Goal: Task Accomplishment & Management: Manage account settings

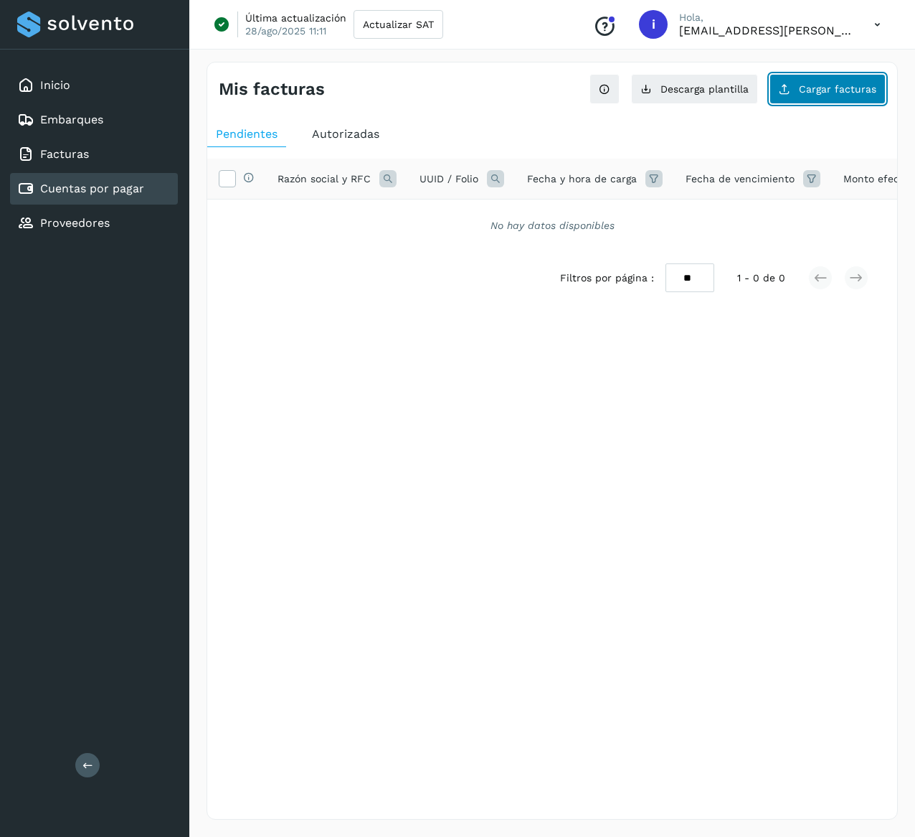
click at [807, 85] on span "Cargar facturas" at bounding box center [837, 89] width 77 height 10
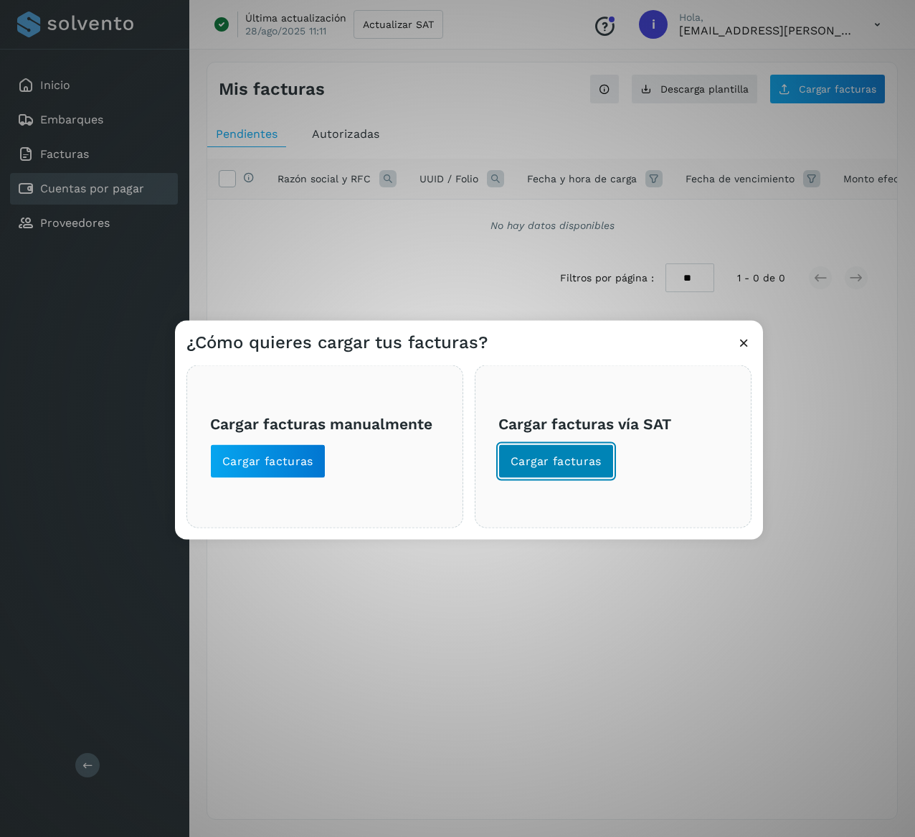
click at [554, 461] on span "Cargar facturas" at bounding box center [556, 461] width 91 height 16
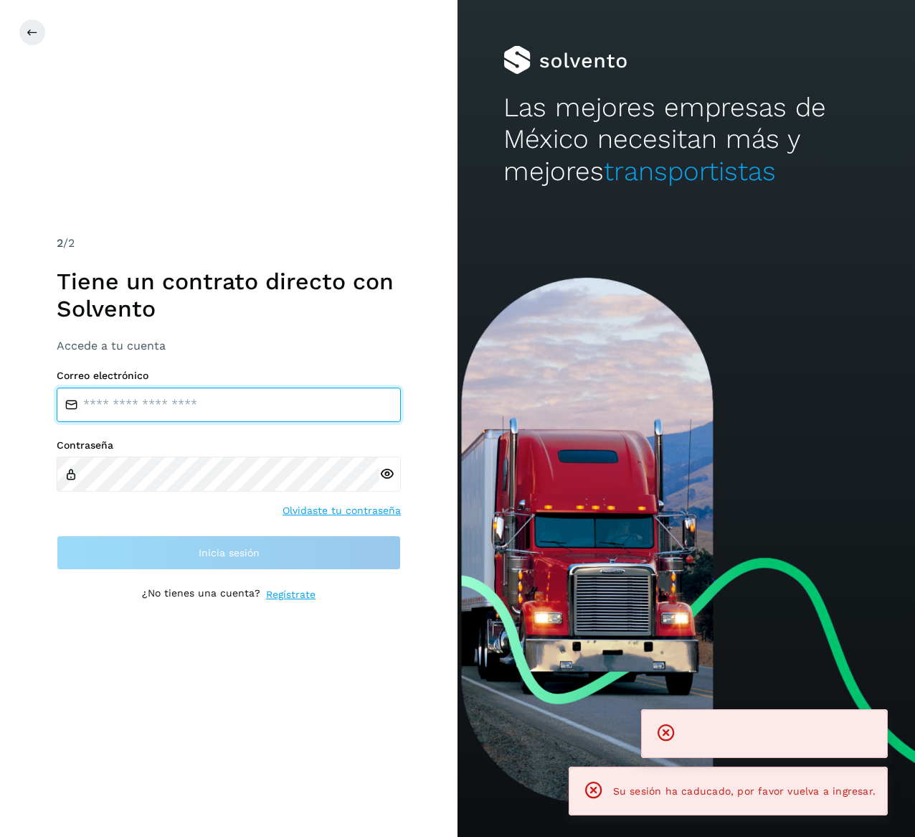
type input "**********"
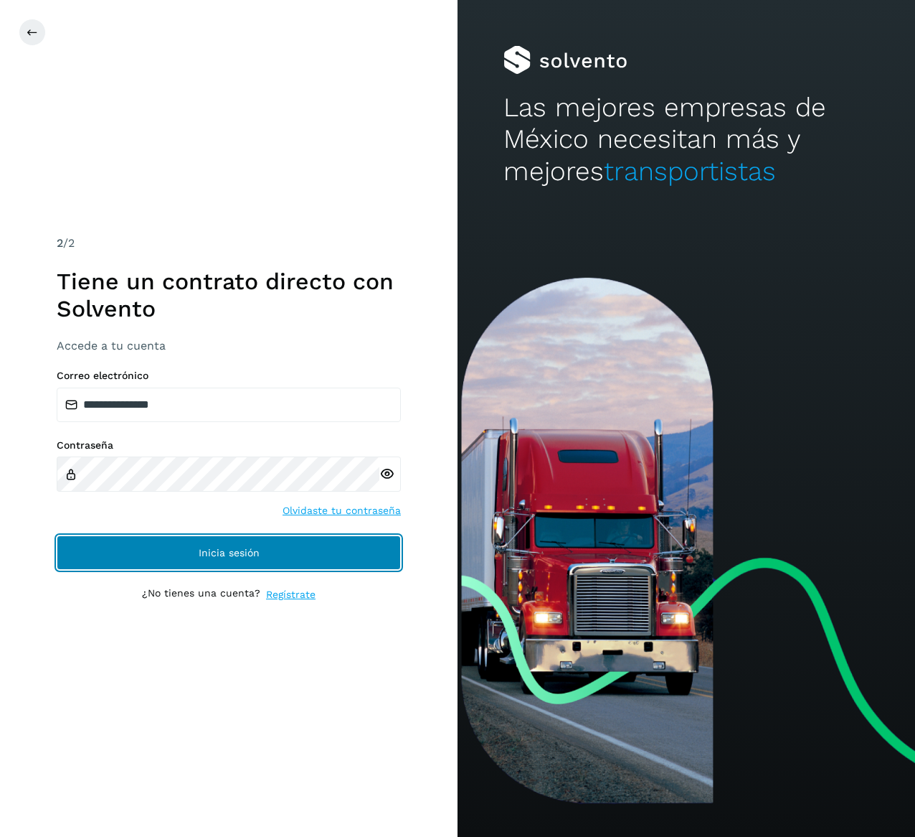
click at [319, 558] on button "Inicia sesión" at bounding box center [229, 552] width 344 height 34
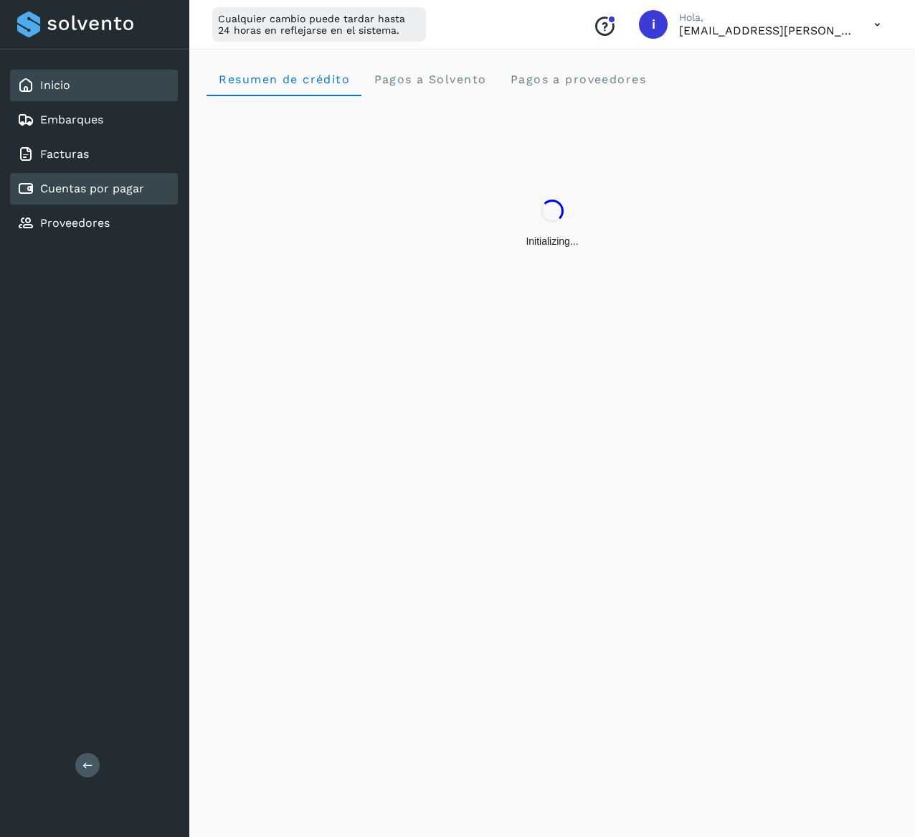
click at [156, 199] on div "Cuentas por pagar" at bounding box center [94, 189] width 168 height 32
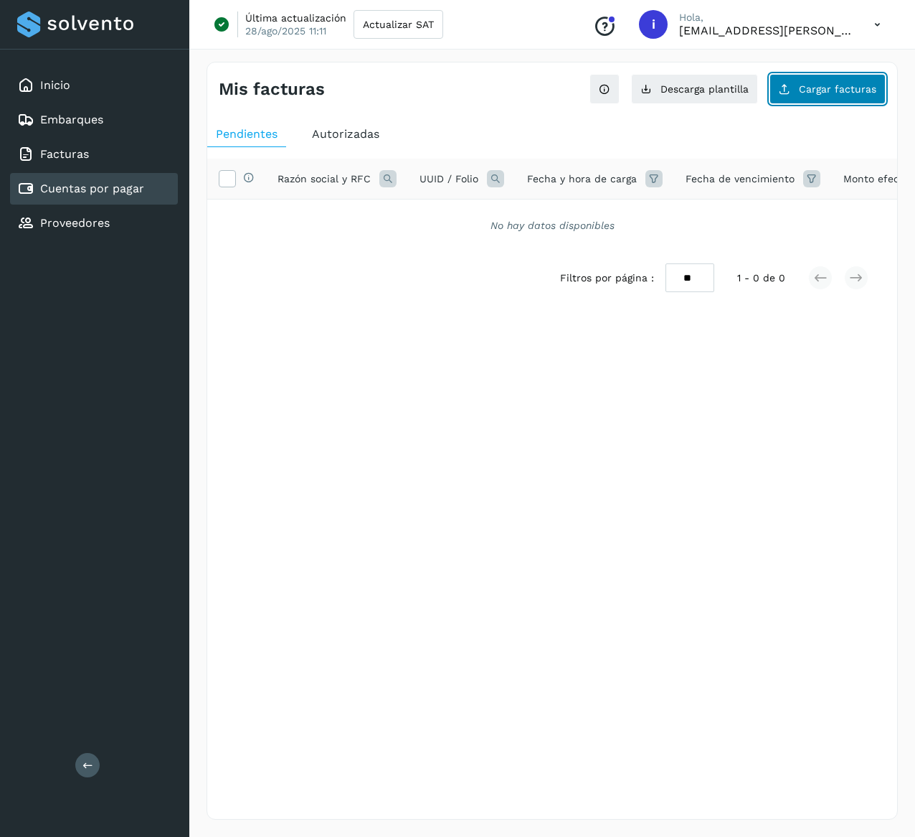
click at [837, 81] on button "Cargar facturas" at bounding box center [828, 89] width 116 height 30
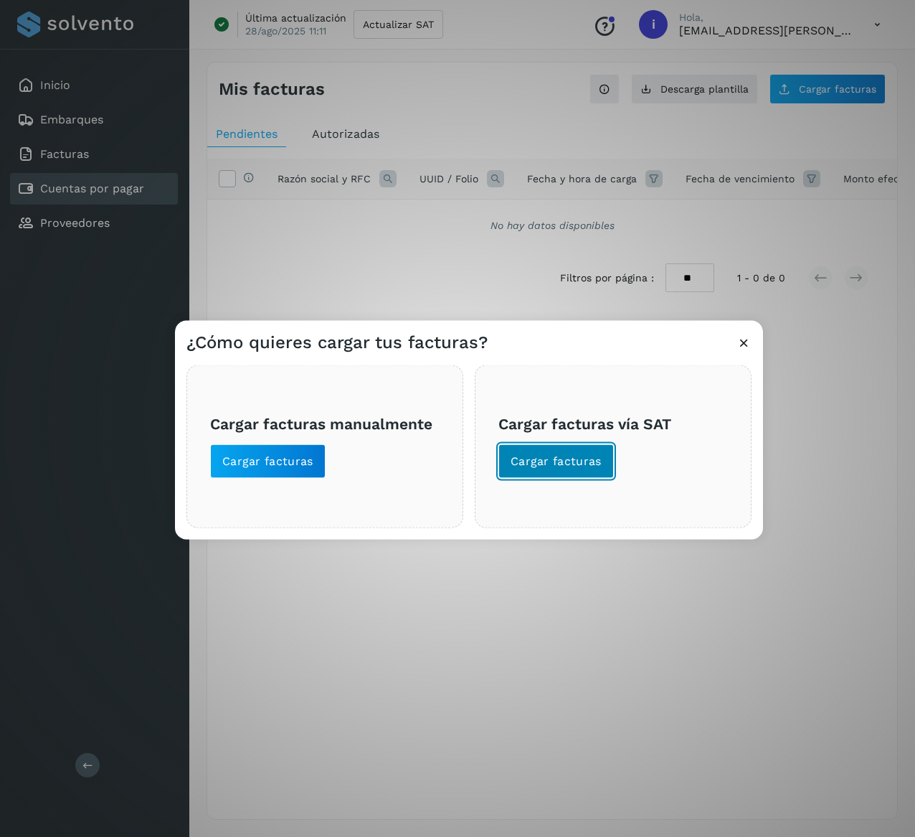
click at [558, 460] on span "Cargar facturas" at bounding box center [556, 461] width 91 height 16
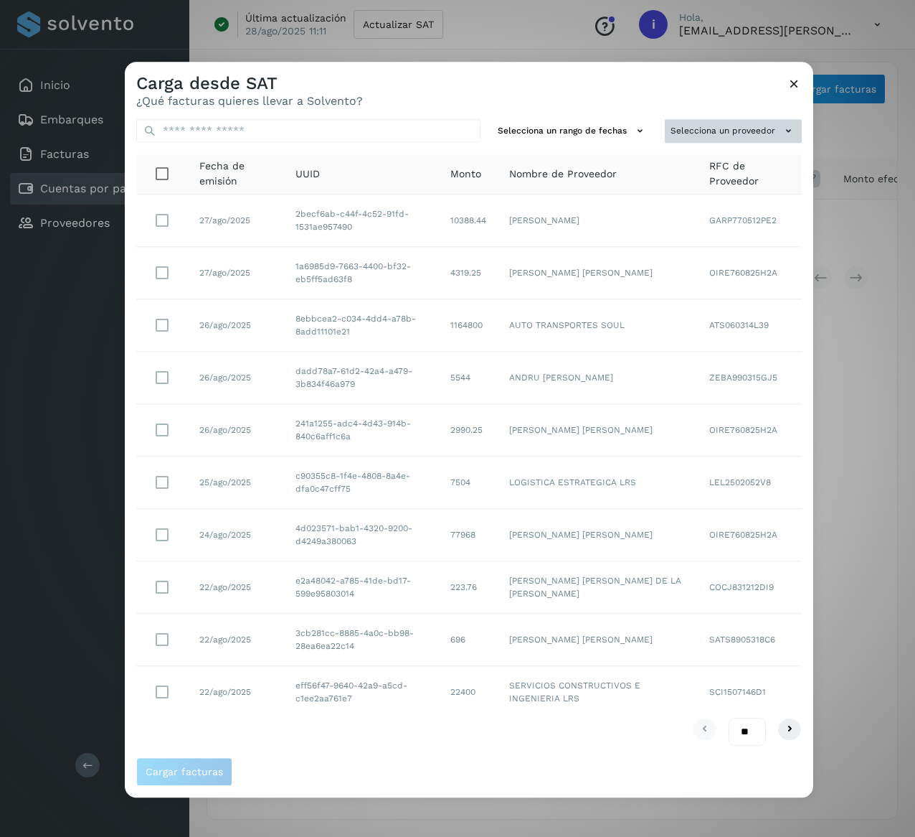
click at [721, 141] on button "Selecciona un proveedor" at bounding box center [733, 131] width 137 height 24
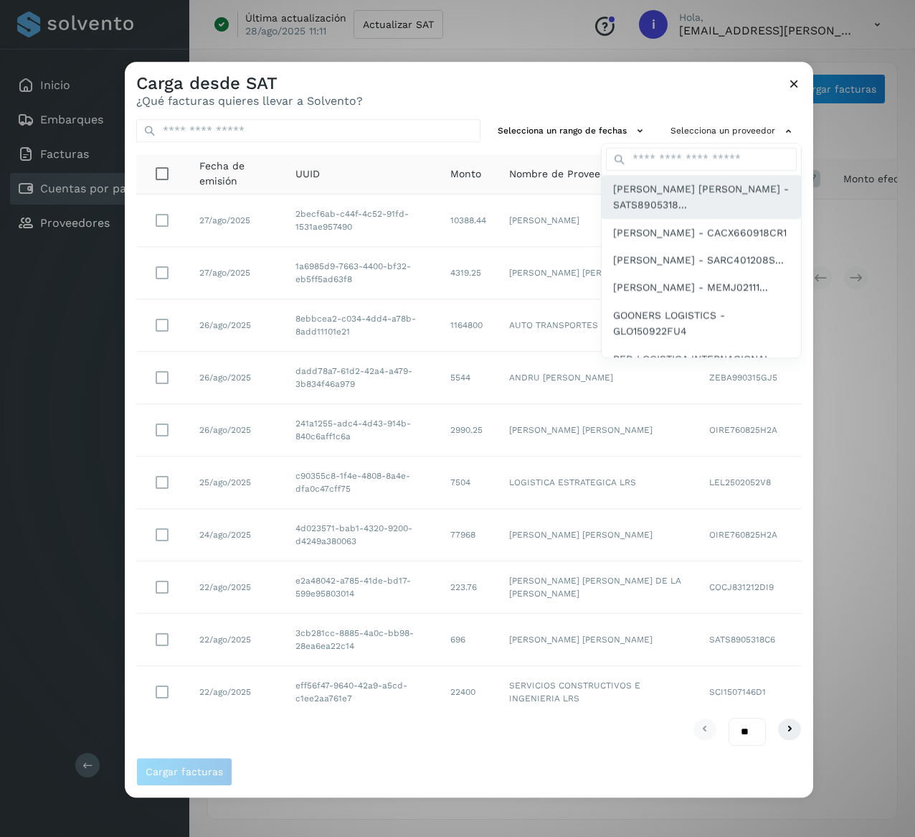
click at [710, 197] on span "[PERSON_NAME] [PERSON_NAME] - SATS8905318..." at bounding box center [701, 197] width 176 height 32
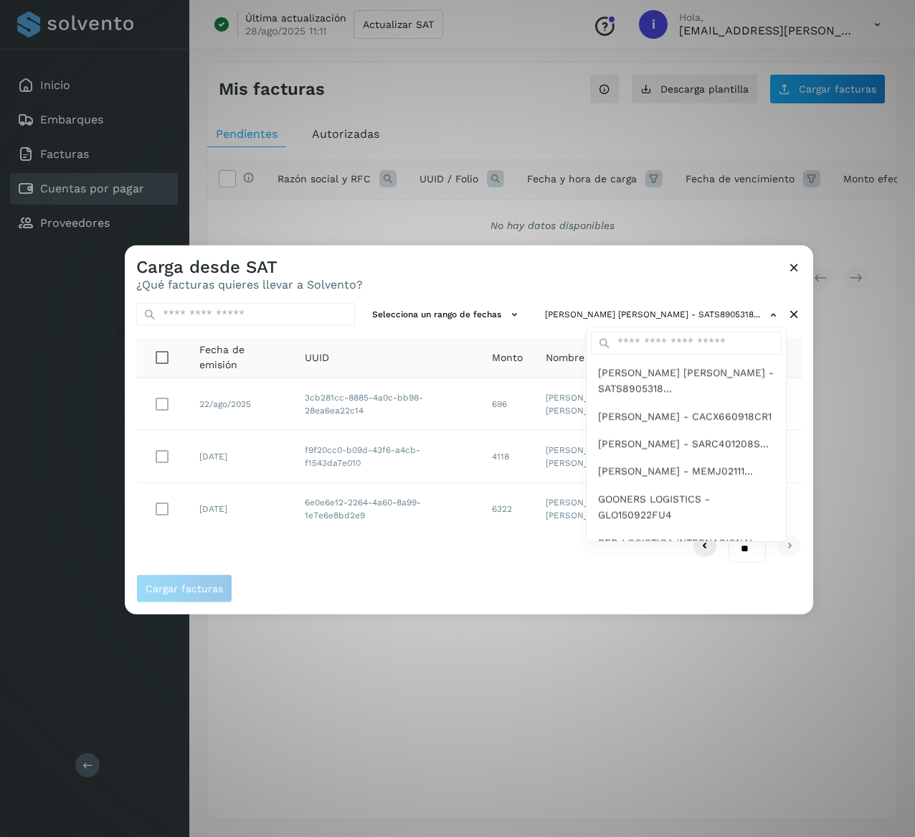
click at [686, 265] on div at bounding box center [582, 663] width 915 height 837
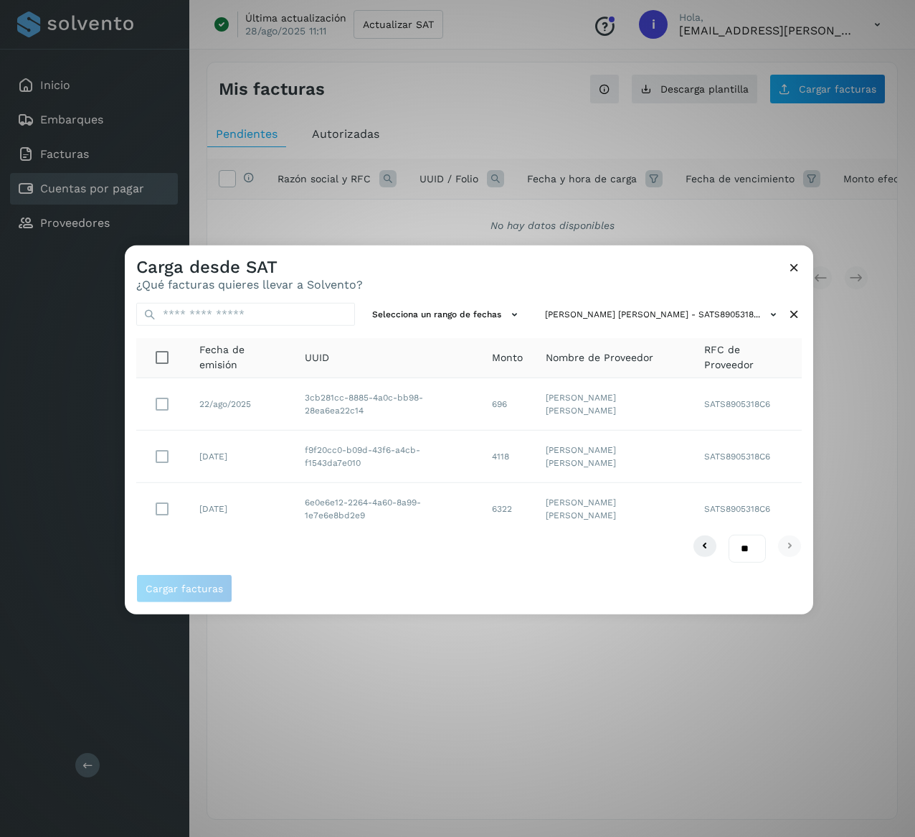
click at [796, 311] on icon at bounding box center [794, 314] width 15 height 15
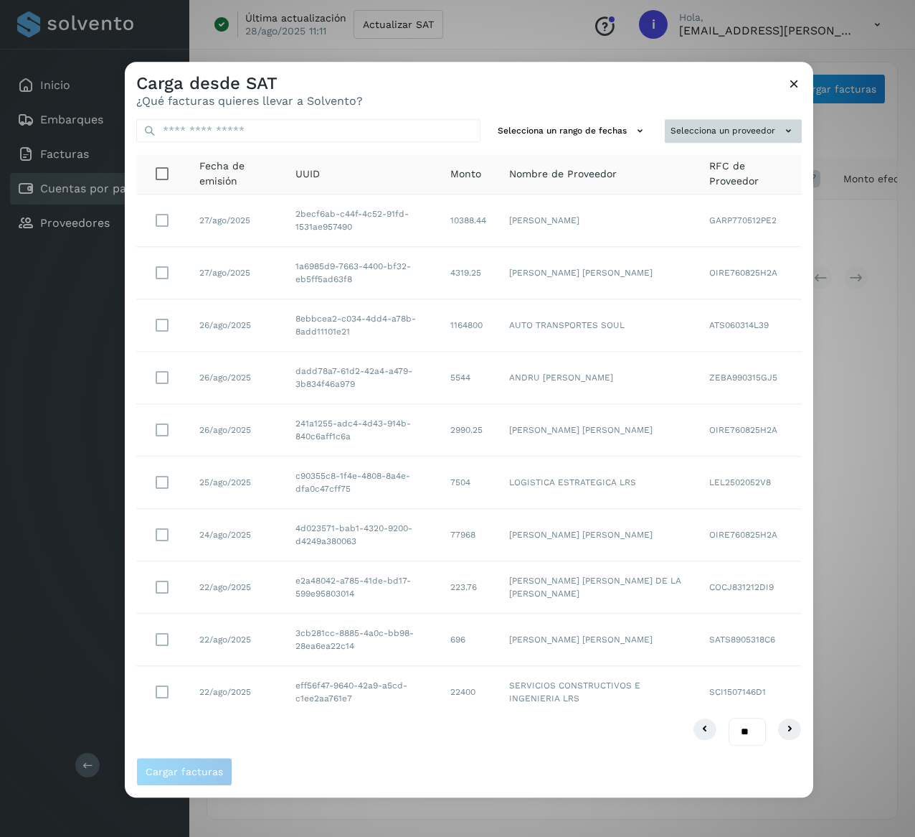
click at [756, 126] on button "Selecciona un proveedor" at bounding box center [733, 131] width 137 height 24
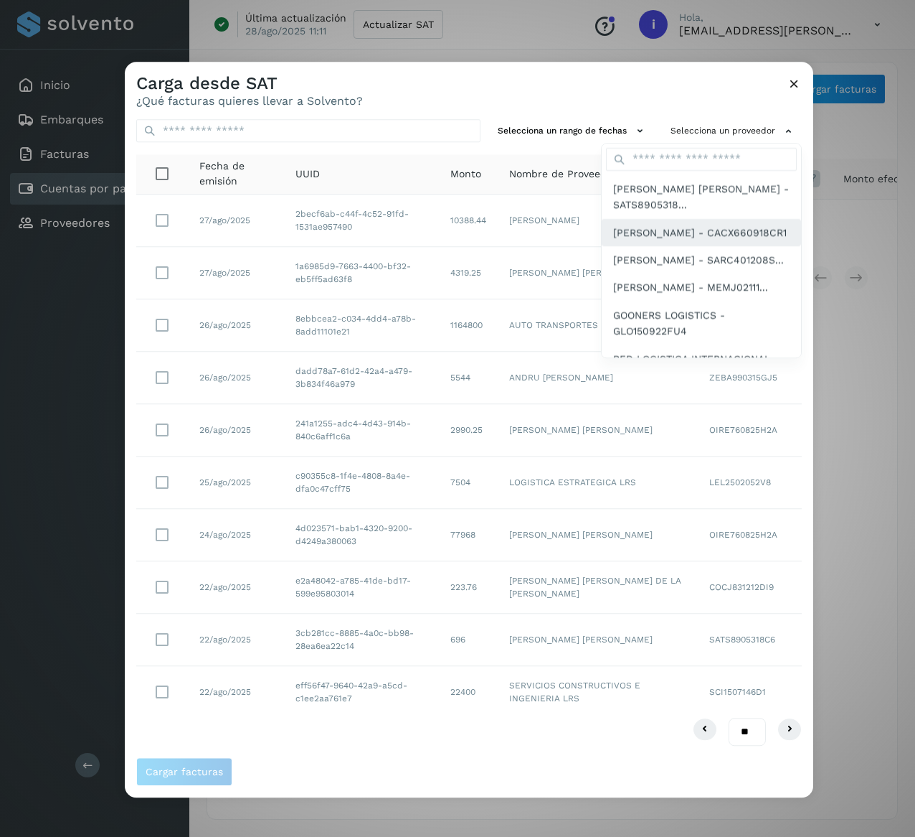
click at [724, 240] on span "[PERSON_NAME] - CACX660918CR1" at bounding box center [700, 233] width 174 height 16
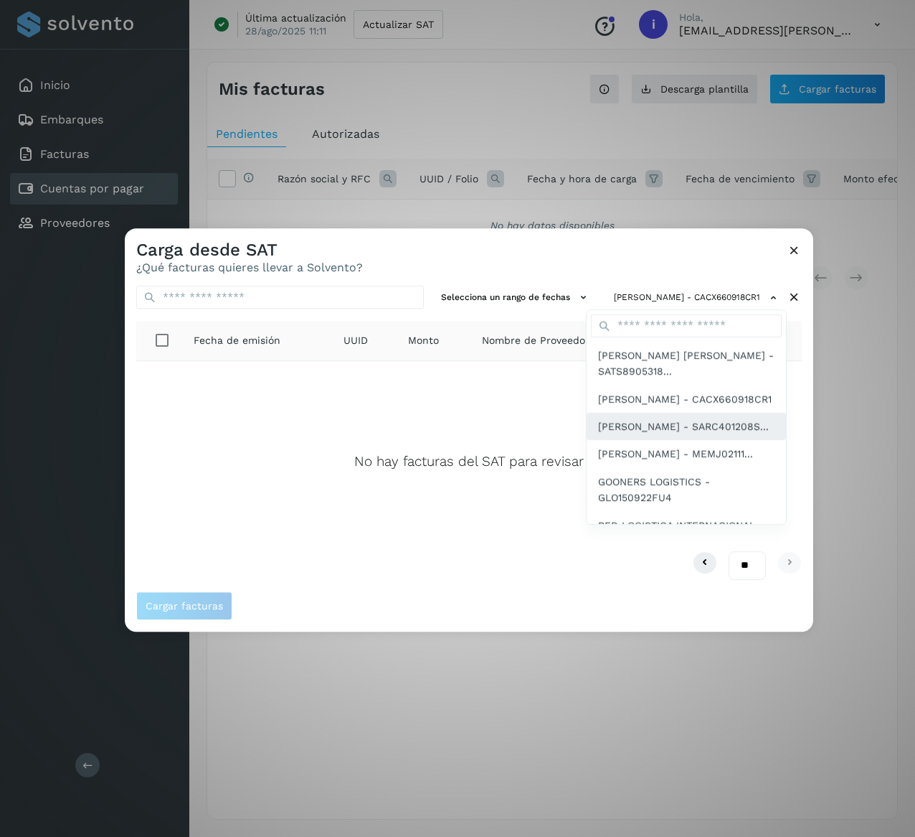
click at [718, 434] on span "[PERSON_NAME] - SARC401208S..." at bounding box center [683, 426] width 171 height 16
click at [682, 462] on span "[PERSON_NAME] - MEMJ02111..." at bounding box center [675, 454] width 155 height 16
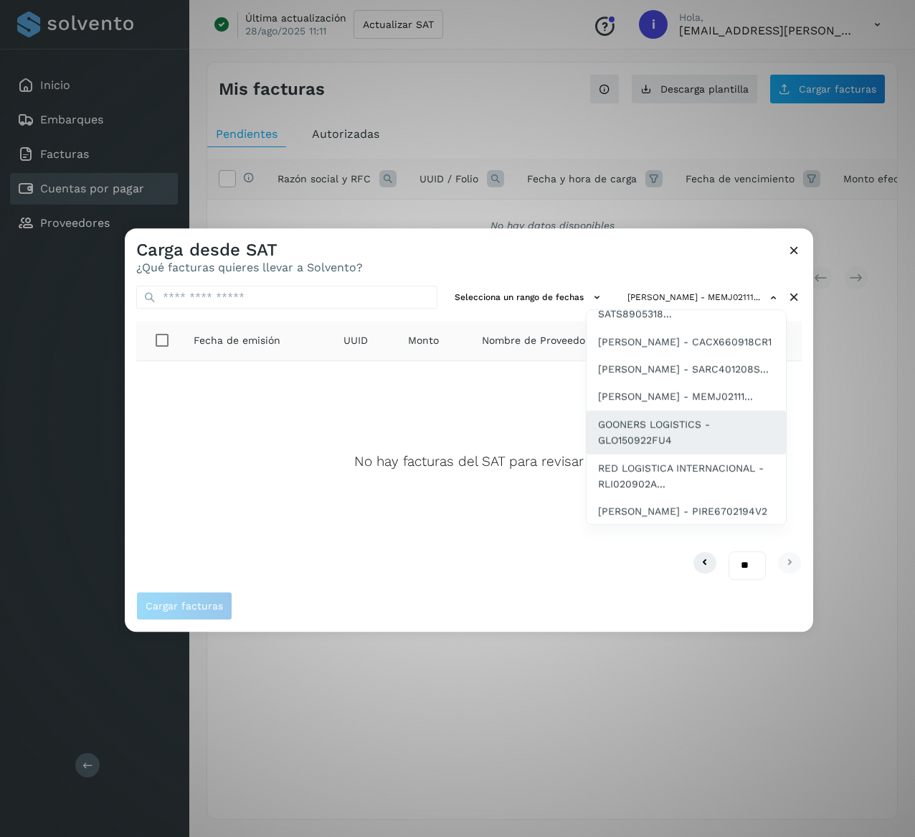
click at [682, 448] on span "GOONERS LOGISTICS - GLO150922FU4" at bounding box center [686, 432] width 176 height 32
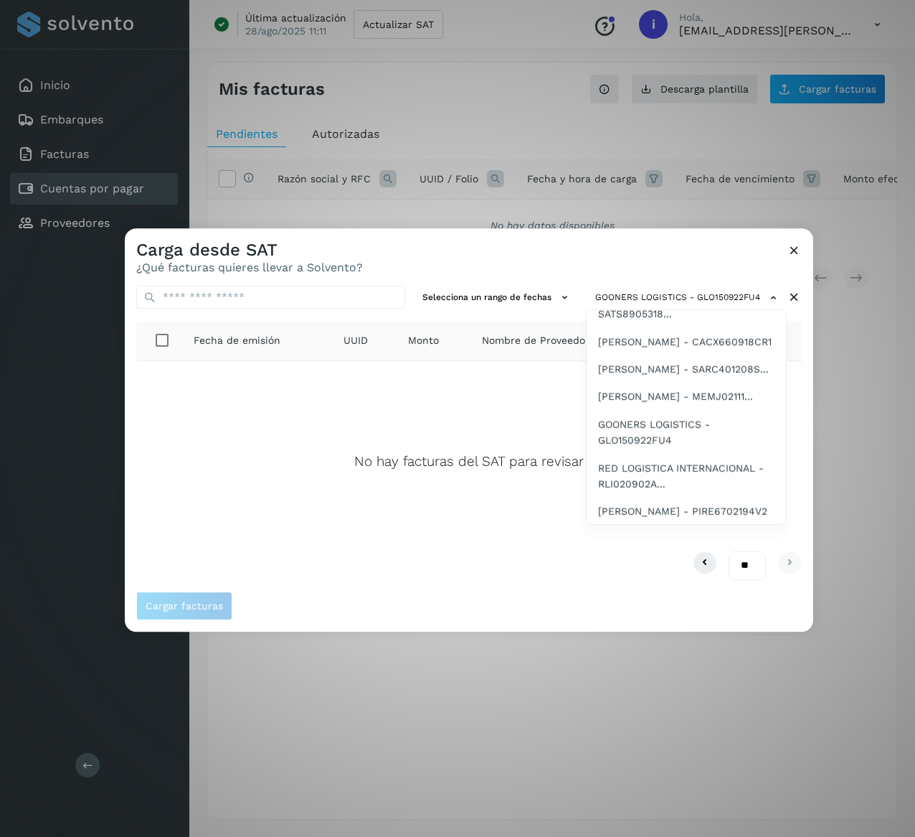
scroll to position [115, 0]
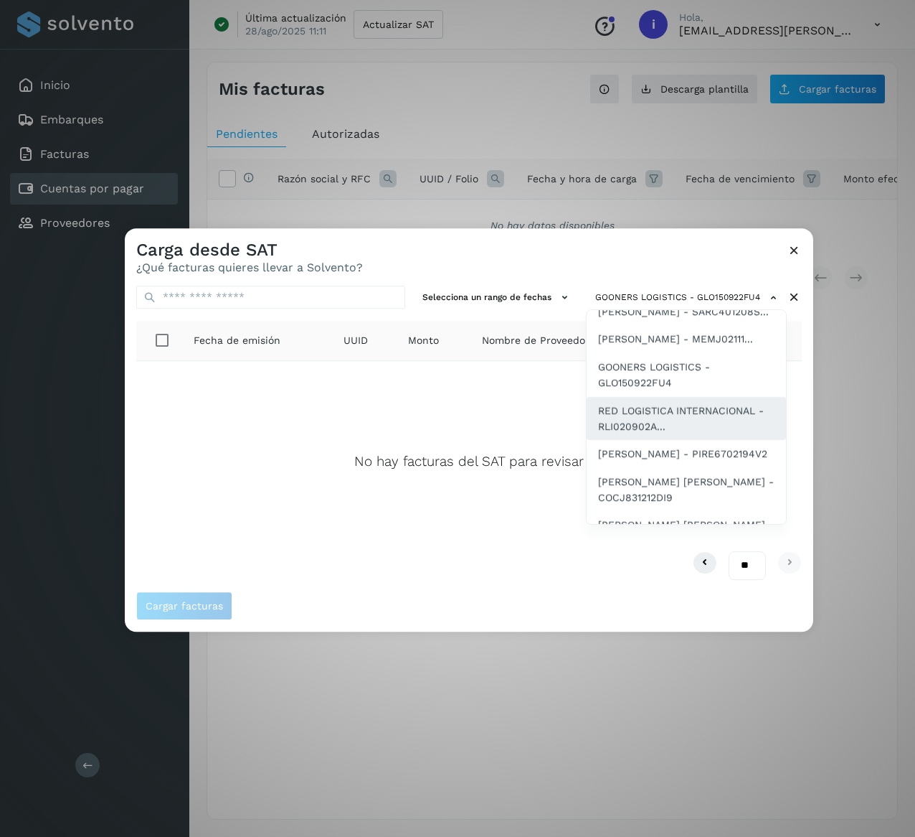
click at [657, 435] on span "RED LOGISTICA INTERNACIONAL - RLI020902A..." at bounding box center [686, 418] width 176 height 32
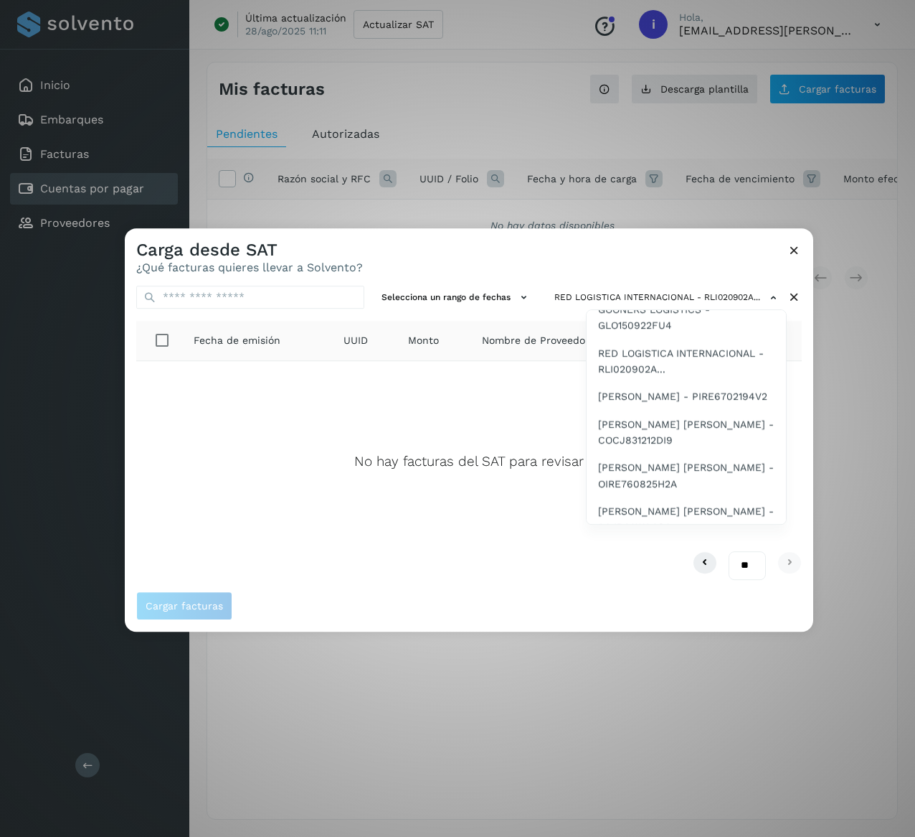
scroll to position [230, 0]
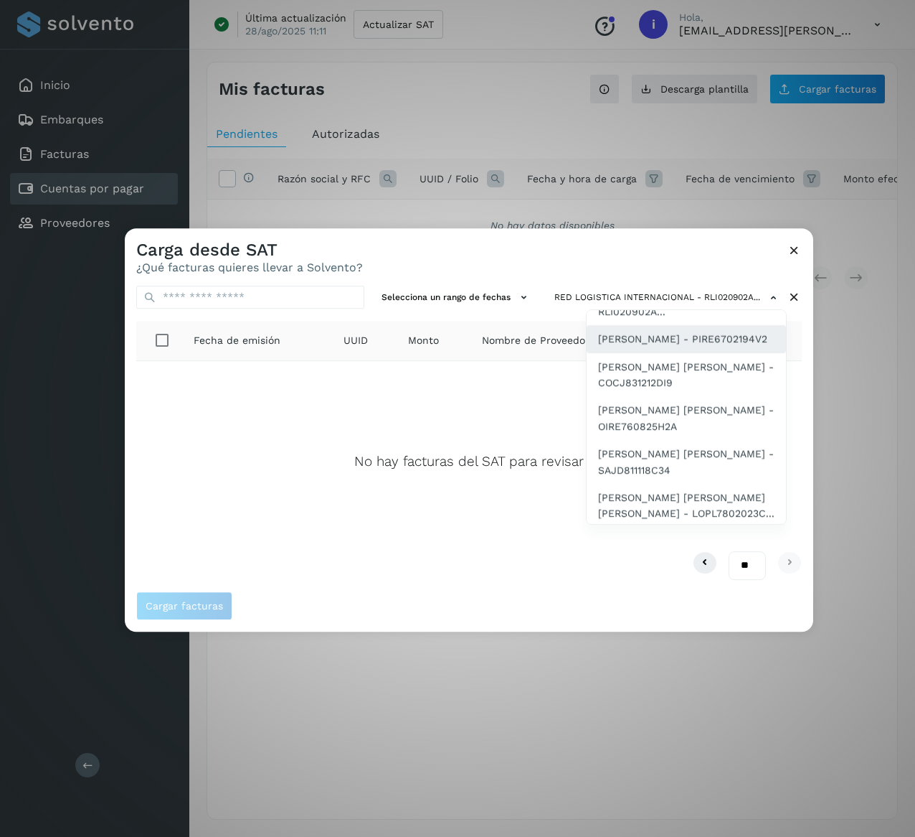
click at [687, 347] on span "[PERSON_NAME] - PIRE6702194V2" at bounding box center [682, 339] width 169 height 16
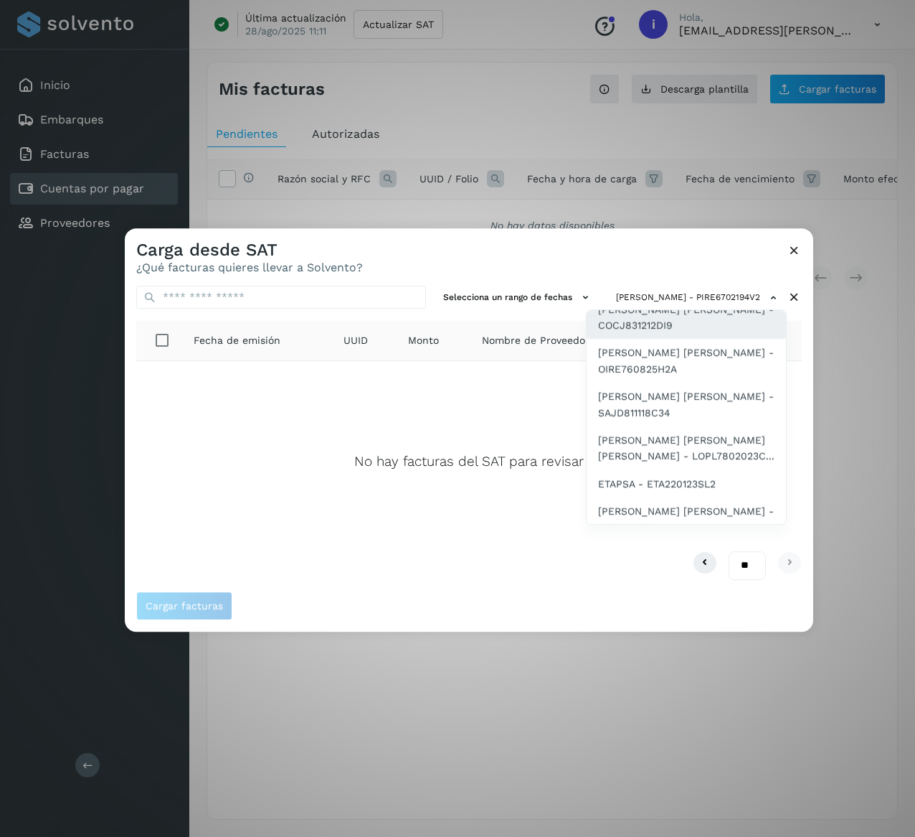
click at [681, 334] on span "[PERSON_NAME] [PERSON_NAME] - COCJ831212DI9" at bounding box center [686, 317] width 176 height 32
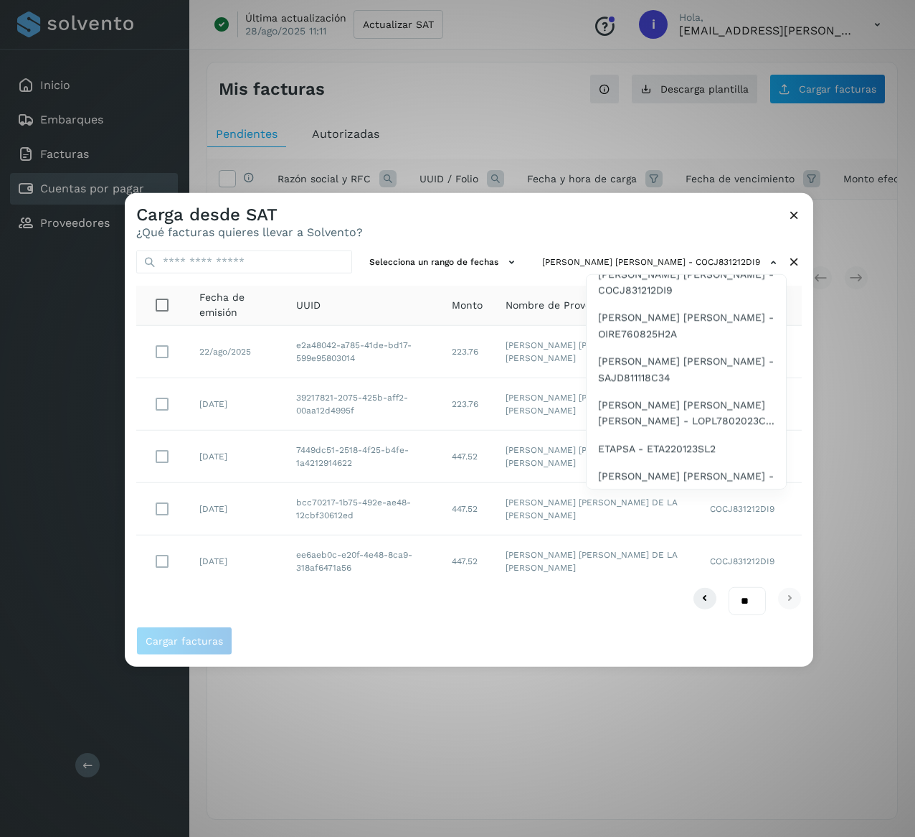
scroll to position [344, 0]
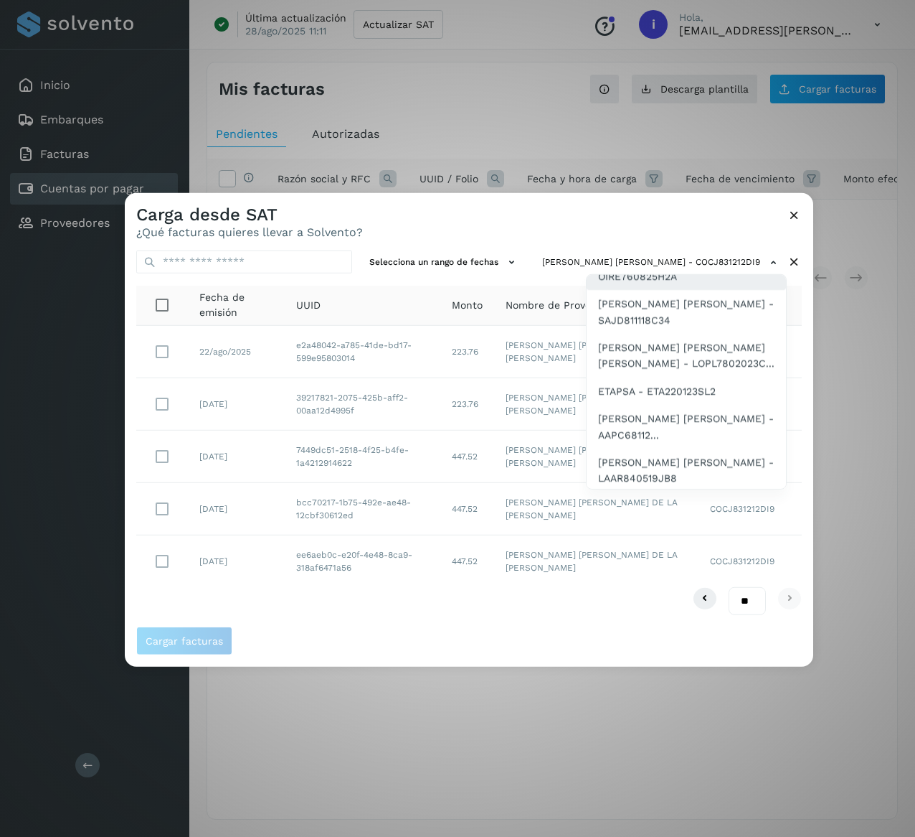
click at [715, 284] on span "[PERSON_NAME] [PERSON_NAME] - OIRE760825H2A" at bounding box center [686, 268] width 176 height 32
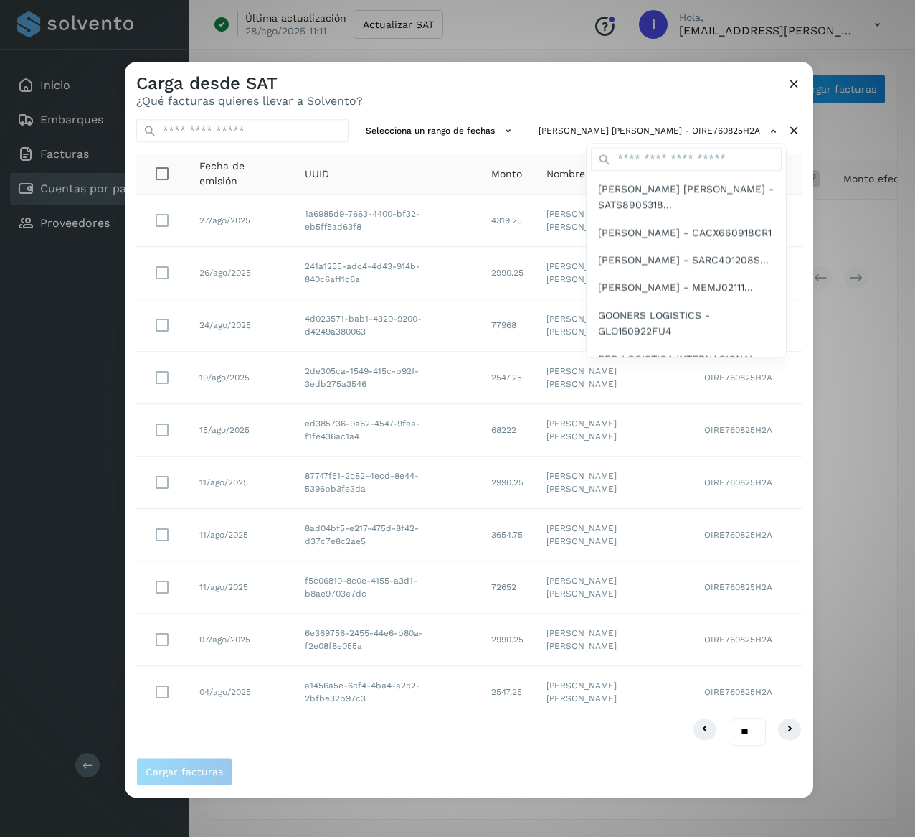
click at [679, 99] on div at bounding box center [582, 480] width 915 height 837
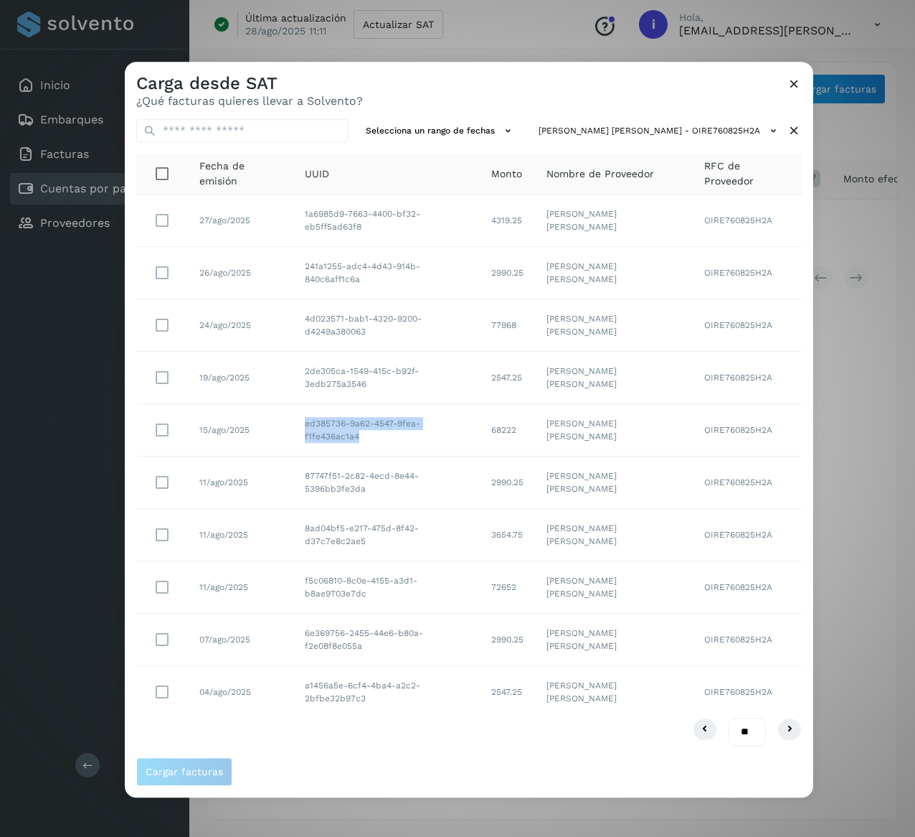
drag, startPoint x: 306, startPoint y: 431, endPoint x: 488, endPoint y: 428, distance: 182.3
click at [480, 428] on td "ed385736-9a62-4547-9fea-f1fe436ac1a4" at bounding box center [386, 430] width 187 height 52
copy td "ed385736-9a62-4547-9fea-f1fe436ac1a4"
drag, startPoint x: 302, startPoint y: 379, endPoint x: 486, endPoint y: 382, distance: 184.4
click at [480, 382] on td "2de305ca-1549-415c-b92f-3edb275a3546" at bounding box center [386, 378] width 187 height 52
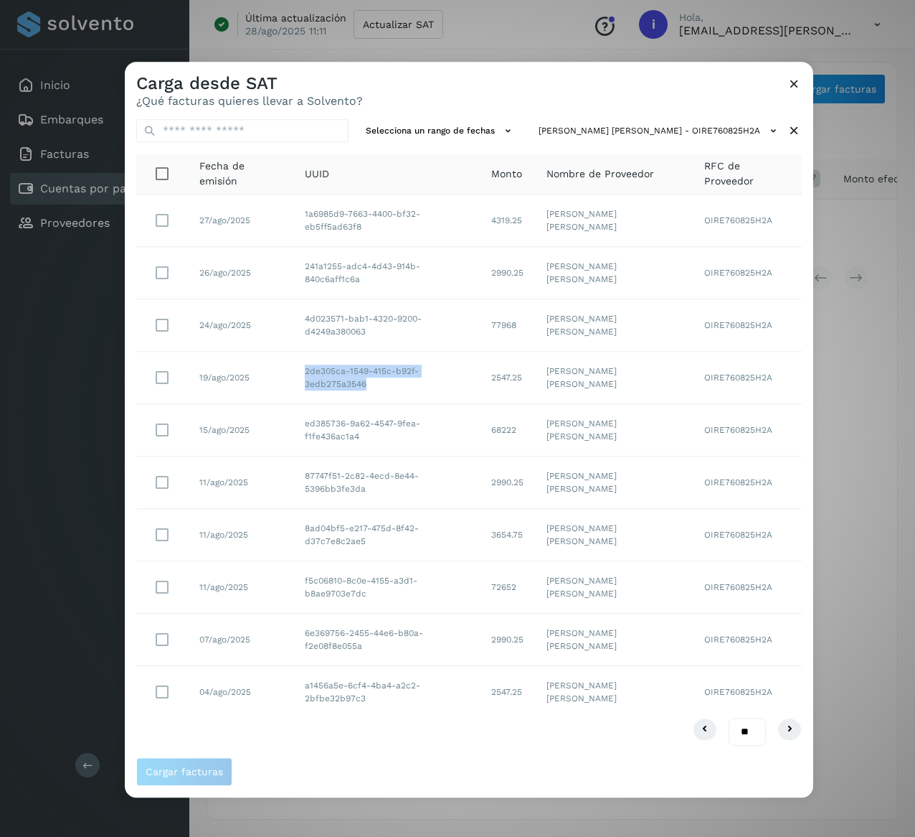
copy td "2de305ca-1549-415c-b92f-3edb275a3546"
drag, startPoint x: 298, startPoint y: 327, endPoint x: 494, endPoint y: 336, distance: 195.4
click at [480, 336] on td "4d023571-bab1-4320-9200-d4249a380063" at bounding box center [386, 325] width 187 height 52
copy td "4d023571-bab1-4320-9200-d4249a380063"
drag, startPoint x: 297, startPoint y: 265, endPoint x: 486, endPoint y: 291, distance: 190.4
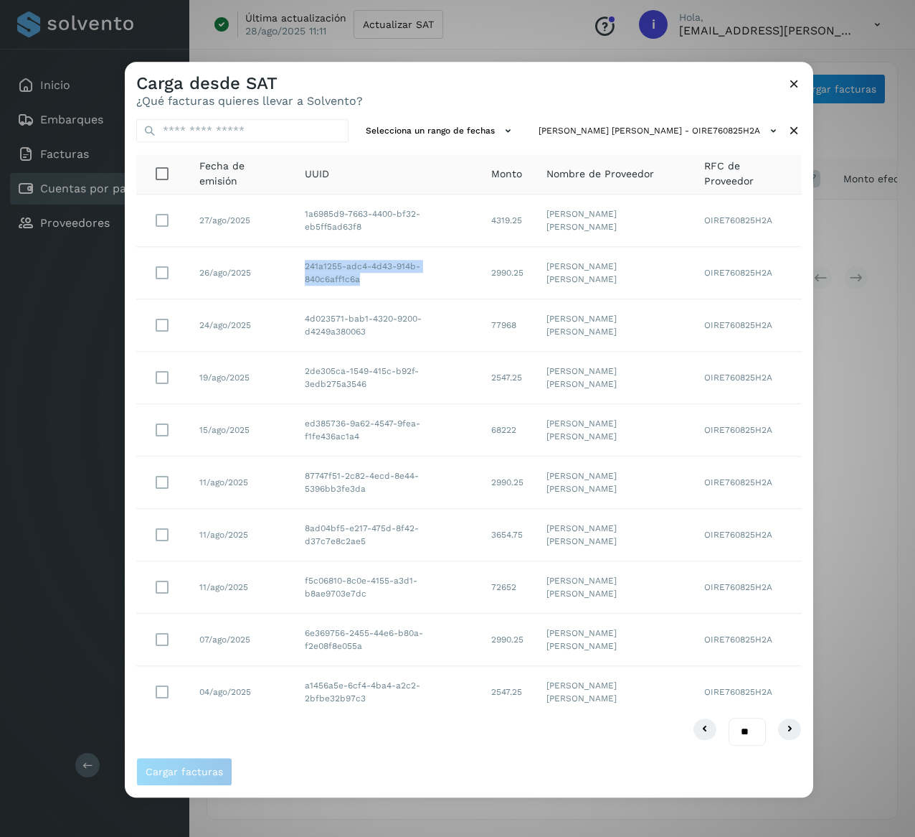
click at [480, 291] on td "241a1255-adc4-4d43-914b-840c6aff1c6a" at bounding box center [386, 273] width 187 height 52
copy td "241a1255-adc4-4d43-914b-840c6aff1c6a"
drag, startPoint x: 297, startPoint y: 220, endPoint x: 496, endPoint y: 227, distance: 199.6
click at [480, 227] on td "1a6985d9-7663-4400-bf32-eb5ff5ad63f8" at bounding box center [386, 220] width 187 height 52
copy td "1a6985d9-7663-4400-bf32-eb5ff5ad63f8"
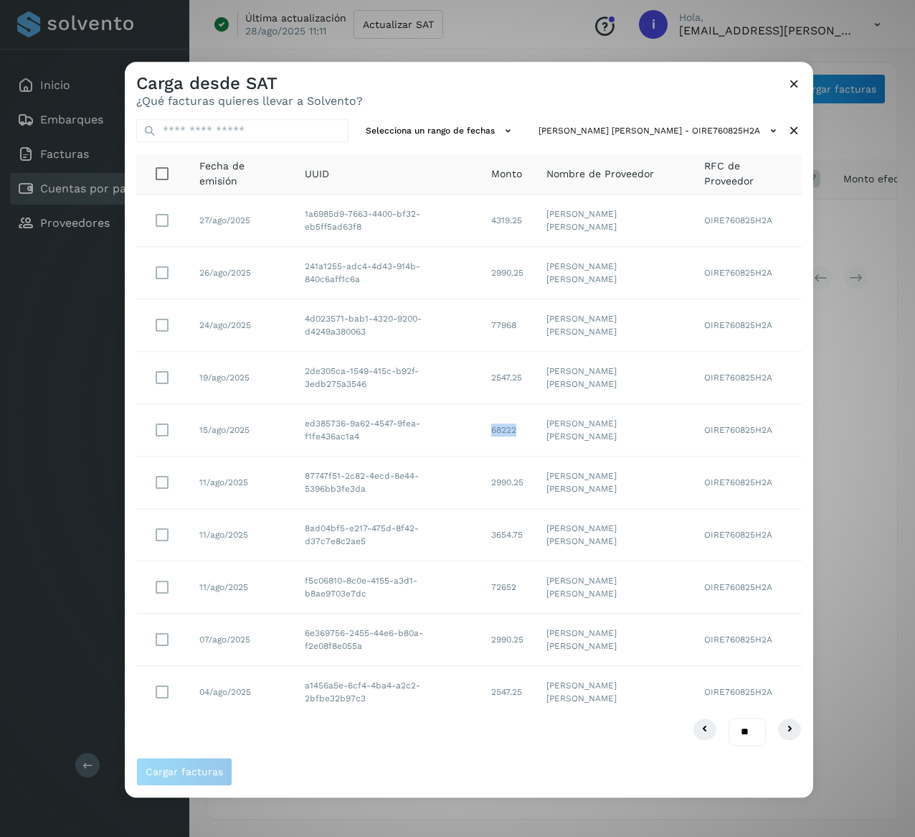
drag, startPoint x: 550, startPoint y: 436, endPoint x: 512, endPoint y: 436, distance: 38.0
click at [512, 436] on td "68222" at bounding box center [507, 430] width 55 height 52
copy td "68222"
drag, startPoint x: 555, startPoint y: 383, endPoint x: 504, endPoint y: 380, distance: 51.8
click at [504, 380] on td "2547.25" at bounding box center [507, 378] width 55 height 52
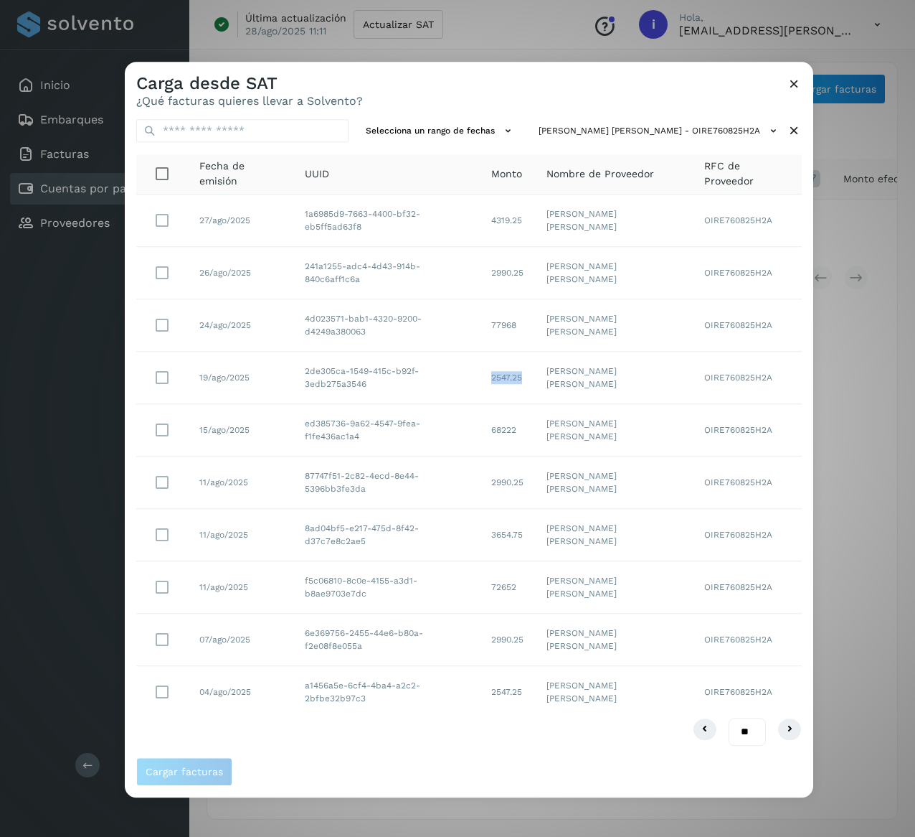
copy td "2547.25"
drag, startPoint x: 547, startPoint y: 320, endPoint x: 502, endPoint y: 325, distance: 44.8
click at [502, 325] on td "77968" at bounding box center [507, 325] width 55 height 52
copy td "77968"
drag, startPoint x: 548, startPoint y: 273, endPoint x: 504, endPoint y: 276, distance: 44.6
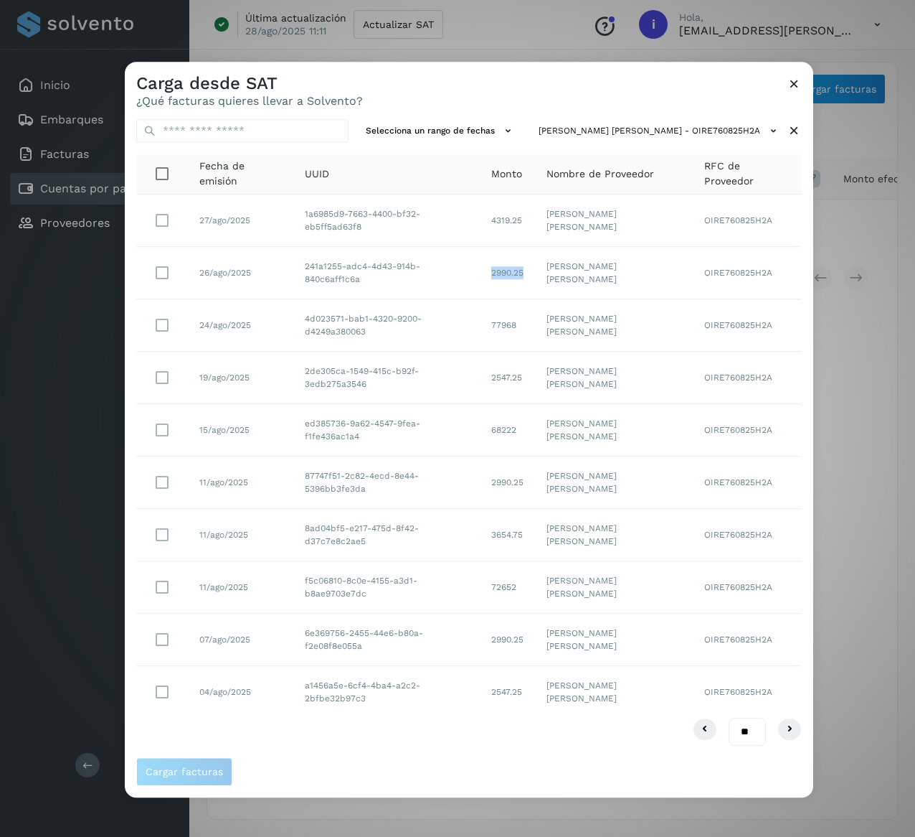
click at [504, 276] on td "2990.25" at bounding box center [507, 273] width 55 height 52
copy td "2990.25"
drag, startPoint x: 552, startPoint y: 212, endPoint x: 501, endPoint y: 219, distance: 52.1
click at [501, 352] on tr "27/ago/2025 1a6985d9-7663-4400-bf32-eb5ff5ad63f8 4319.25 [PERSON_NAME] [PERSON_…" at bounding box center [469, 378] width 666 height 52
copy tr "4319.25"
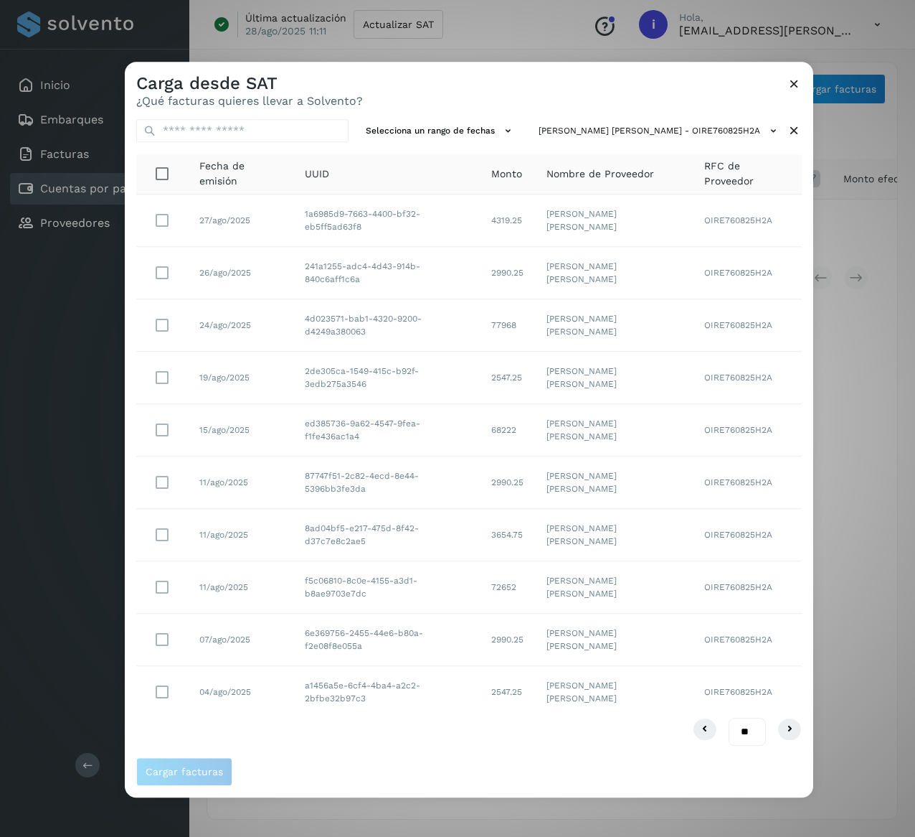
click at [790, 124] on icon at bounding box center [794, 130] width 15 height 15
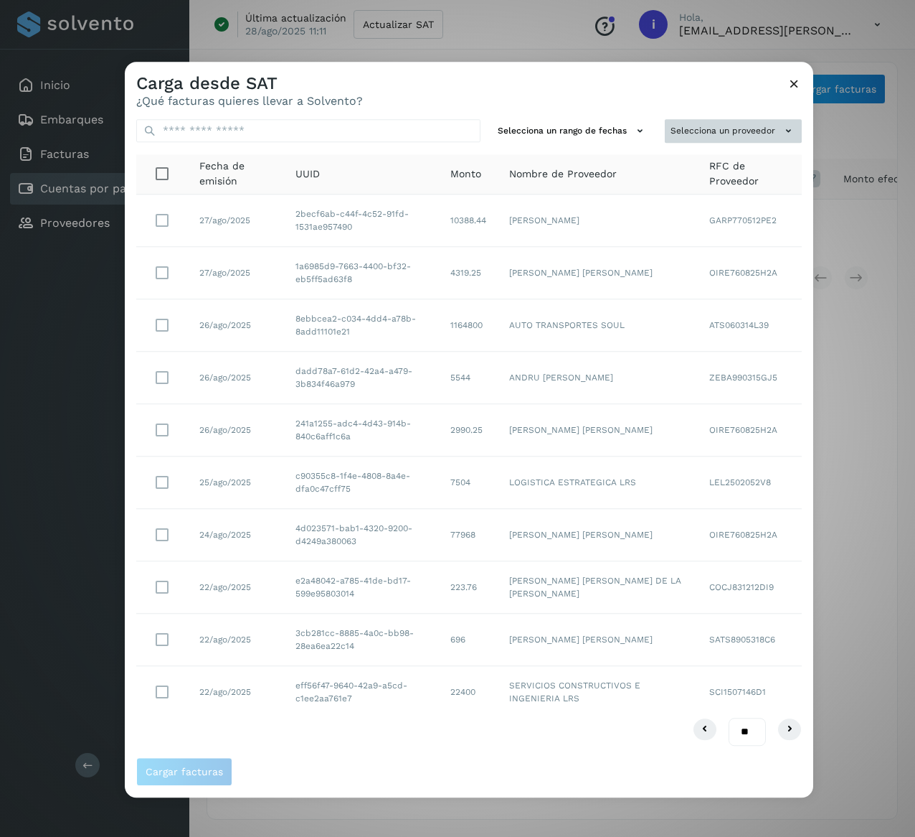
click at [766, 131] on button "Selecciona un proveedor" at bounding box center [733, 131] width 137 height 24
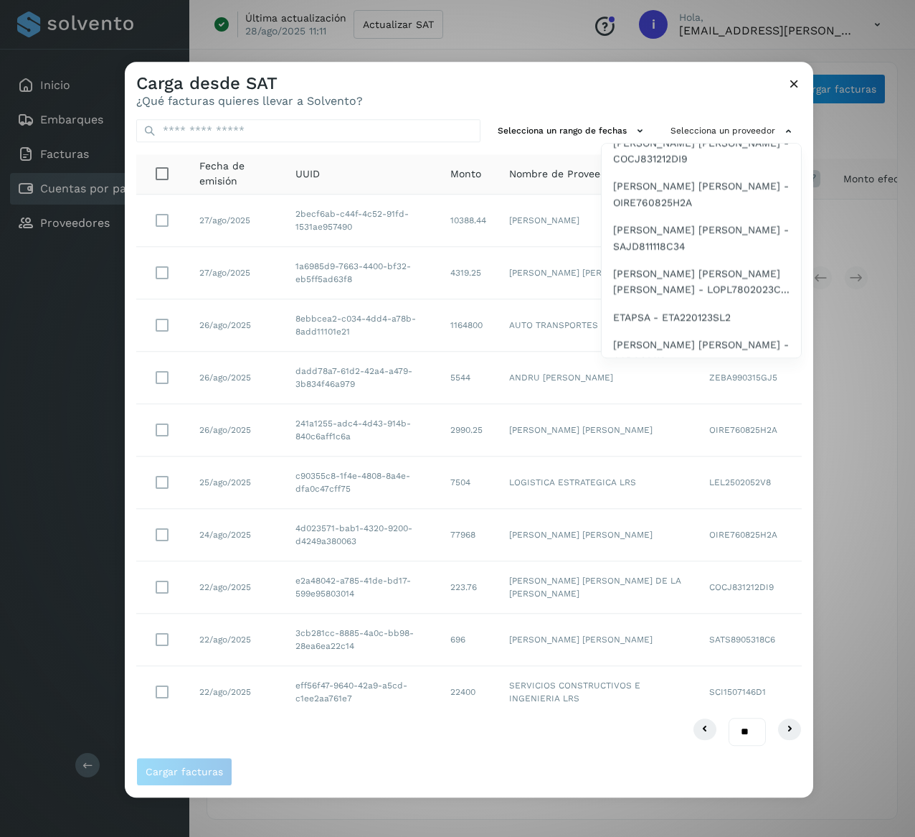
scroll to position [344, 0]
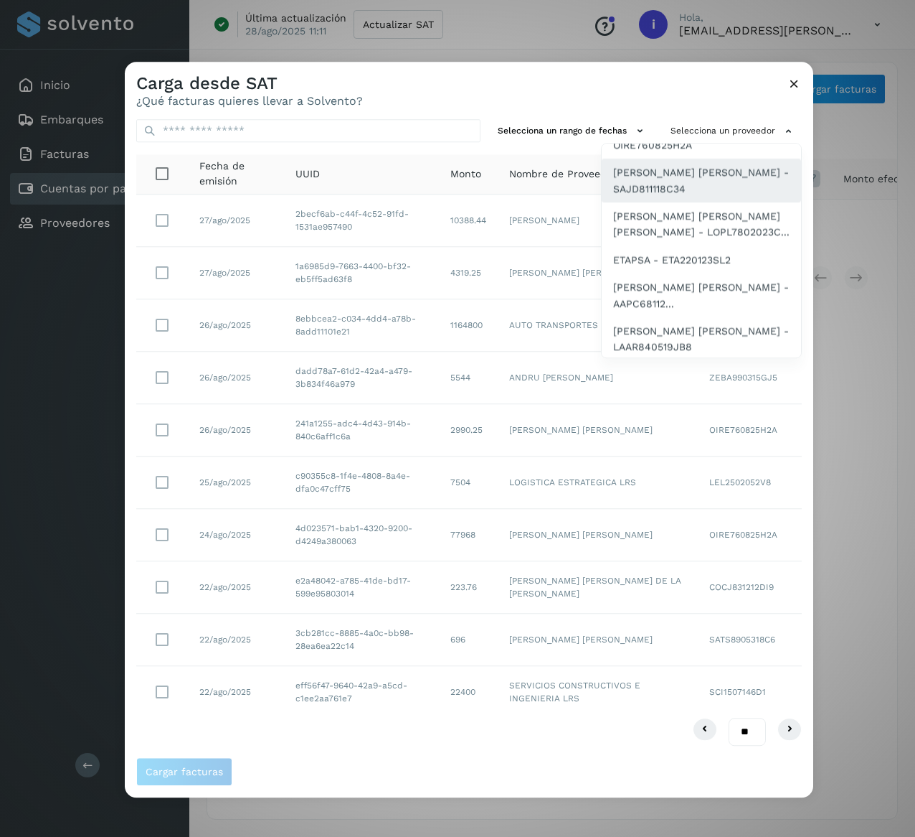
click at [721, 197] on span "[PERSON_NAME] [PERSON_NAME] - SAJD811118C34" at bounding box center [701, 181] width 176 height 32
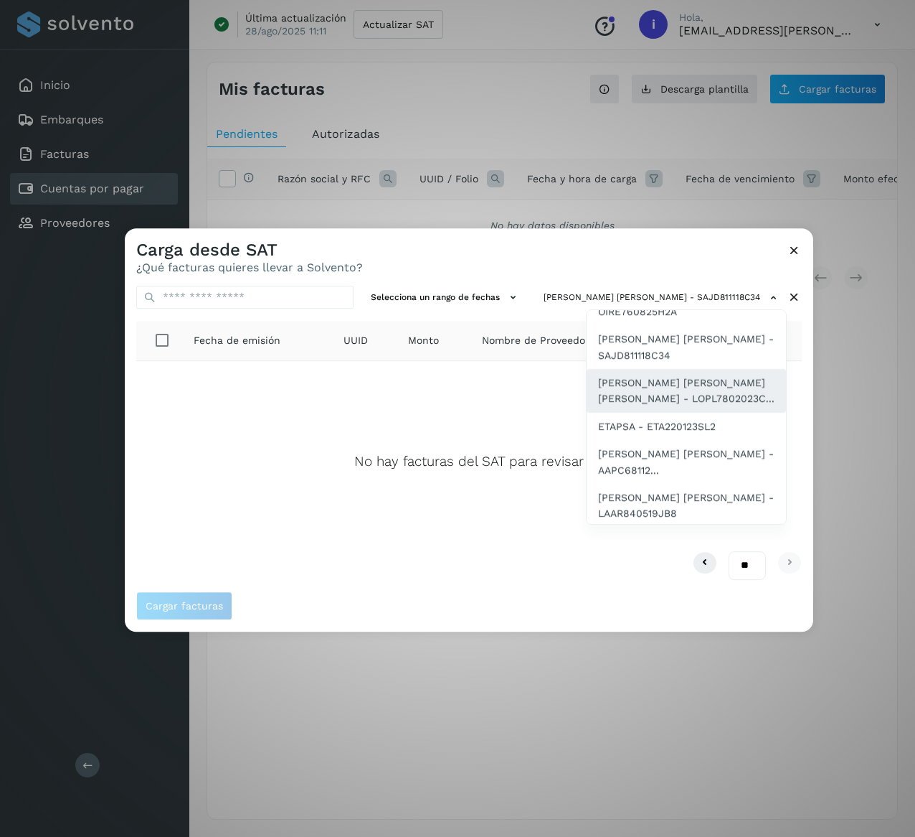
click at [684, 407] on span "[PERSON_NAME] [PERSON_NAME] [PERSON_NAME] - LOPL7802023C..." at bounding box center [686, 391] width 176 height 32
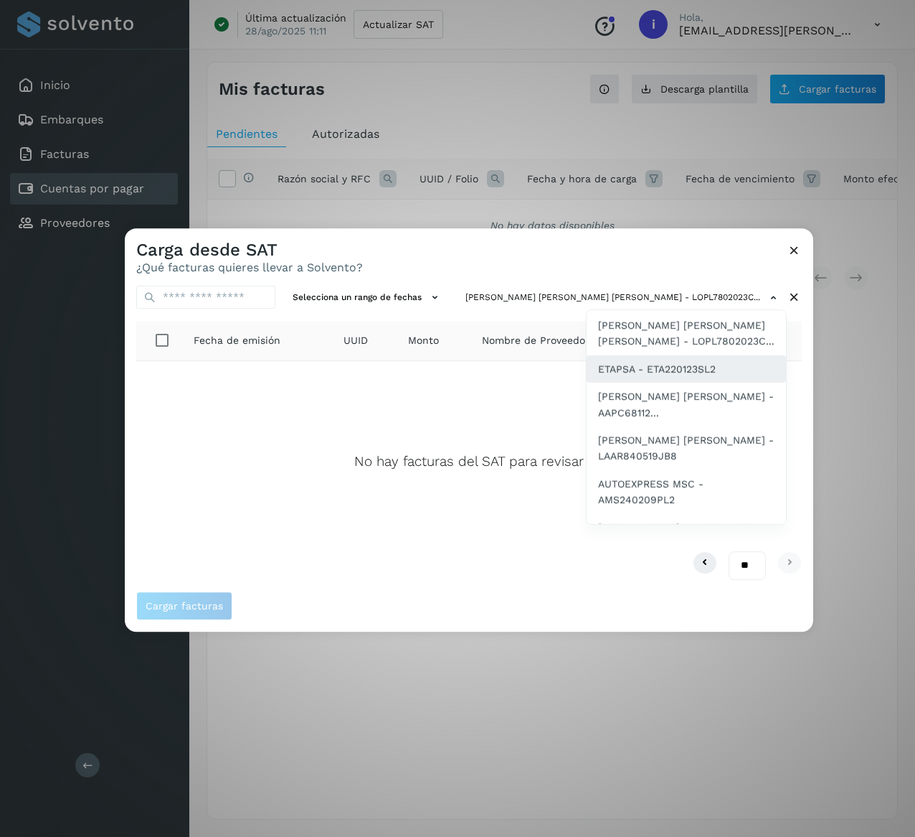
click at [658, 377] on span "ETAPSA - ETA220123SL2" at bounding box center [657, 369] width 118 height 16
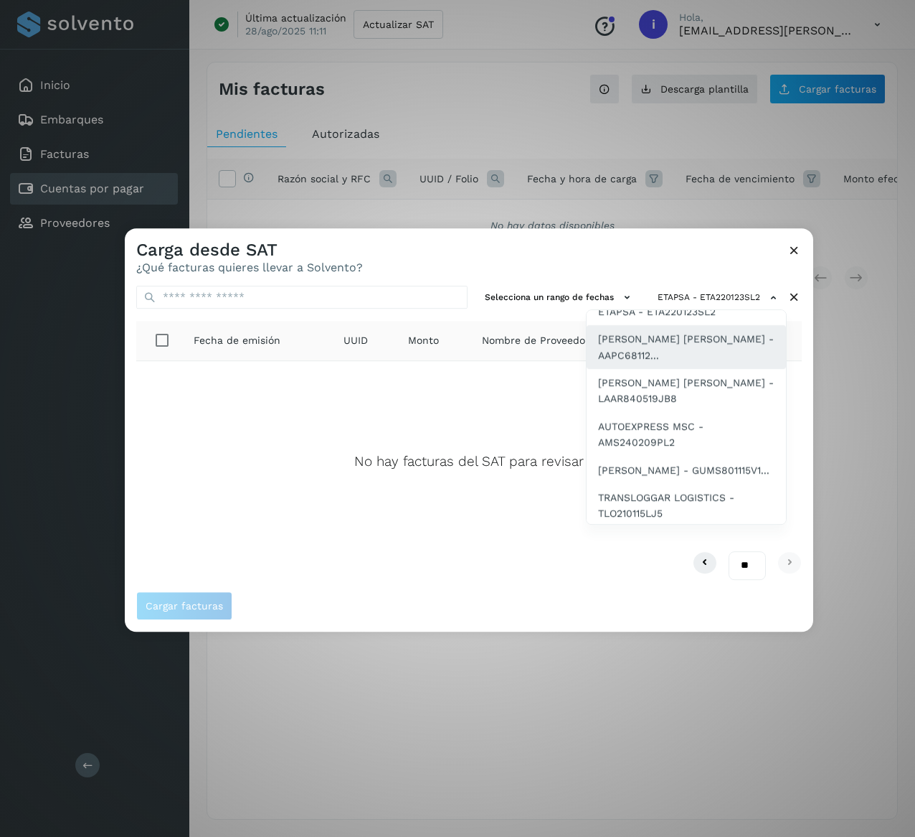
click at [687, 363] on span "[PERSON_NAME] [PERSON_NAME] - AAPC68112..." at bounding box center [686, 347] width 176 height 32
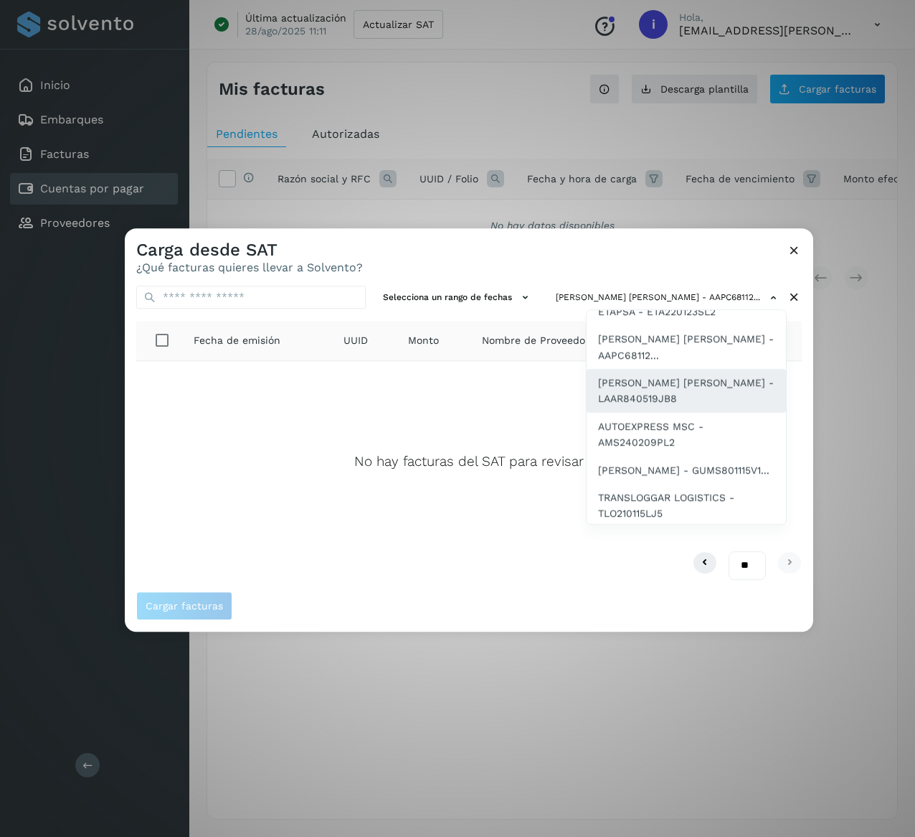
click at [689, 407] on span "[PERSON_NAME] [PERSON_NAME] - LAAR840519JB8" at bounding box center [686, 391] width 176 height 32
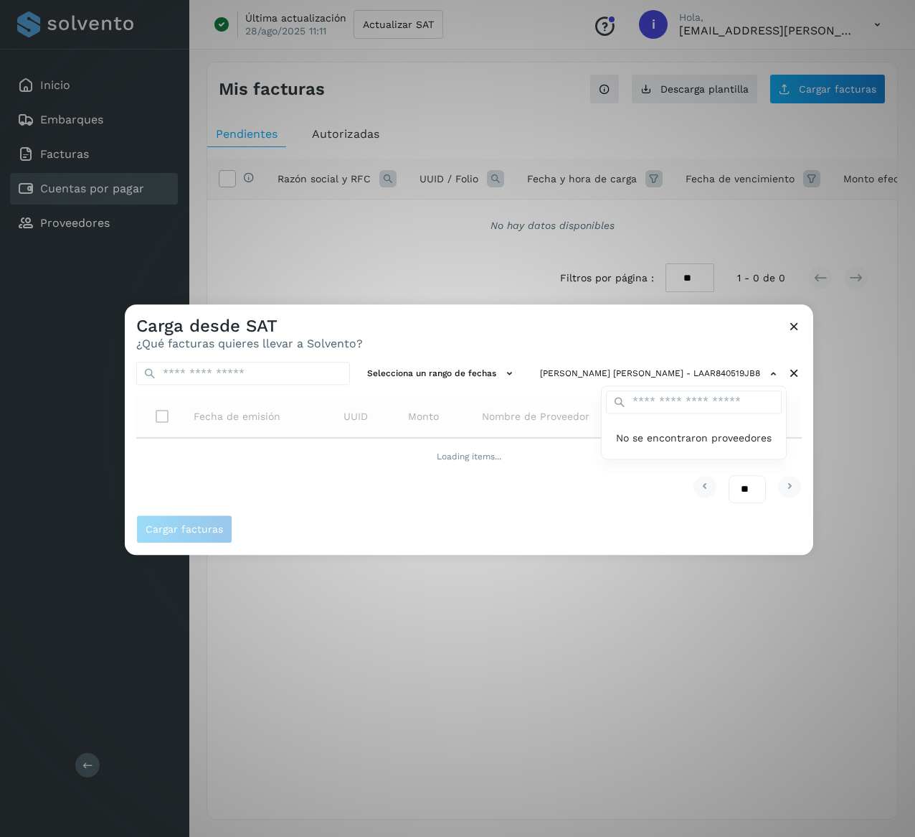
scroll to position [0, 0]
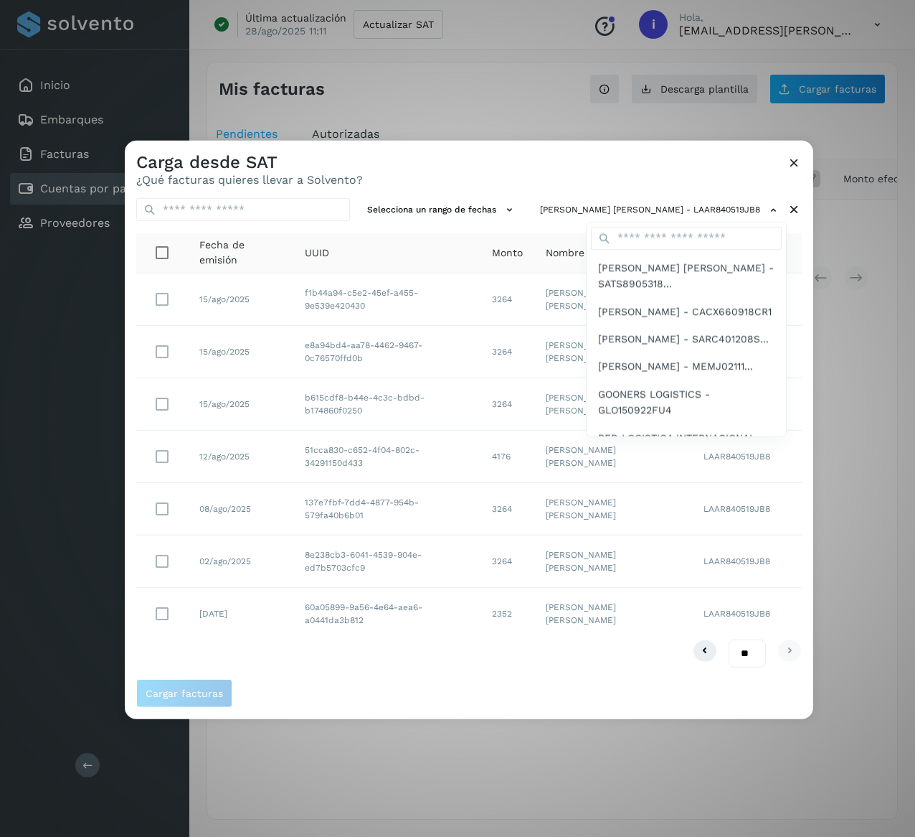
click at [520, 171] on div at bounding box center [582, 559] width 915 height 837
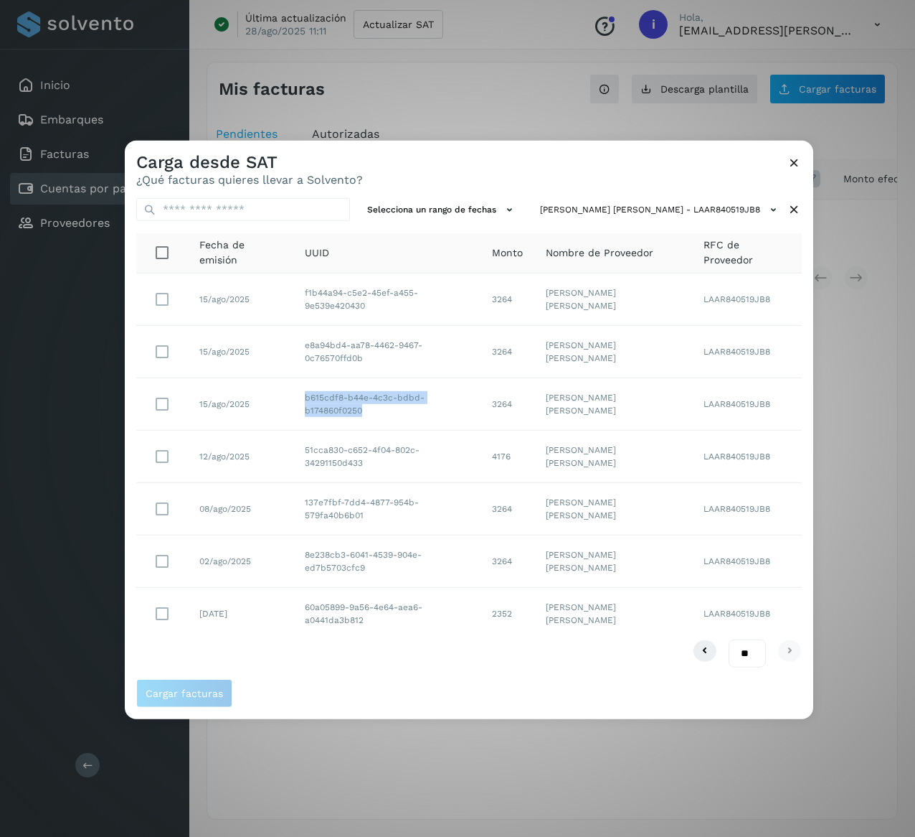
drag, startPoint x: 301, startPoint y: 406, endPoint x: 508, endPoint y: 405, distance: 206.6
click at [508, 405] on tr "15/ago/2025 b615cdf8-b44e-4c3c-bdbd-b174860f0250 3264 [PERSON_NAME] [PERSON_NAM…" at bounding box center [469, 404] width 666 height 52
drag, startPoint x: 301, startPoint y: 351, endPoint x: 503, endPoint y: 354, distance: 201.6
click at [503, 588] on tr "15/ago/2025 e8a94bd4-aa78-4462-9467-0c76570ffd0b 3264 [PERSON_NAME] [PERSON_NAM…" at bounding box center [469, 614] width 666 height 52
drag, startPoint x: 308, startPoint y: 297, endPoint x: 486, endPoint y: 301, distance: 178.0
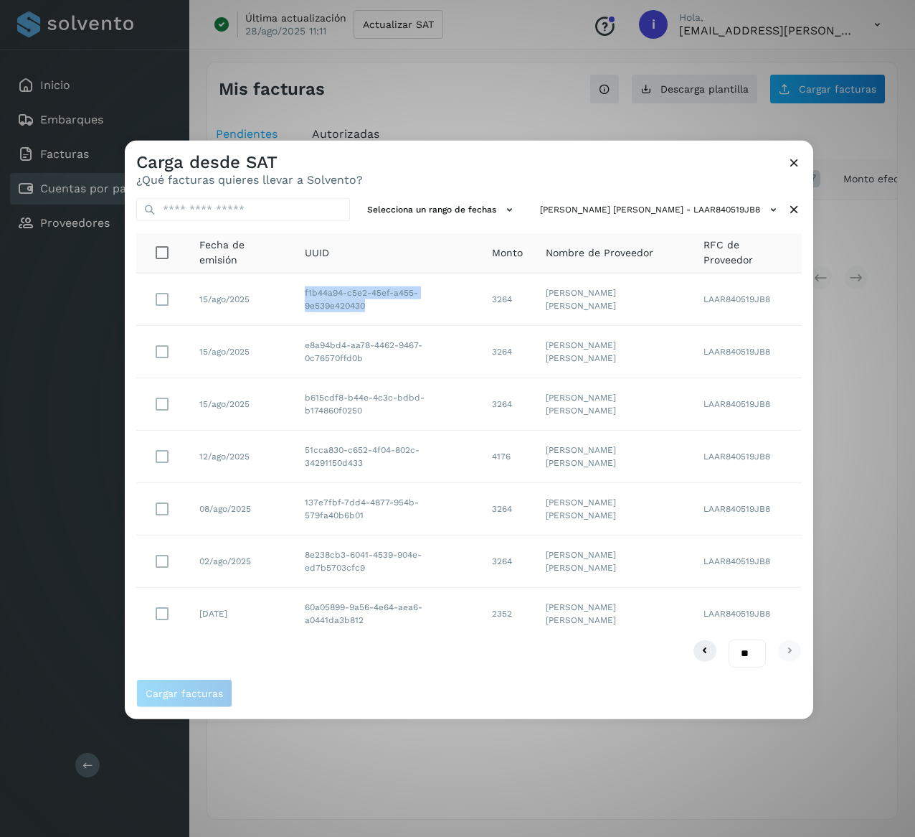
click at [481, 301] on td "f1b44a94-c5e2-45ef-a455-9e539e420430" at bounding box center [386, 299] width 187 height 52
drag, startPoint x: 541, startPoint y: 411, endPoint x: 497, endPoint y: 411, distance: 43.8
click at [497, 411] on tr "15/ago/2025 b615cdf8-b44e-4c3c-bdbd-b174860f0250 3264 [PERSON_NAME] [PERSON_NAM…" at bounding box center [469, 404] width 666 height 52
drag, startPoint x: 540, startPoint y: 354, endPoint x: 512, endPoint y: 360, distance: 28.6
click at [512, 359] on td "3264" at bounding box center [508, 352] width 54 height 52
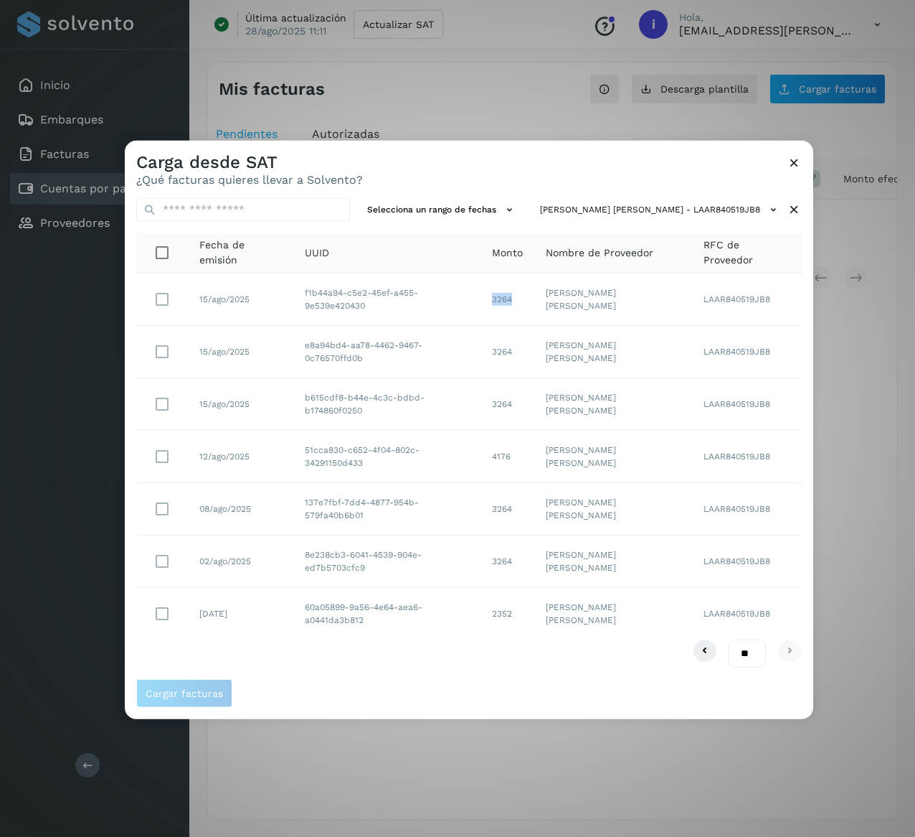
drag, startPoint x: 541, startPoint y: 296, endPoint x: 508, endPoint y: 296, distance: 33.0
click at [508, 296] on td "3264" at bounding box center [508, 299] width 54 height 52
click at [805, 210] on div "Selecciona un rango de fechas [PERSON_NAME] [PERSON_NAME] - LAAR840519JB8 Fecha…" at bounding box center [469, 433] width 689 height 492
click at [796, 207] on icon at bounding box center [794, 209] width 15 height 15
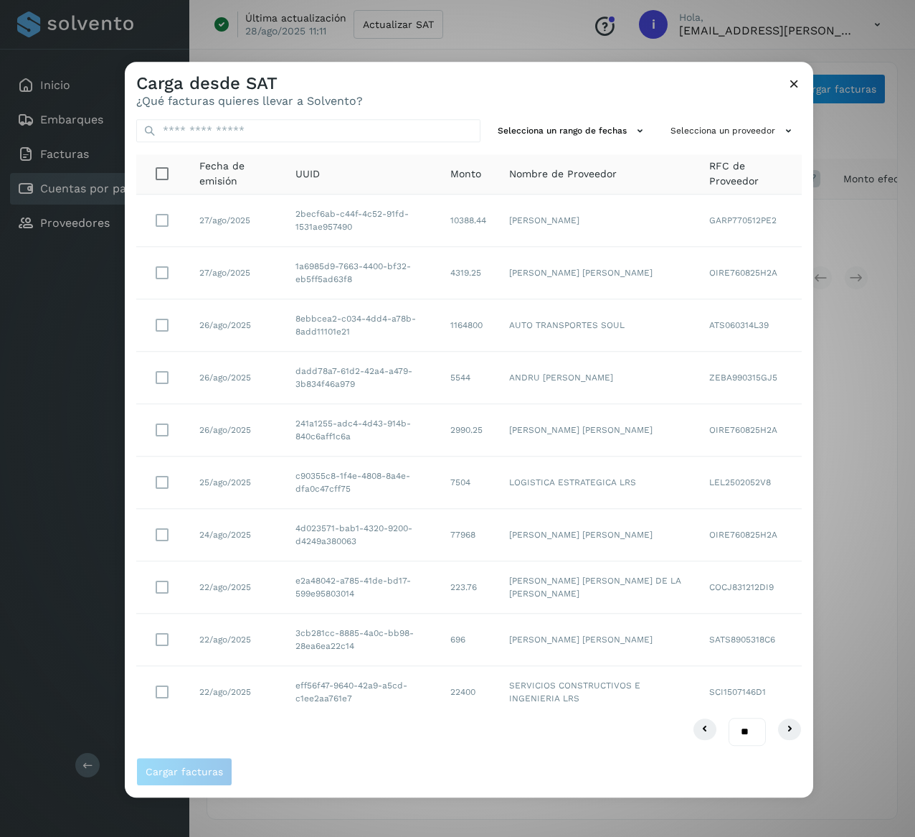
click at [761, 113] on div "Selecciona un rango de fechas Selecciona un proveedor Fecha de emisión UUID Mon…" at bounding box center [469, 432] width 689 height 649
click at [778, 129] on button "Selecciona un proveedor" at bounding box center [733, 131] width 137 height 24
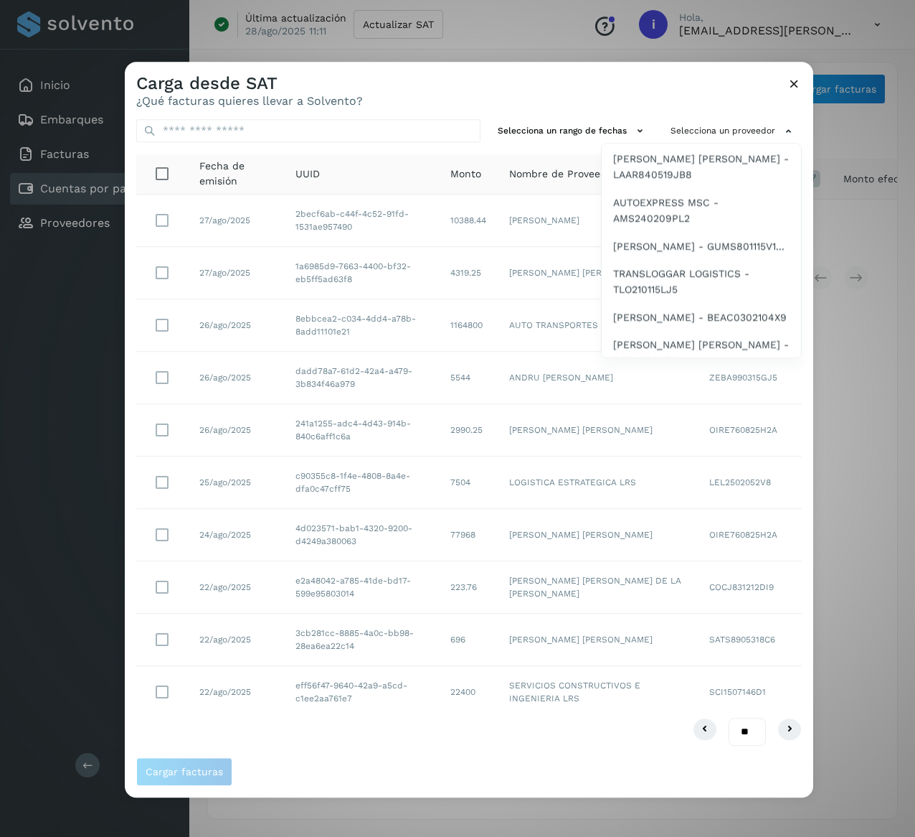
scroll to position [574, 0]
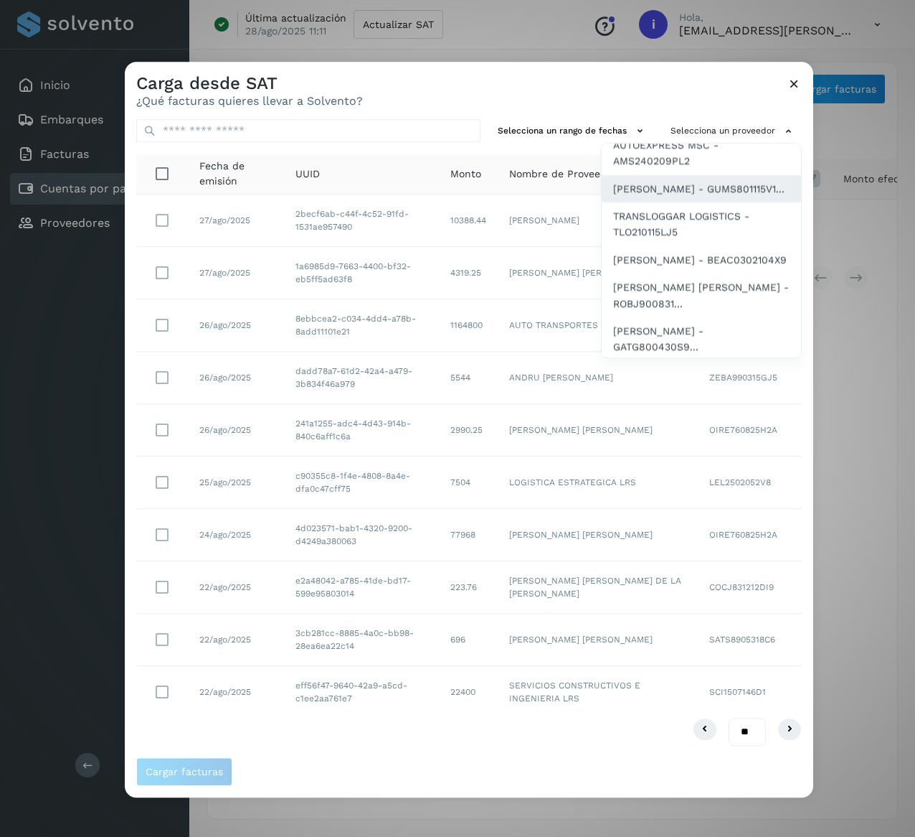
click at [724, 197] on span "[PERSON_NAME] - GUMS801115V1..." at bounding box center [698, 189] width 171 height 16
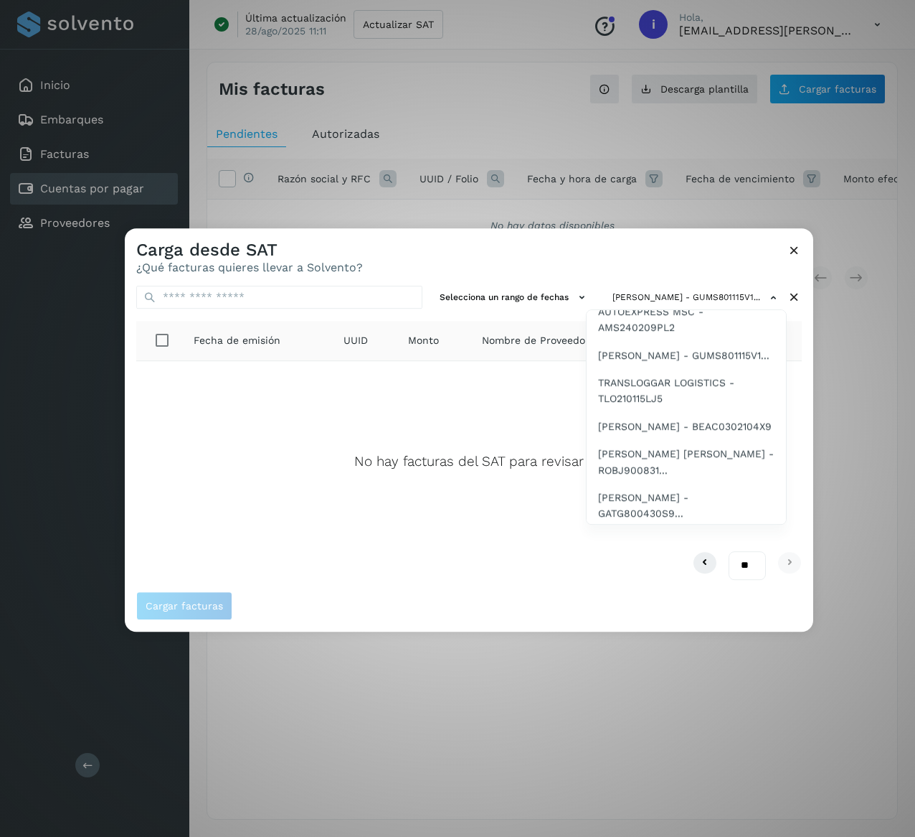
scroll to position [631, 0]
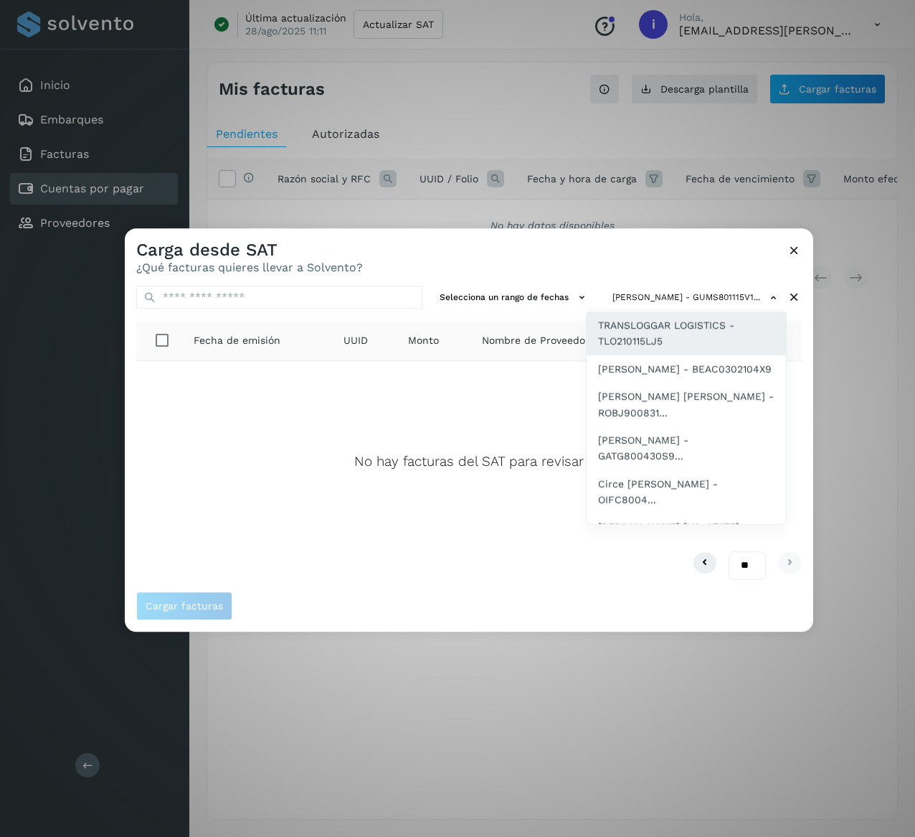
click at [674, 349] on span "TRANSLOGGAR LOGISTICS - TLO210115LJ5" at bounding box center [686, 333] width 176 height 32
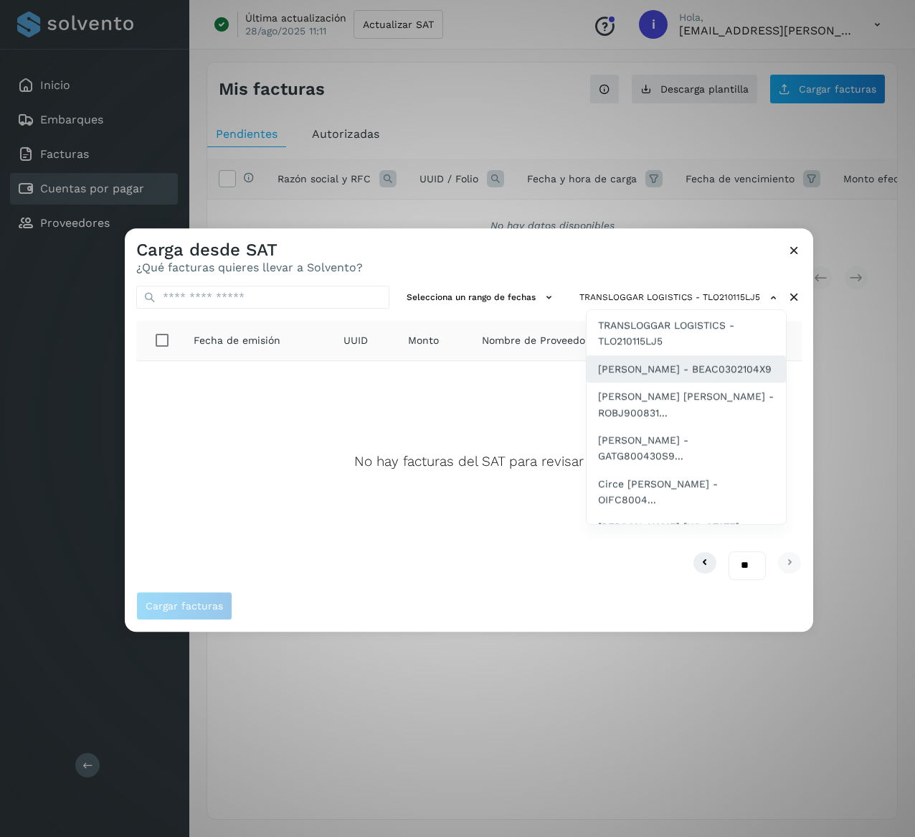
click at [695, 377] on span "[PERSON_NAME] - BEAC0302104X9" at bounding box center [685, 369] width 174 height 16
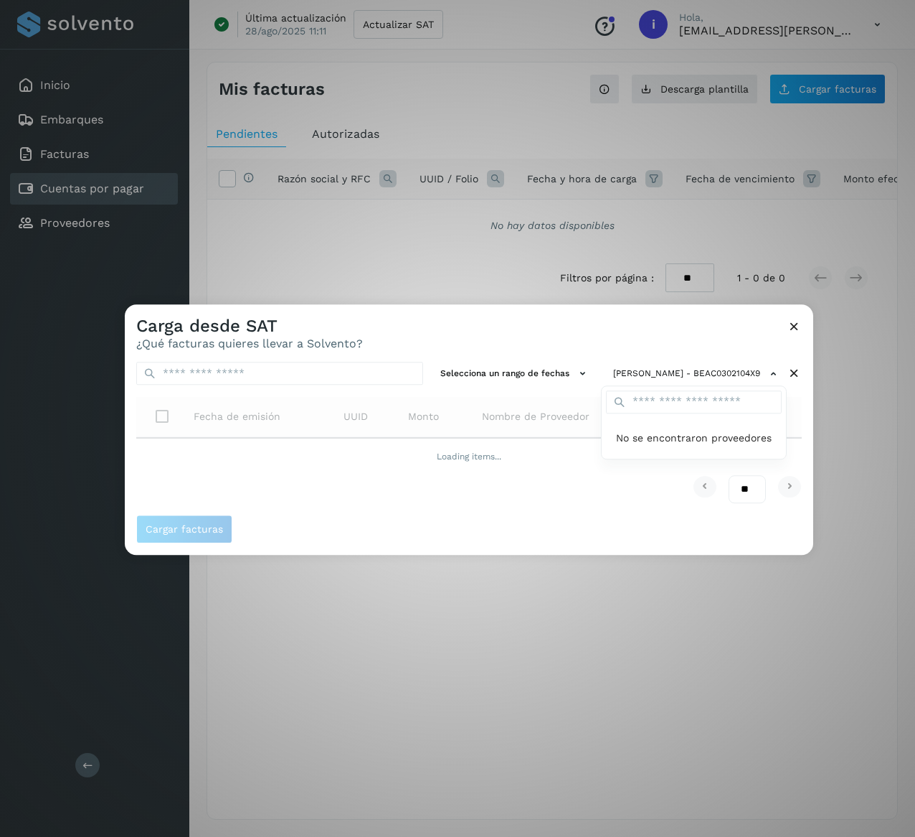
scroll to position [0, 0]
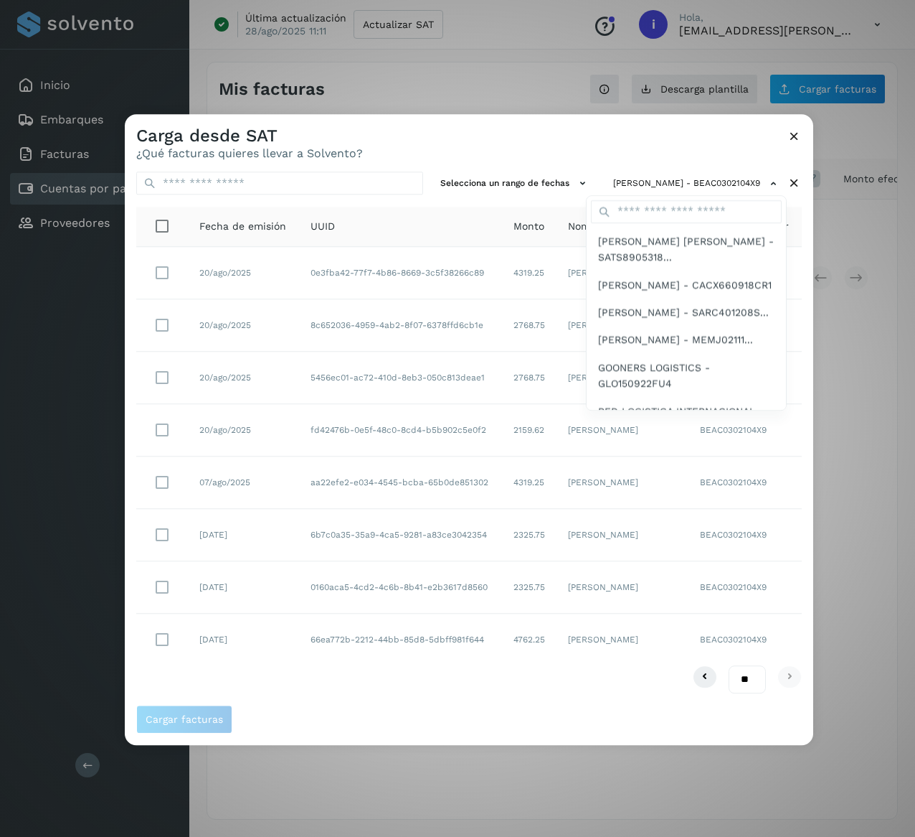
click at [767, 149] on div at bounding box center [582, 532] width 915 height 837
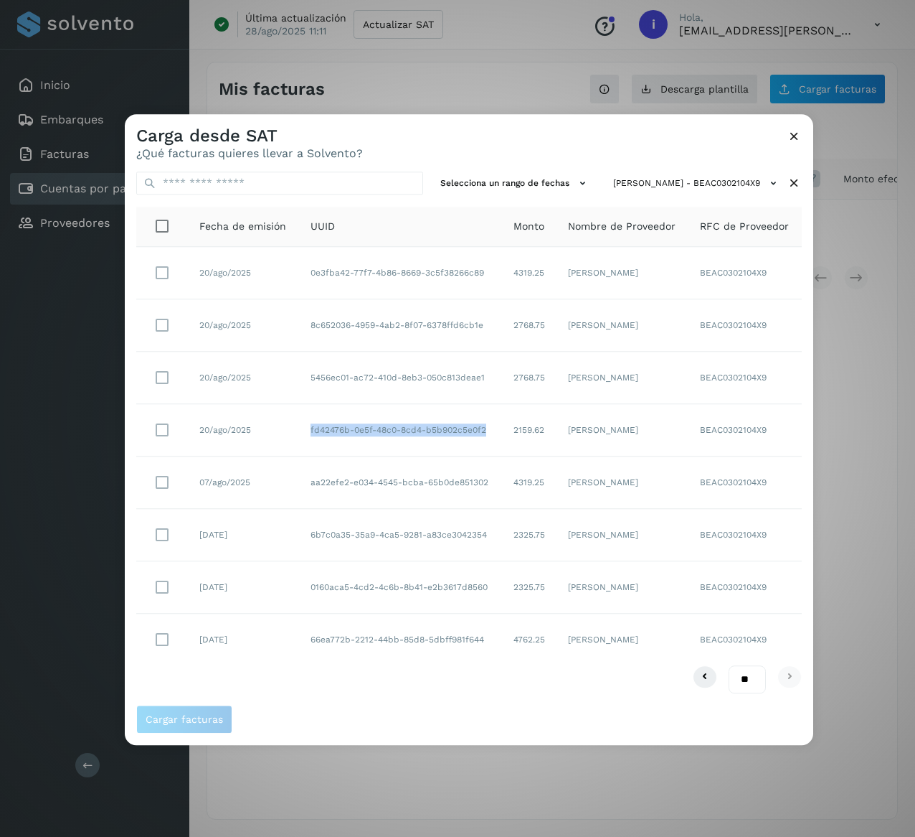
drag, startPoint x: 300, startPoint y: 435, endPoint x: 494, endPoint y: 438, distance: 194.5
click at [494, 438] on td "fd42476b-0e5f-48c0-8cd4-b5b902c5e0f2" at bounding box center [400, 430] width 203 height 52
drag, startPoint x: 298, startPoint y: 379, endPoint x: 489, endPoint y: 376, distance: 190.9
click at [489, 376] on td "5456ec01-ac72-410d-8eb3-050c813deae1" at bounding box center [400, 378] width 203 height 52
drag, startPoint x: 303, startPoint y: 326, endPoint x: 494, endPoint y: 336, distance: 191.9
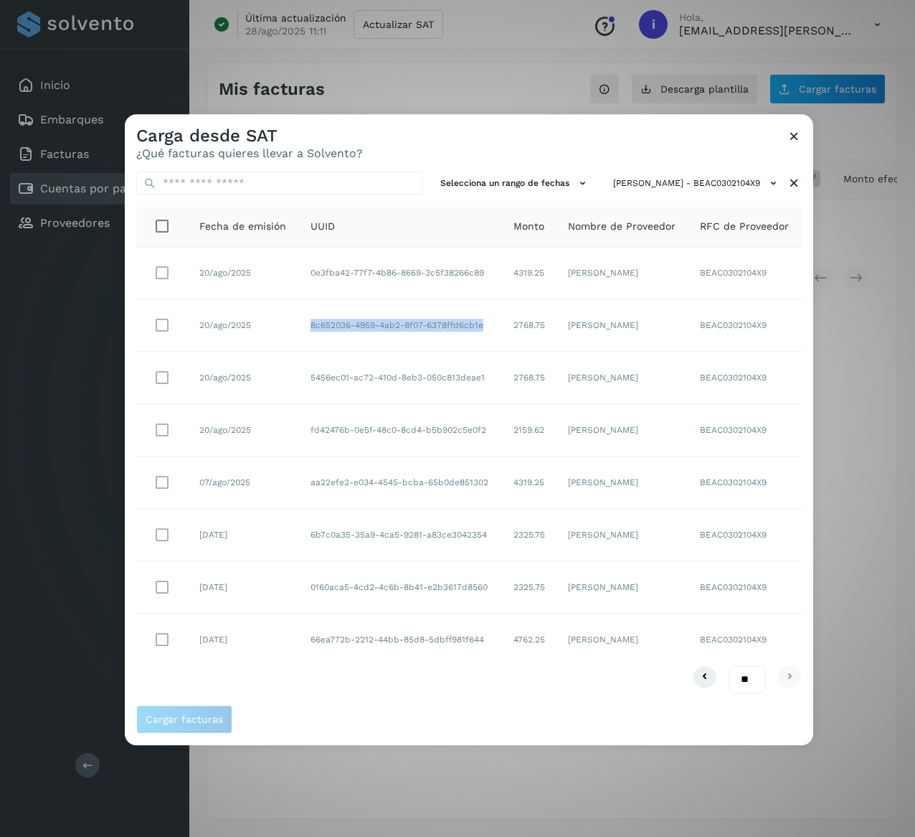
click at [494, 336] on td "8c652036-4959-4ab2-8f07-6378ffd6cb1e" at bounding box center [400, 325] width 203 height 52
drag, startPoint x: 302, startPoint y: 276, endPoint x: 491, endPoint y: 283, distance: 189.5
click at [491, 283] on td "0e3fba42-77f7-4b86-8669-3c5f38266c89" at bounding box center [400, 273] width 203 height 52
drag, startPoint x: 546, startPoint y: 429, endPoint x: 481, endPoint y: 430, distance: 65.3
click at [481, 430] on tr "20/ago/2025 fd42476b-0e5f-48c0-8cd4-b5b902c5e0f2 2159.62 [PERSON_NAME] BEAC0302…" at bounding box center [469, 430] width 666 height 52
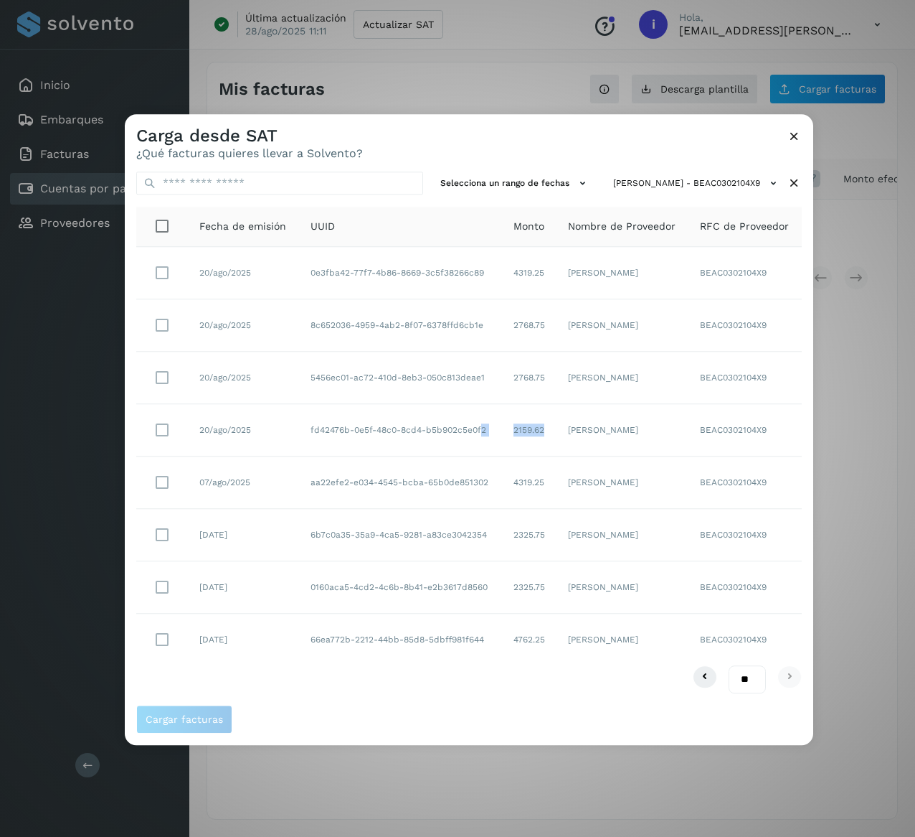
click at [547, 429] on td "2159.62" at bounding box center [529, 430] width 55 height 52
drag, startPoint x: 547, startPoint y: 429, endPoint x: 509, endPoint y: 435, distance: 38.5
click at [509, 435] on td "2159.62" at bounding box center [529, 430] width 55 height 52
drag, startPoint x: 545, startPoint y: 377, endPoint x: 509, endPoint y: 379, distance: 36.7
click at [509, 379] on td "2768.75" at bounding box center [529, 378] width 55 height 52
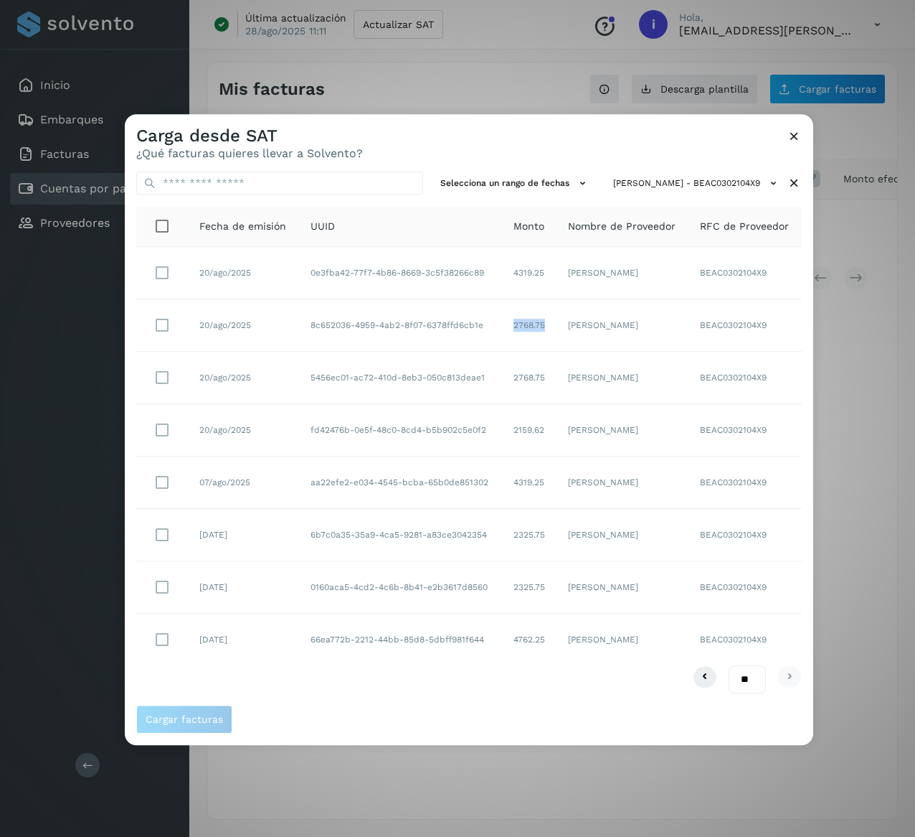
drag, startPoint x: 549, startPoint y: 329, endPoint x: 507, endPoint y: 333, distance: 42.5
click at [507, 333] on td "2768.75" at bounding box center [529, 325] width 55 height 52
drag, startPoint x: 546, startPoint y: 270, endPoint x: 494, endPoint y: 273, distance: 51.7
click at [494, 404] on tr "20/ago/2025 0e3fba42-77f7-4b86-8669-3c5f38266c89 4319.25 [PERSON_NAME] BEAC0302…" at bounding box center [469, 430] width 666 height 52
click at [796, 182] on icon at bounding box center [794, 183] width 15 height 15
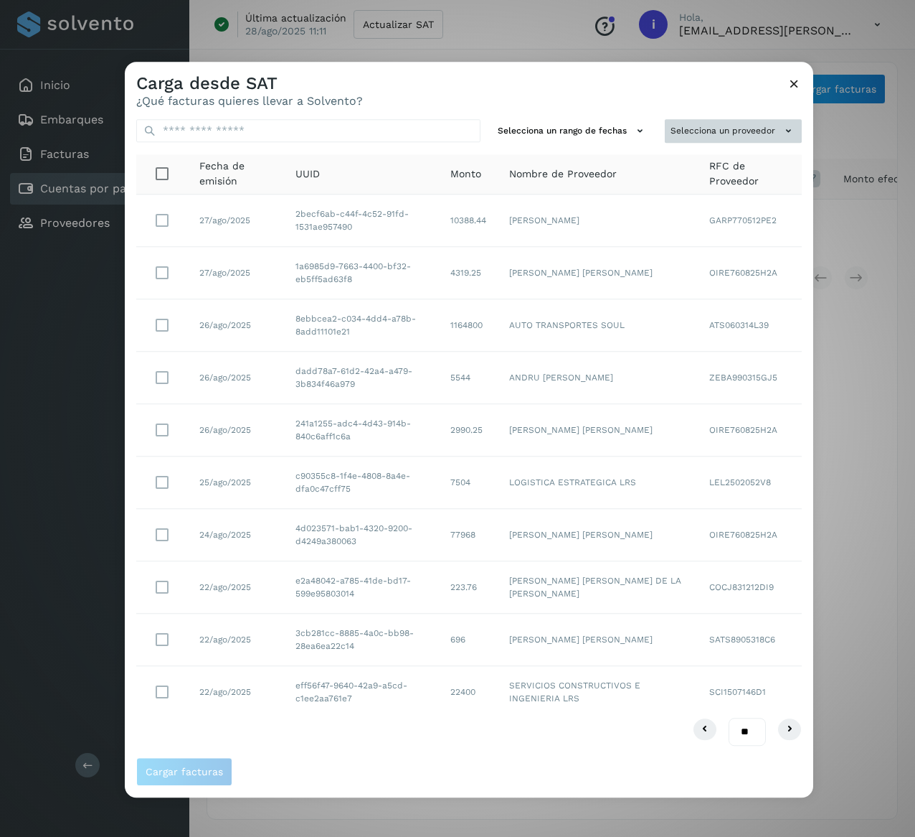
click at [781, 124] on icon at bounding box center [788, 130] width 15 height 15
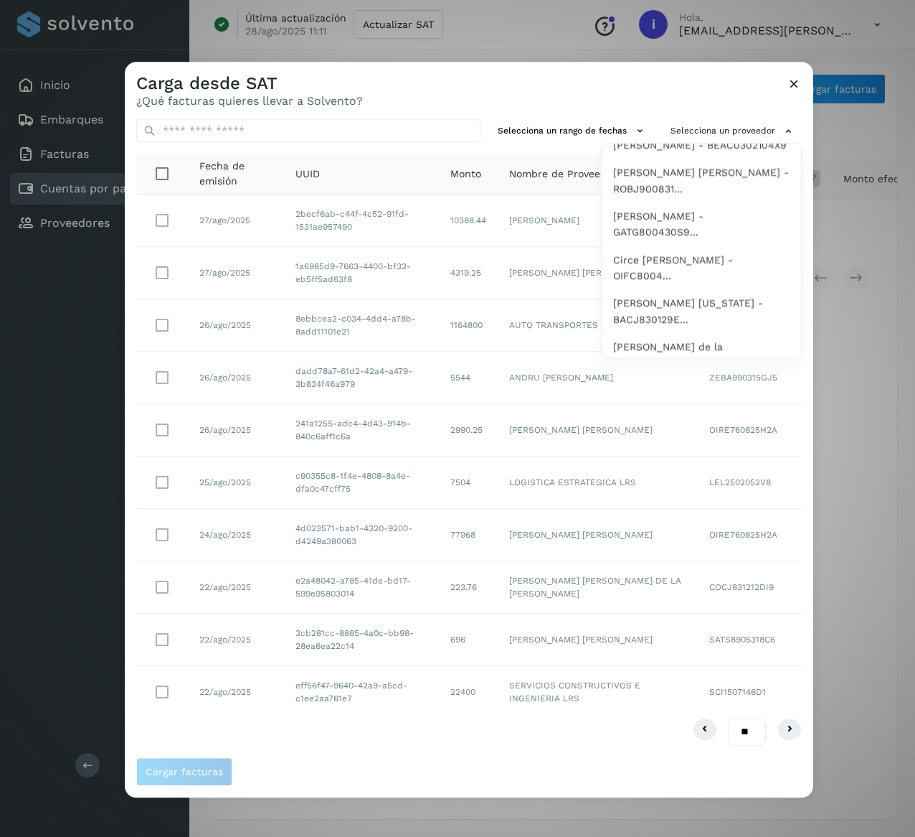
scroll to position [746, 0]
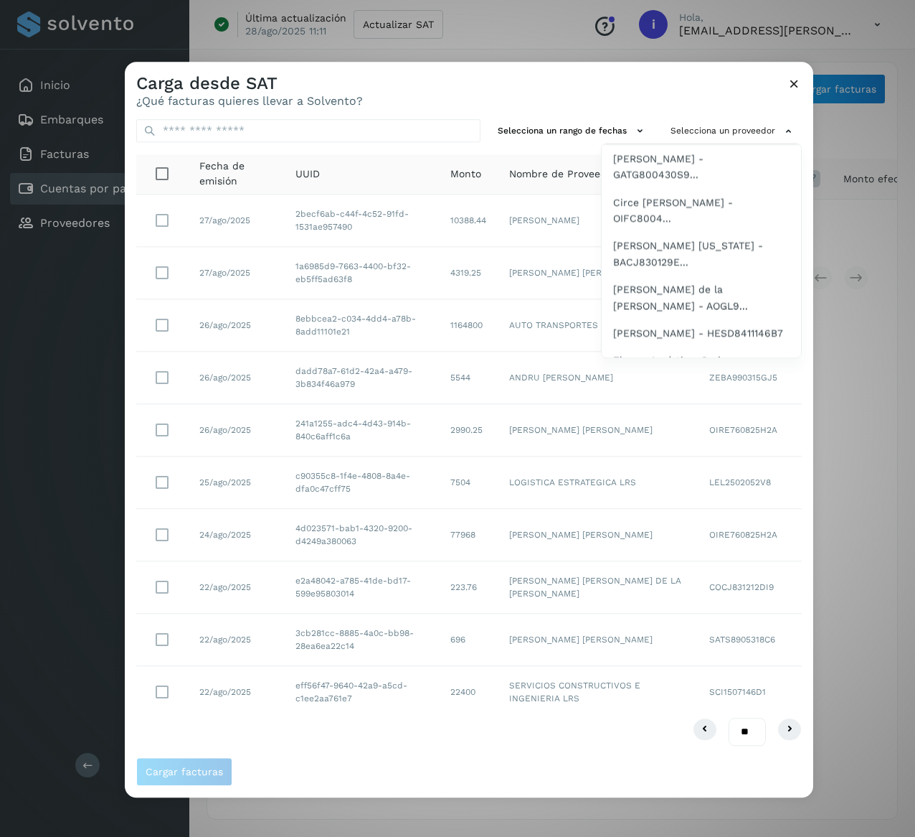
click at [716, 139] on span "[PERSON_NAME] [PERSON_NAME] - ROBJ900831..." at bounding box center [701, 123] width 176 height 32
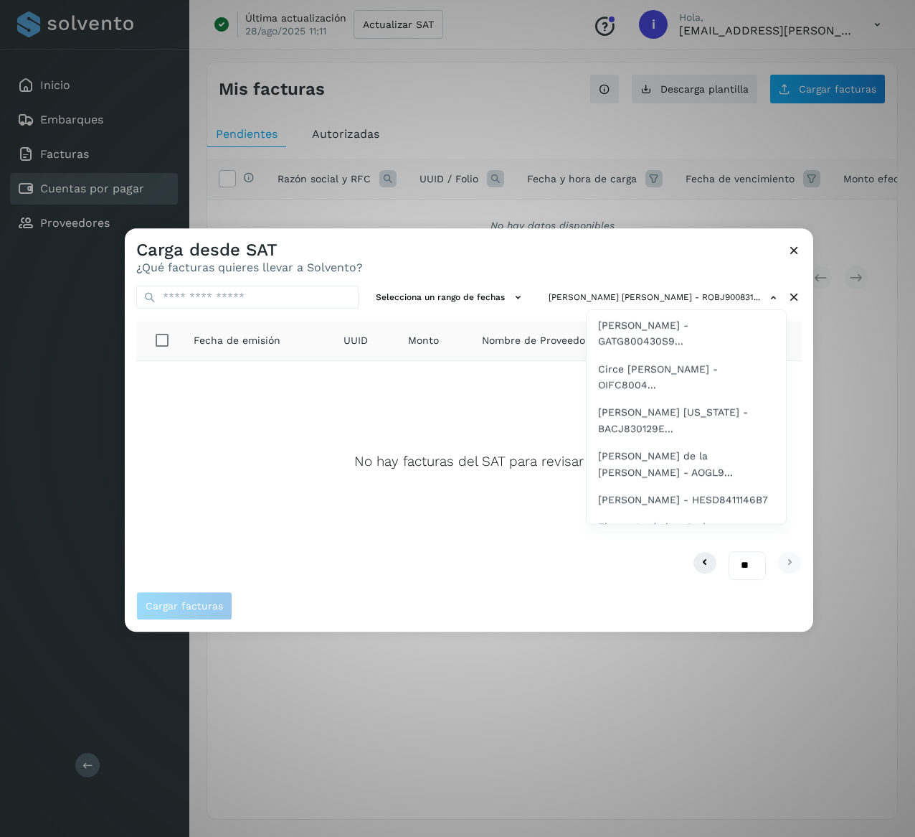
scroll to position [804, 0]
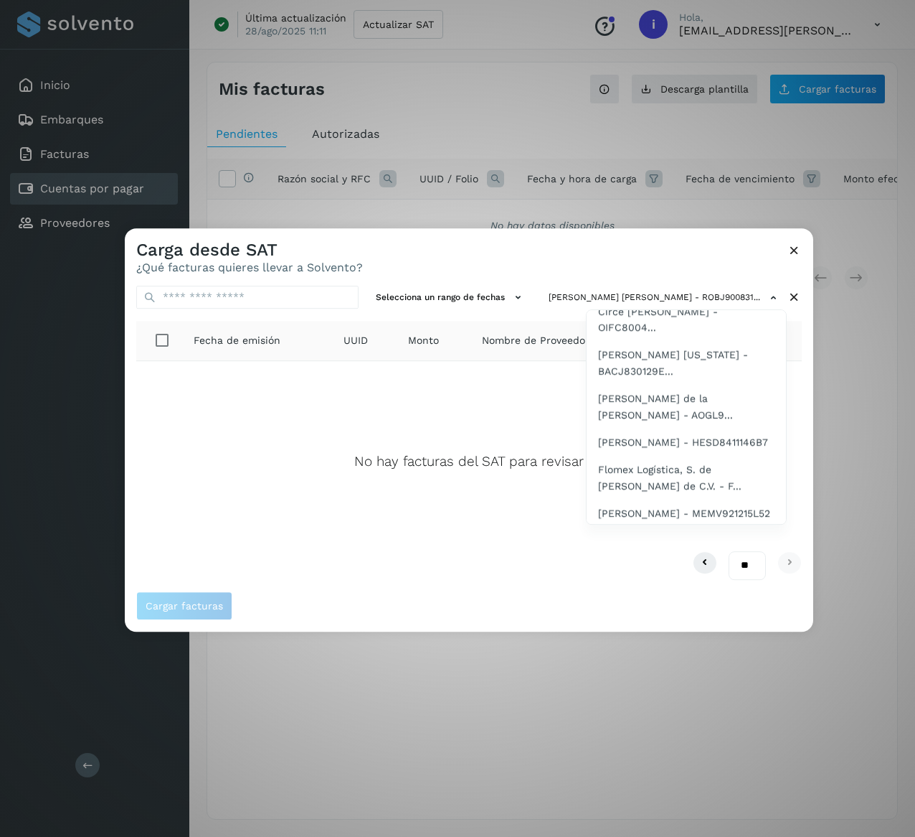
click at [712, 292] on span "[PERSON_NAME] - GATG800430S9..." at bounding box center [686, 276] width 176 height 32
click at [686, 336] on span "Circe [PERSON_NAME] - OIFC8004..." at bounding box center [686, 319] width 176 height 32
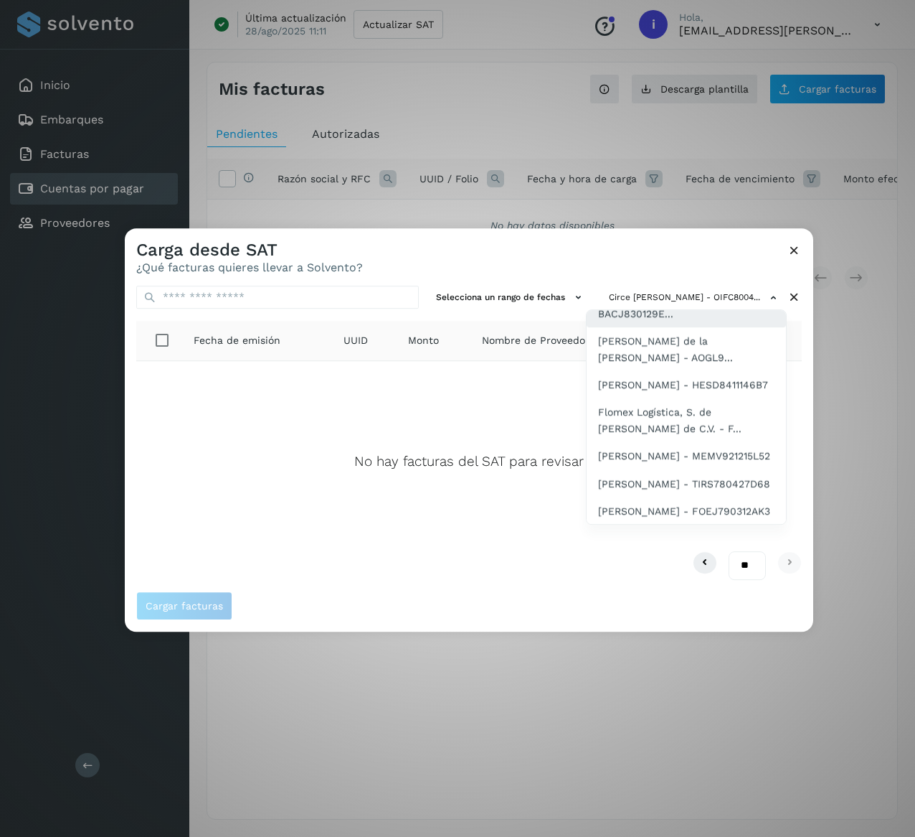
click at [726, 322] on span "[PERSON_NAME] [US_STATE] - BACJ830129E..." at bounding box center [686, 306] width 176 height 32
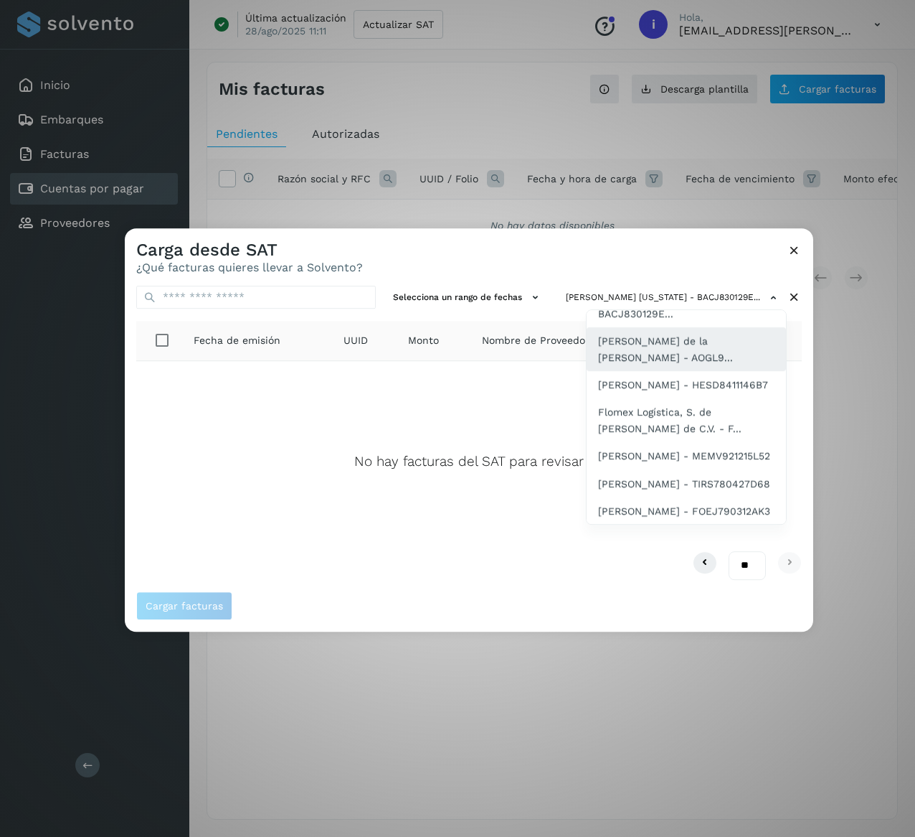
click at [712, 365] on span "[PERSON_NAME] de la [PERSON_NAME] - AOGL9..." at bounding box center [686, 349] width 176 height 32
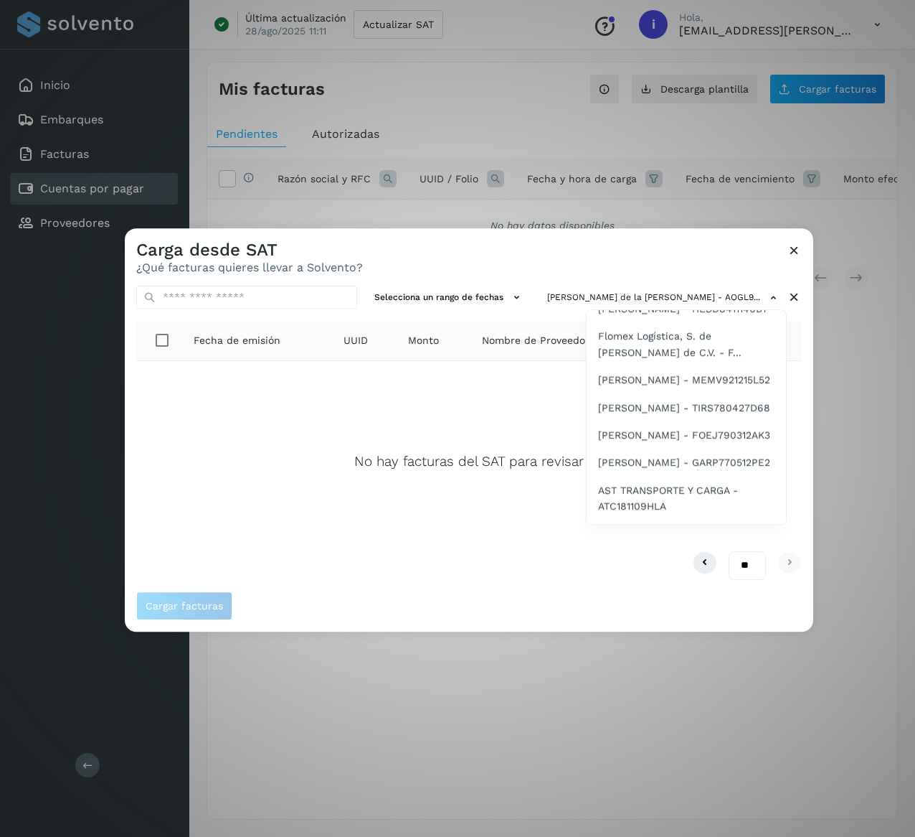
scroll to position [880, 0]
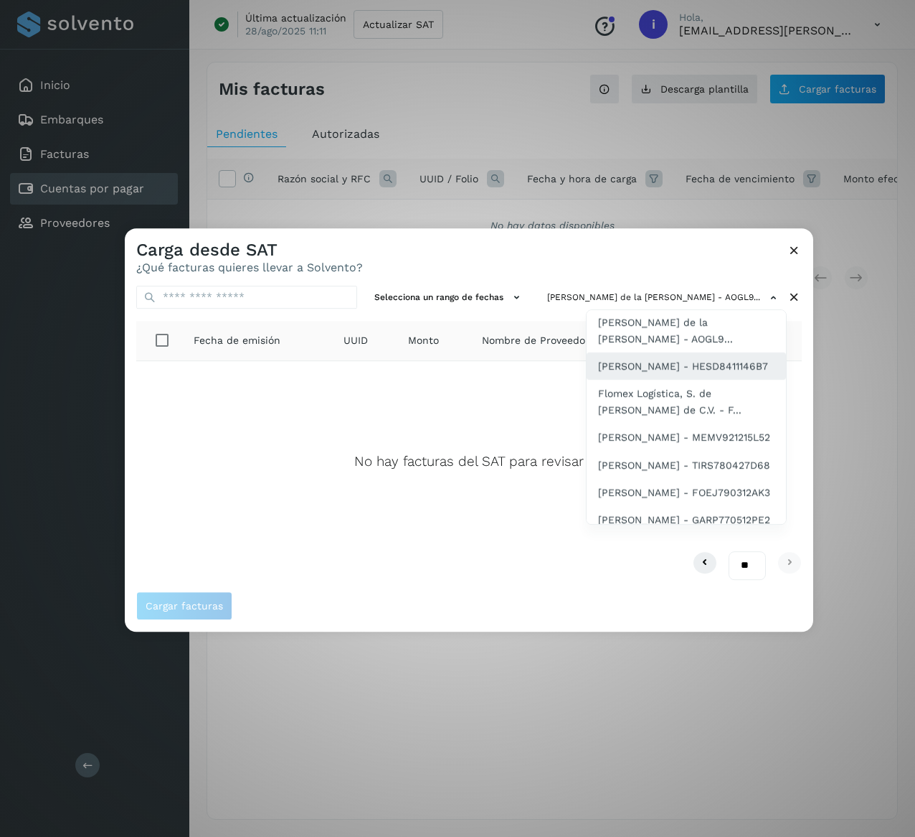
click at [695, 374] on span "[PERSON_NAME] - HESD8411146B7" at bounding box center [683, 366] width 170 height 16
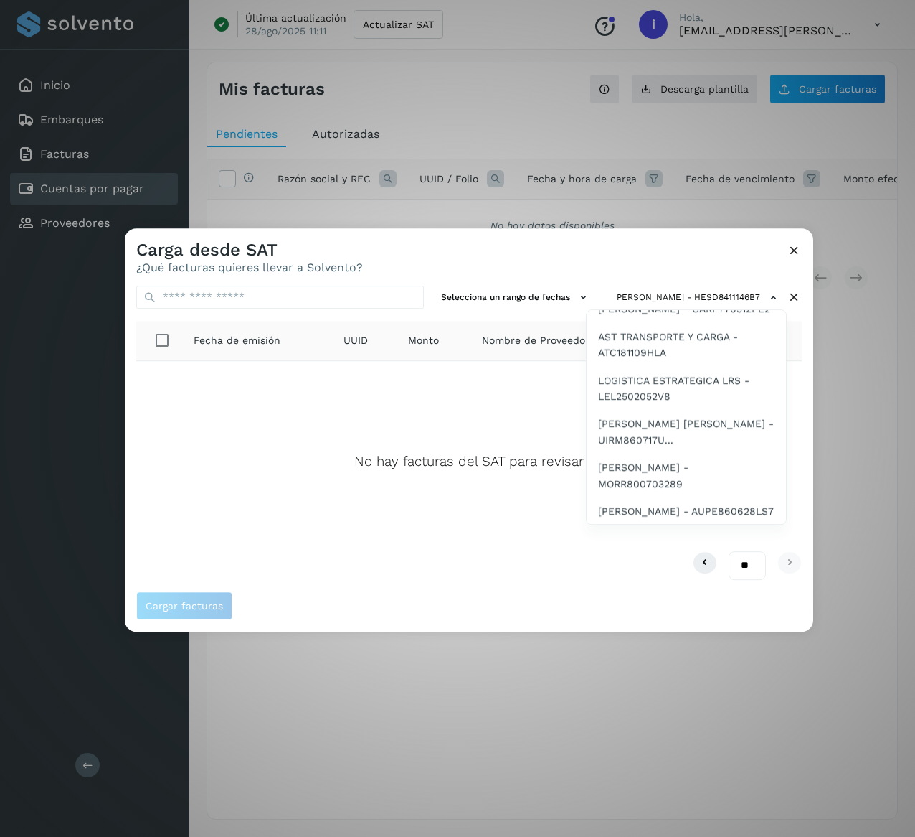
scroll to position [1033, 0]
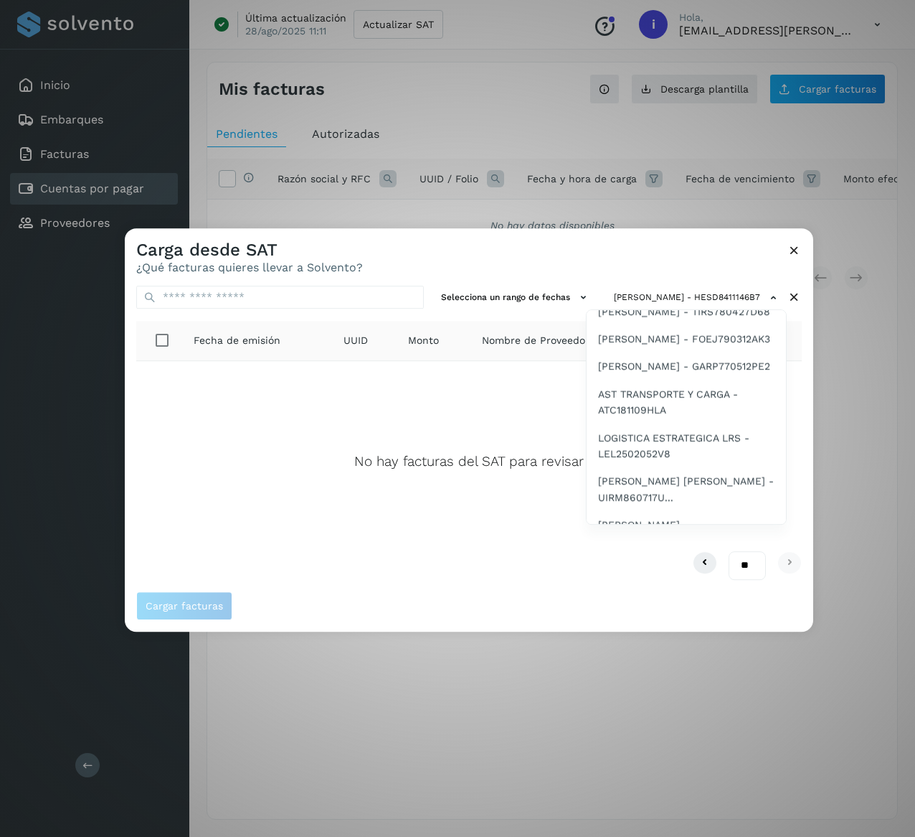
click at [686, 265] on span "Flomex Logística, S. de [PERSON_NAME] de C.V. - F..." at bounding box center [686, 248] width 176 height 32
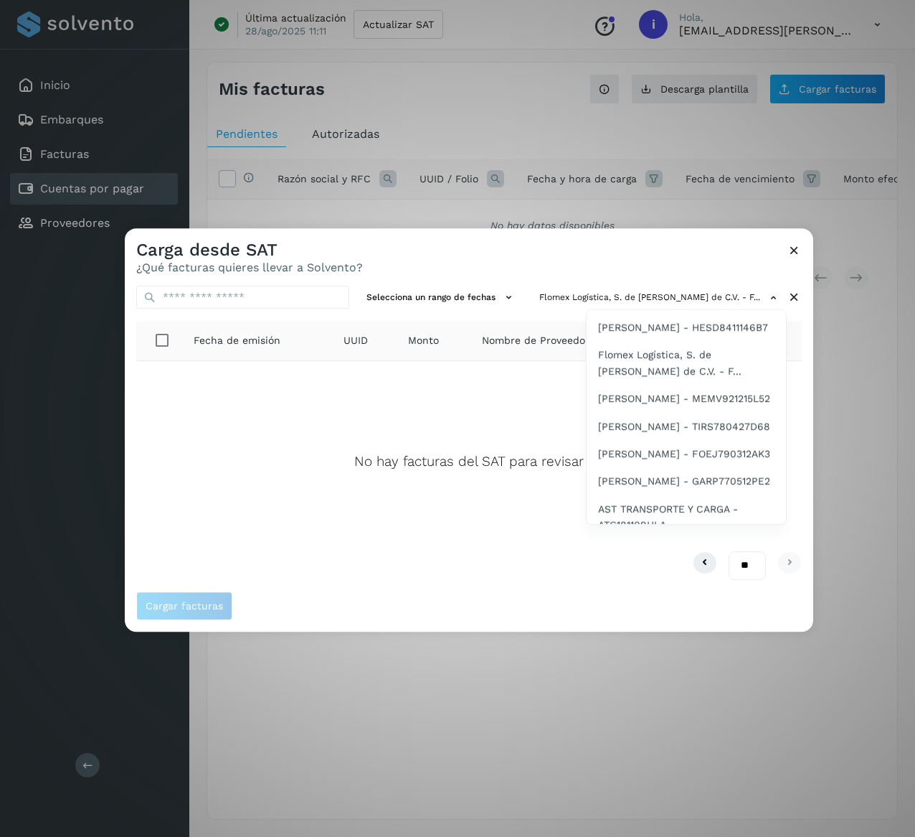
scroll to position [976, 0]
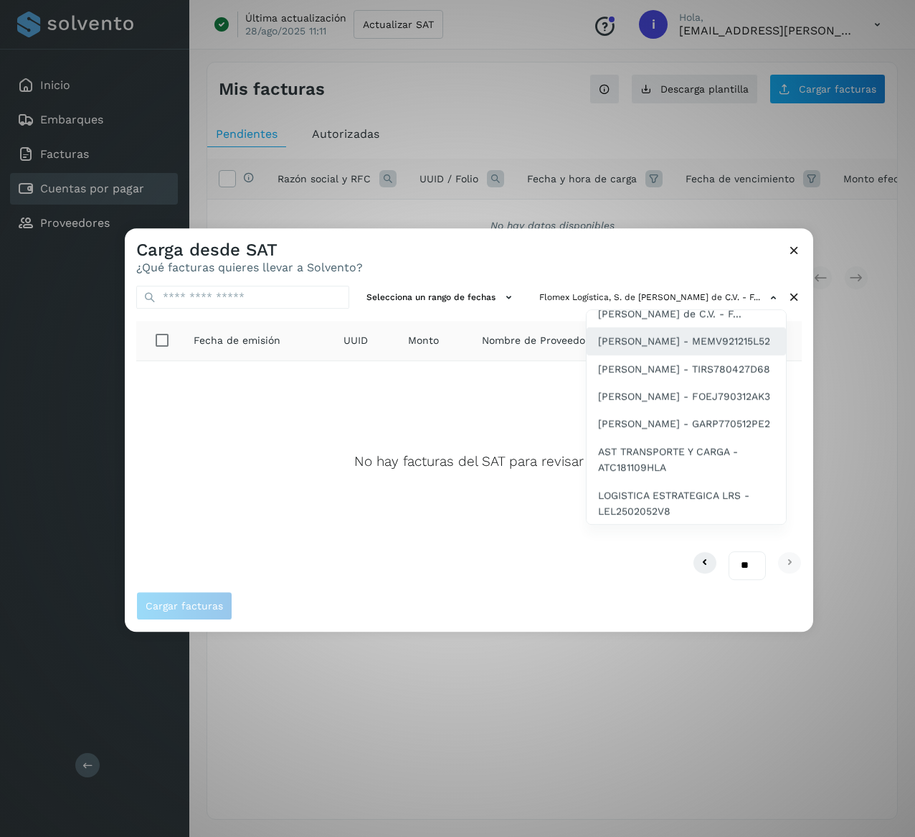
click at [684, 349] on span "[PERSON_NAME] - MEMV921215L52" at bounding box center [684, 341] width 172 height 16
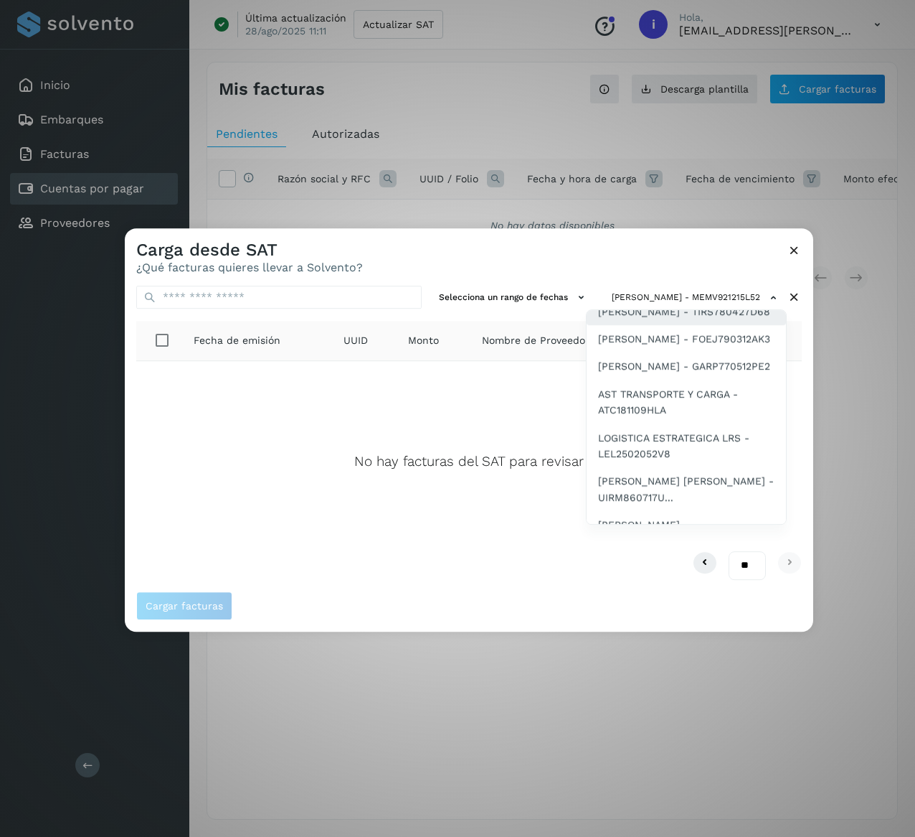
click at [672, 319] on span "[PERSON_NAME] - TIRS780427D68" at bounding box center [684, 311] width 172 height 16
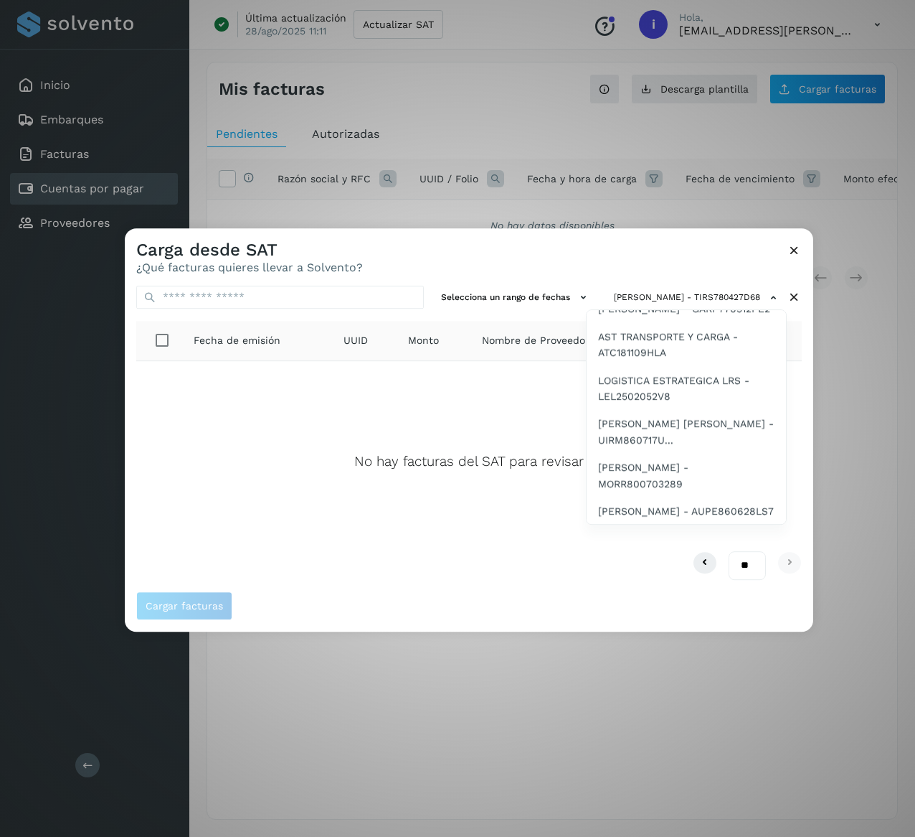
scroll to position [1148, 0]
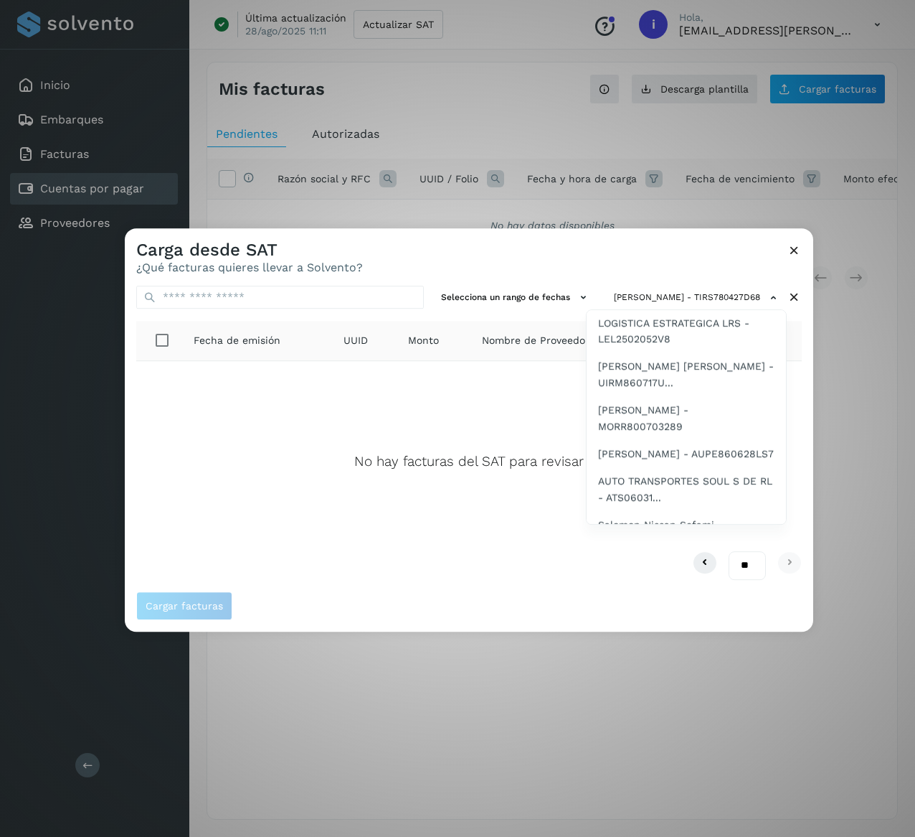
click at [659, 232] on span "[PERSON_NAME] - FOEJ790312AK3" at bounding box center [684, 224] width 172 height 16
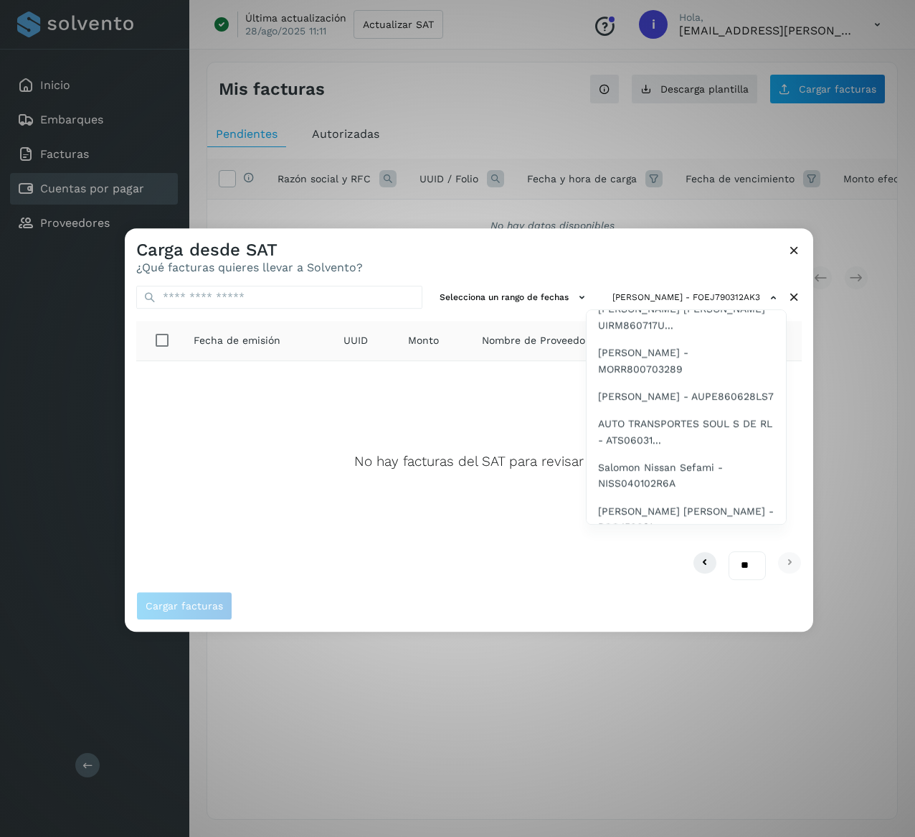
click at [692, 202] on span "[PERSON_NAME] - GARP770512PE2" at bounding box center [684, 195] width 172 height 16
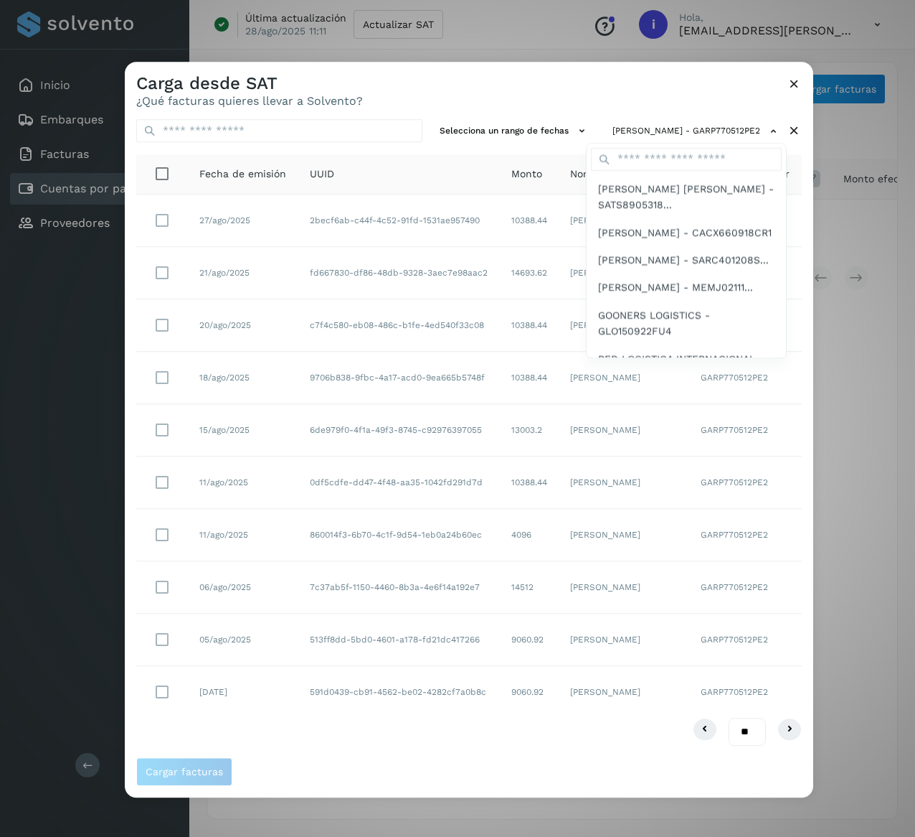
click at [433, 90] on div at bounding box center [582, 480] width 915 height 837
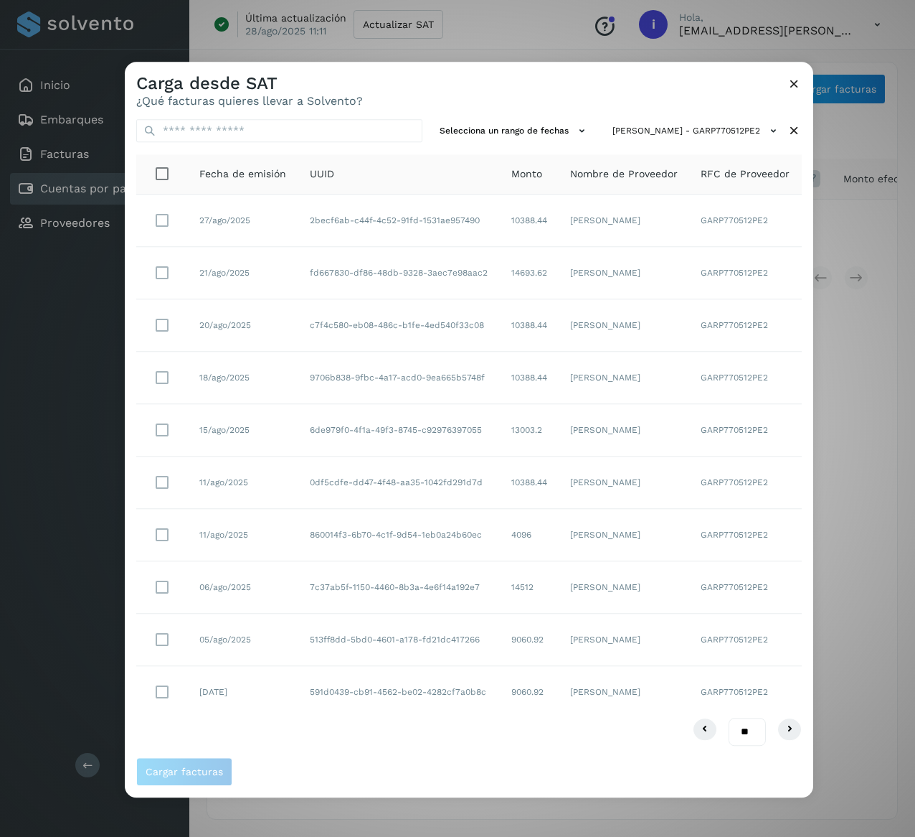
click at [710, 80] on div "Carga desde SAT ¿Qué facturas quieres llevar a Solvento?" at bounding box center [469, 85] width 689 height 46
drag, startPoint x: 432, startPoint y: 595, endPoint x: 370, endPoint y: 595, distance: 61.7
click at [370, 595] on td "7c37ab5f-1150-4460-8b3a-4e6f14a192e7" at bounding box center [399, 587] width 202 height 52
drag, startPoint x: 364, startPoint y: 543, endPoint x: 305, endPoint y: 542, distance: 59.6
click at [305, 542] on td "860014f3-6b70-4c1f-9d54-1eb0a24b60ec" at bounding box center [399, 535] width 202 height 52
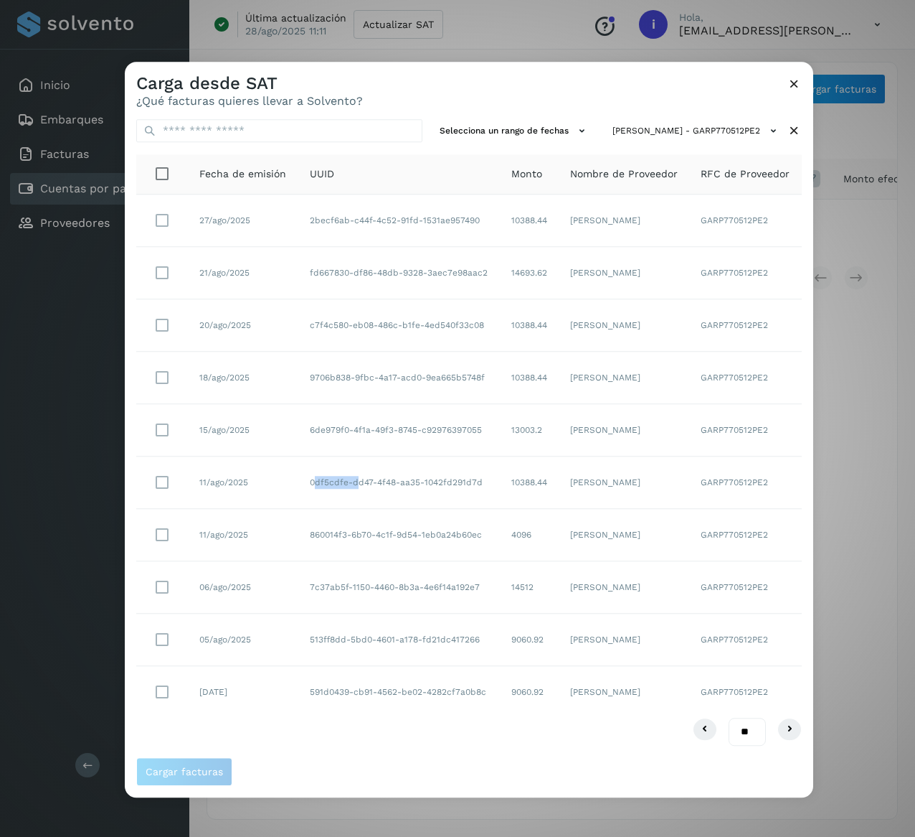
drag, startPoint x: 357, startPoint y: 478, endPoint x: 316, endPoint y: 485, distance: 42.2
click at [316, 485] on td "0df5cdfe-dd47-4f48-aa35-1042fd291d7d" at bounding box center [399, 482] width 202 height 52
drag, startPoint x: 362, startPoint y: 425, endPoint x: 319, endPoint y: 429, distance: 42.5
click at [319, 429] on td "6de979f0-4f1a-49f3-8745-c92976397055" at bounding box center [399, 430] width 202 height 52
click at [302, 446] on td "6de979f0-4f1a-49f3-8745-c92976397055" at bounding box center [399, 430] width 202 height 52
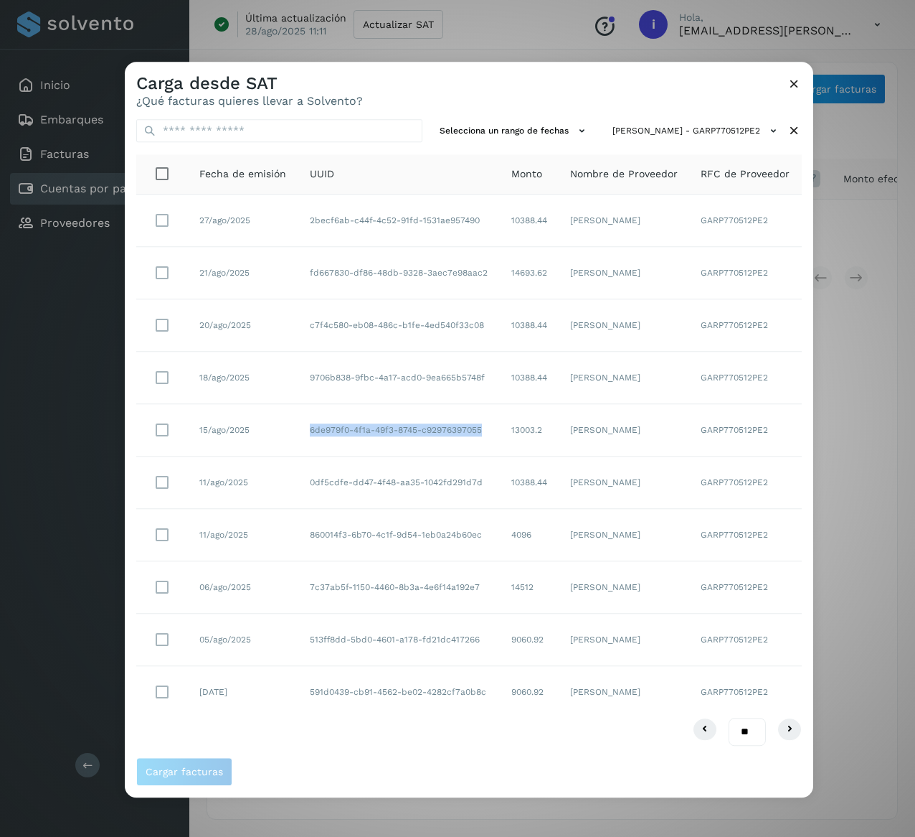
drag, startPoint x: 301, startPoint y: 437, endPoint x: 497, endPoint y: 439, distance: 195.9
click at [497, 439] on td "6de979f0-4f1a-49f3-8745-c92976397055" at bounding box center [399, 430] width 202 height 52
drag, startPoint x: 291, startPoint y: 374, endPoint x: 486, endPoint y: 374, distance: 194.4
click at [486, 374] on tr "18/ago/2025 9706b838-9fbc-4a17-acd0-9ea665b5748f 10388.44 [PERSON_NAME] GARP770…" at bounding box center [469, 378] width 666 height 52
drag, startPoint x: 303, startPoint y: 326, endPoint x: 491, endPoint y: 350, distance: 189.5
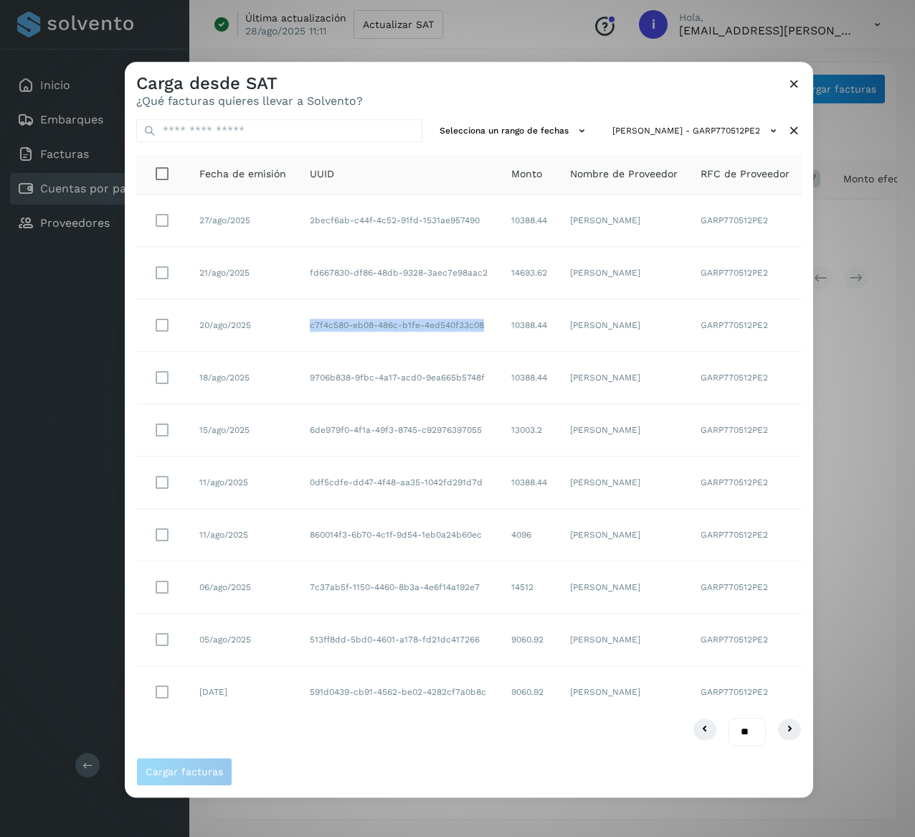
click at [491, 350] on td "c7f4c580-eb08-486c-b1fe-4ed540f33c08" at bounding box center [399, 325] width 202 height 52
drag, startPoint x: 299, startPoint y: 274, endPoint x: 488, endPoint y: 286, distance: 189.0
click at [488, 286] on td "fd667830-df86-48db-9328-3aec7e98aac2" at bounding box center [399, 273] width 202 height 52
drag, startPoint x: 298, startPoint y: 217, endPoint x: 501, endPoint y: 224, distance: 202.4
click at [501, 352] on tr "27/ago/2025 2becf6ab-c44f-4c52-91fd-1531ae957490 10388.44 [PERSON_NAME] GARP770…" at bounding box center [469, 378] width 666 height 52
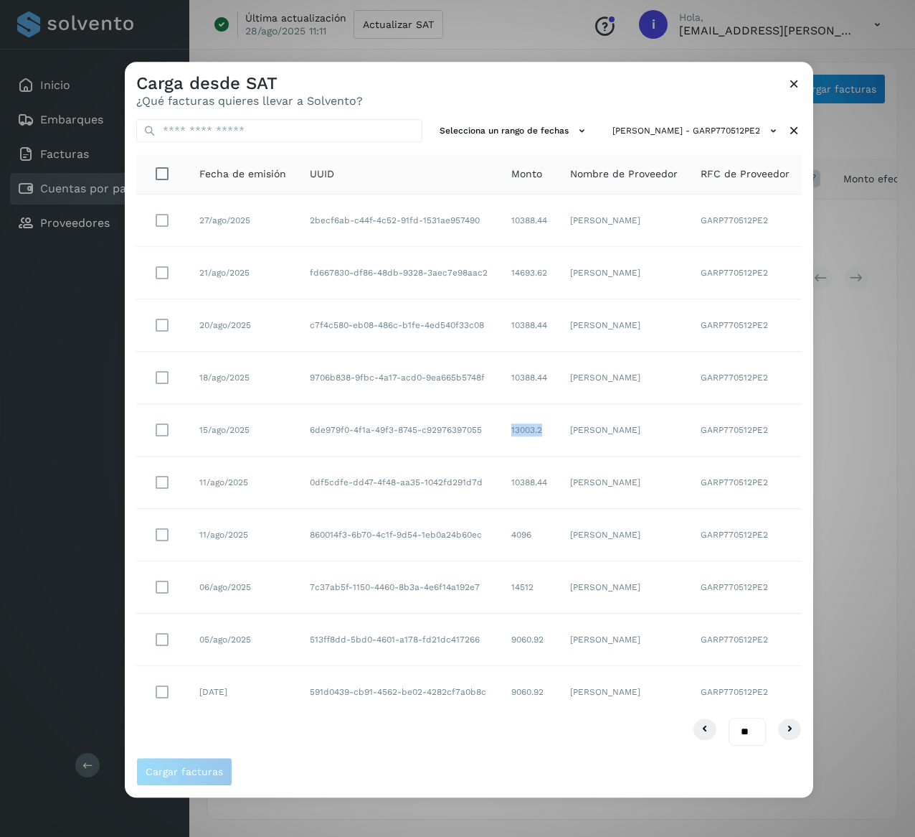
drag, startPoint x: 555, startPoint y: 431, endPoint x: 506, endPoint y: 432, distance: 48.8
click at [506, 432] on td "13003.2" at bounding box center [529, 430] width 59 height 52
drag, startPoint x: 555, startPoint y: 377, endPoint x: 502, endPoint y: 377, distance: 53.1
click at [502, 377] on td "10388.44" at bounding box center [529, 378] width 59 height 52
drag, startPoint x: 560, startPoint y: 320, endPoint x: 502, endPoint y: 334, distance: 59.7
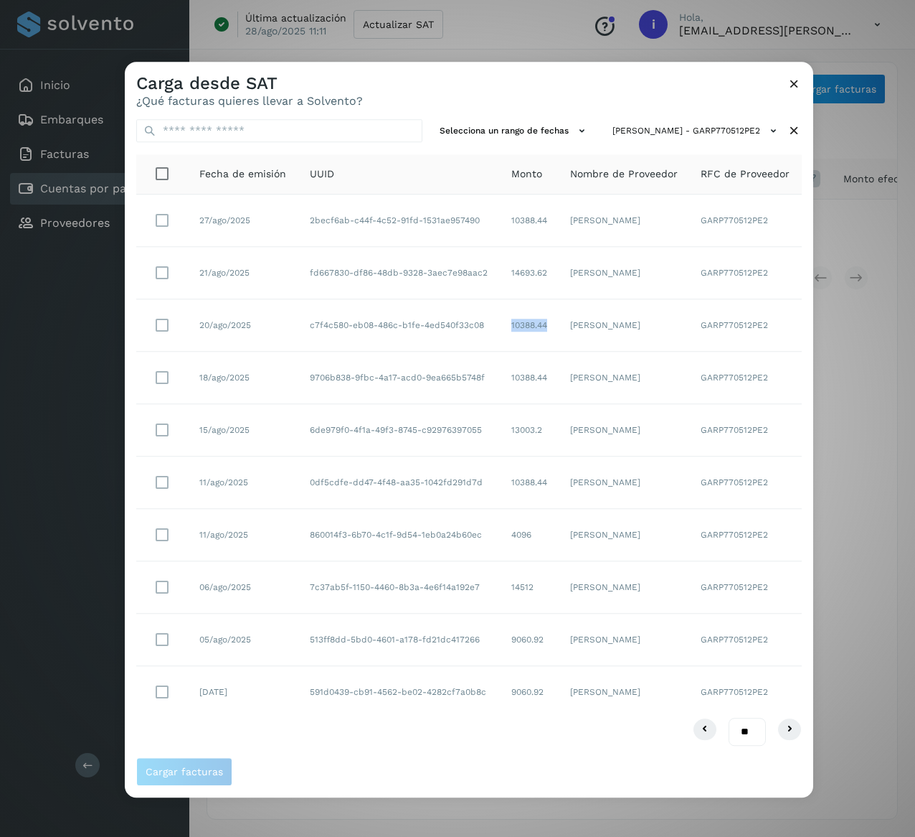
click at [502, 666] on tr "20/ago/2025 c7f4c580-eb08-486c-b1fe-4ed540f33c08 10388.44 [PERSON_NAME] GARP770…" at bounding box center [469, 692] width 666 height 52
drag, startPoint x: 557, startPoint y: 265, endPoint x: 509, endPoint y: 268, distance: 48.1
click at [509, 268] on td "14693.62" at bounding box center [529, 273] width 59 height 52
drag, startPoint x: 554, startPoint y: 209, endPoint x: 492, endPoint y: 209, distance: 61.7
click at [492, 352] on tr "27/ago/2025 2becf6ab-c44f-4c52-91fd-1531ae957490 10388.44 [PERSON_NAME] GARP770…" at bounding box center [469, 378] width 666 height 52
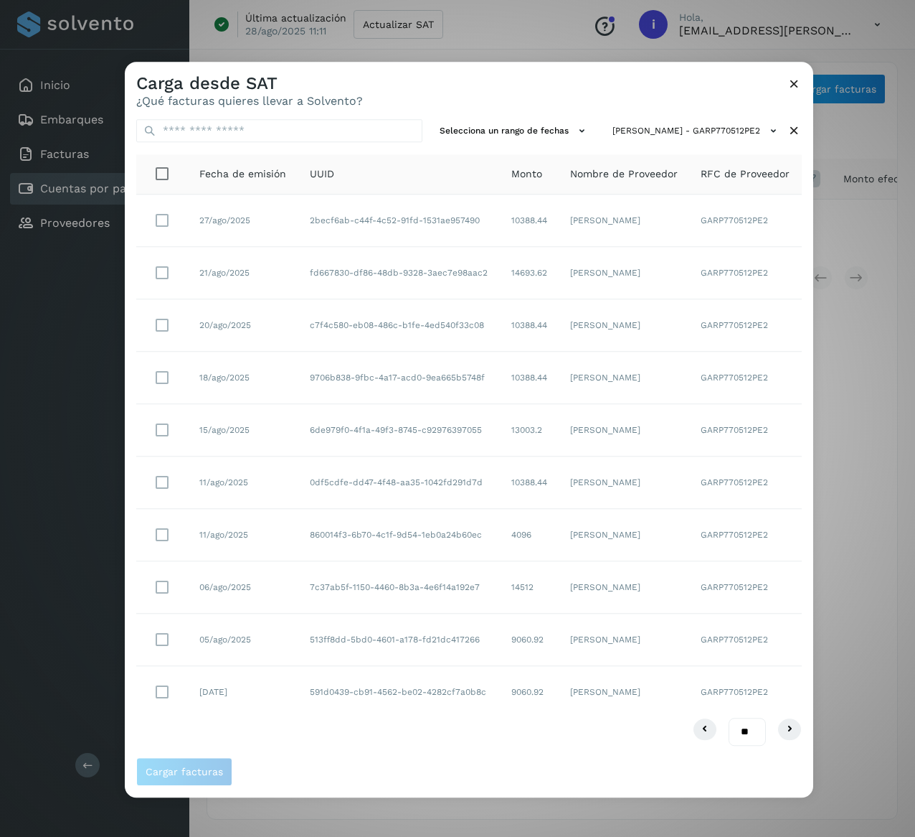
click at [795, 132] on icon at bounding box center [794, 130] width 15 height 15
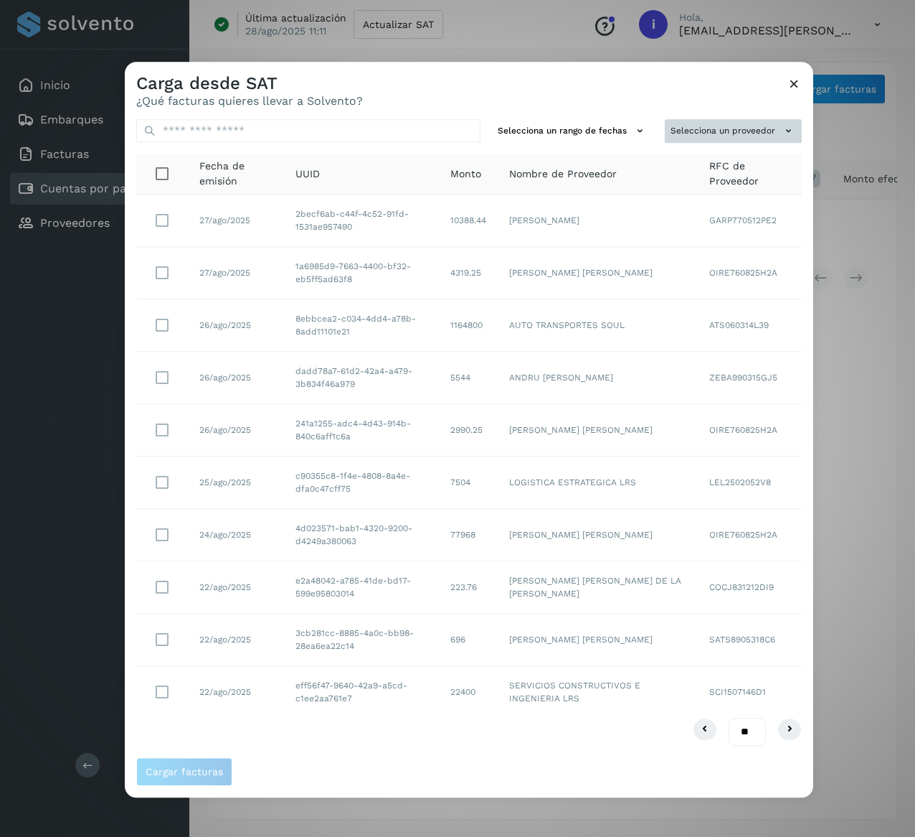
click at [786, 124] on icon at bounding box center [788, 130] width 15 height 15
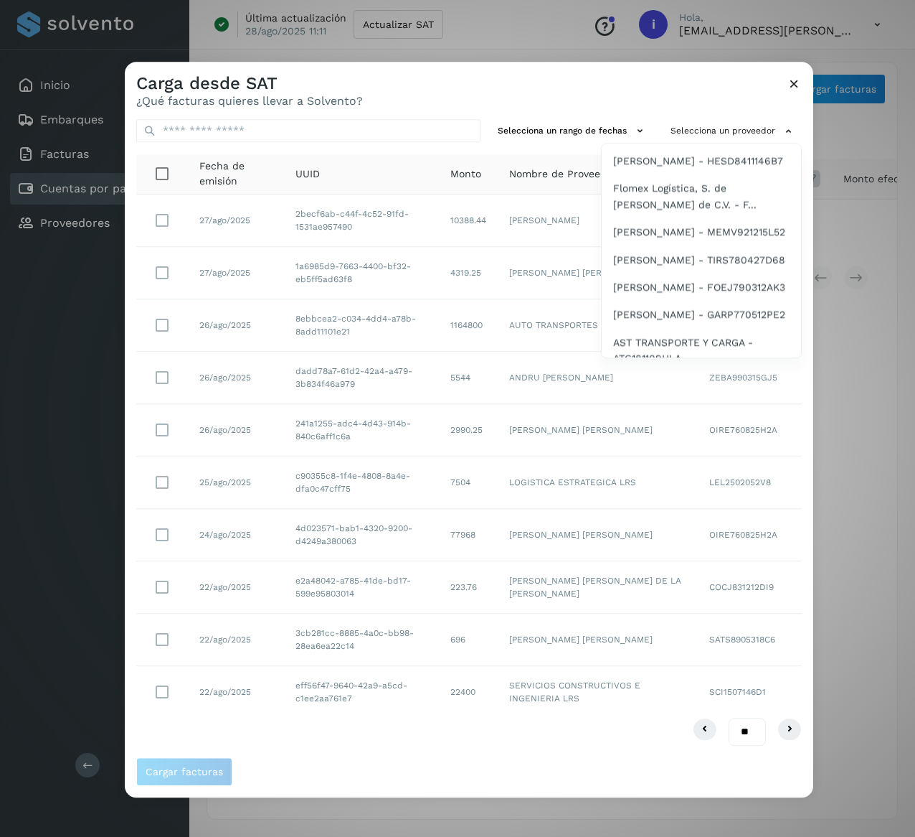
scroll to position [861, 0]
click at [787, 356] on div "[PERSON_NAME] [PERSON_NAME] - SATS8905318... [PERSON_NAME] - CACX660918CR1 [PER…" at bounding box center [701, 250] width 201 height 215
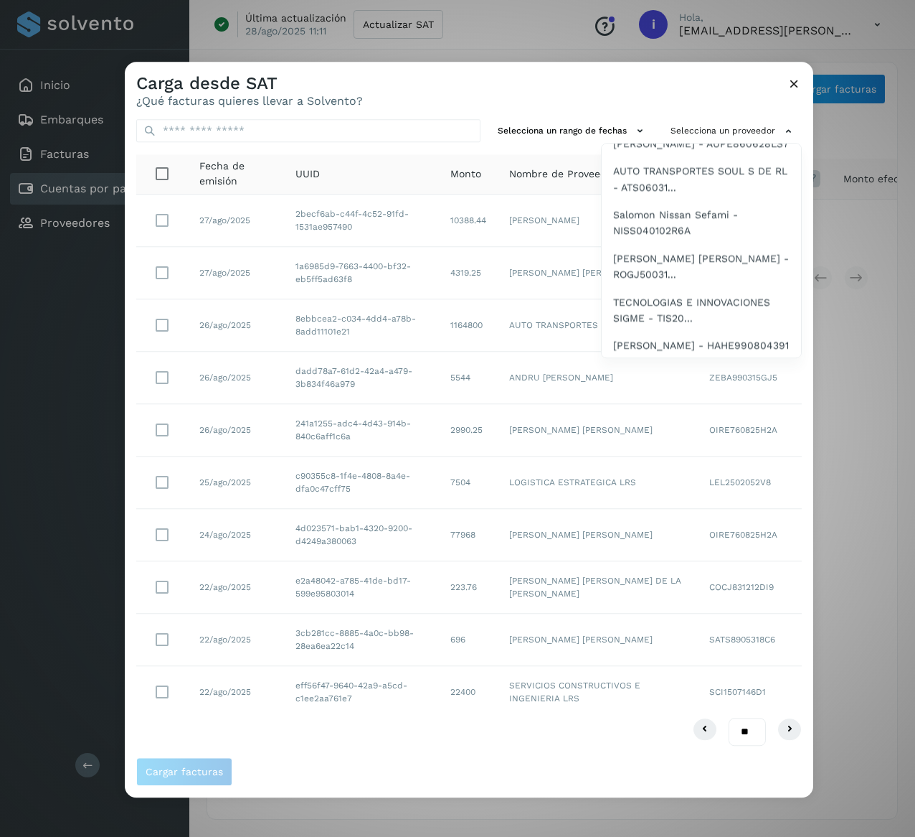
scroll to position [1234, 0]
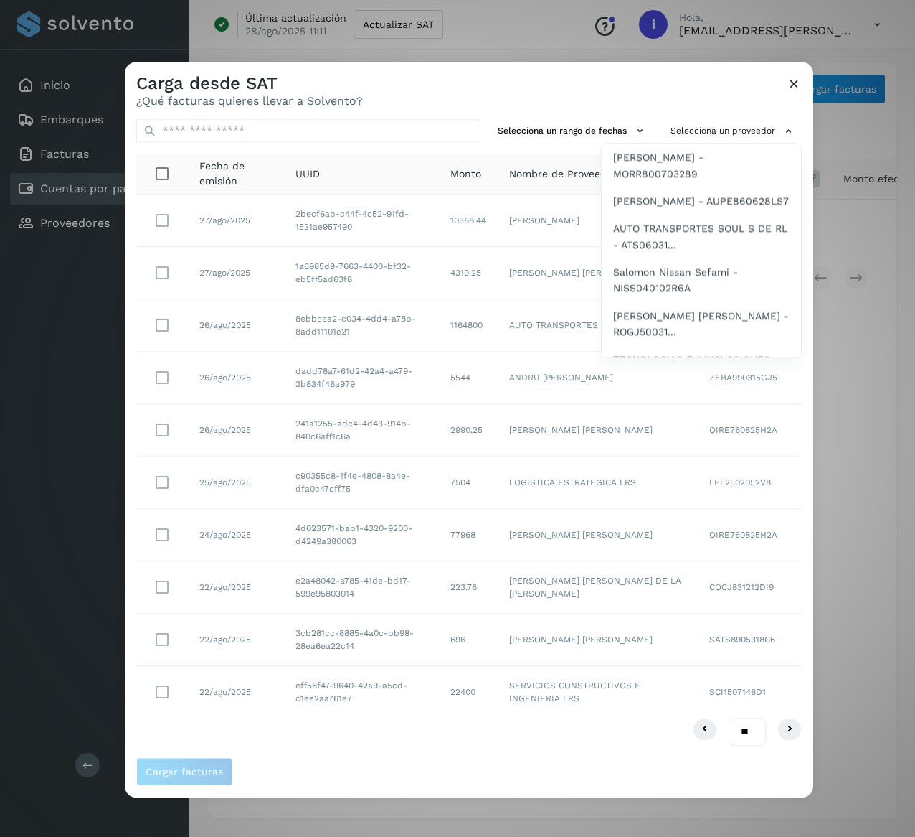
click at [730, 51] on span "AST TRANSPORTE Y CARGA - ATC181109HLA" at bounding box center [701, 35] width 176 height 32
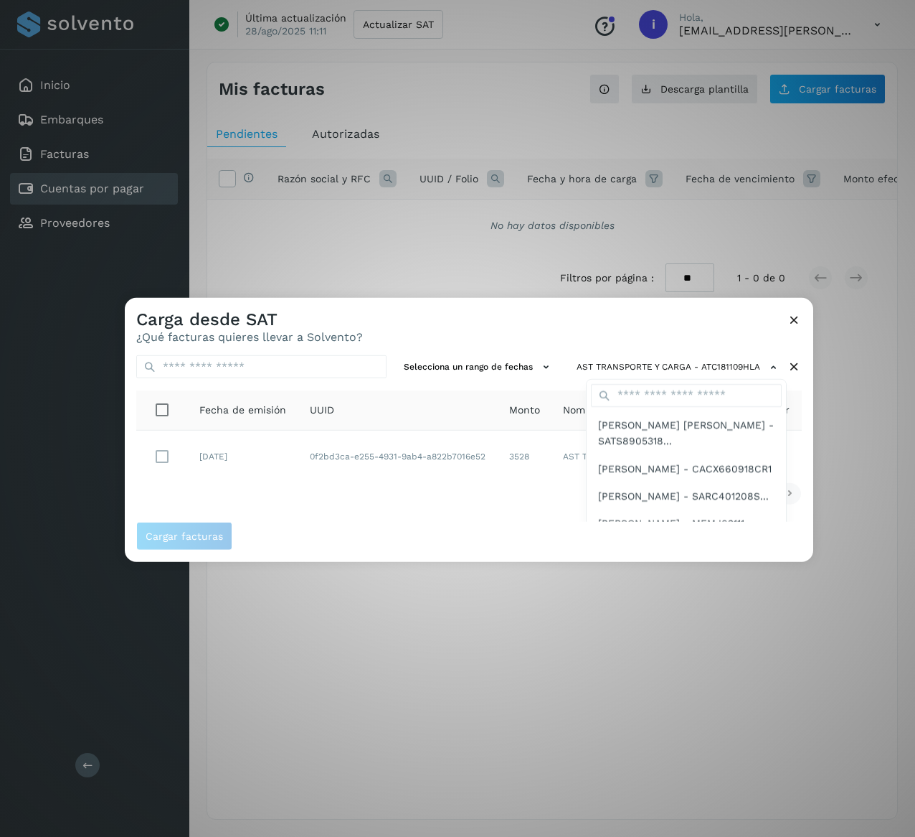
click at [388, 329] on div at bounding box center [582, 716] width 915 height 837
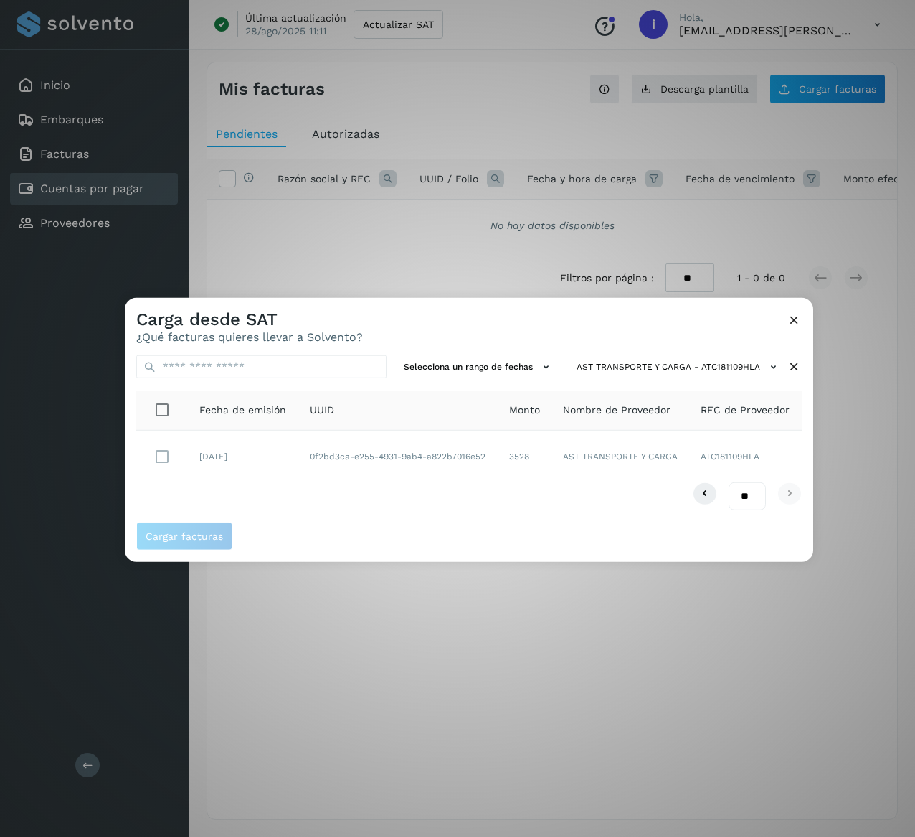
click at [802, 362] on div "Selecciona un rango de fechas AST TRANSPORTE Y CARGA - ATC181109HLA Fecha de em…" at bounding box center [469, 433] width 689 height 178
click at [793, 368] on icon at bounding box center [794, 366] width 15 height 15
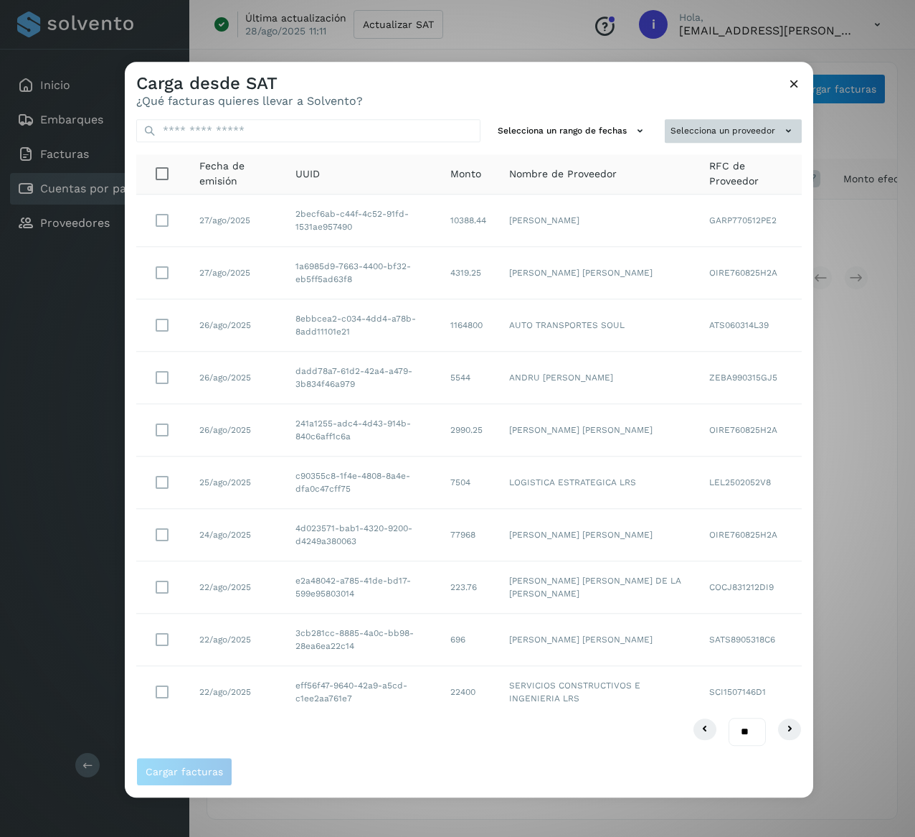
click at [762, 124] on button "Selecciona un proveedor" at bounding box center [733, 131] width 137 height 24
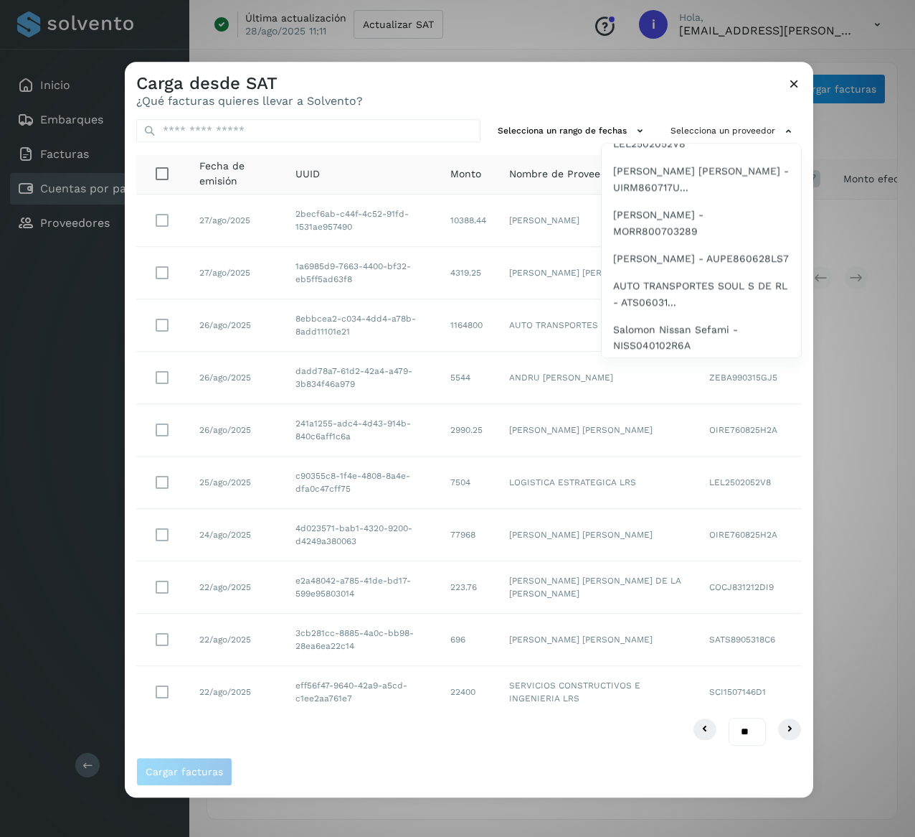
scroll to position [1234, 0]
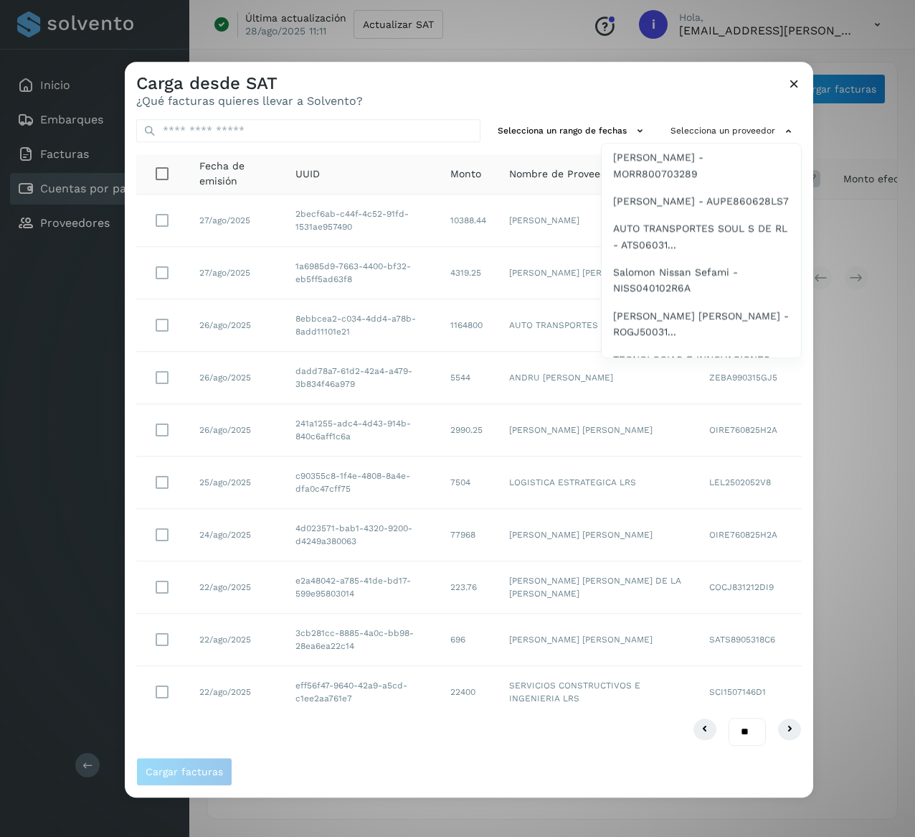
click at [719, 95] on span "LOGISTICA ESTRATEGICA LRS - LEL2502052V8" at bounding box center [701, 78] width 176 height 32
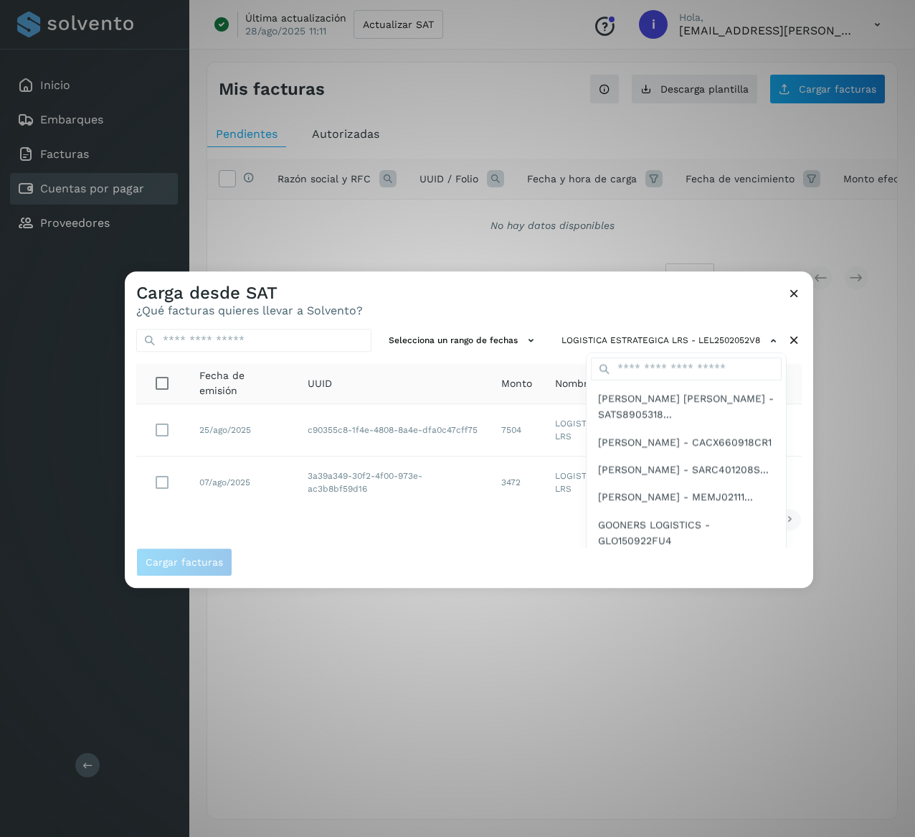
click at [476, 291] on div at bounding box center [582, 689] width 915 height 837
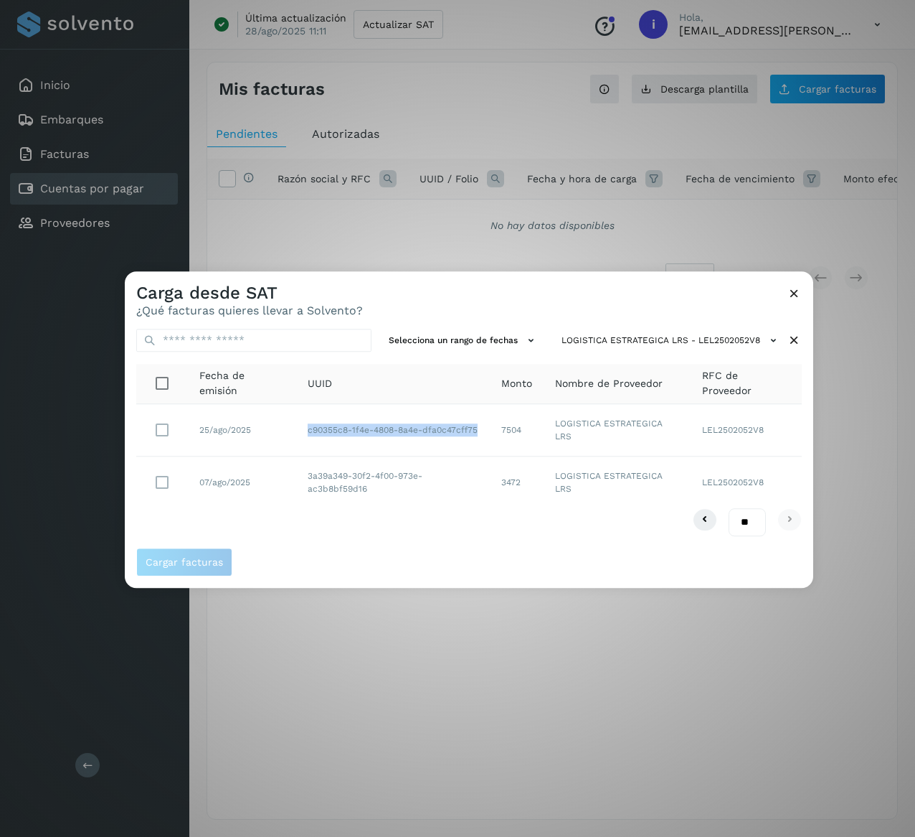
drag, startPoint x: 306, startPoint y: 430, endPoint x: 484, endPoint y: 435, distance: 178.0
click at [484, 435] on td "c90355c8-1f4e-4808-8a4e-dfa0c47cff75" at bounding box center [392, 430] width 193 height 52
drag, startPoint x: 532, startPoint y: 433, endPoint x: 504, endPoint y: 433, distance: 28.0
click at [504, 433] on td "7504" at bounding box center [517, 430] width 54 height 52
click at [799, 336] on icon at bounding box center [794, 340] width 15 height 15
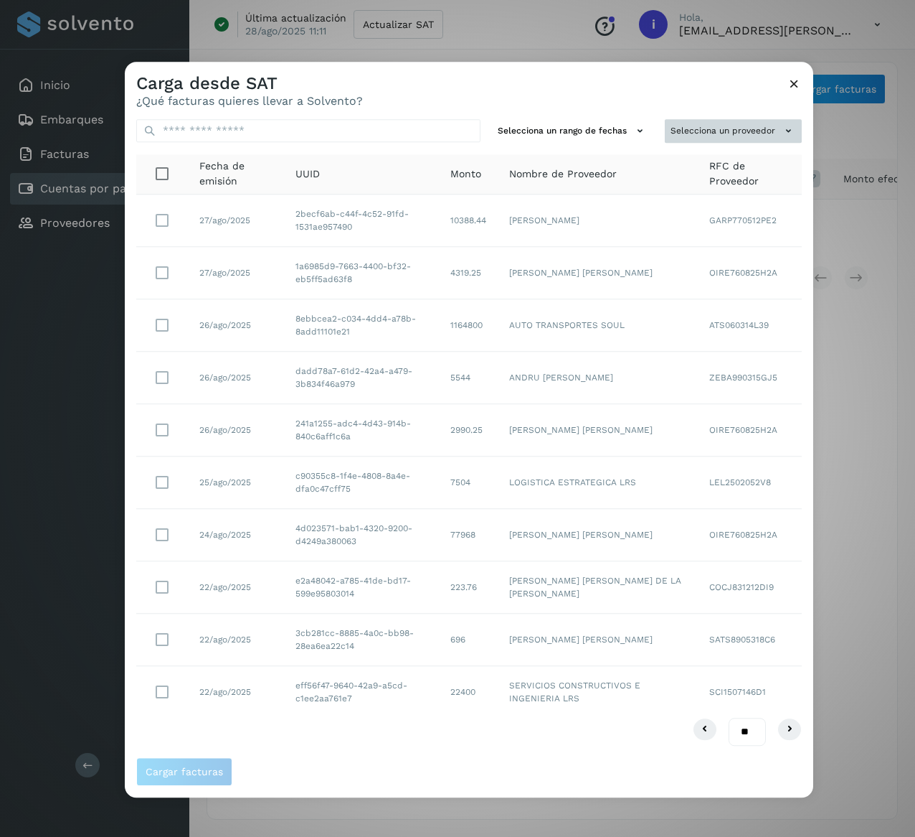
click at [761, 132] on button "Selecciona un proveedor" at bounding box center [733, 131] width 137 height 24
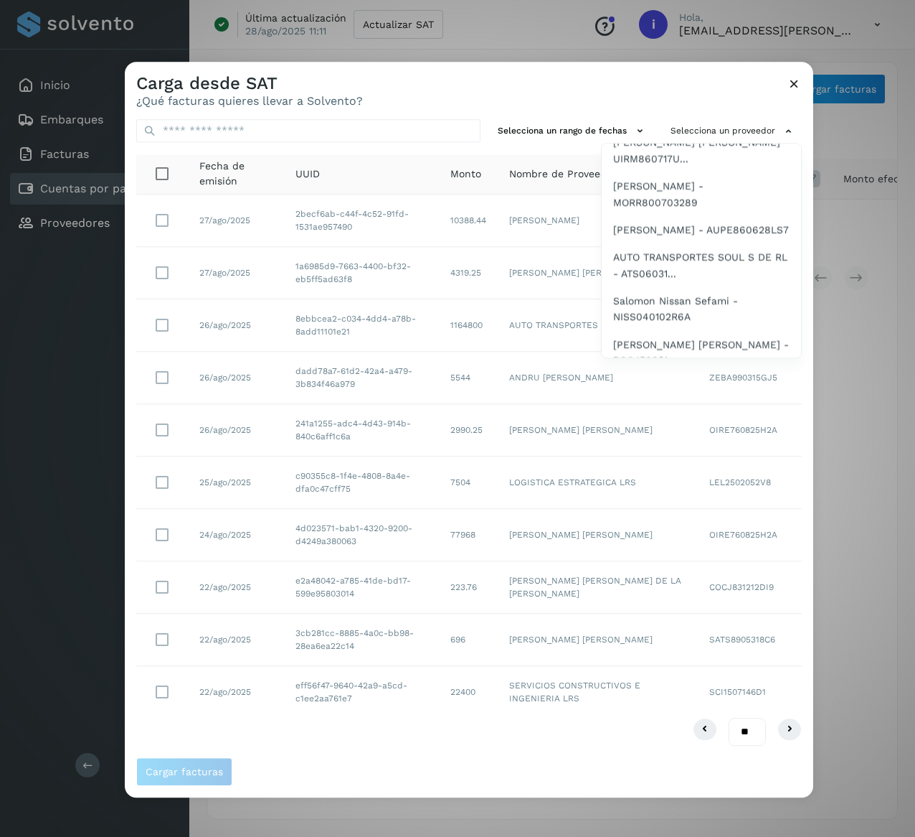
scroll to position [1263, 0]
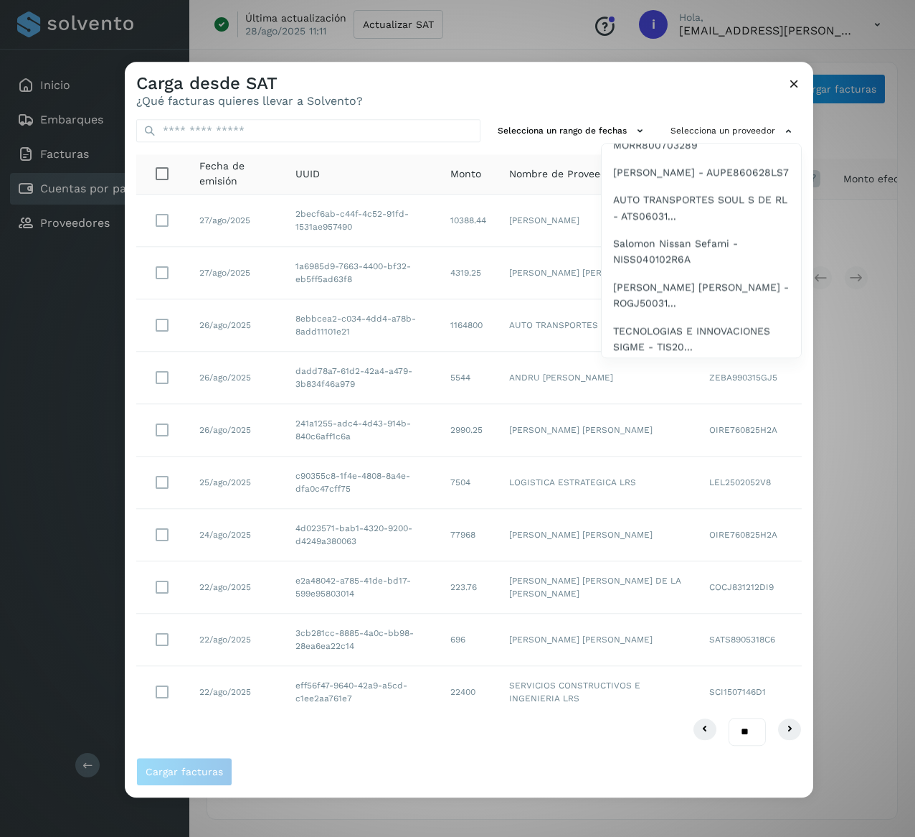
click at [720, 110] on span "[PERSON_NAME] [PERSON_NAME] - UIRM860717U..." at bounding box center [701, 93] width 176 height 32
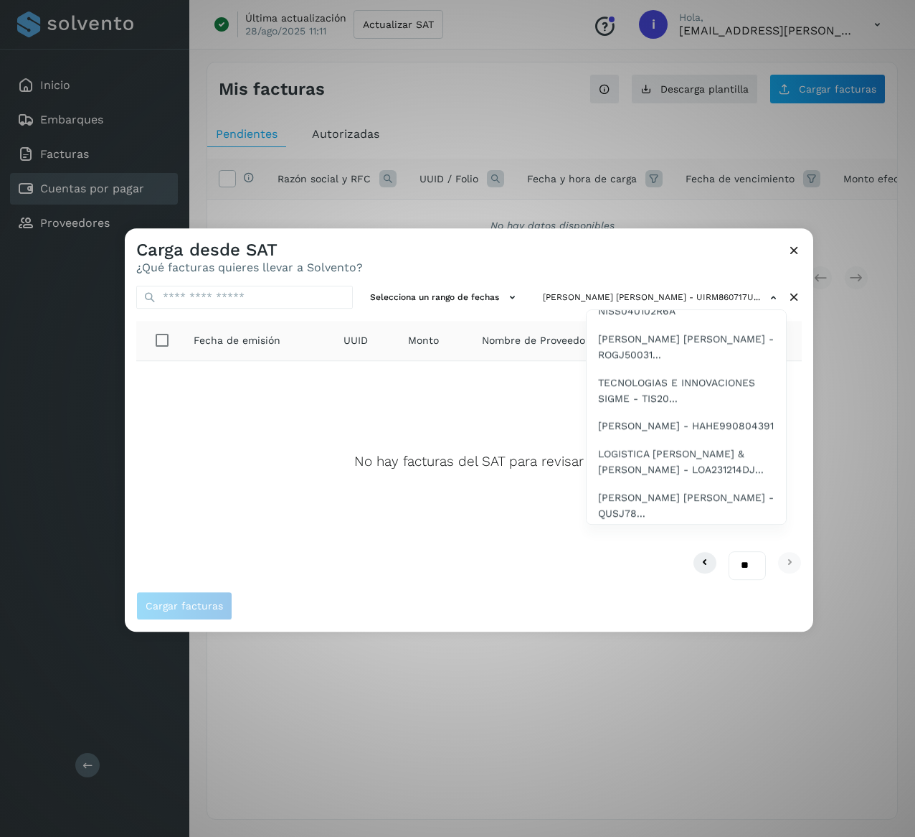
scroll to position [1320, 0]
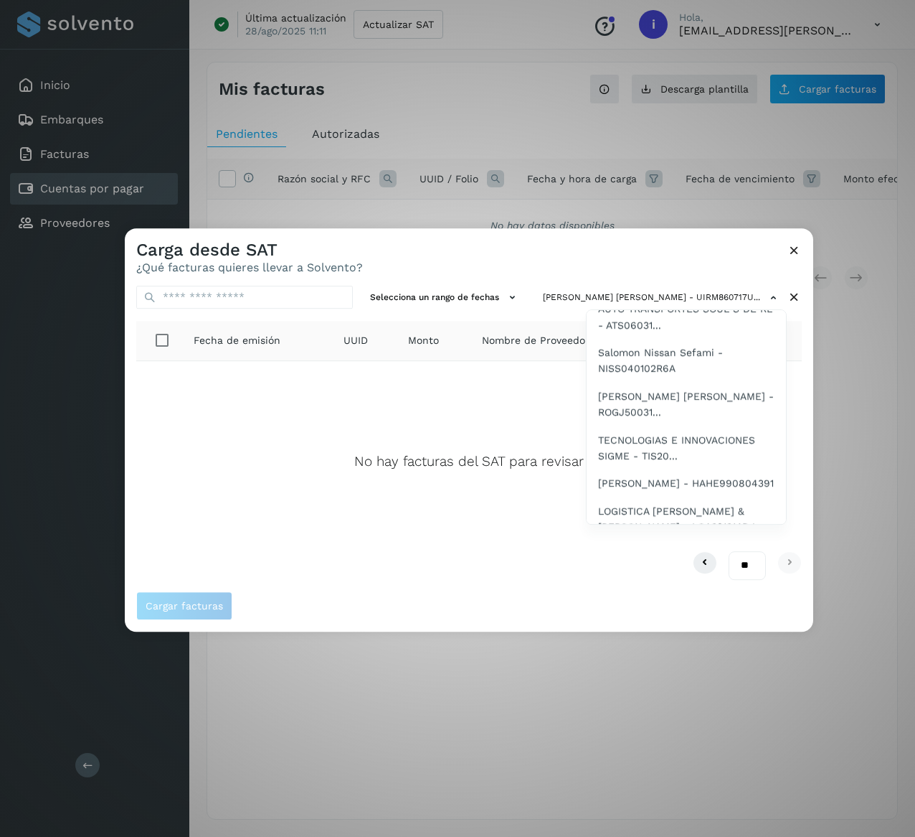
click at [689, 262] on span "[PERSON_NAME] - MORR800703289" at bounding box center [686, 246] width 176 height 32
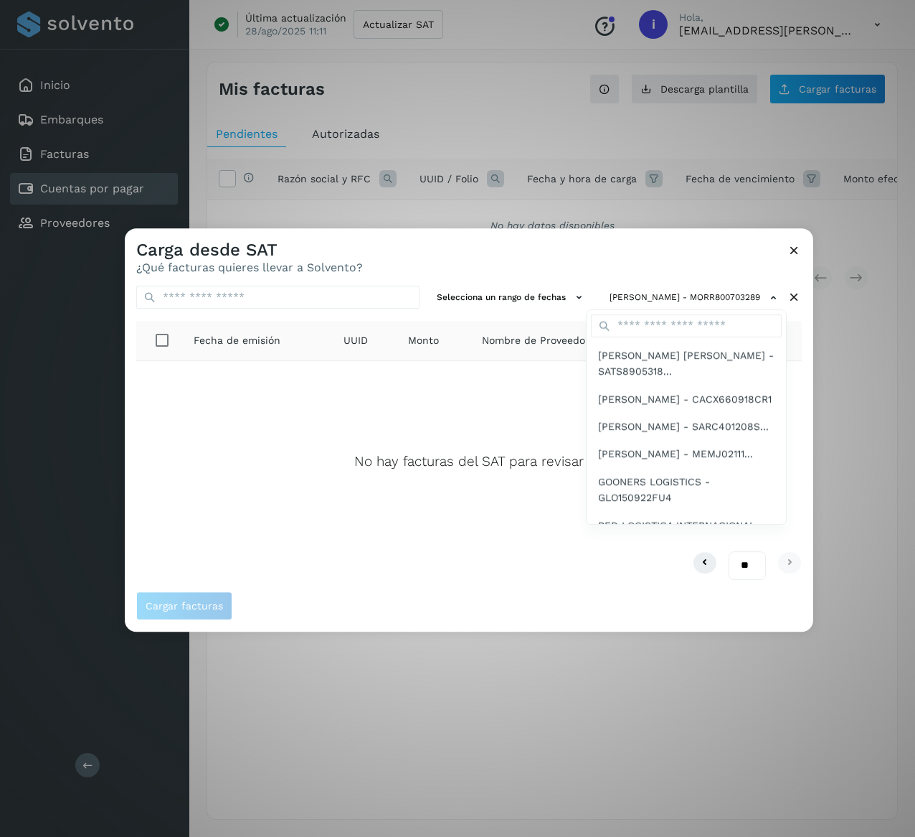
click at [245, 466] on div at bounding box center [582, 646] width 915 height 837
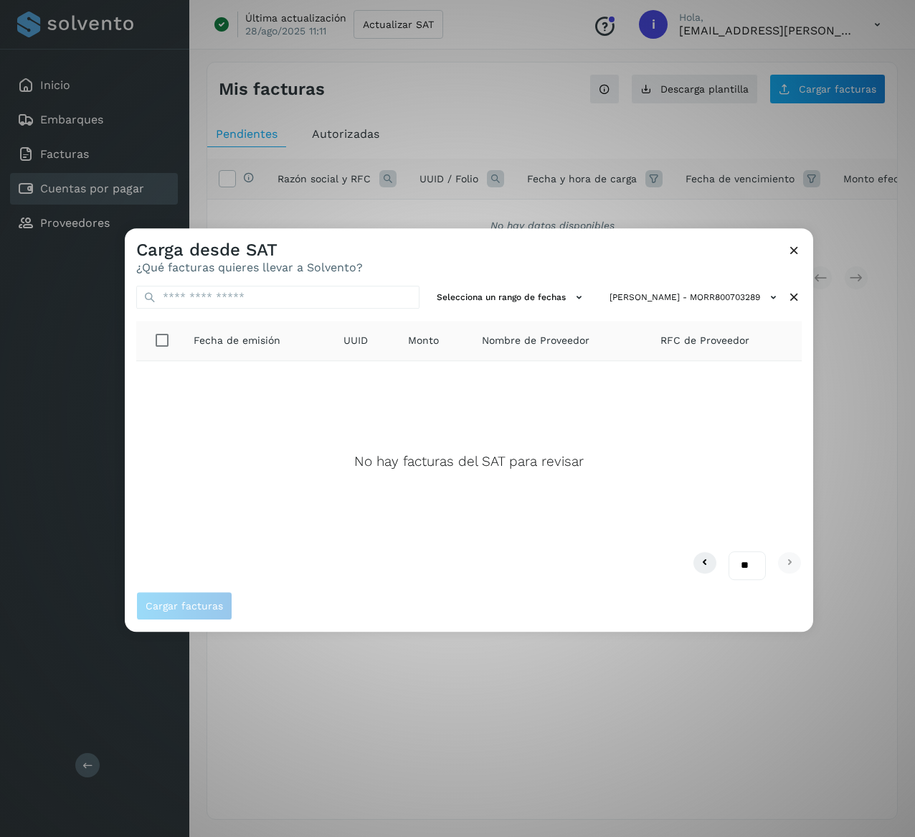
click at [798, 301] on icon at bounding box center [794, 297] width 15 height 15
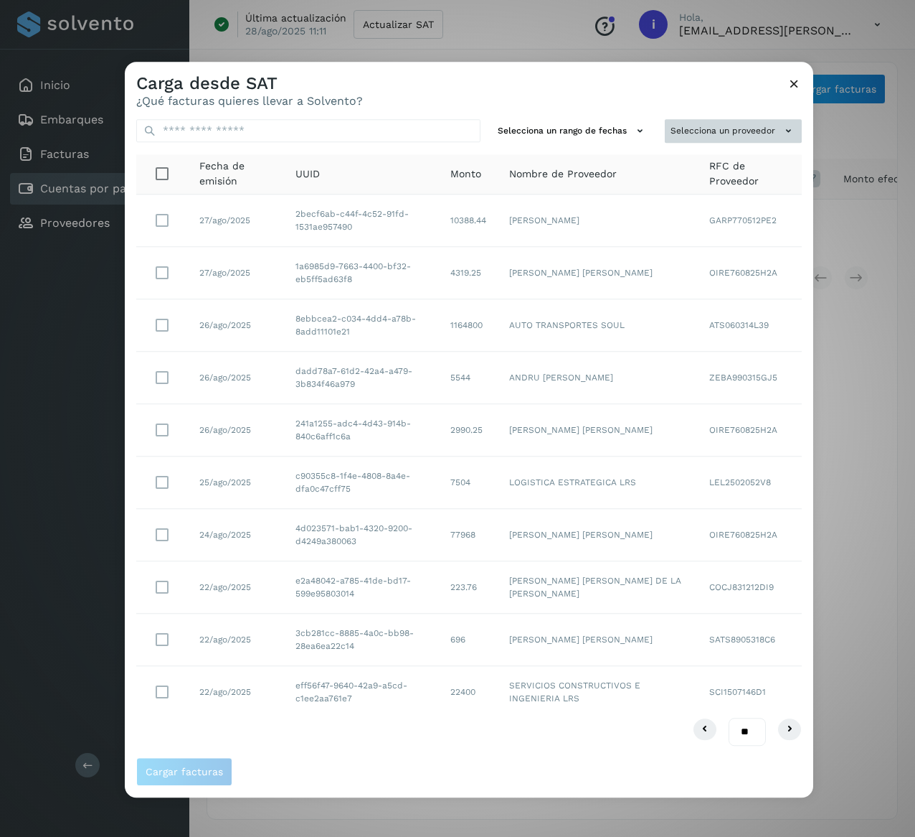
click at [766, 131] on button "Selecciona un proveedor" at bounding box center [733, 131] width 137 height 24
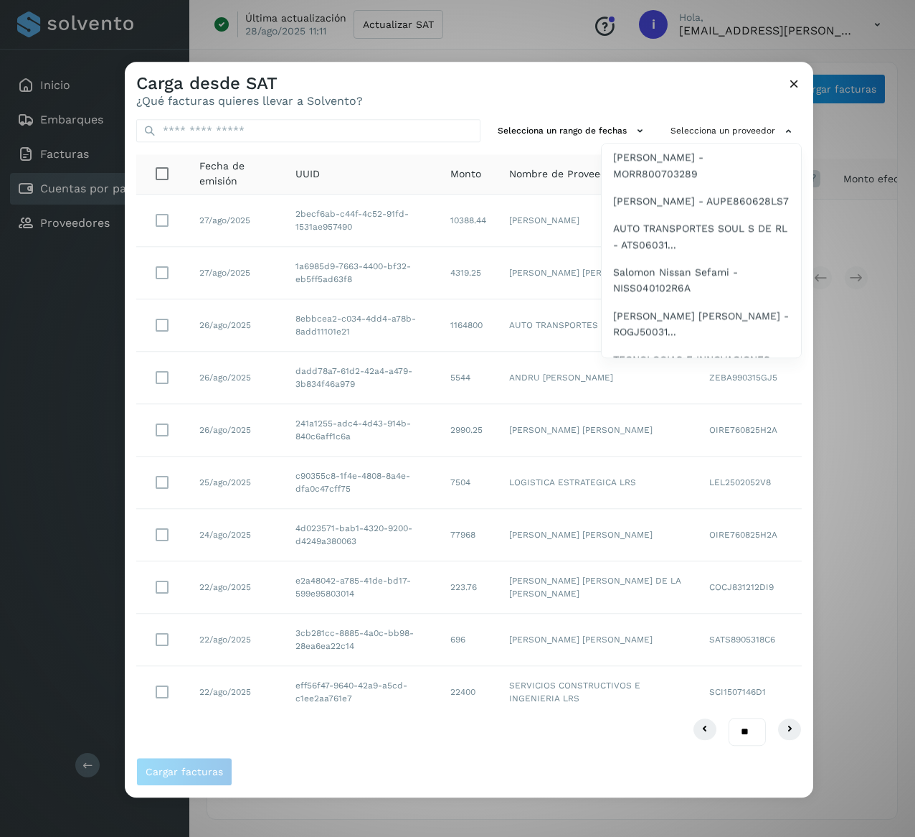
scroll to position [1291, 0]
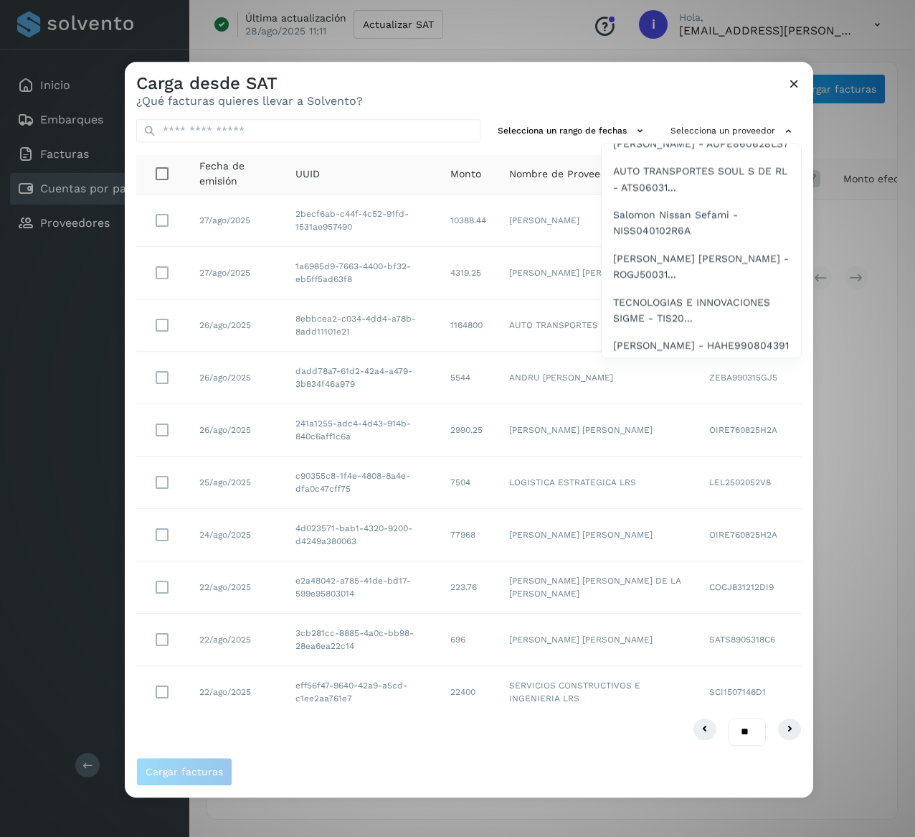
click at [720, 81] on span "[PERSON_NAME] [PERSON_NAME] - UIRM860717U..." at bounding box center [701, 65] width 176 height 32
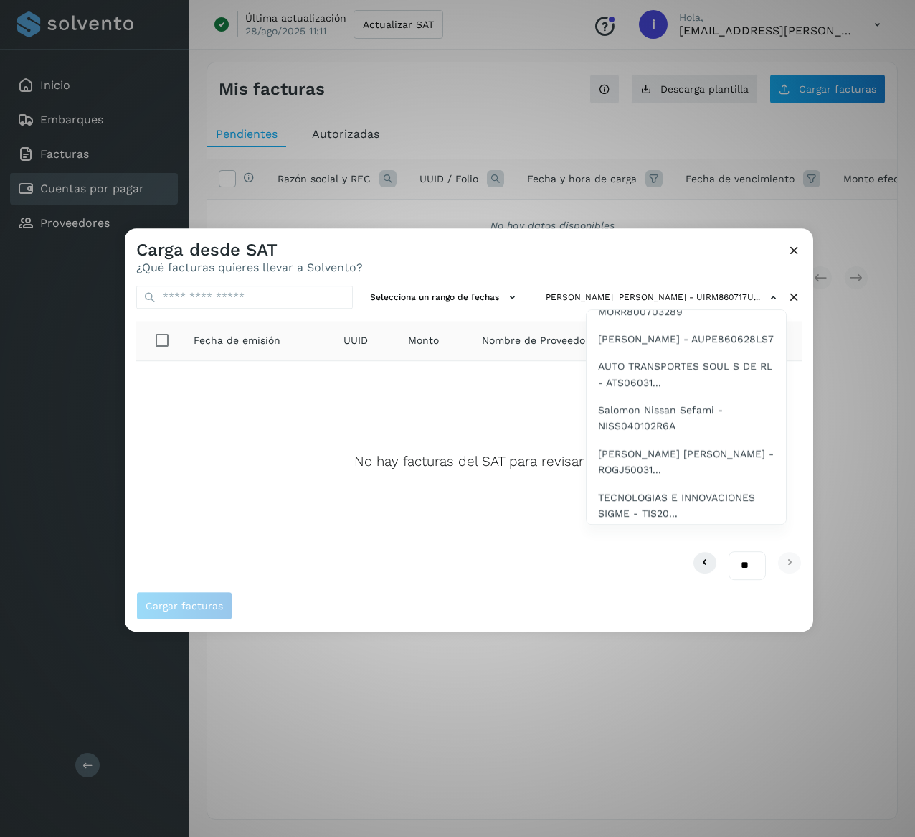
scroll to position [1320, 0]
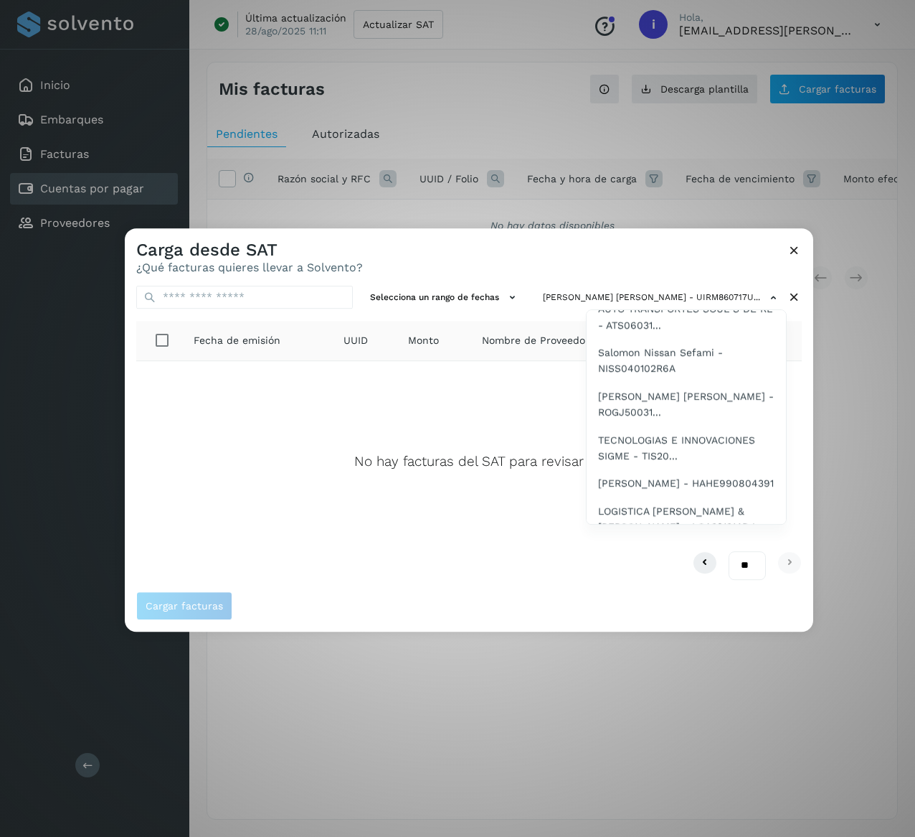
click at [692, 262] on span "[PERSON_NAME] - MORR800703289" at bounding box center [686, 246] width 176 height 32
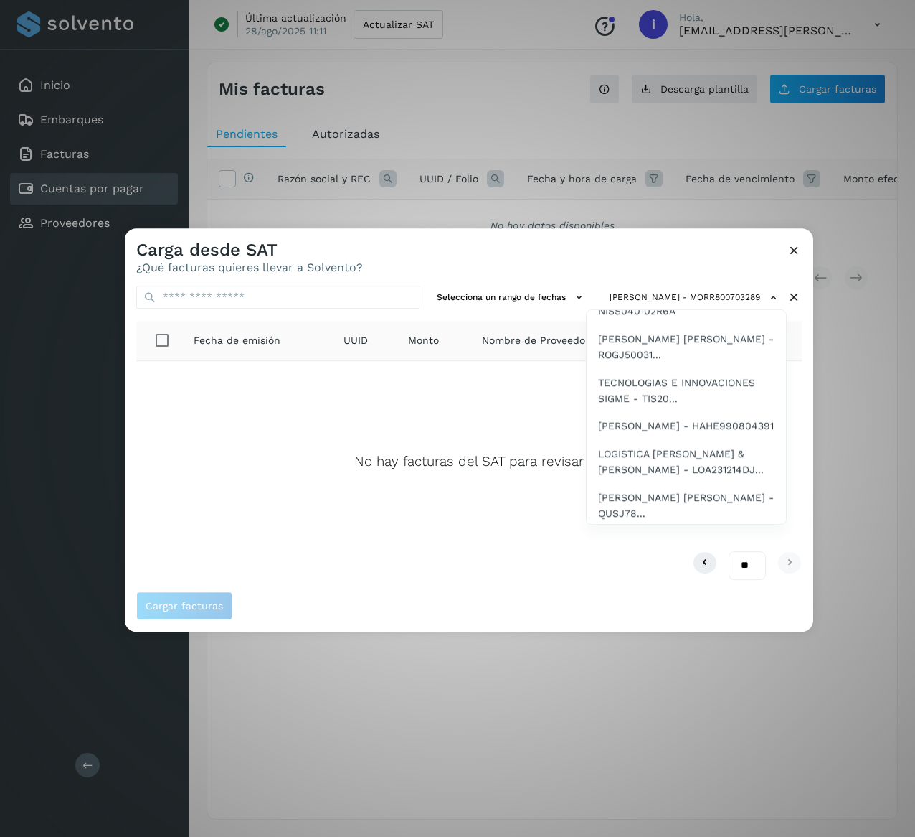
click at [699, 232] on span "[PERSON_NAME] - AUPE860628LS7" at bounding box center [686, 224] width 176 height 16
click at [707, 276] on span "AUTO TRANSPORTES SOUL S DE RL - ATS06031..." at bounding box center [686, 259] width 176 height 32
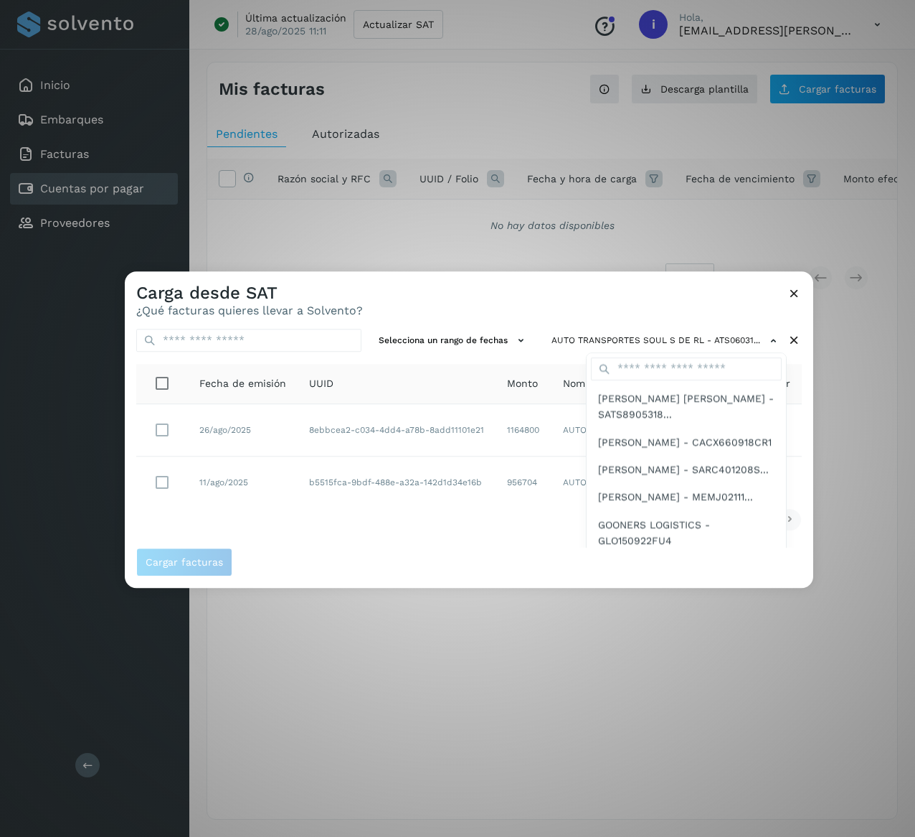
click at [396, 523] on div at bounding box center [582, 689] width 915 height 837
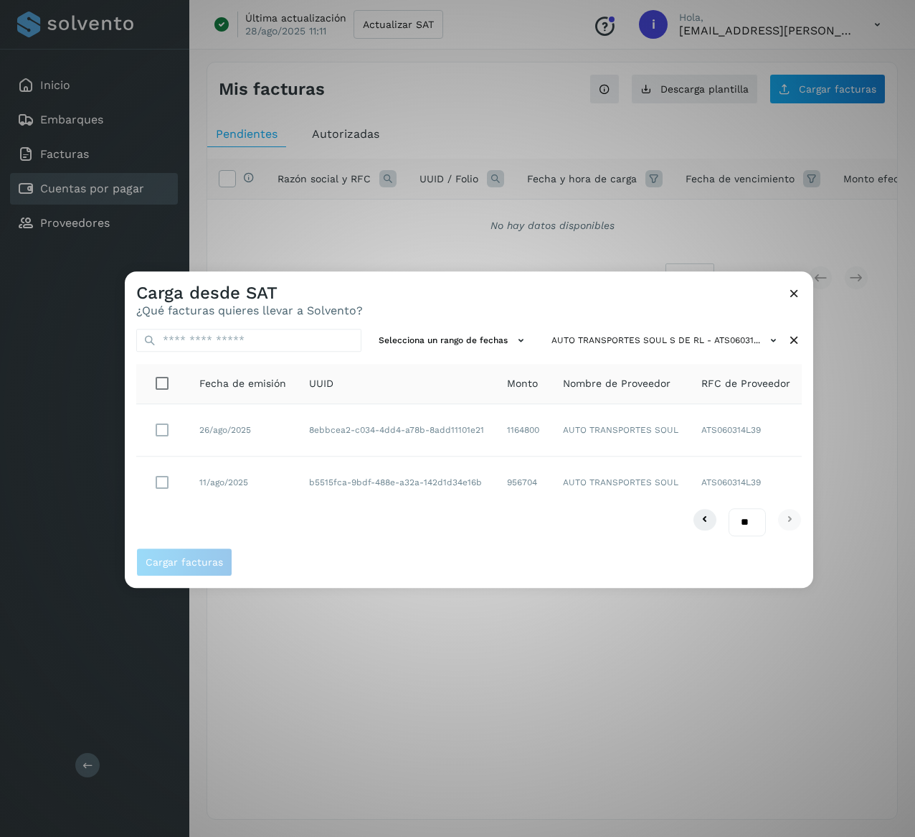
click at [795, 340] on icon at bounding box center [794, 340] width 15 height 15
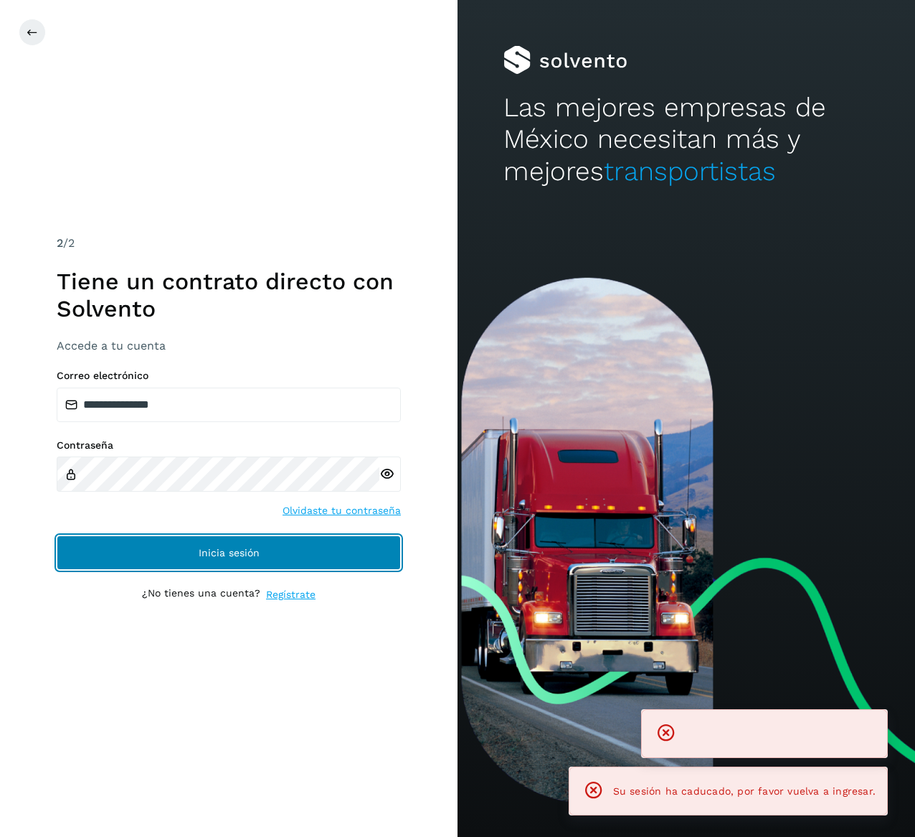
click at [228, 557] on span "Inicia sesión" at bounding box center [229, 552] width 61 height 10
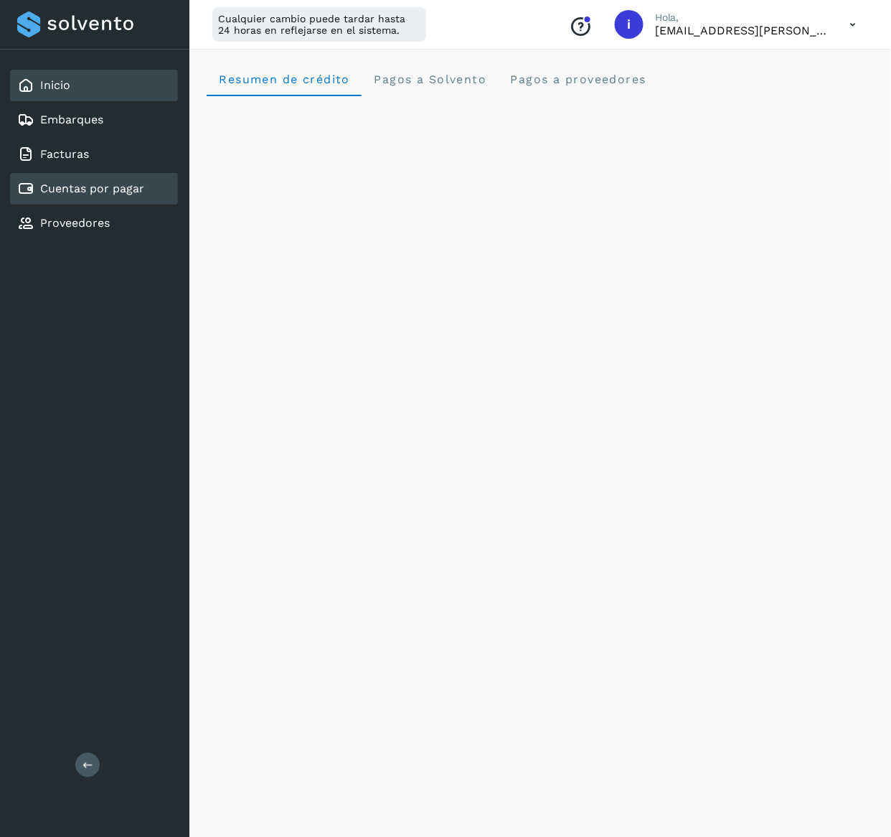
click at [83, 191] on link "Cuentas por pagar" at bounding box center [92, 189] width 104 height 14
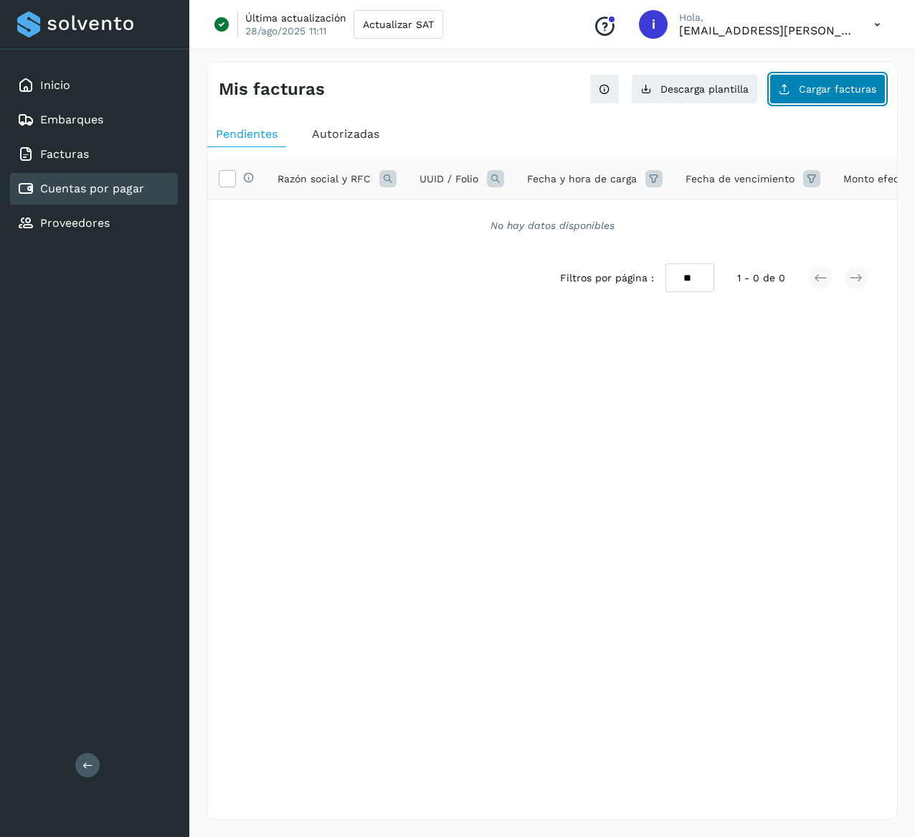
click at [799, 90] on button "Cargar facturas" at bounding box center [828, 89] width 116 height 30
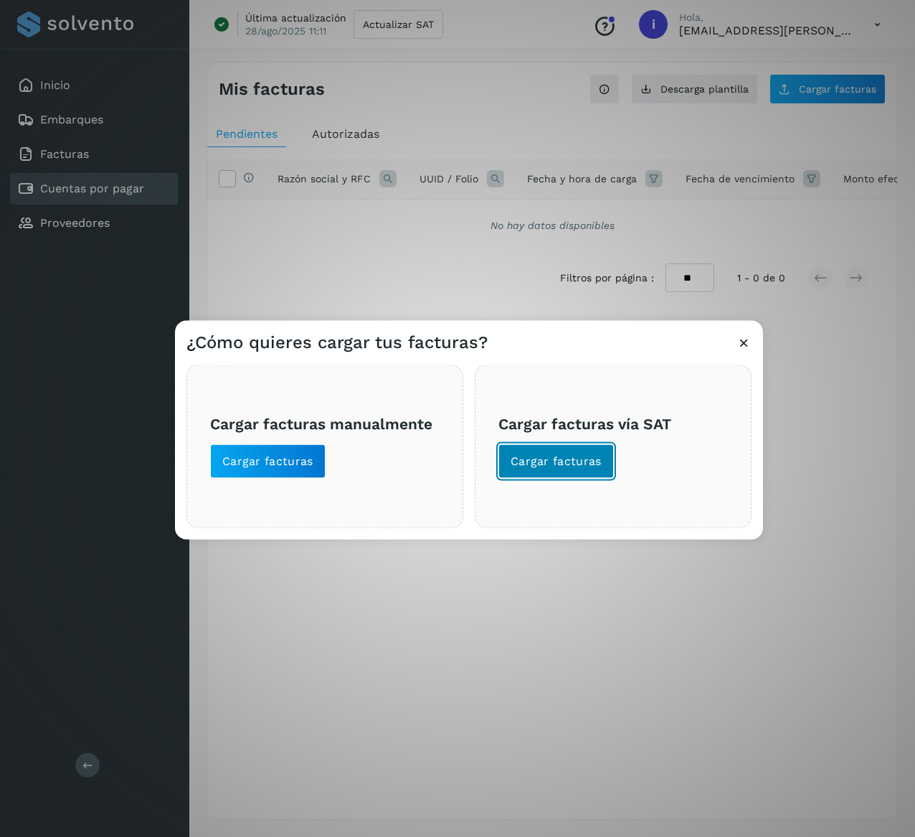
click at [563, 459] on span "Cargar facturas" at bounding box center [556, 461] width 91 height 16
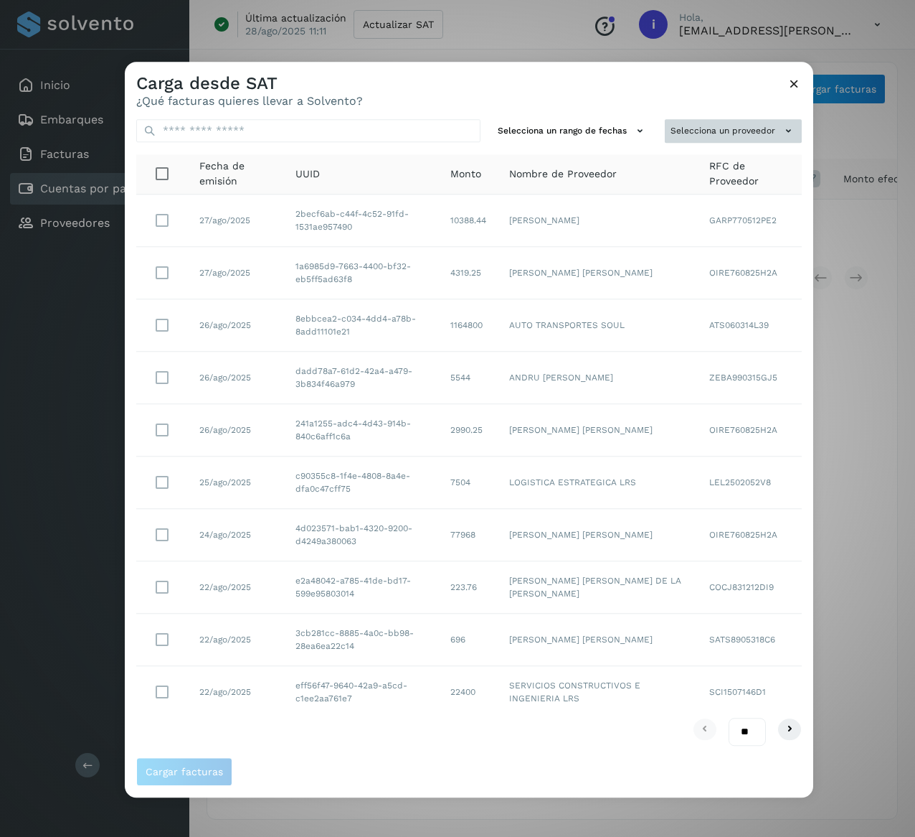
click at [752, 136] on button "Selecciona un proveedor" at bounding box center [733, 131] width 137 height 24
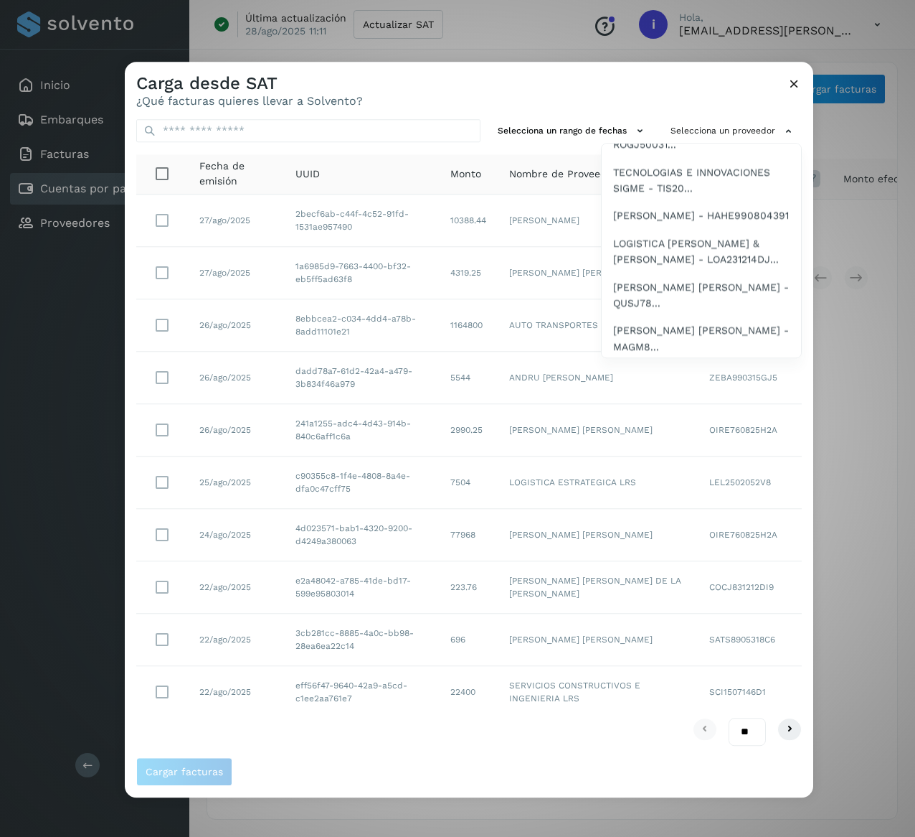
scroll to position [1479, 0]
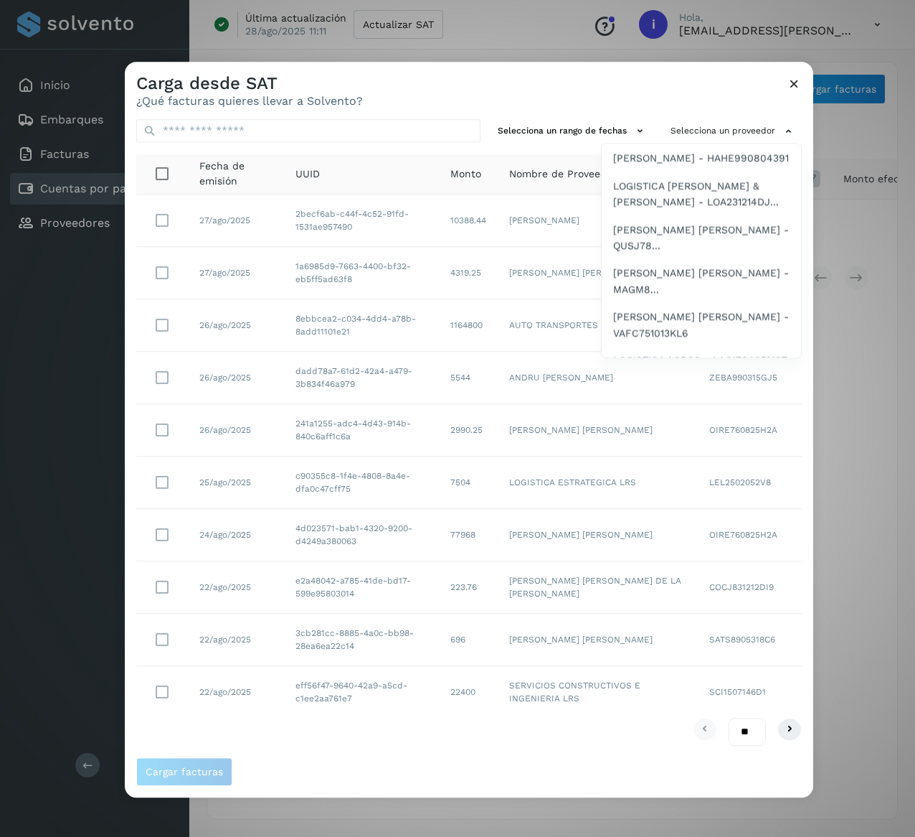
click at [735, 95] on span "[PERSON_NAME] [PERSON_NAME] - ROGJ50031..." at bounding box center [701, 79] width 176 height 32
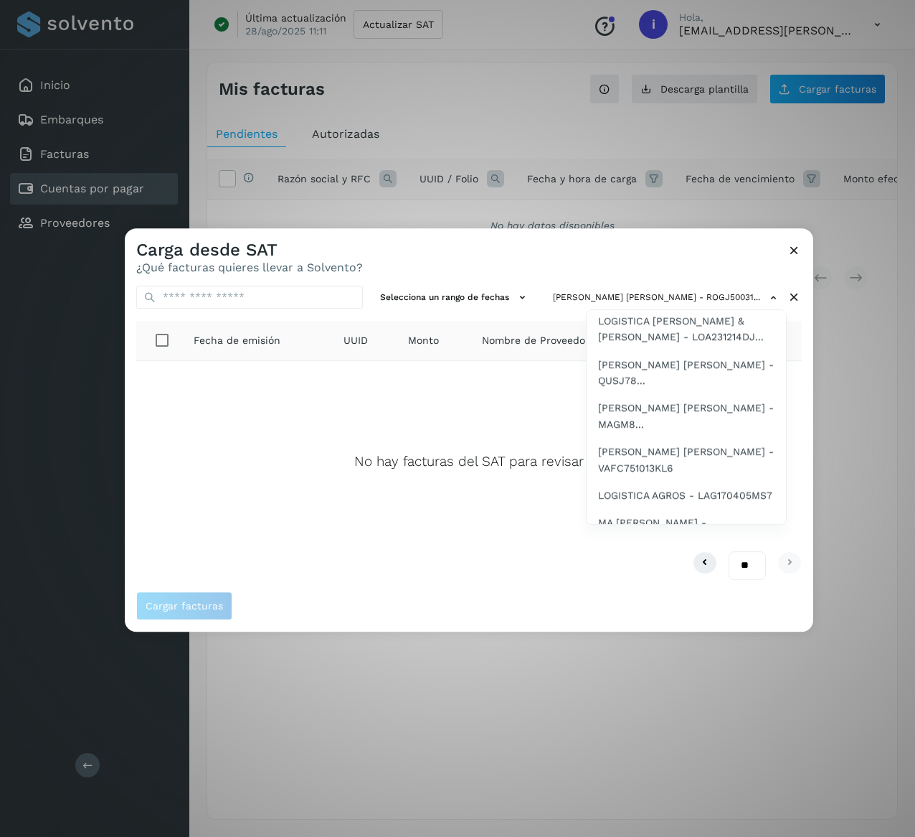
scroll to position [1568, 0]
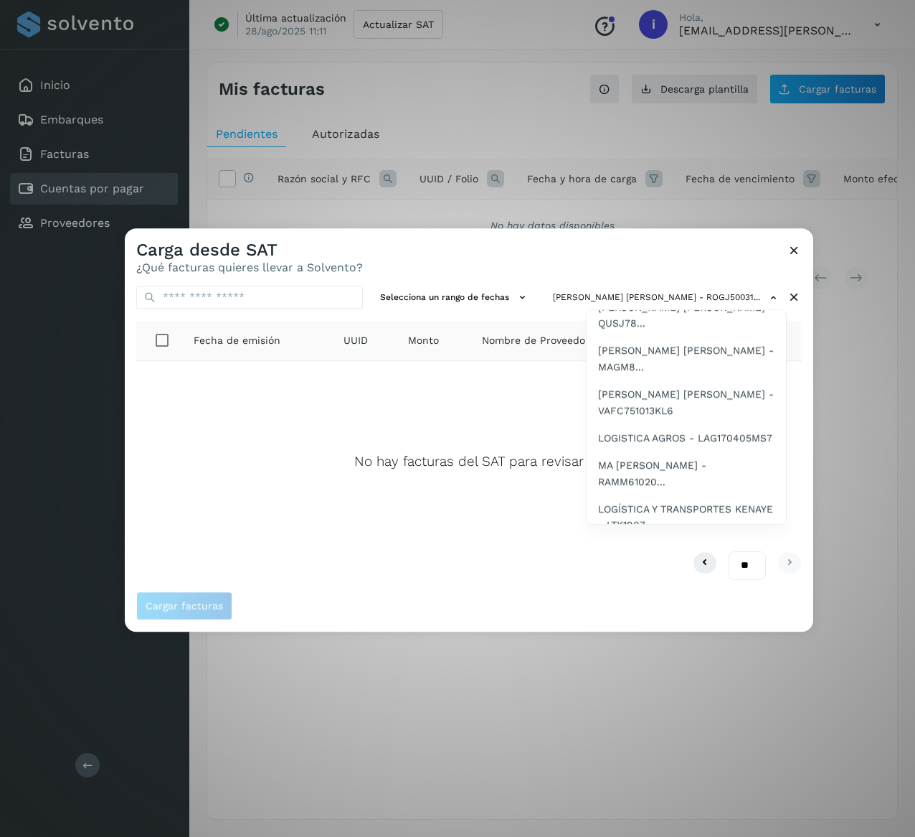
click at [654, 217] on span "TECNOLOGIAS E INNOVACIONES SIGME - TIS20..." at bounding box center [686, 200] width 176 height 32
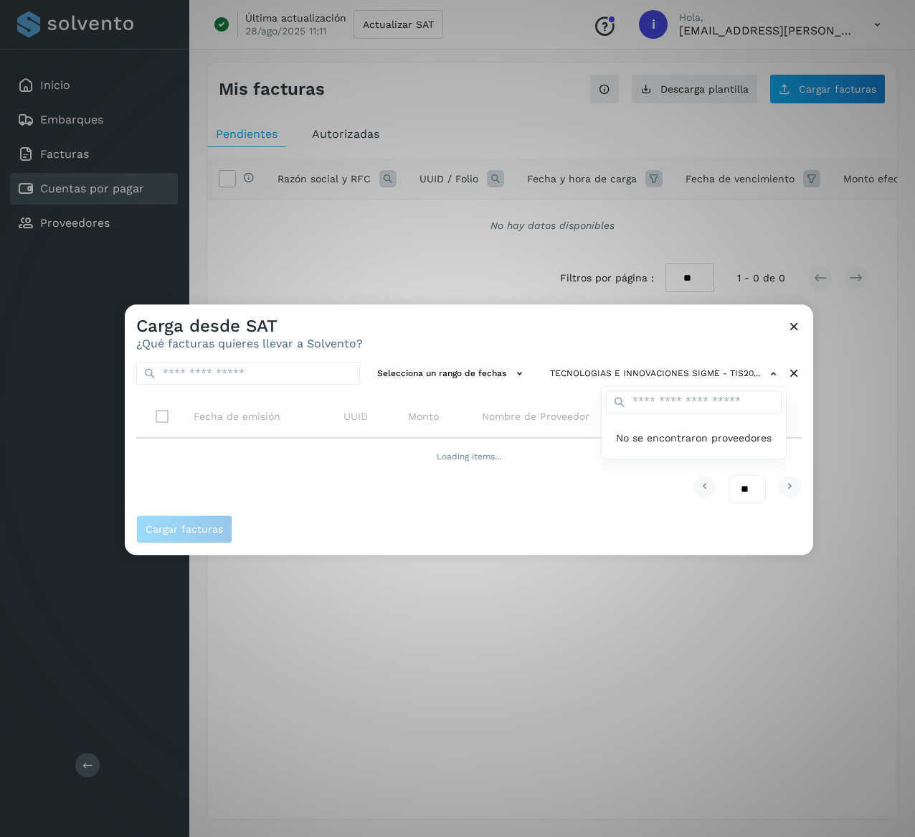
scroll to position [0, 0]
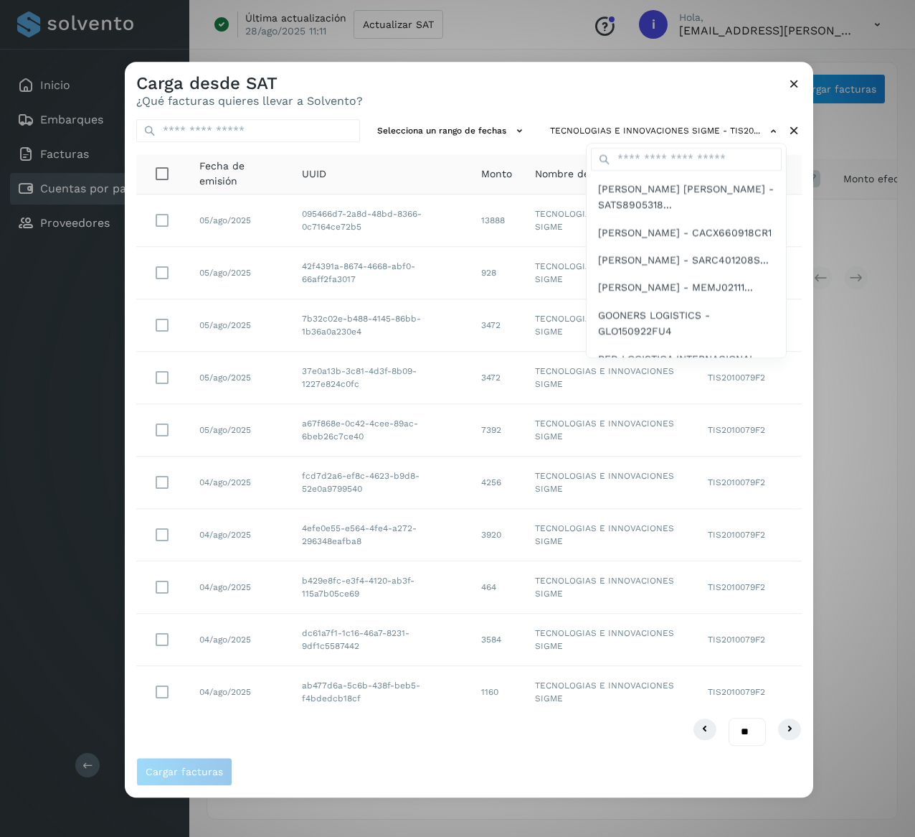
click at [466, 334] on div at bounding box center [582, 480] width 915 height 837
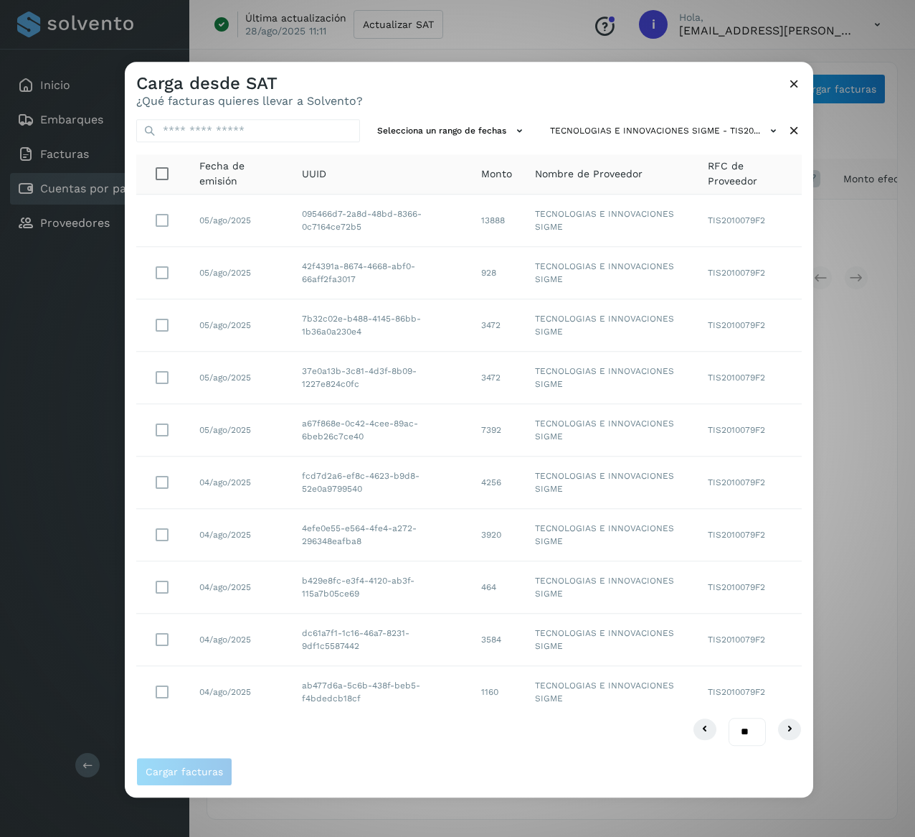
click at [795, 128] on icon at bounding box center [794, 130] width 15 height 15
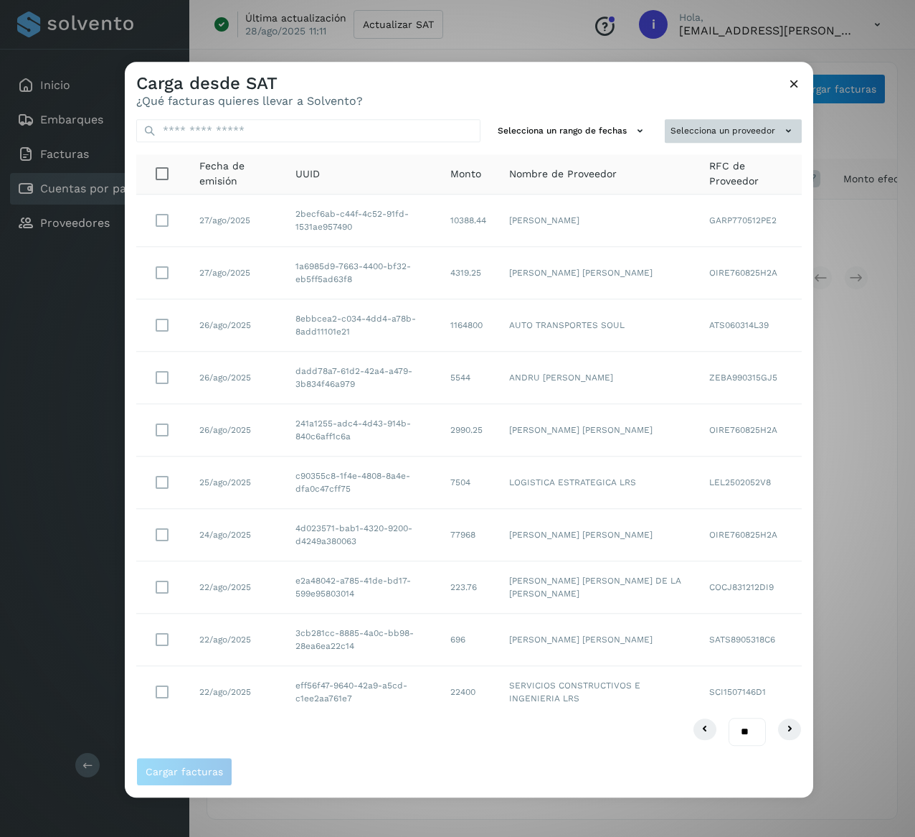
click at [787, 124] on icon at bounding box center [788, 130] width 15 height 15
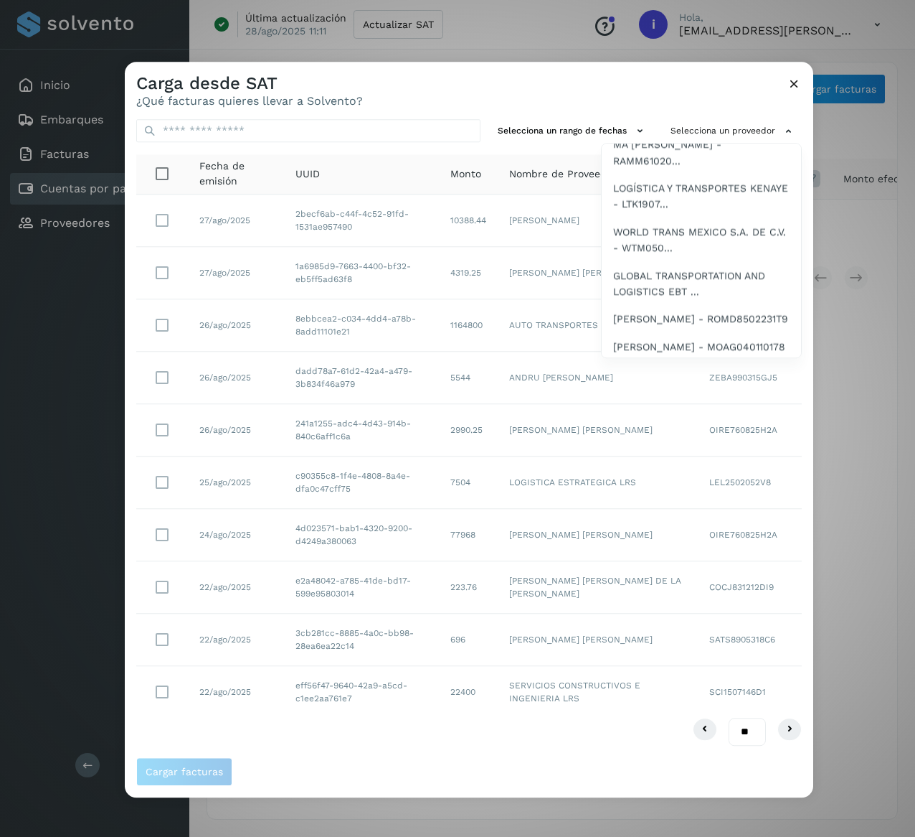
scroll to position [1779, 0]
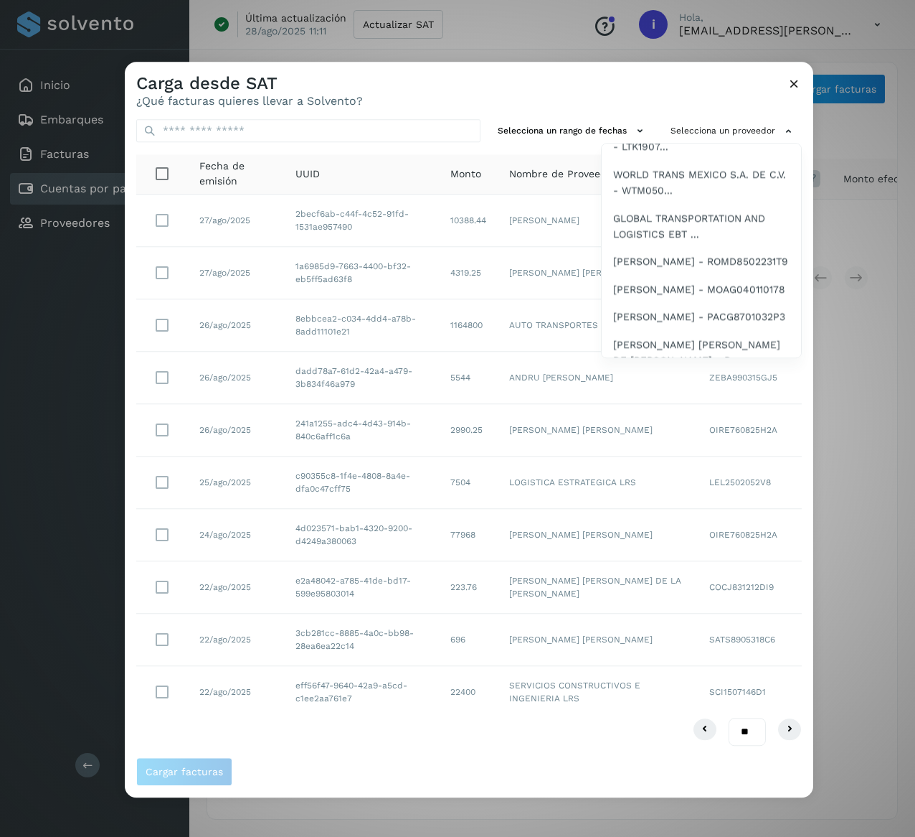
click at [710, 67] on span "LOGISTICA AGROS - LAG170405MS7" at bounding box center [700, 60] width 174 height 16
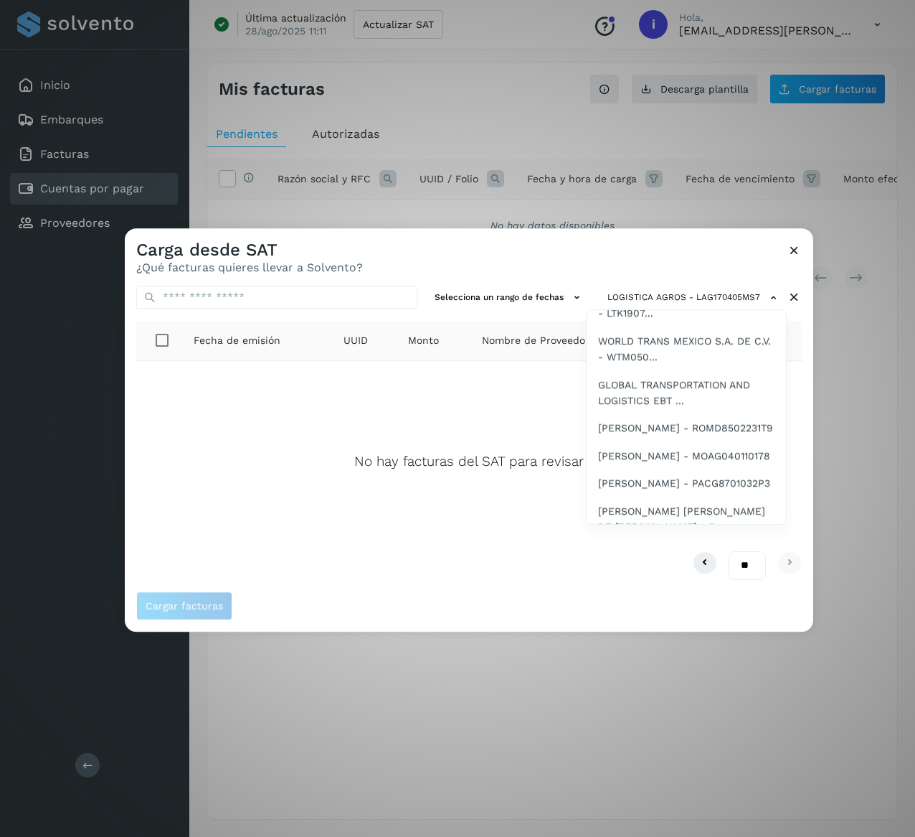
scroll to position [1837, 0]
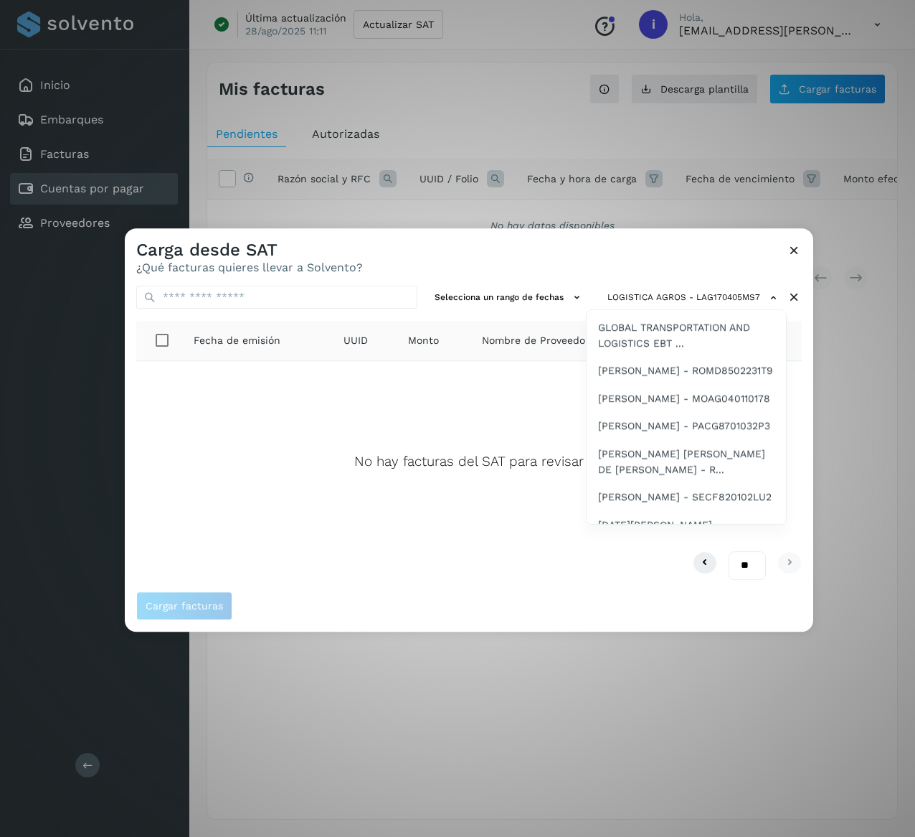
click at [697, 220] on span "MA [PERSON_NAME] - RAMM61020..." at bounding box center [686, 204] width 176 height 32
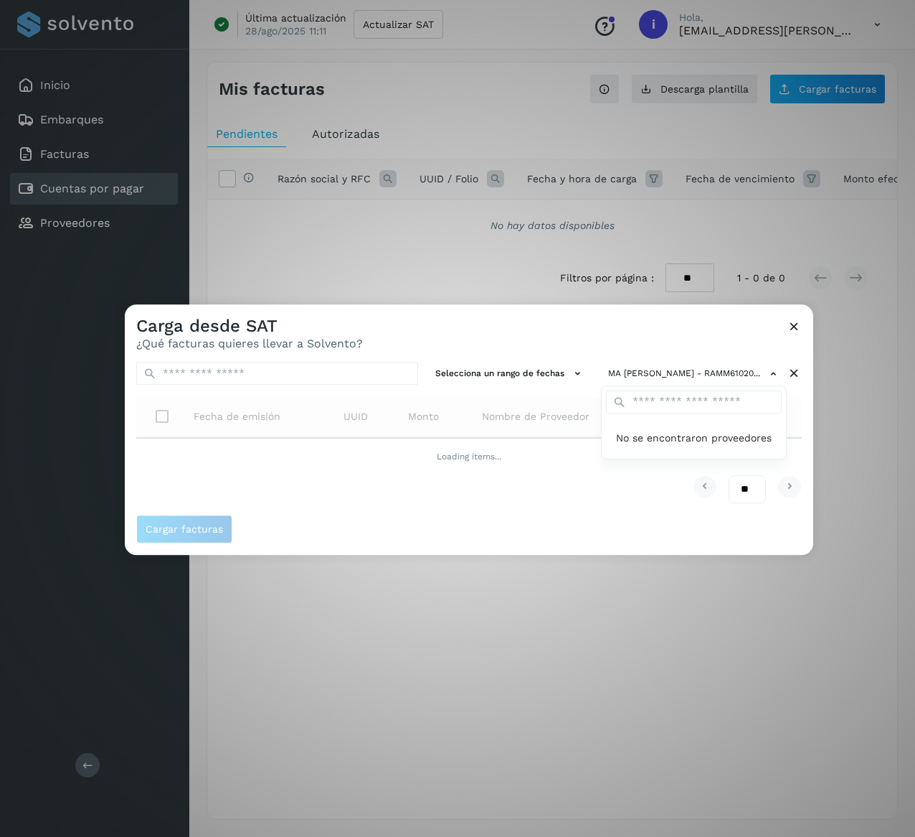
scroll to position [0, 0]
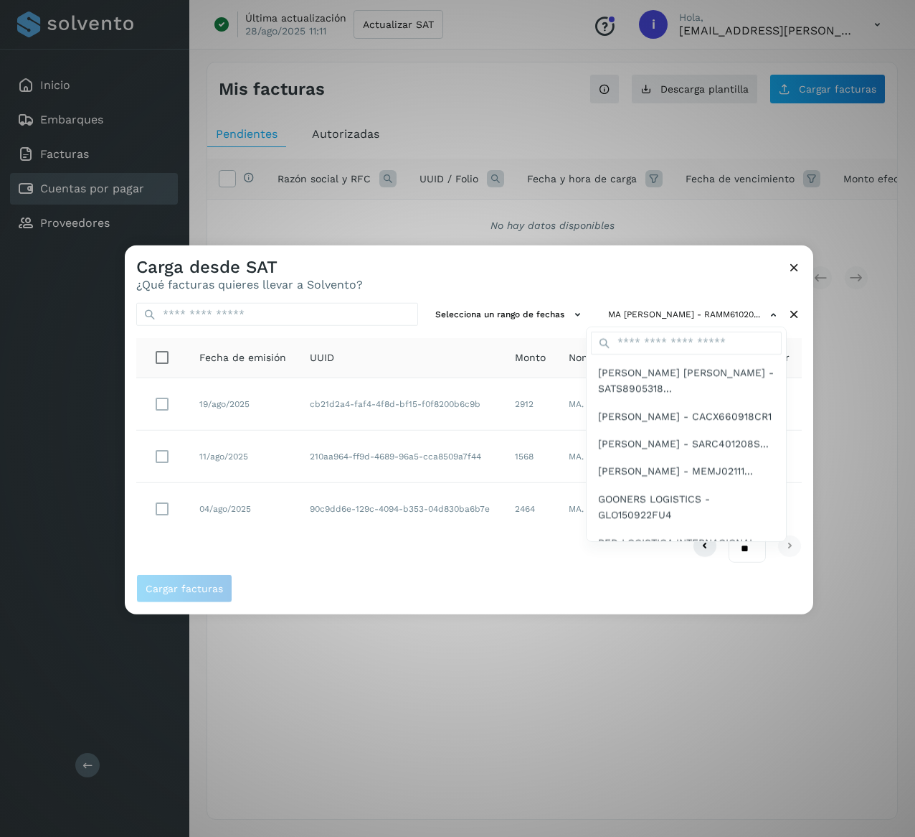
click at [614, 265] on div at bounding box center [582, 663] width 915 height 837
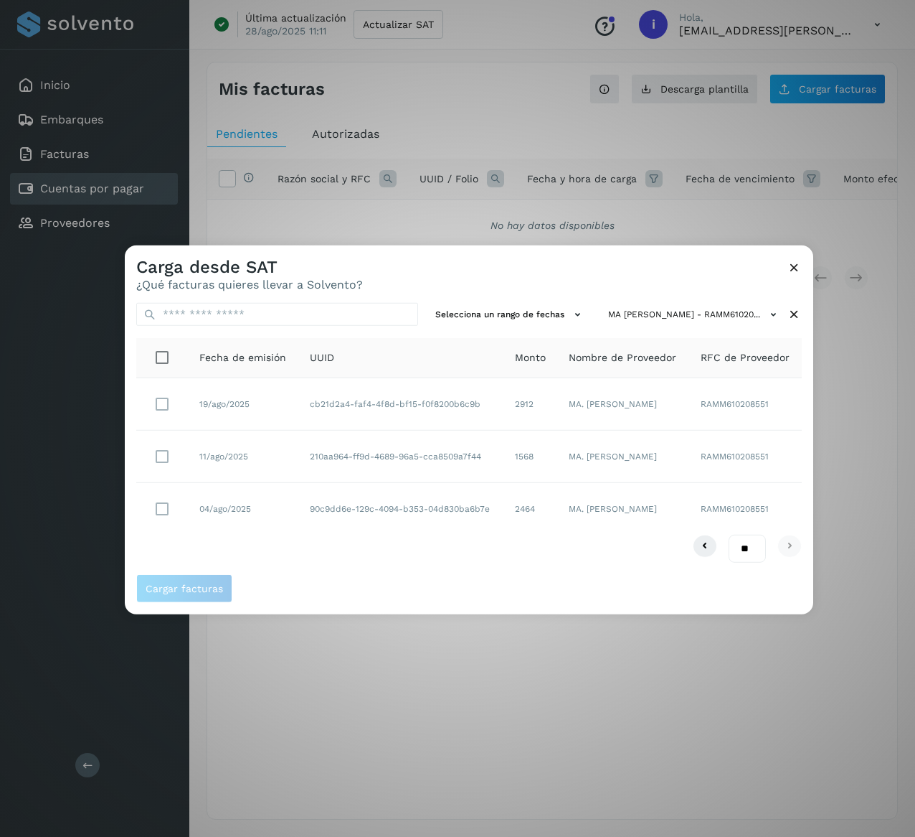
click at [433, 532] on td "90c9dd6e-129c-4094-b353-04d830ba6b7e" at bounding box center [400, 509] width 204 height 52
drag, startPoint x: 394, startPoint y: 416, endPoint x: 274, endPoint y: 411, distance: 119.9
click at [274, 411] on tr "19/ago/2025 cb21d2a4-faf4-4f8d-bf15-f0f8200b6c9b 2912 MA. [PERSON_NAME] RAMM610…" at bounding box center [469, 404] width 666 height 52
drag, startPoint x: 512, startPoint y: 403, endPoint x: 489, endPoint y: 410, distance: 24.1
click at [504, 410] on td "2912" at bounding box center [531, 404] width 55 height 52
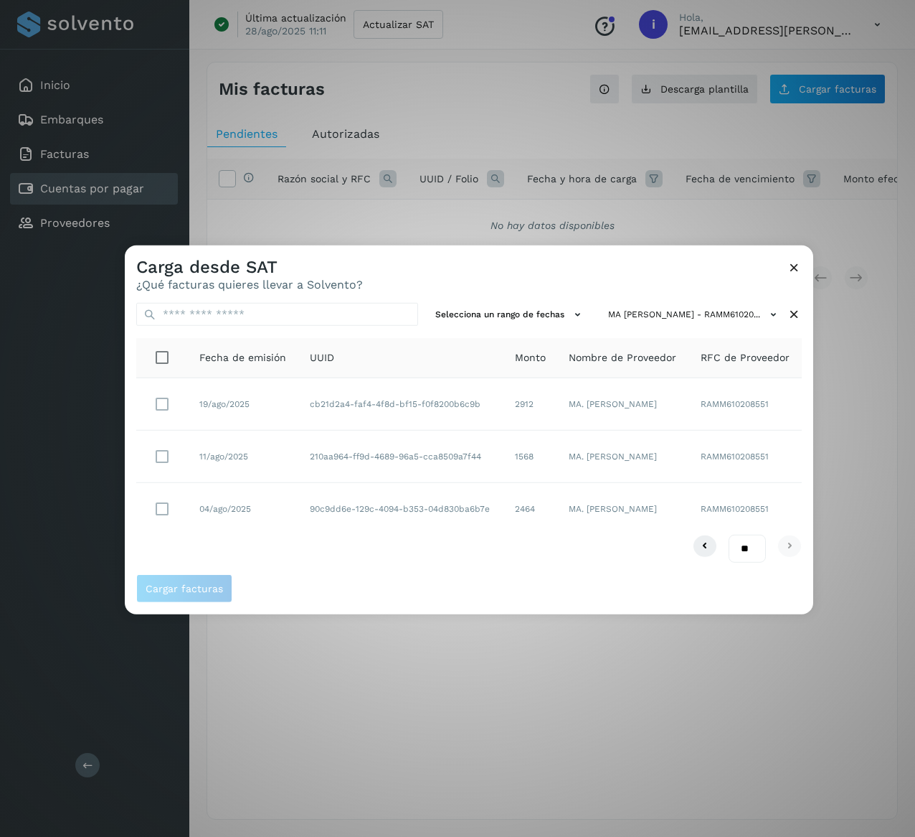
click at [798, 316] on icon at bounding box center [794, 314] width 15 height 15
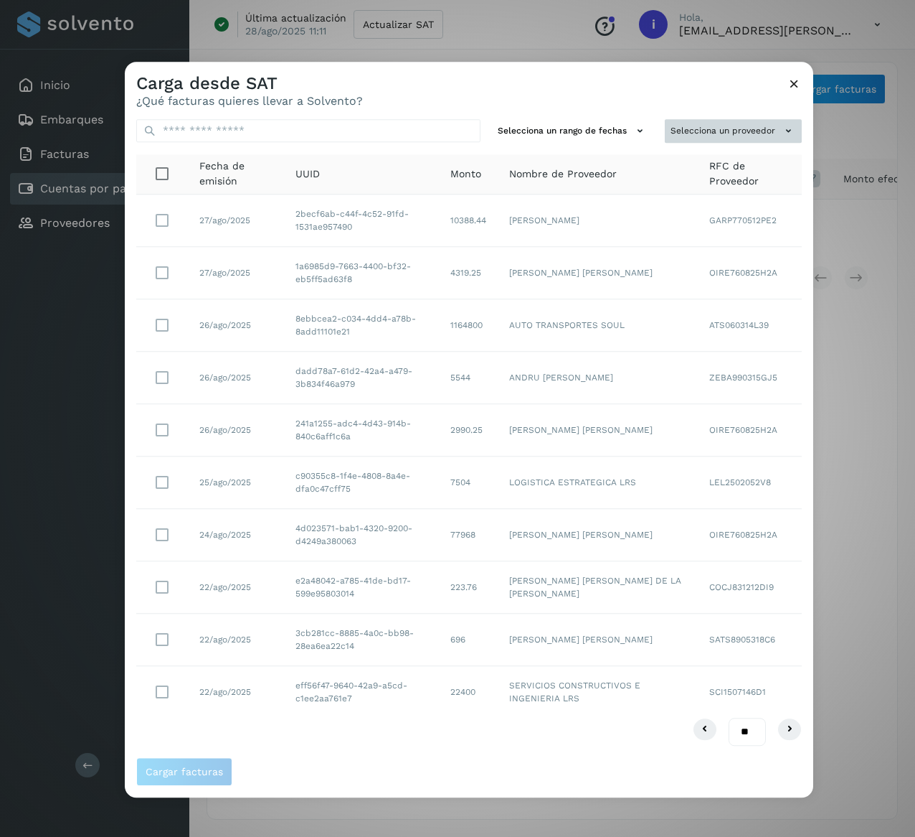
click at [787, 133] on icon at bounding box center [788, 130] width 15 height 15
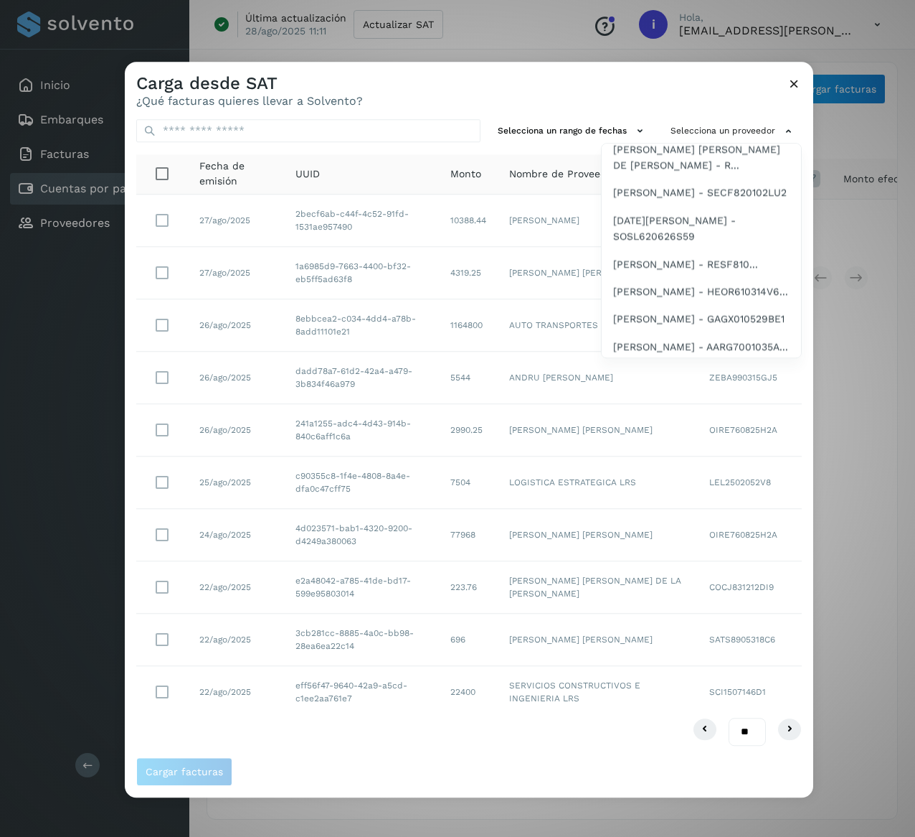
scroll to position [2012, 0]
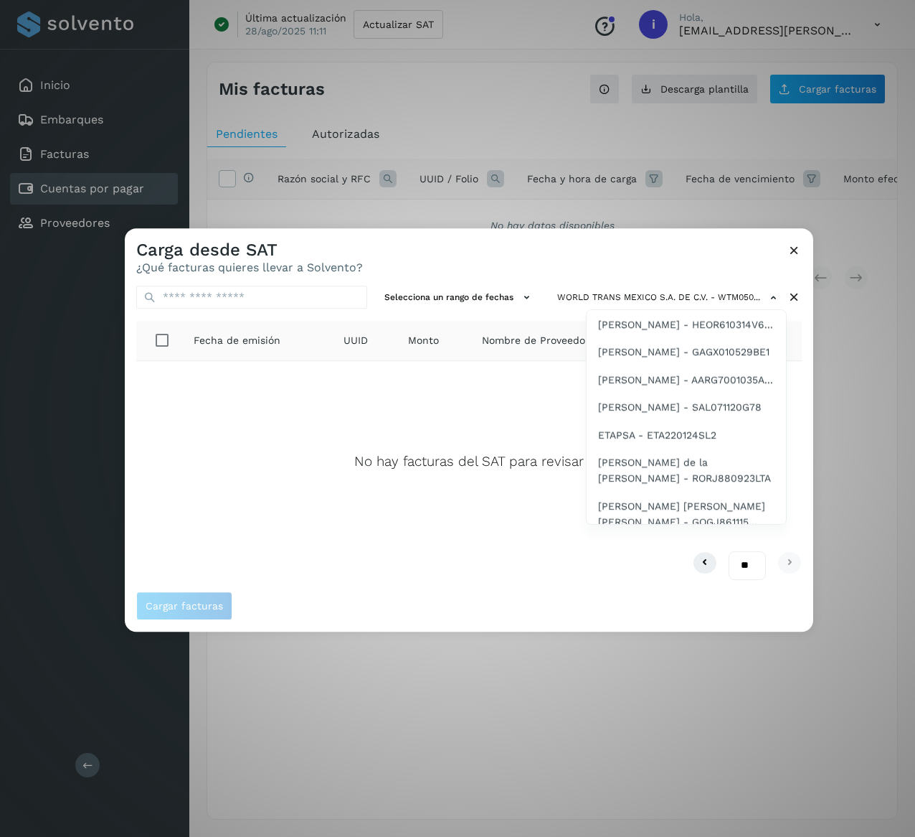
scroll to position [2050, 0]
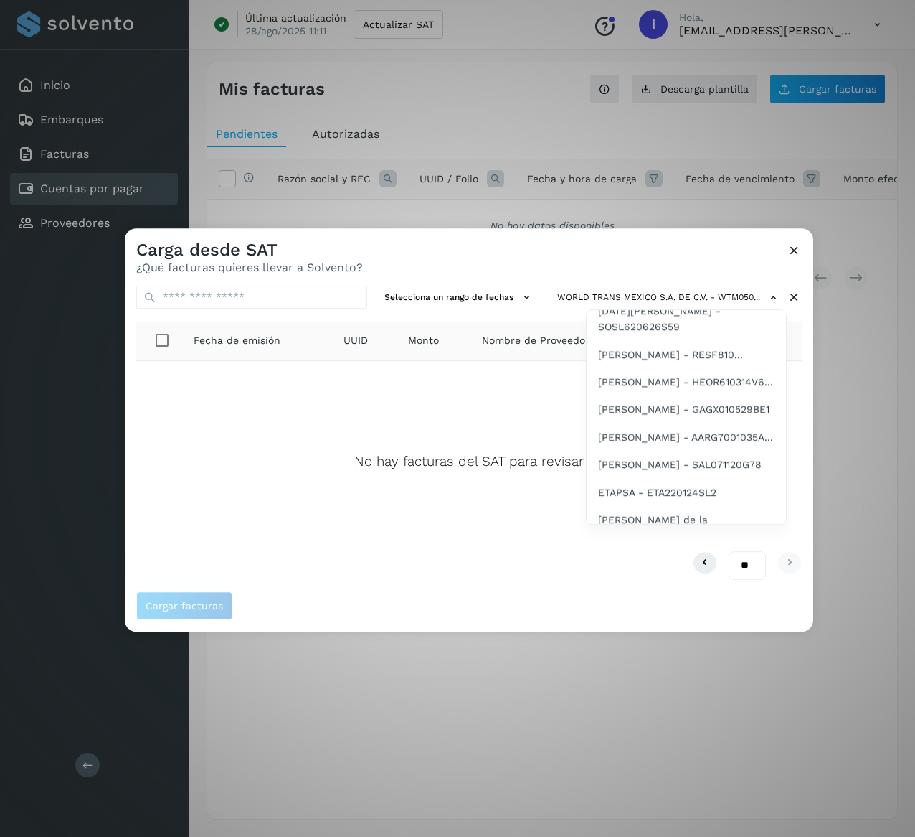
click at [712, 138] on span "GLOBAL TRANSPORTATION AND LOGISTICS EBT ..." at bounding box center [686, 121] width 176 height 32
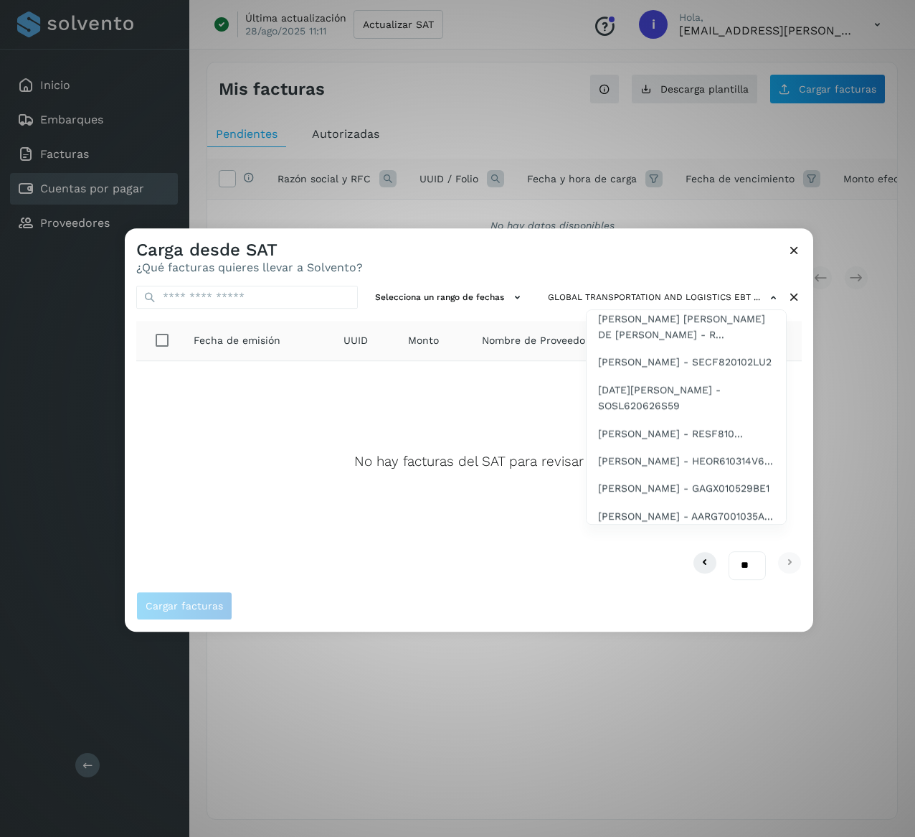
scroll to position [2029, 0]
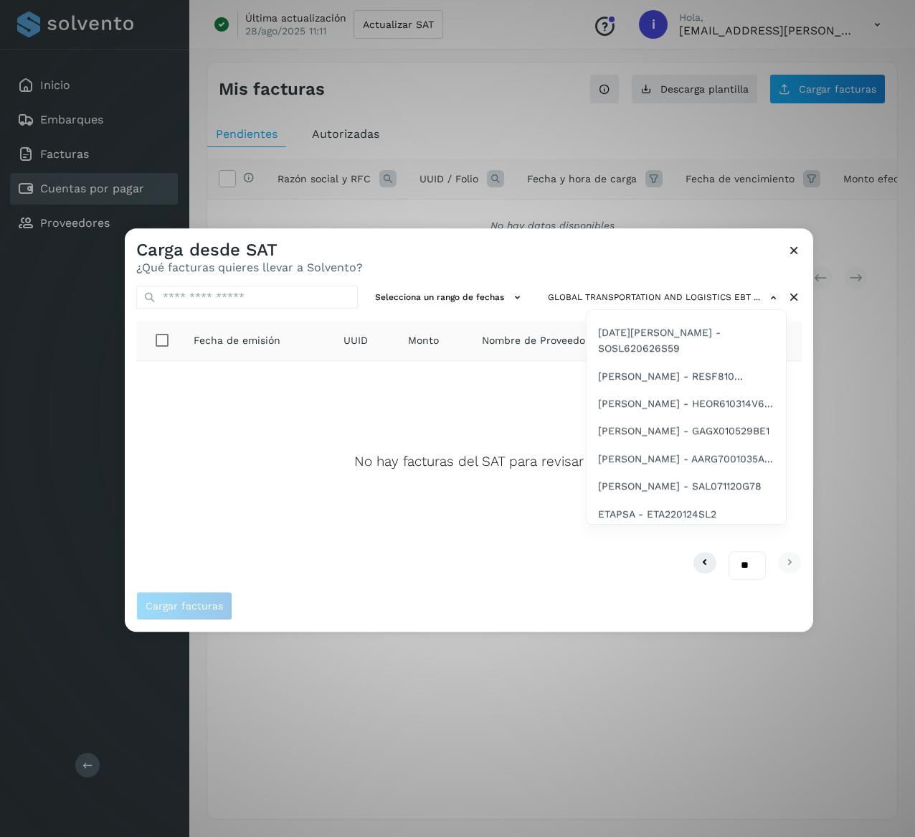
click at [676, 187] on span "[PERSON_NAME] - ROMD8502231T9" at bounding box center [685, 179] width 175 height 16
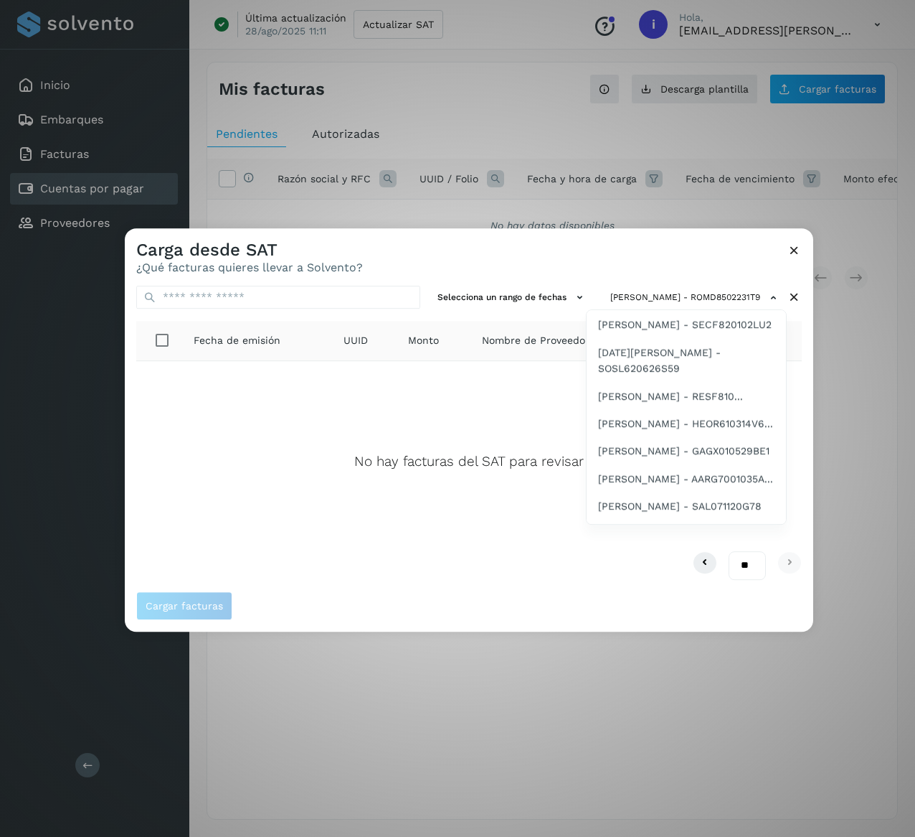
scroll to position [2047, 0]
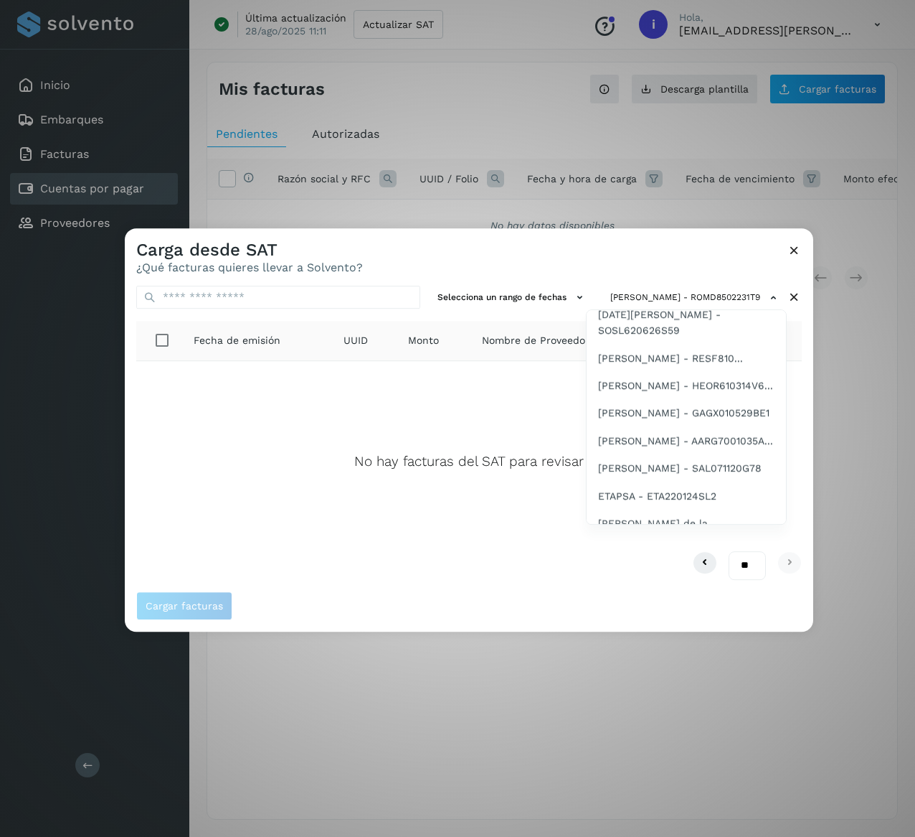
click at [704, 196] on span "[PERSON_NAME] - MOAG040110178" at bounding box center [684, 188] width 172 height 16
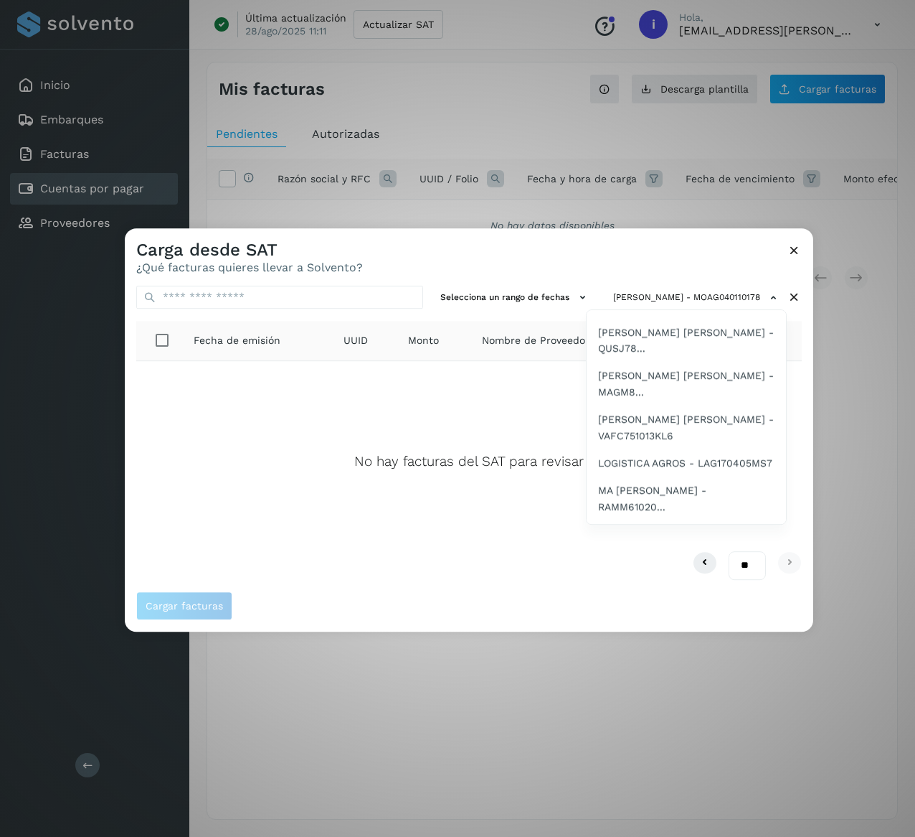
scroll to position [2058, 0]
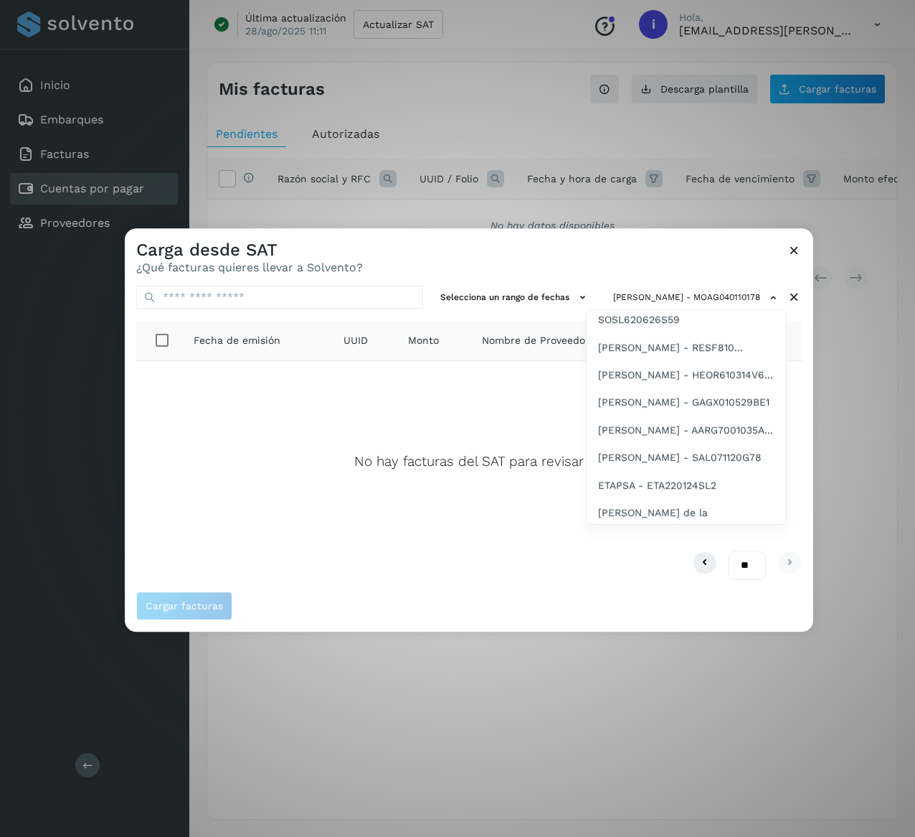
click at [697, 212] on span "[PERSON_NAME] - PACG8701032P3" at bounding box center [684, 205] width 172 height 16
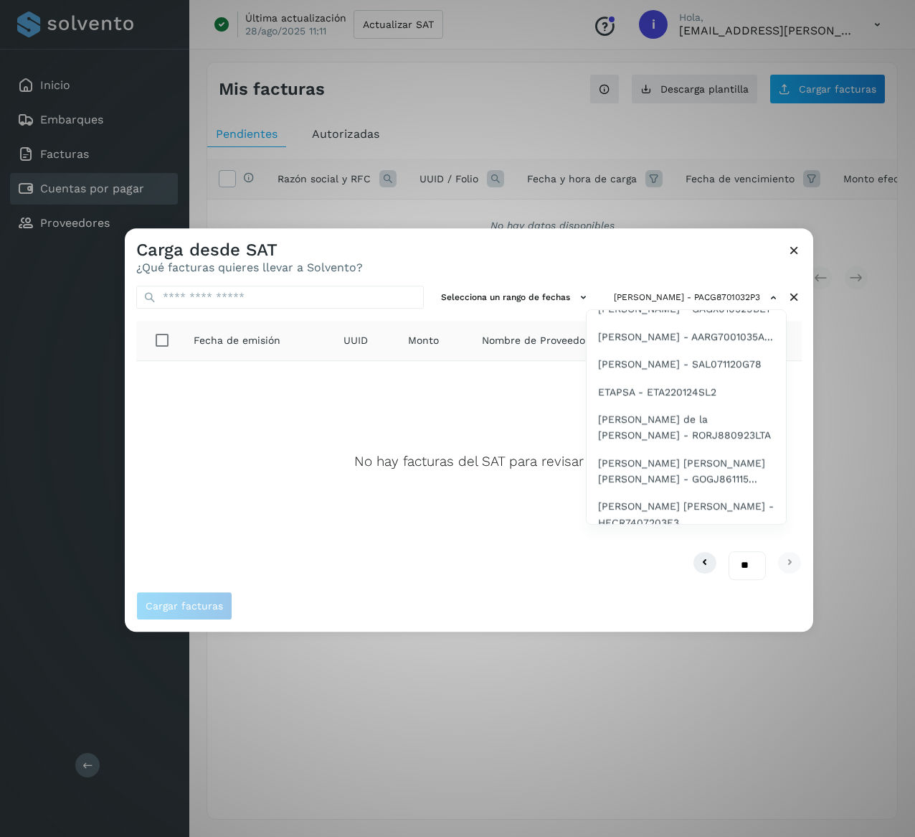
scroll to position [2208, 0]
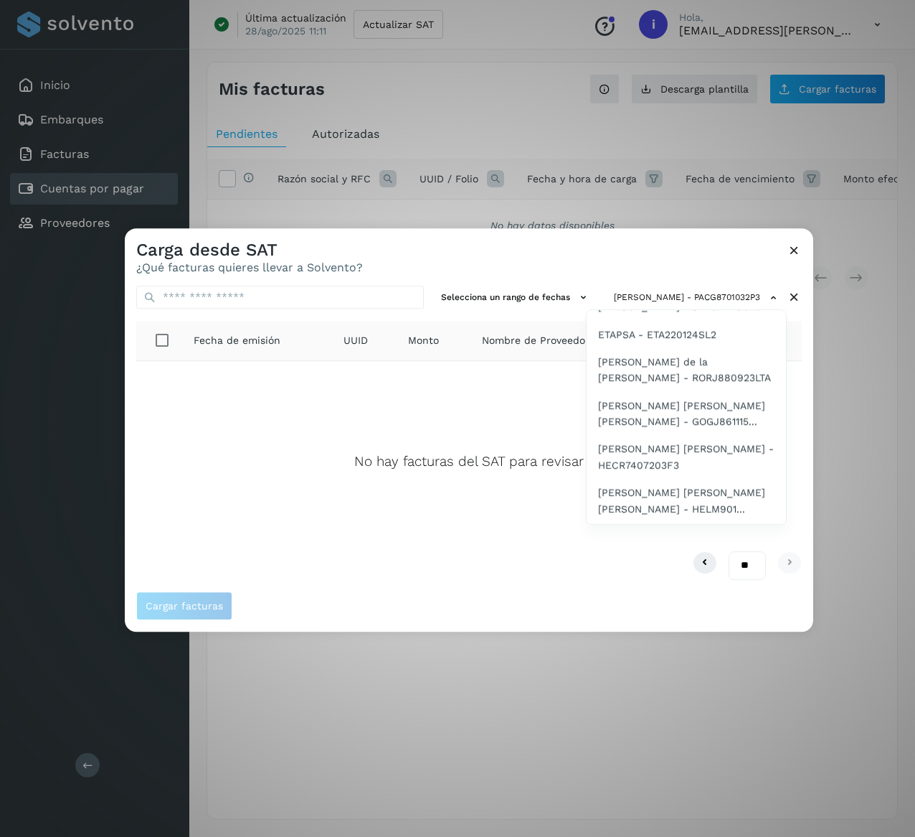
click at [680, 106] on span "[PERSON_NAME] [PERSON_NAME] DE [PERSON_NAME] - R..." at bounding box center [686, 90] width 176 height 32
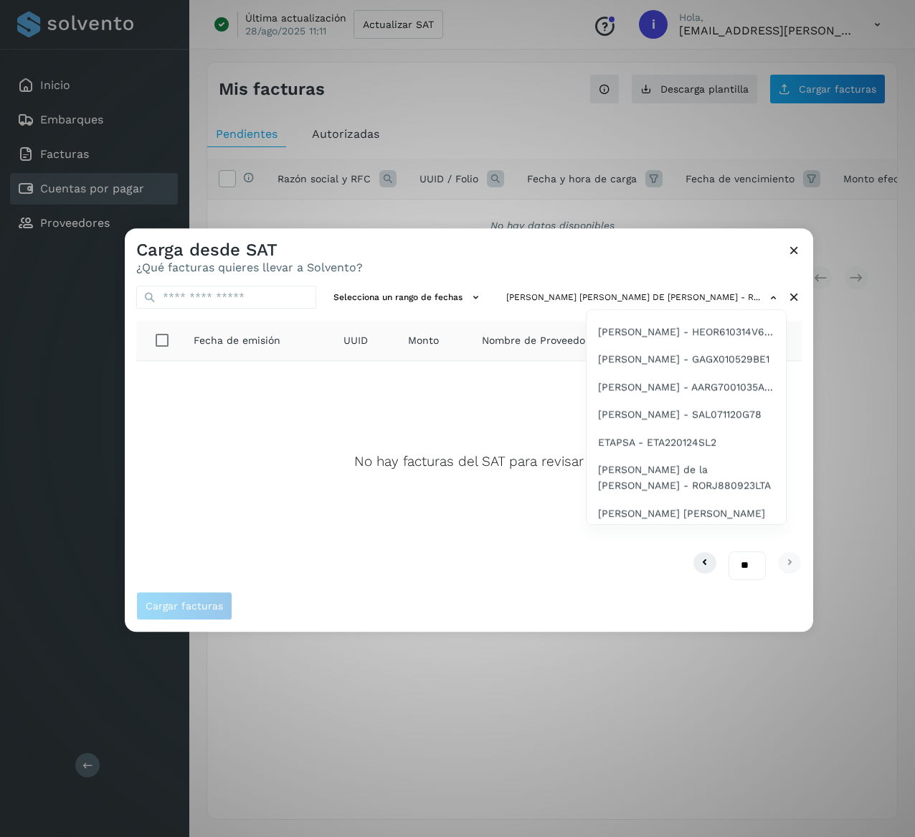
scroll to position [2158, 0]
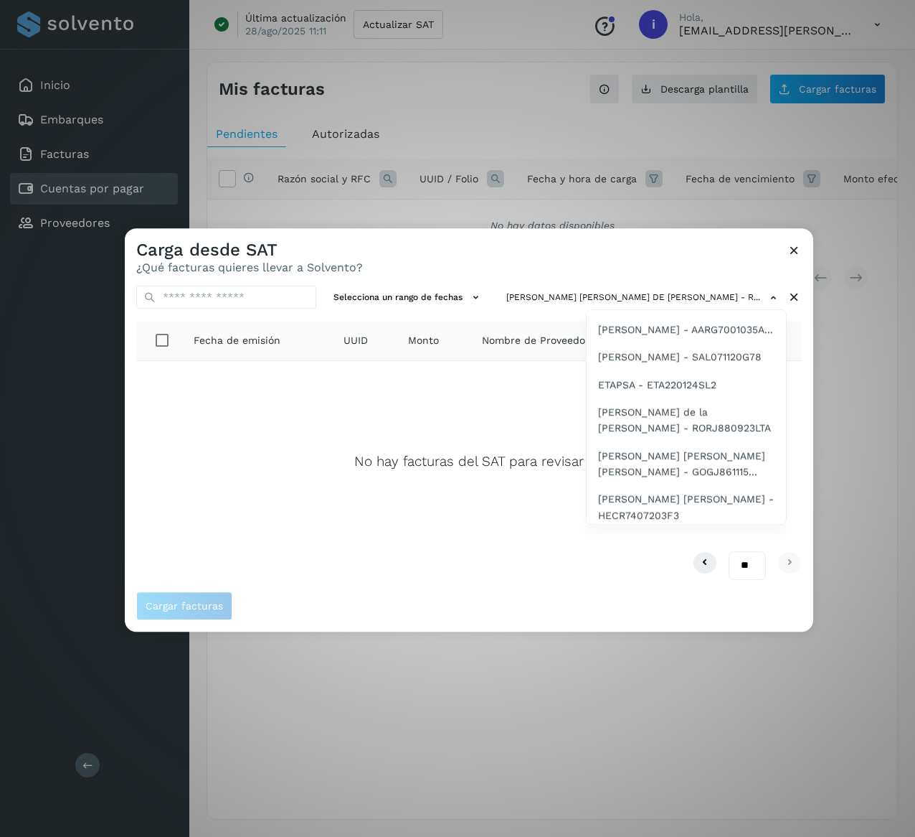
click at [672, 184] on span "[PERSON_NAME] - SECF820102LU2" at bounding box center [685, 176] width 174 height 16
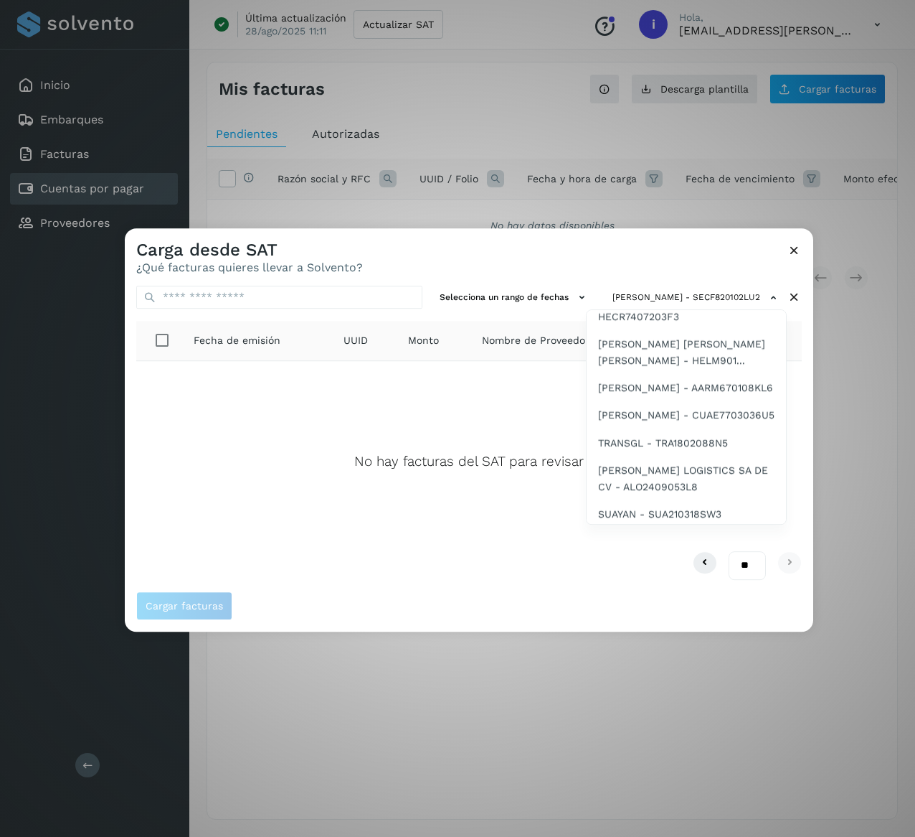
scroll to position [2299, 0]
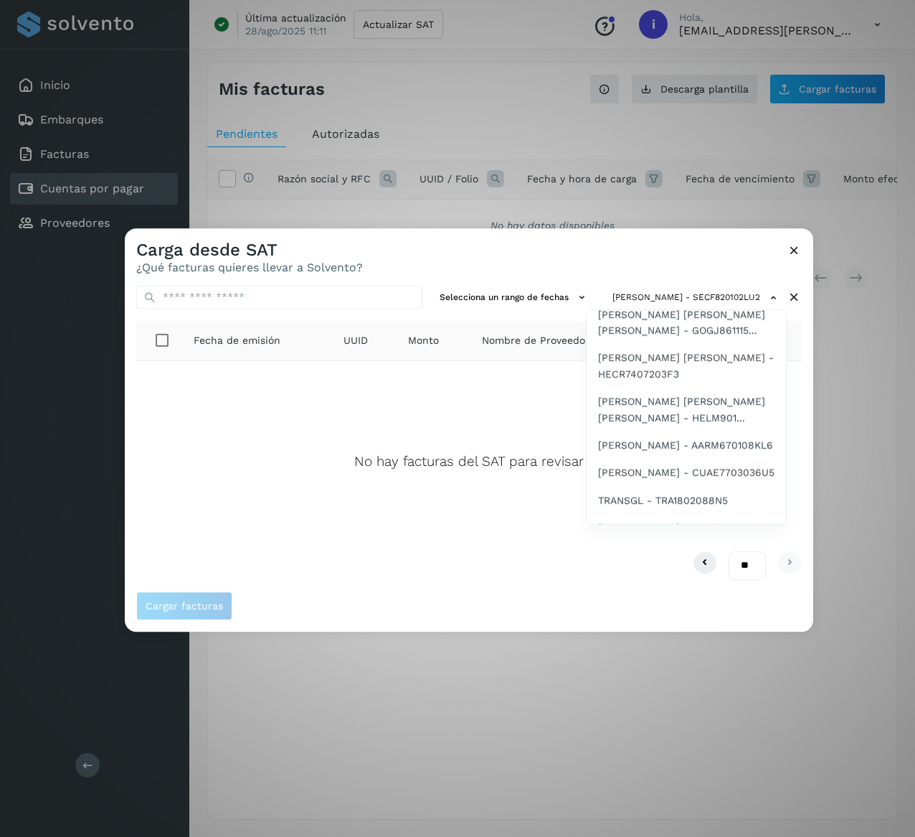
click at [700, 86] on span "[DATE][PERSON_NAME] - SOSL620626S59" at bounding box center [686, 70] width 176 height 32
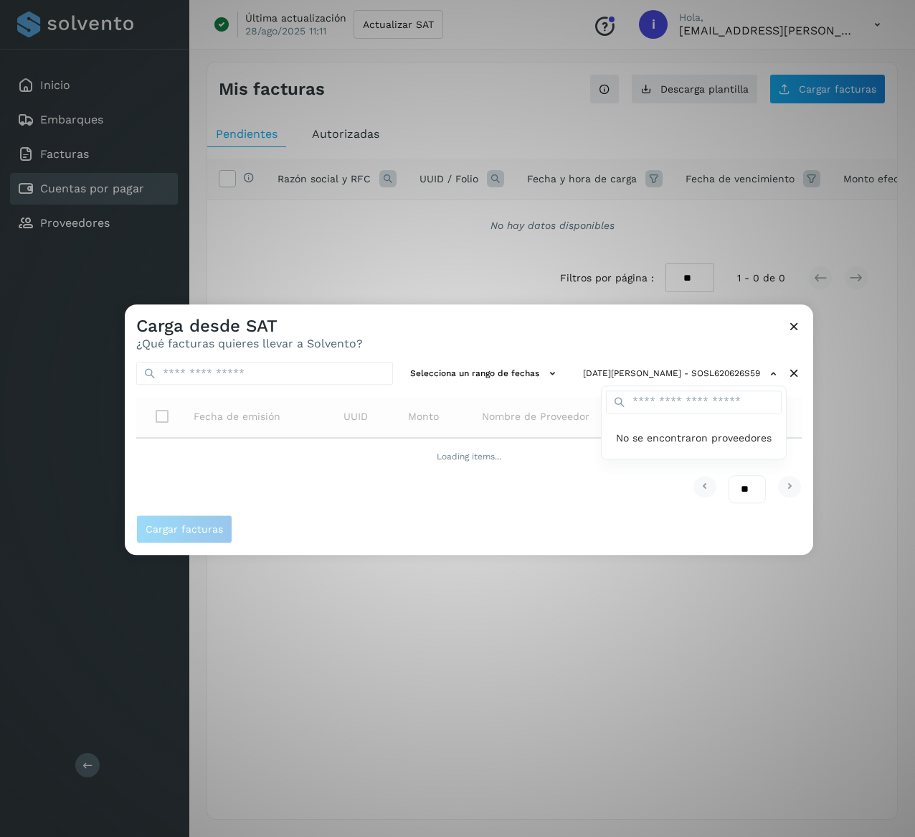
scroll to position [0, 0]
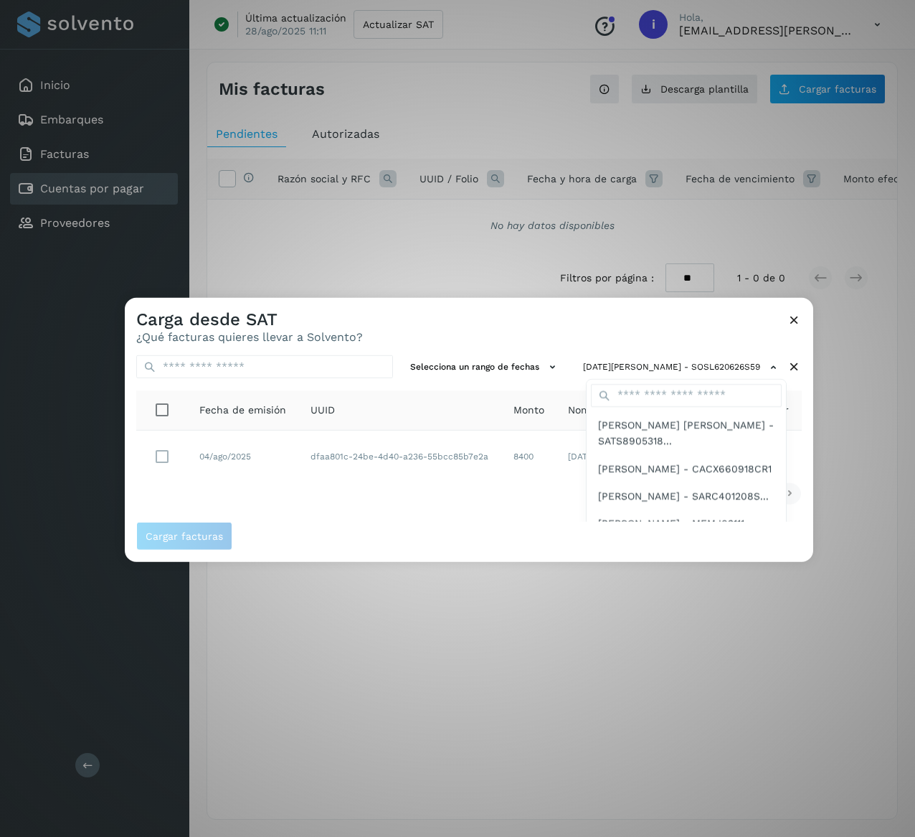
click at [382, 495] on div at bounding box center [582, 716] width 915 height 837
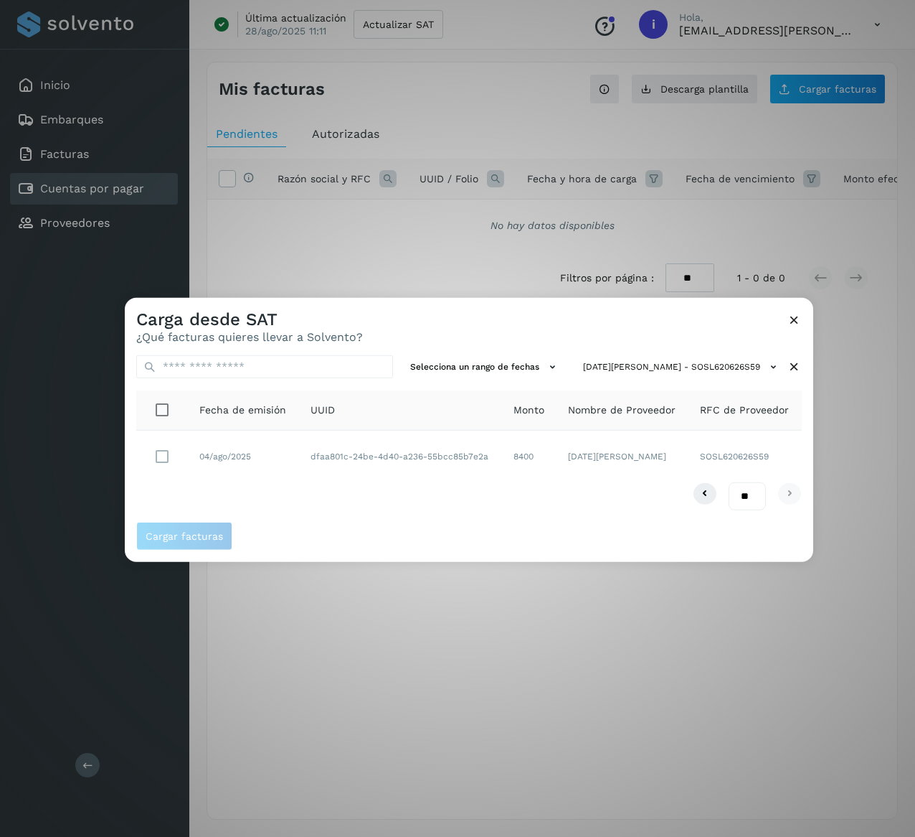
click at [799, 367] on icon at bounding box center [794, 366] width 15 height 15
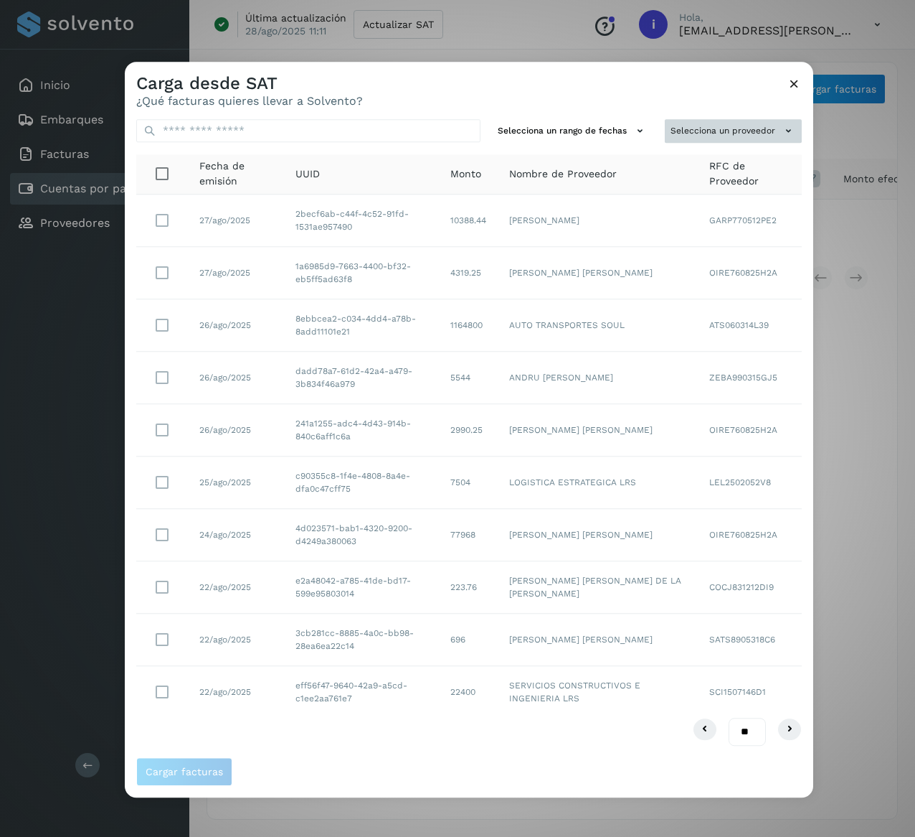
click at [739, 119] on button "Selecciona un proveedor" at bounding box center [733, 131] width 137 height 24
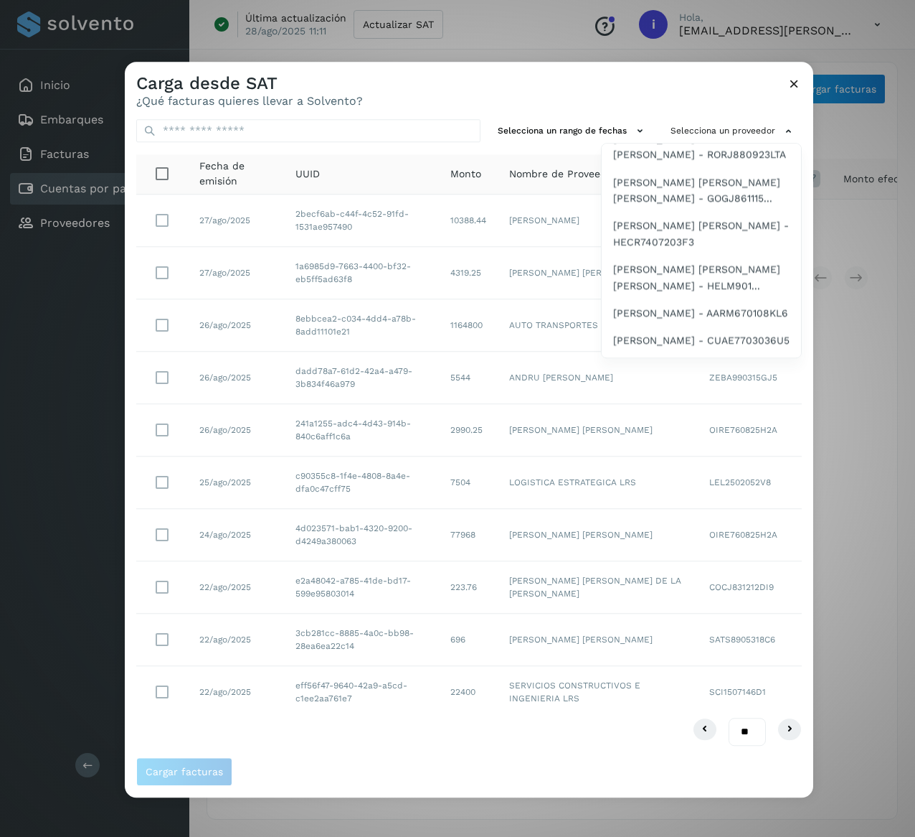
scroll to position [2322, 0]
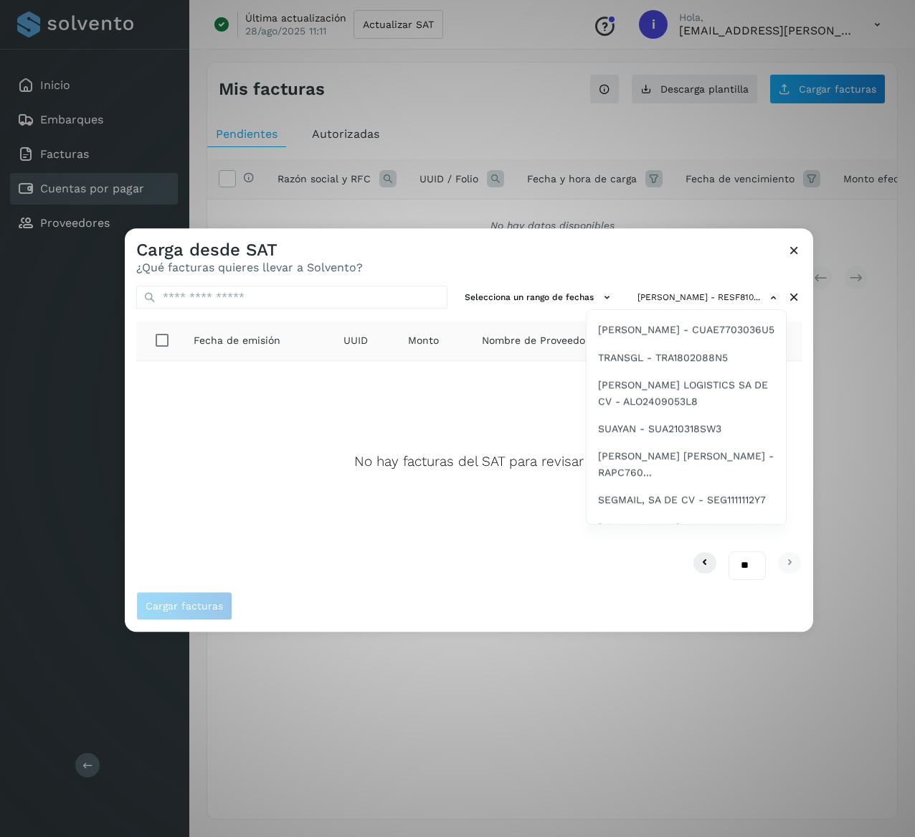
scroll to position [2385, 0]
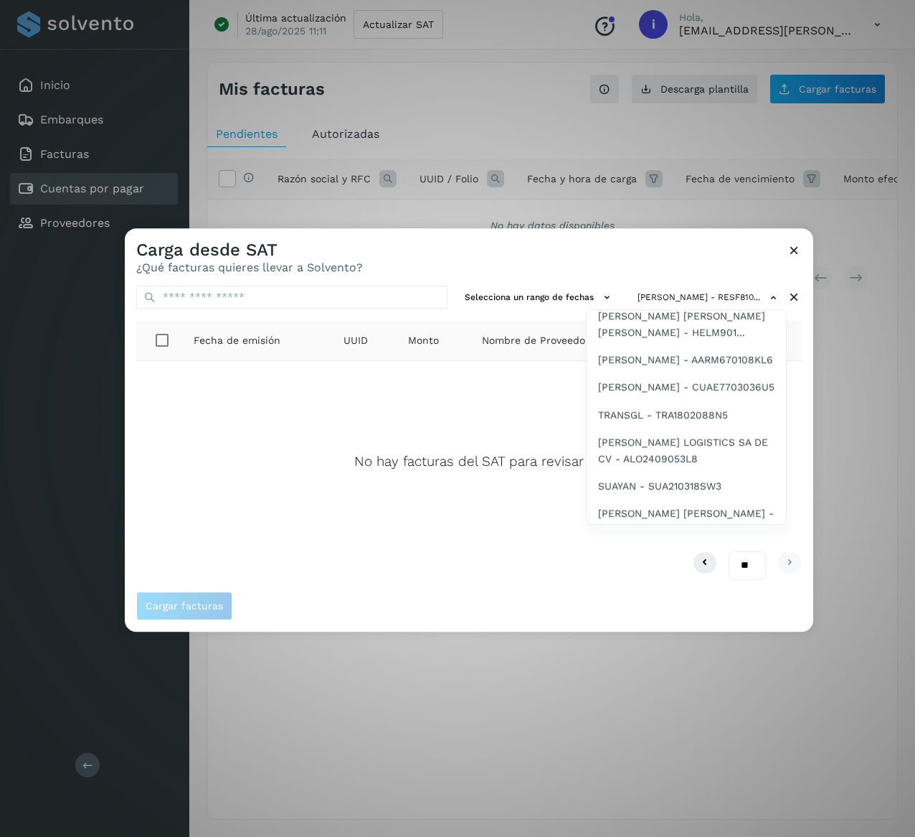
click at [703, 55] on span "[PERSON_NAME] - HEOR610314V6..." at bounding box center [685, 47] width 175 height 16
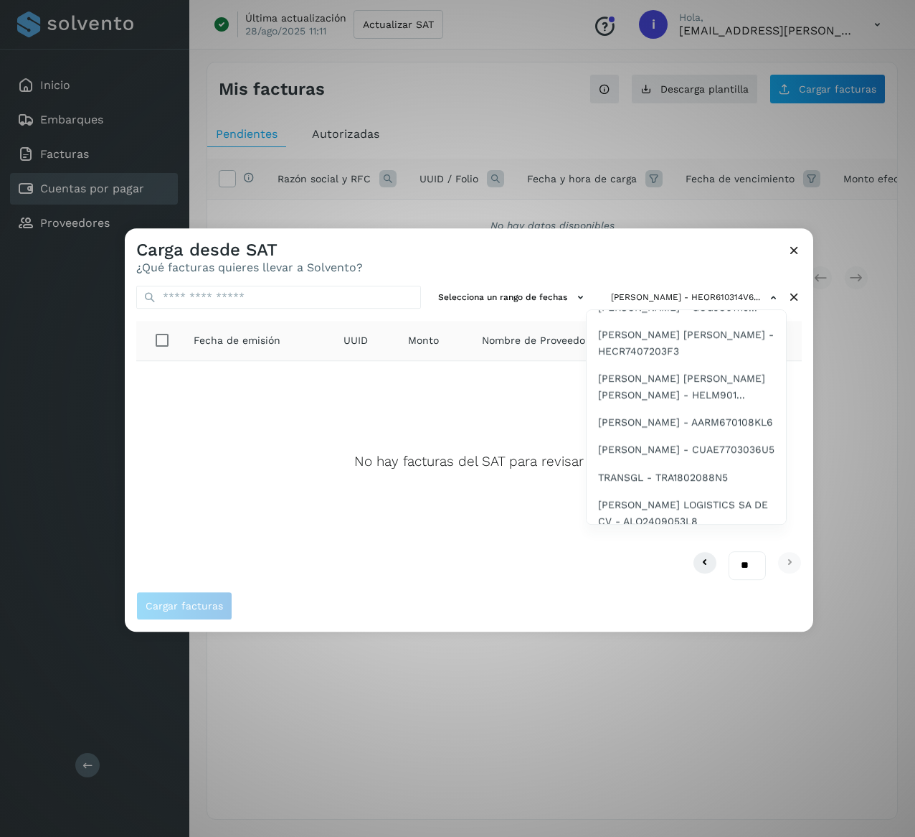
scroll to position [2380, 0]
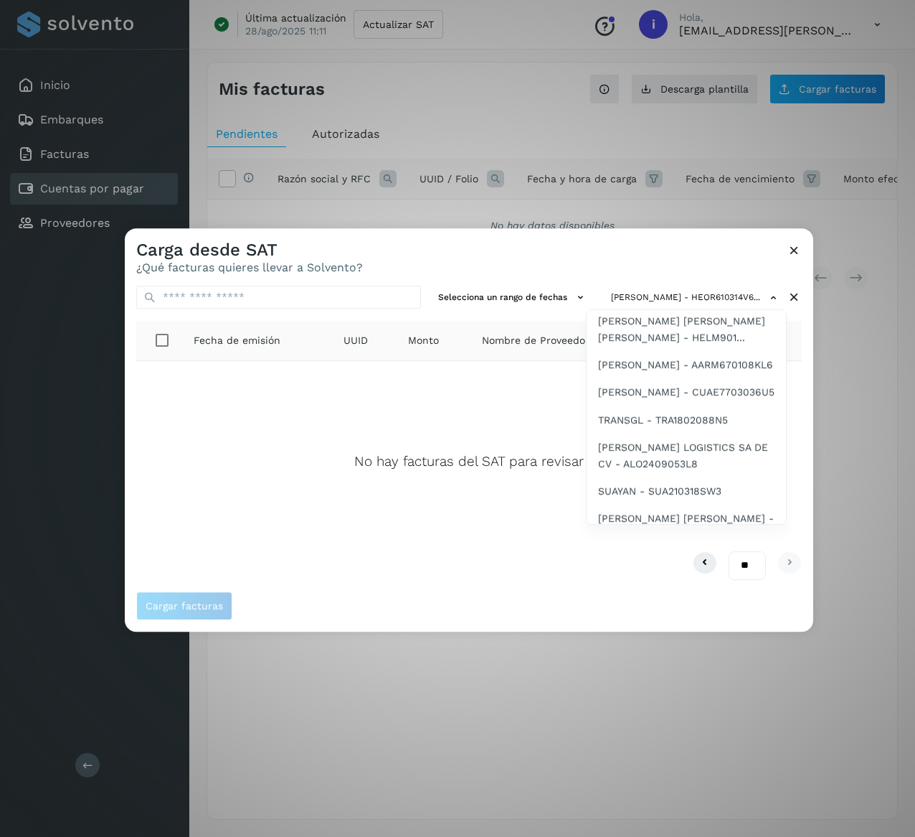
click at [703, 88] on span "[PERSON_NAME] - GAGX010529BE1" at bounding box center [683, 80] width 171 height 16
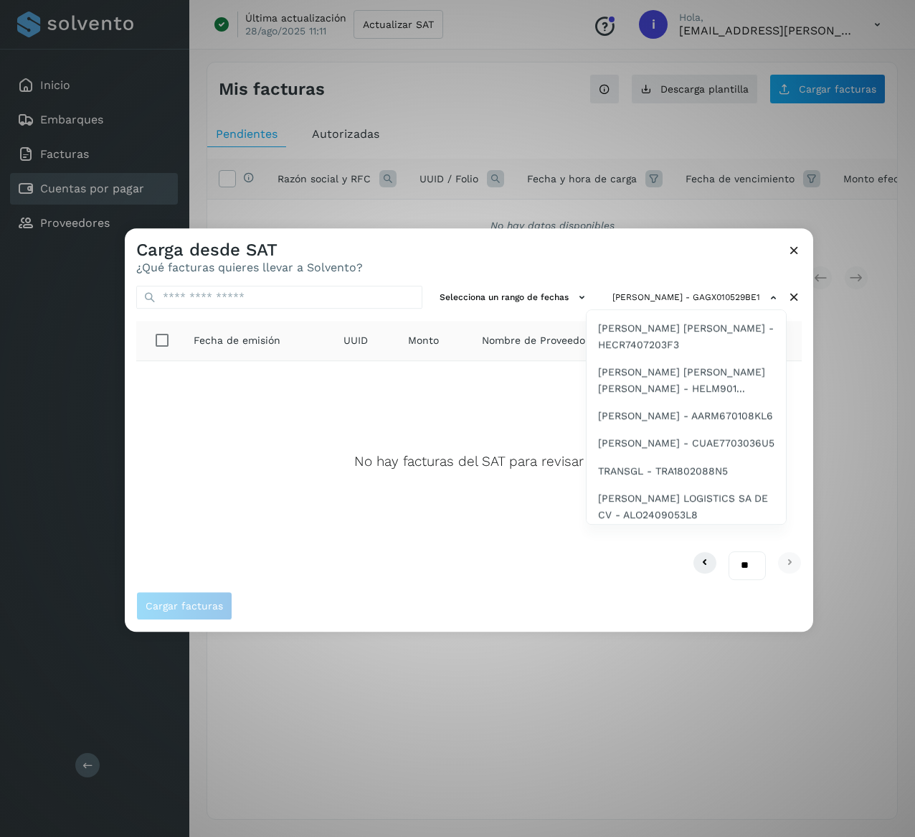
scroll to position [2386, 0]
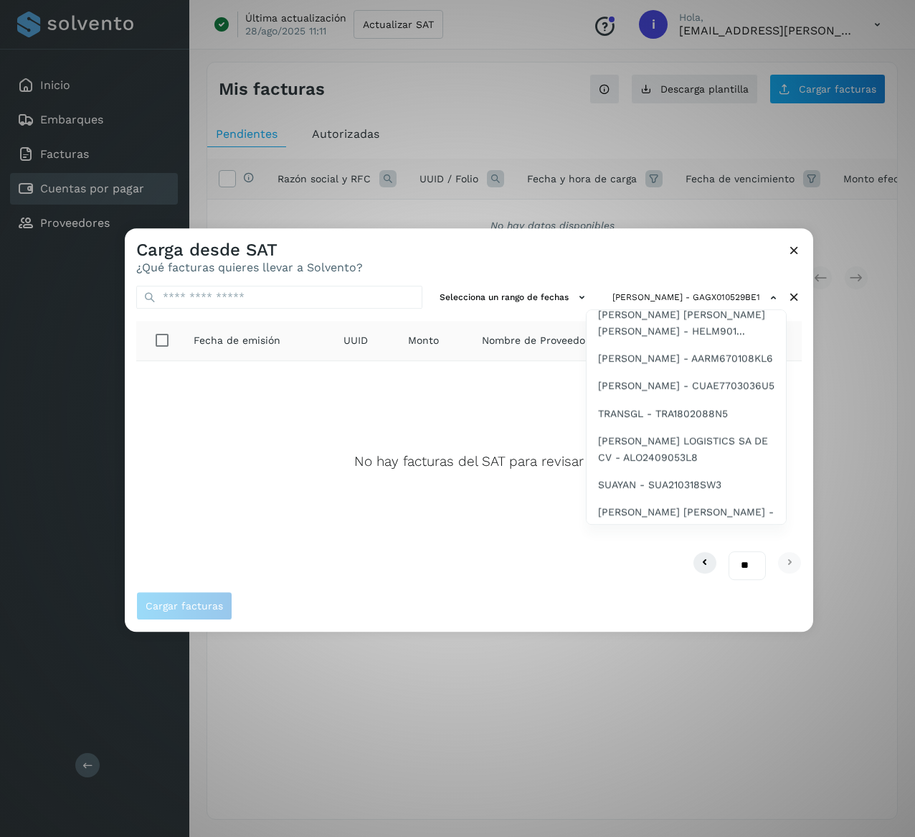
click at [733, 109] on span "[PERSON_NAME] - AARG7001035A..." at bounding box center [685, 101] width 175 height 16
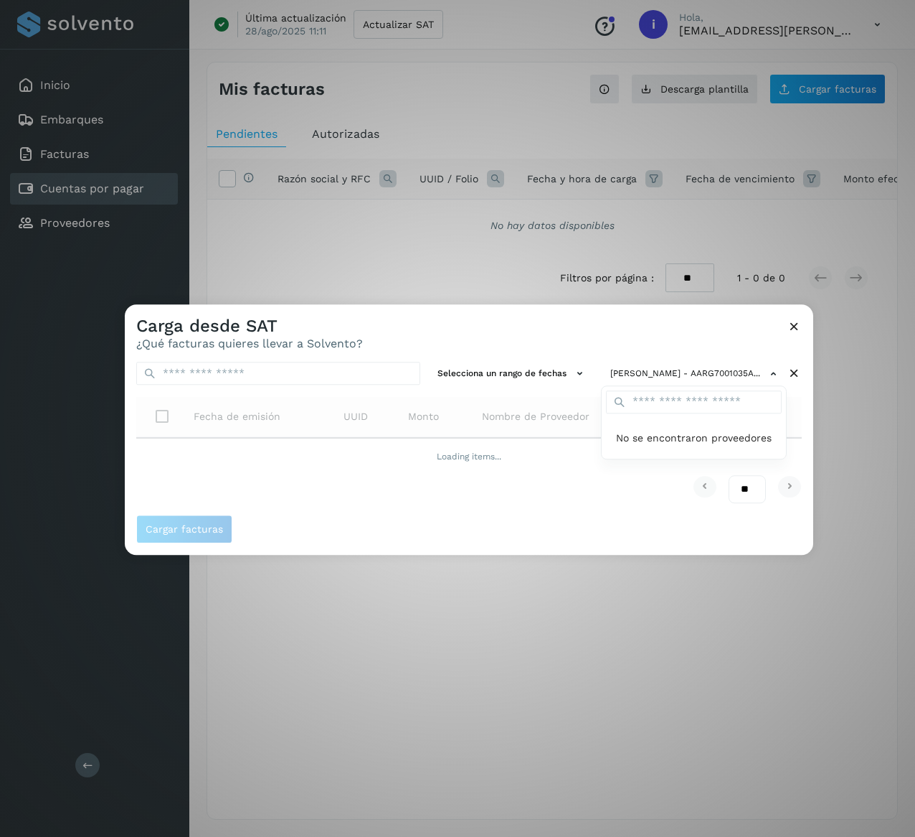
scroll to position [0, 0]
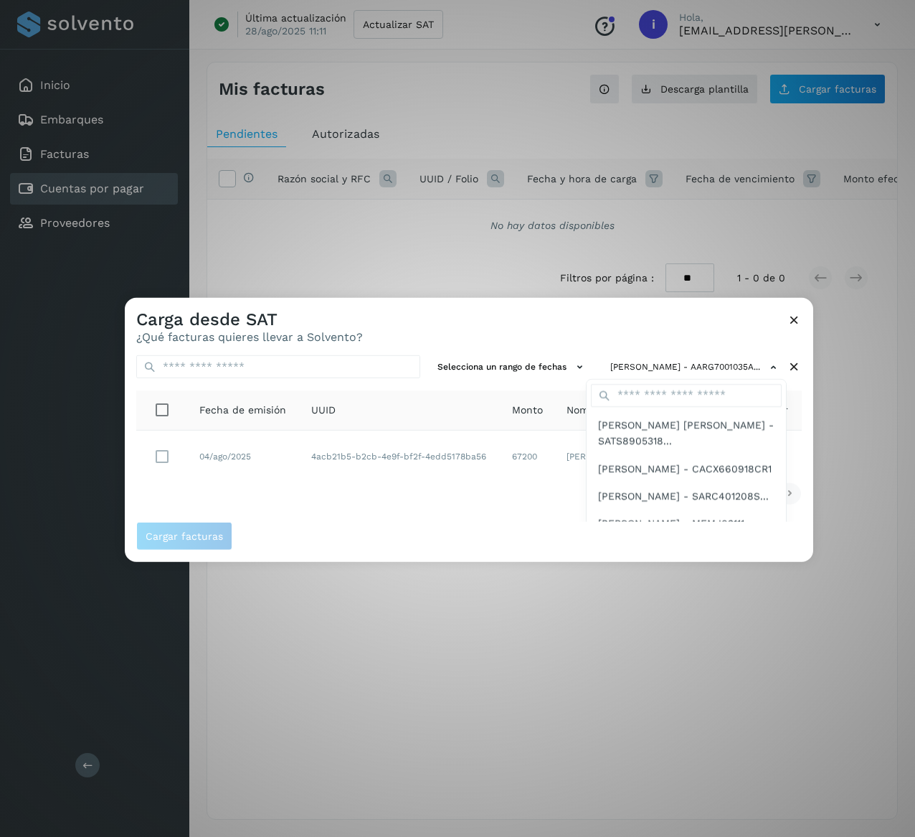
click at [367, 503] on div at bounding box center [582, 716] width 915 height 837
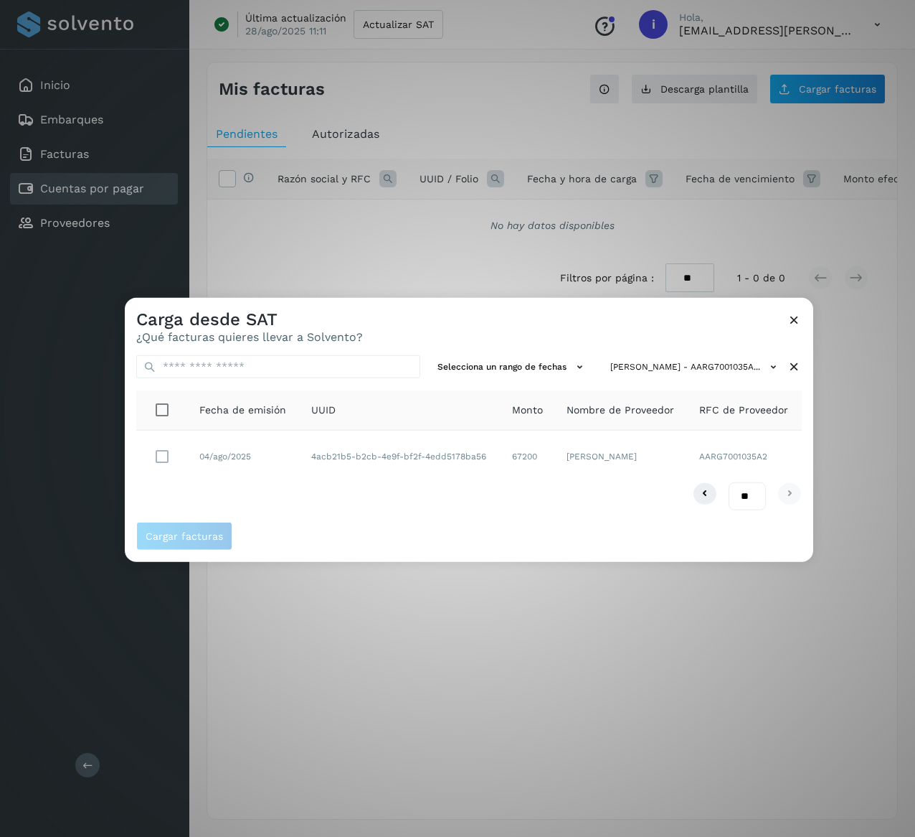
click at [793, 363] on icon at bounding box center [794, 366] width 15 height 15
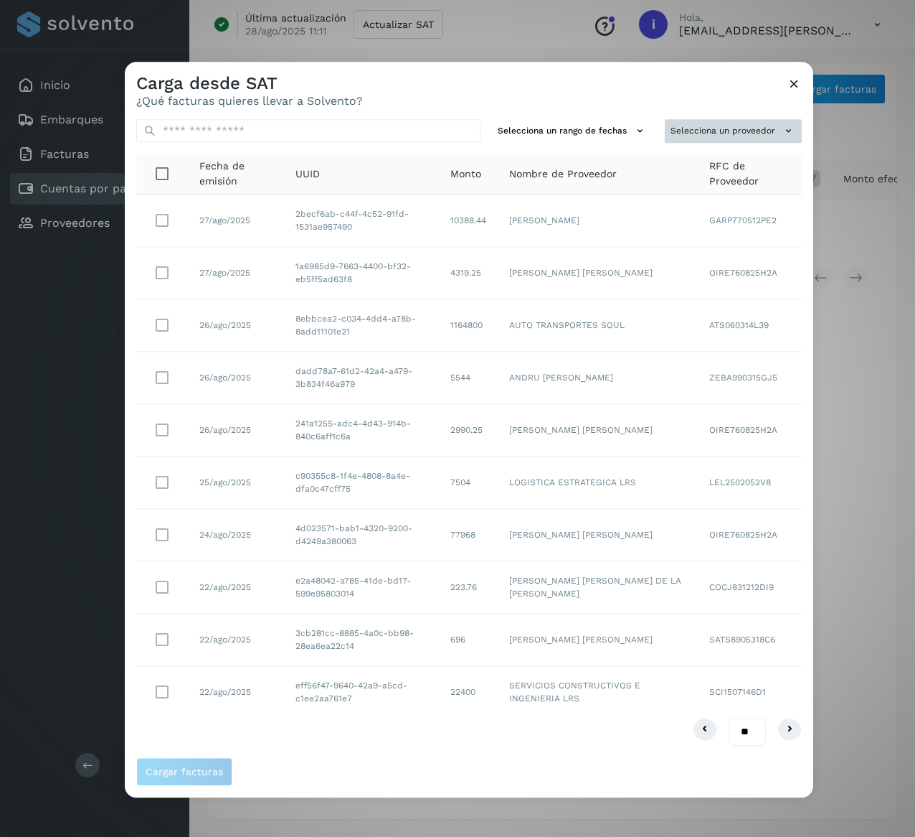
click at [750, 133] on button "Selecciona un proveedor" at bounding box center [733, 131] width 137 height 24
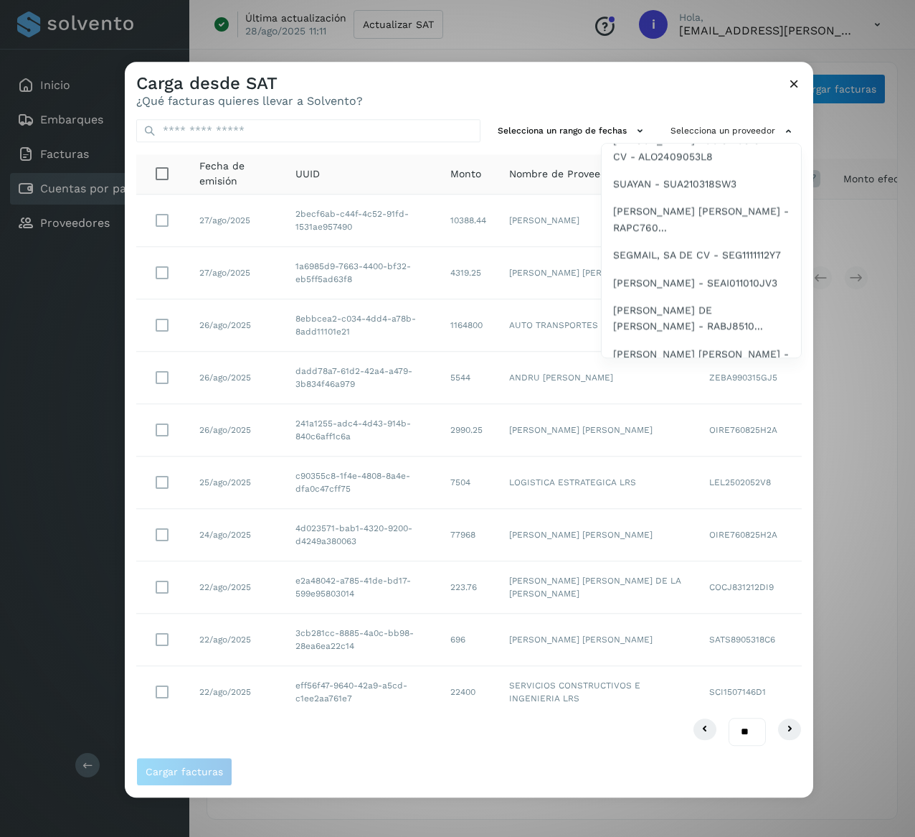
scroll to position [2463, 0]
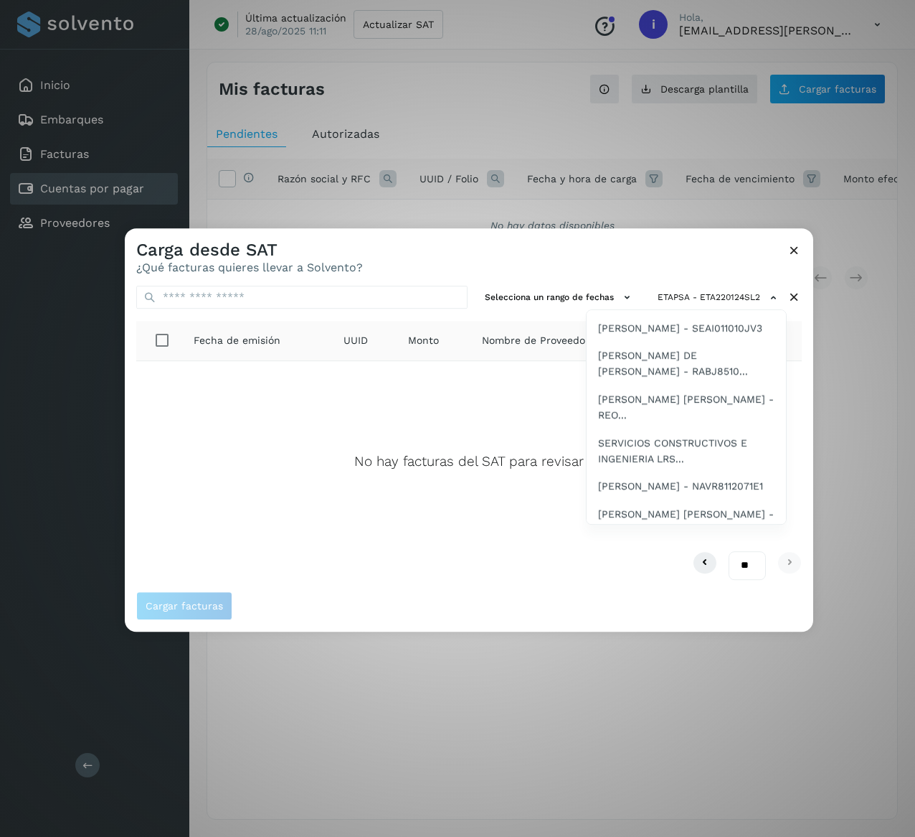
scroll to position [2584, 0]
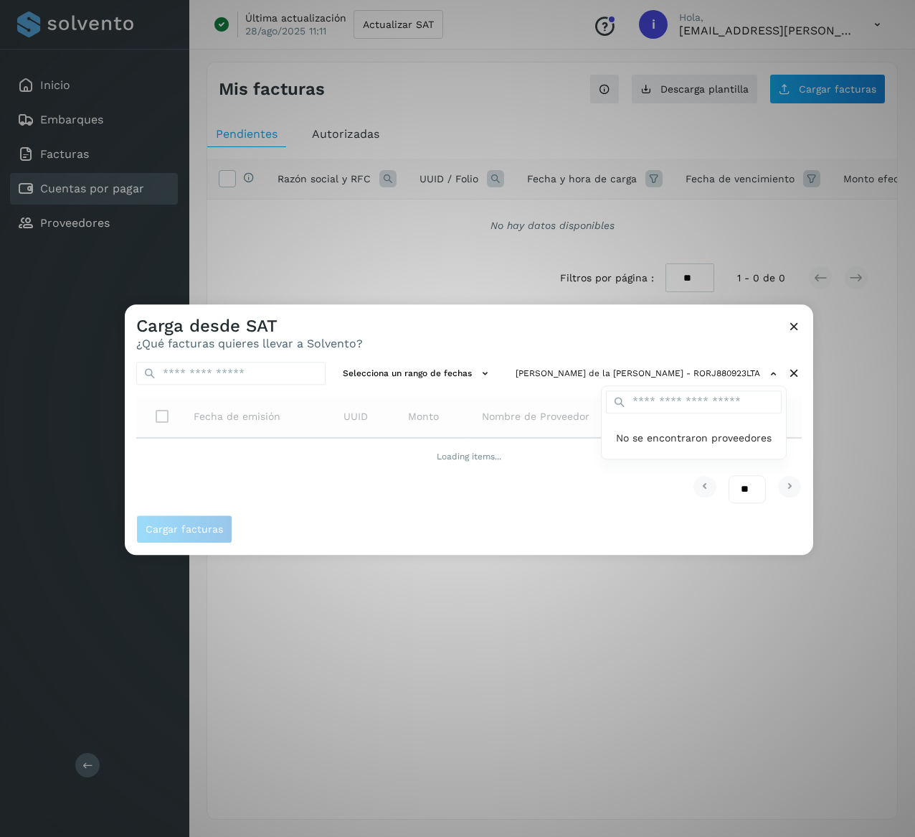
scroll to position [0, 0]
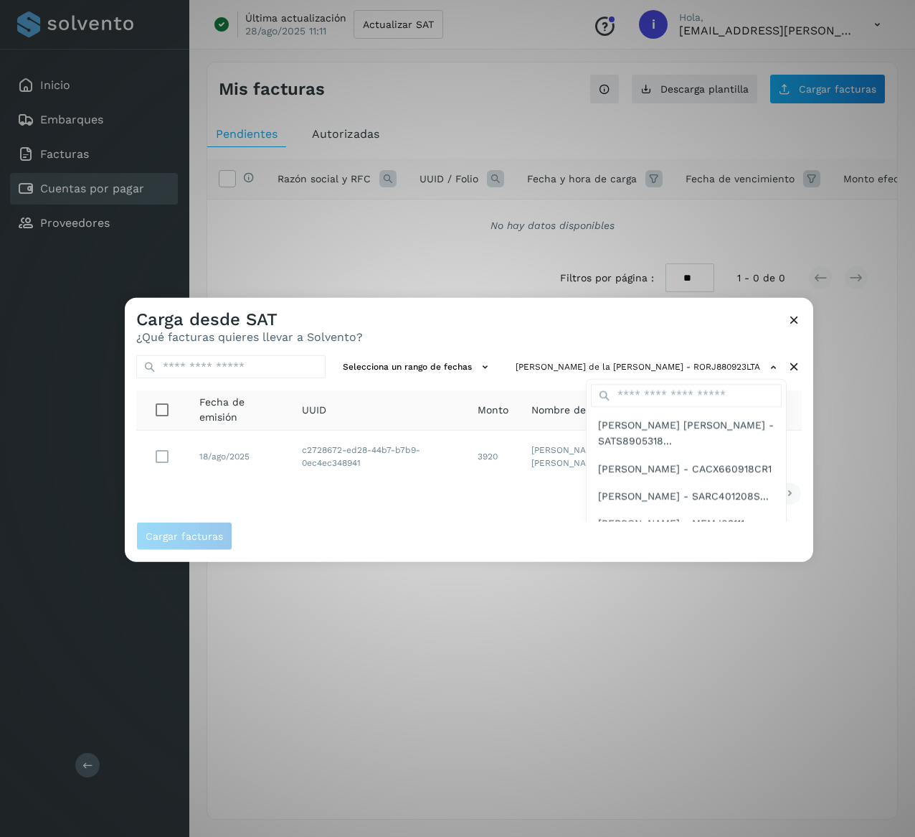
click at [372, 509] on div at bounding box center [582, 716] width 915 height 837
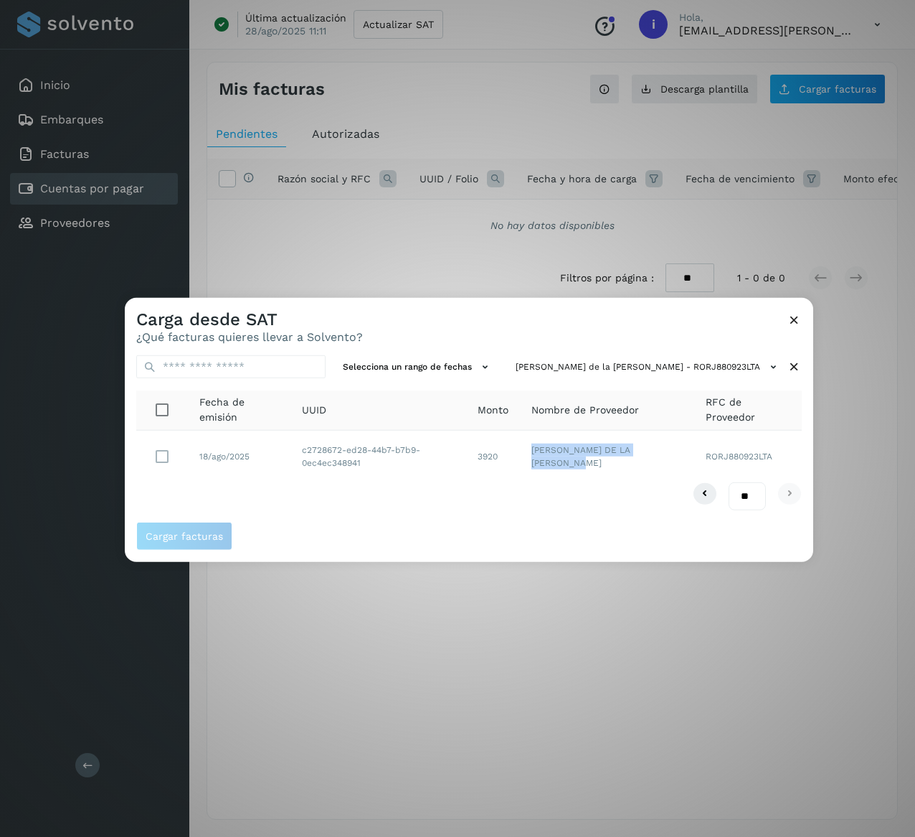
drag, startPoint x: 597, startPoint y: 471, endPoint x: 537, endPoint y: 446, distance: 64.6
click at [694, 446] on td "[PERSON_NAME] DE LA [PERSON_NAME]" at bounding box center [748, 456] width 108 height 52
drag, startPoint x: 371, startPoint y: 466, endPoint x: 286, endPoint y: 448, distance: 87.2
click at [286, 448] on tr "18/ago/2025 c2728672-ed28-44b7-b7b9-0ec4ec348941 3920 [PERSON_NAME] DE LA [PERS…" at bounding box center [469, 456] width 666 height 52
drag, startPoint x: 517, startPoint y: 461, endPoint x: 484, endPoint y: 461, distance: 33.7
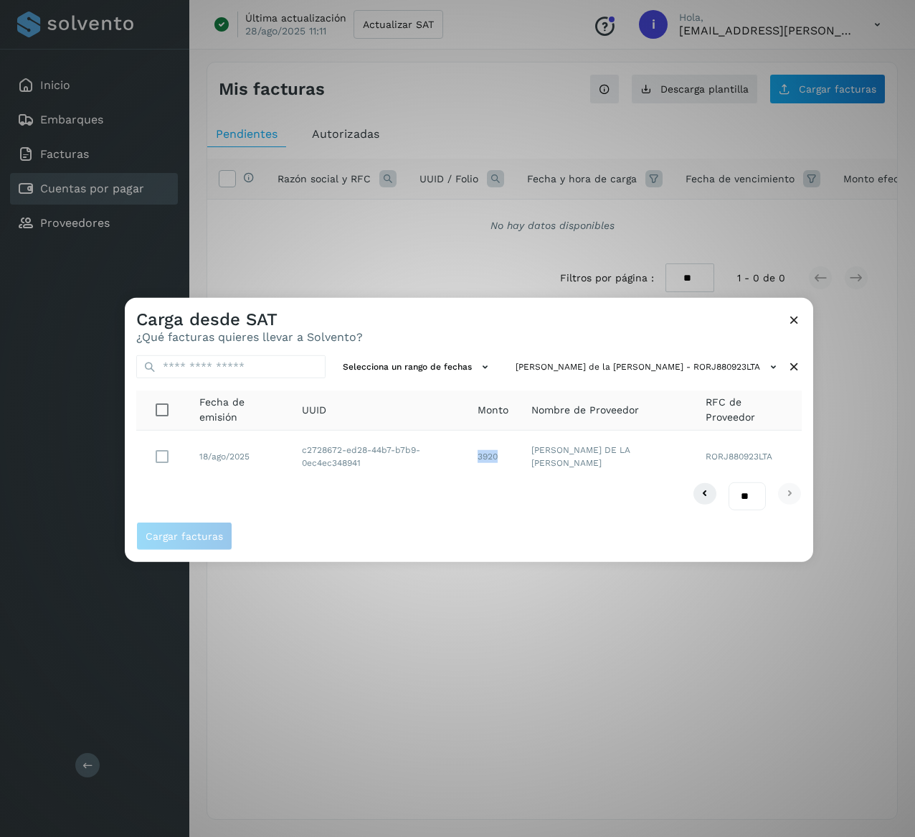
click at [520, 461] on td "3920" at bounding box center [607, 456] width 174 height 52
click at [796, 363] on icon at bounding box center [794, 366] width 15 height 15
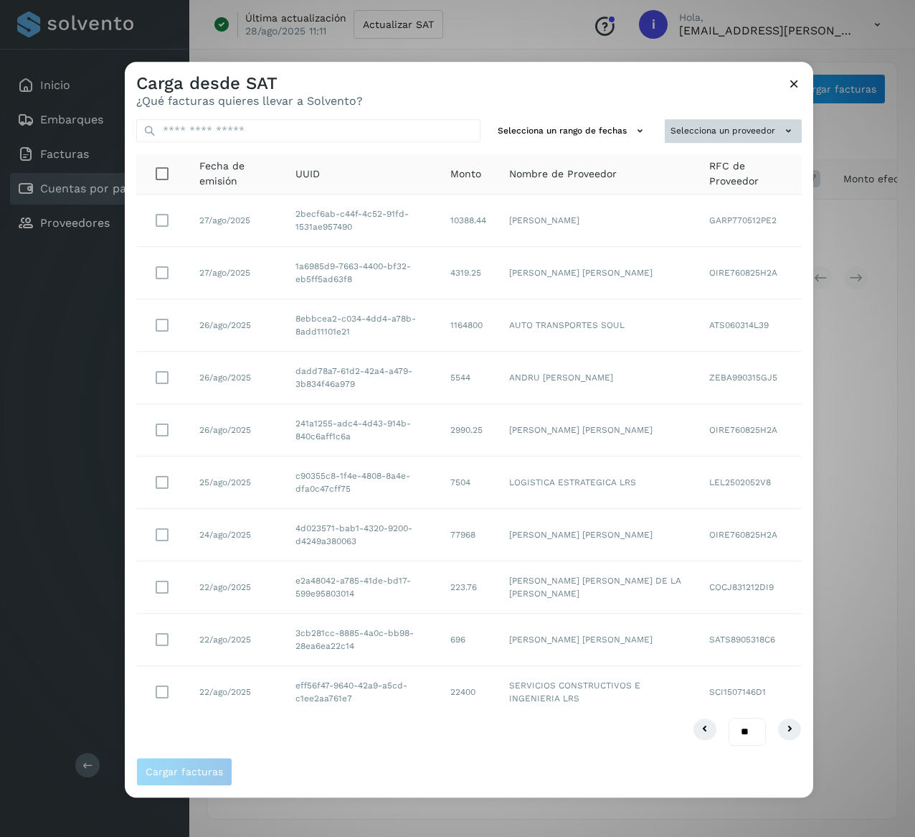
click at [790, 130] on icon at bounding box center [788, 130] width 15 height 15
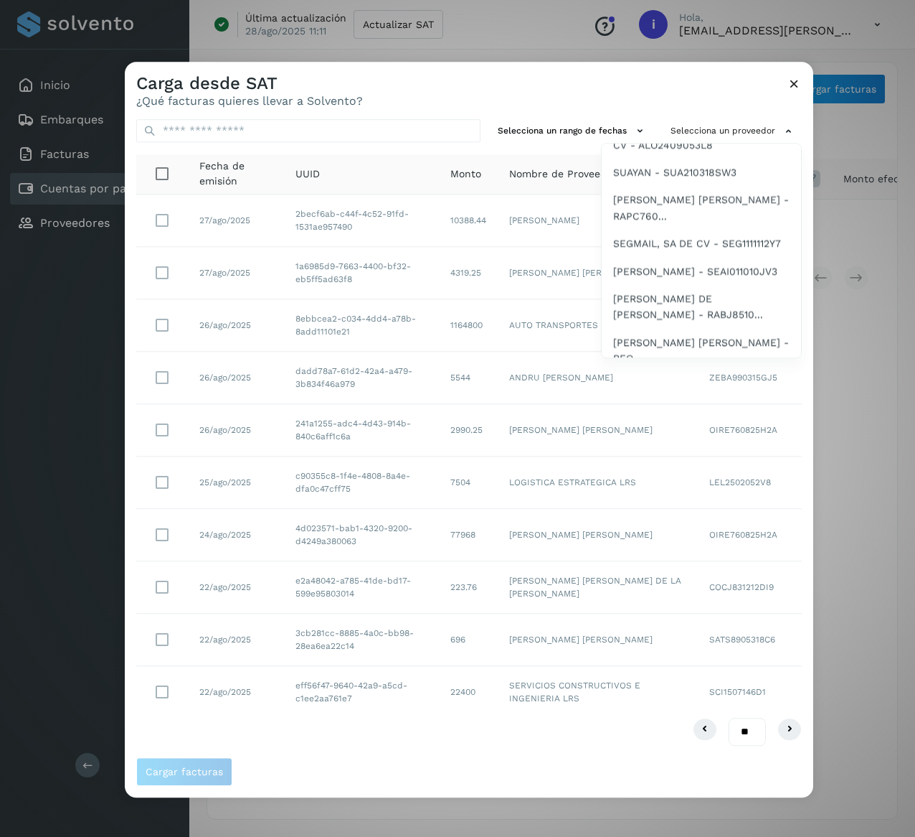
scroll to position [2589, 0]
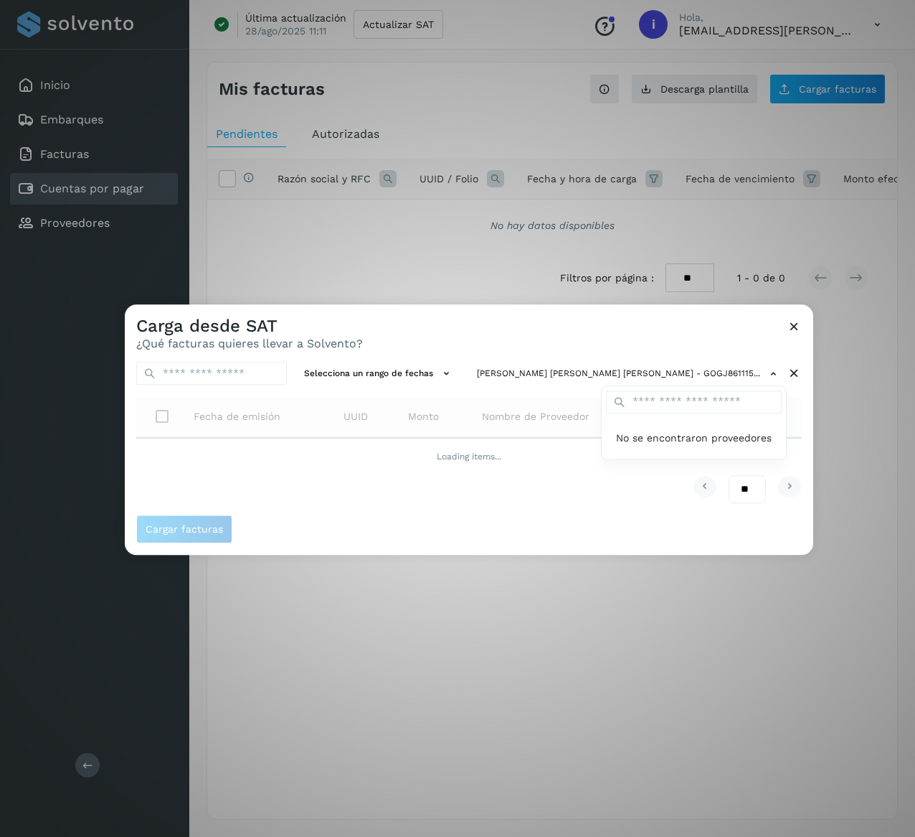
scroll to position [0, 0]
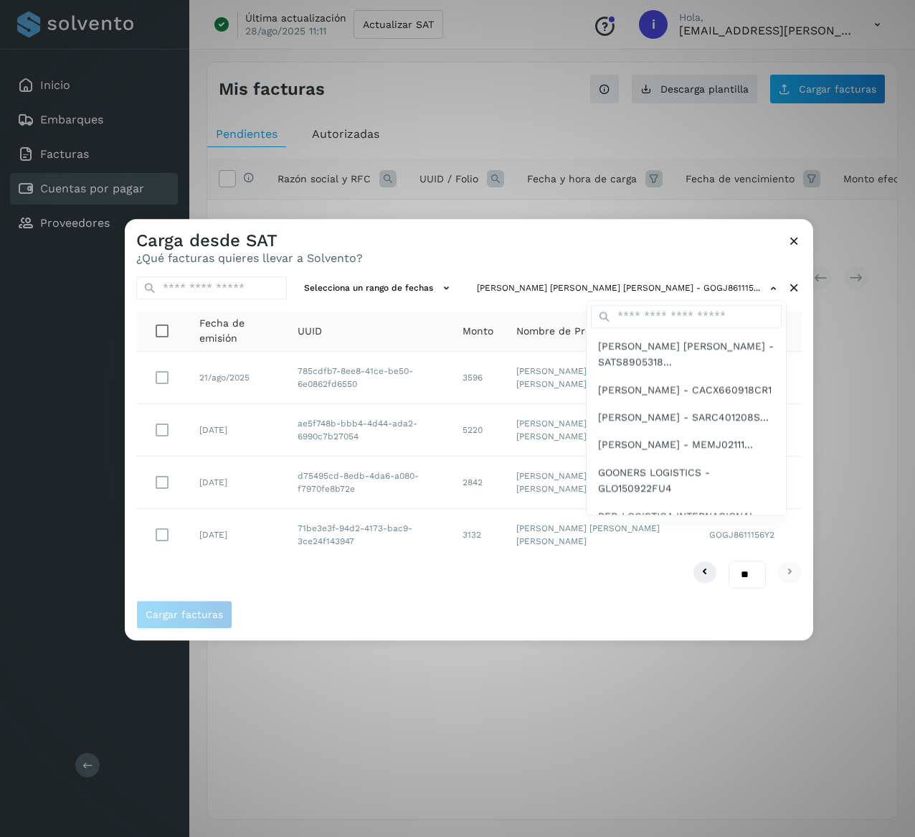
drag, startPoint x: 542, startPoint y: 591, endPoint x: 580, endPoint y: 581, distance: 39.3
click at [542, 591] on div at bounding box center [582, 637] width 915 height 837
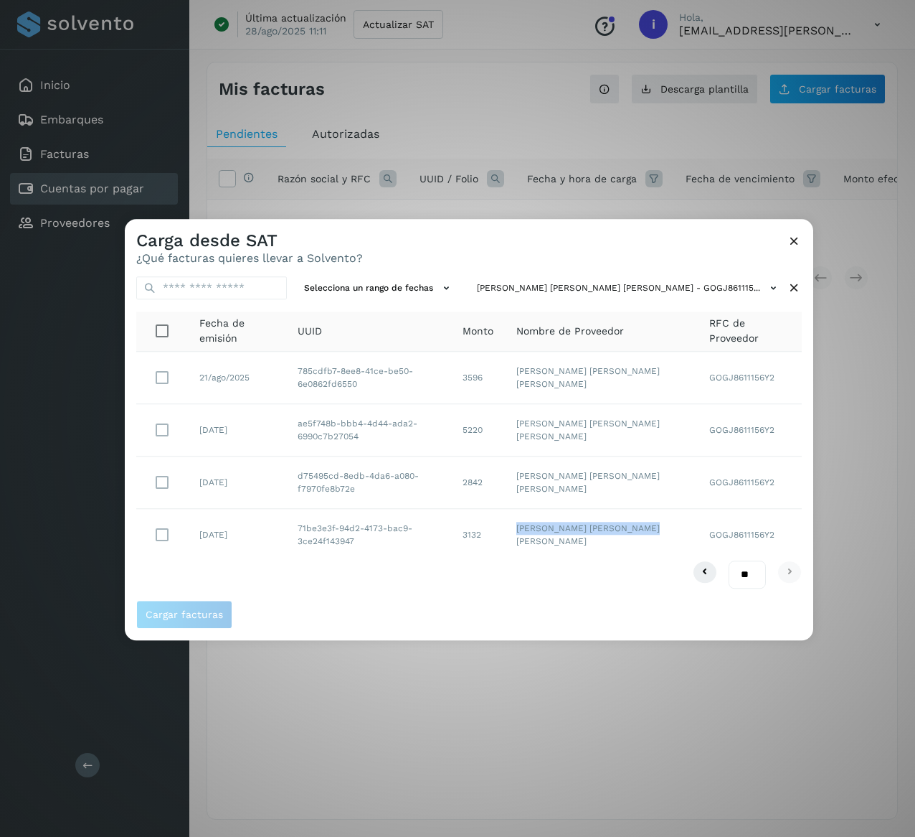
drag, startPoint x: 601, startPoint y: 544, endPoint x: 541, endPoint y: 529, distance: 61.4
click at [541, 529] on td "[PERSON_NAME] [PERSON_NAME] [PERSON_NAME]" at bounding box center [601, 535] width 193 height 52
drag, startPoint x: 380, startPoint y: 389, endPoint x: 306, endPoint y: 377, distance: 75.6
click at [306, 377] on td "785cdfb7-8ee8-41ce-be50-6e0862fd6550" at bounding box center [368, 378] width 165 height 52
drag, startPoint x: 526, startPoint y: 380, endPoint x: 488, endPoint y: 383, distance: 38.2
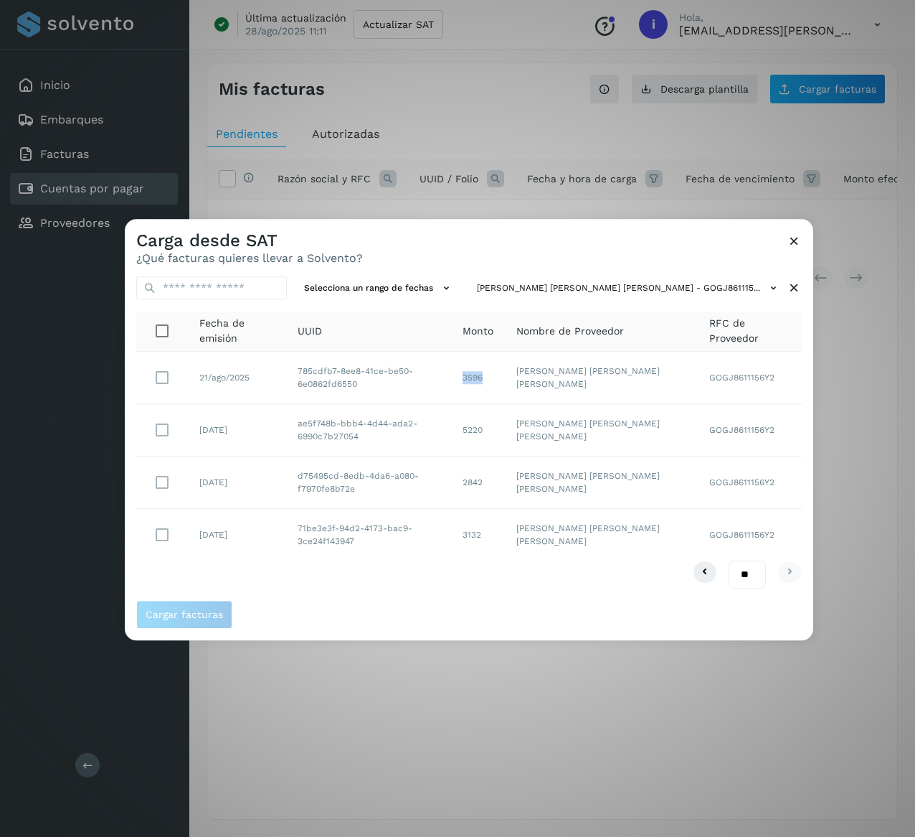
click at [488, 383] on td "3596" at bounding box center [478, 378] width 54 height 52
click at [793, 284] on icon at bounding box center [794, 288] width 15 height 15
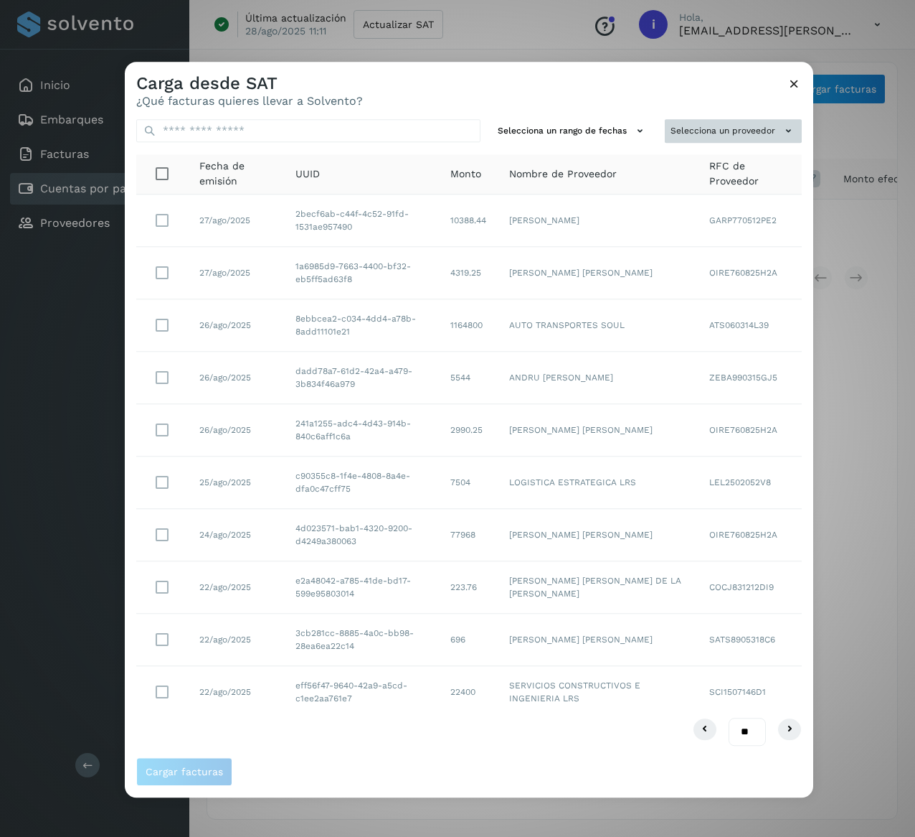
click at [745, 133] on button "Selecciona un proveedor" at bounding box center [733, 131] width 137 height 24
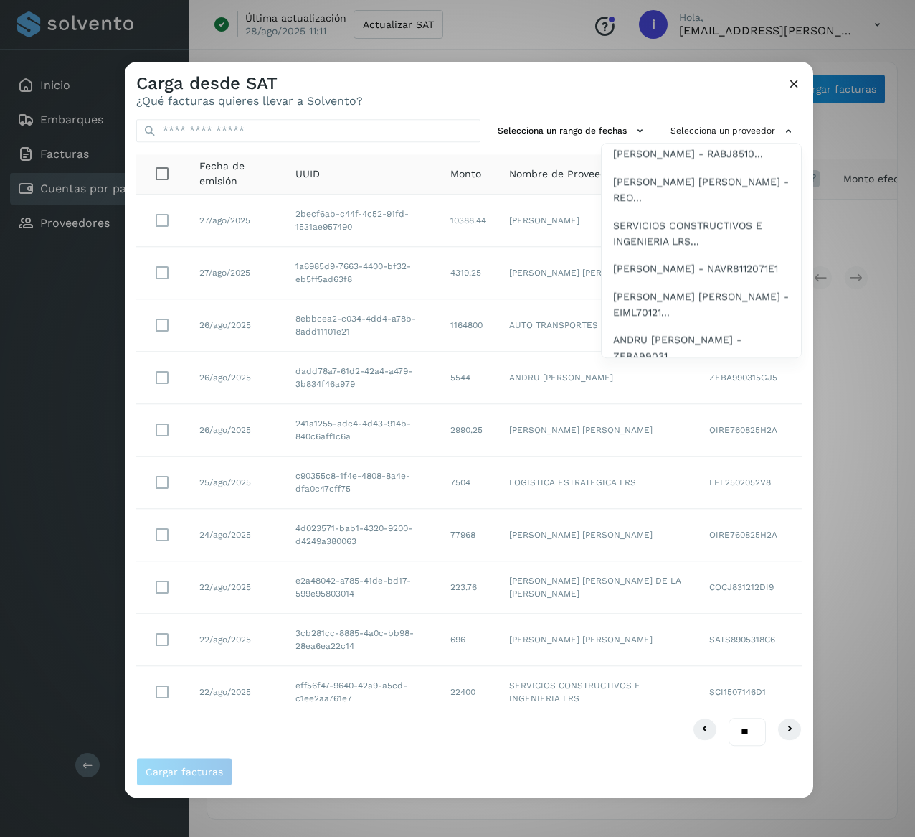
scroll to position [2635, 0]
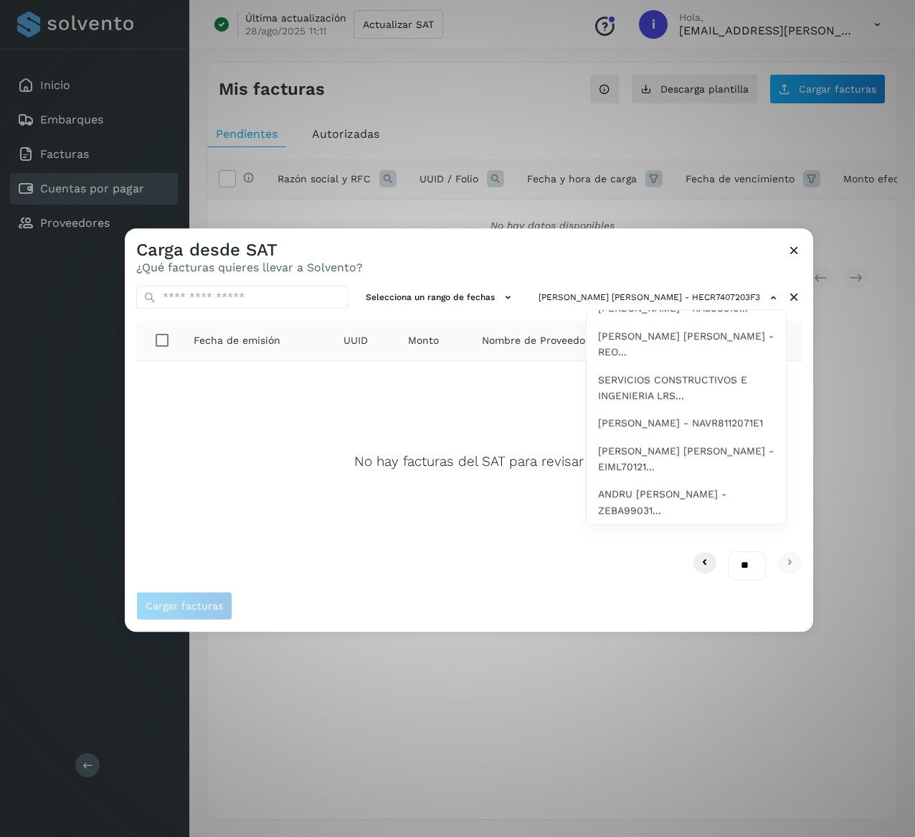
scroll to position [2663, 0]
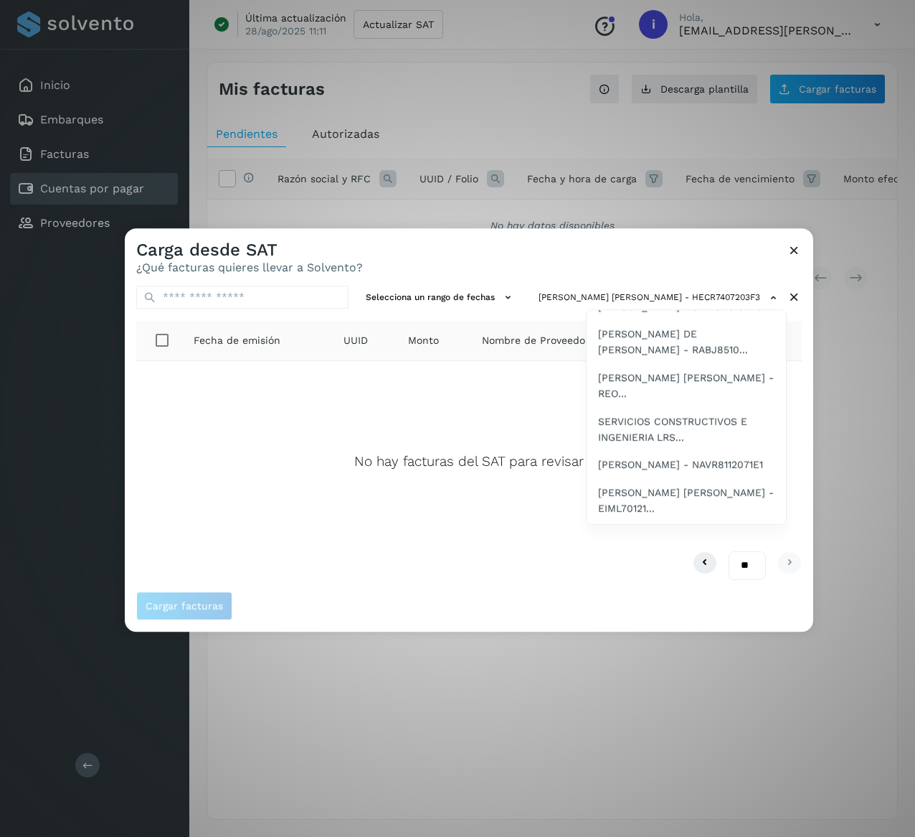
click at [670, 62] on span "[PERSON_NAME] [PERSON_NAME] [PERSON_NAME] - HELM901..." at bounding box center [686, 45] width 176 height 32
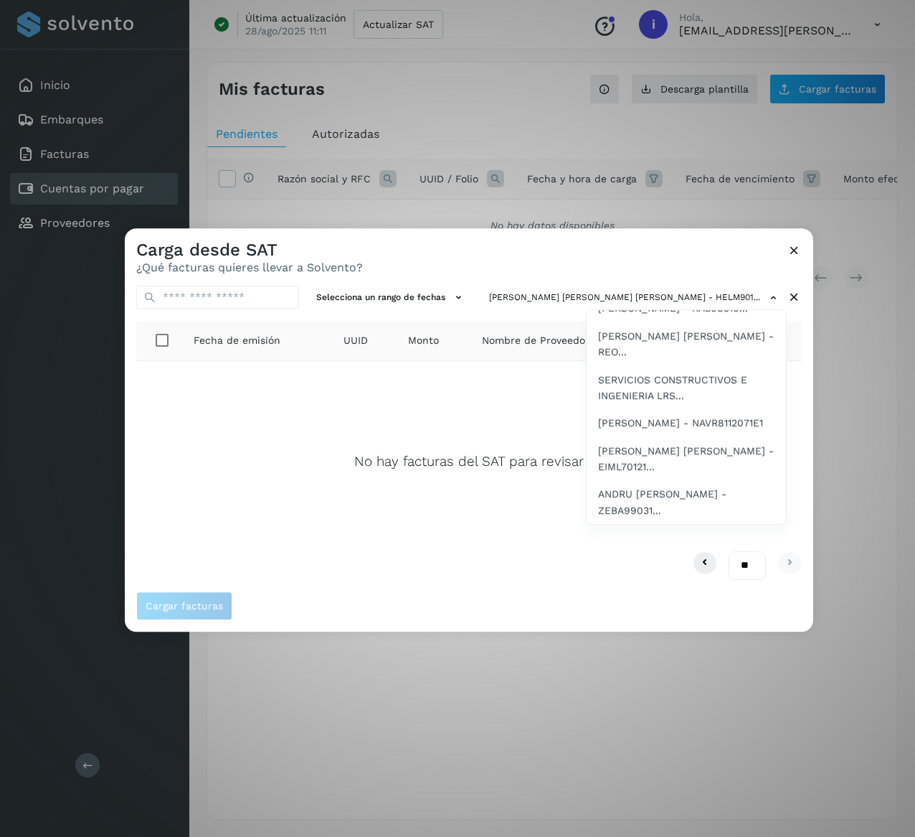
scroll to position [2655, 0]
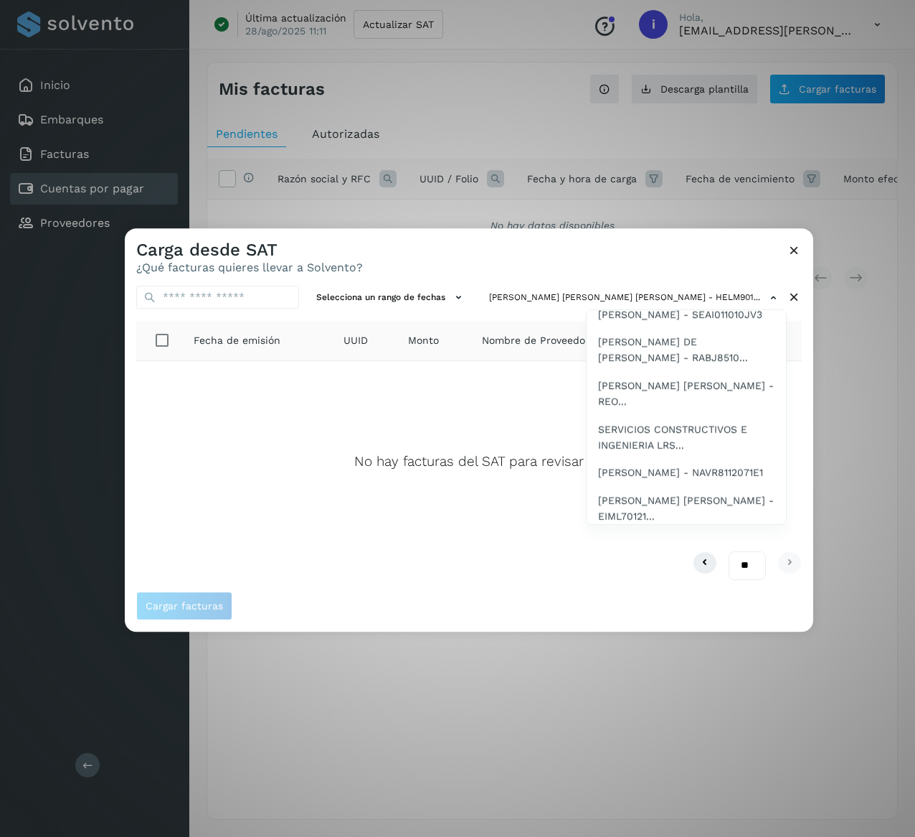
click at [699, 97] on span "[PERSON_NAME] - AARM670108KL6" at bounding box center [685, 89] width 175 height 16
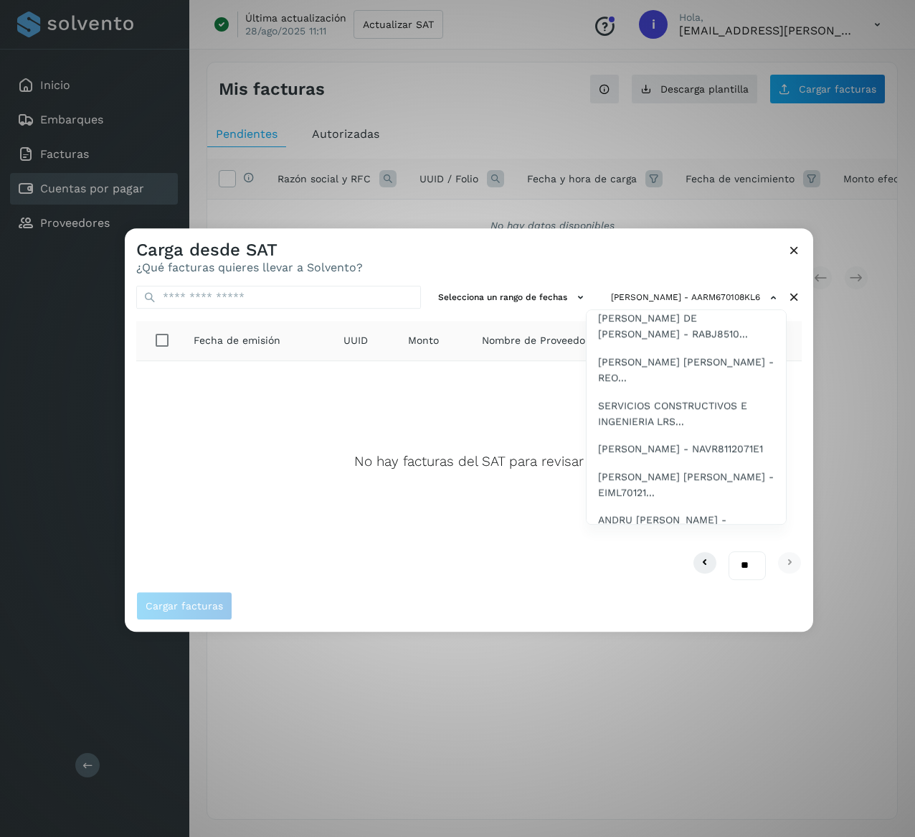
scroll to position [2744, 0]
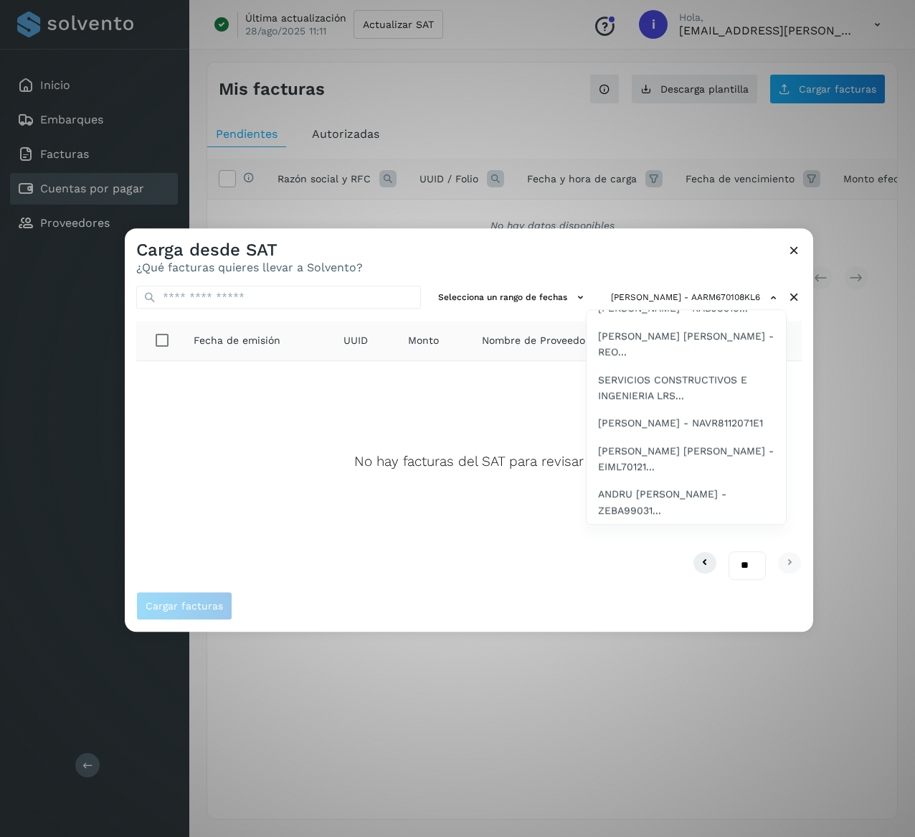
click at [677, 75] on span "[PERSON_NAME] - CUAE7703036U5" at bounding box center [686, 68] width 176 height 16
click at [696, 103] on span "TRANSGL - TRA1802088N5" at bounding box center [663, 95] width 130 height 16
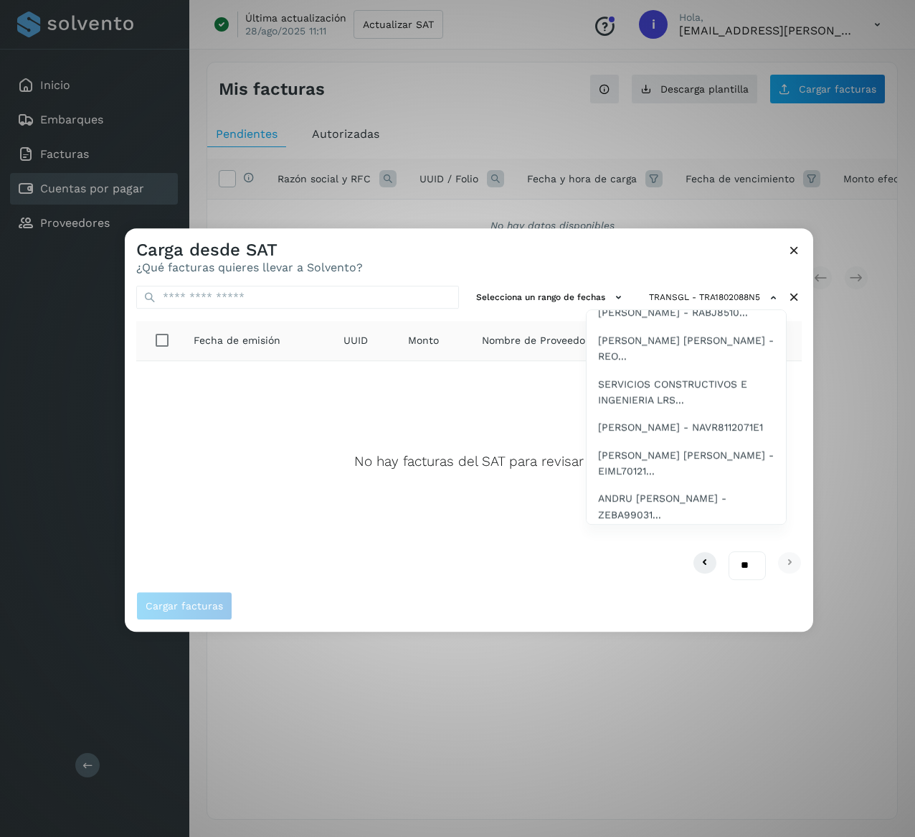
scroll to position [2871, 0]
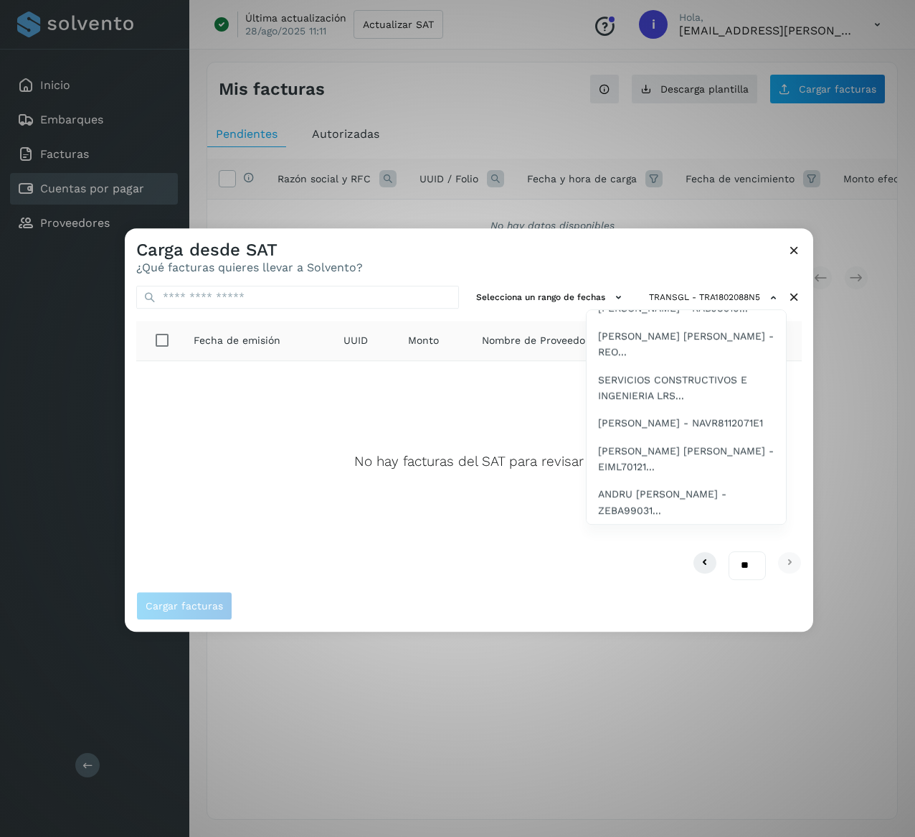
click at [707, 146] on span "[PERSON_NAME] LOGISTICS SA DE CV - ALO2409053L8" at bounding box center [686, 130] width 176 height 32
click at [693, 174] on span "SUAYAN - SUA210318SW3" at bounding box center [659, 166] width 123 height 16
click at [689, 218] on span "[PERSON_NAME] [PERSON_NAME] - RAPC760..." at bounding box center [686, 202] width 176 height 32
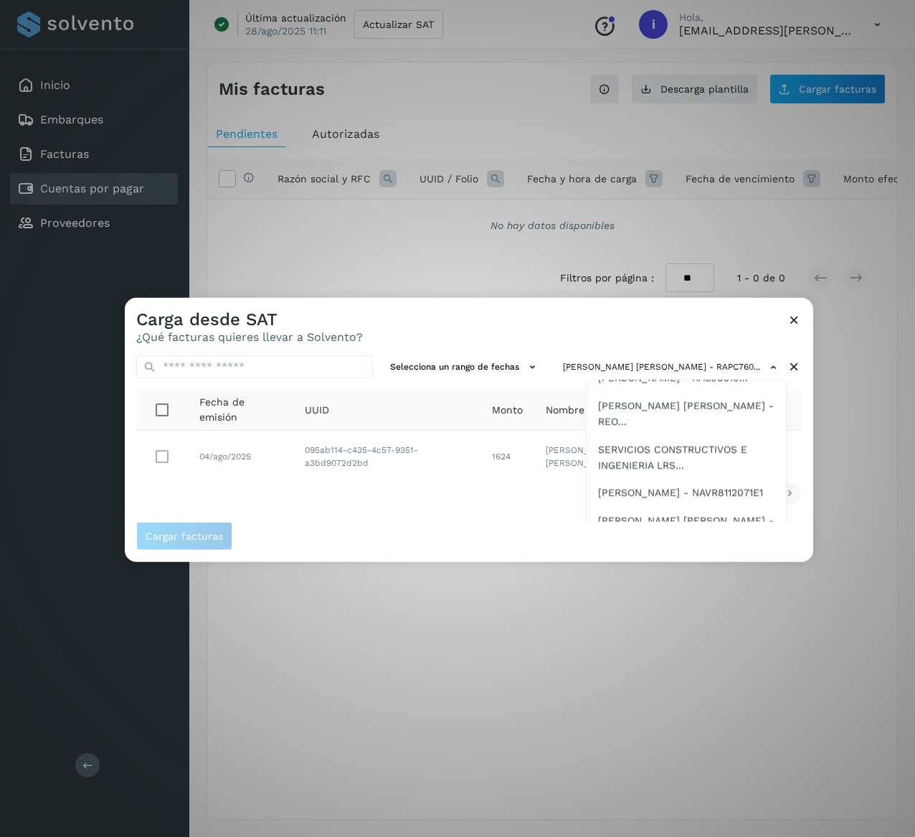
scroll to position [2989, 0]
click at [672, 314] on span "SEGMAIL, SA DE CV - SEG1111112Y7" at bounding box center [682, 306] width 168 height 16
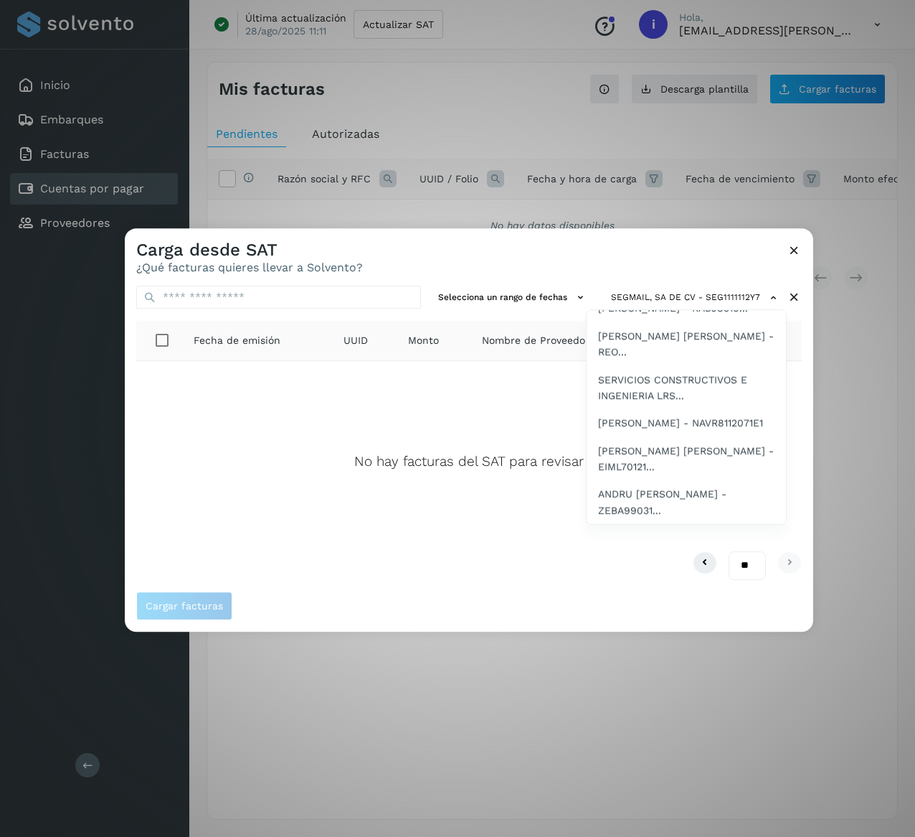
scroll to position [2908, 0]
click at [689, 273] on span "[PERSON_NAME] - SEAI011010JV3" at bounding box center [680, 265] width 164 height 16
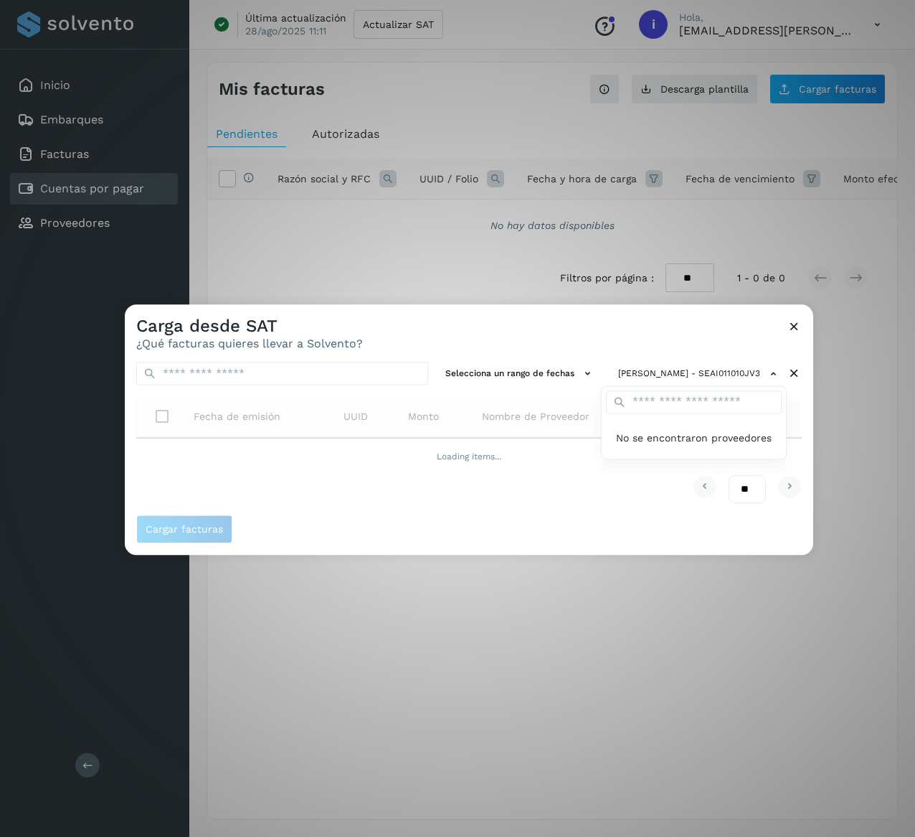
scroll to position [0, 0]
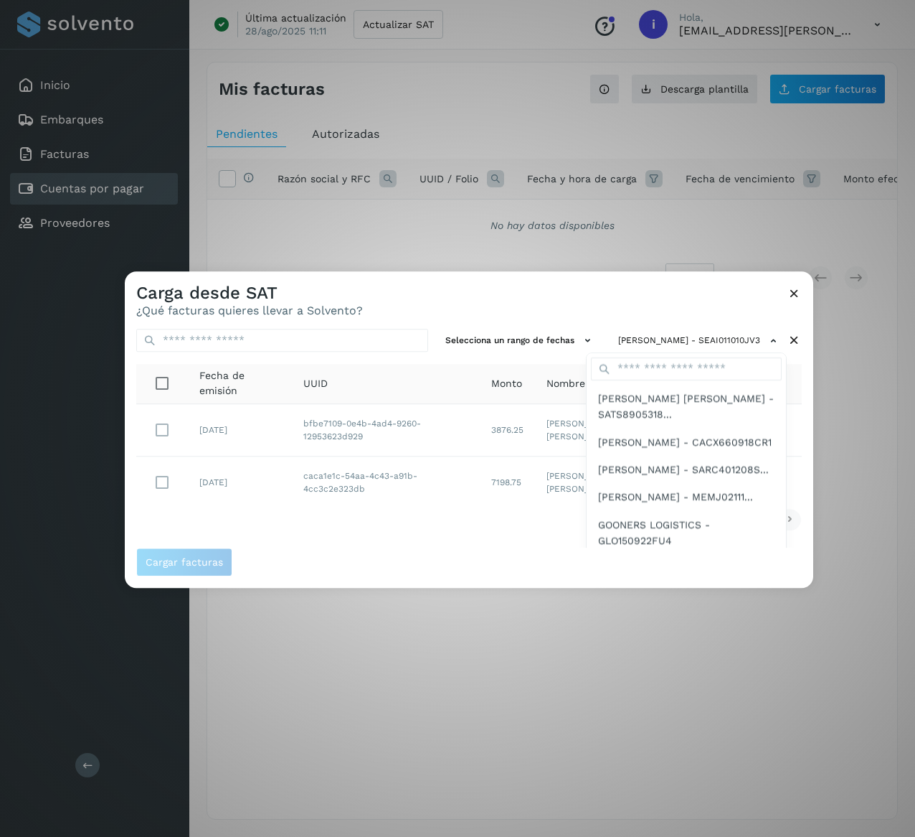
click at [433, 522] on div at bounding box center [582, 689] width 915 height 837
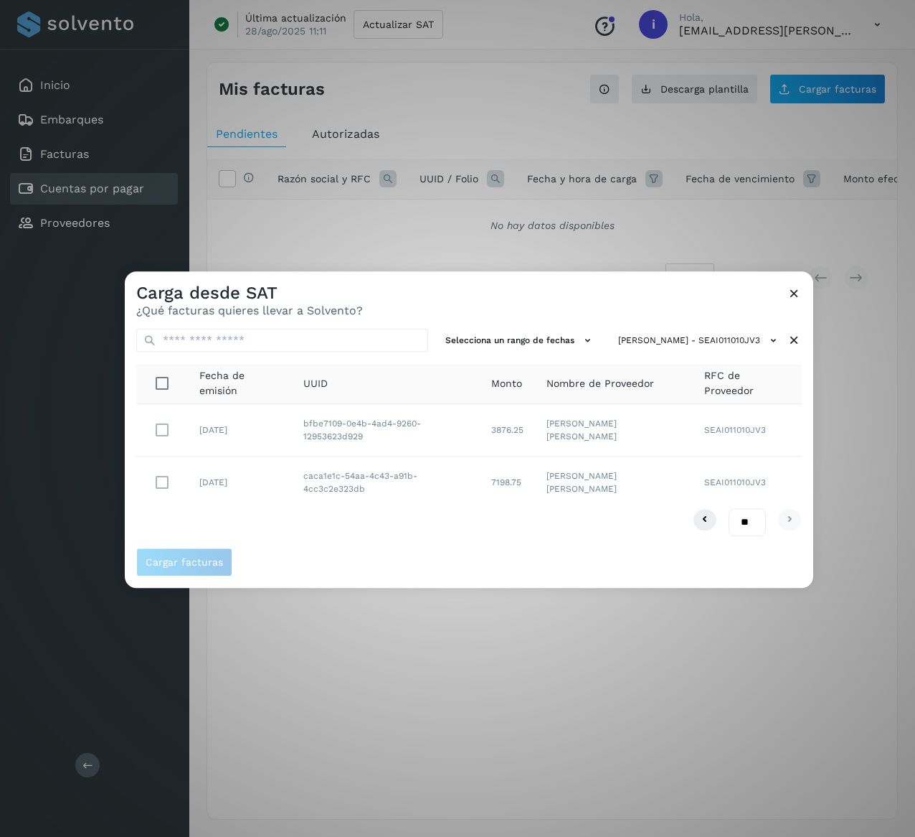
click at [795, 336] on icon at bounding box center [794, 340] width 15 height 15
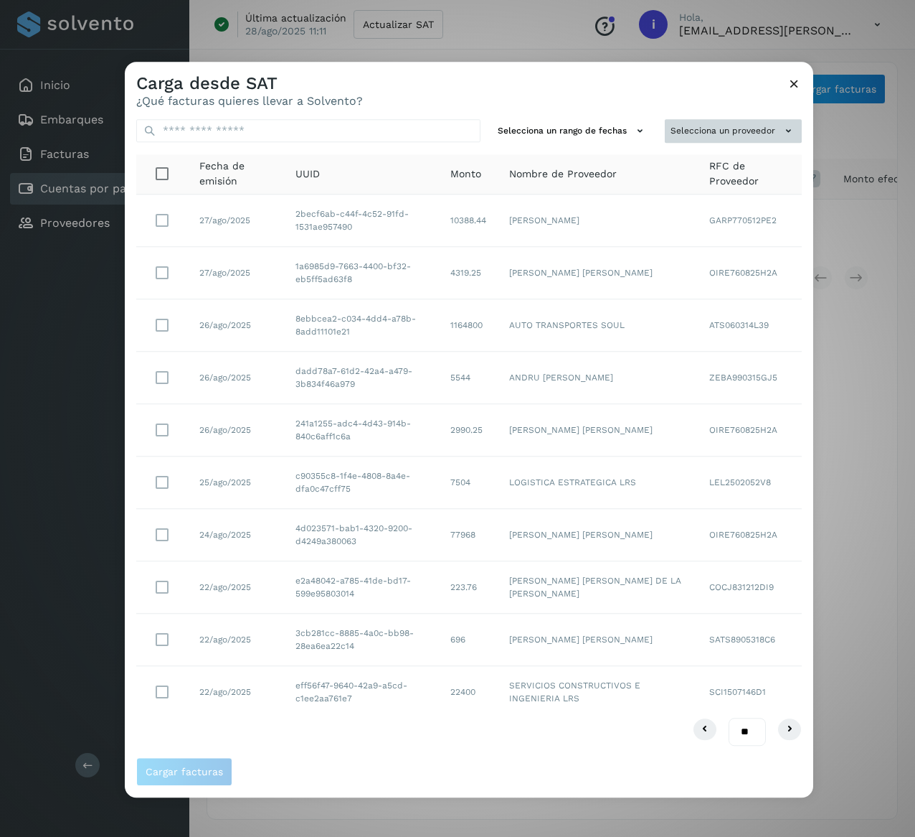
click at [791, 130] on icon at bounding box center [788, 130] width 15 height 15
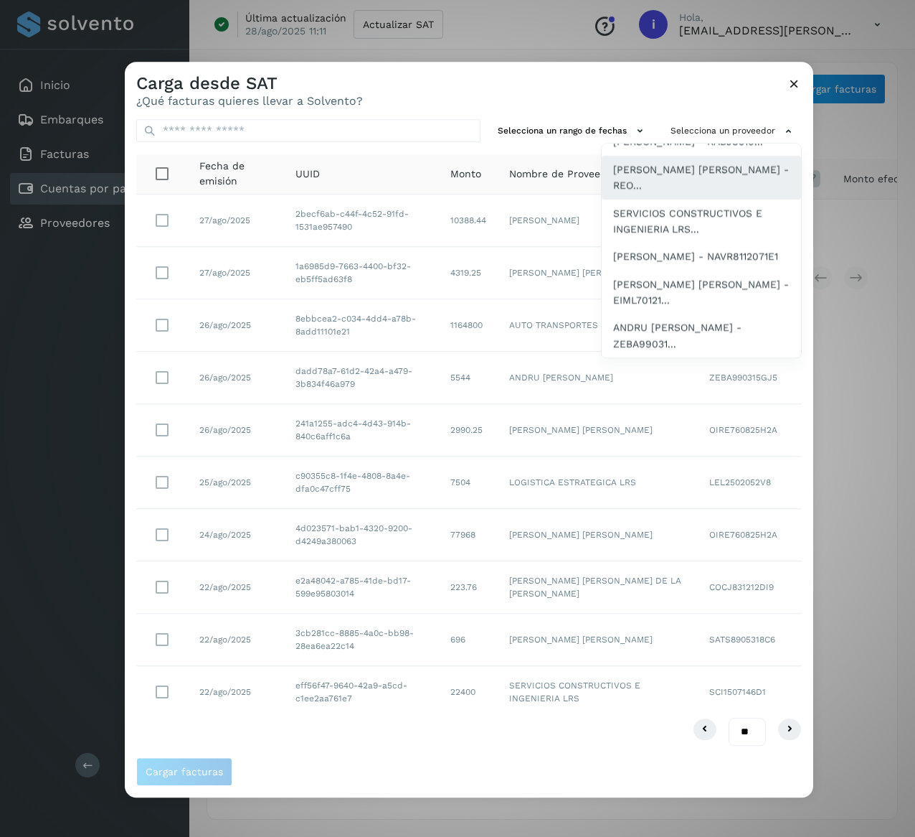
scroll to position [3028, 0]
click at [735, 150] on span "[PERSON_NAME] DE [PERSON_NAME] - RABJ8510..." at bounding box center [701, 134] width 176 height 32
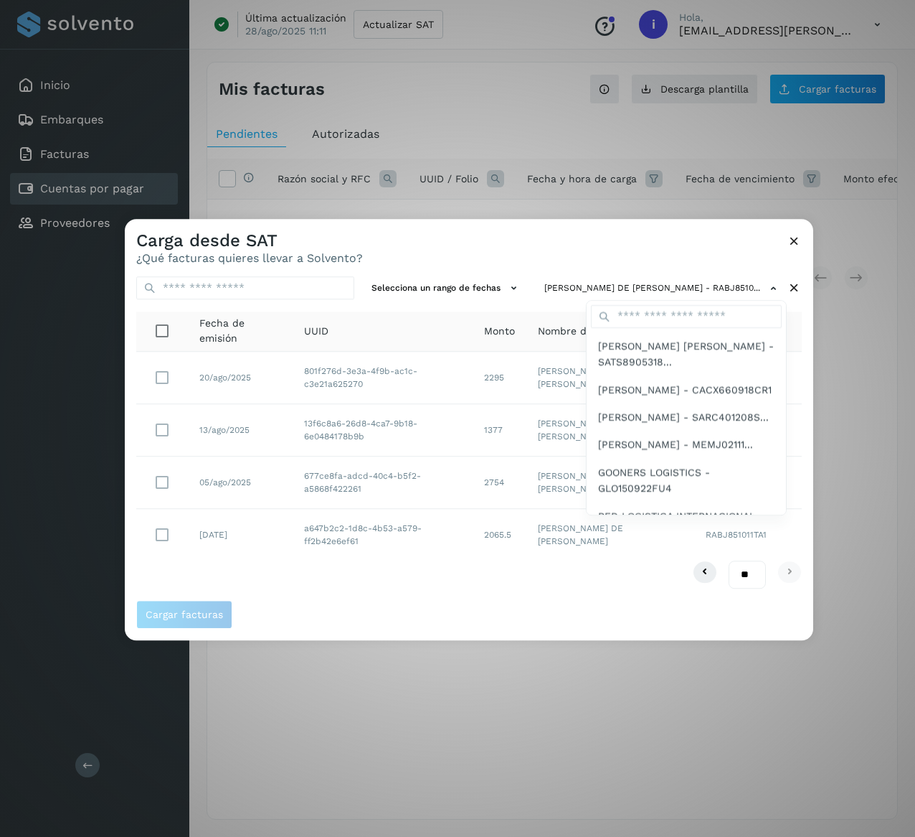
click at [368, 392] on div at bounding box center [582, 637] width 915 height 837
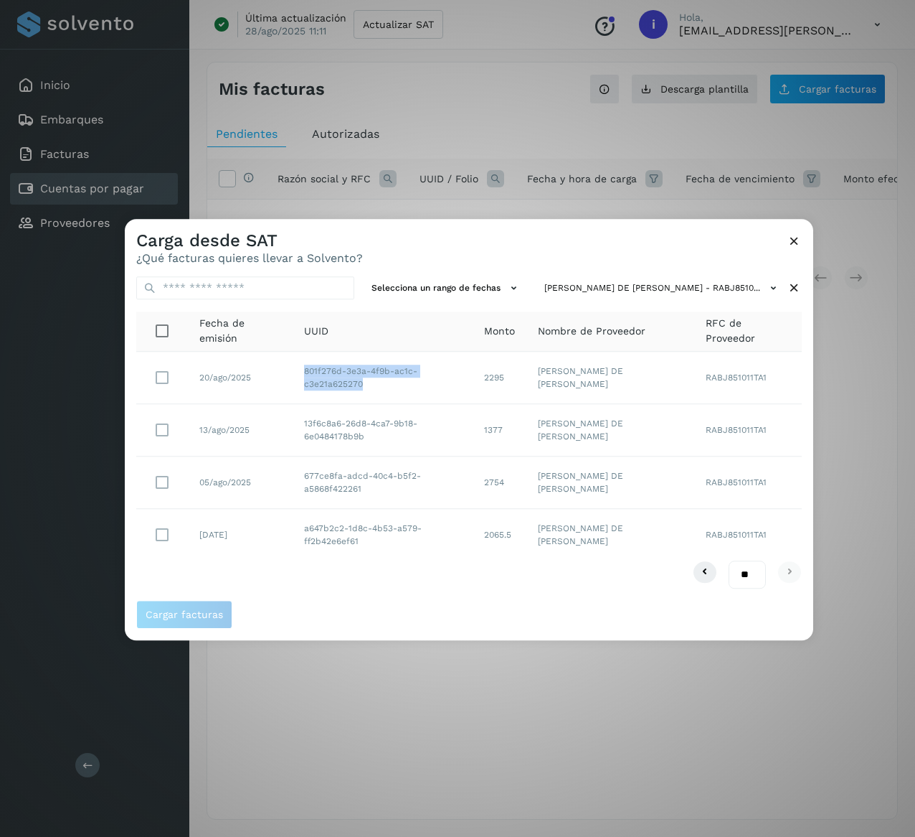
drag, startPoint x: 369, startPoint y: 385, endPoint x: 300, endPoint y: 371, distance: 70.4
drag, startPoint x: 519, startPoint y: 380, endPoint x: 489, endPoint y: 382, distance: 30.2
click at [491, 380] on td "2295" at bounding box center [500, 378] width 54 height 52
click at [796, 282] on icon at bounding box center [794, 288] width 15 height 15
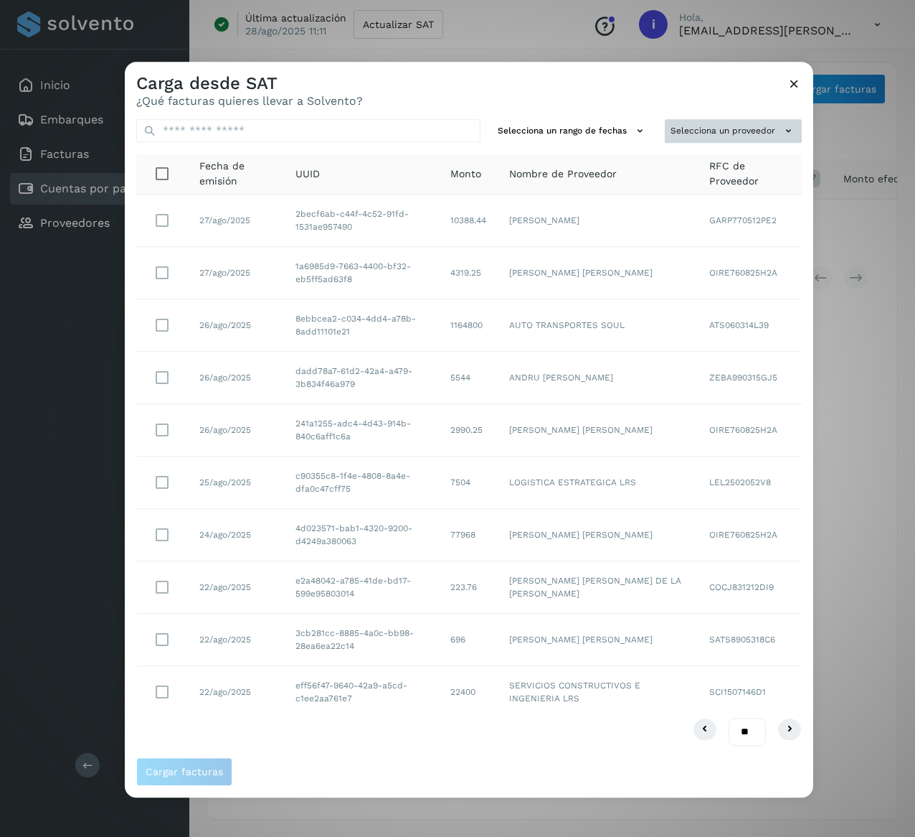
click at [786, 133] on icon at bounding box center [788, 130] width 15 height 15
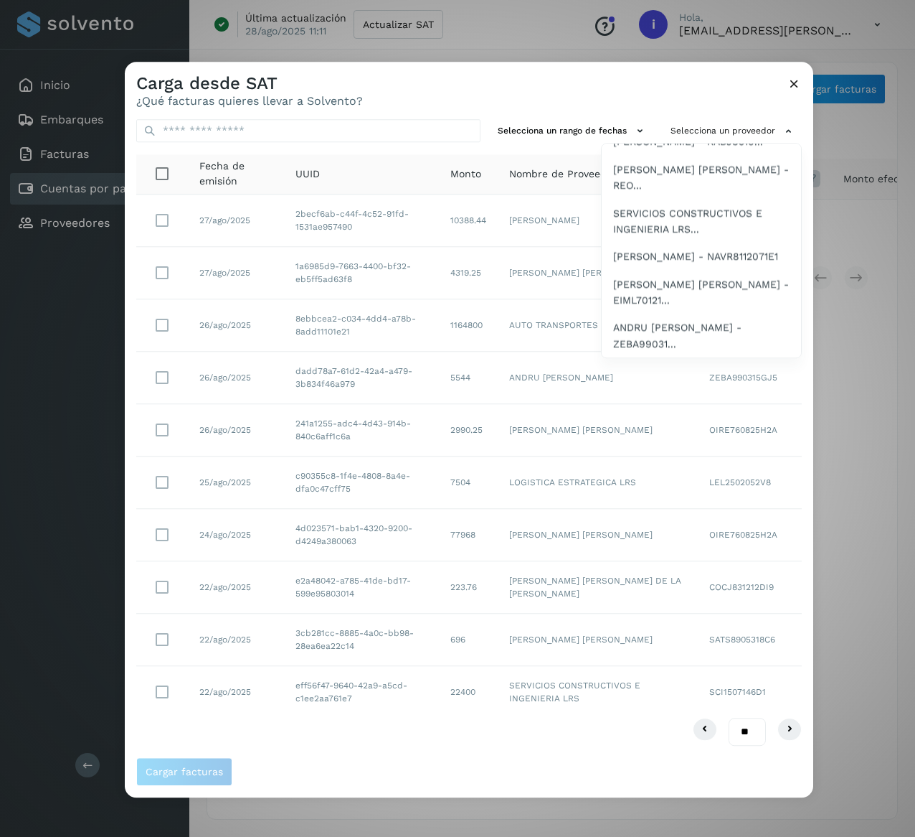
scroll to position [3114, 0]
click at [723, 194] on span "[PERSON_NAME] [PERSON_NAME] - REO..." at bounding box center [701, 177] width 176 height 32
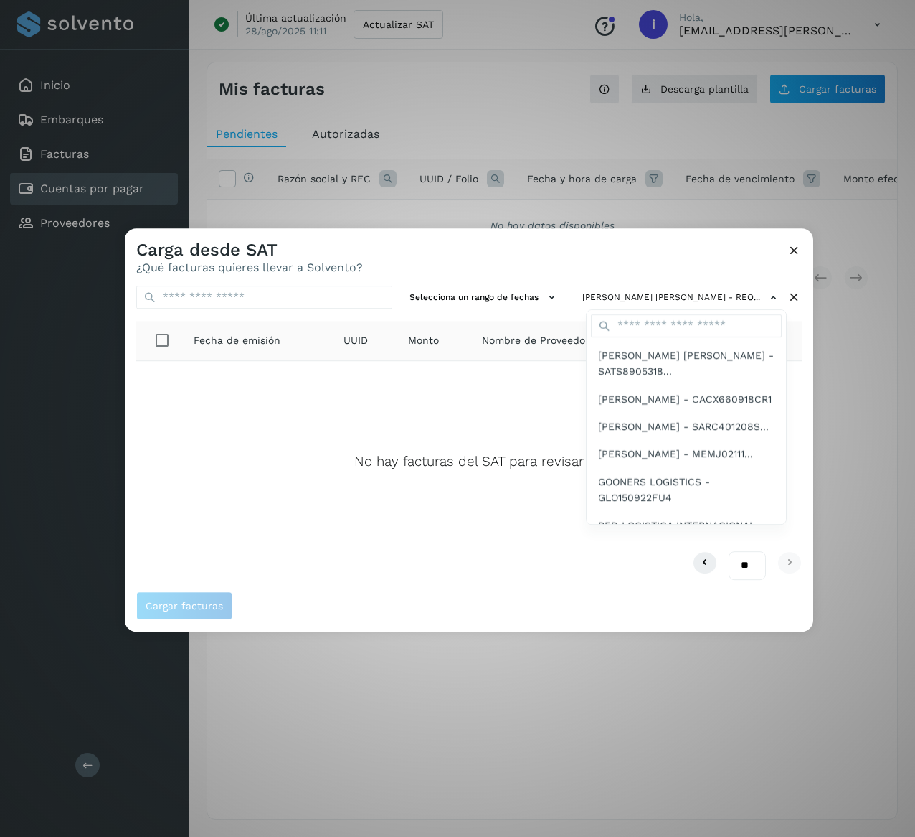
scroll to position [3172, 0]
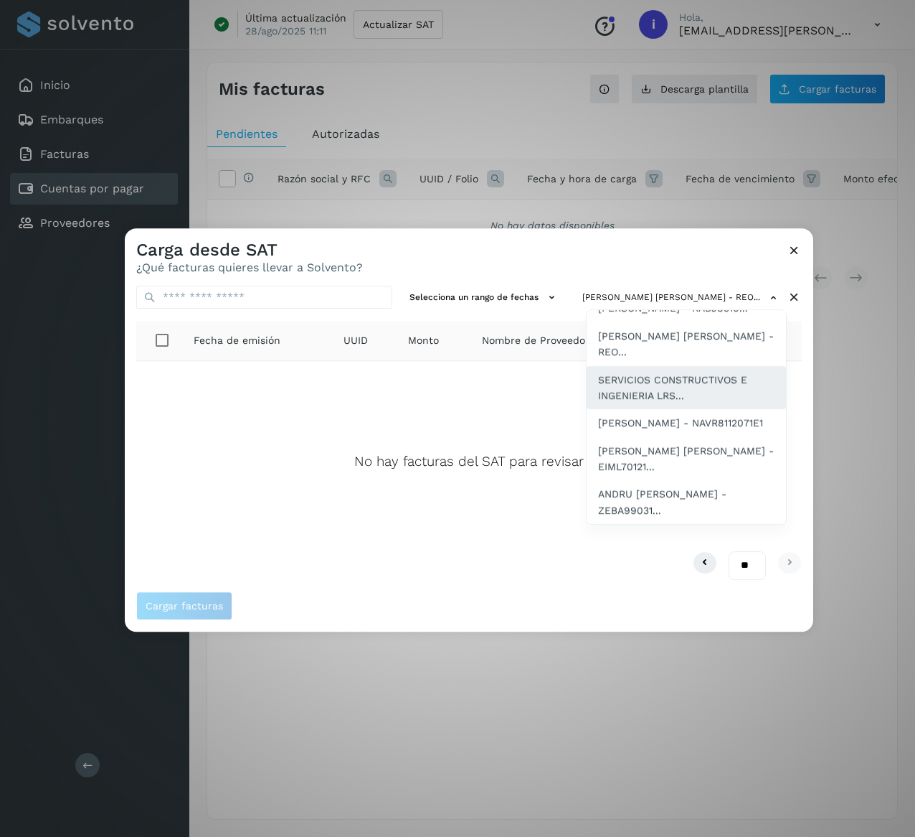
click at [654, 372] on span "SERVICIOS CONSTRUCTIVOS E INGENIERIA LRS..." at bounding box center [686, 388] width 176 height 32
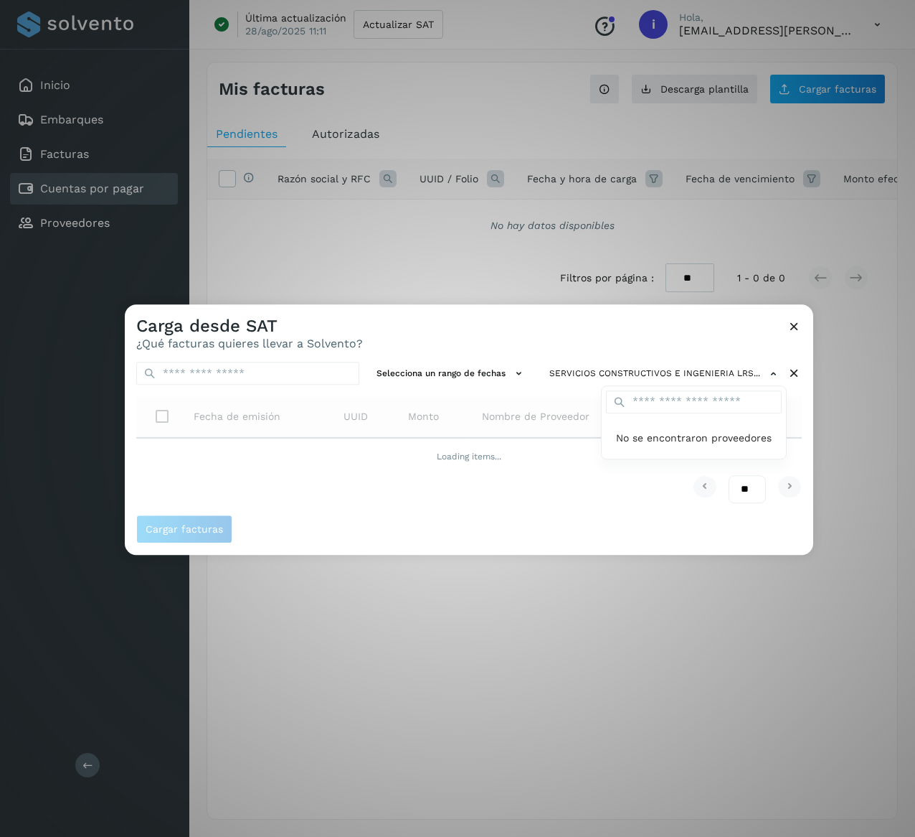
scroll to position [0, 0]
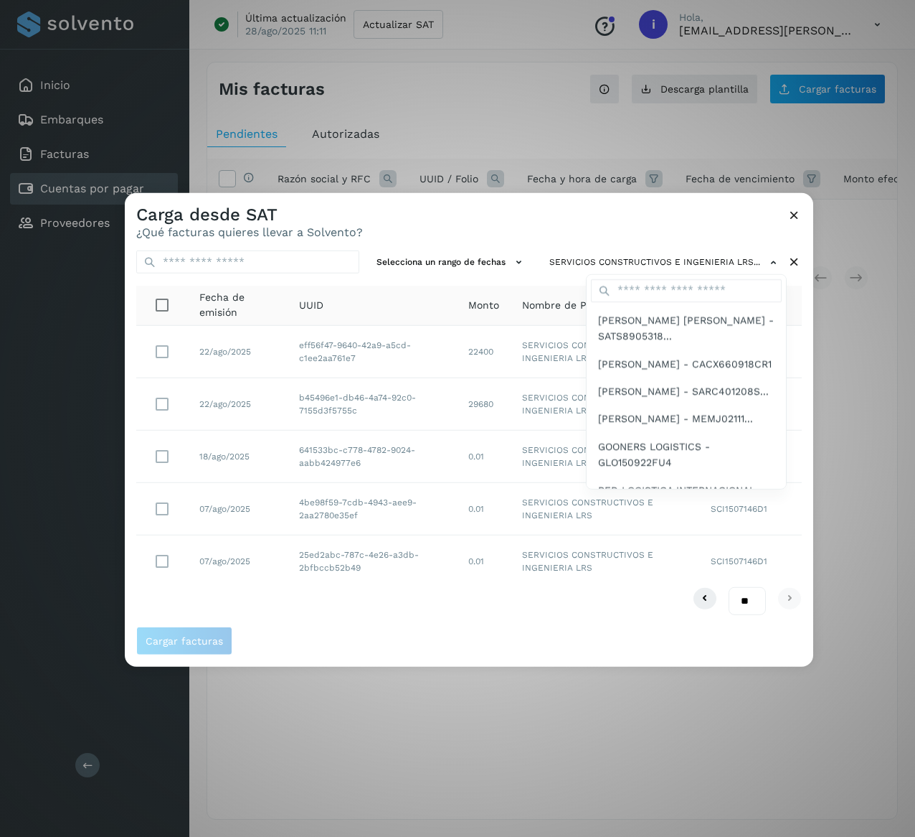
click at [525, 224] on div at bounding box center [582, 611] width 915 height 837
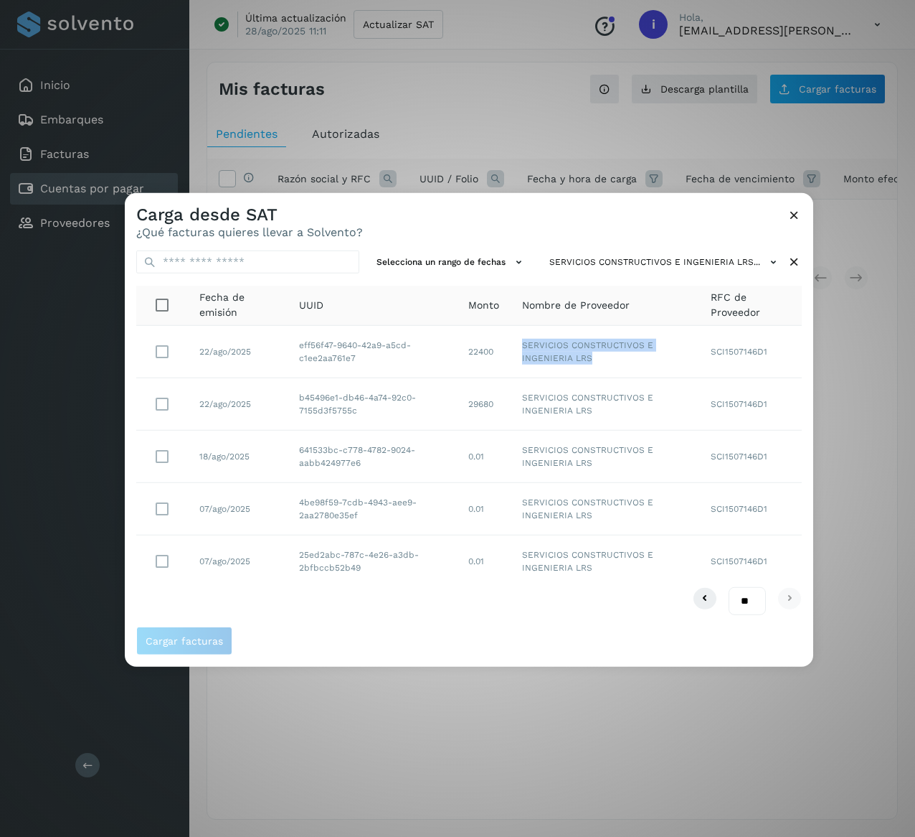
drag, startPoint x: 598, startPoint y: 359, endPoint x: 511, endPoint y: 336, distance: 90.0
click at [511, 336] on td "SERVICIOS CONSTRUCTIVOS E INGENIERIA LRS" at bounding box center [605, 352] width 189 height 52
drag, startPoint x: 365, startPoint y: 364, endPoint x: 284, endPoint y: 340, distance: 84.7
click at [284, 483] on tr "22/ago/2025 eff56f47-9640-42a9-a5cd-c1ee2aa761e7 22400 SERVICIOS CONSTRUCTIVOS …" at bounding box center [469, 509] width 666 height 52
drag, startPoint x: 360, startPoint y: 406, endPoint x: 296, endPoint y: 400, distance: 64.2
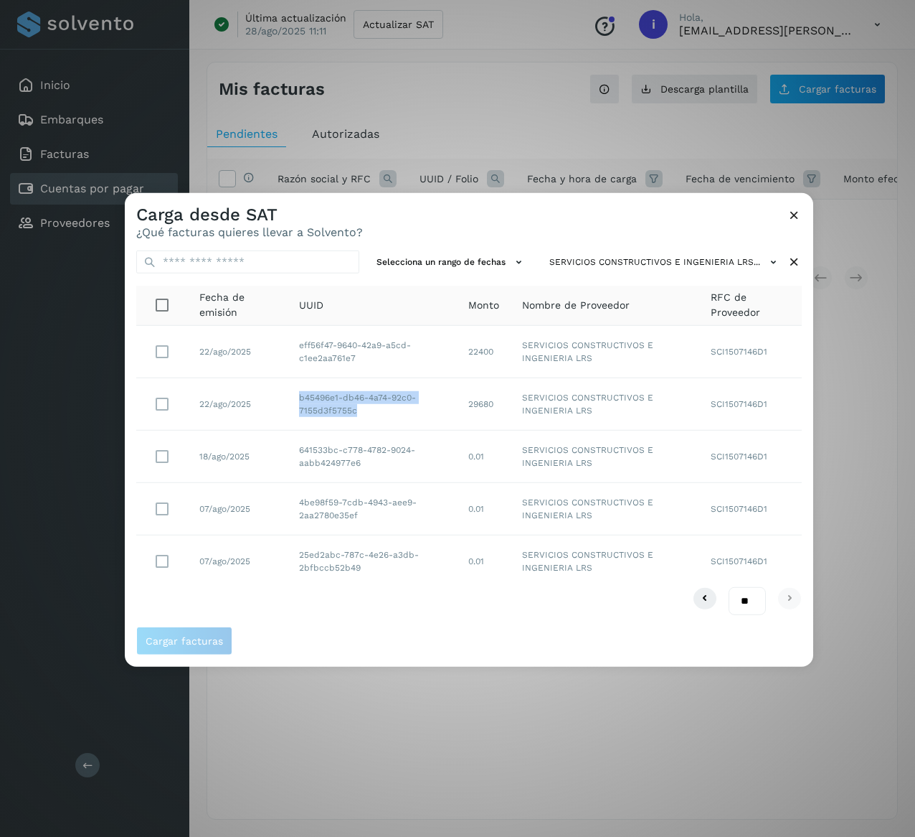
click at [296, 400] on td "b45496e1-db46-4a74-92c0-7155d3f5755c" at bounding box center [372, 404] width 169 height 52
drag, startPoint x: 369, startPoint y: 465, endPoint x: 290, endPoint y: 451, distance: 80.2
click at [290, 451] on td "641533bc-c778-4782-9024-aabb424977e6" at bounding box center [372, 456] width 169 height 52
drag, startPoint x: 373, startPoint y: 517, endPoint x: 291, endPoint y: 507, distance: 83.2
click at [291, 507] on td "4be98f59-7cdb-4943-aee9-2aa2780e35ef" at bounding box center [372, 509] width 169 height 52
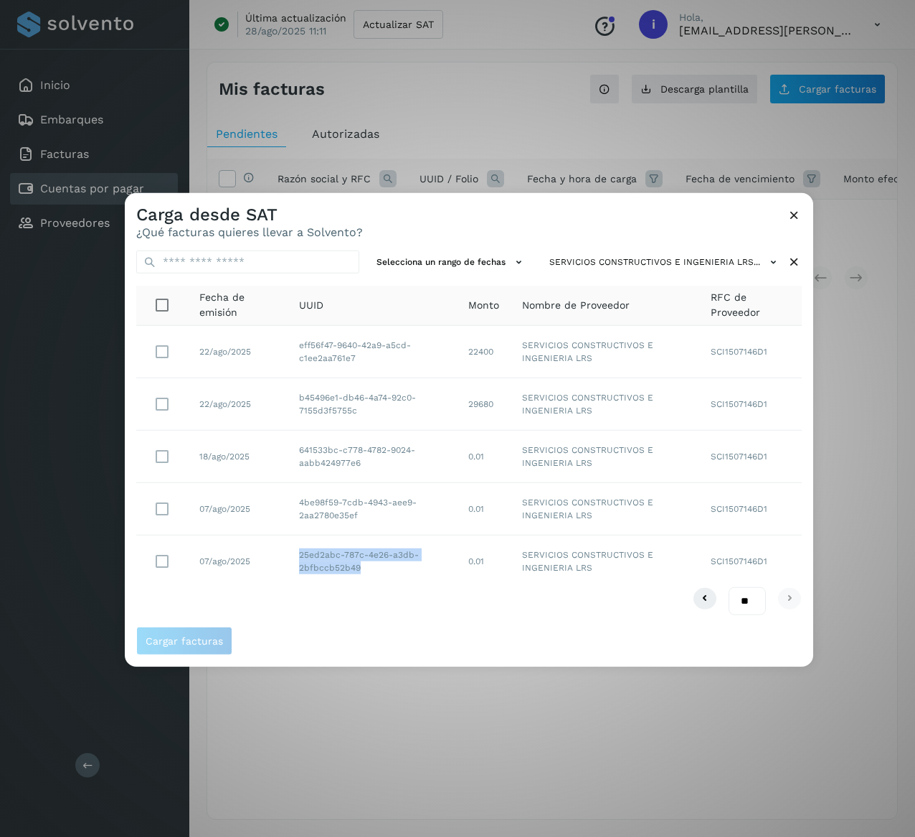
drag, startPoint x: 364, startPoint y: 570, endPoint x: 293, endPoint y: 549, distance: 74.7
click at [293, 549] on td "25ed2abc-787c-4e26-a3db-2bfbccb52b49" at bounding box center [372, 561] width 169 height 52
click at [796, 258] on icon at bounding box center [794, 262] width 15 height 15
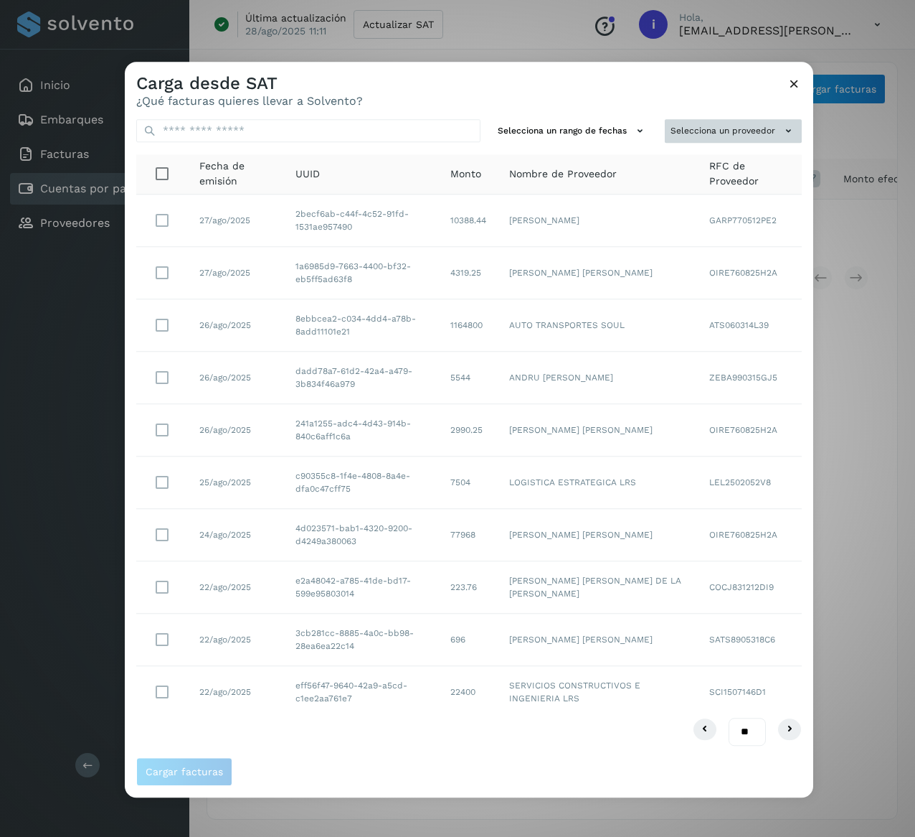
click at [701, 119] on button "Selecciona un proveedor" at bounding box center [733, 131] width 137 height 24
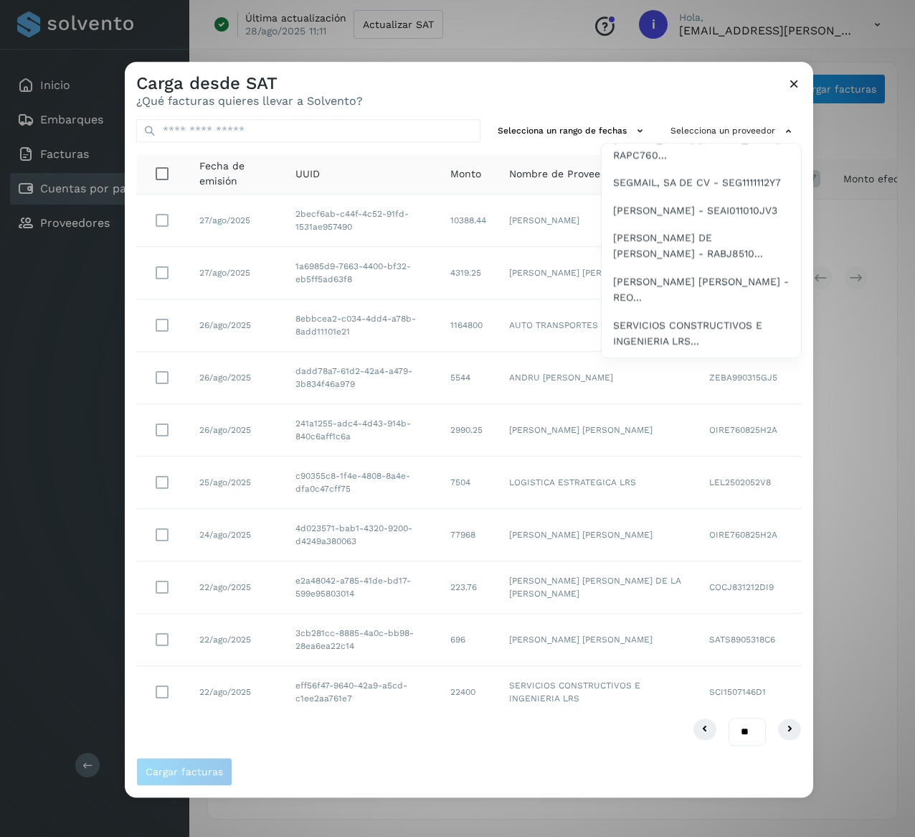
scroll to position [3172, 0]
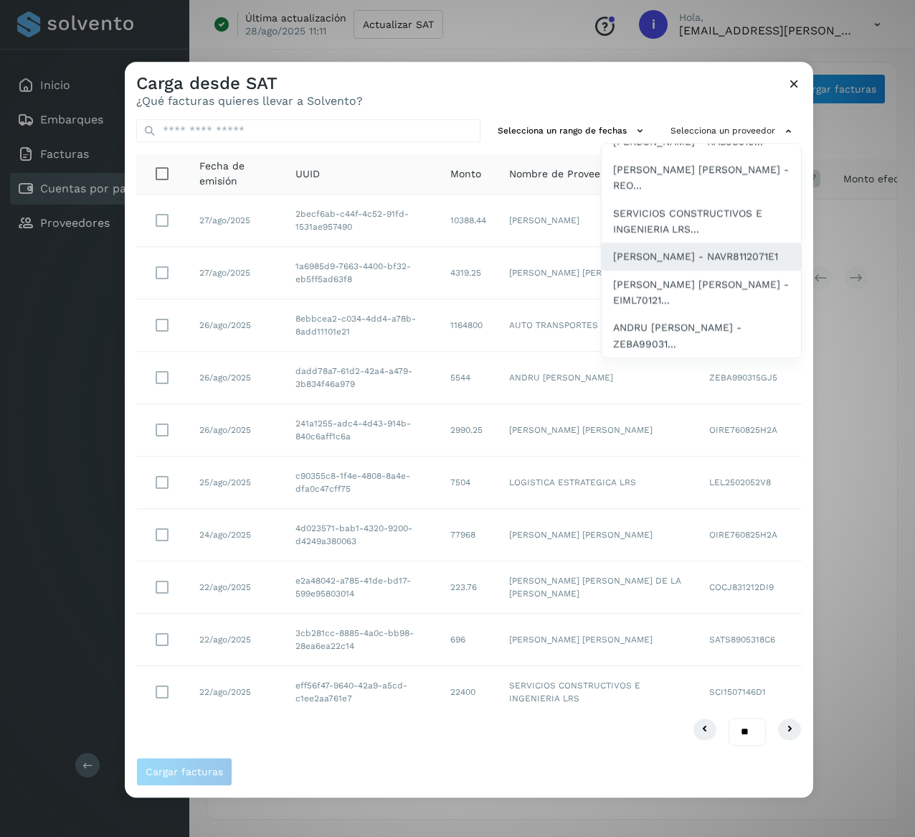
click at [698, 249] on span "[PERSON_NAME] - NAVR8112071E1" at bounding box center [695, 257] width 165 height 16
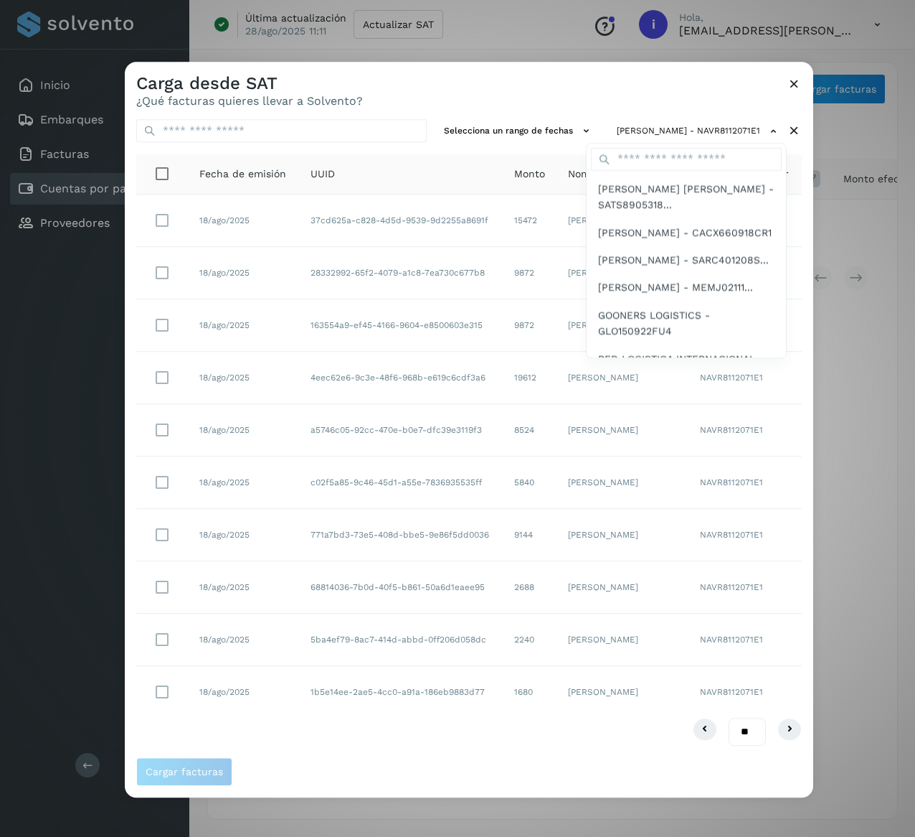
click at [670, 96] on div at bounding box center [582, 480] width 915 height 837
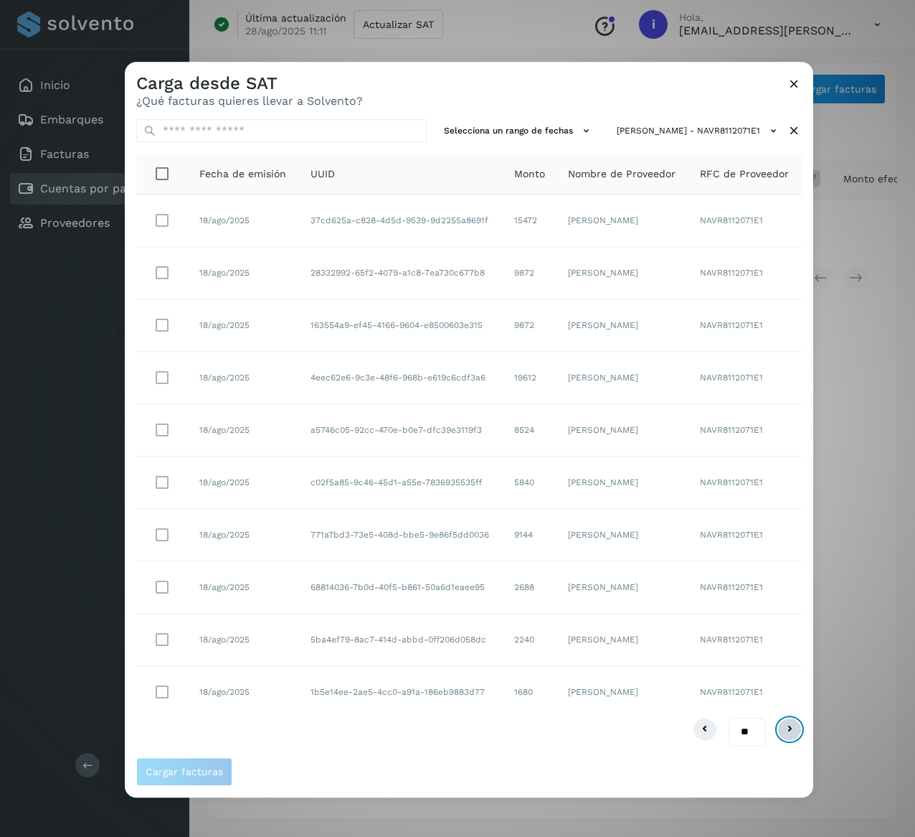
click at [801, 727] on button at bounding box center [790, 728] width 24 height 23
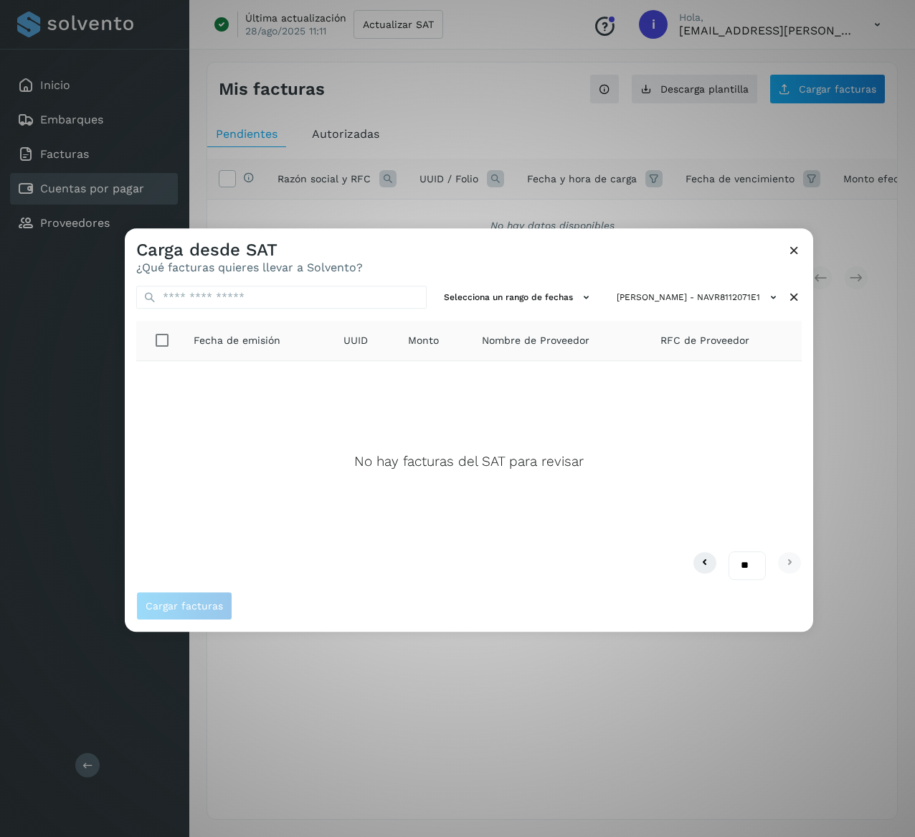
click at [696, 577] on div "** ** **" at bounding box center [469, 565] width 666 height 29
click at [697, 563] on icon at bounding box center [705, 562] width 17 height 17
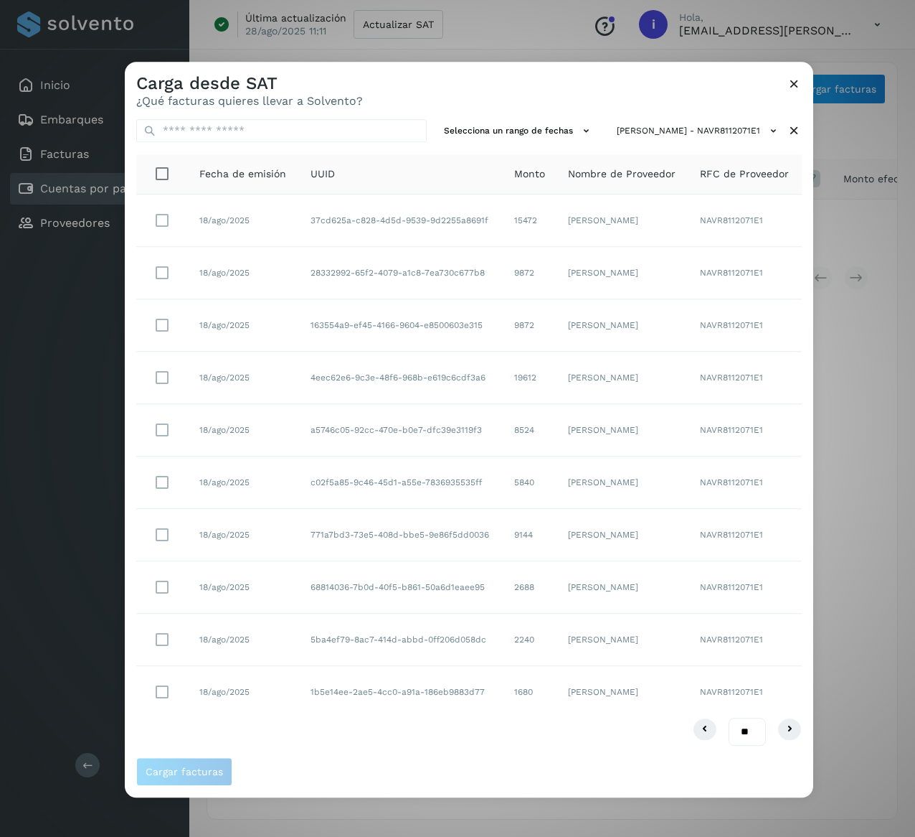
drag, startPoint x: 683, startPoint y: 221, endPoint x: 563, endPoint y: 232, distance: 120.4
click at [563, 232] on td "[PERSON_NAME]" at bounding box center [623, 220] width 132 height 52
drag, startPoint x: 494, startPoint y: 218, endPoint x: 307, endPoint y: 230, distance: 186.9
click at [307, 230] on td "37cd625a-c828-4d5d-9539-9d2255a8691f" at bounding box center [401, 220] width 204 height 52
drag, startPoint x: 540, startPoint y: 225, endPoint x: 488, endPoint y: 221, distance: 51.8
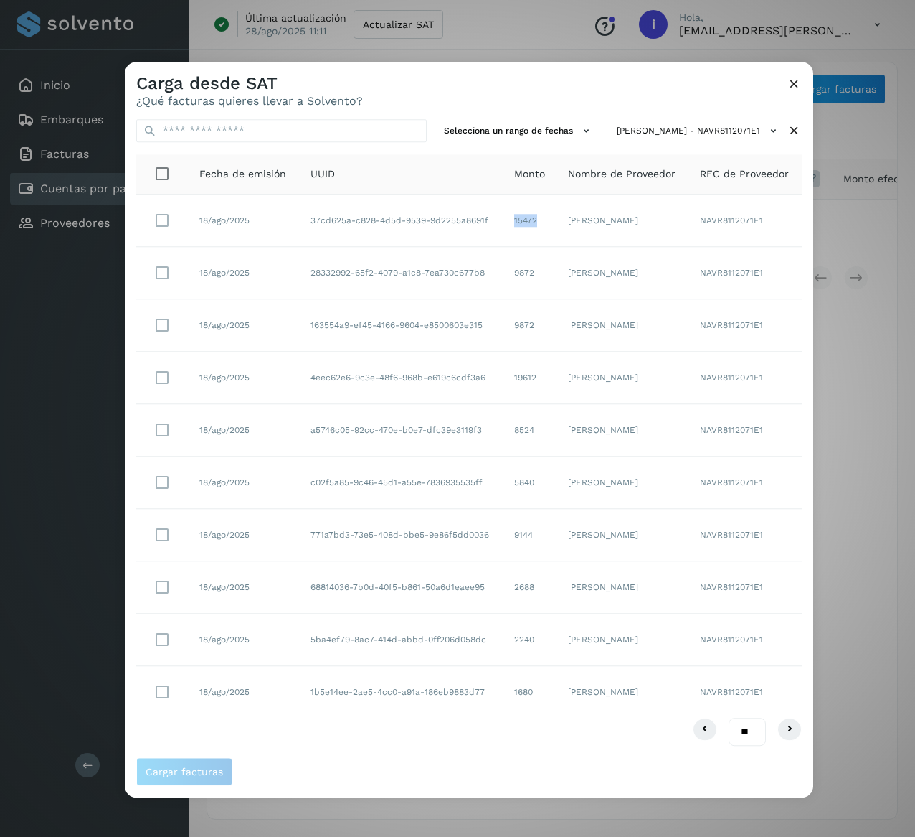
click at [488, 352] on tr "18/ago/2025 37cd625a-c828-4d5d-9539-9d2255a8691f 15472 [PERSON_NAME] NAVR811207…" at bounding box center [469, 378] width 666 height 52
drag, startPoint x: 488, startPoint y: 270, endPoint x: 296, endPoint y: 285, distance: 192.1
click at [296, 509] on tr "18/ago/2025 28332992-65f2-4079-a1c8-7ea730c677b8 9872 [PERSON_NAME] NAVR8112071…" at bounding box center [469, 535] width 666 height 52
drag, startPoint x: 491, startPoint y: 314, endPoint x: 296, endPoint y: 320, distance: 194.5
click at [296, 666] on tr "18/ago/2025 163554a9-ef45-4166-9604-e8500603e315 9872 [PERSON_NAME] NAVR8112071…" at bounding box center [469, 692] width 666 height 52
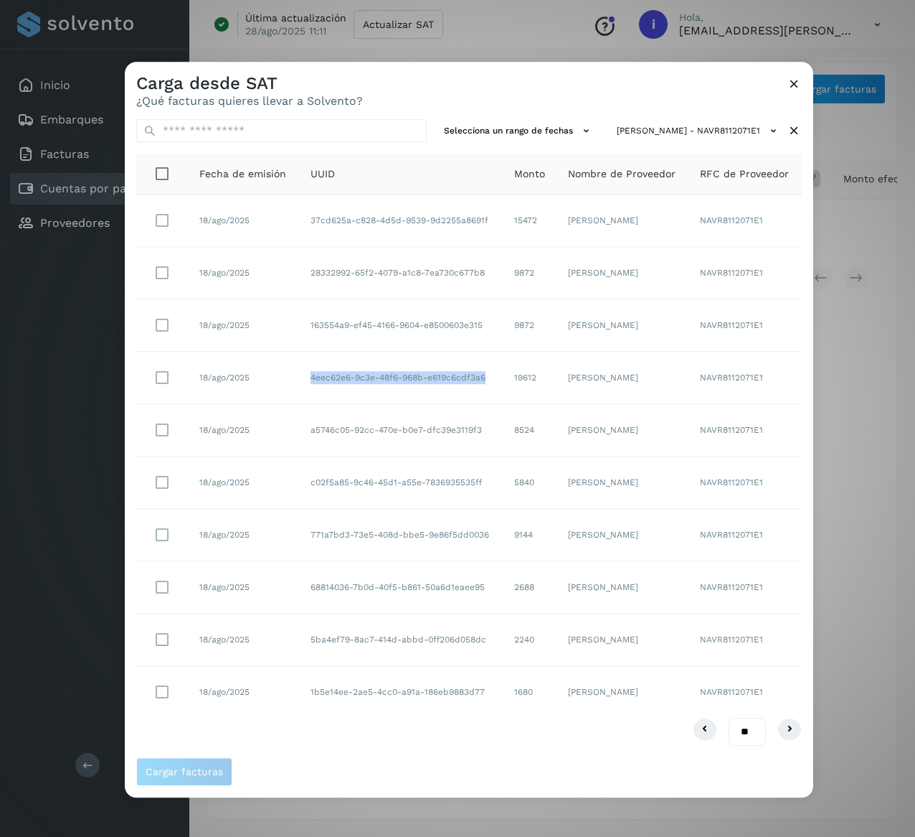
drag, startPoint x: 494, startPoint y: 377, endPoint x: 291, endPoint y: 377, distance: 203.8
click at [291, 377] on tr "18/ago/2025 4eec62e6-9c3e-48f6-968b-e619c6cdf3a6 19612 [PERSON_NAME] NAVR811207…" at bounding box center [469, 378] width 666 height 52
drag, startPoint x: 486, startPoint y: 426, endPoint x: 299, endPoint y: 425, distance: 187.3
click at [299, 425] on td "a5746c05-92cc-470e-b0e7-dfc39e3119f3" at bounding box center [401, 430] width 204 height 52
drag, startPoint x: 494, startPoint y: 477, endPoint x: 311, endPoint y: 489, distance: 183.4
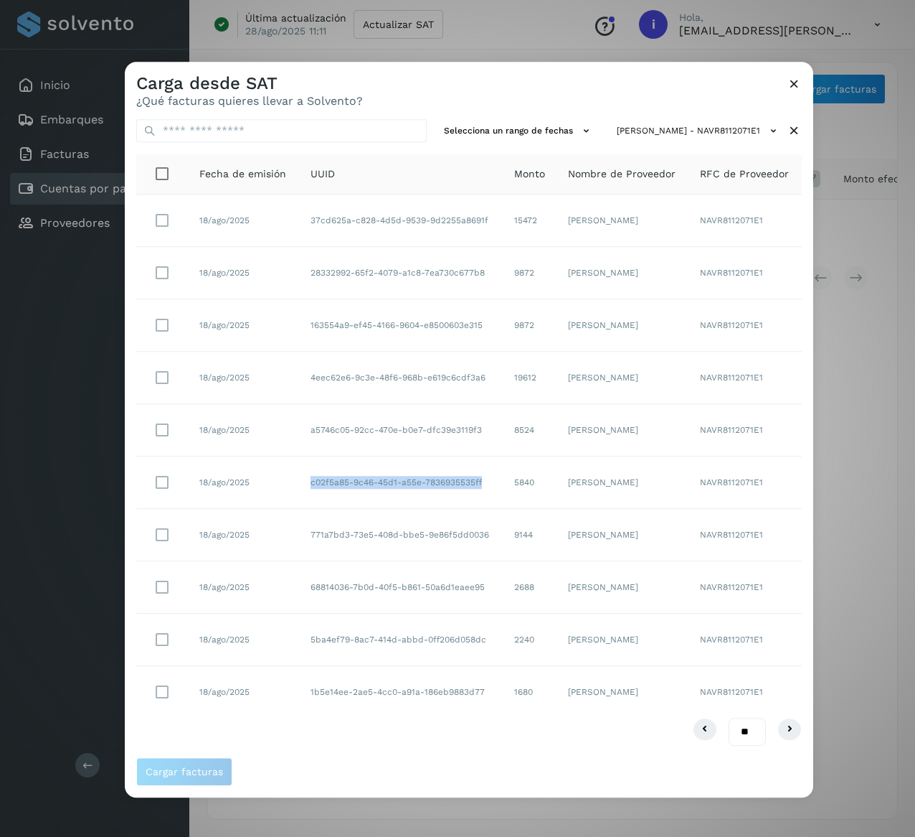
click at [311, 489] on td "c02f5a85-9c46-45d1-a55e-7836935535ff" at bounding box center [401, 482] width 204 height 52
drag, startPoint x: 489, startPoint y: 532, endPoint x: 201, endPoint y: 526, distance: 287.8
click at [259, 532] on tr "18/ago/2025 771a7bd3-73e5-408d-bbe5-9e86f5dd0036 9144 [PERSON_NAME] NAVR8112071…" at bounding box center [469, 535] width 666 height 52
drag, startPoint x: 491, startPoint y: 588, endPoint x: 302, endPoint y: 593, distance: 188.7
click at [302, 593] on td "68814036-7b0d-40f5-b861-50a6d1eaee95" at bounding box center [401, 587] width 204 height 52
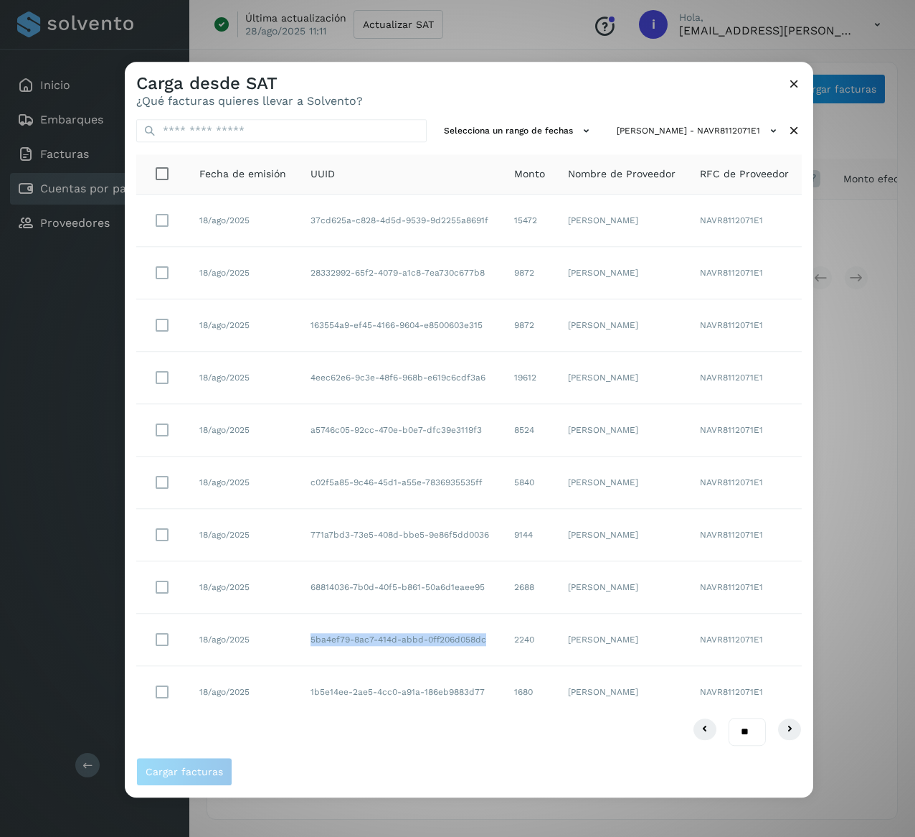
drag, startPoint x: 491, startPoint y: 646, endPoint x: 294, endPoint y: 651, distance: 196.7
click at [294, 651] on tr "18/ago/2025 5ba4ef79-8ac7-414d-abbd-0ff206d058dc 2240 [PERSON_NAME] NAVR8112071…" at bounding box center [469, 639] width 666 height 52
drag, startPoint x: 496, startPoint y: 693, endPoint x: 290, endPoint y: 706, distance: 207.0
click at [290, 706] on tr "18/ago/2025 1b5e14ee-2ae5-4cc0-a91a-186eb9883d77 1680 [PERSON_NAME] NAVR8112071…" at bounding box center [469, 692] width 666 height 52
drag, startPoint x: 534, startPoint y: 268, endPoint x: 512, endPoint y: 270, distance: 21.6
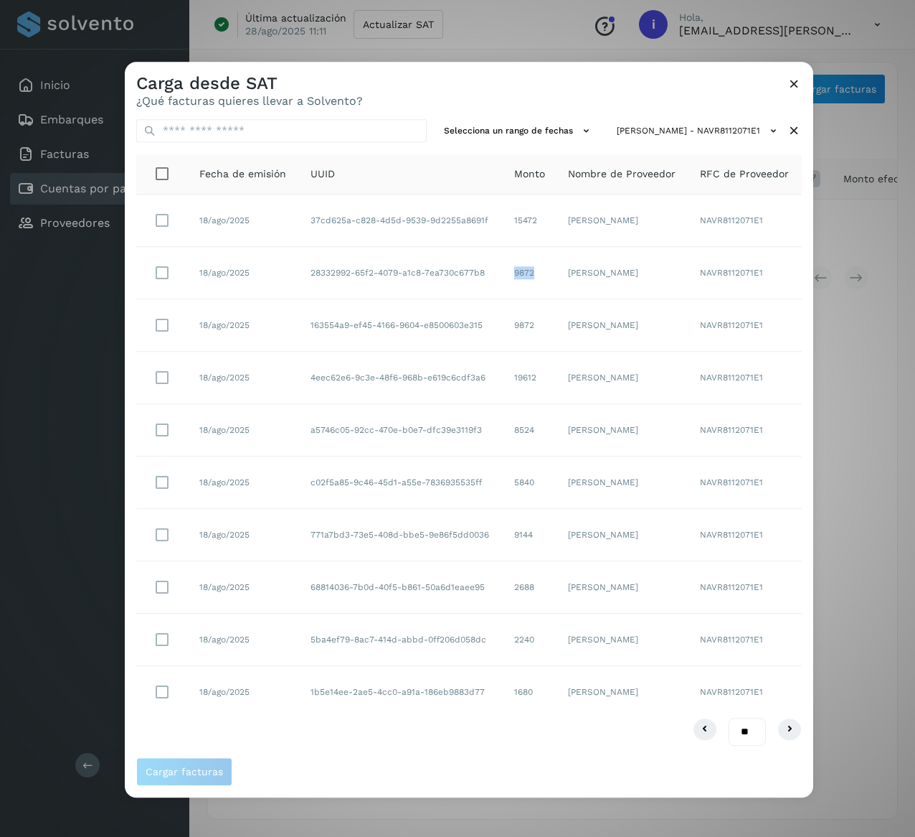
click at [512, 270] on td "9872" at bounding box center [530, 273] width 55 height 52
drag, startPoint x: 545, startPoint y: 324, endPoint x: 503, endPoint y: 328, distance: 42.5
click at [503, 328] on td "9872" at bounding box center [530, 325] width 55 height 52
drag, startPoint x: 542, startPoint y: 382, endPoint x: 506, endPoint y: 383, distance: 36.6
click at [506, 383] on td "19612" at bounding box center [530, 378] width 55 height 52
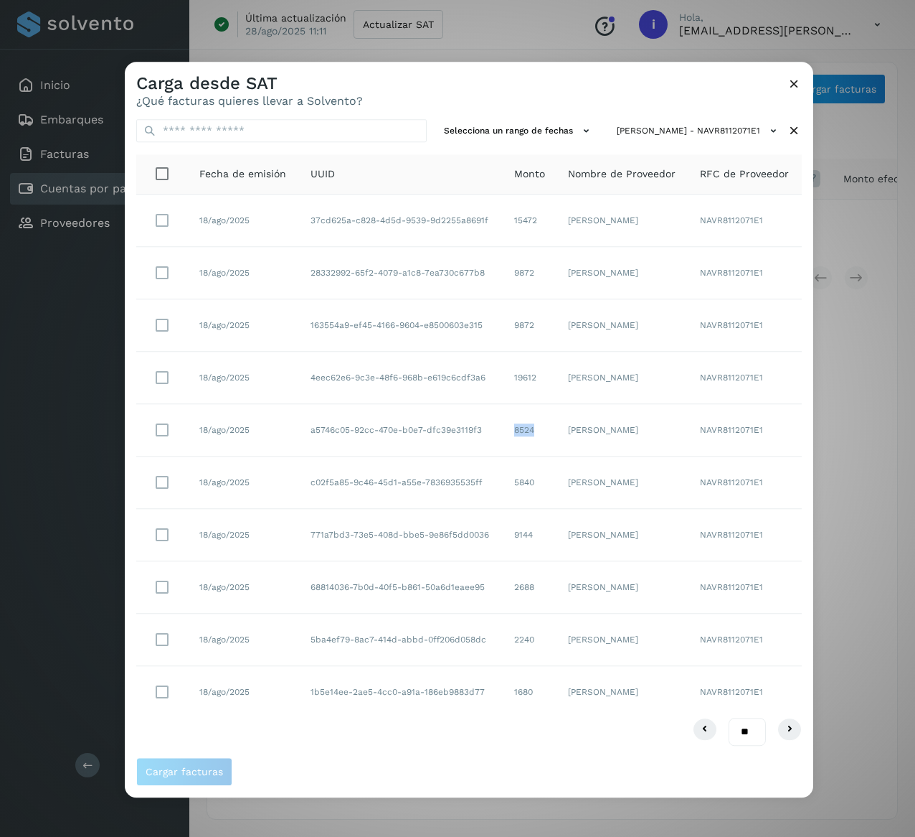
drag, startPoint x: 540, startPoint y: 436, endPoint x: 498, endPoint y: 437, distance: 42.3
click at [498, 437] on tr "18/ago/2025 a5746c05-92cc-470e-b0e7-dfc39e3119f3 8524 [PERSON_NAME] NAVR8112071…" at bounding box center [469, 430] width 666 height 52
drag, startPoint x: 541, startPoint y: 486, endPoint x: 504, endPoint y: 486, distance: 37.3
click at [504, 486] on td "5840" at bounding box center [530, 482] width 55 height 52
drag, startPoint x: 537, startPoint y: 540, endPoint x: 491, endPoint y: 538, distance: 46.0
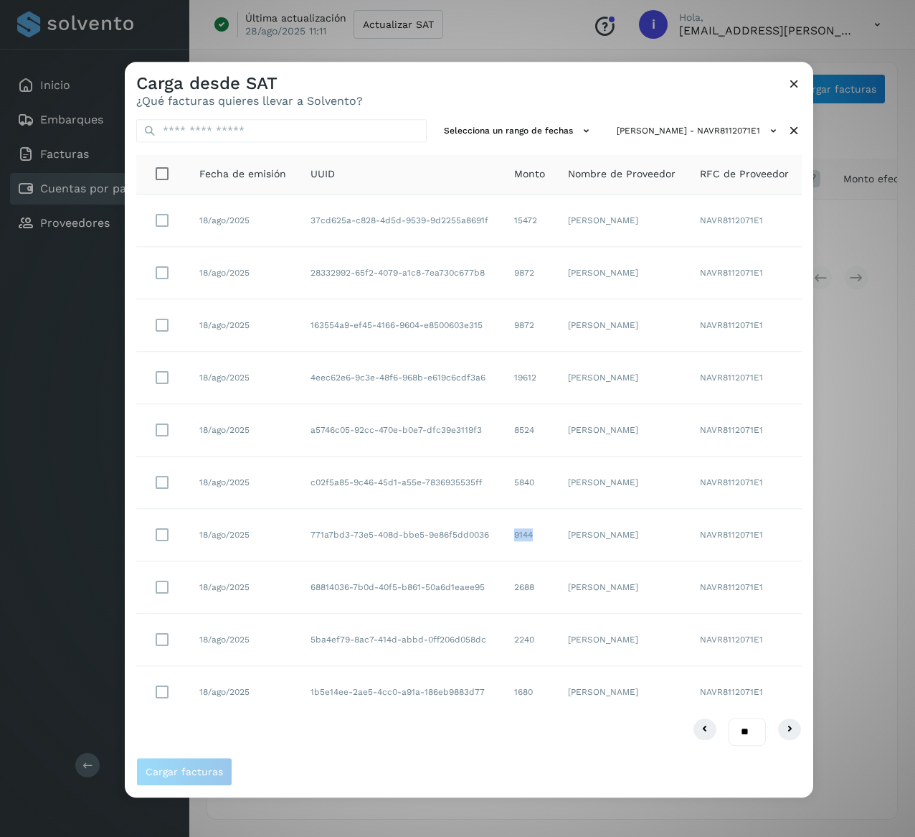
click at [491, 538] on tr "18/ago/2025 771a7bd3-73e5-408d-bbe5-9e86f5dd0036 9144 [PERSON_NAME] NAVR8112071…" at bounding box center [469, 535] width 666 height 52
drag, startPoint x: 547, startPoint y: 592, endPoint x: 499, endPoint y: 595, distance: 47.5
click at [499, 595] on tr "18/ago/2025 68814036-7b0d-40f5-b861-50a6d1eaee95 2688 [PERSON_NAME] NAVR8112071…" at bounding box center [469, 587] width 666 height 52
drag, startPoint x: 537, startPoint y: 641, endPoint x: 514, endPoint y: 643, distance: 22.3
click at [514, 643] on td "2240" at bounding box center [530, 639] width 55 height 52
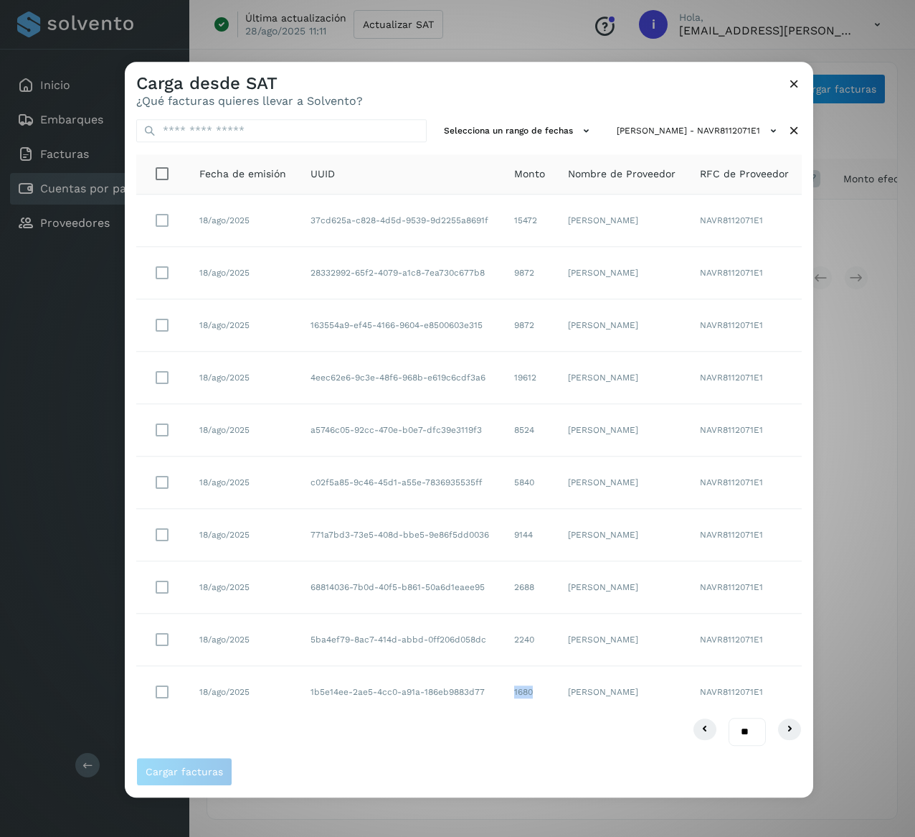
drag, startPoint x: 543, startPoint y: 692, endPoint x: 503, endPoint y: 696, distance: 40.4
click at [503, 696] on td "1680" at bounding box center [530, 692] width 55 height 52
click at [793, 123] on icon at bounding box center [794, 130] width 15 height 15
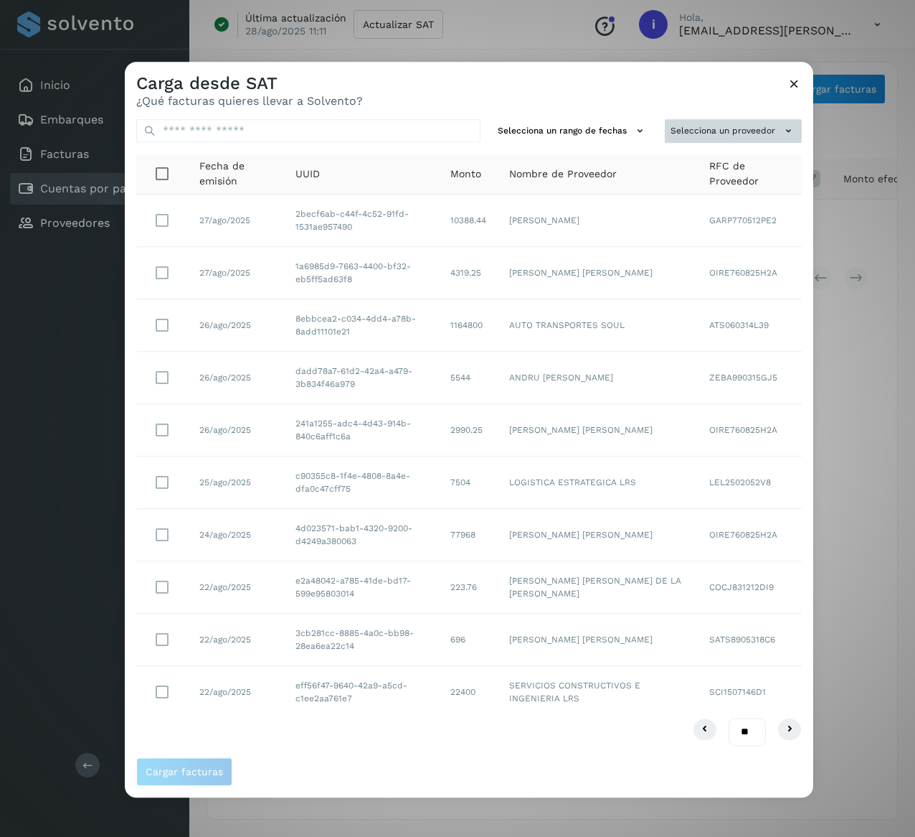
click at [773, 122] on button "Selecciona un proveedor" at bounding box center [733, 131] width 137 height 24
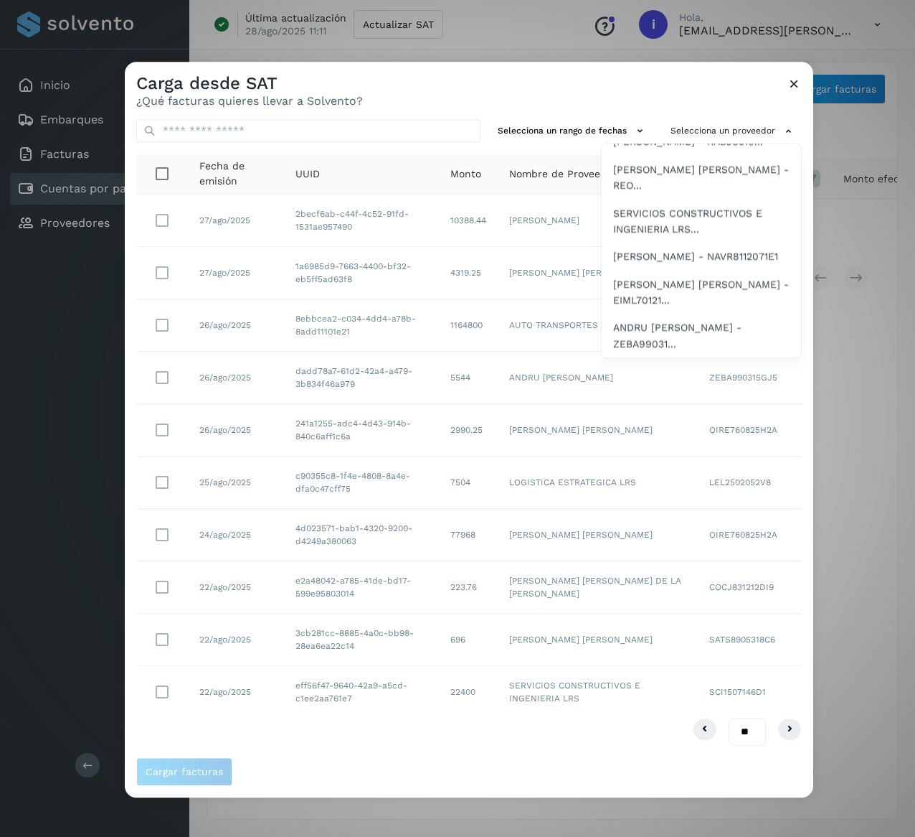
scroll to position [3172, 0]
click at [716, 291] on span "[PERSON_NAME] [PERSON_NAME] - EIML70121..." at bounding box center [701, 292] width 176 height 32
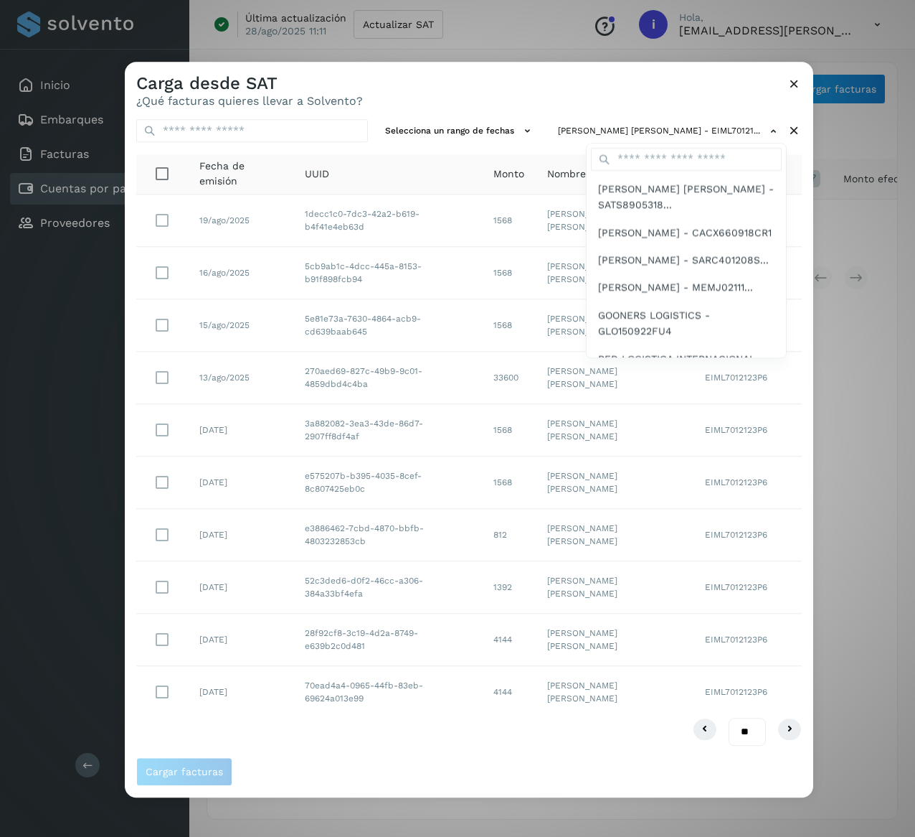
click at [420, 740] on div at bounding box center [582, 480] width 915 height 837
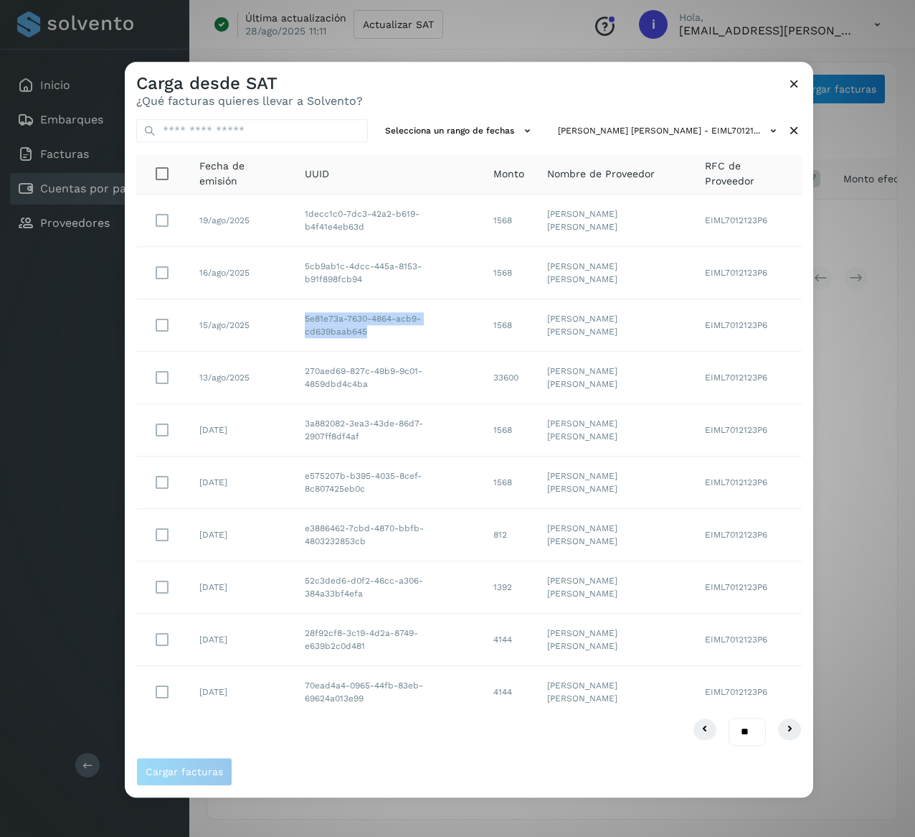
drag, startPoint x: 375, startPoint y: 331, endPoint x: 263, endPoint y: 320, distance: 112.5
click at [263, 666] on tr "15/ago/2025 5e81e73a-7630-4864-acb9-cd639baab645 1568 [PERSON_NAME] [PERSON_NAM…" at bounding box center [469, 692] width 666 height 52
drag, startPoint x: 376, startPoint y: 283, endPoint x: 284, endPoint y: 276, distance: 92.1
click at [284, 509] on tr "16/ago/2025 5cb9ab1c-4dcc-445a-8153-b91f898fcb94 1568 [PERSON_NAME] [PERSON_NAM…" at bounding box center [469, 535] width 666 height 52
drag, startPoint x: 385, startPoint y: 230, endPoint x: 303, endPoint y: 211, distance: 84.8
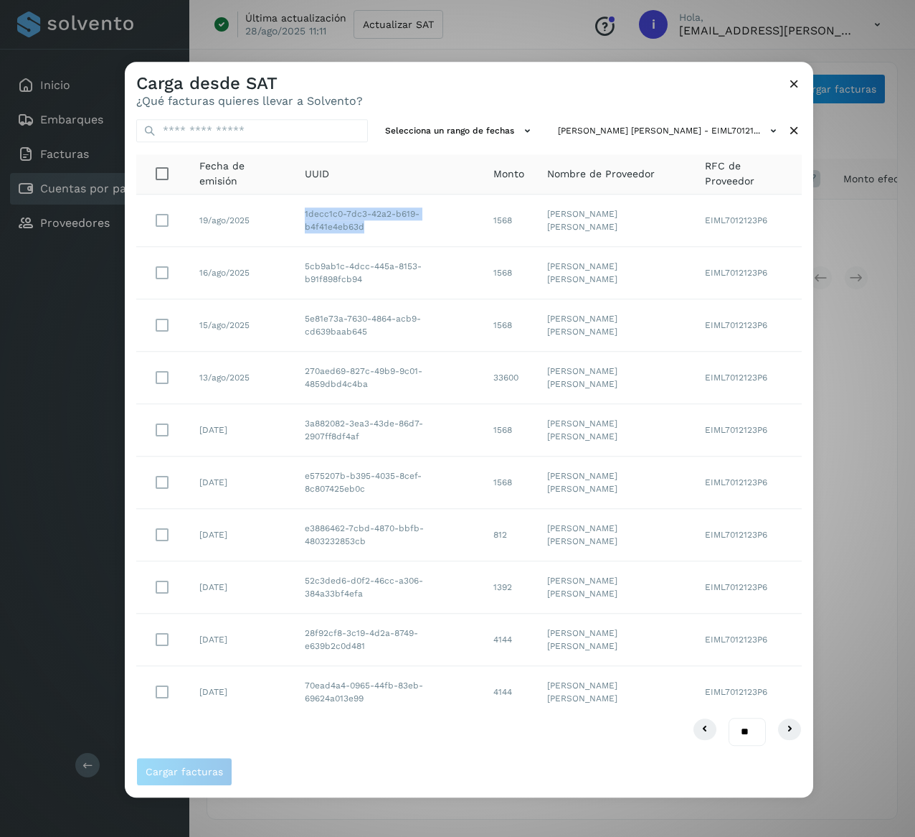
click at [303, 211] on td "1decc1c0-7dc3-42a2-b619-b4f41e4eb63d" at bounding box center [387, 220] width 189 height 52
drag, startPoint x: 520, startPoint y: 225, endPoint x: 471, endPoint y: 225, distance: 48.8
click at [471, 352] on tr "19/ago/2025 1decc1c0-7dc3-42a2-b619-b4f41e4eb63d 1568 [PERSON_NAME] [PERSON_NAM…" at bounding box center [469, 378] width 666 height 52
drag, startPoint x: 526, startPoint y: 263, endPoint x: 489, endPoint y: 277, distance: 39.3
click at [489, 277] on td "1568" at bounding box center [509, 273] width 54 height 52
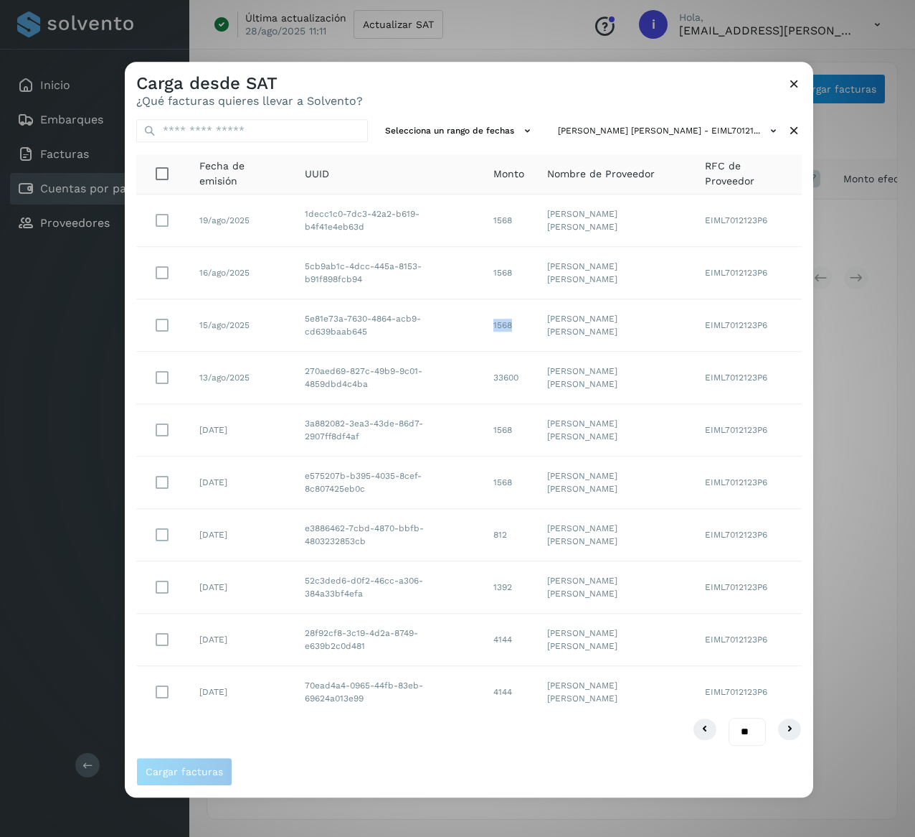
drag, startPoint x: 518, startPoint y: 334, endPoint x: 443, endPoint y: 334, distance: 74.6
click at [443, 666] on tr "15/ago/2025 5e81e73a-7630-4864-acb9-cd639baab645 1568 [PERSON_NAME] [PERSON_NAM…" at bounding box center [469, 692] width 666 height 52
click at [799, 82] on icon at bounding box center [794, 83] width 15 height 15
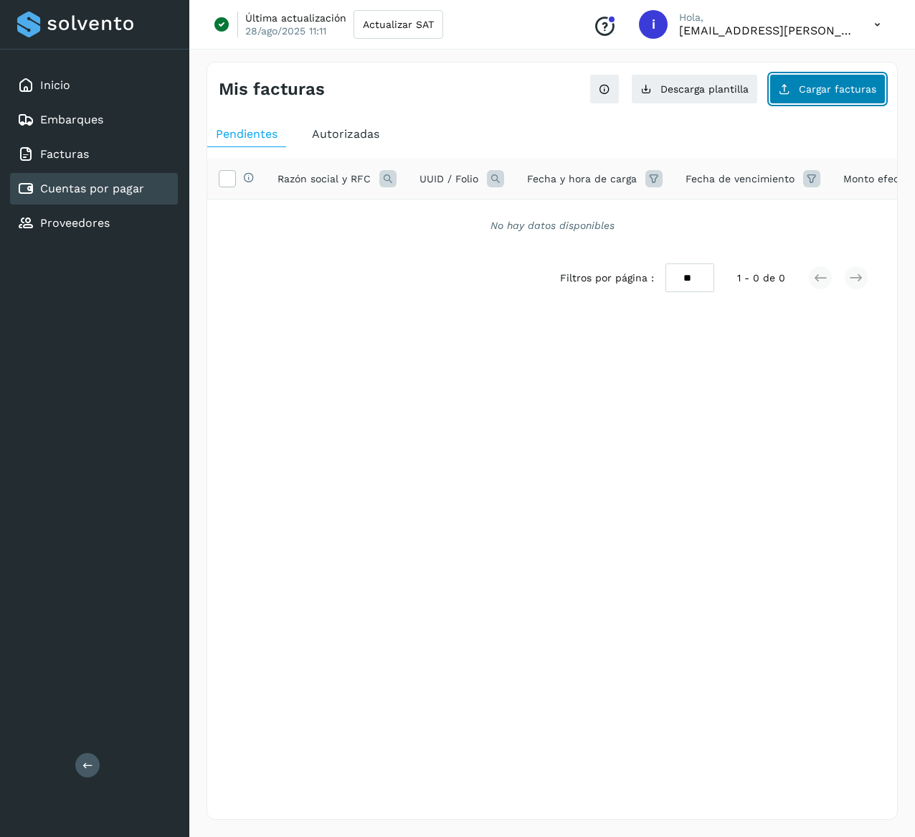
click at [835, 88] on span "Cargar facturas" at bounding box center [837, 89] width 77 height 10
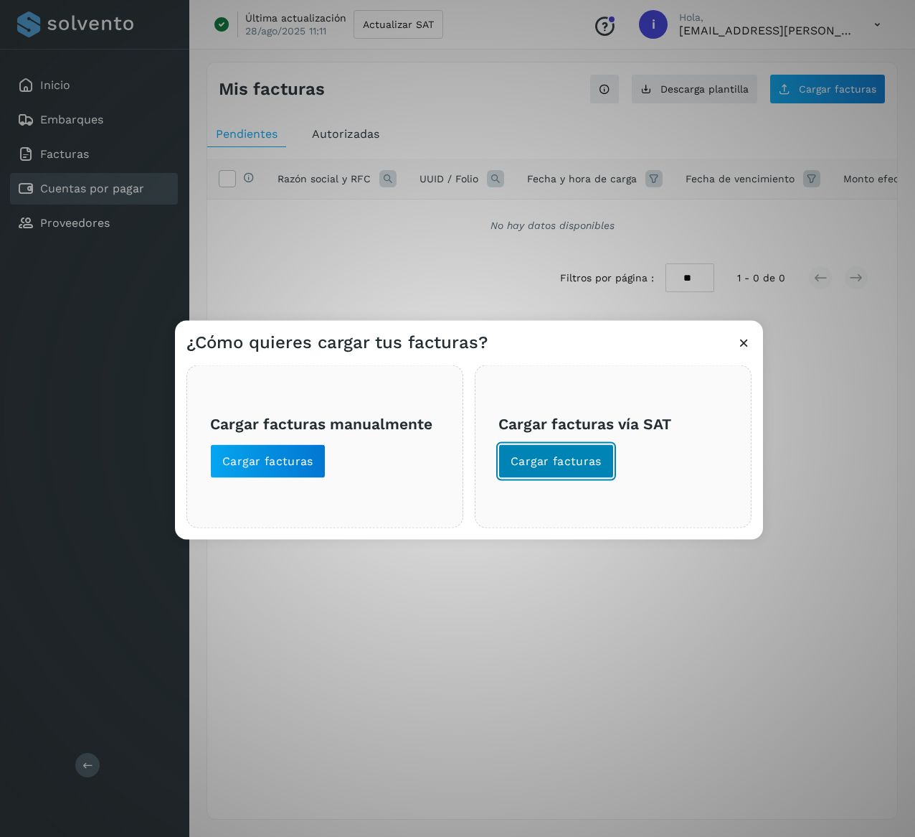
click at [600, 459] on span "Cargar facturas" at bounding box center [556, 461] width 91 height 16
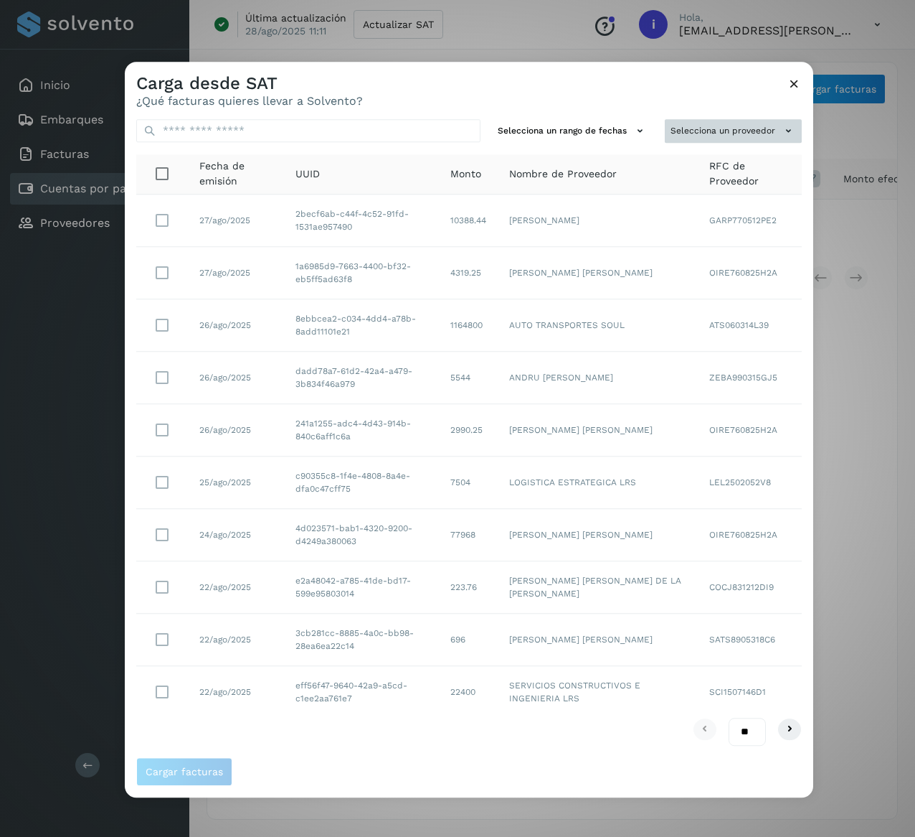
click at [756, 132] on button "Selecciona un proveedor" at bounding box center [733, 131] width 137 height 24
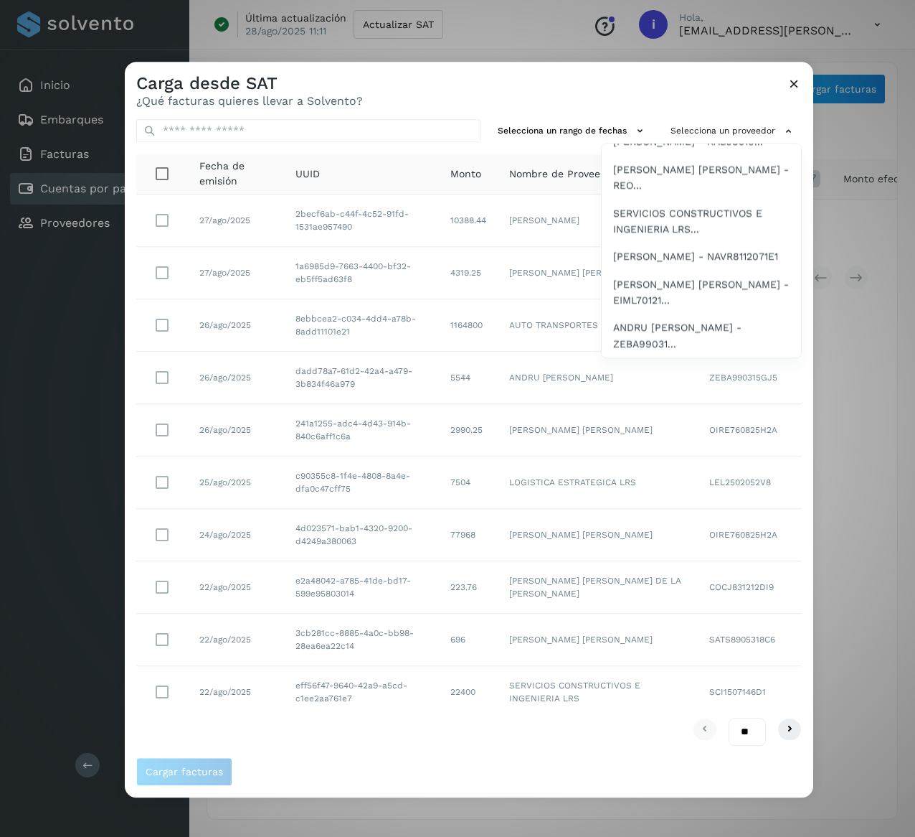
scroll to position [3172, 0]
click at [710, 336] on span "ANDRU [PERSON_NAME] - ZEBA99031..." at bounding box center [701, 336] width 176 height 32
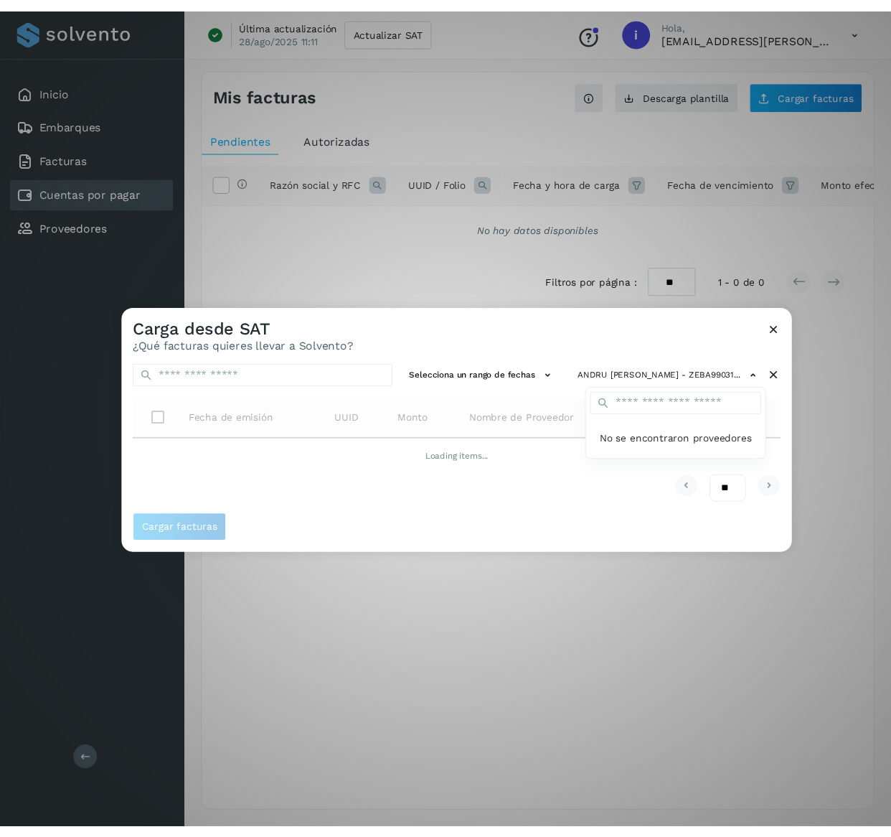
scroll to position [0, 0]
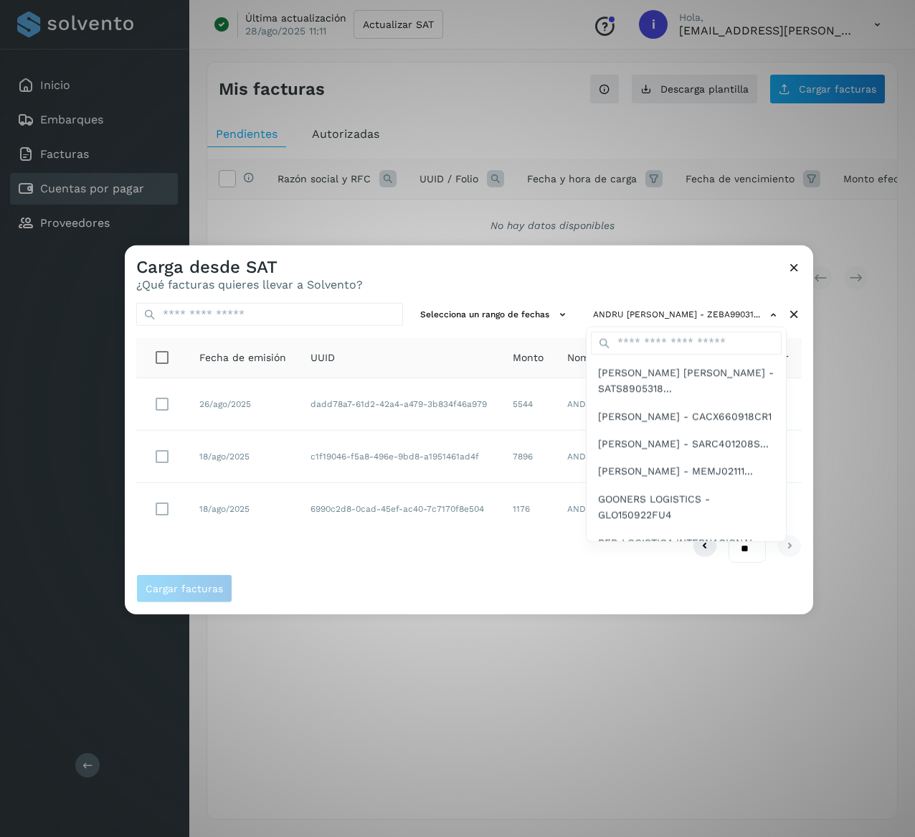
click at [496, 268] on div at bounding box center [582, 663] width 915 height 837
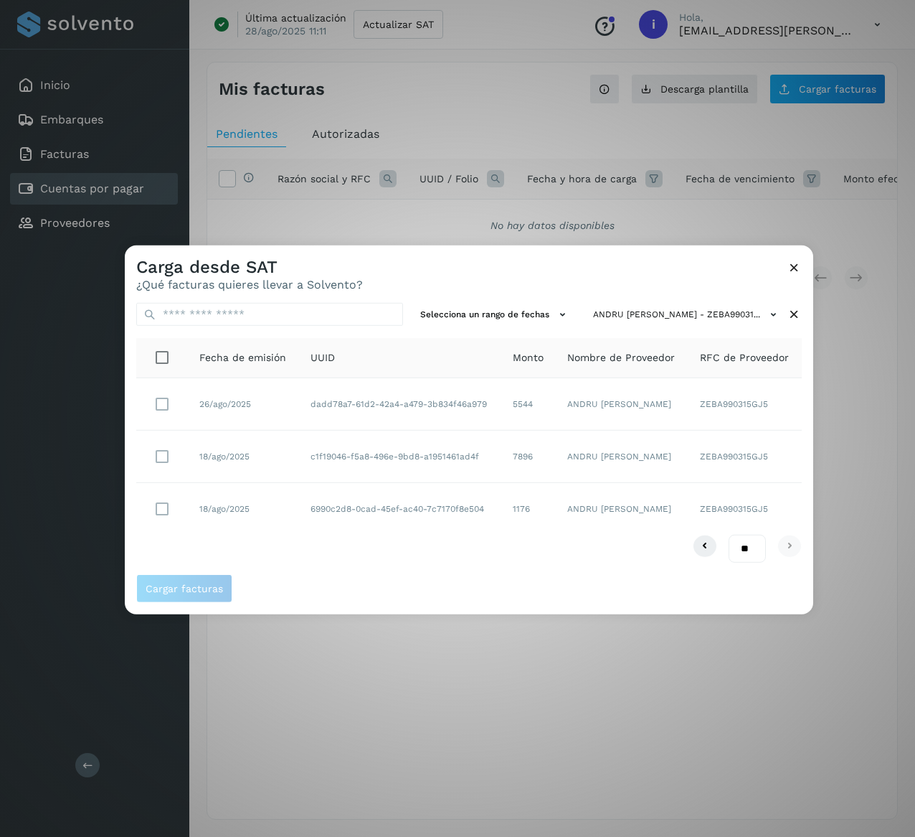
drag, startPoint x: 587, startPoint y: 411, endPoint x: 527, endPoint y: 395, distance: 62.5
click at [527, 395] on tr "26/ago/2025 dadd78a7-61d2-42a4-a479-3b834f46a979 5544 ANDRU [PERSON_NAME] ZEBA9…" at bounding box center [469, 404] width 666 height 52
drag, startPoint x: 372, startPoint y: 415, endPoint x: 303, endPoint y: 395, distance: 71.7
click at [303, 395] on td "dadd78a7-61d2-42a4-a479-3b834f46a979" at bounding box center [400, 404] width 202 height 52
drag, startPoint x: 359, startPoint y: 469, endPoint x: 284, endPoint y: 451, distance: 76.7
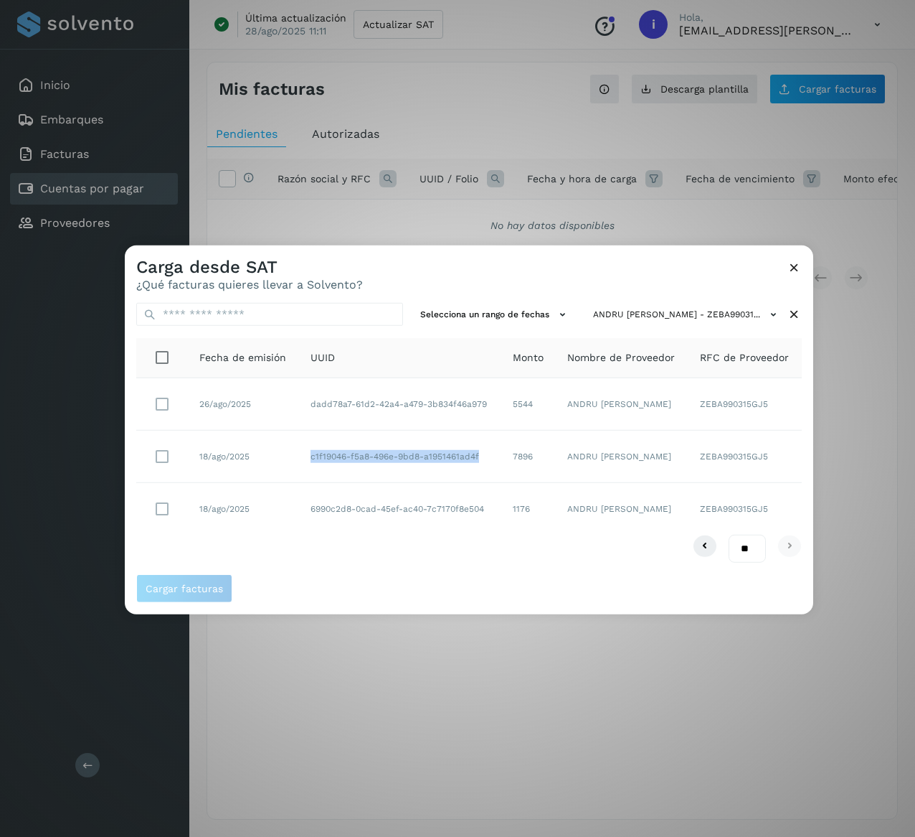
click at [284, 451] on tr "18/ago/2025 c1f19046-f5a8-496e-9bd8-a1951461ad4f 7896 ANDRU [PERSON_NAME] ZEBA9…" at bounding box center [469, 456] width 666 height 52
drag, startPoint x: 377, startPoint y: 517, endPoint x: 277, endPoint y: 499, distance: 101.3
click at [277, 499] on tr "18/ago/2025 6990c2d8-0cad-45ef-ac40-7c7170f8e504 1176 ANDRU [PERSON_NAME] ZEBA9…" at bounding box center [469, 509] width 666 height 52
drag, startPoint x: 515, startPoint y: 400, endPoint x: 488, endPoint y: 408, distance: 28.2
click at [501, 408] on td "5544" at bounding box center [528, 404] width 55 height 52
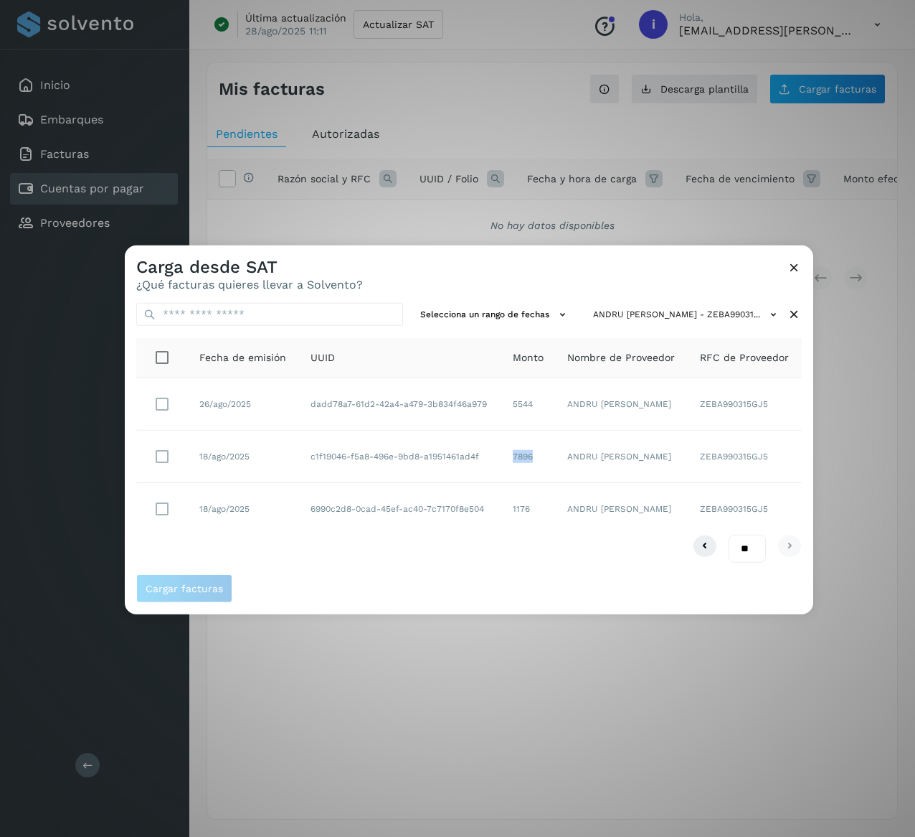
drag, startPoint x: 518, startPoint y: 455, endPoint x: 460, endPoint y: 459, distance: 58.3
click at [460, 459] on tr "18/ago/2025 c1f19046-f5a8-496e-9bd8-a1951461ad4f 7896 ANDRU [PERSON_NAME] ZEBA9…" at bounding box center [469, 456] width 666 height 52
drag, startPoint x: 511, startPoint y: 509, endPoint x: 491, endPoint y: 511, distance: 19.5
click at [501, 511] on td "1176" at bounding box center [528, 509] width 55 height 52
click at [532, 550] on div "** ** **" at bounding box center [469, 549] width 666 height 29
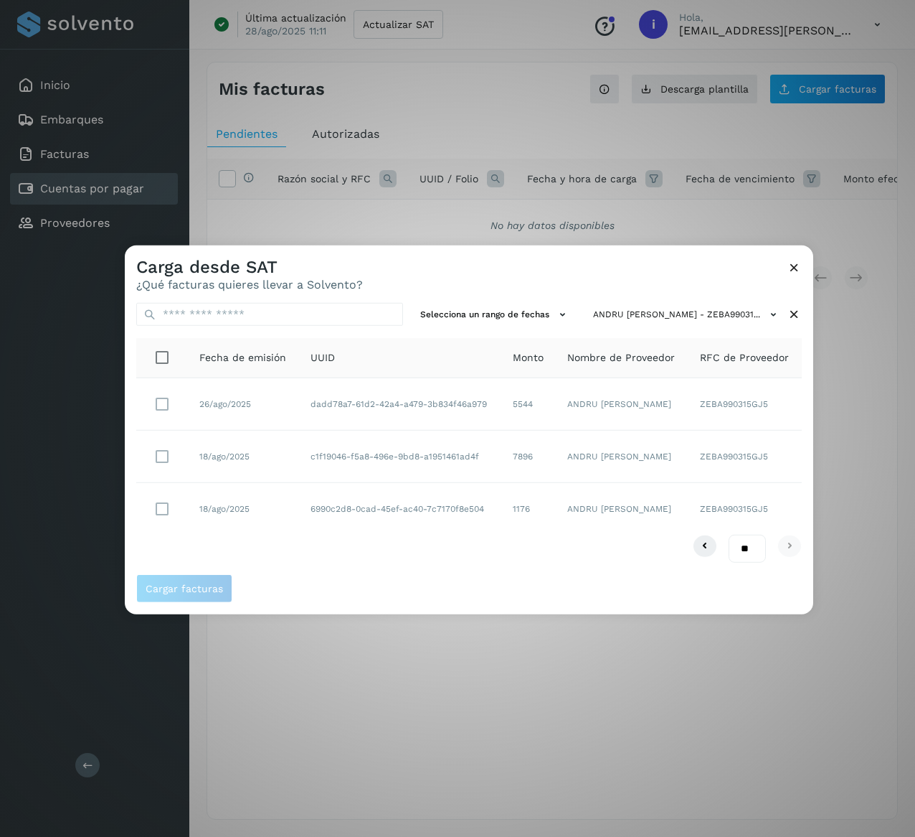
click at [796, 314] on icon at bounding box center [794, 314] width 15 height 15
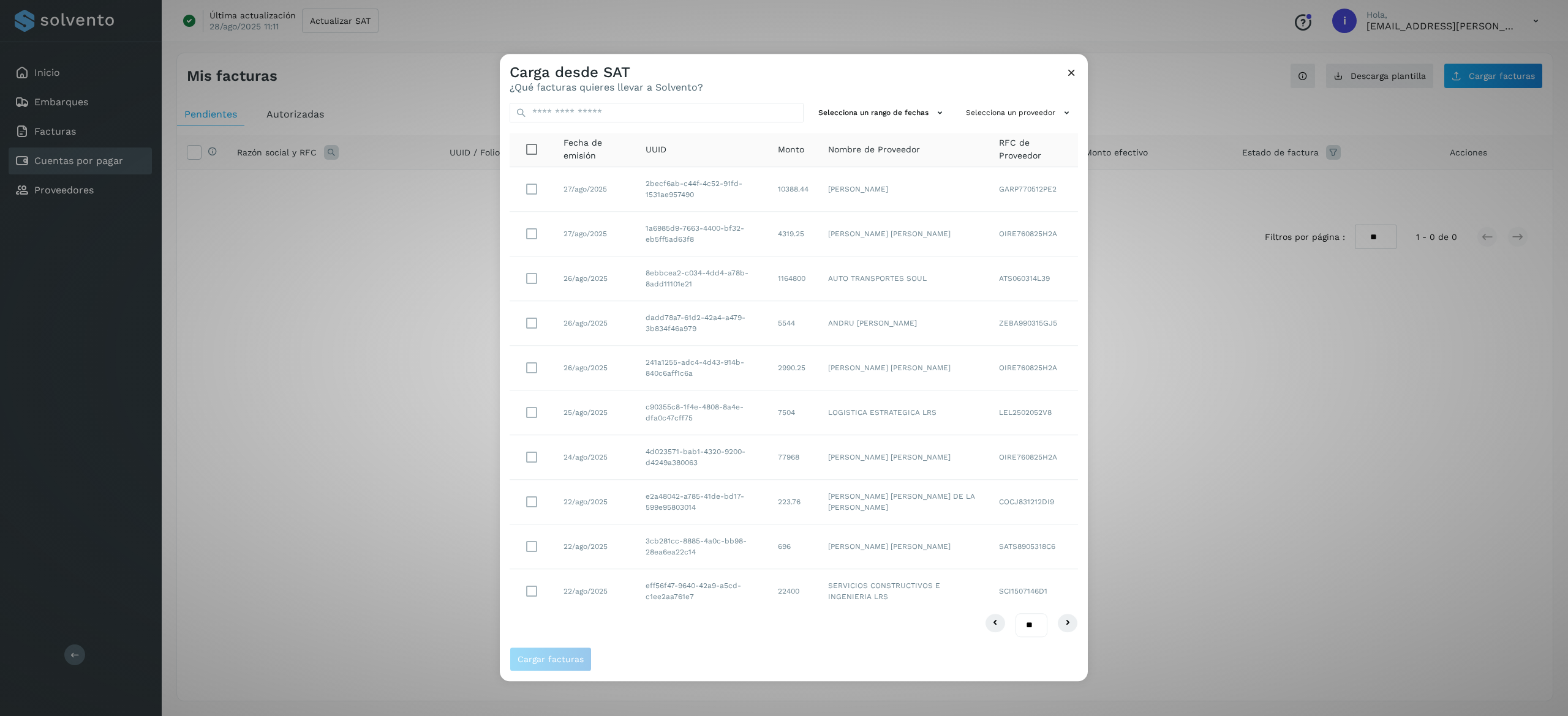
click at [1072, 75] on icon at bounding box center [1071, 72] width 13 height 13
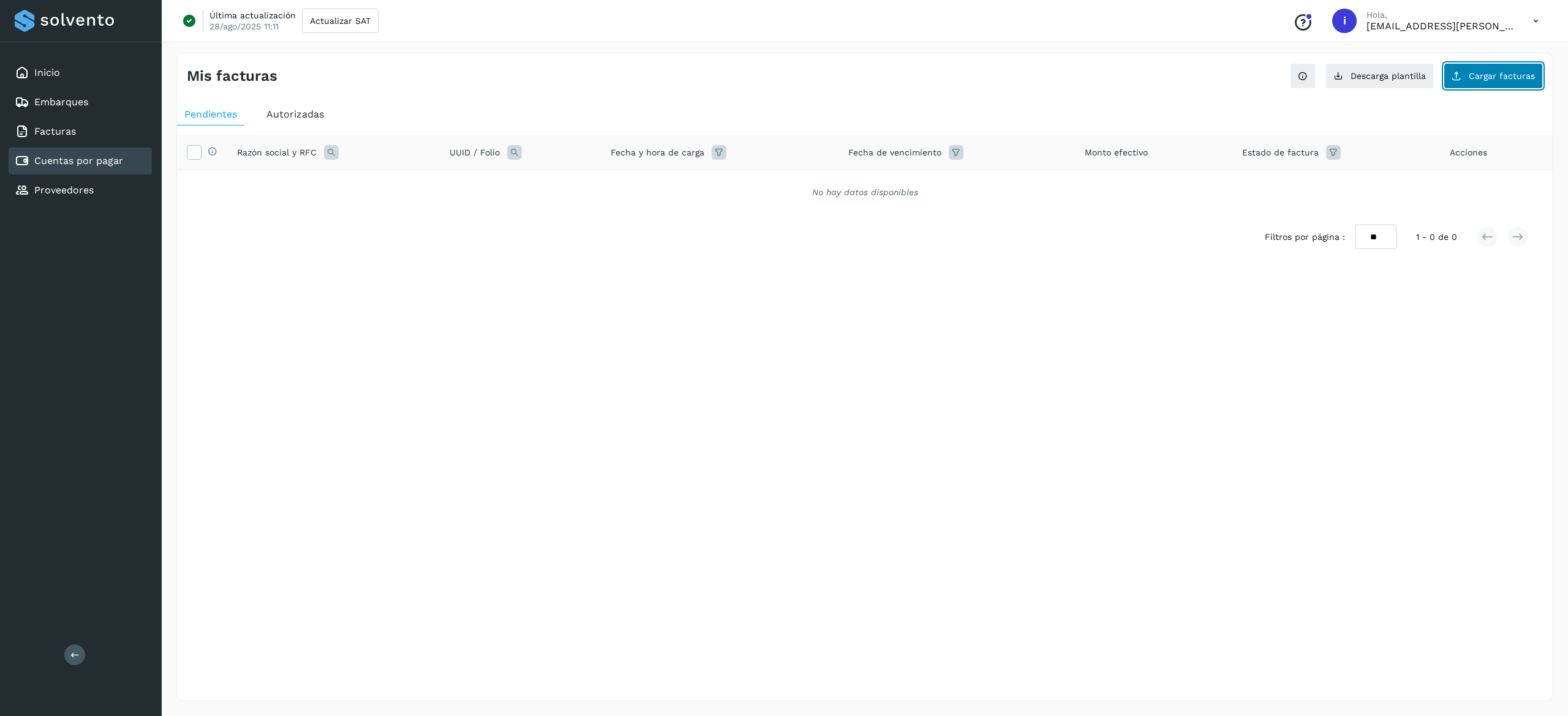
click at [1490, 80] on span "Cargar facturas" at bounding box center [1501, 76] width 66 height 9
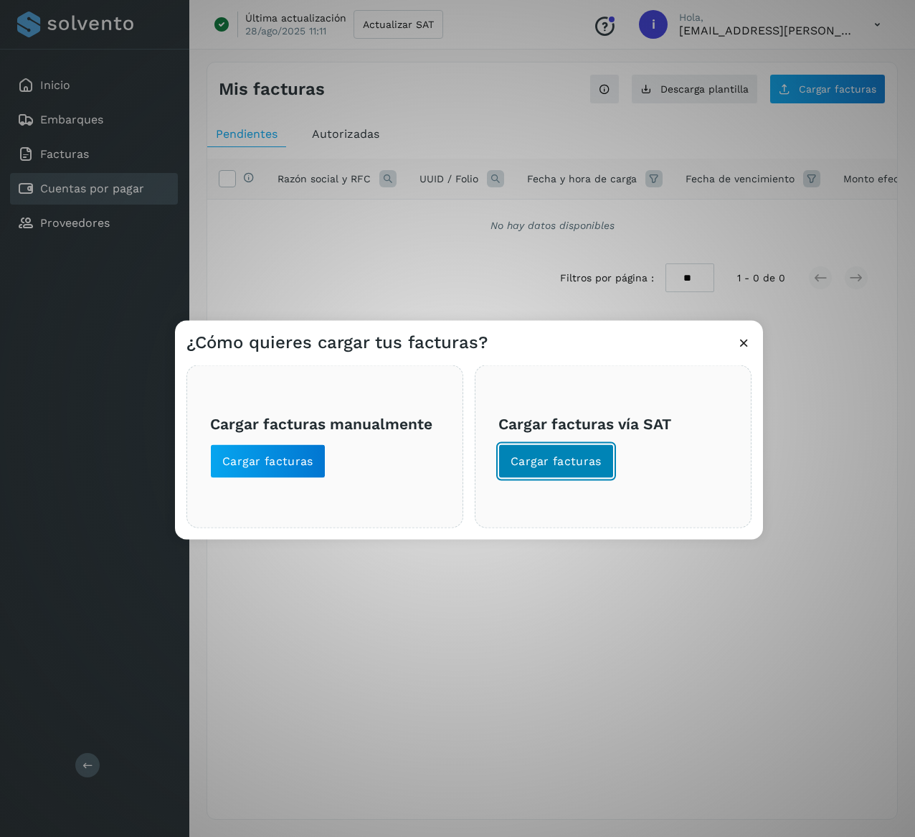
click at [562, 456] on span "Cargar facturas" at bounding box center [556, 461] width 91 height 16
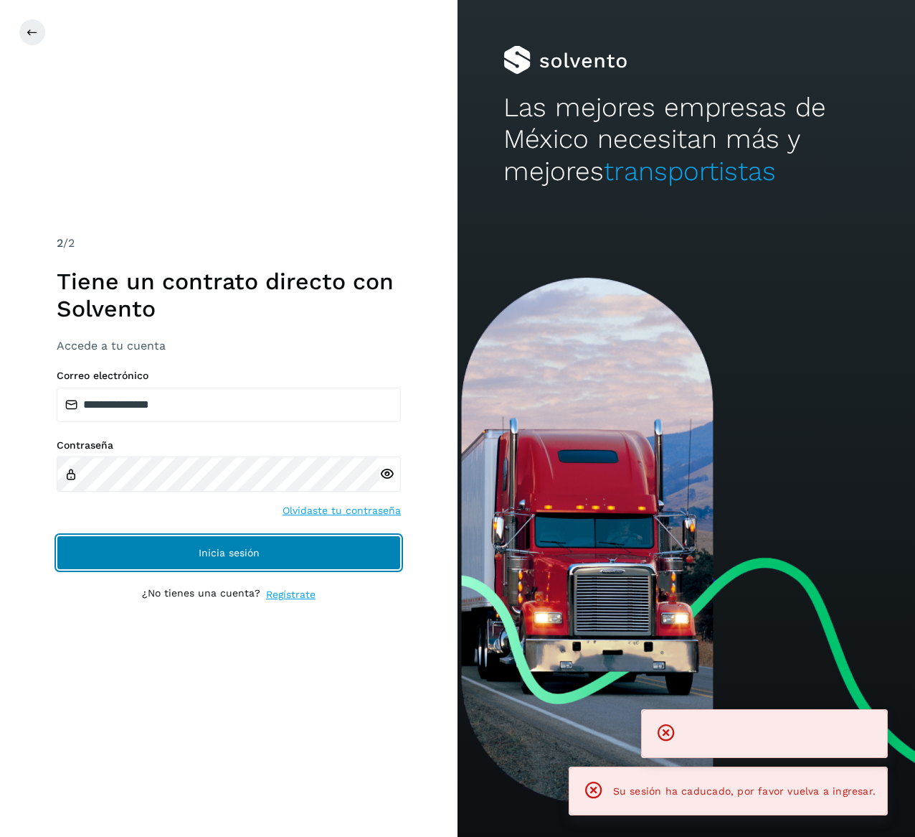
click at [217, 547] on span "Inicia sesión" at bounding box center [229, 552] width 61 height 10
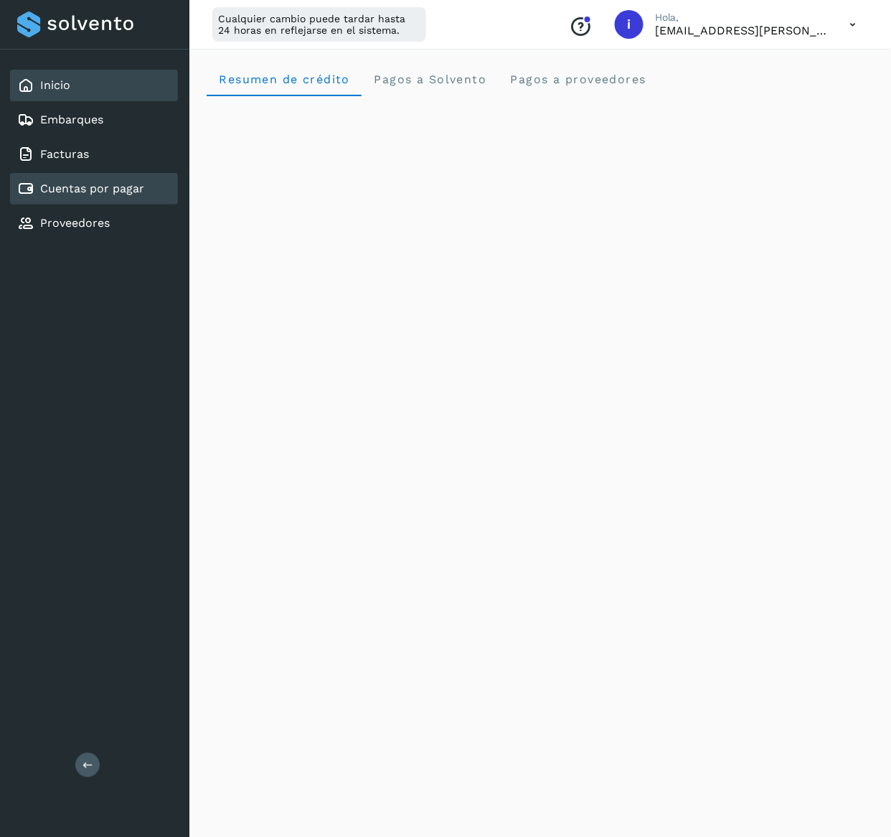
click at [115, 173] on div "Cuentas por pagar" at bounding box center [94, 189] width 168 height 32
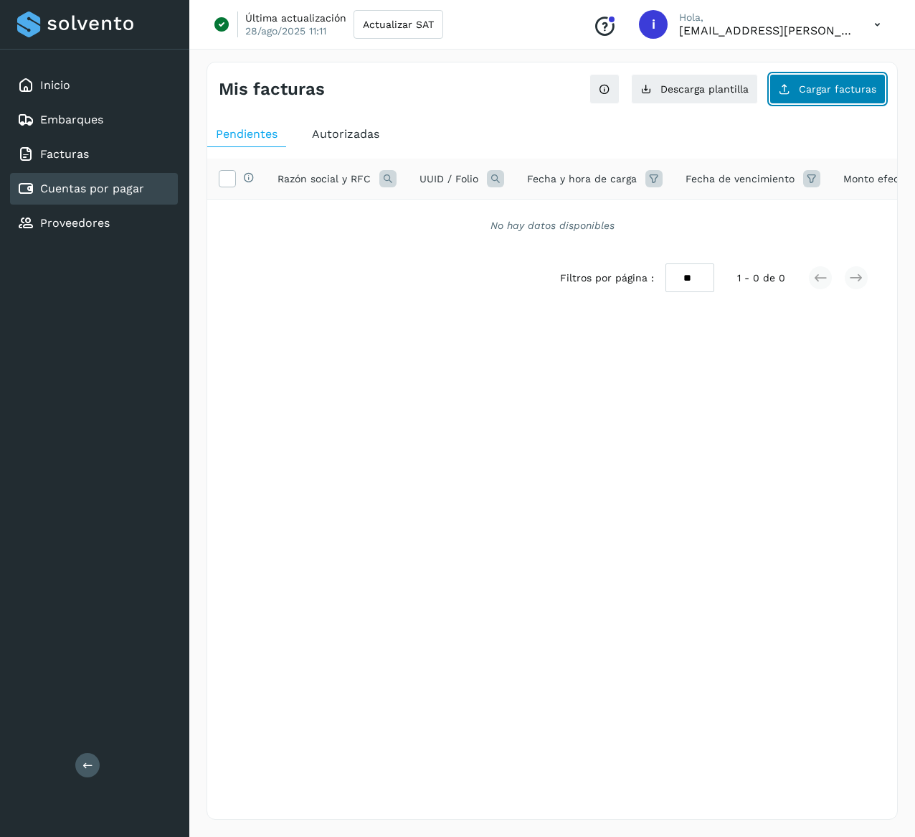
click at [801, 84] on span "Cargar facturas" at bounding box center [837, 89] width 77 height 10
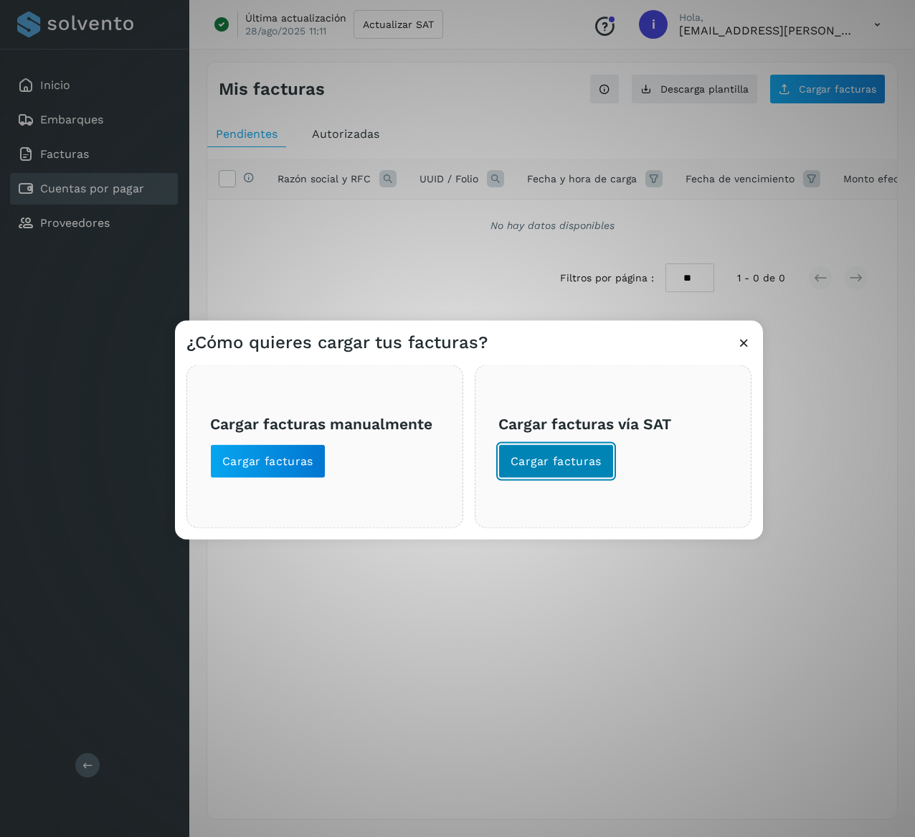
click at [592, 469] on button "Cargar facturas" at bounding box center [557, 461] width 116 height 34
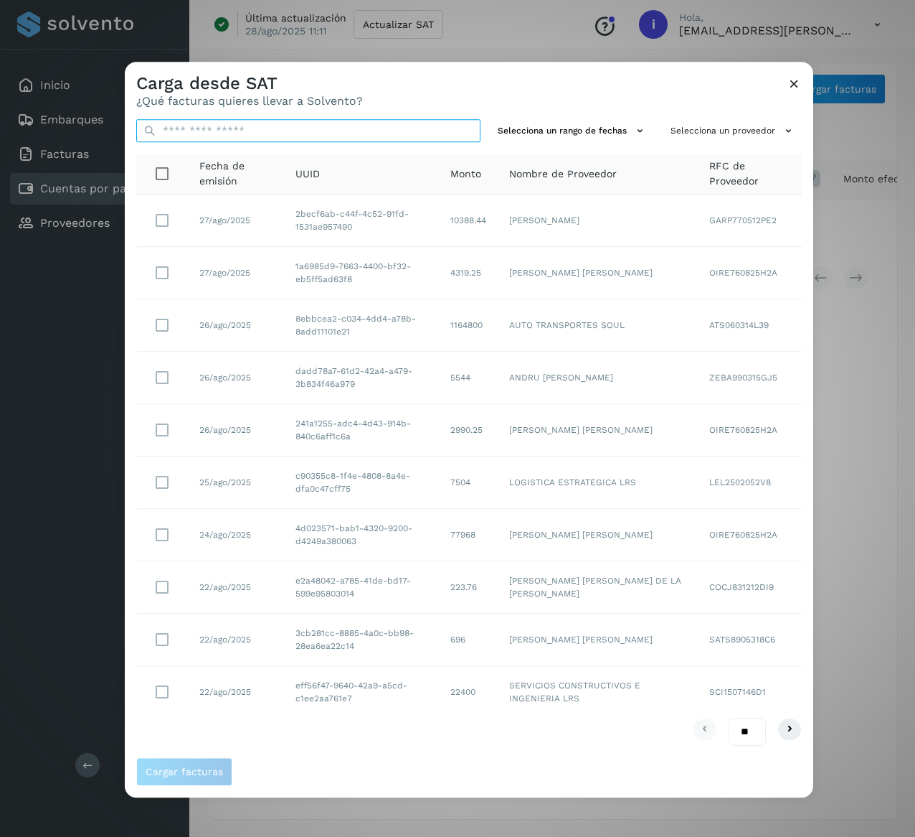
click at [321, 132] on input "text" at bounding box center [308, 130] width 344 height 23
paste input "**********"
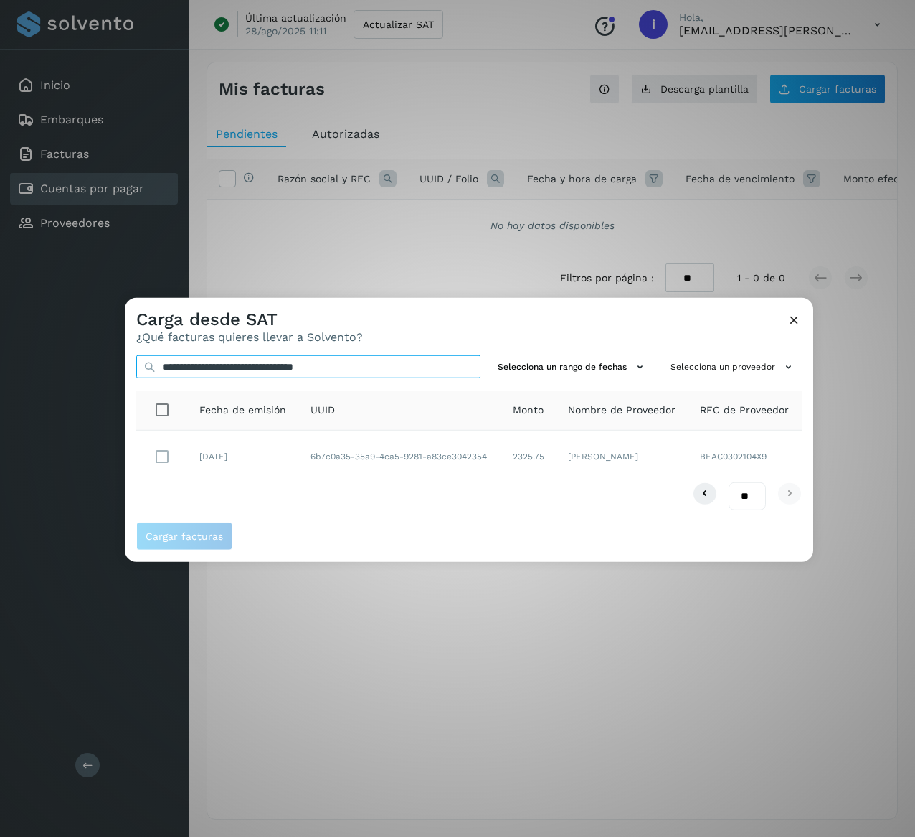
type input "**********"
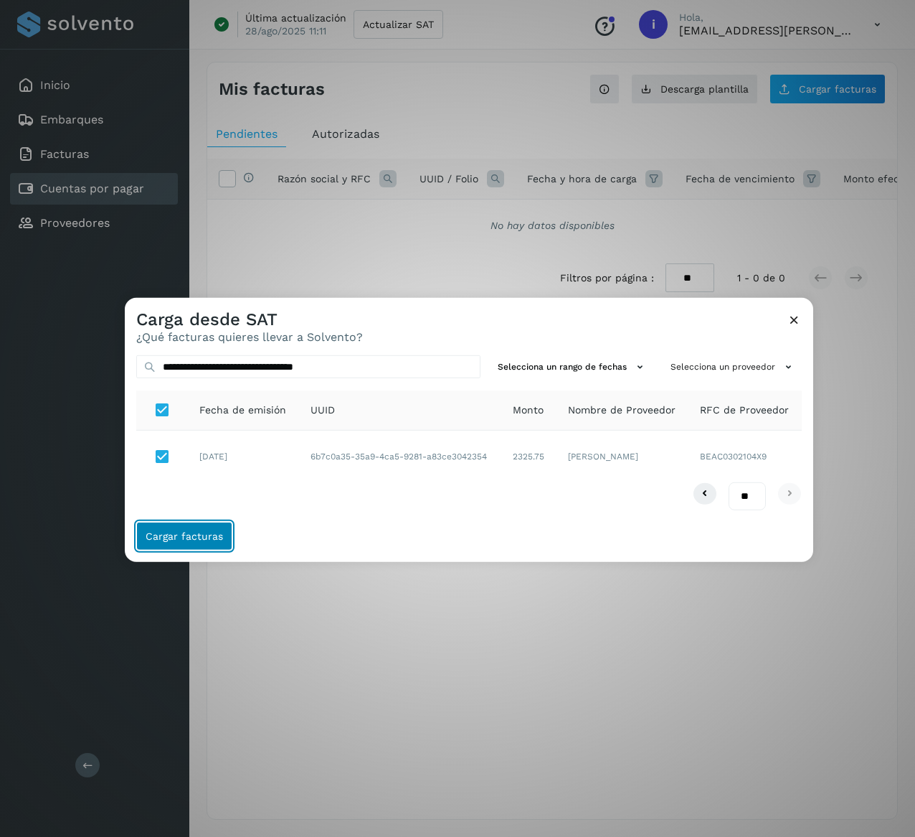
click at [214, 531] on span "Cargar facturas" at bounding box center [184, 536] width 77 height 10
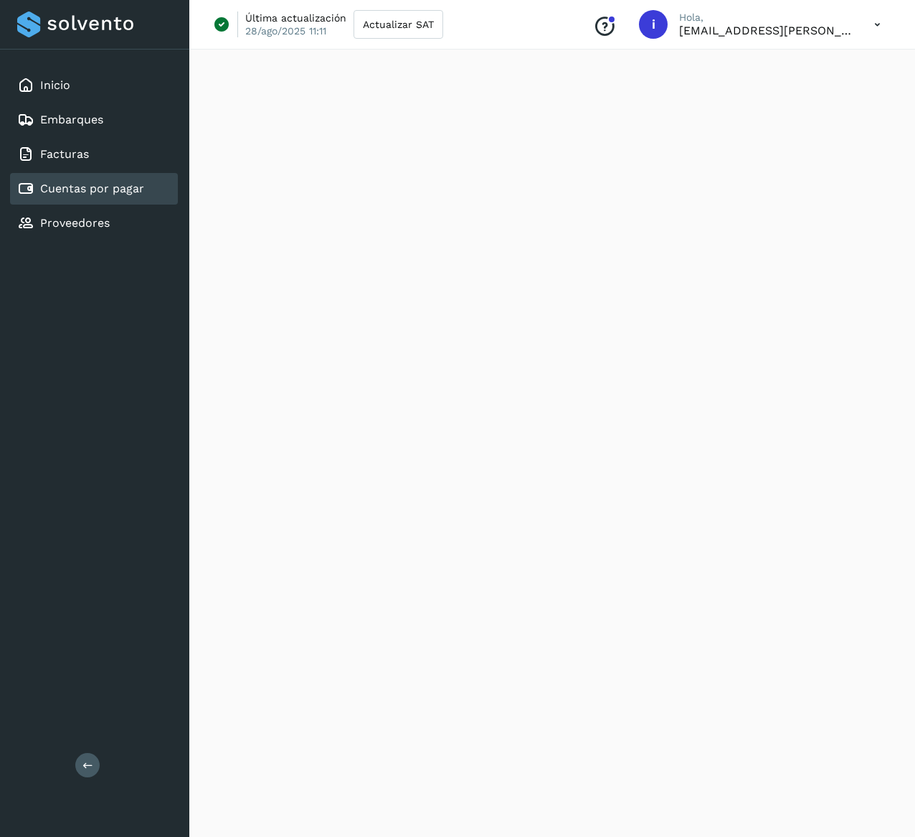
click at [98, 187] on link "Cuentas por pagar" at bounding box center [92, 189] width 104 height 14
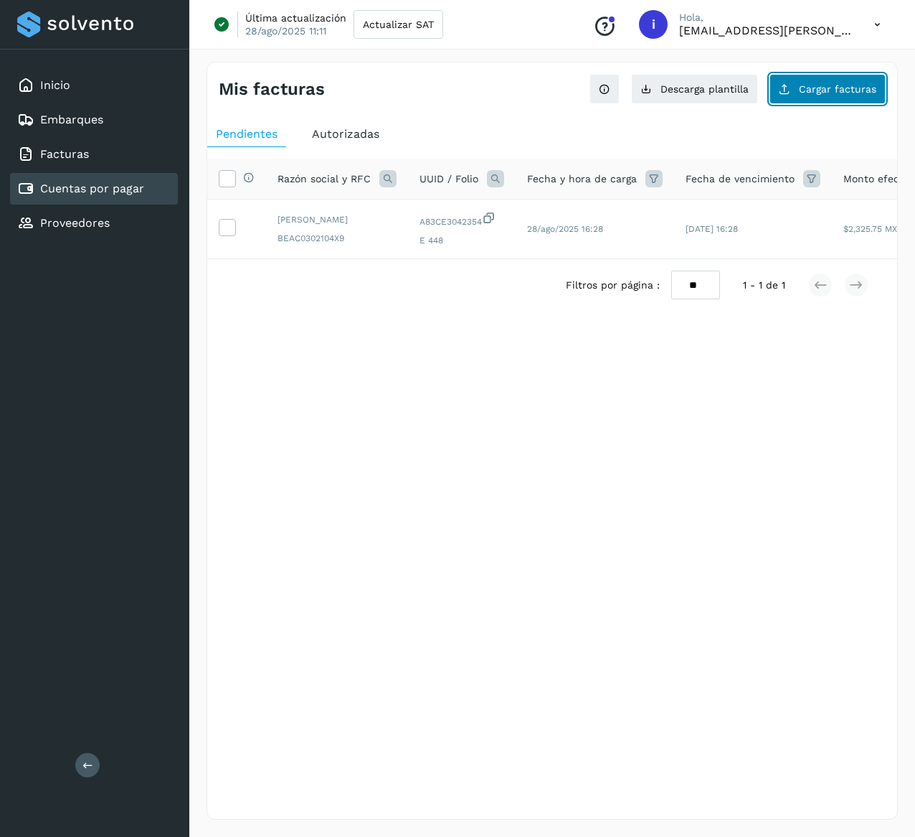
click at [833, 92] on span "Cargar facturas" at bounding box center [837, 89] width 77 height 10
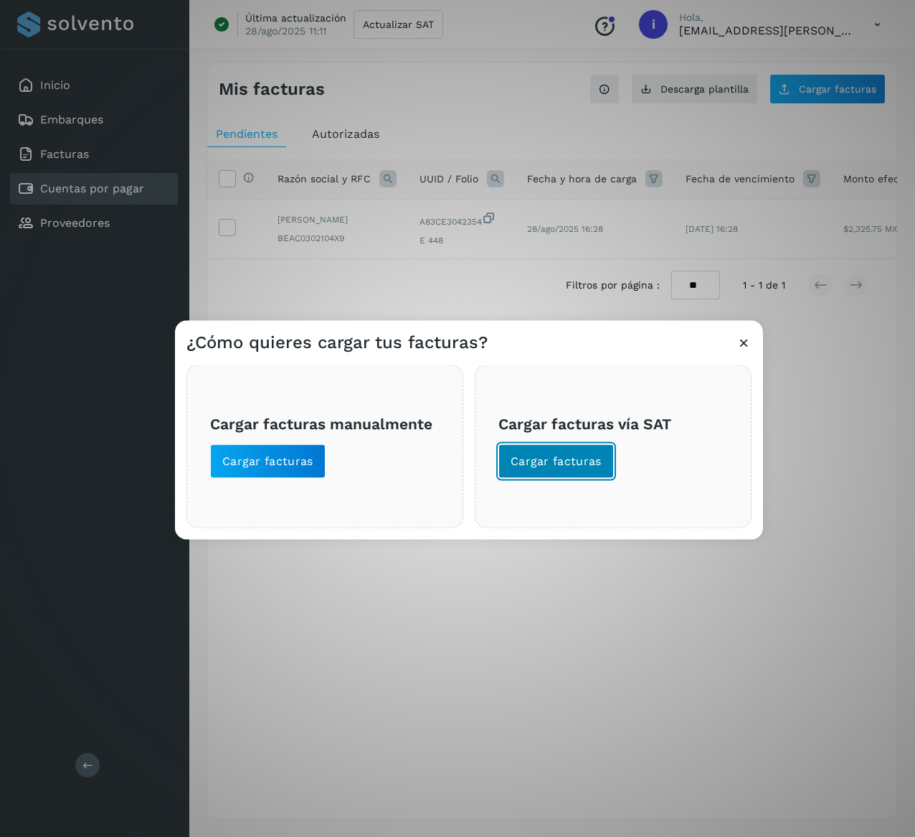
click at [589, 451] on button "Cargar facturas" at bounding box center [557, 461] width 116 height 34
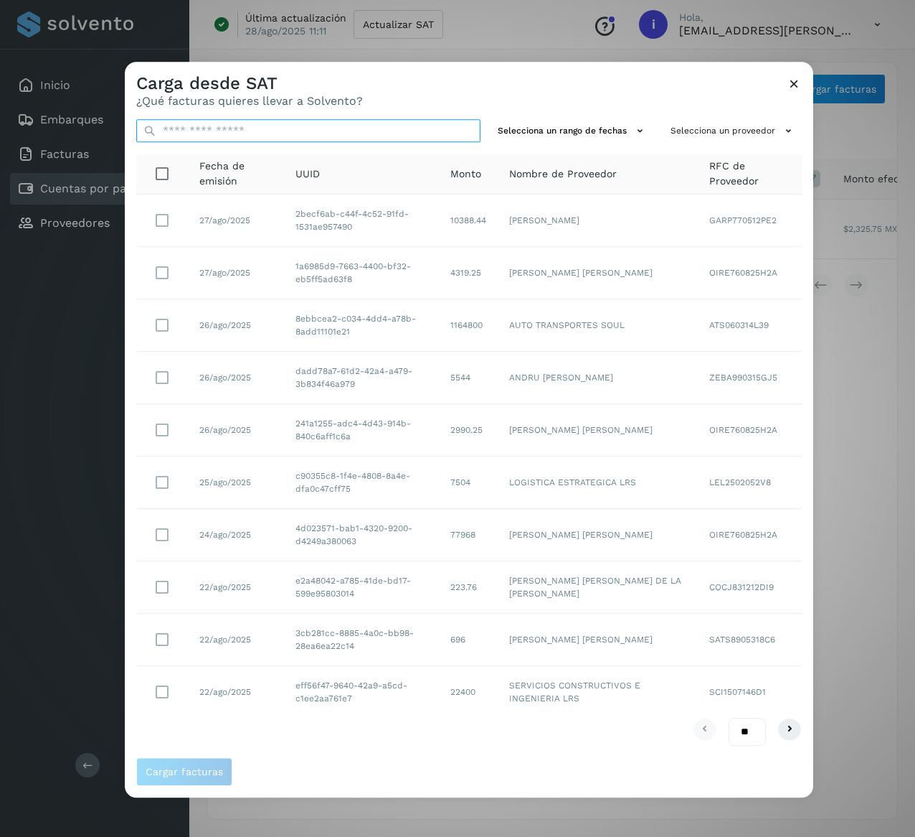
click at [280, 123] on input "text" at bounding box center [308, 130] width 344 height 23
paste input "**********"
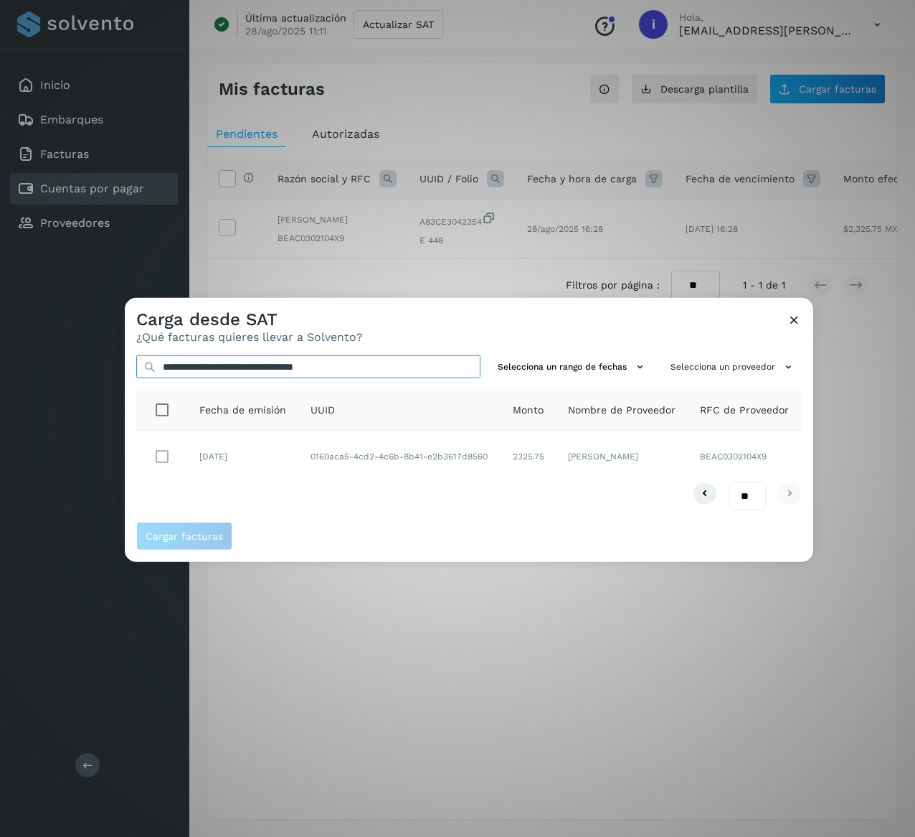
type input "**********"
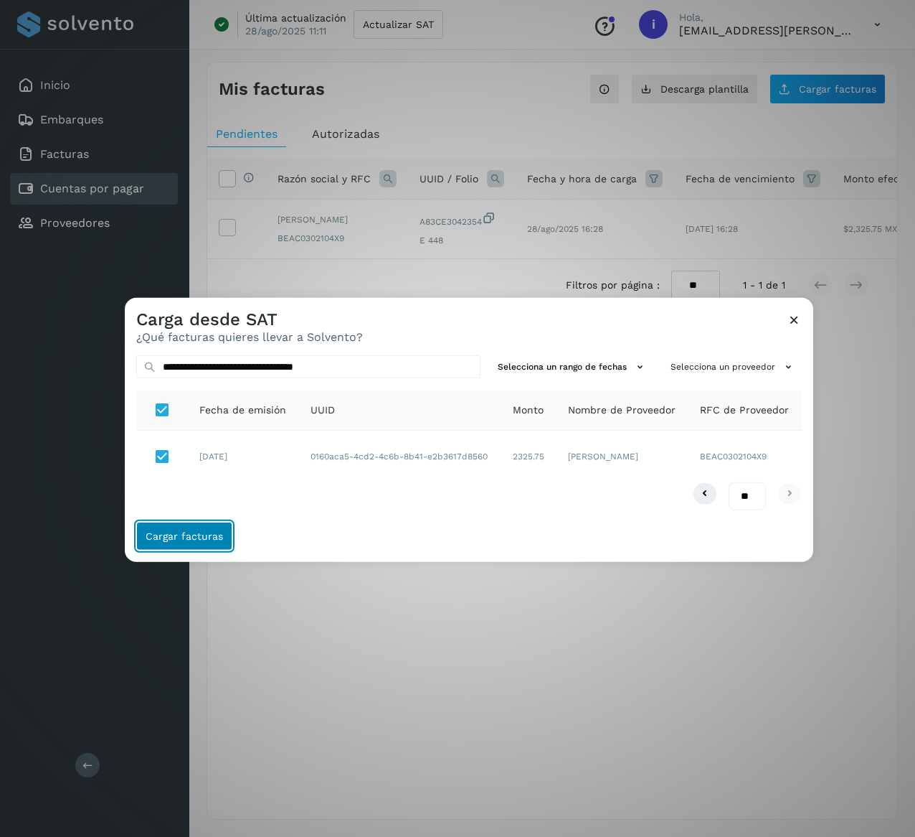
click at [213, 535] on span "Cargar facturas" at bounding box center [184, 536] width 77 height 10
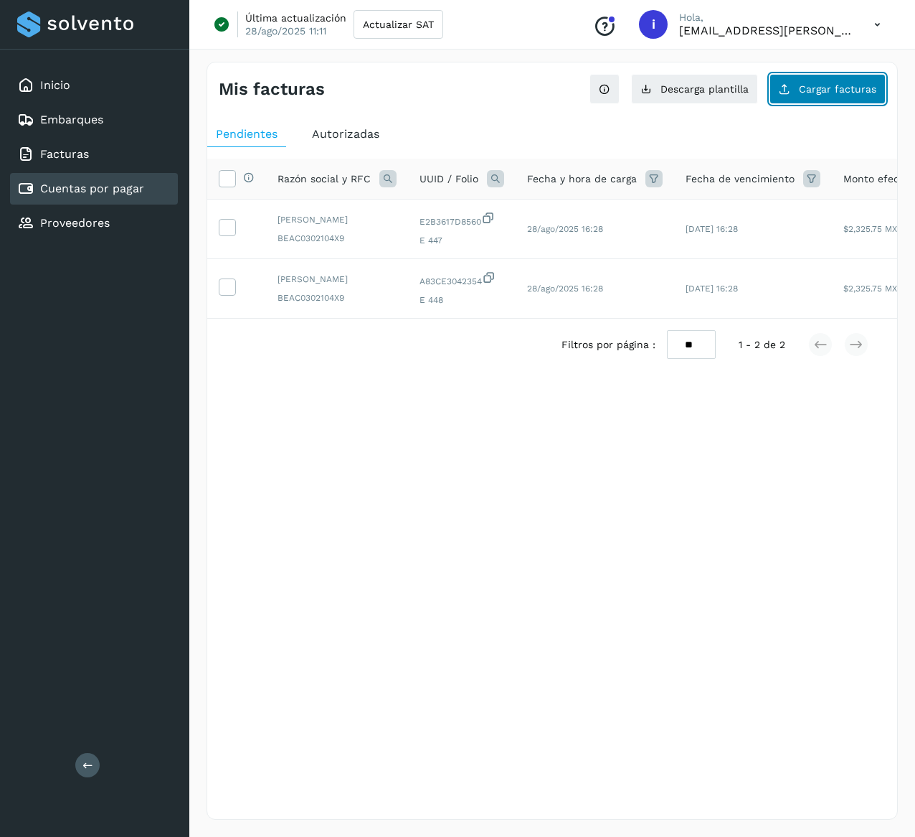
click at [812, 98] on button "Cargar facturas" at bounding box center [828, 89] width 116 height 30
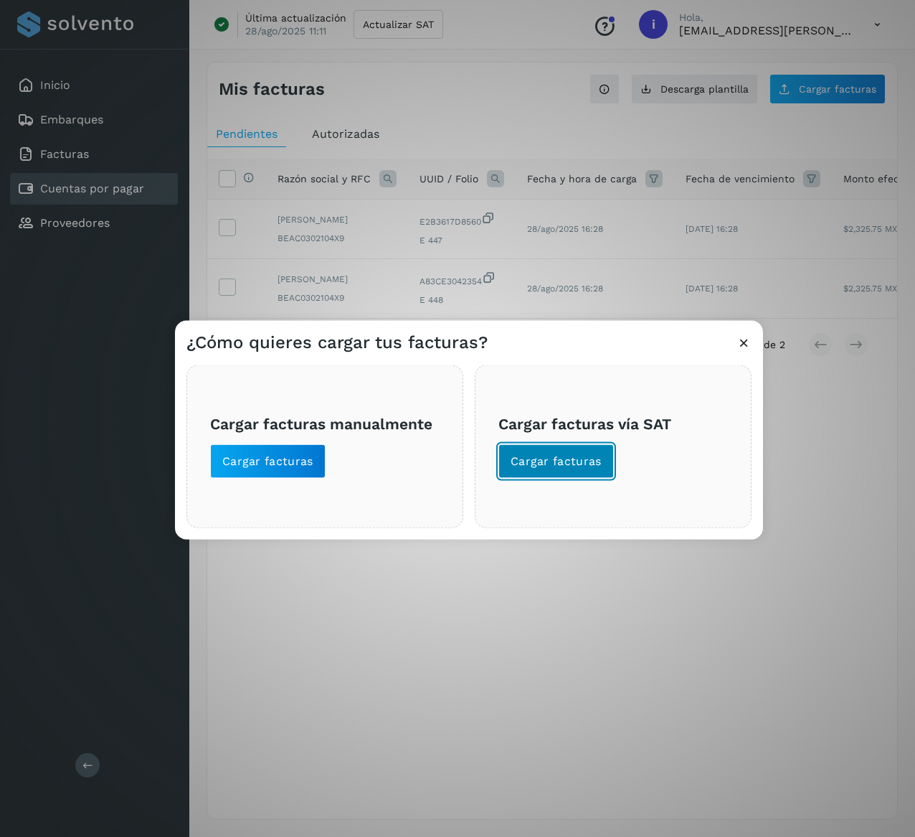
click at [557, 451] on button "Cargar facturas" at bounding box center [557, 461] width 116 height 34
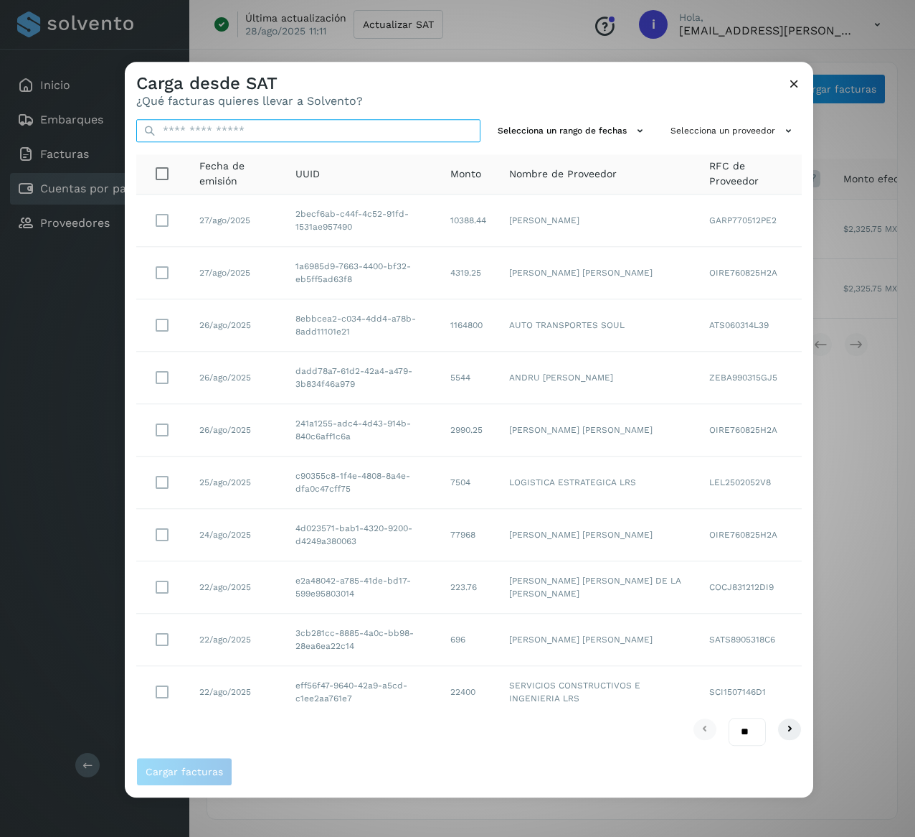
click at [342, 127] on input "text" at bounding box center [308, 130] width 344 height 23
paste input "**********"
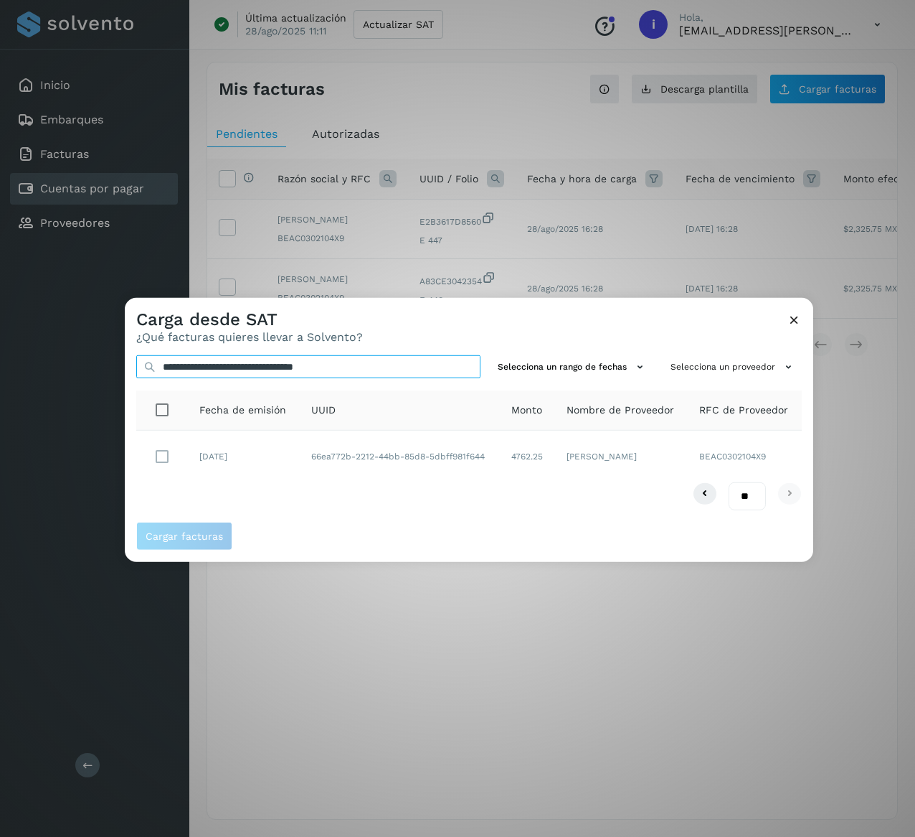
type input "**********"
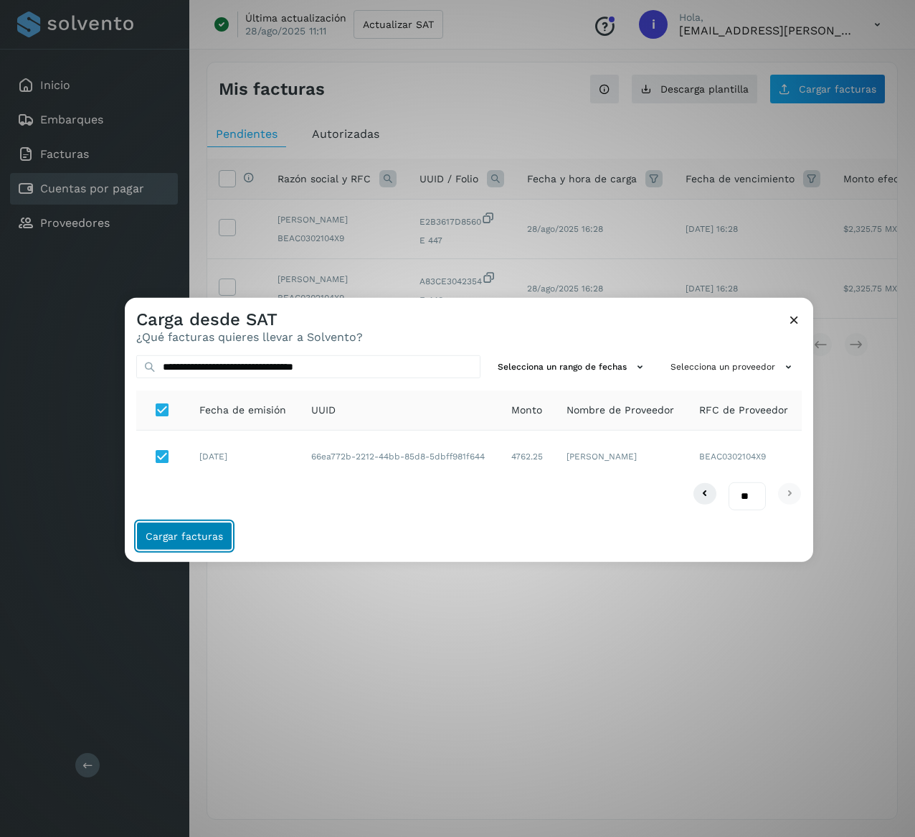
click at [207, 544] on button "Cargar facturas" at bounding box center [184, 536] width 96 height 29
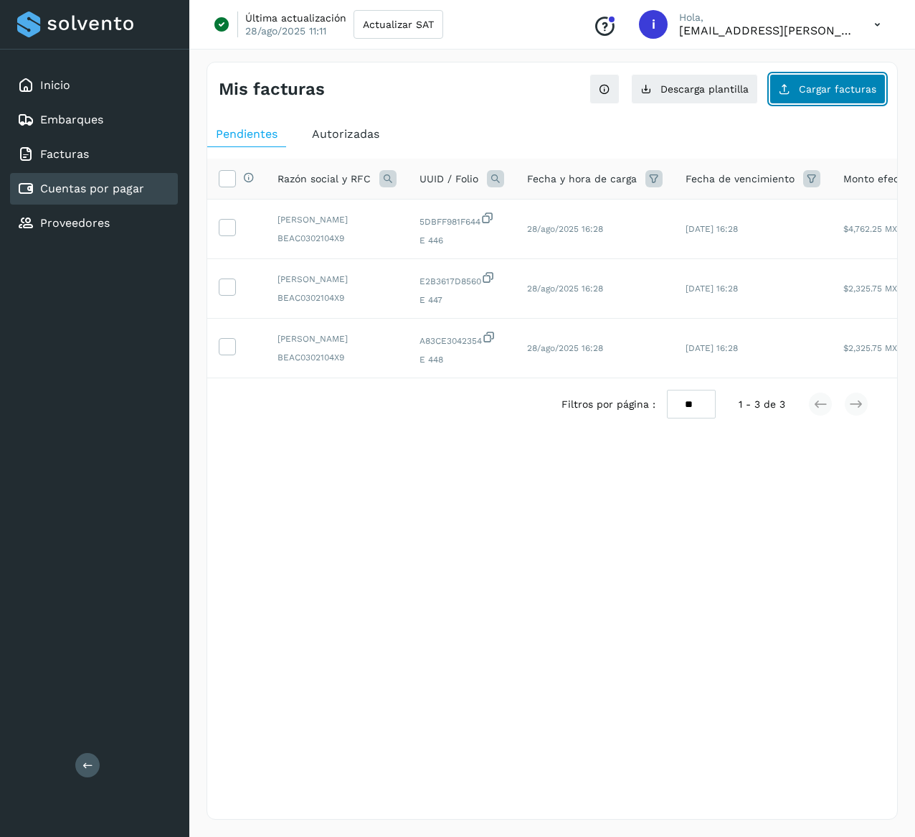
click at [827, 95] on button "Cargar facturas" at bounding box center [828, 89] width 116 height 30
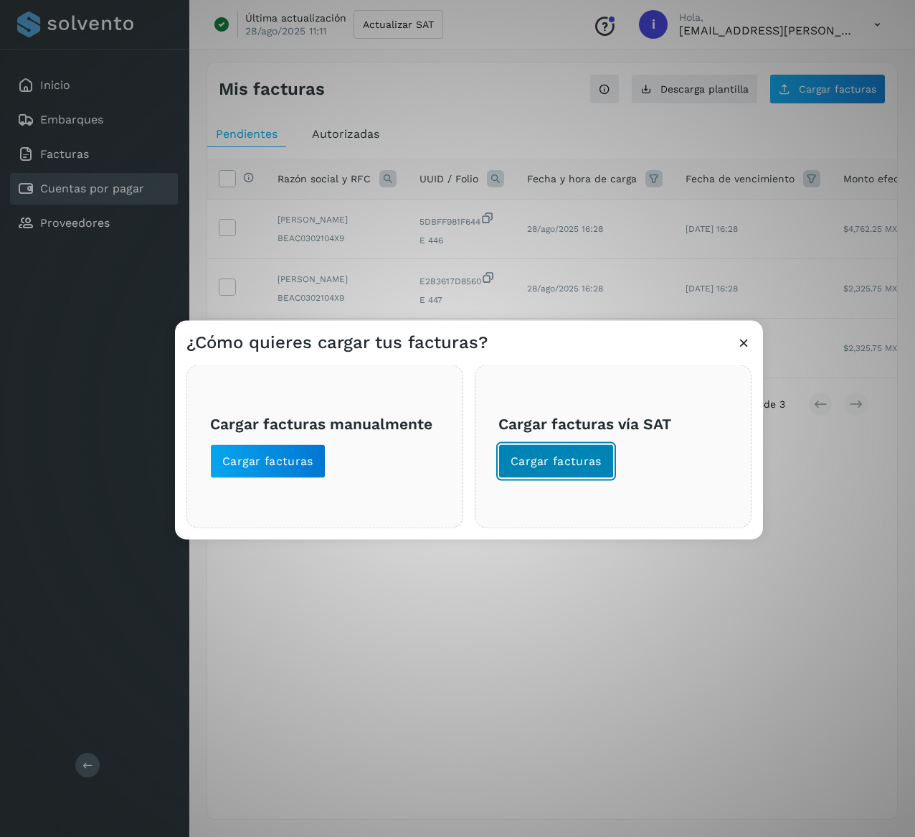
click at [532, 471] on button "Cargar facturas" at bounding box center [557, 461] width 116 height 34
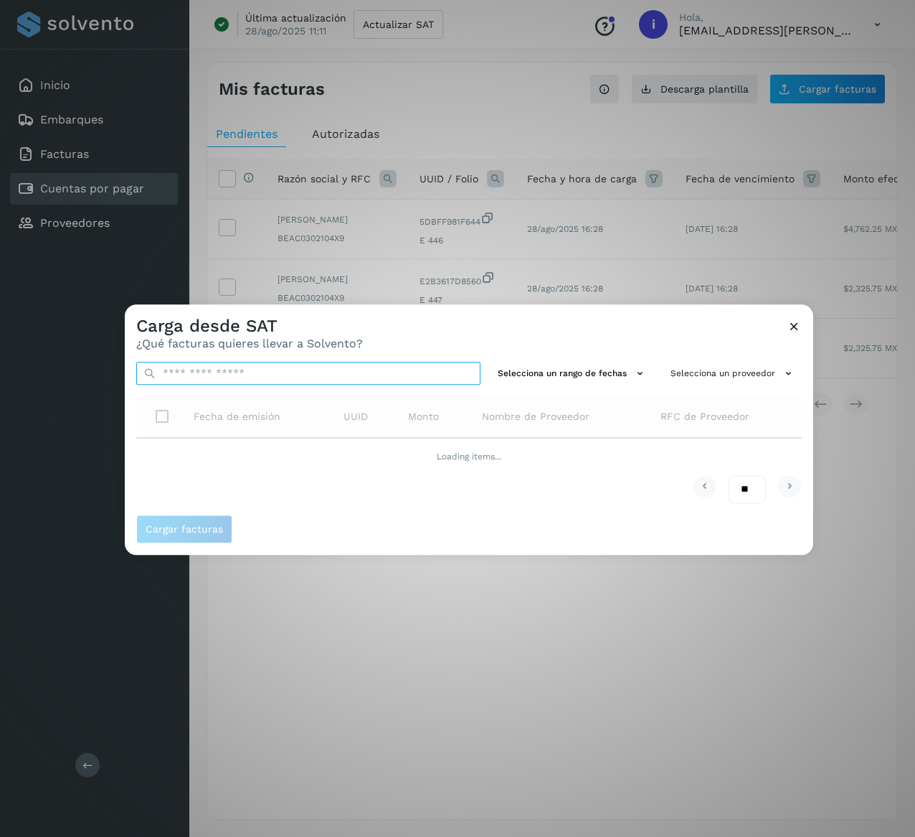
click at [363, 374] on input "text" at bounding box center [308, 373] width 344 height 23
paste input "**********"
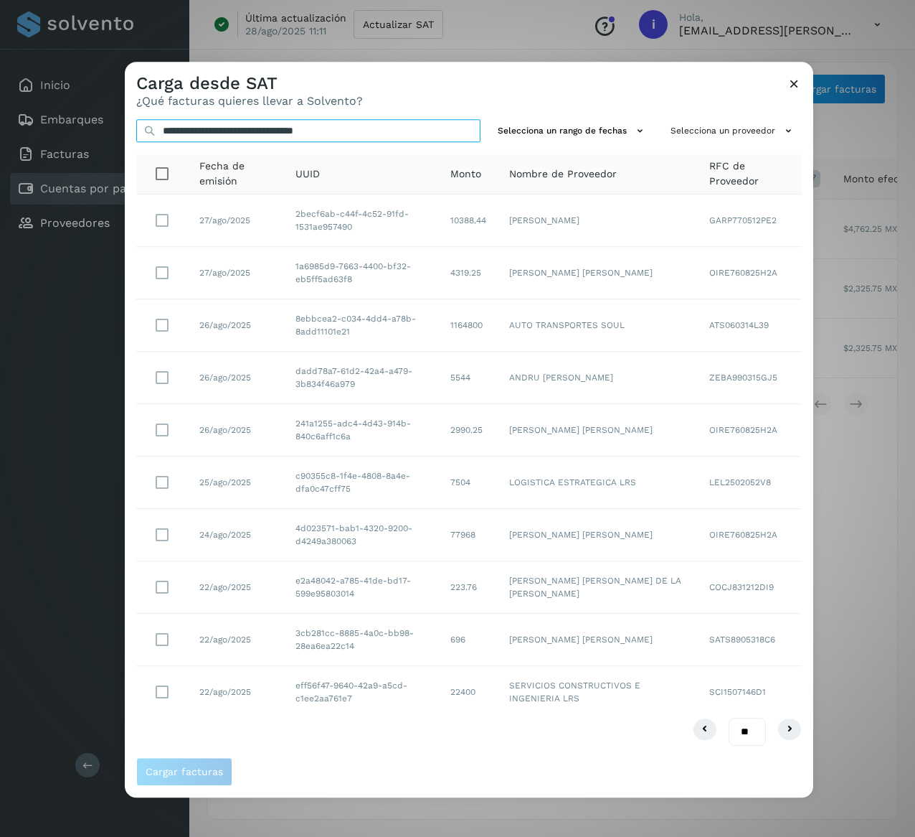
click at [372, 122] on input "**********" at bounding box center [308, 130] width 344 height 23
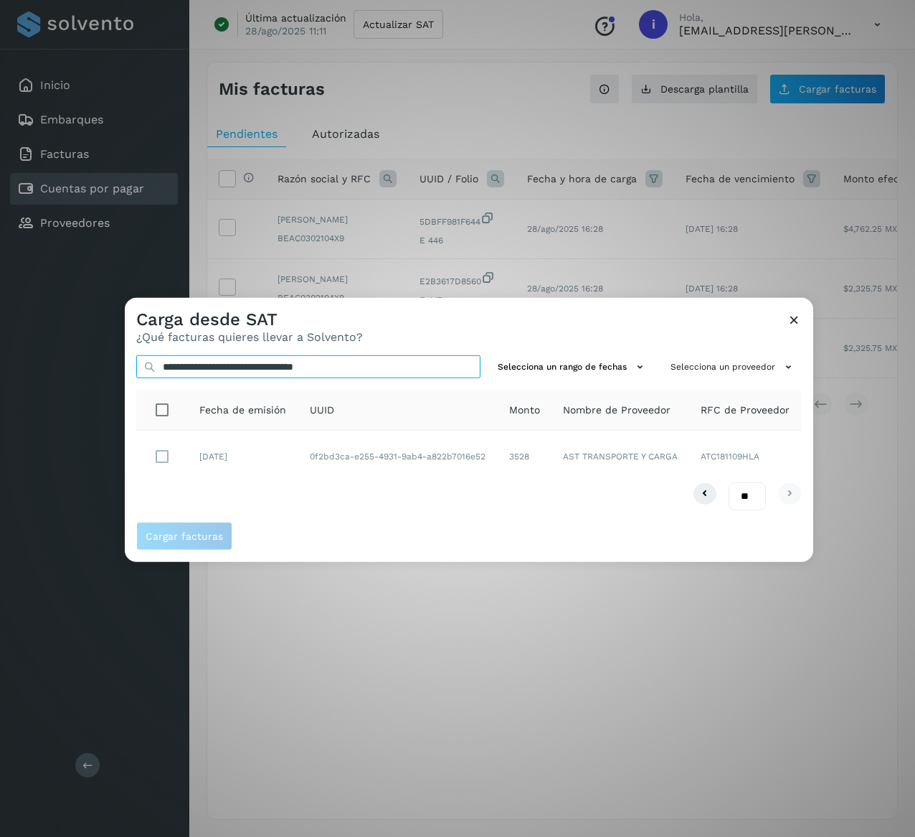
type input "**********"
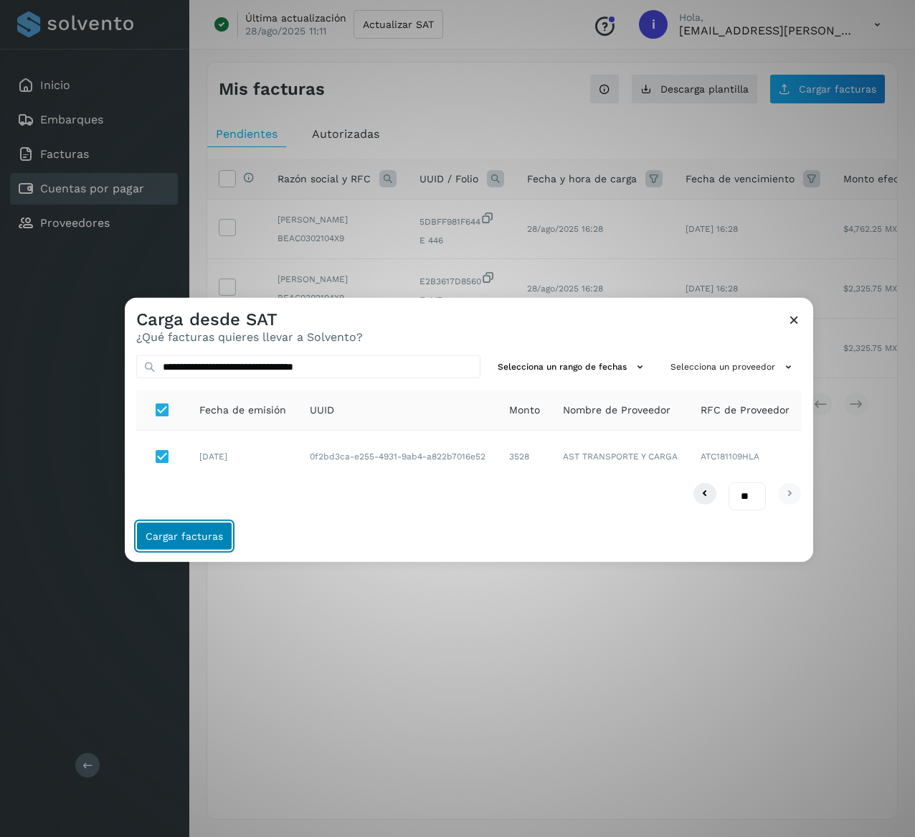
click at [190, 527] on button "Cargar facturas" at bounding box center [184, 536] width 96 height 29
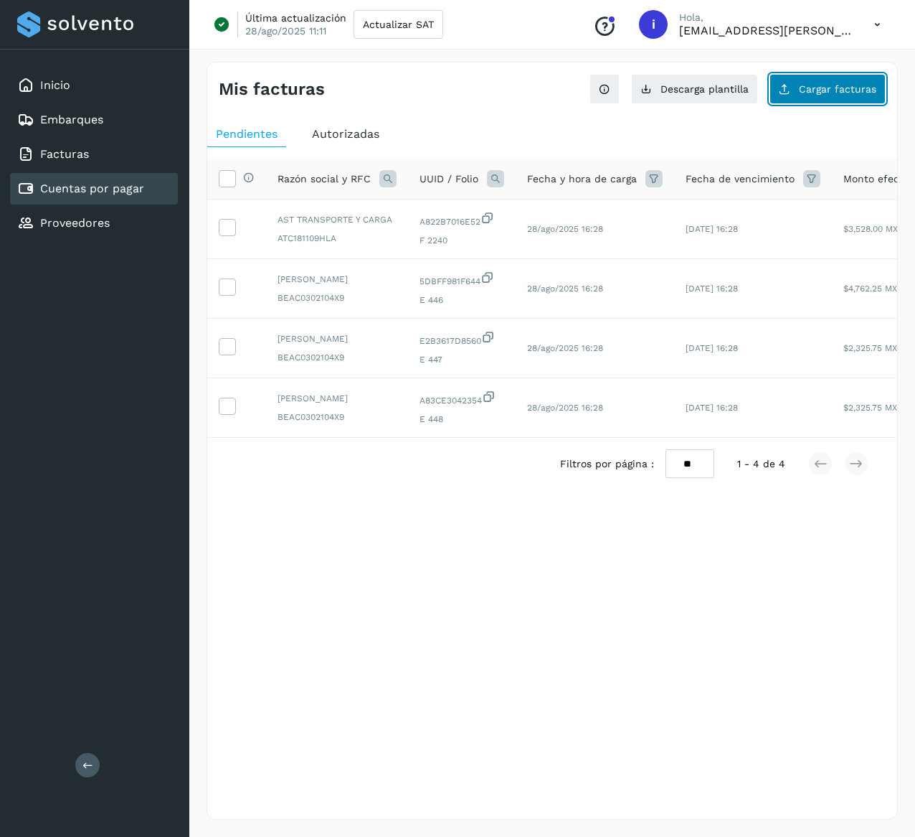
click at [834, 84] on span "Cargar facturas" at bounding box center [837, 89] width 77 height 10
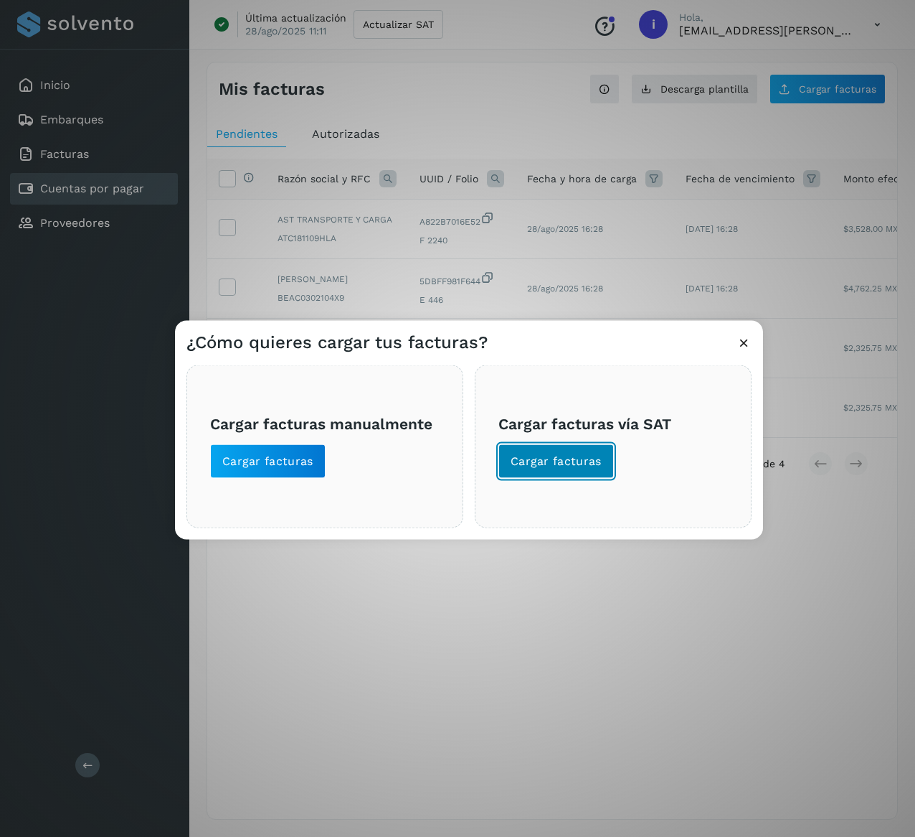
click at [587, 468] on span "Cargar facturas" at bounding box center [556, 461] width 91 height 16
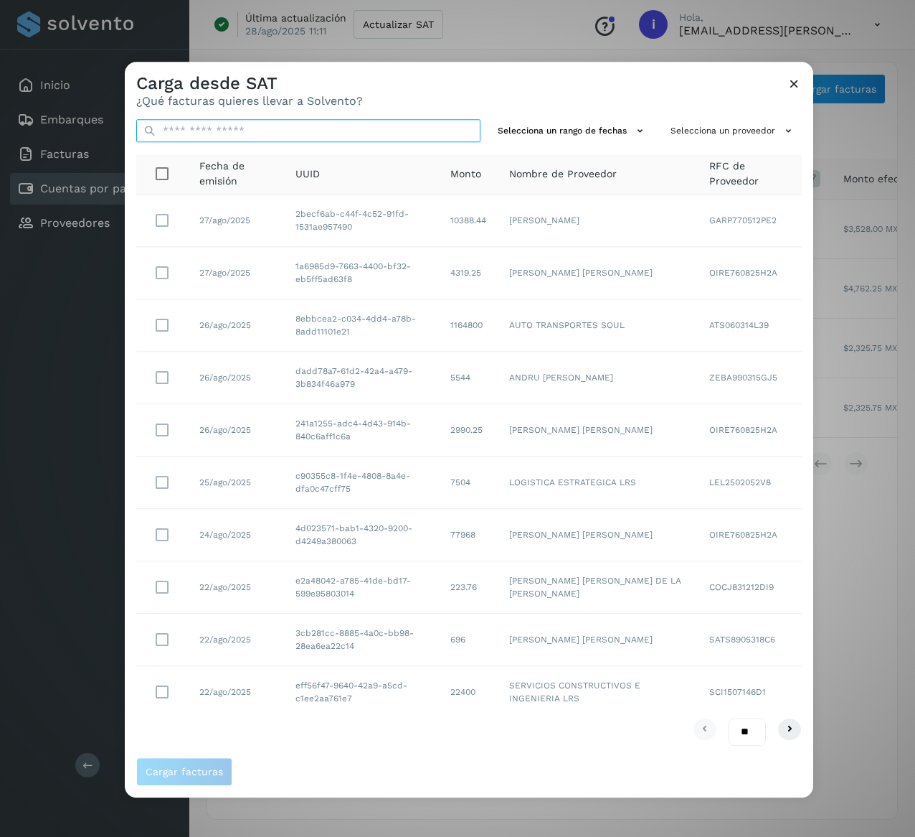
click at [328, 133] on input "text" at bounding box center [308, 130] width 344 height 23
paste input "**********"
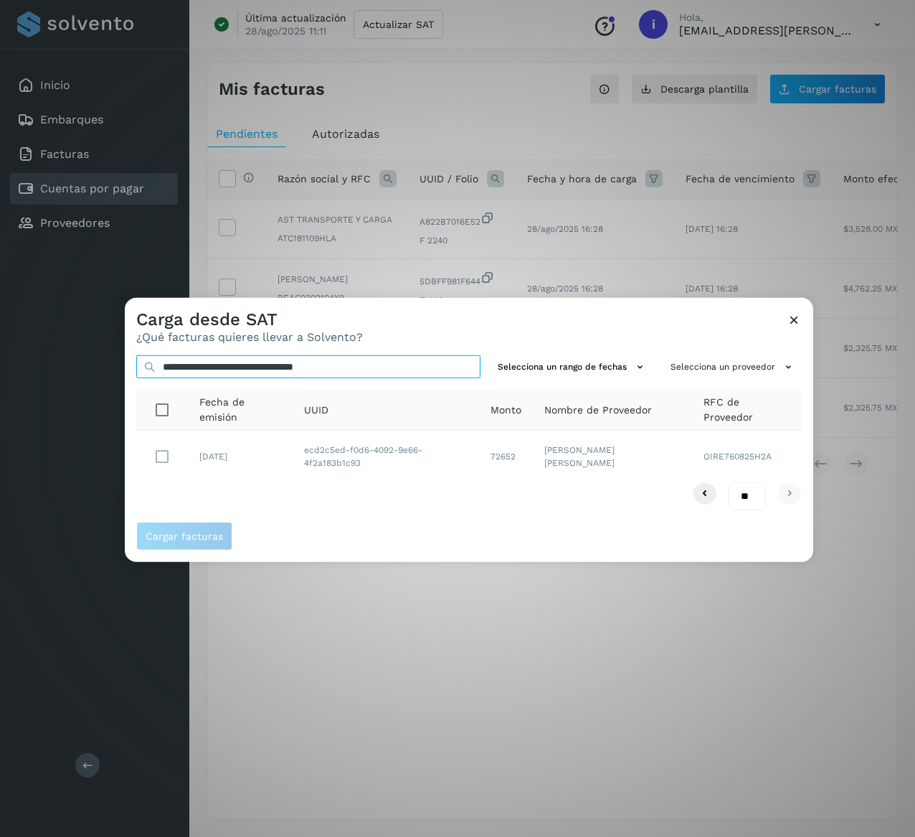
type input "**********"
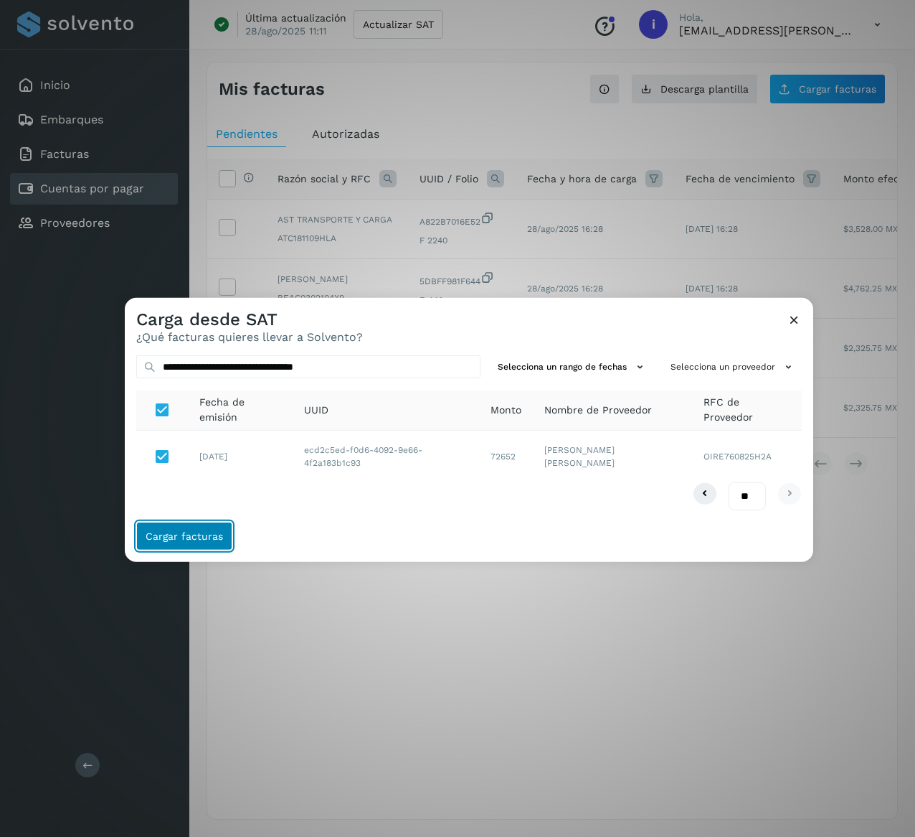
click at [212, 534] on span "Cargar facturas" at bounding box center [184, 536] width 77 height 10
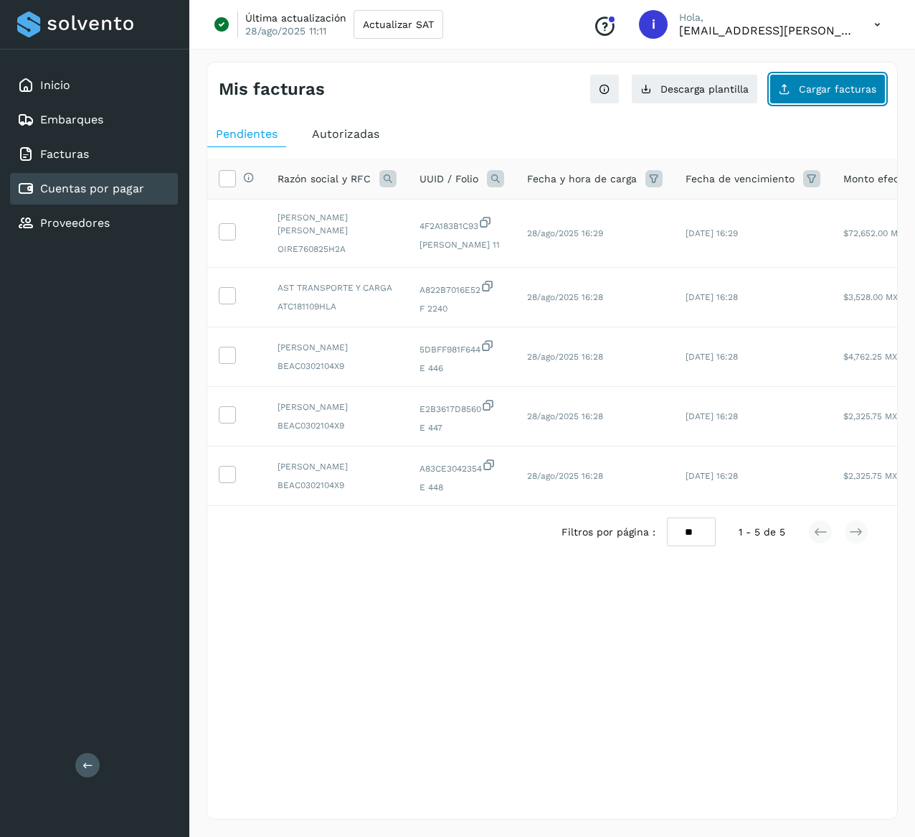
click at [824, 89] on span "Cargar facturas" at bounding box center [837, 89] width 77 height 10
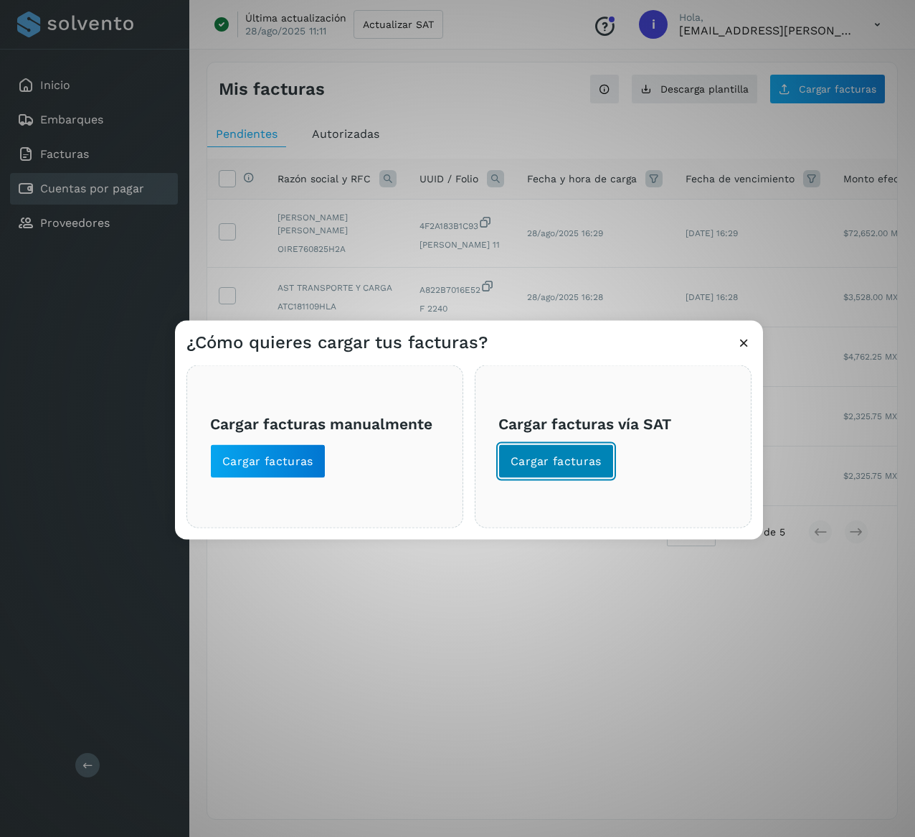
click at [571, 456] on span "Cargar facturas" at bounding box center [556, 461] width 91 height 16
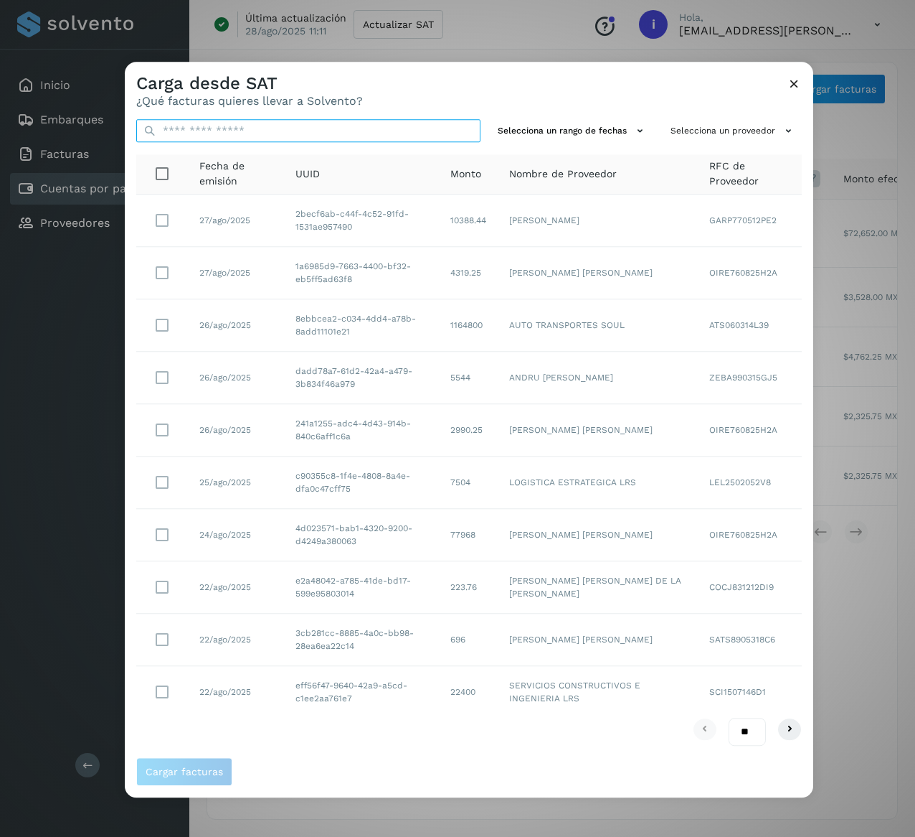
click at [383, 130] on input "text" at bounding box center [308, 130] width 344 height 23
paste input "**********"
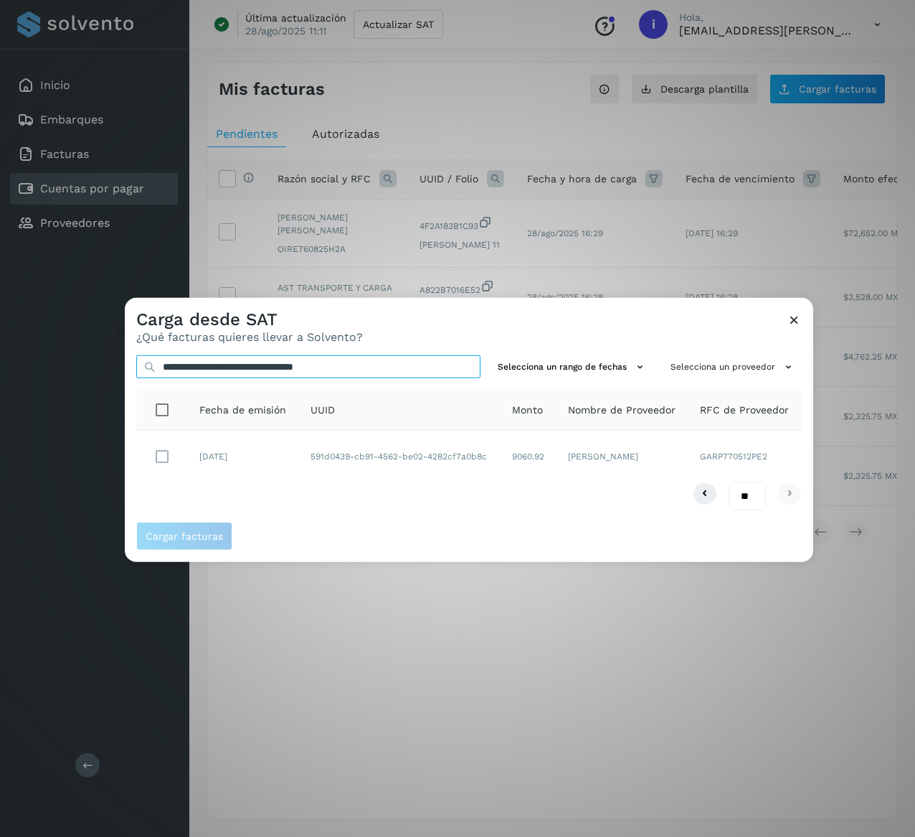
type input "**********"
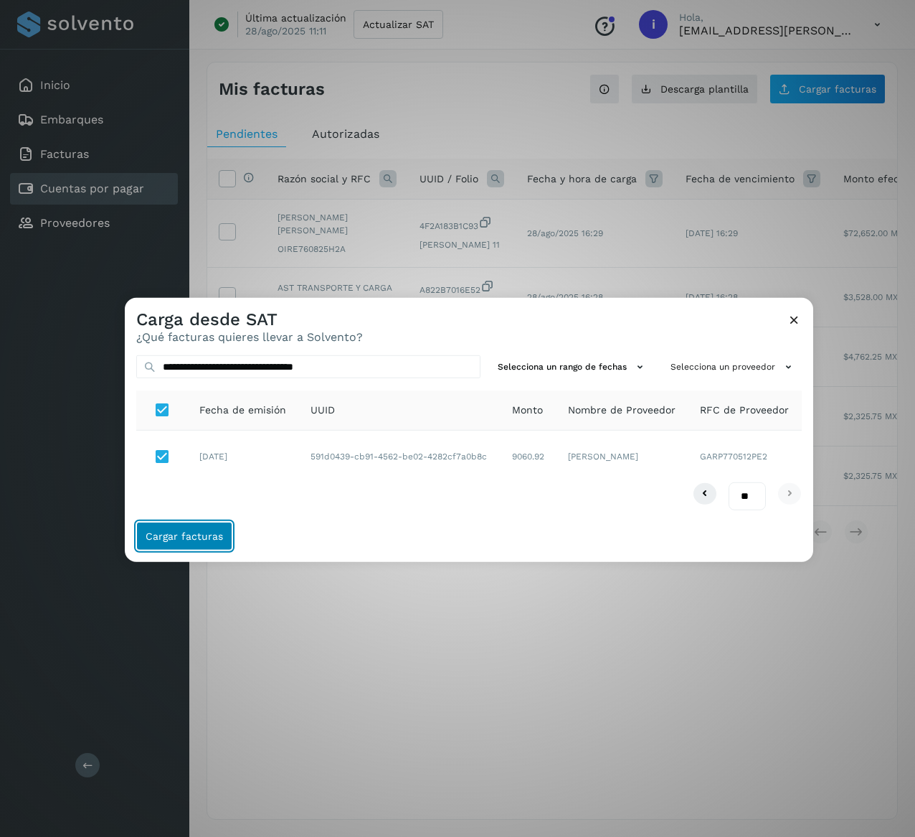
click at [207, 531] on span "Cargar facturas" at bounding box center [184, 536] width 77 height 10
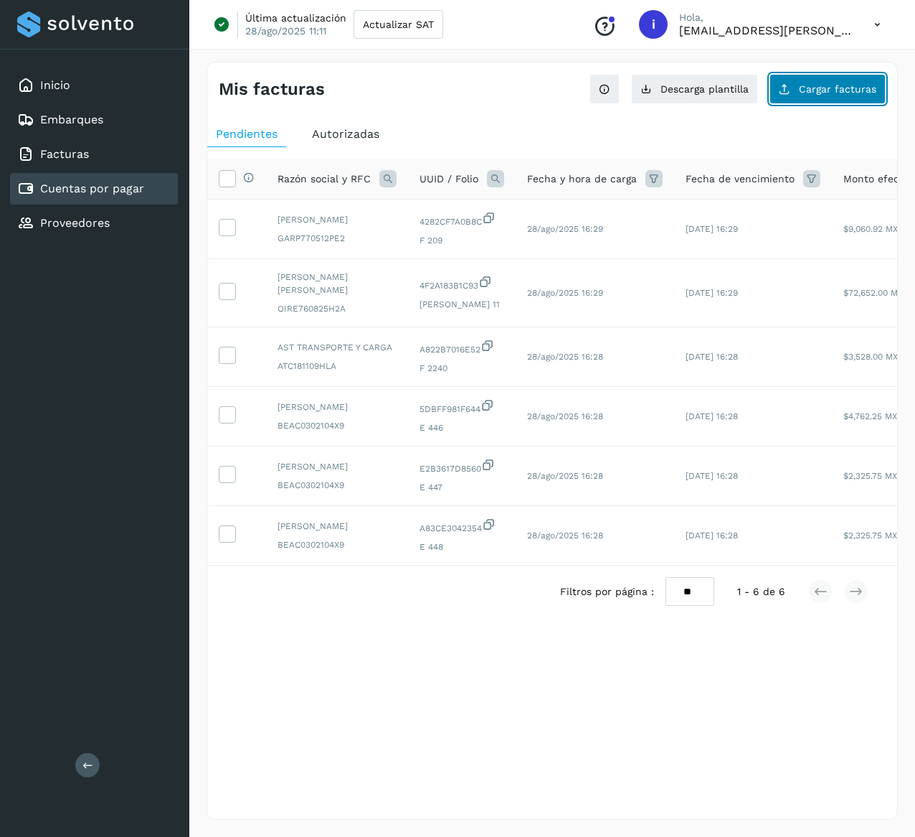
click at [862, 90] on span "Cargar facturas" at bounding box center [837, 89] width 77 height 10
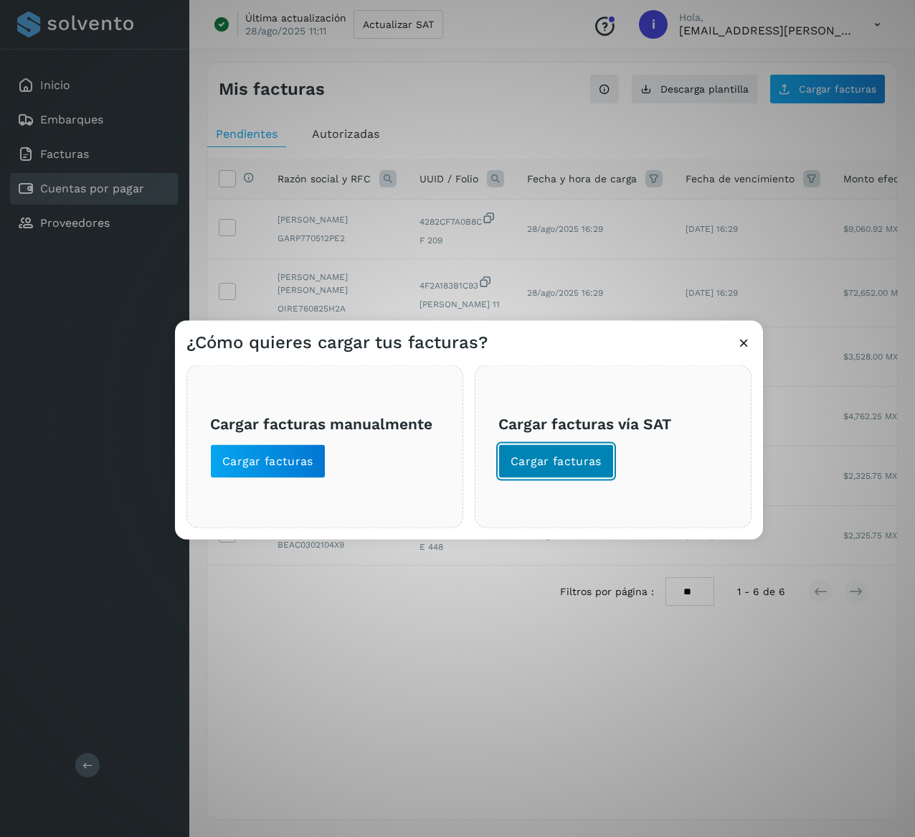
click at [577, 454] on span "Cargar facturas" at bounding box center [556, 461] width 91 height 16
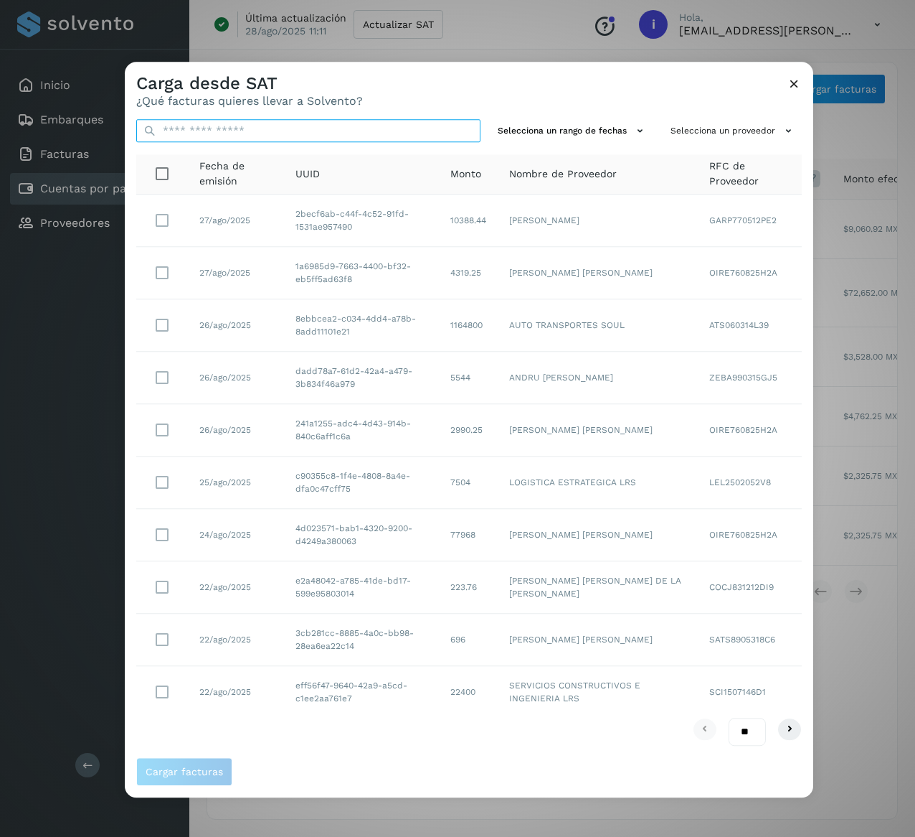
click at [288, 129] on input "text" at bounding box center [308, 130] width 344 height 23
paste input "**********"
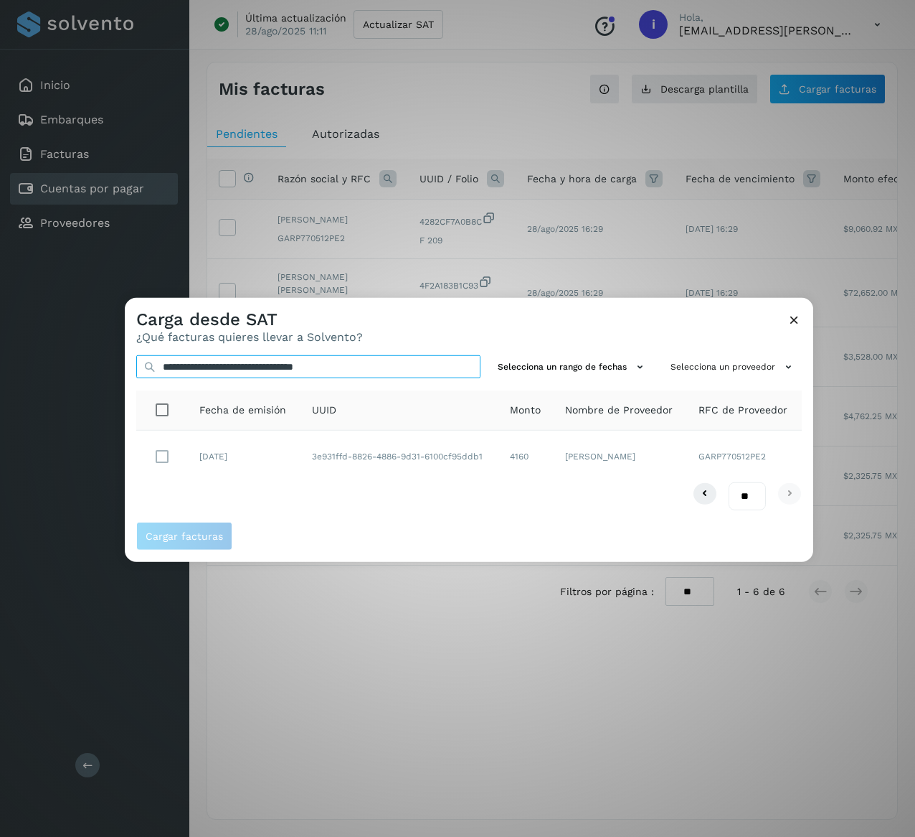
type input "**********"
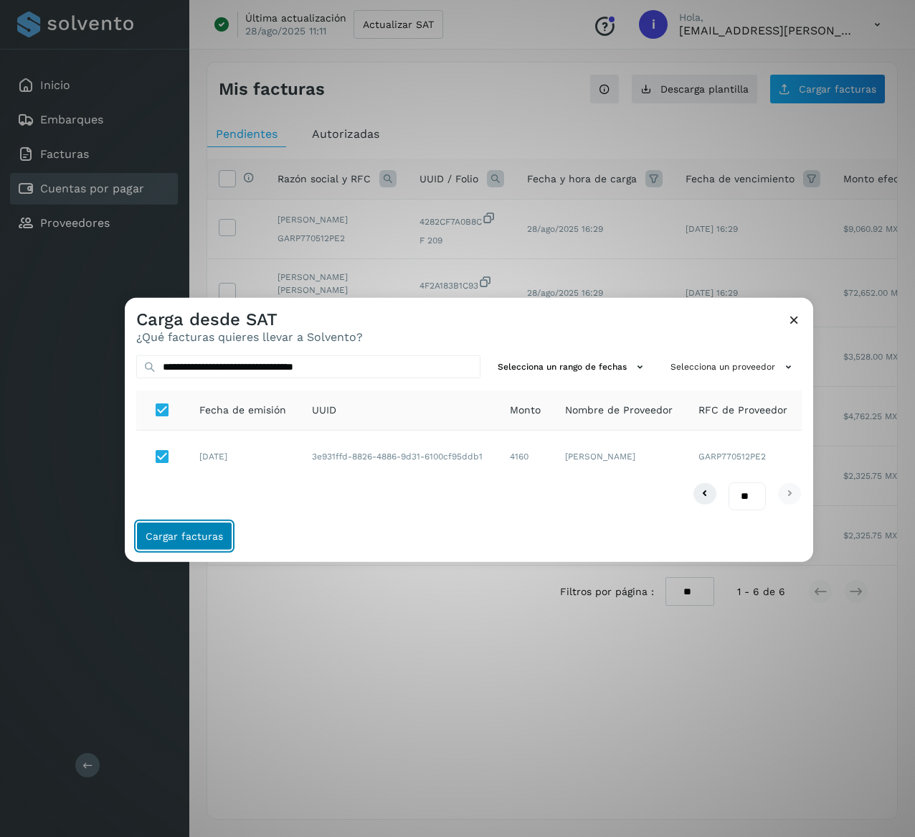
click at [225, 542] on button "Cargar facturas" at bounding box center [184, 536] width 96 height 29
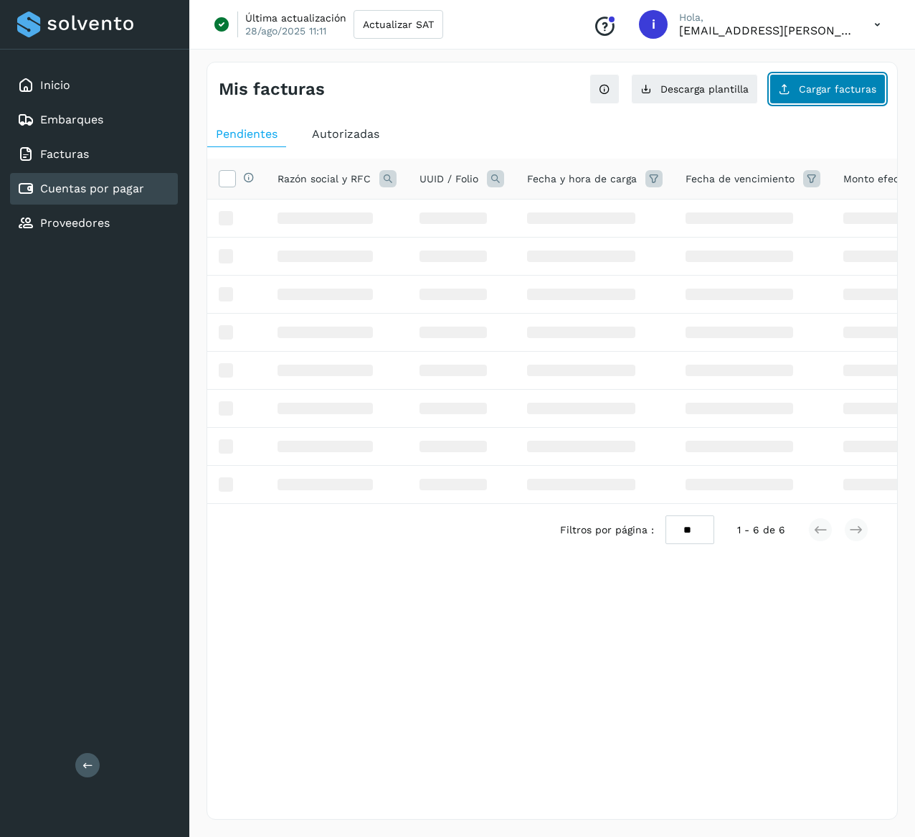
click at [847, 79] on button "Cargar facturas" at bounding box center [828, 89] width 116 height 30
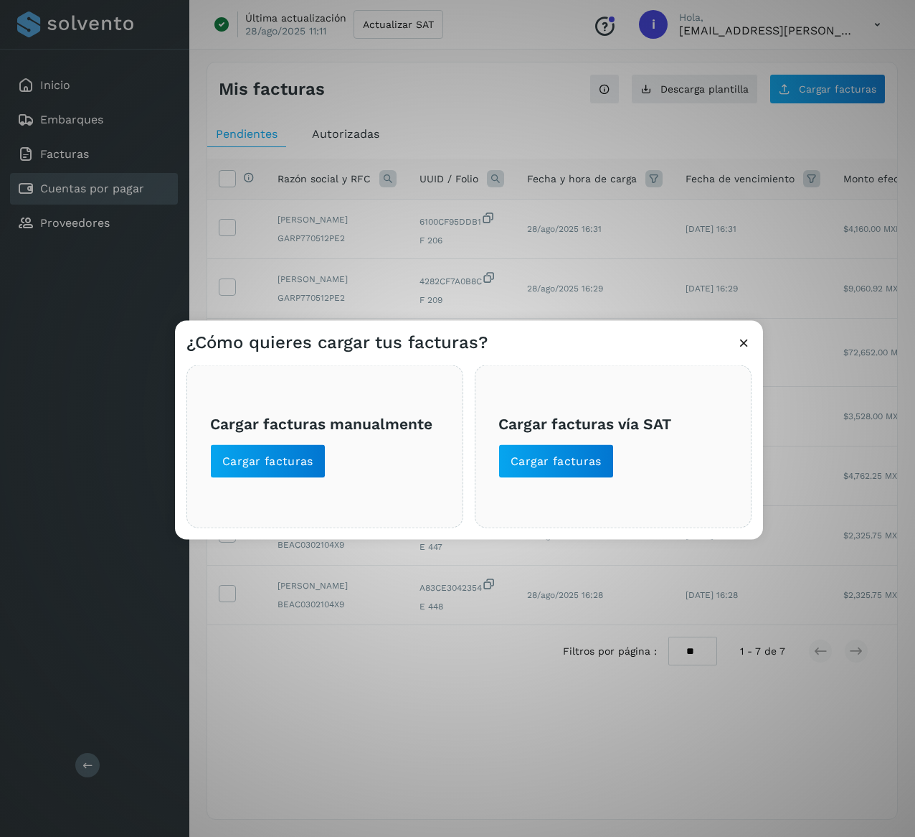
click at [618, 471] on span "Cargar facturas vía SAT Cargar facturas" at bounding box center [614, 446] width 230 height 64
click at [578, 461] on span "Cargar facturas" at bounding box center [556, 461] width 91 height 16
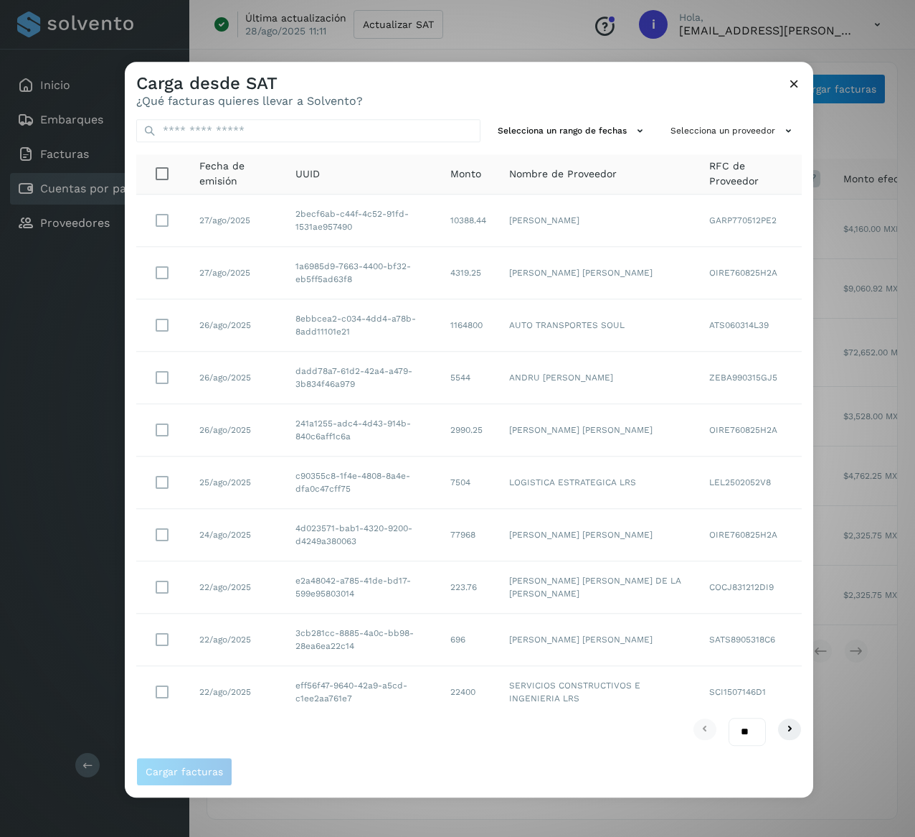
click at [276, 116] on div "Selecciona un rango de fechas Selecciona un proveedor Fecha de emisión UUID Mon…" at bounding box center [469, 432] width 689 height 649
click at [288, 128] on input "text" at bounding box center [308, 130] width 344 height 23
paste input "**********"
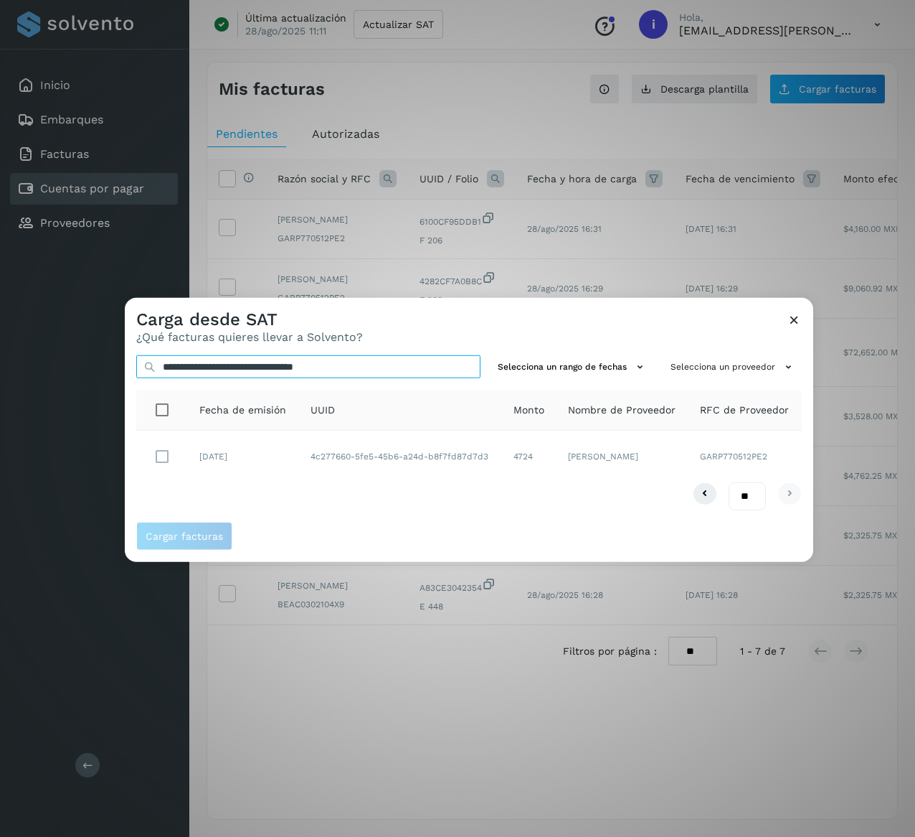
type input "**********"
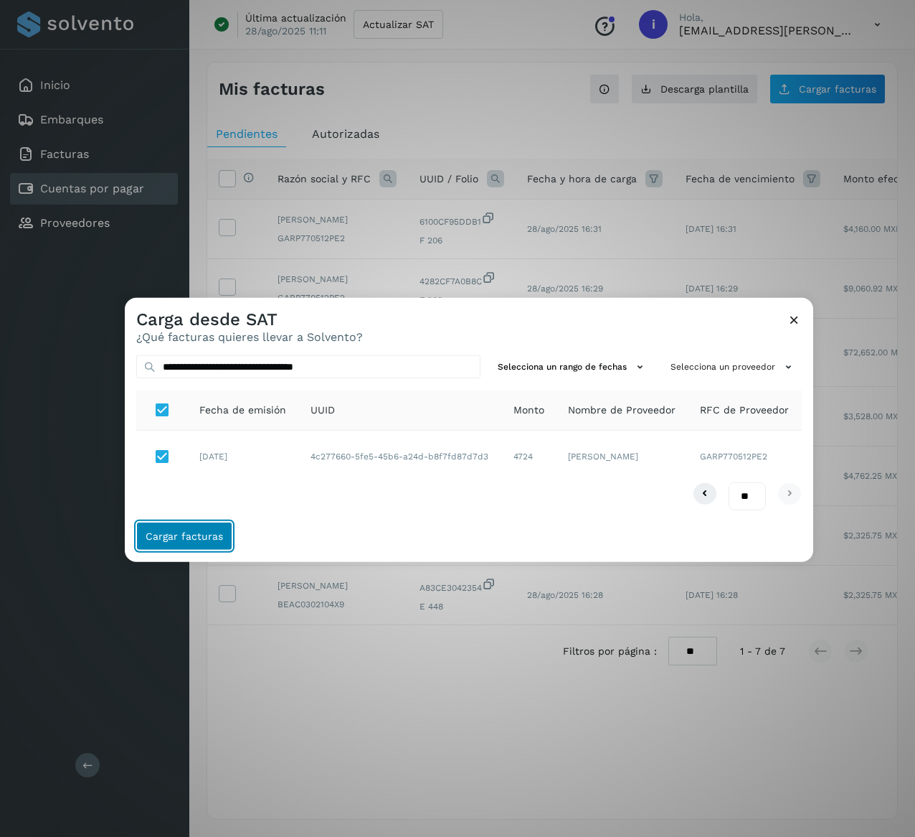
click at [217, 531] on span "Cargar facturas" at bounding box center [184, 536] width 77 height 10
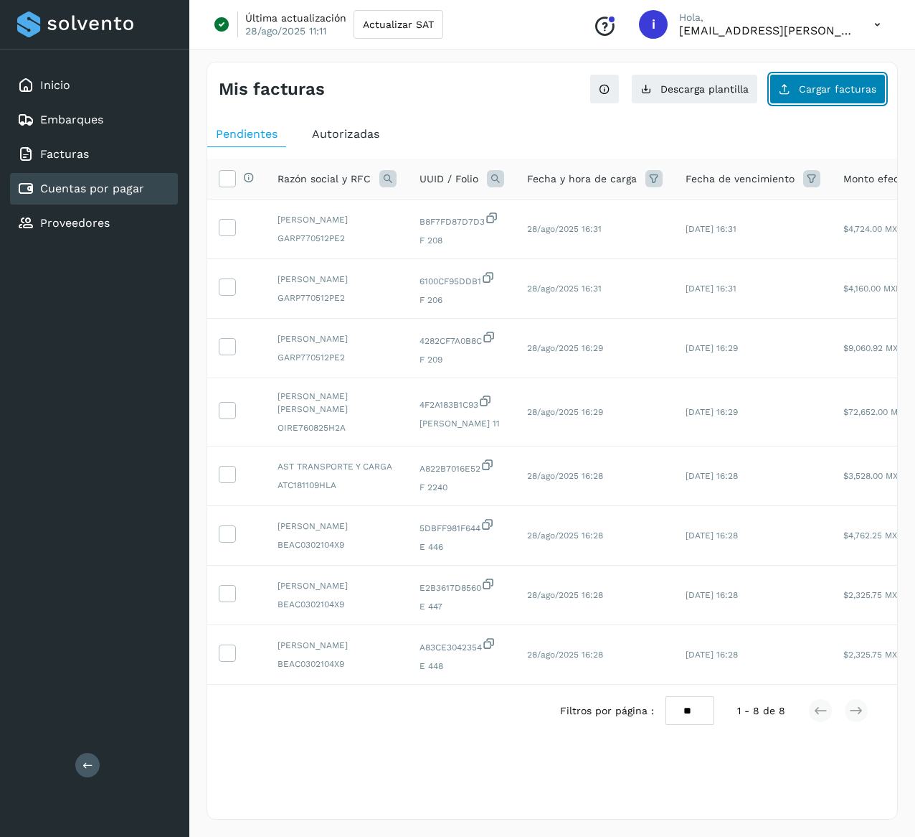
click at [815, 99] on button "Cargar facturas" at bounding box center [828, 89] width 116 height 30
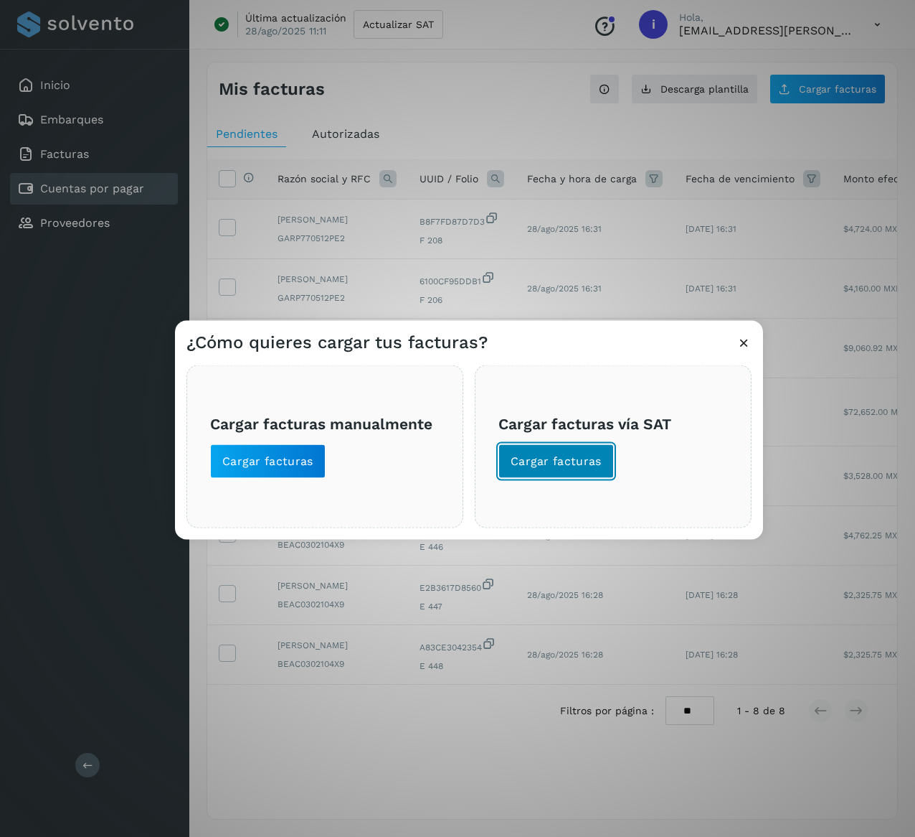
click at [567, 471] on button "Cargar facturas" at bounding box center [557, 461] width 116 height 34
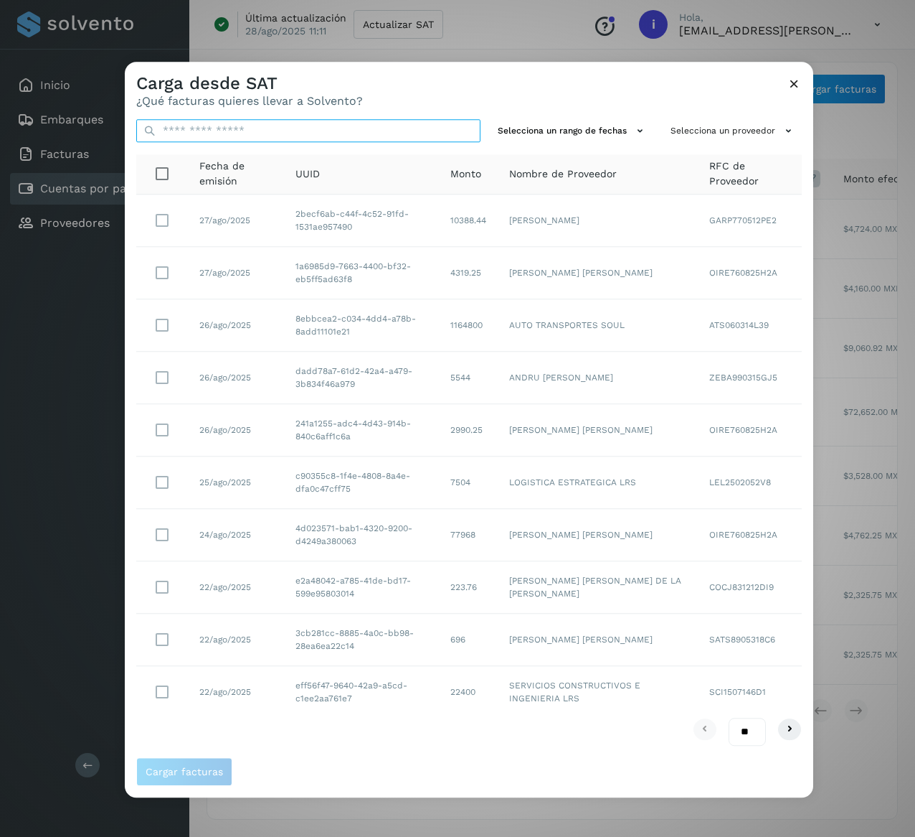
click at [241, 130] on input "text" at bounding box center [308, 130] width 344 height 23
paste input "**********"
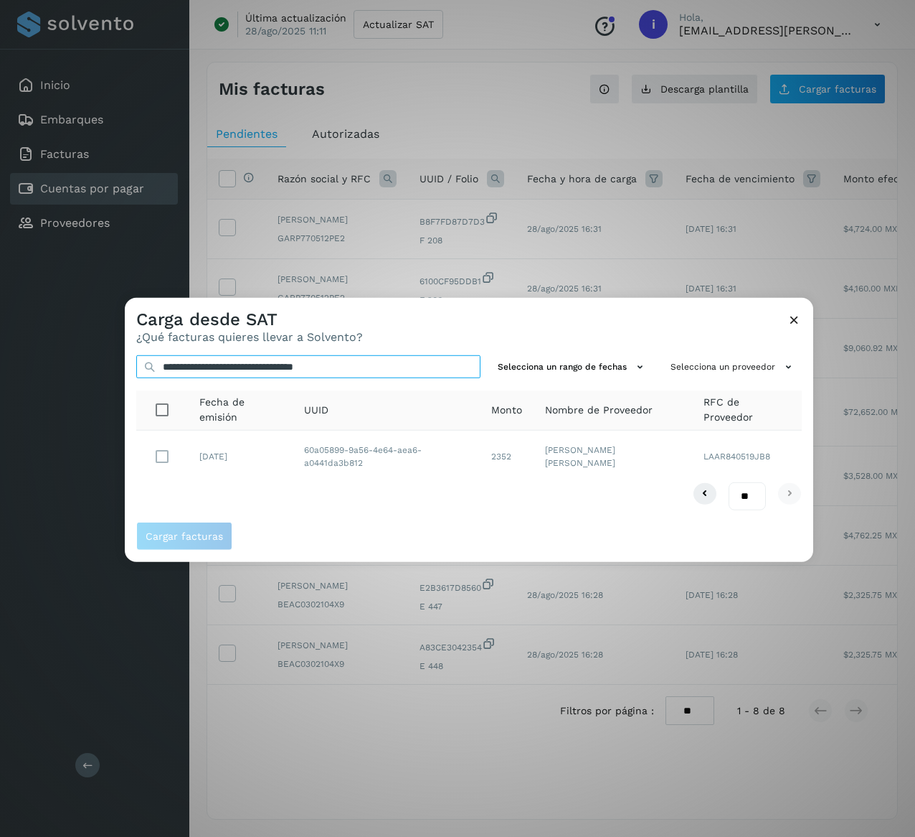
type input "**********"
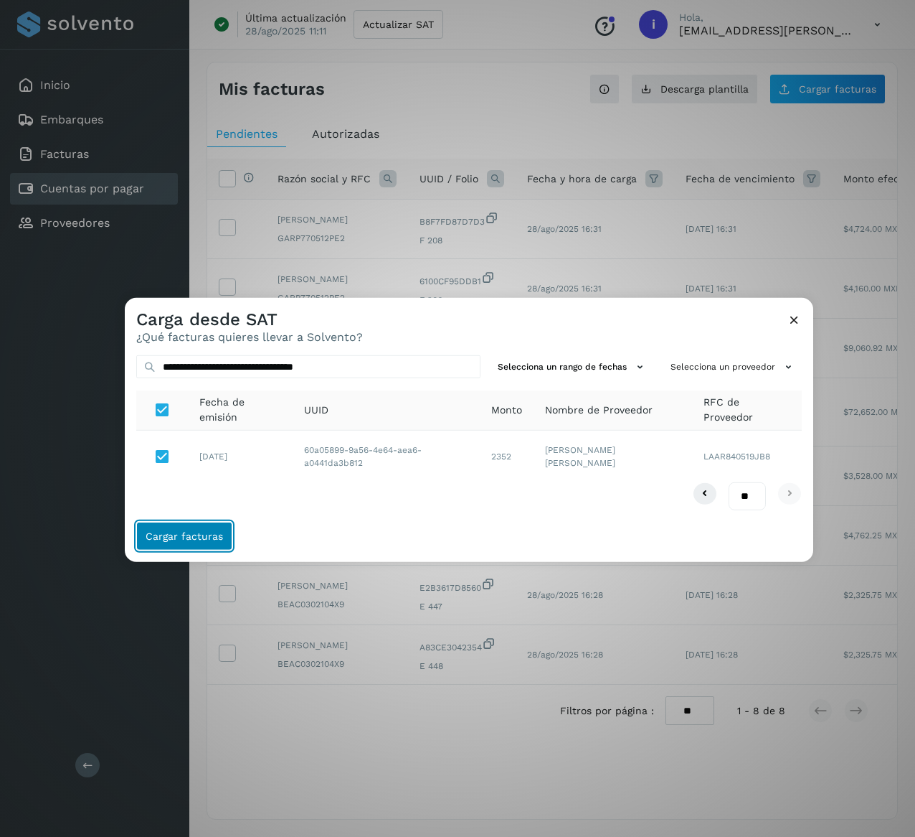
click at [207, 535] on span "Cargar facturas" at bounding box center [184, 536] width 77 height 10
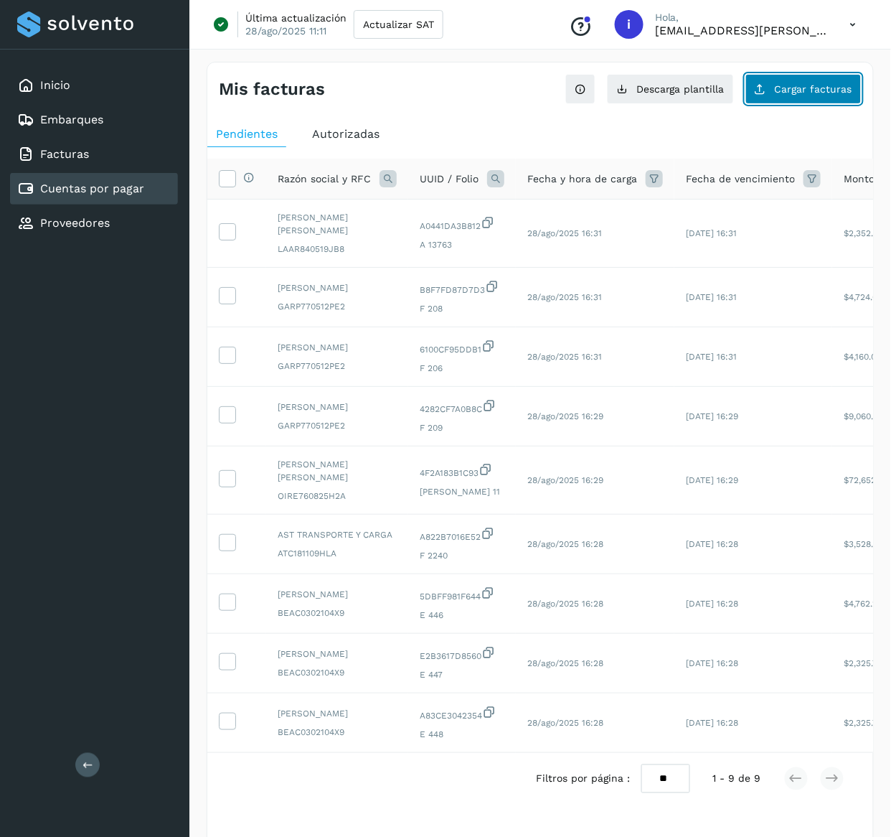
click at [824, 79] on button "Cargar facturas" at bounding box center [803, 89] width 116 height 30
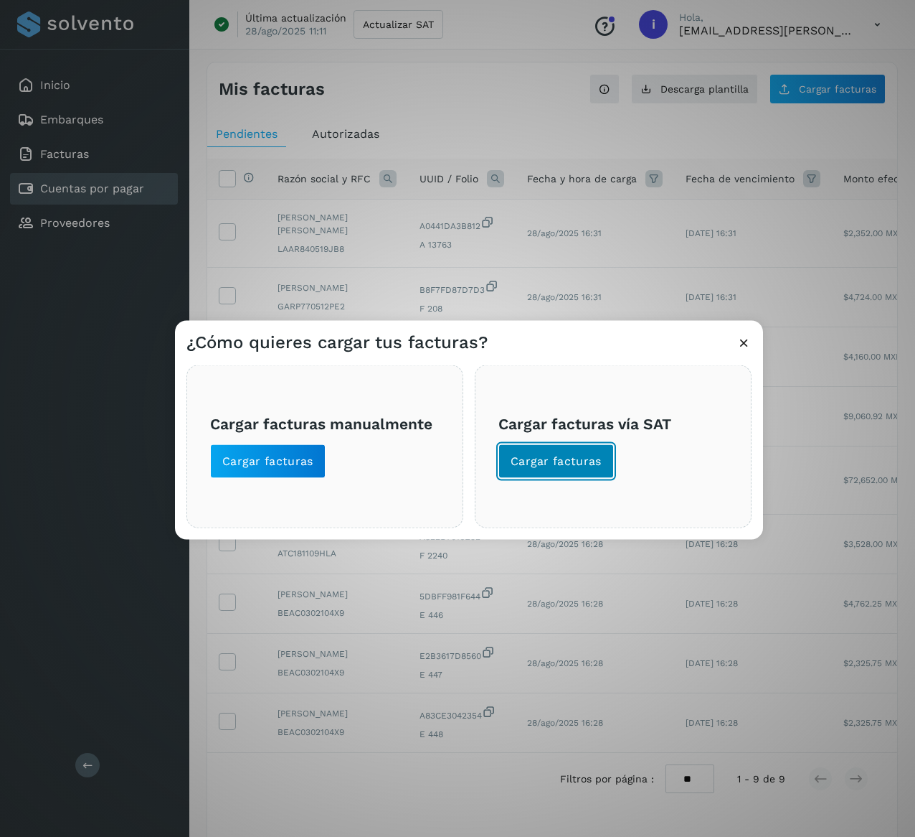
click at [557, 459] on span "Cargar facturas" at bounding box center [556, 461] width 91 height 16
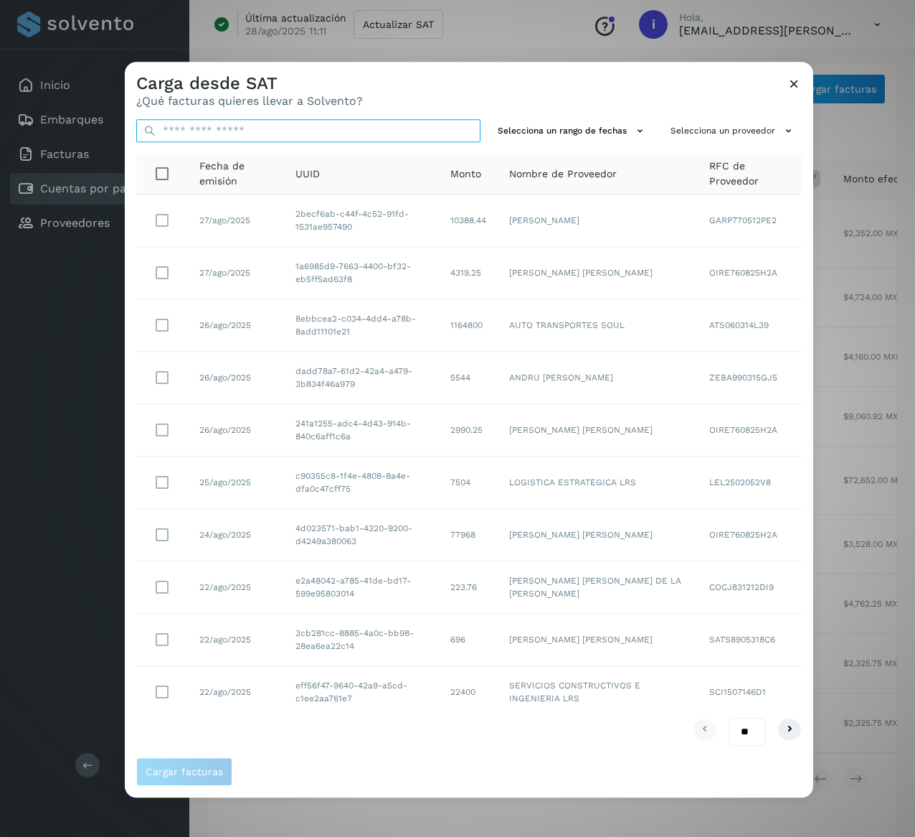
click at [253, 130] on input "text" at bounding box center [308, 130] width 344 height 23
paste input "**********"
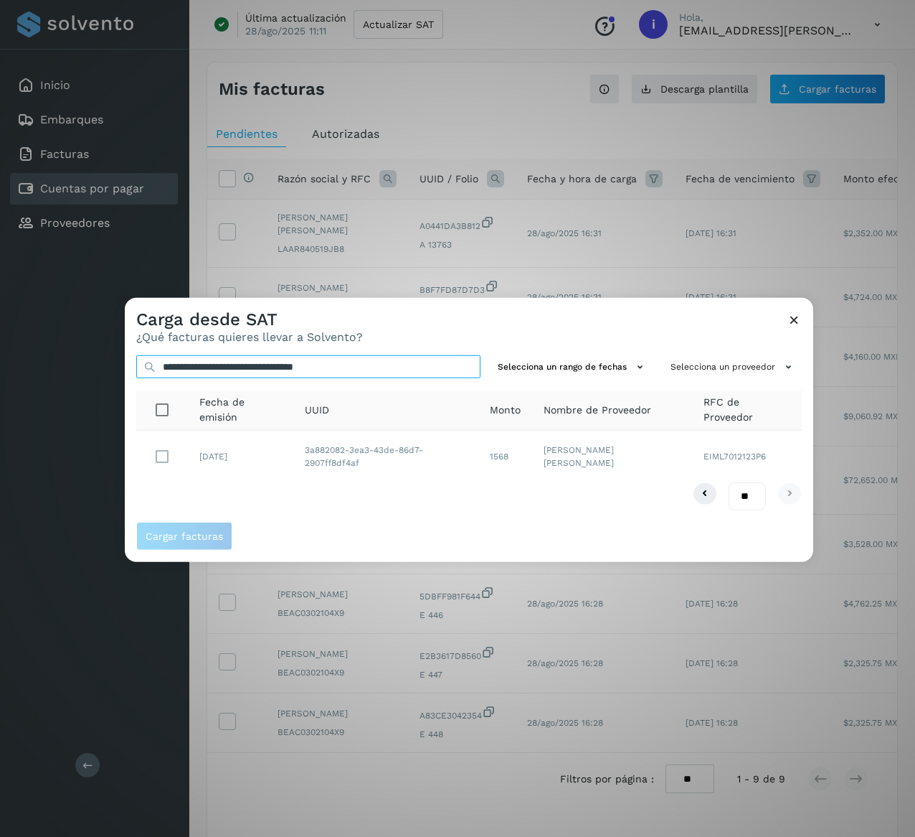
type input "**********"
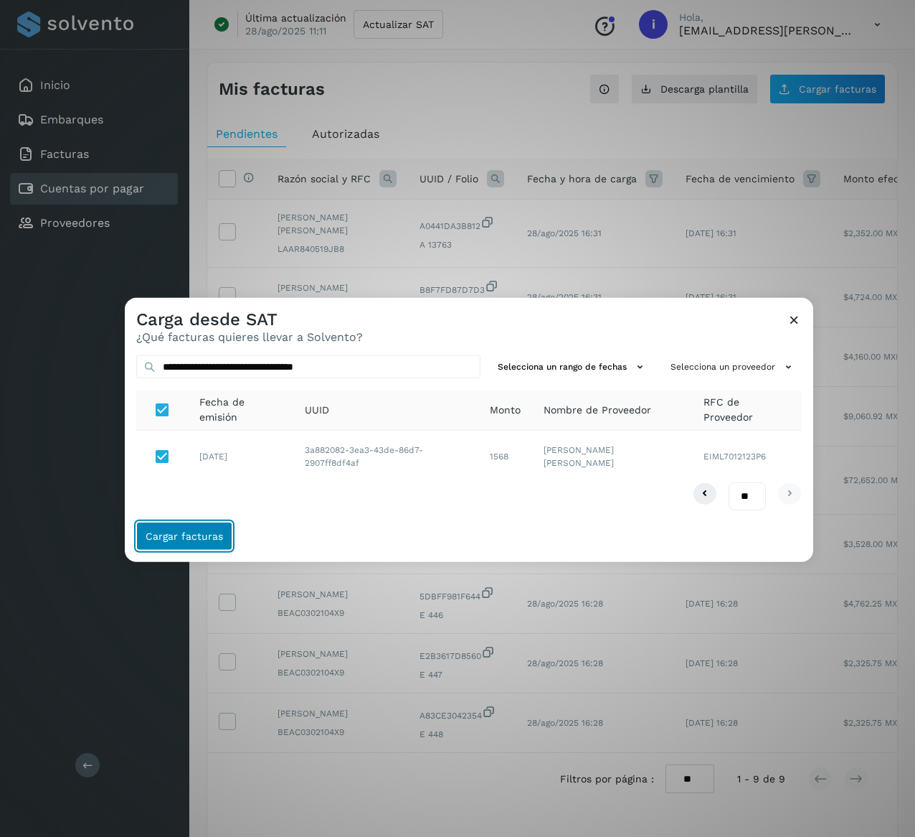
click at [217, 532] on span "Cargar facturas" at bounding box center [184, 536] width 77 height 10
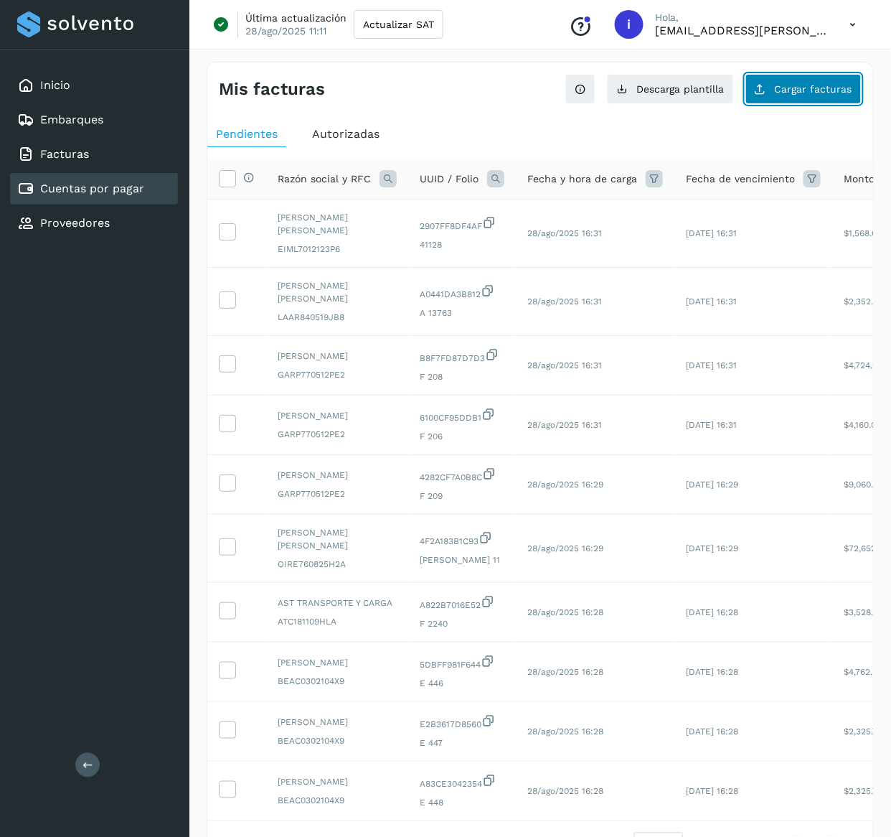
click at [824, 95] on button "Cargar facturas" at bounding box center [803, 89] width 116 height 30
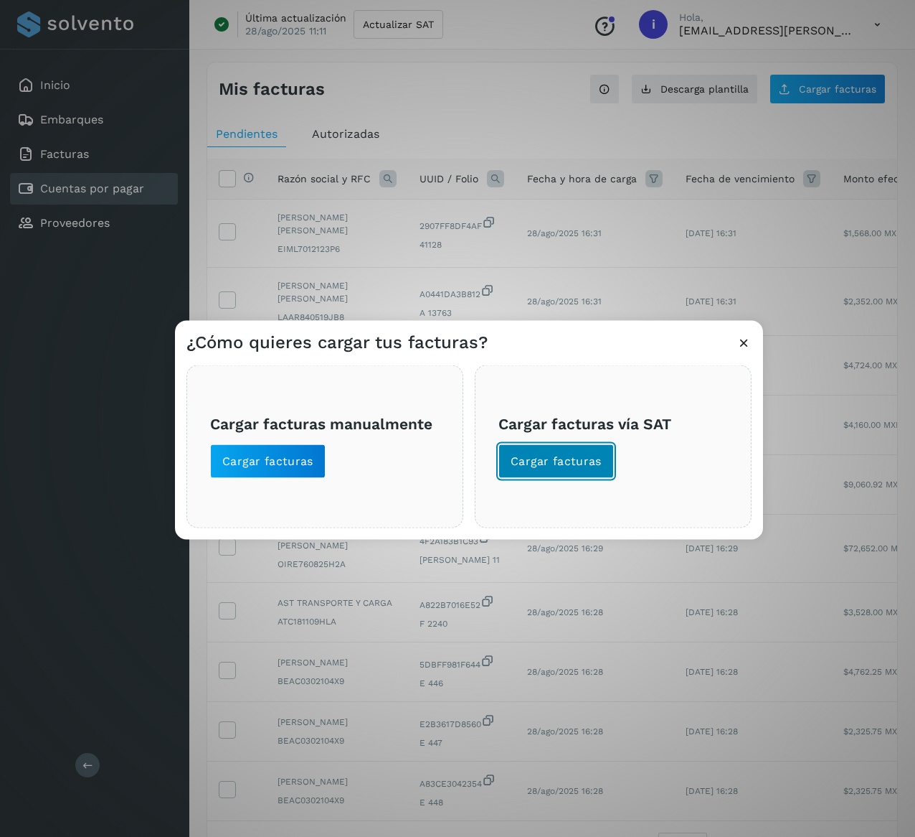
click at [589, 453] on span "Cargar facturas" at bounding box center [556, 461] width 91 height 16
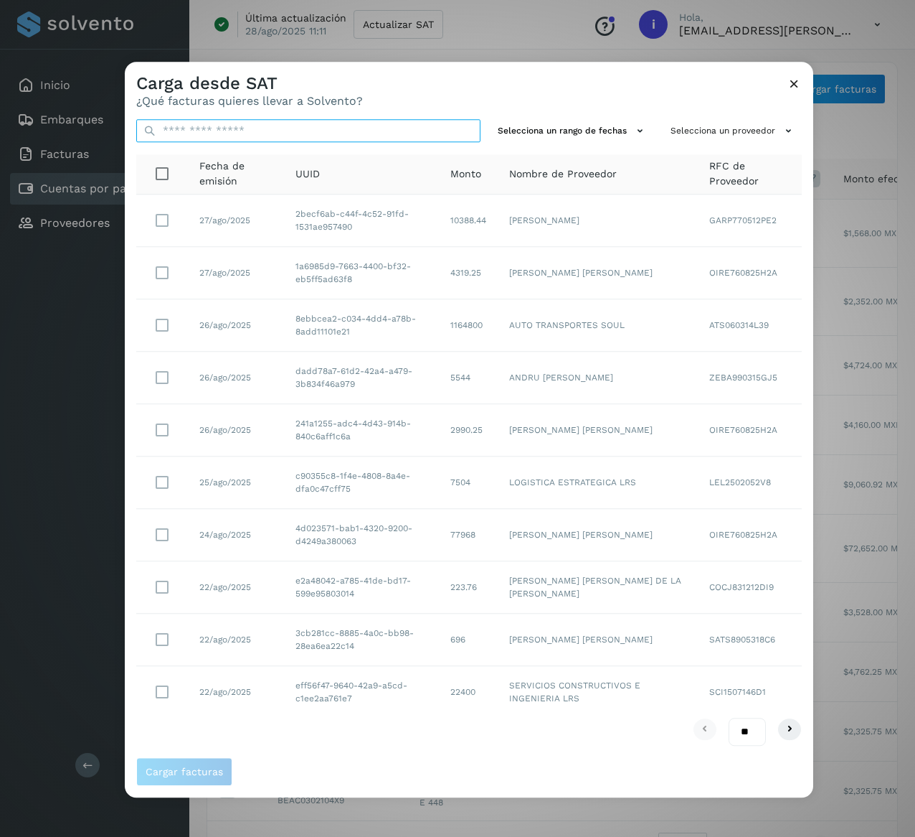
click at [300, 124] on input "text" at bounding box center [308, 130] width 344 height 23
paste input "**********"
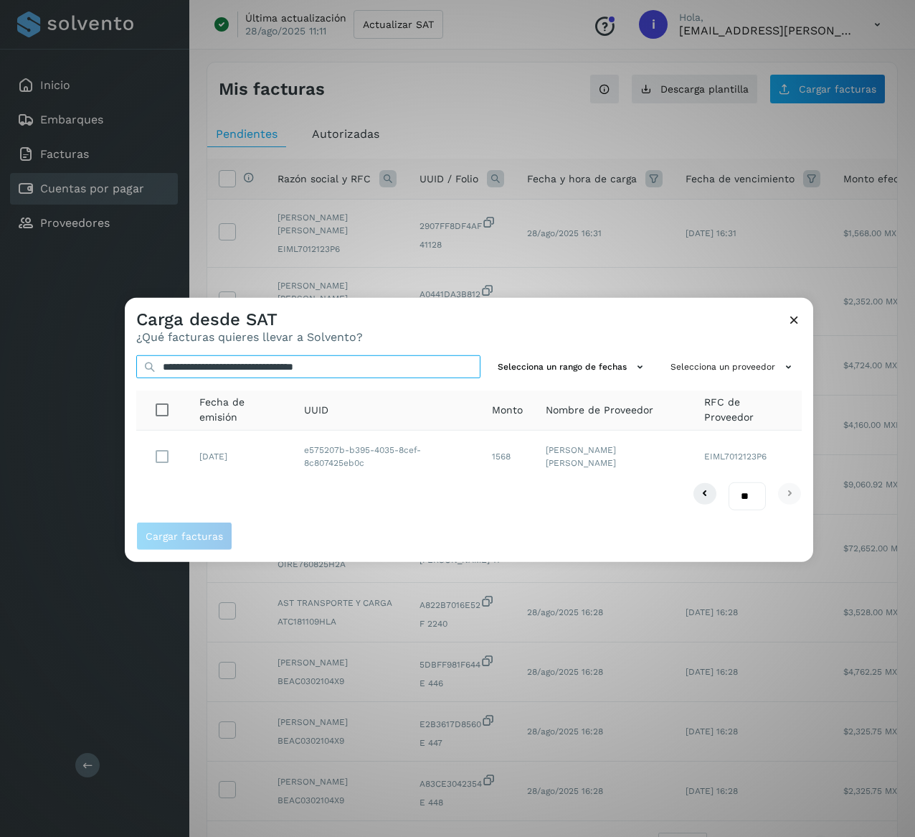
type input "**********"
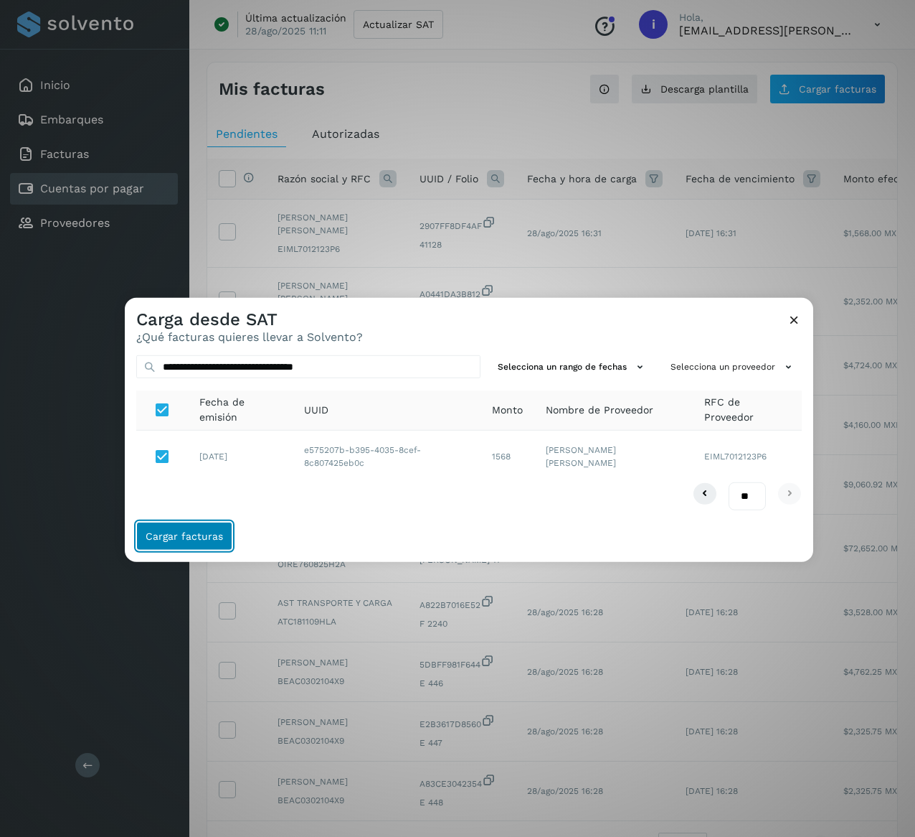
click at [208, 540] on span "Cargar facturas" at bounding box center [184, 536] width 77 height 10
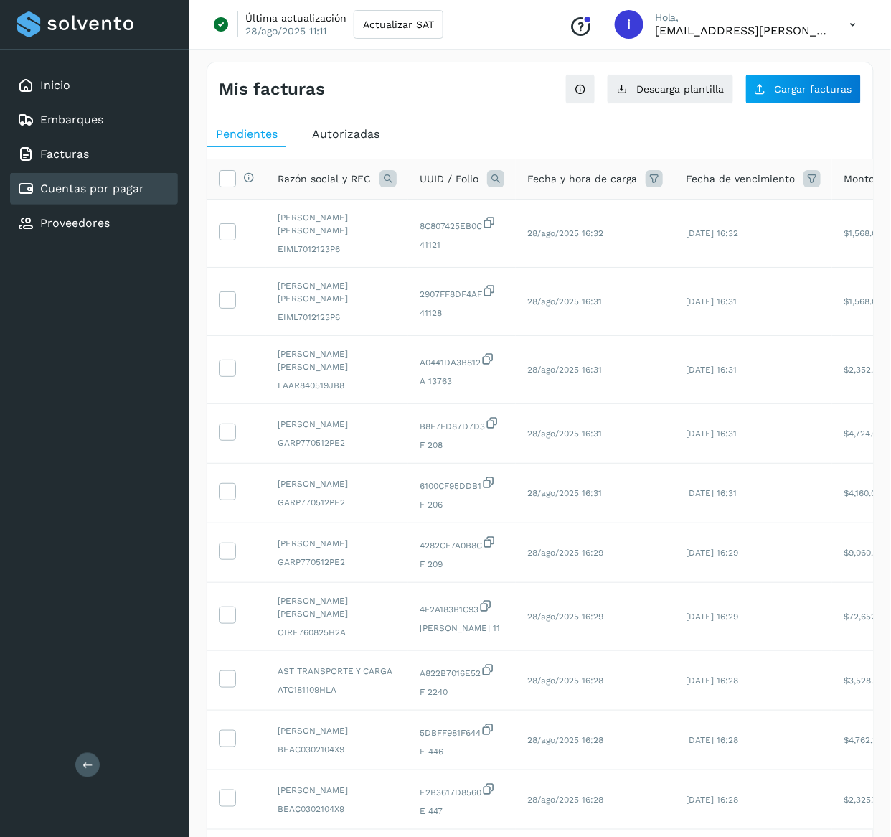
click at [788, 118] on div "Pendientes Autorizadas Selecciona todas las facturas disponibles para autorizac…" at bounding box center [540, 525] width 666 height 818
click at [791, 90] on span "Cargar facturas" at bounding box center [813, 89] width 77 height 10
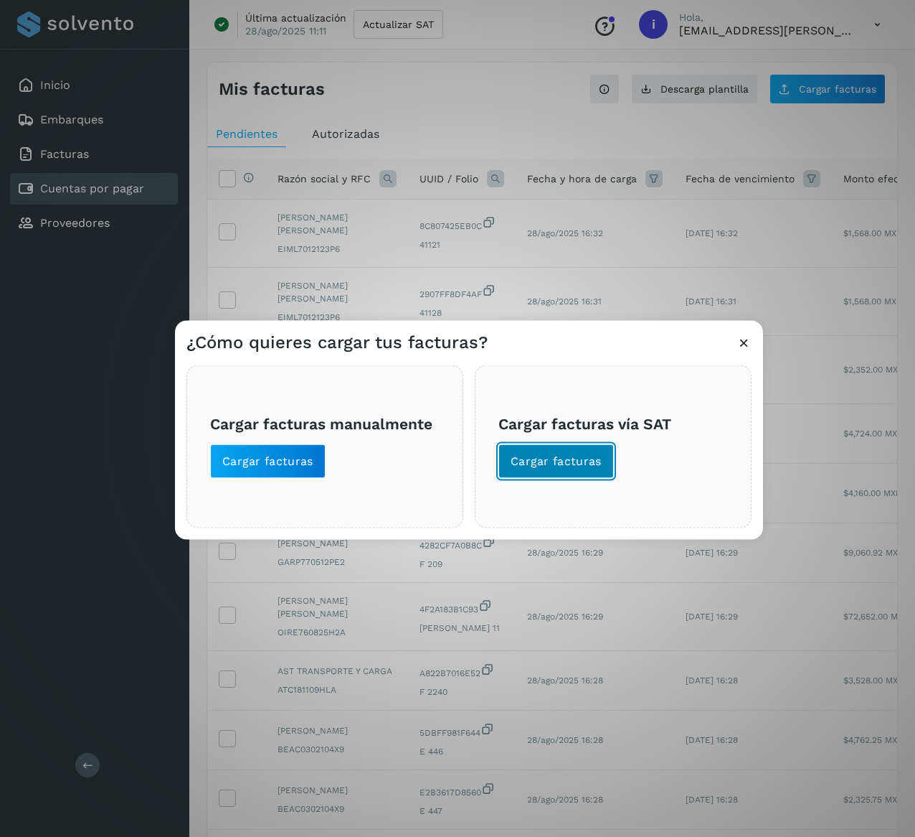
click at [552, 466] on span "Cargar facturas" at bounding box center [556, 461] width 91 height 16
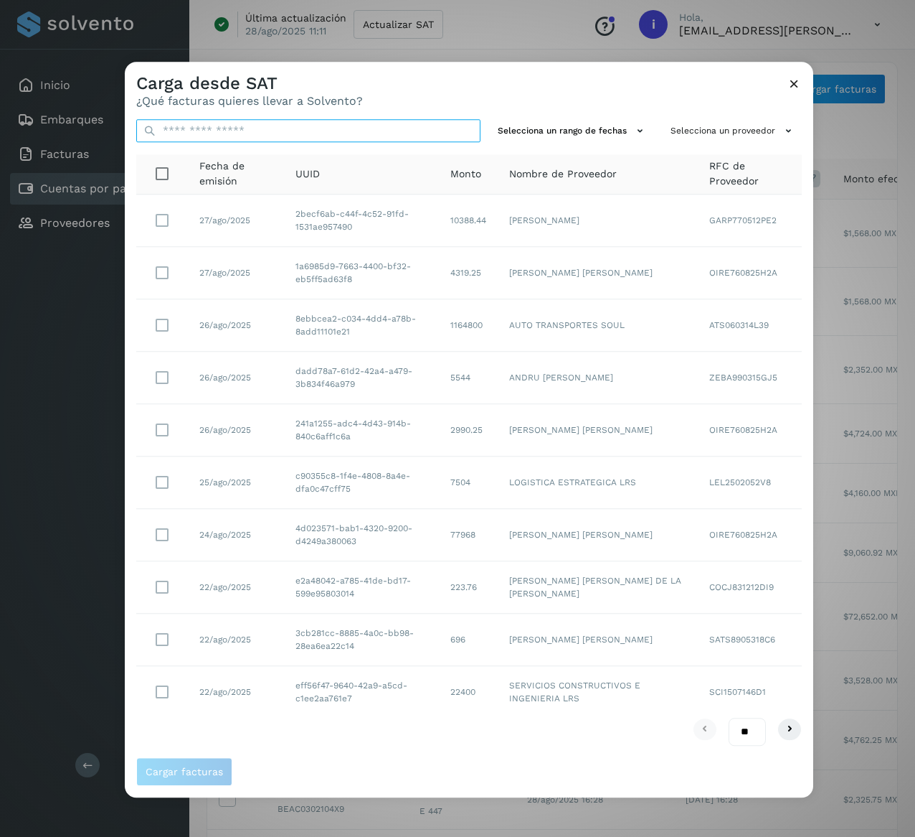
click at [285, 125] on input "text" at bounding box center [308, 130] width 344 height 23
paste input "**********"
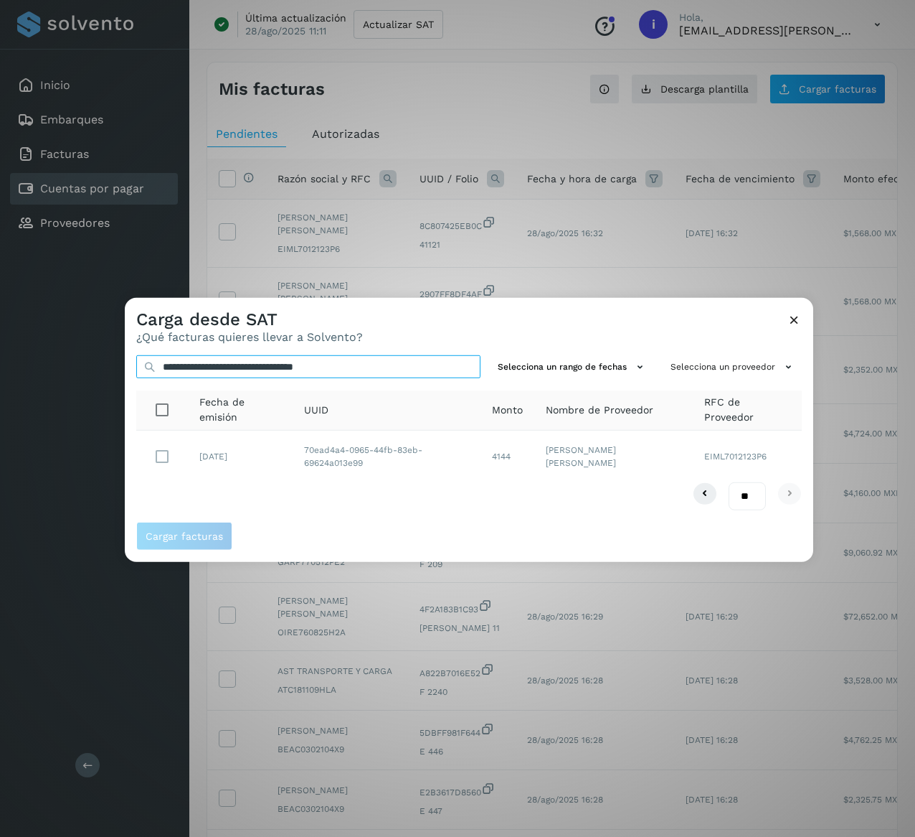
type input "**********"
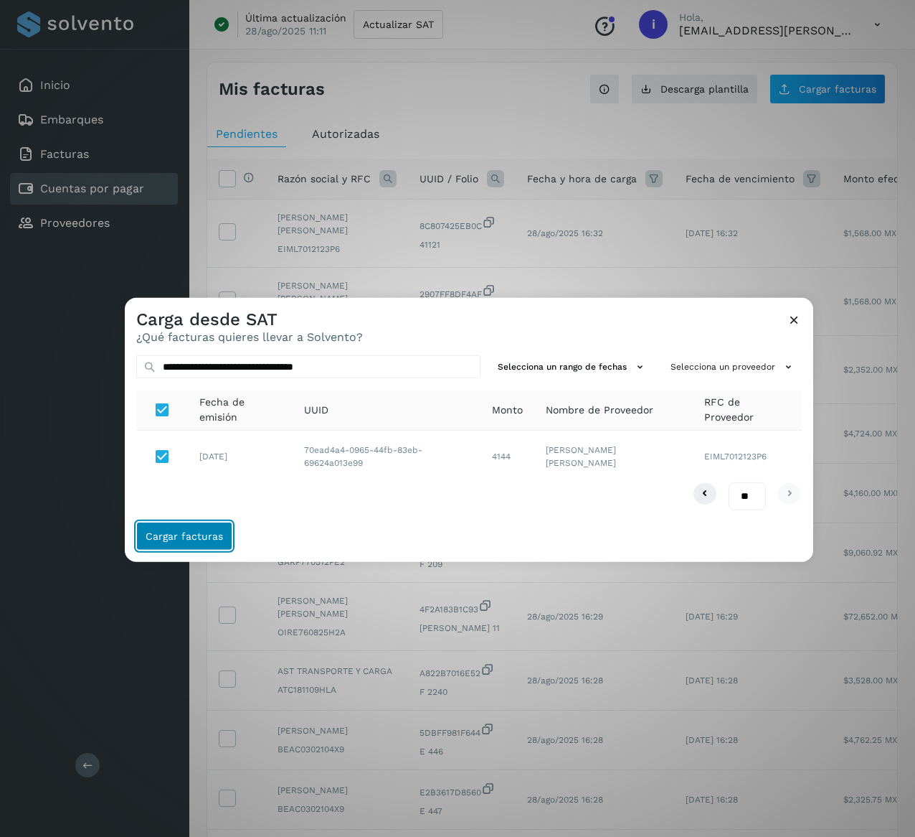
click at [202, 534] on span "Cargar facturas" at bounding box center [184, 536] width 77 height 10
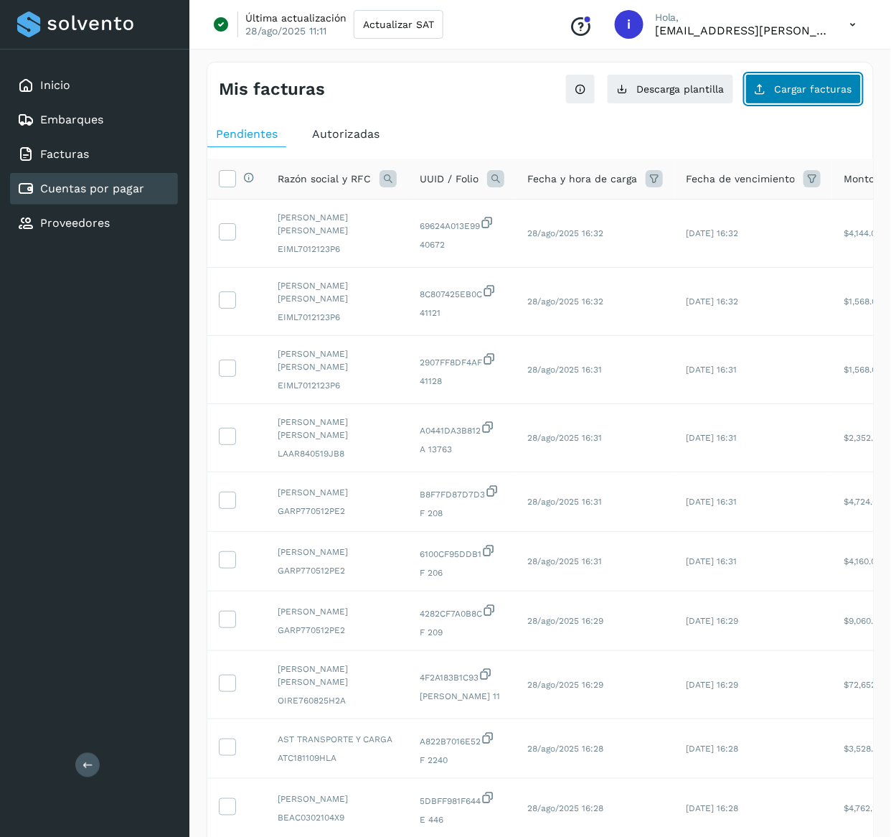
click at [827, 76] on button "Cargar facturas" at bounding box center [803, 89] width 116 height 30
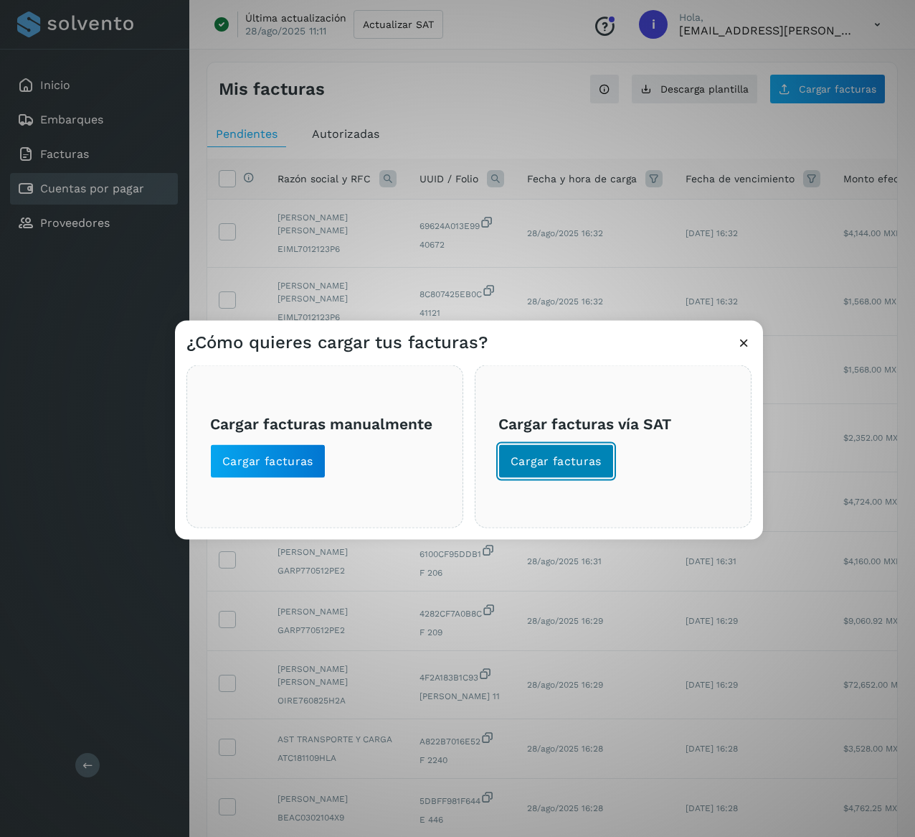
click at [500, 448] on button "Cargar facturas" at bounding box center [557, 461] width 116 height 34
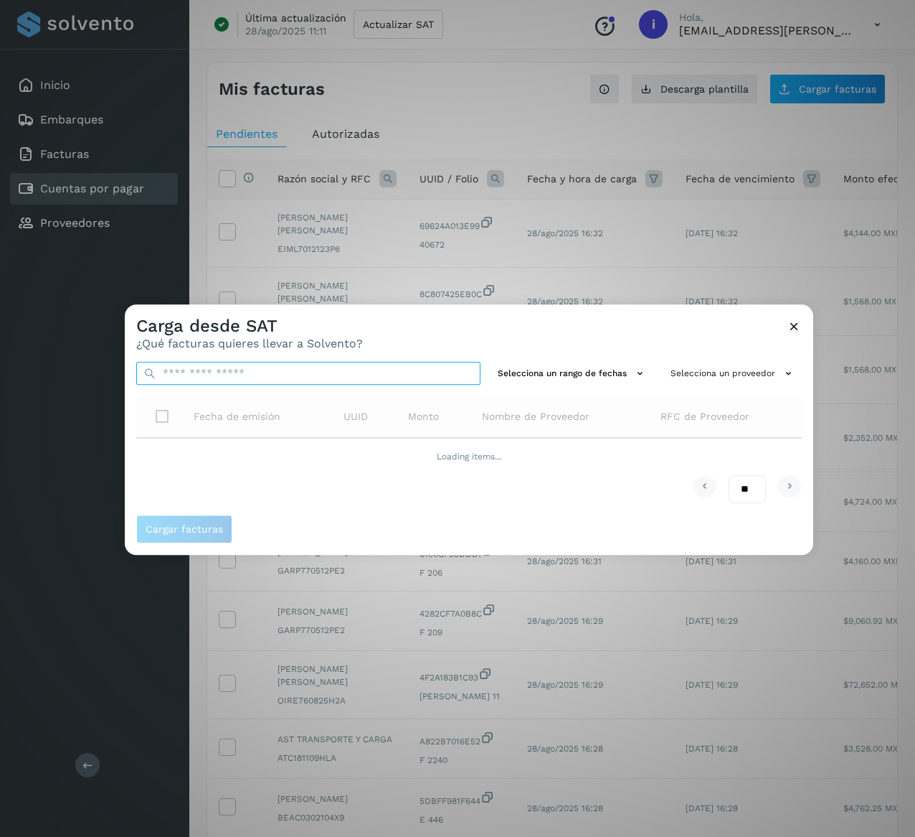
click at [359, 368] on input "text" at bounding box center [308, 373] width 344 height 23
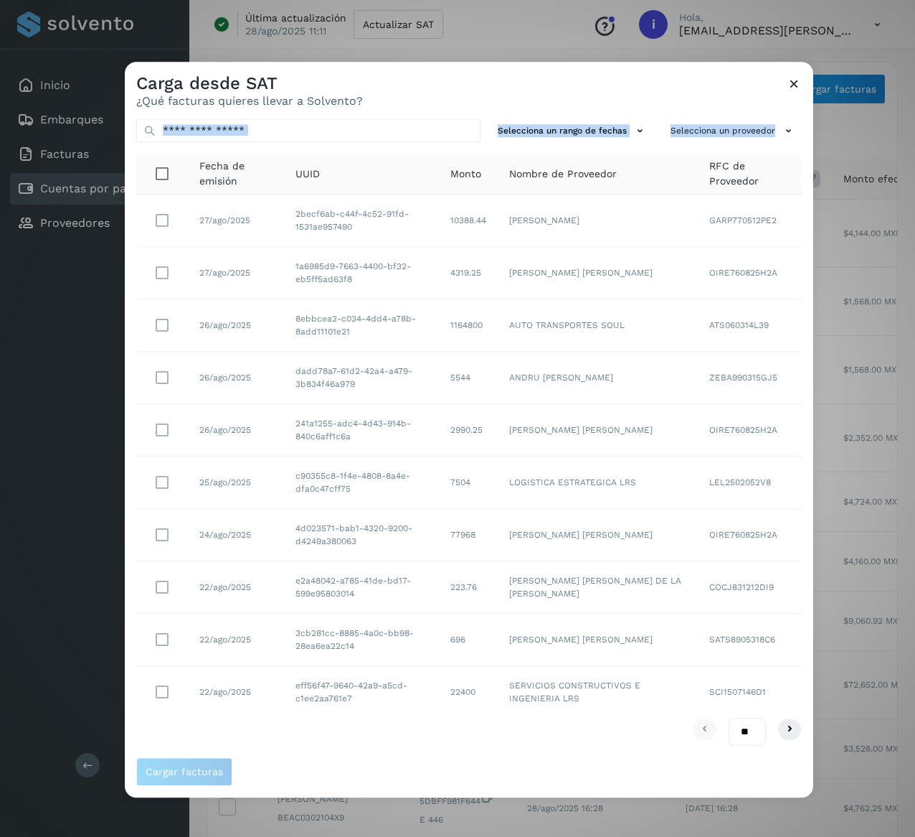
drag, startPoint x: 324, startPoint y: 142, endPoint x: 324, endPoint y: 133, distance: 9.3
click at [324, 139] on div "Selecciona un rango de fechas Selecciona un proveedor Fecha de emisión UUID Mon…" at bounding box center [469, 432] width 689 height 649
click at [324, 132] on input "text" at bounding box center [308, 130] width 344 height 23
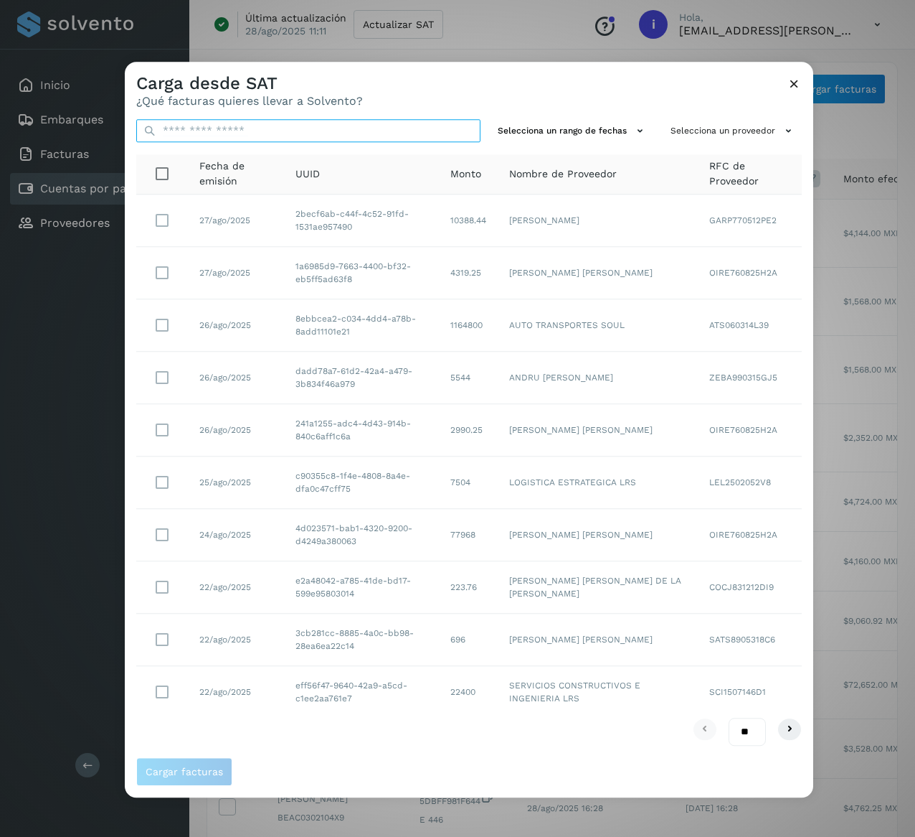
paste input "**********"
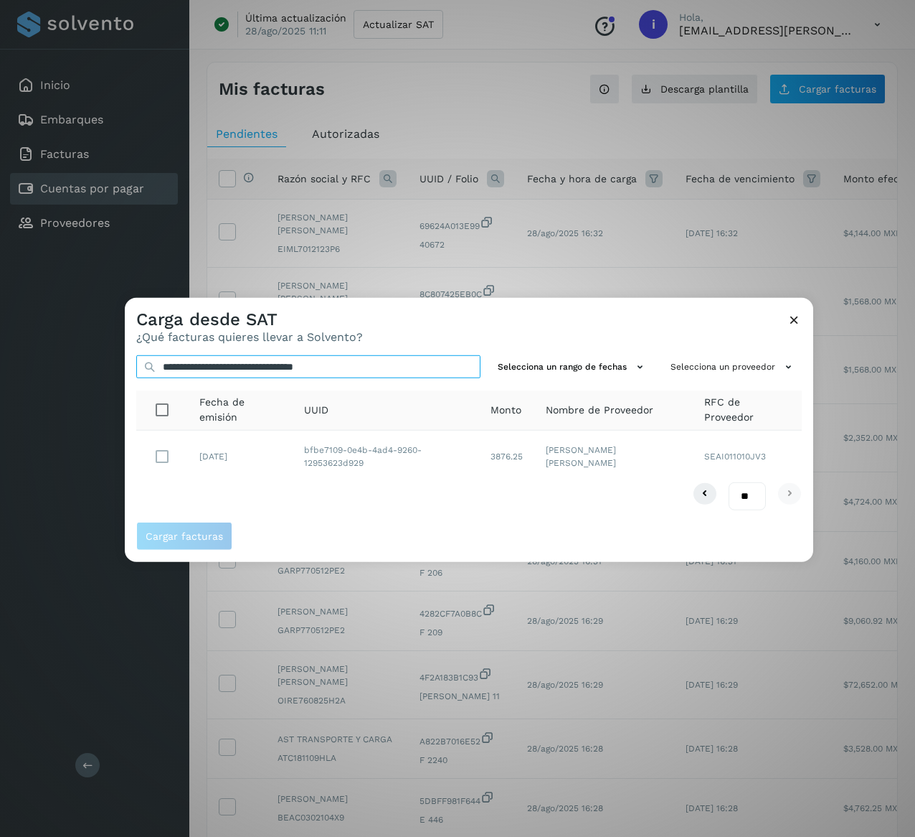
type input "**********"
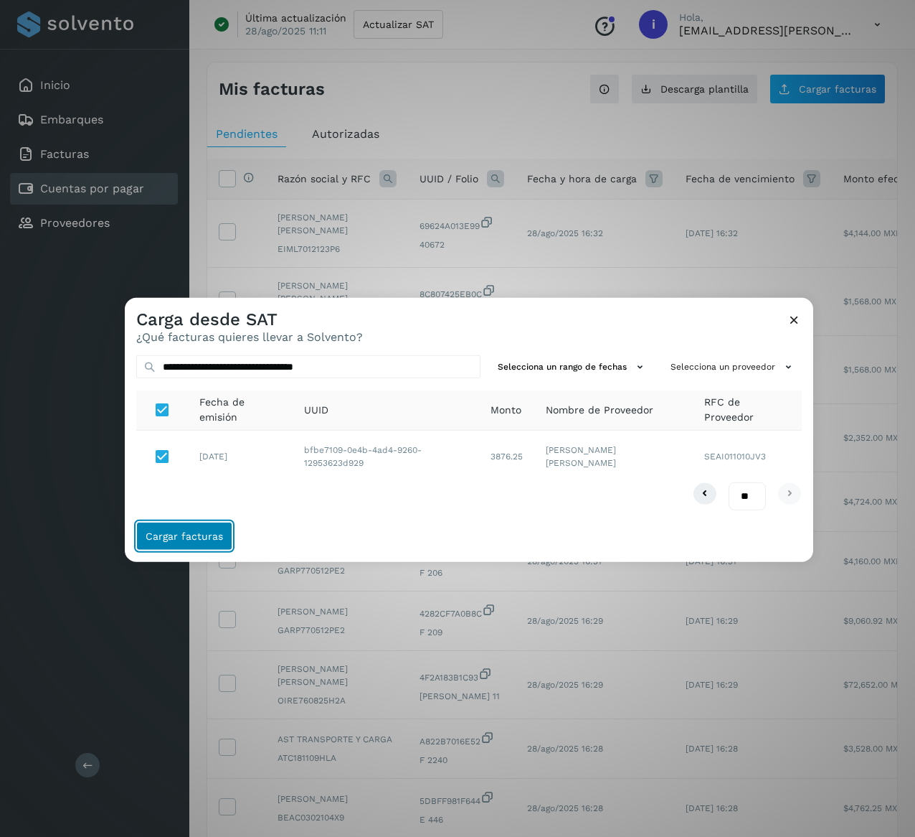
click at [225, 542] on button "Cargar facturas" at bounding box center [184, 536] width 96 height 29
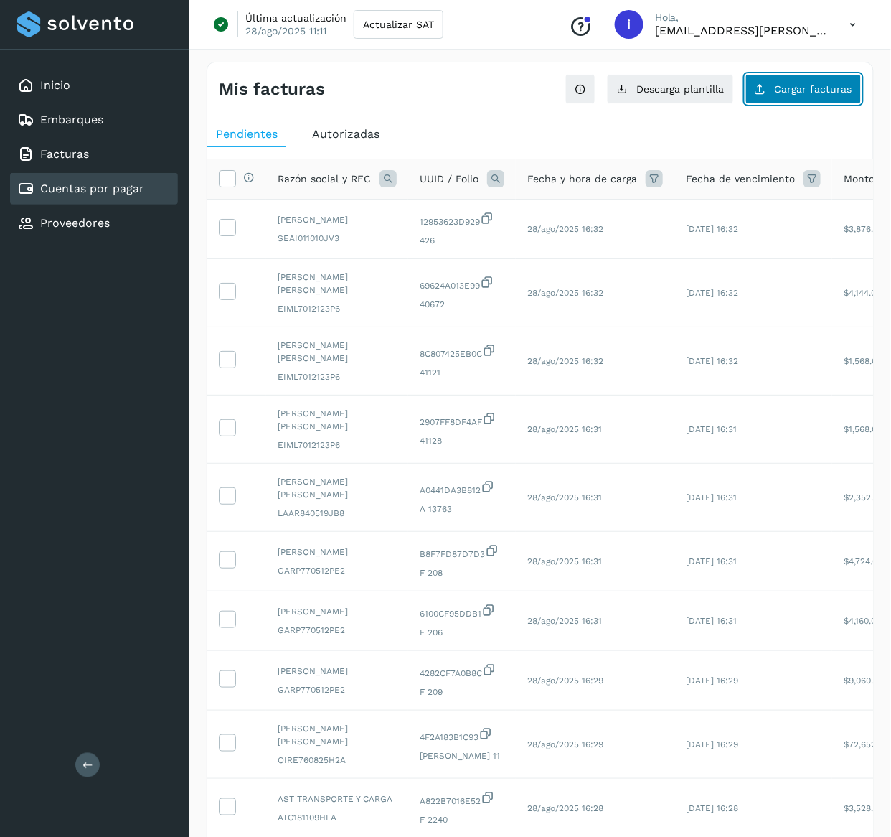
click at [816, 81] on button "Cargar facturas" at bounding box center [803, 89] width 116 height 30
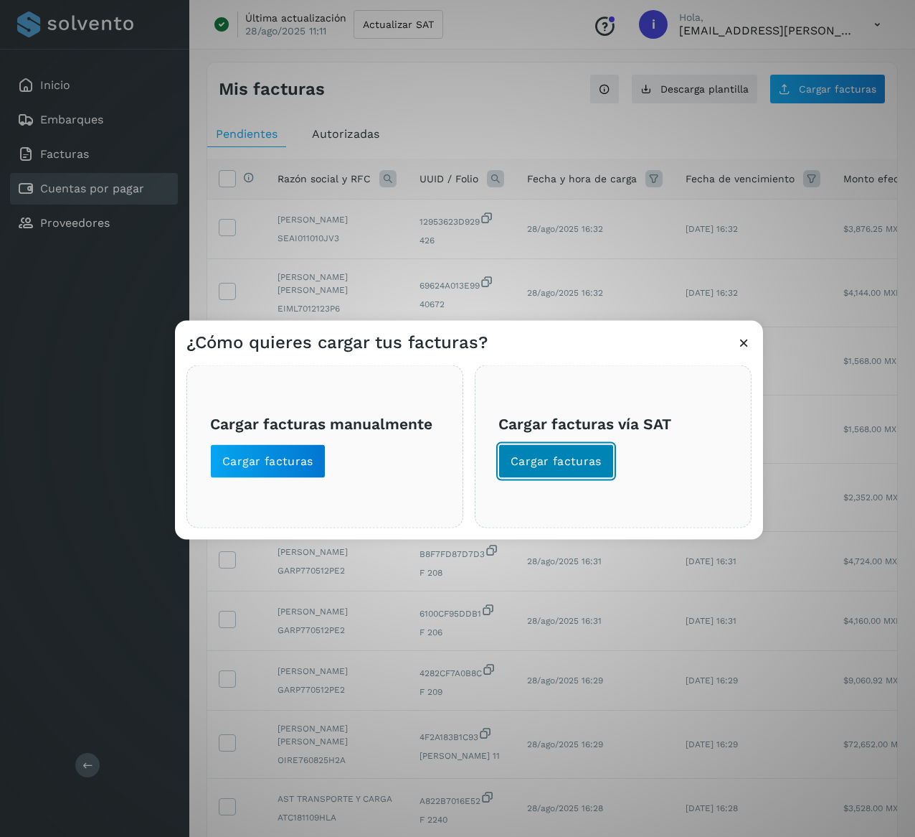
click at [578, 466] on span "Cargar facturas" at bounding box center [556, 461] width 91 height 16
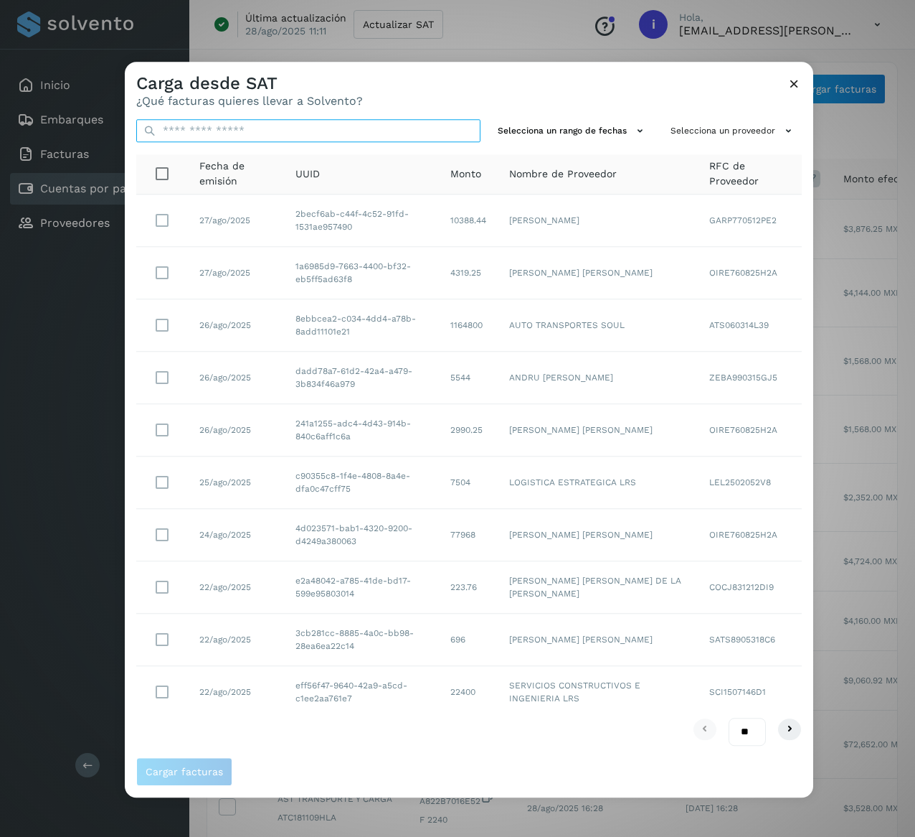
click at [400, 121] on input "text" at bounding box center [308, 130] width 344 height 23
paste input "**********"
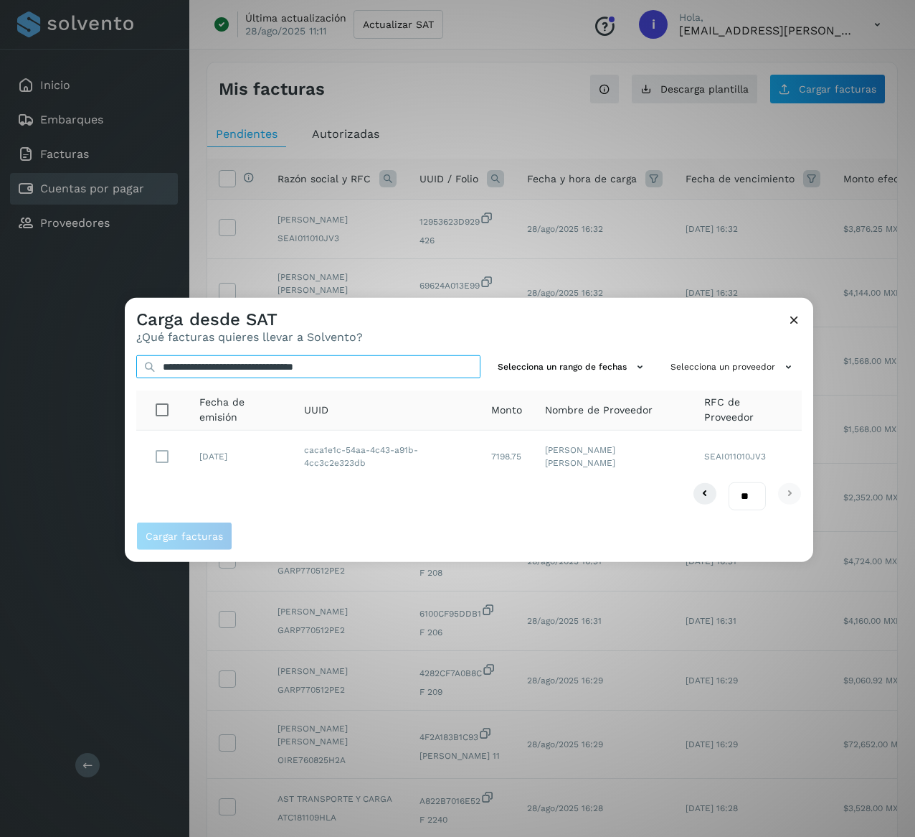
type input "**********"
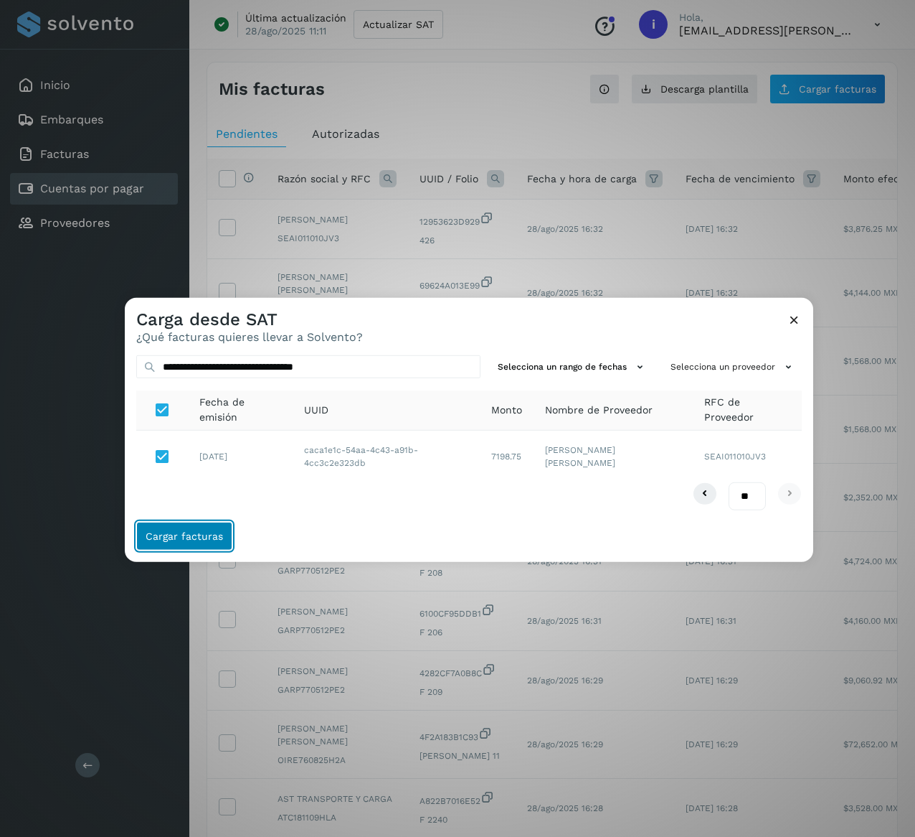
click at [202, 543] on button "Cargar facturas" at bounding box center [184, 536] width 96 height 29
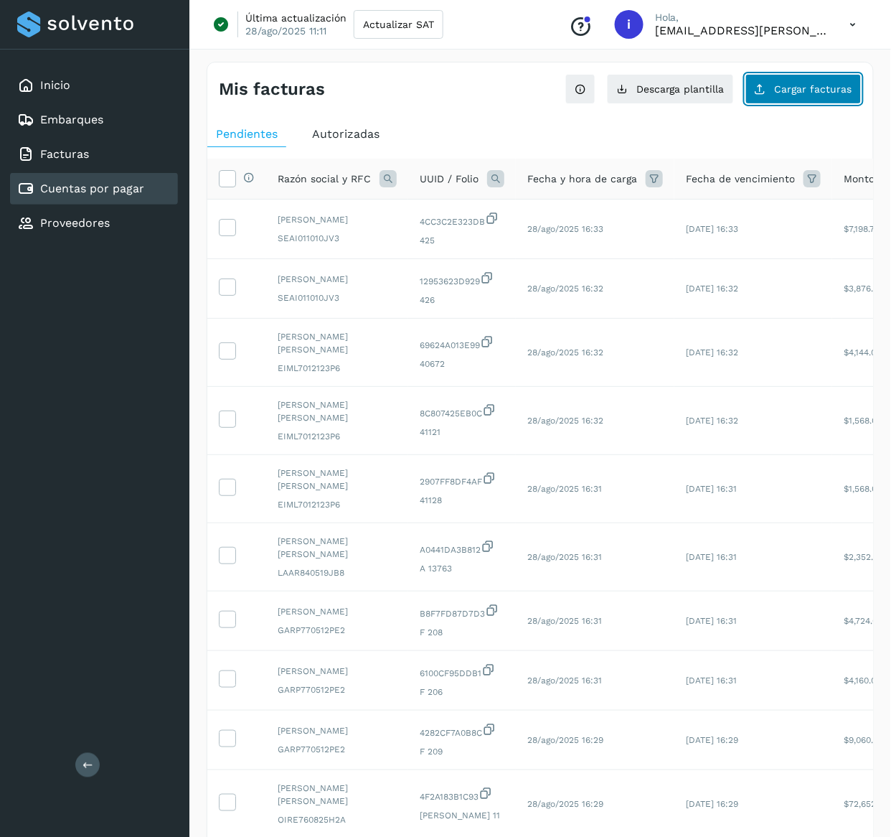
click at [802, 87] on span "Cargar facturas" at bounding box center [813, 89] width 77 height 10
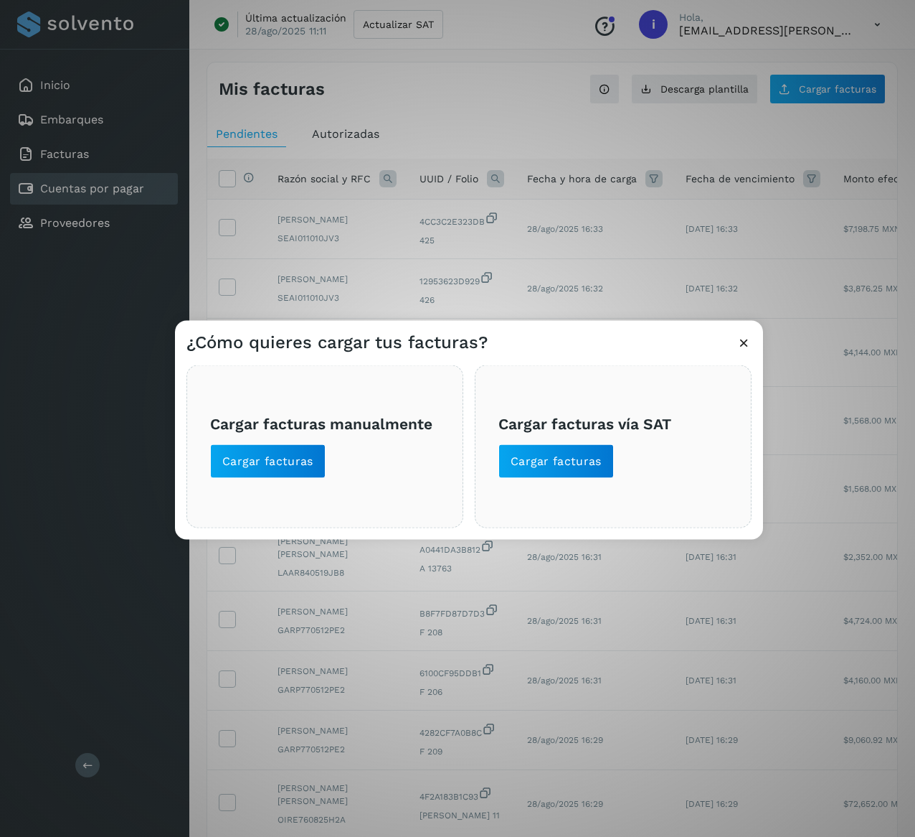
click at [523, 479] on div "Cargar facturas vía SAT Cargar facturas" at bounding box center [613, 446] width 277 height 163
click at [528, 471] on button "Cargar facturas" at bounding box center [557, 461] width 116 height 34
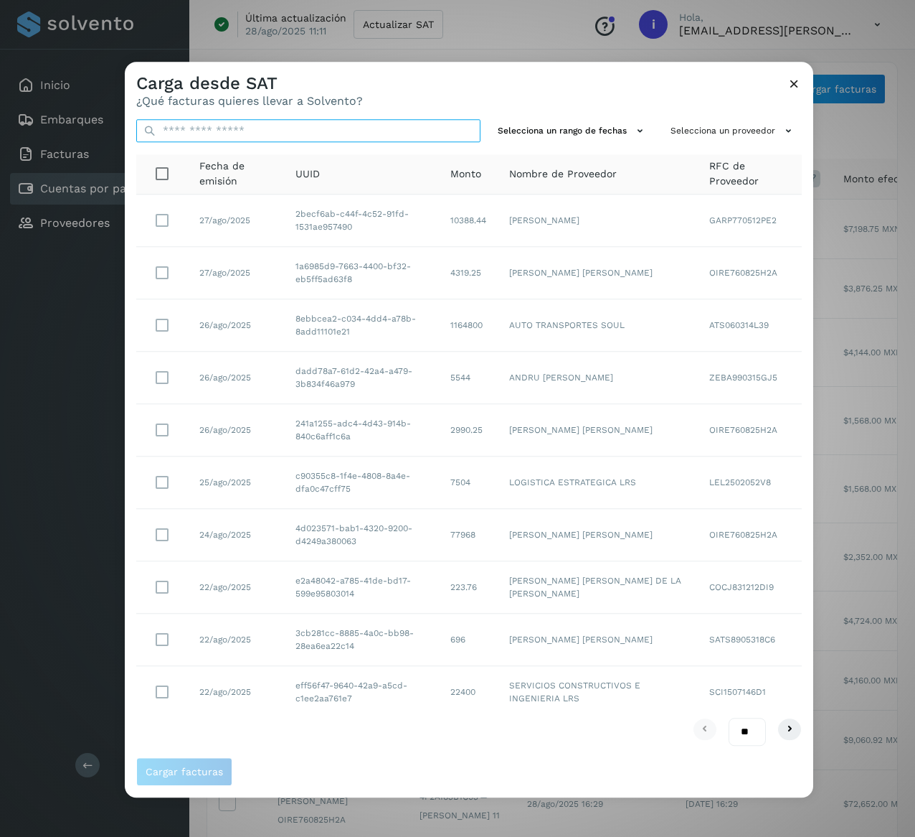
click at [296, 127] on input "text" at bounding box center [308, 130] width 344 height 23
paste input "**********"
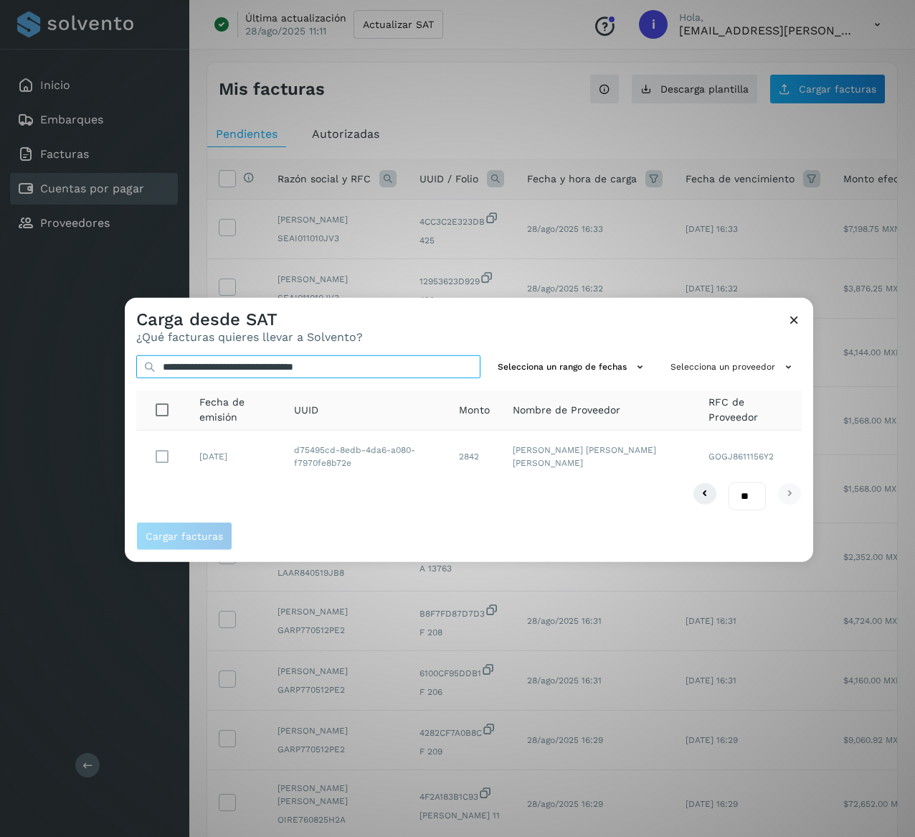
type input "**********"
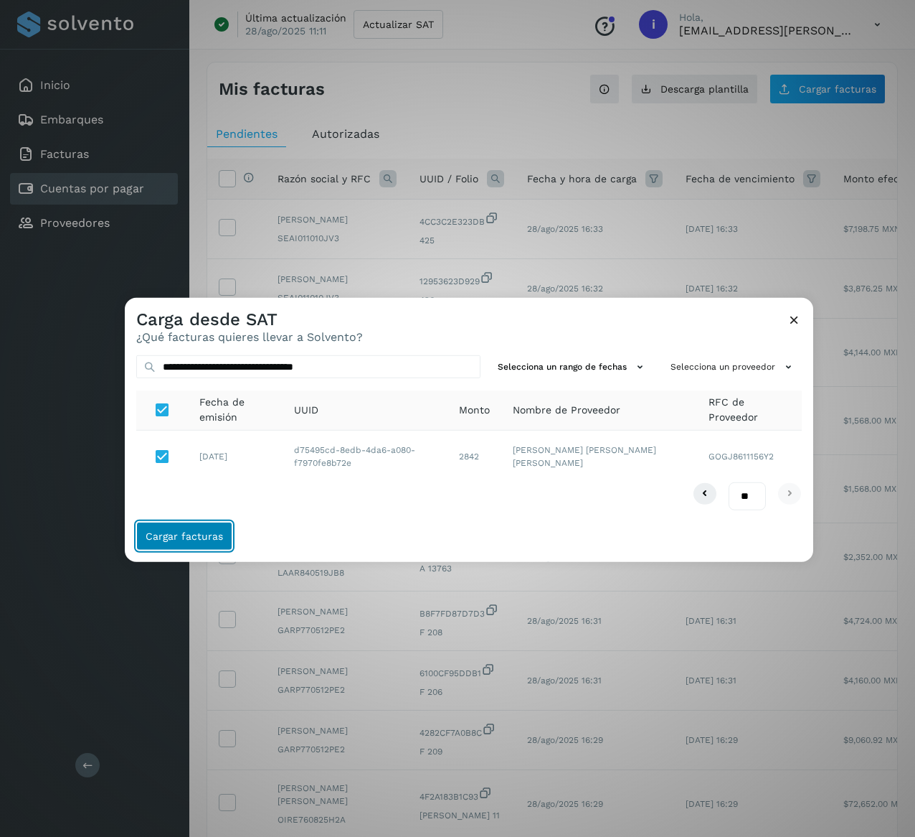
click at [192, 531] on span "Cargar facturas" at bounding box center [184, 536] width 77 height 10
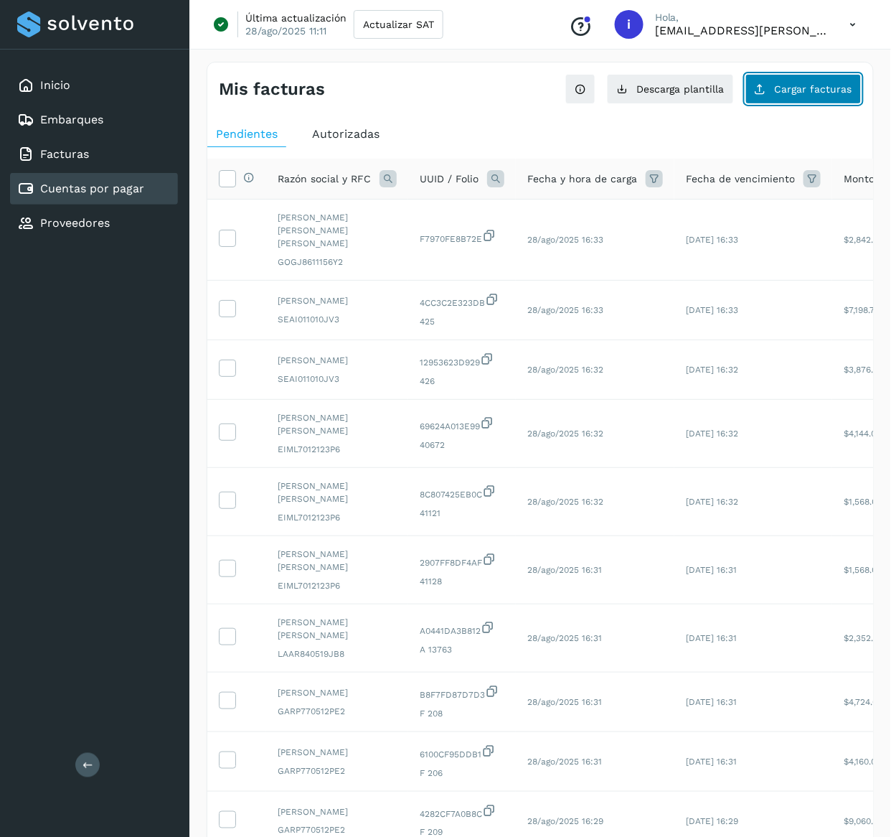
click at [812, 99] on button "Cargar facturas" at bounding box center [803, 89] width 116 height 30
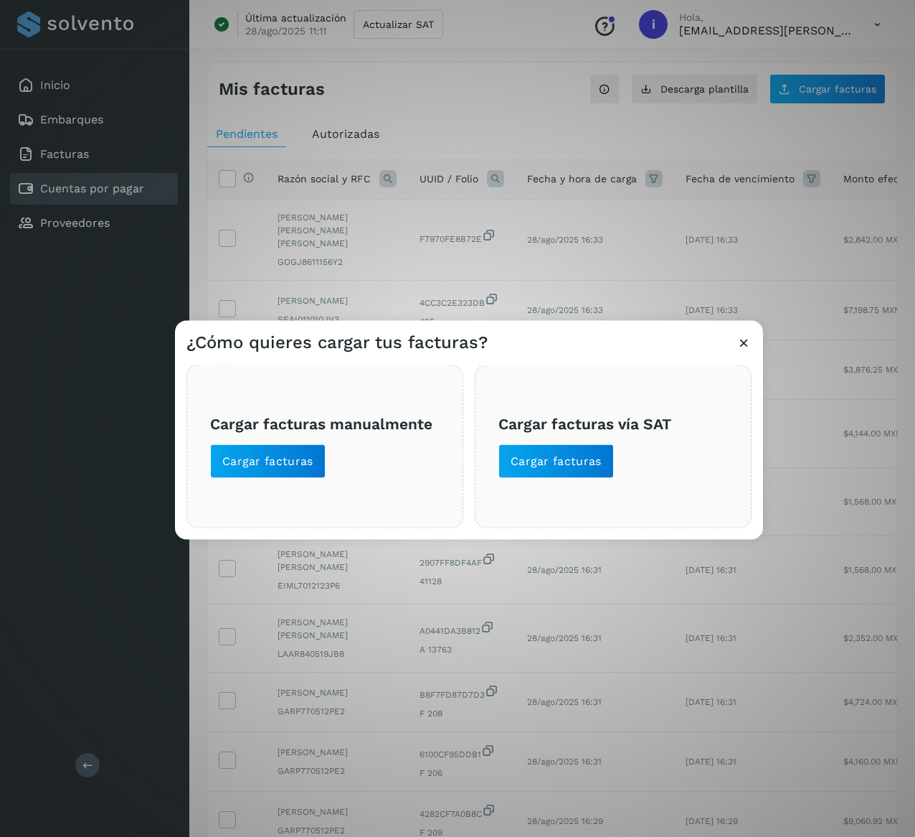
click at [560, 497] on div "Cargar facturas vía SAT Cargar facturas" at bounding box center [613, 446] width 277 height 163
click at [568, 446] on button "Cargar facturas" at bounding box center [557, 461] width 116 height 34
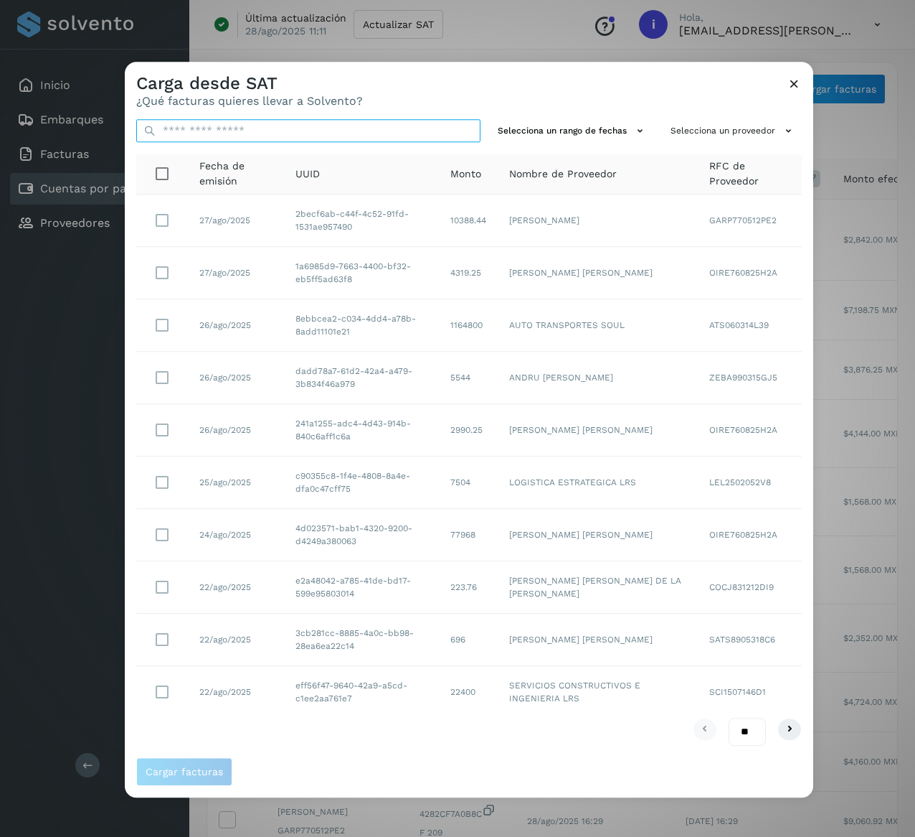
click at [258, 121] on input "text" at bounding box center [308, 130] width 344 height 23
paste input "**********"
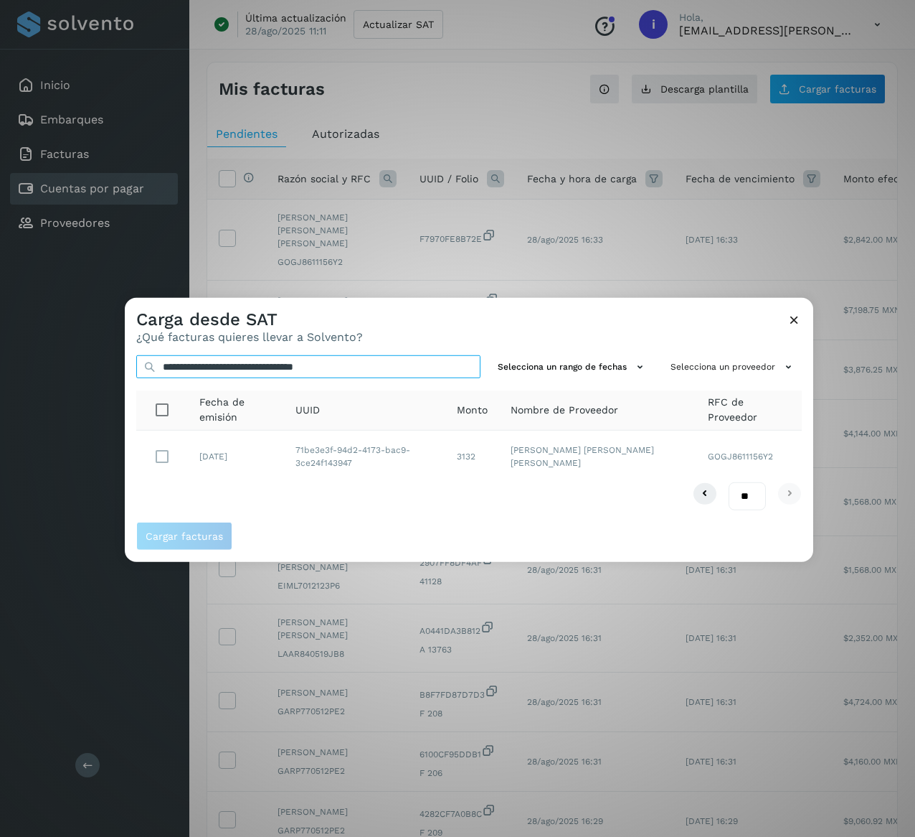
type input "**********"
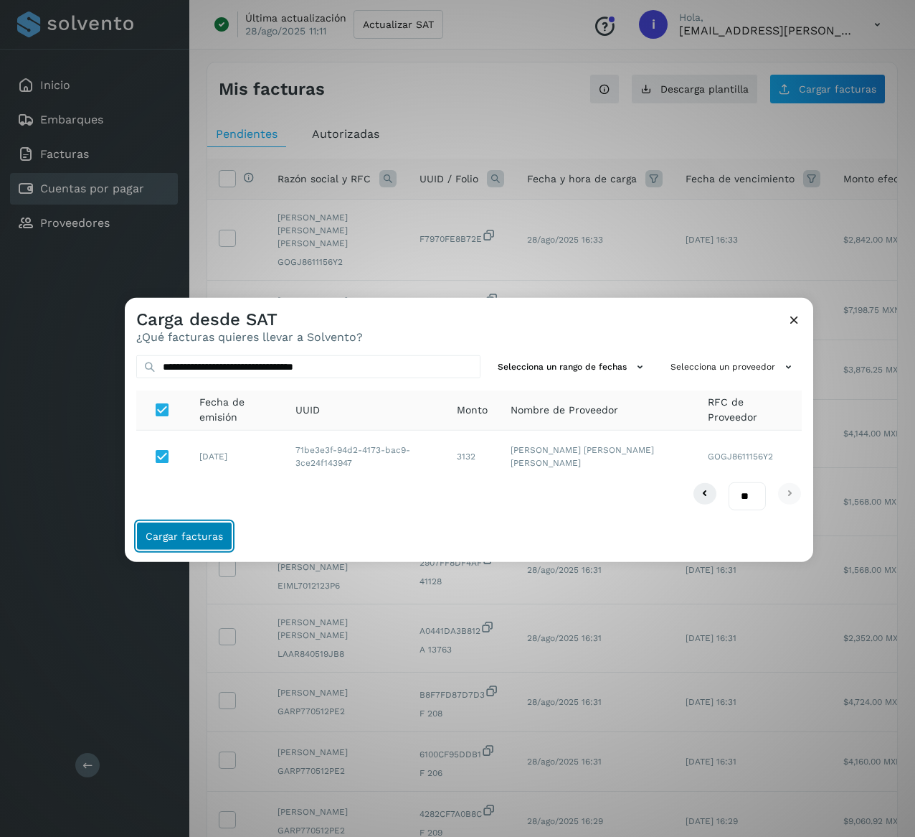
click at [208, 534] on span "Cargar facturas" at bounding box center [184, 536] width 77 height 10
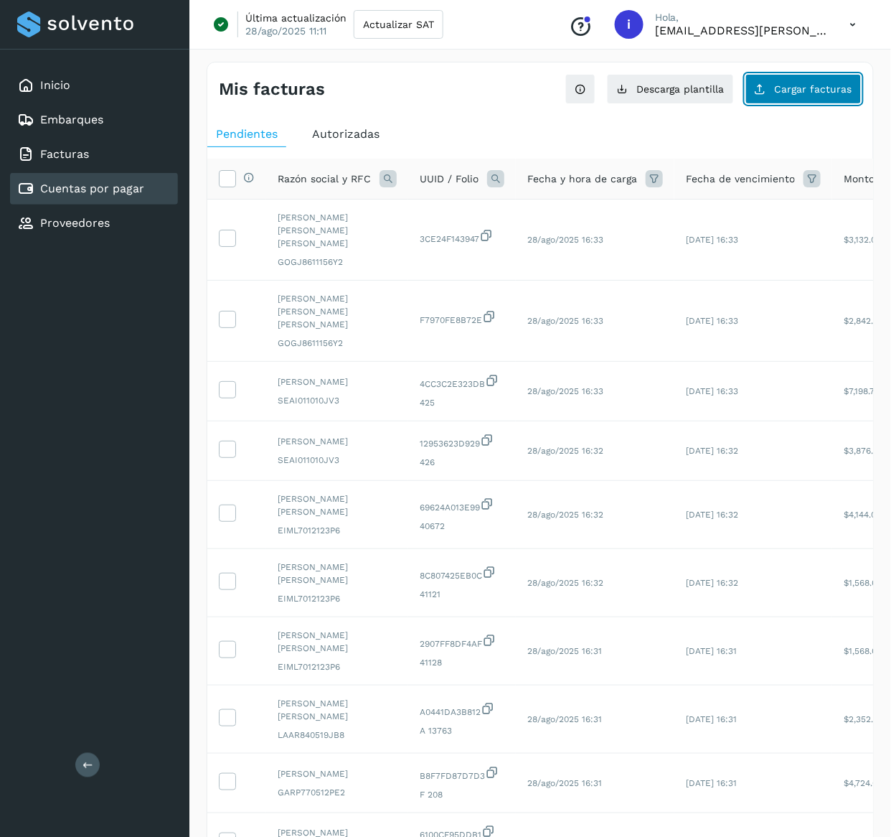
click at [793, 100] on button "Cargar facturas" at bounding box center [803, 89] width 116 height 30
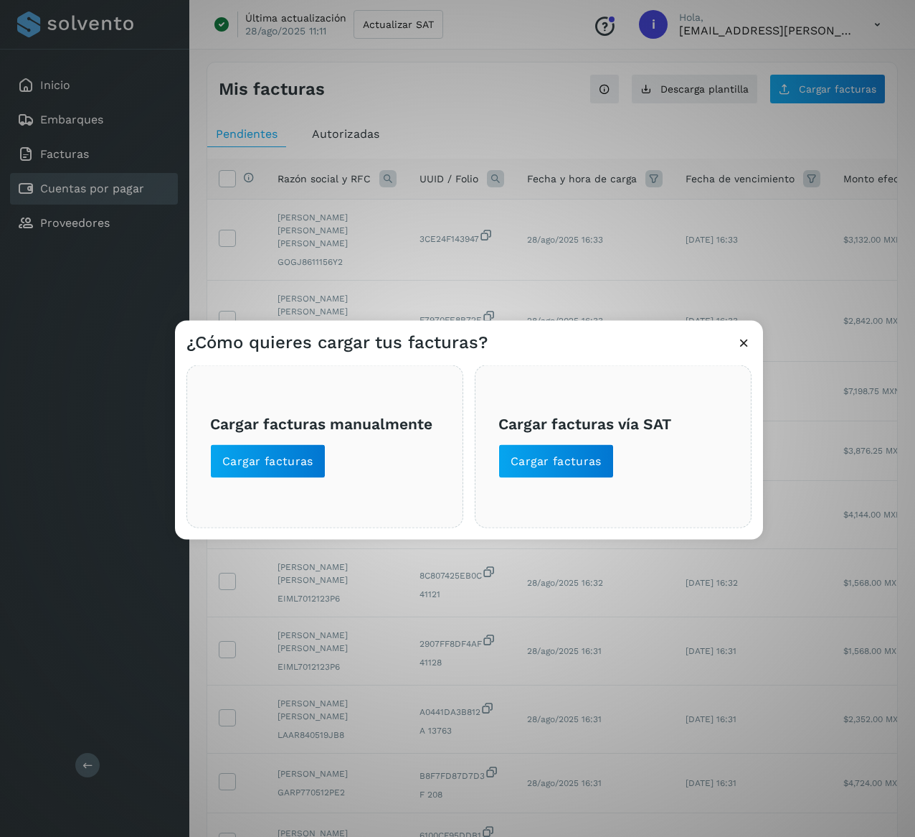
click at [552, 144] on div "¿Cómo quieres cargar tus facturas? Cargar facturas manualmente Cargar facturas …" at bounding box center [457, 418] width 915 height 837
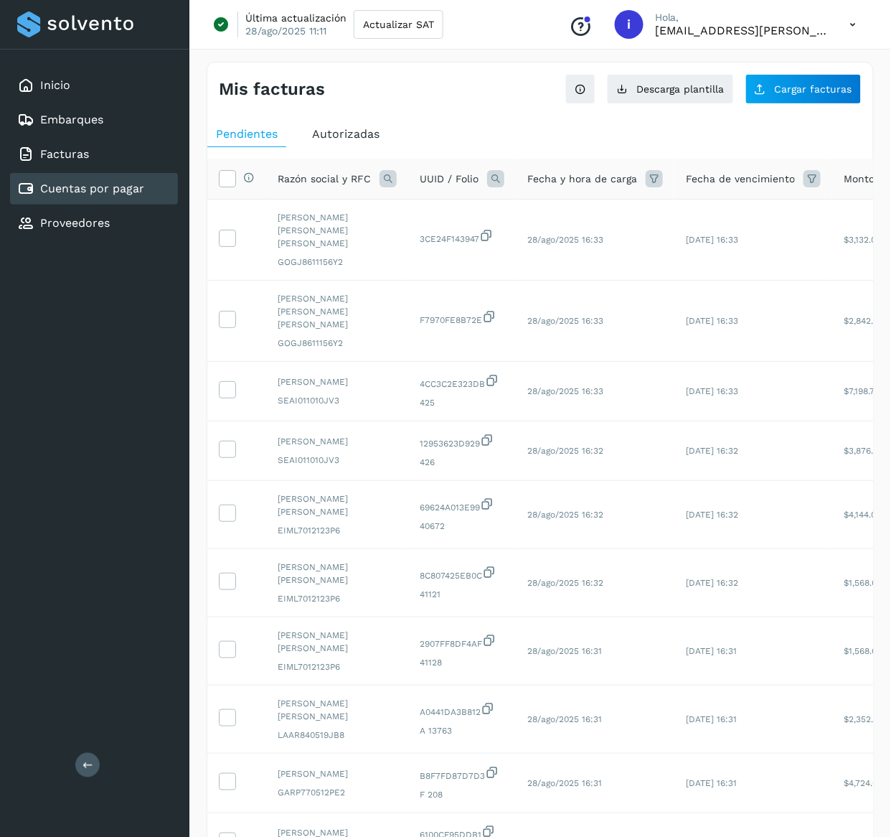
click at [222, 191] on th "Selecciona todas las facturas disponibles para autorización" at bounding box center [236, 179] width 59 height 41
click at [222, 187] on span at bounding box center [227, 180] width 15 height 11
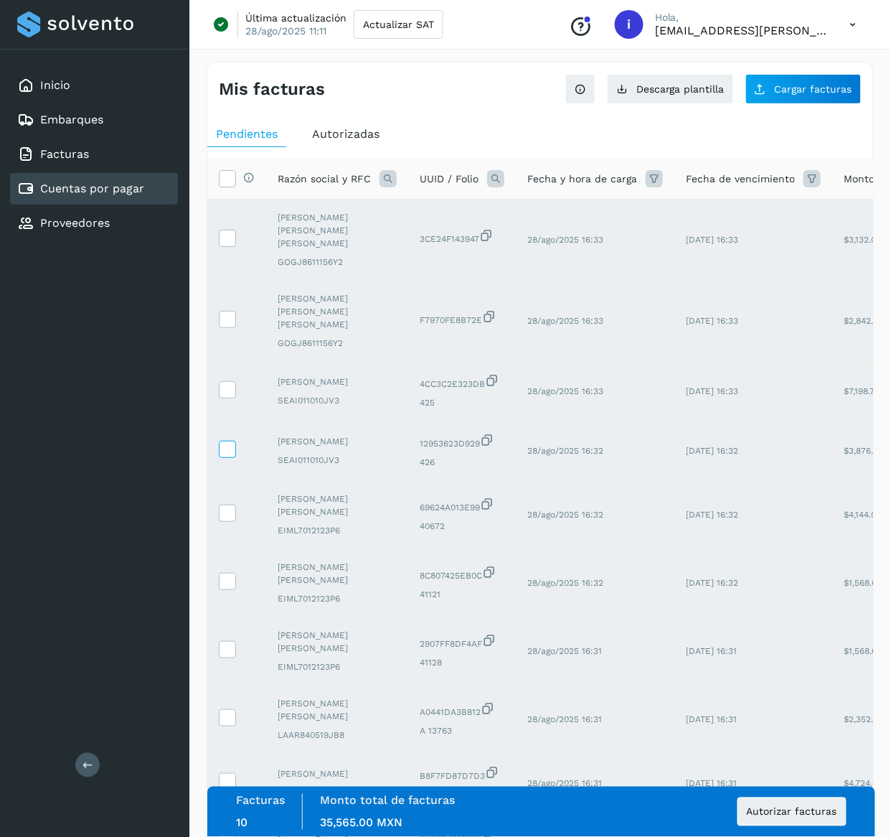
click at [225, 441] on icon at bounding box center [227, 448] width 15 height 15
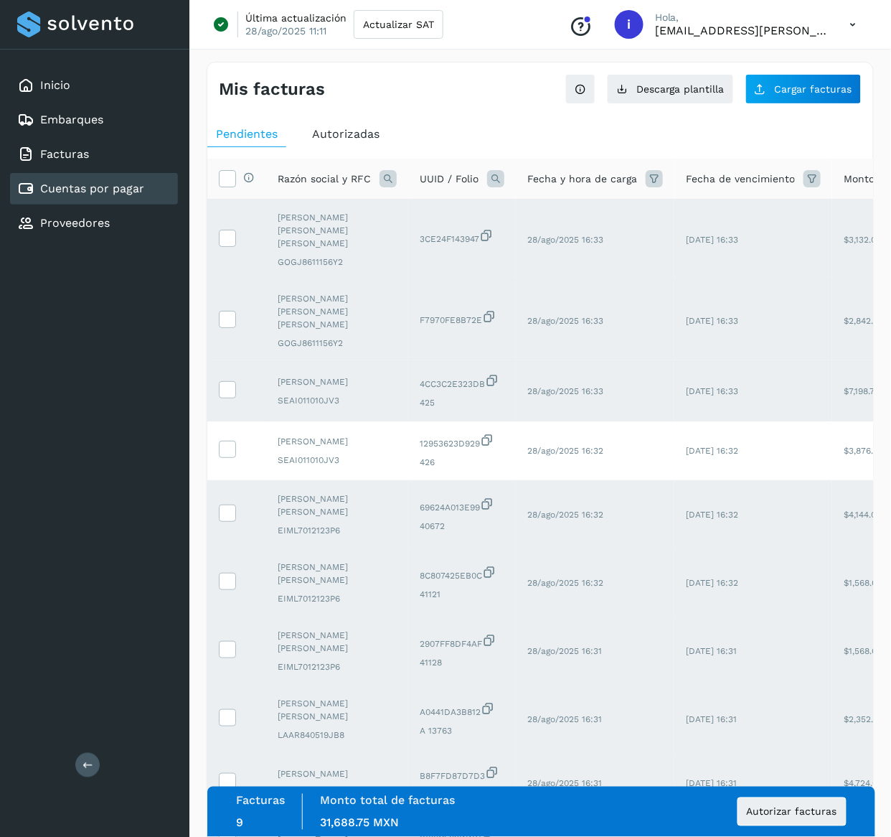
scroll to position [153, 0]
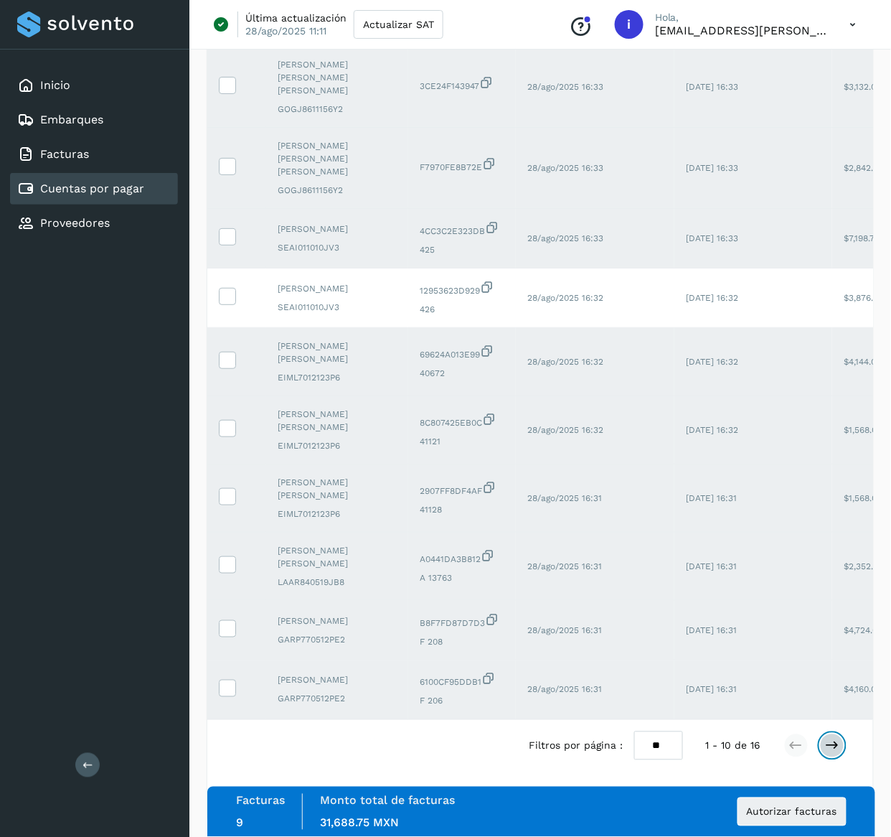
click at [829, 742] on icon at bounding box center [832, 745] width 14 height 14
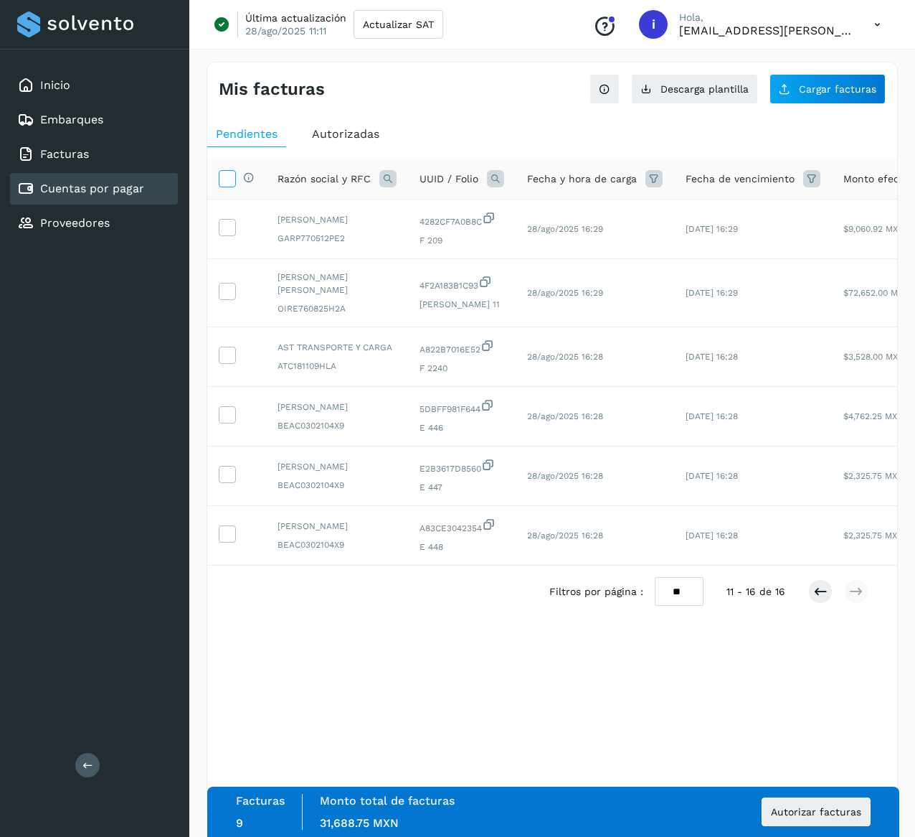
click at [225, 170] on icon at bounding box center [227, 177] width 15 height 15
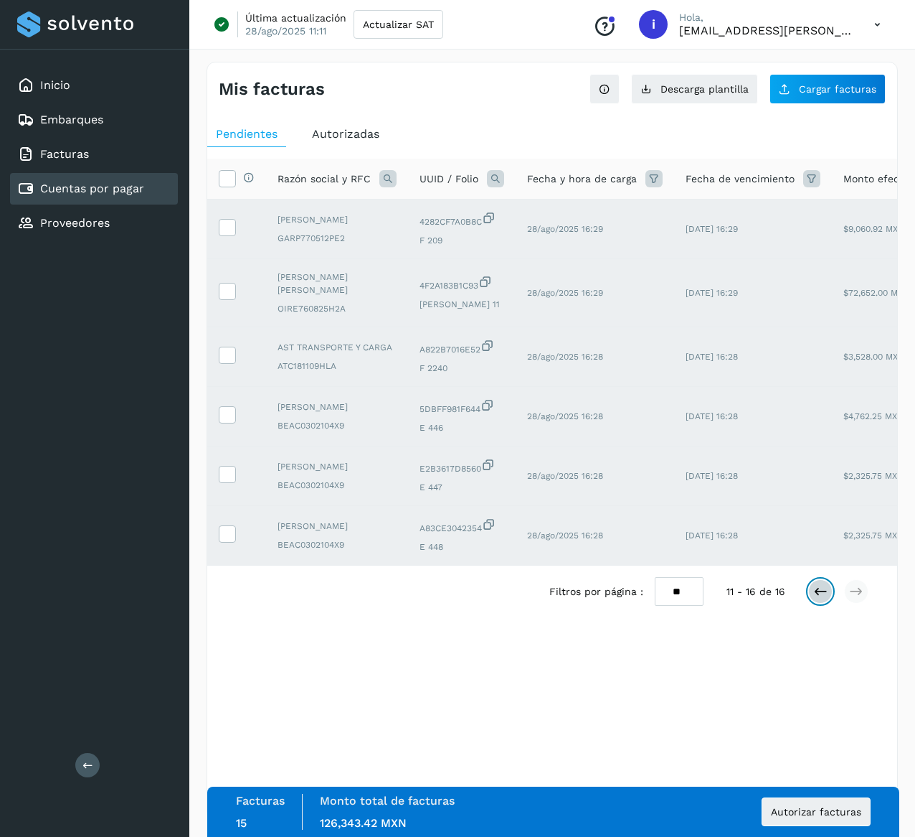
click at [815, 598] on icon at bounding box center [821, 591] width 14 height 14
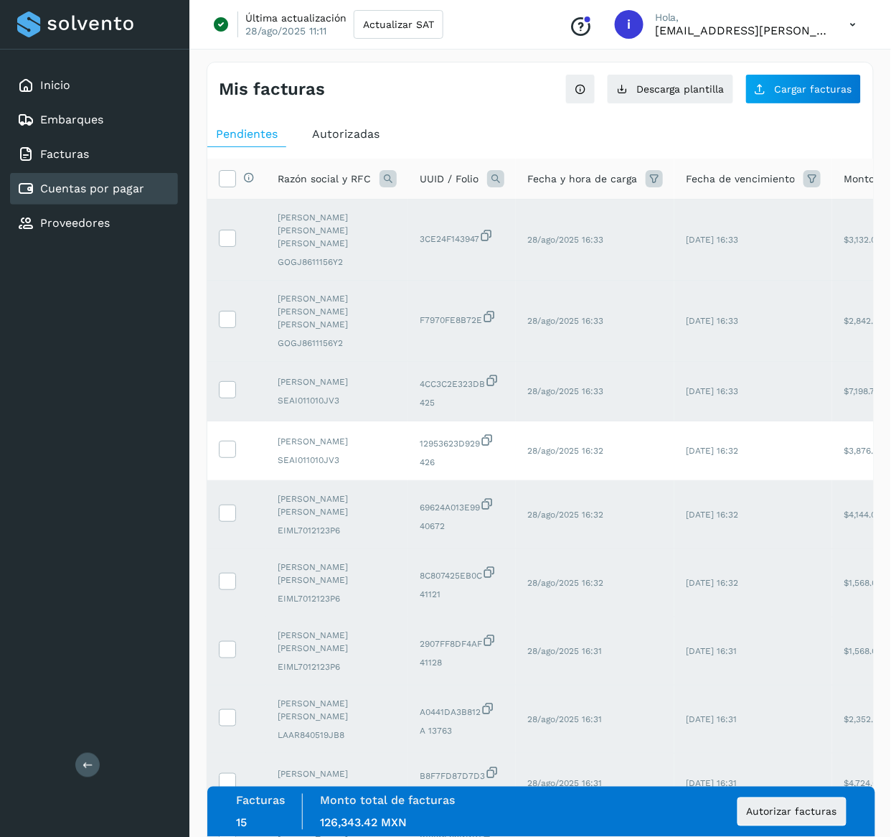
scroll to position [153, 0]
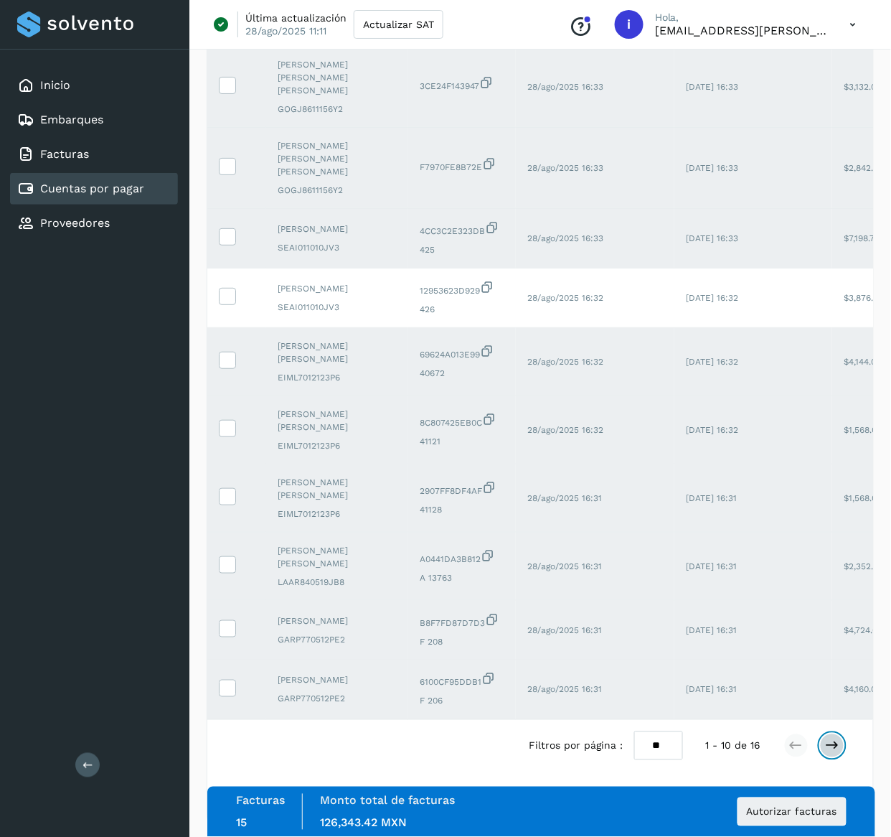
click at [829, 738] on icon at bounding box center [832, 745] width 14 height 14
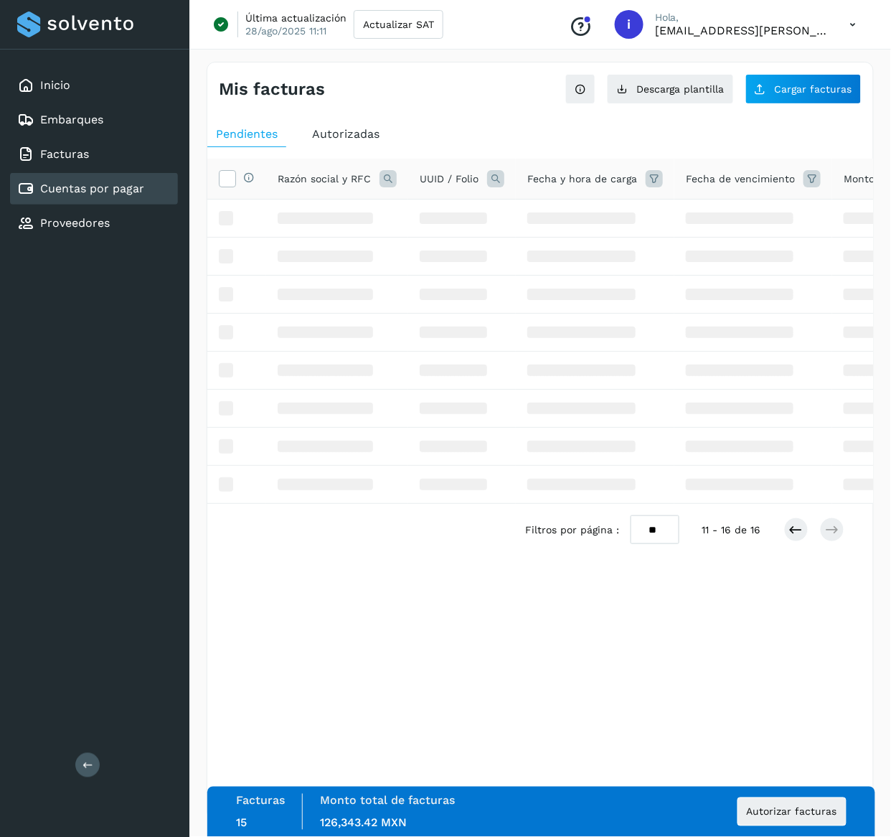
scroll to position [0, 0]
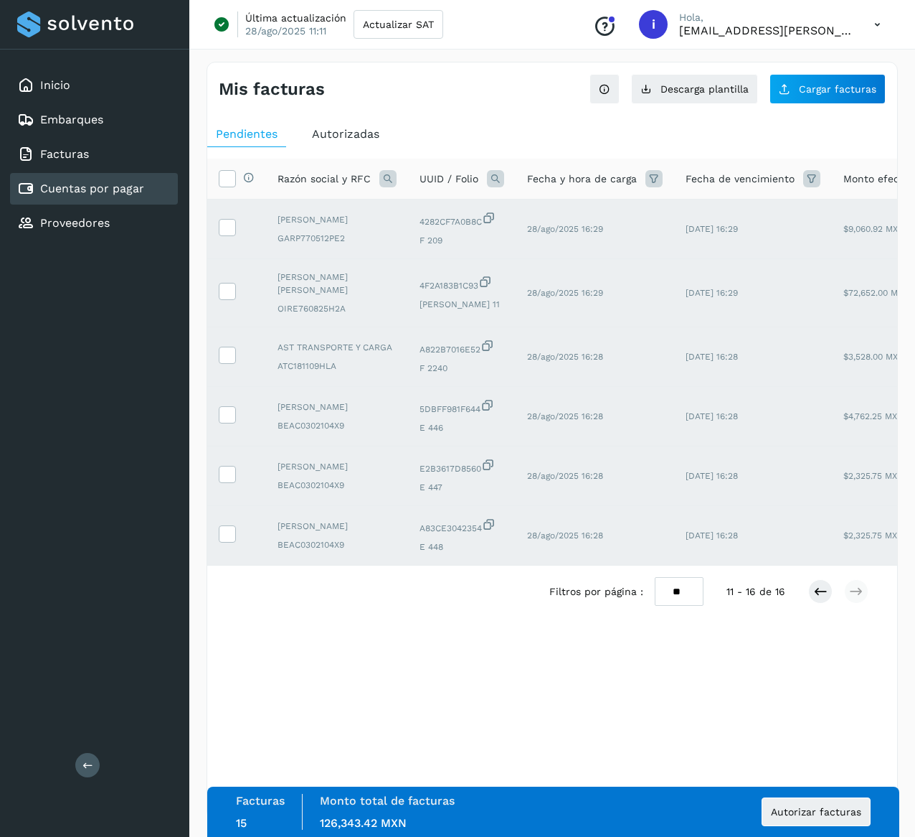
click at [798, 641] on div "Selecciona una fecha" at bounding box center [552, 629] width 690 height 24
click at [821, 598] on div "Filtros por página : ** ** ** 11 - 16 de 16" at bounding box center [721, 591] width 342 height 29
click at [827, 598] on icon at bounding box center [821, 591] width 14 height 14
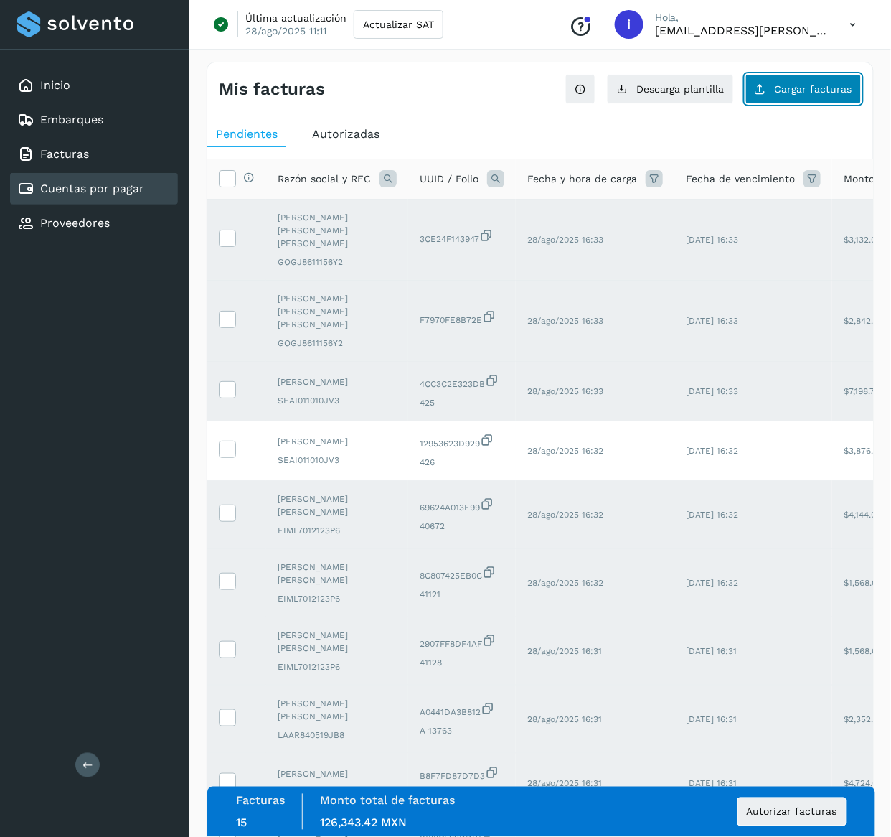
click at [788, 87] on span "Cargar facturas" at bounding box center [813, 89] width 77 height 10
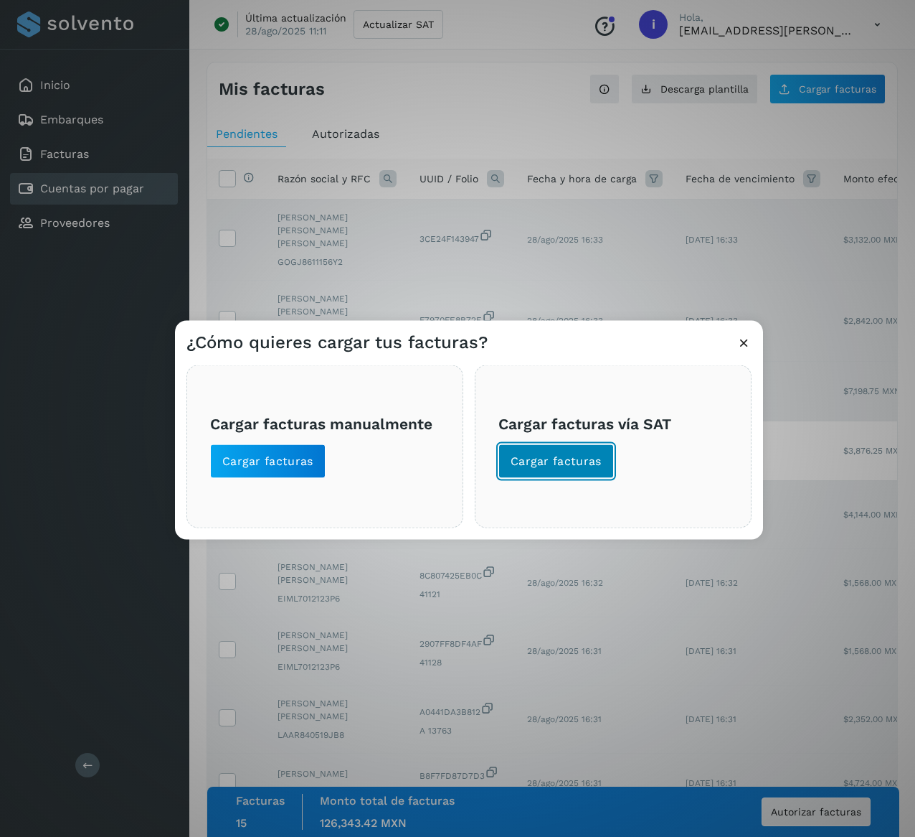
click at [552, 451] on button "Cargar facturas" at bounding box center [557, 461] width 116 height 34
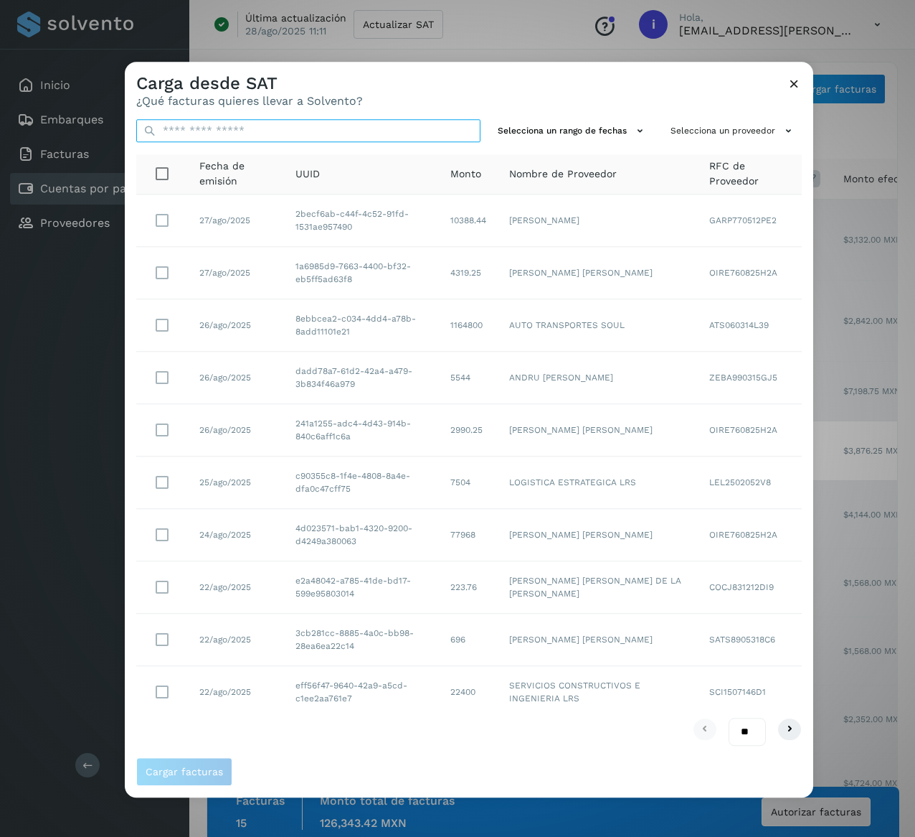
click at [336, 125] on input "text" at bounding box center [308, 130] width 344 height 23
paste input "**********"
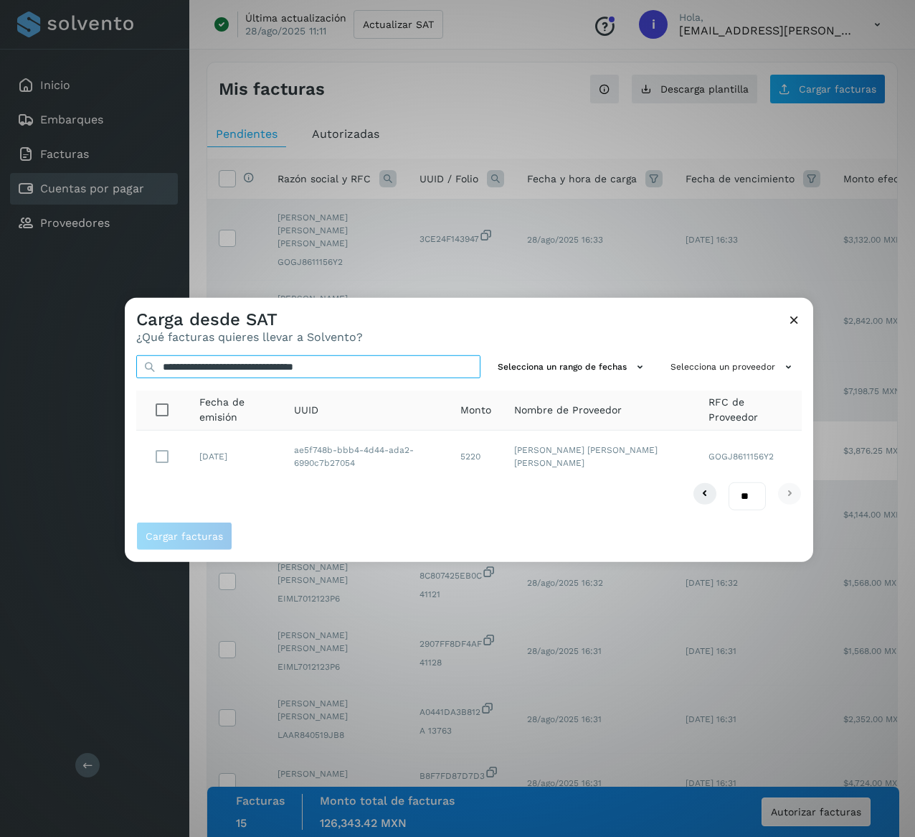
type input "**********"
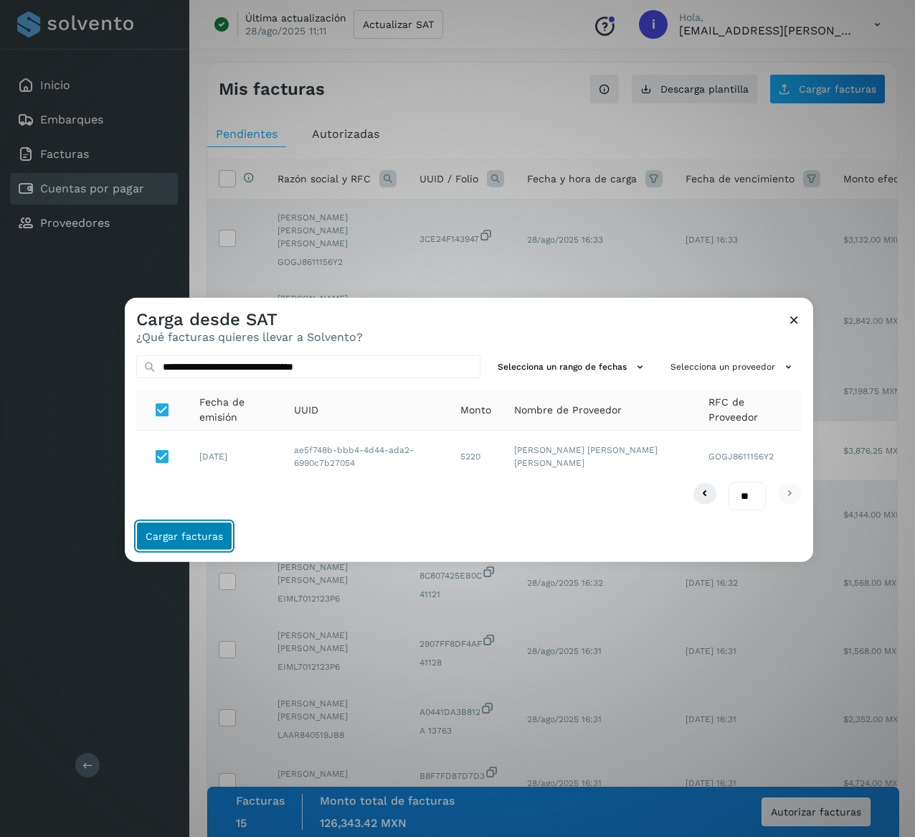
click at [207, 545] on button "Cargar facturas" at bounding box center [184, 536] width 96 height 29
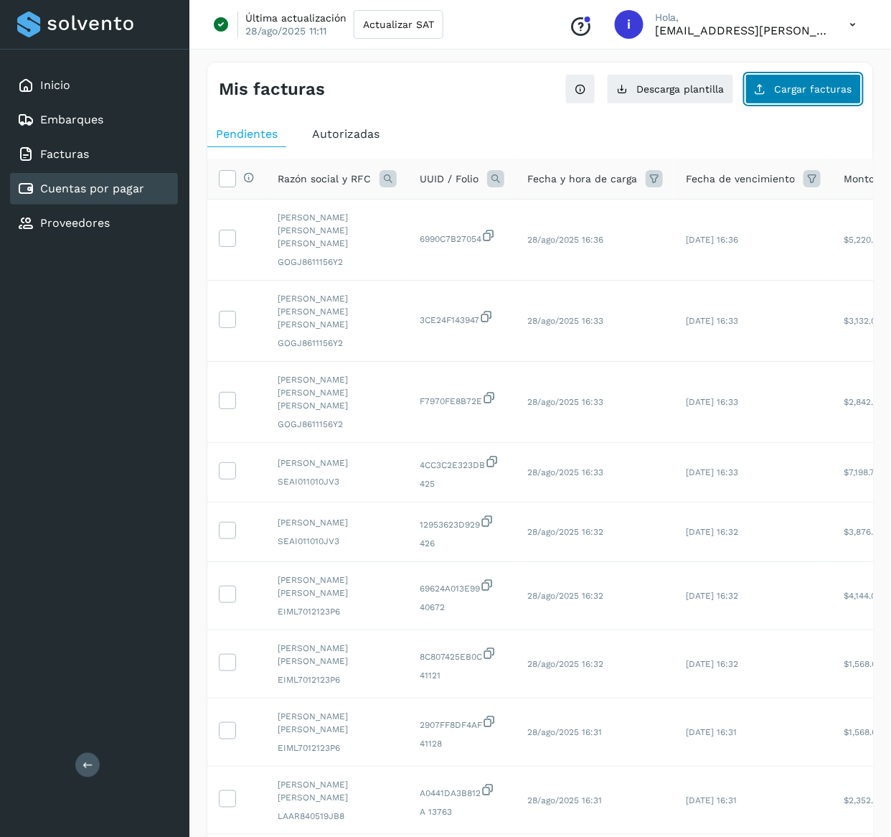
click at [816, 96] on button "Cargar facturas" at bounding box center [803, 89] width 116 height 30
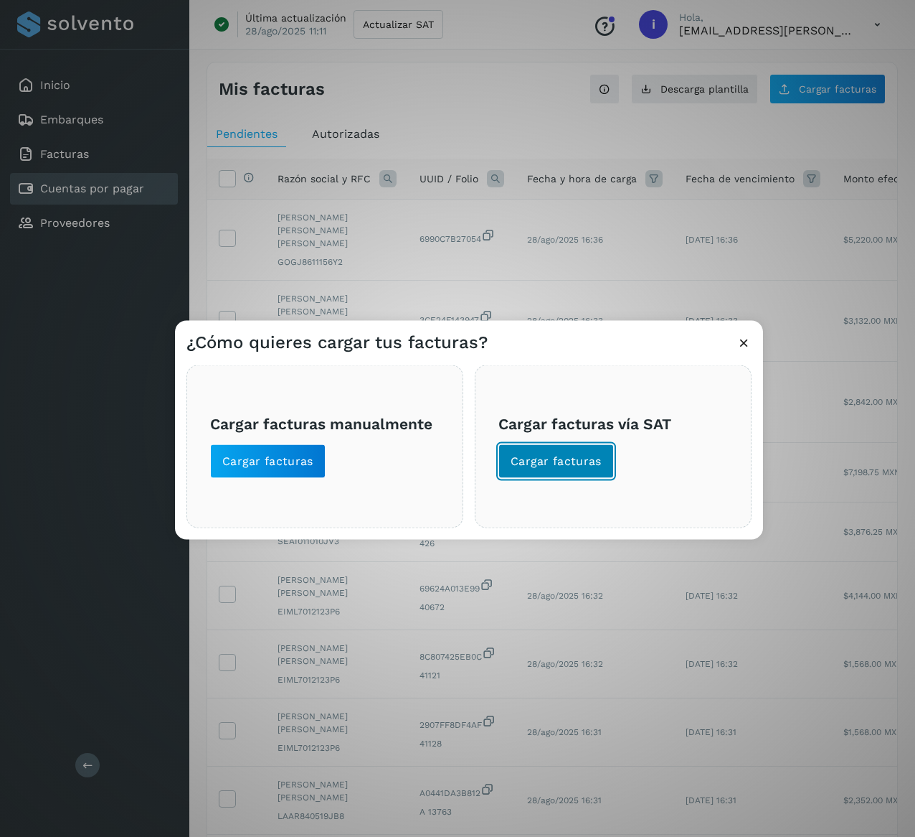
click at [586, 466] on span "Cargar facturas" at bounding box center [556, 461] width 91 height 16
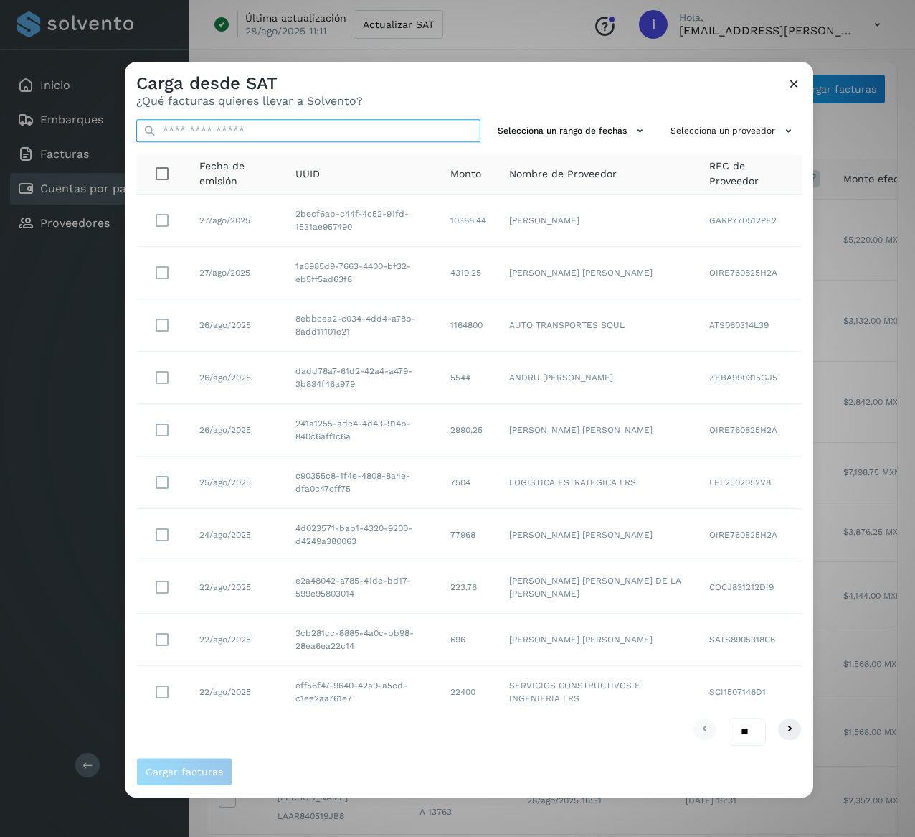
click at [339, 130] on input "text" at bounding box center [308, 130] width 344 height 23
paste input "**********"
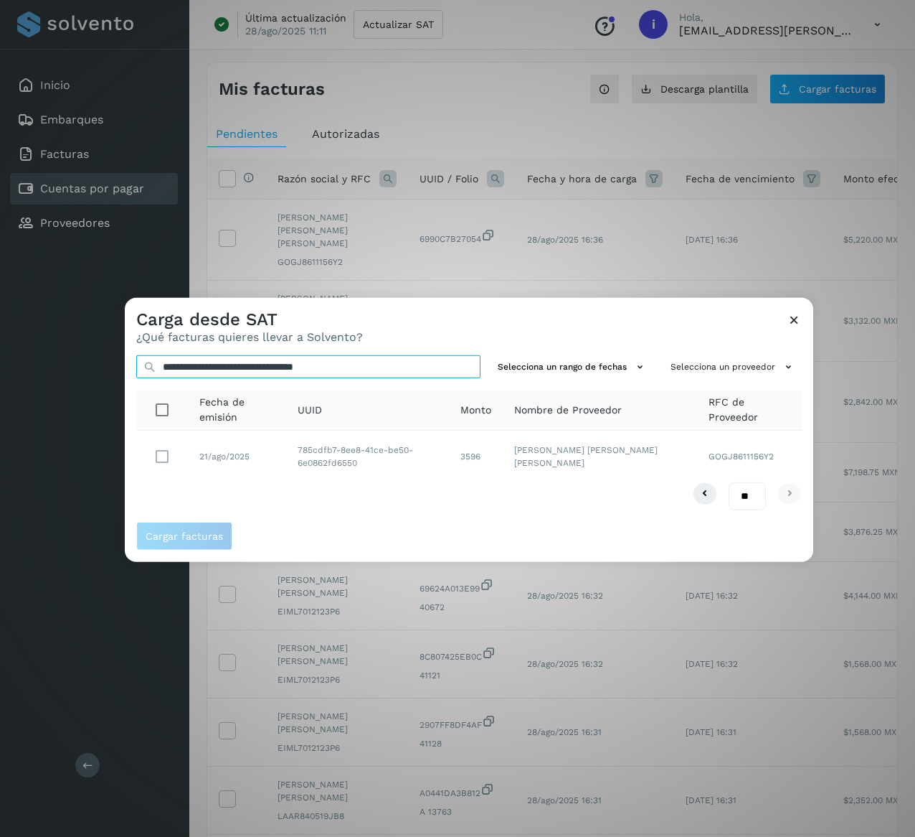
type input "**********"
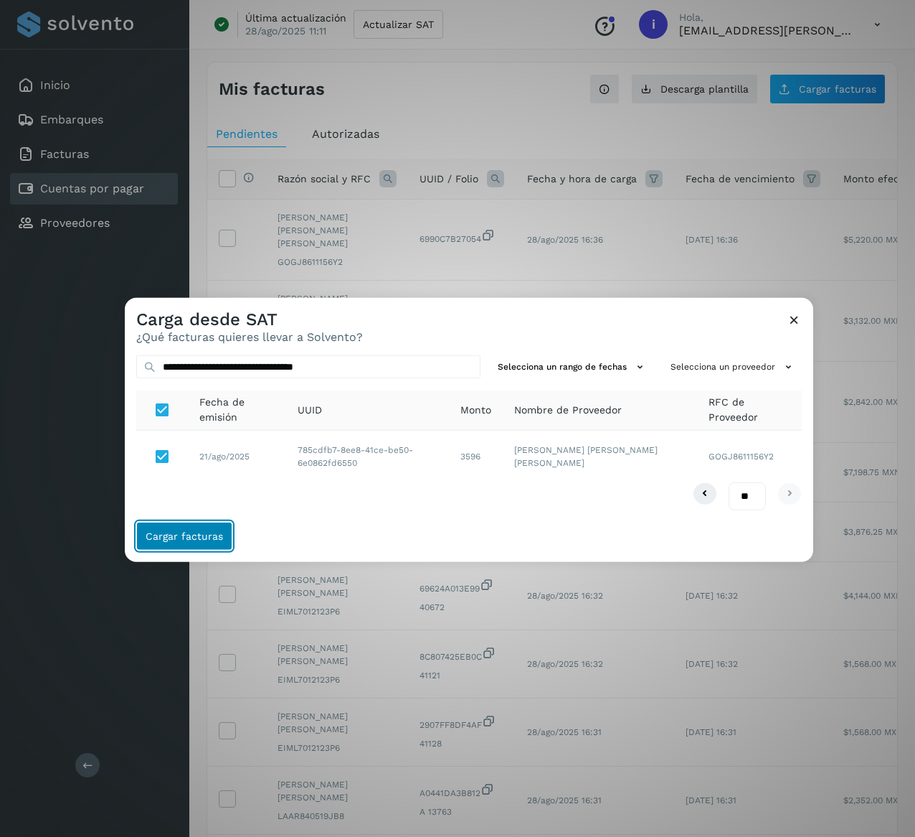
click at [192, 550] on button "Cargar facturas" at bounding box center [184, 536] width 96 height 29
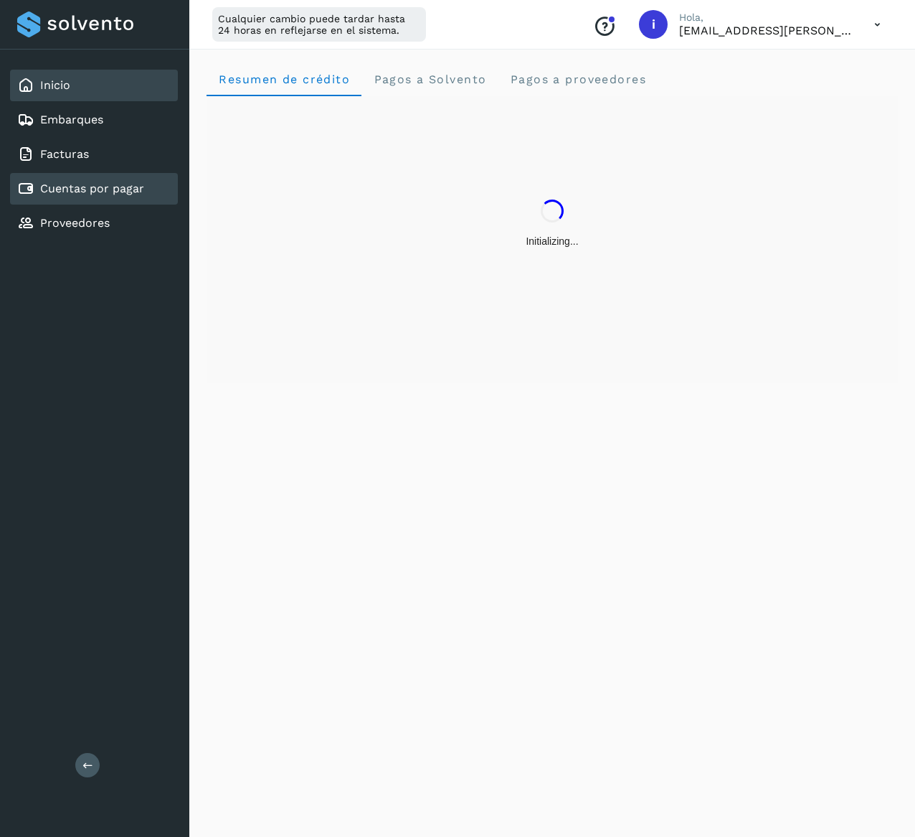
click at [129, 182] on link "Cuentas por pagar" at bounding box center [92, 189] width 104 height 14
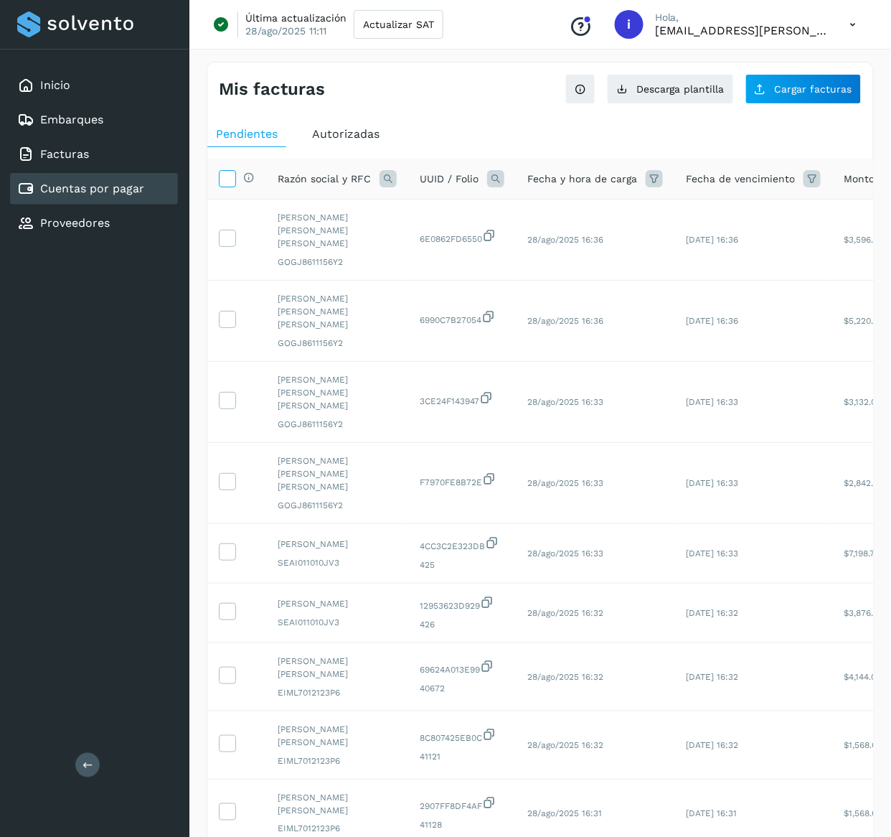
click at [220, 173] on icon at bounding box center [227, 177] width 15 height 15
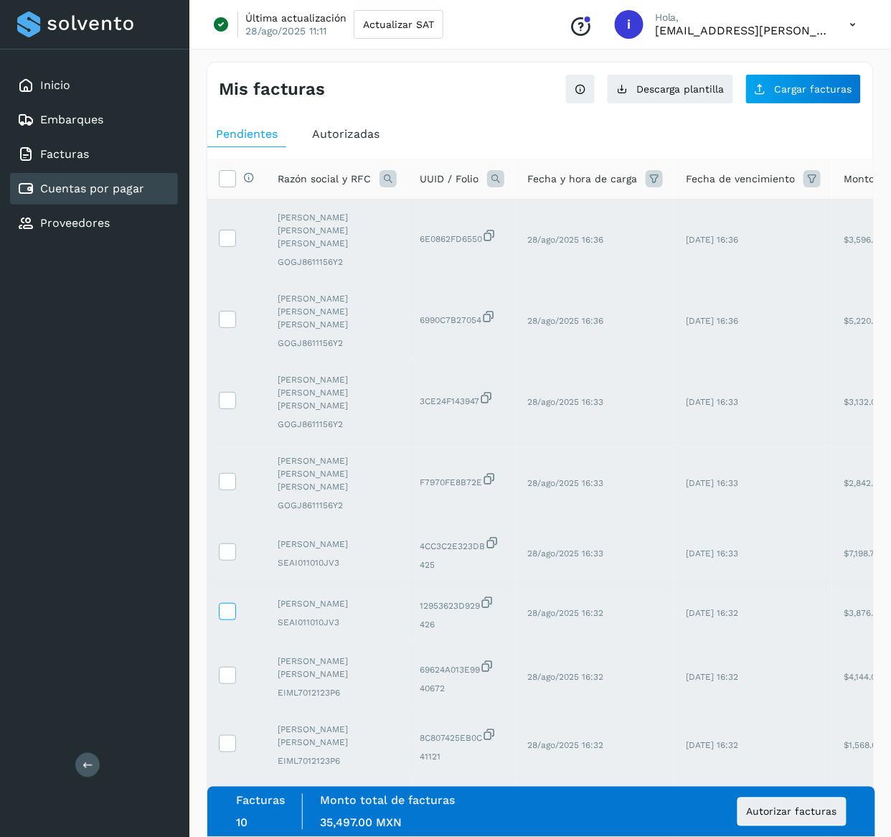
click at [222, 603] on icon at bounding box center [227, 610] width 15 height 15
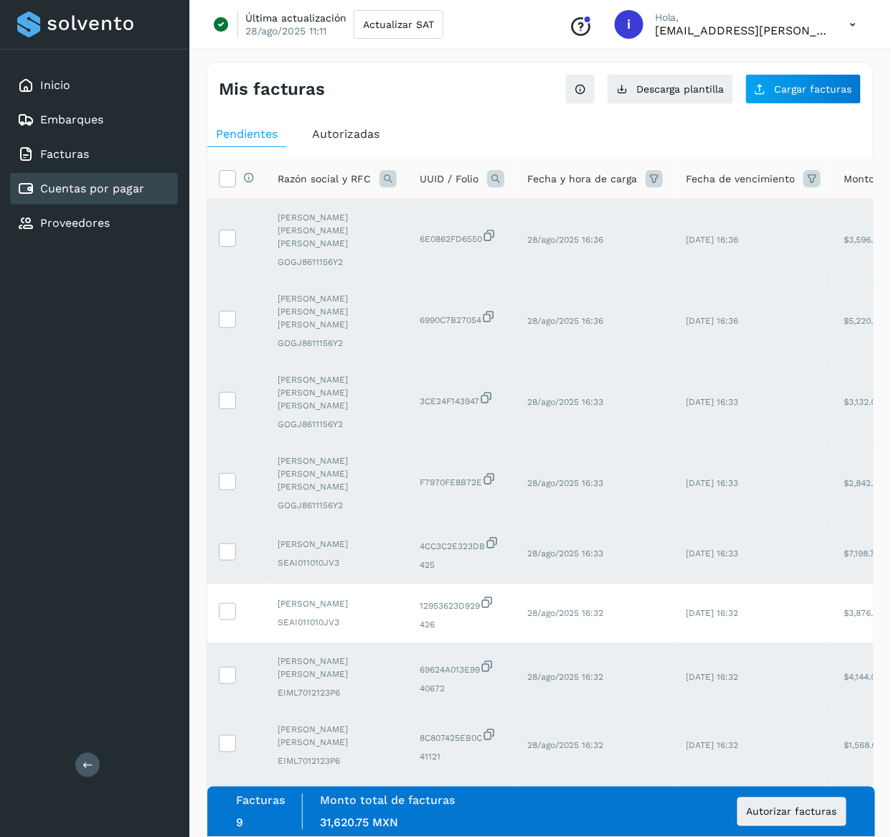
scroll to position [169, 0]
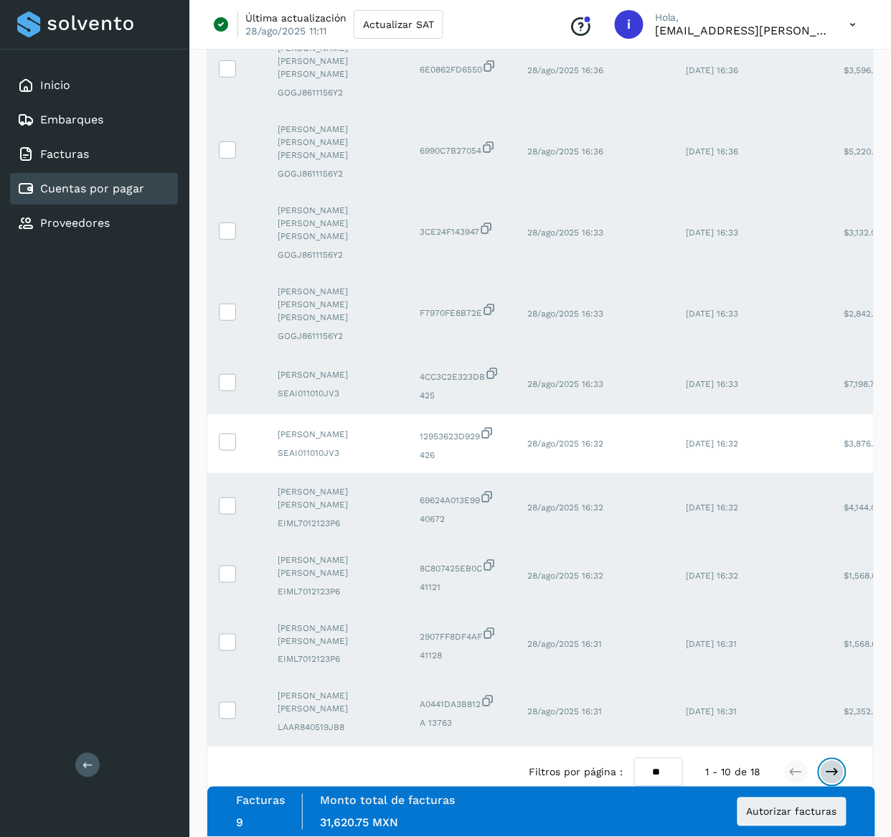
click at [832, 765] on icon at bounding box center [832, 772] width 14 height 14
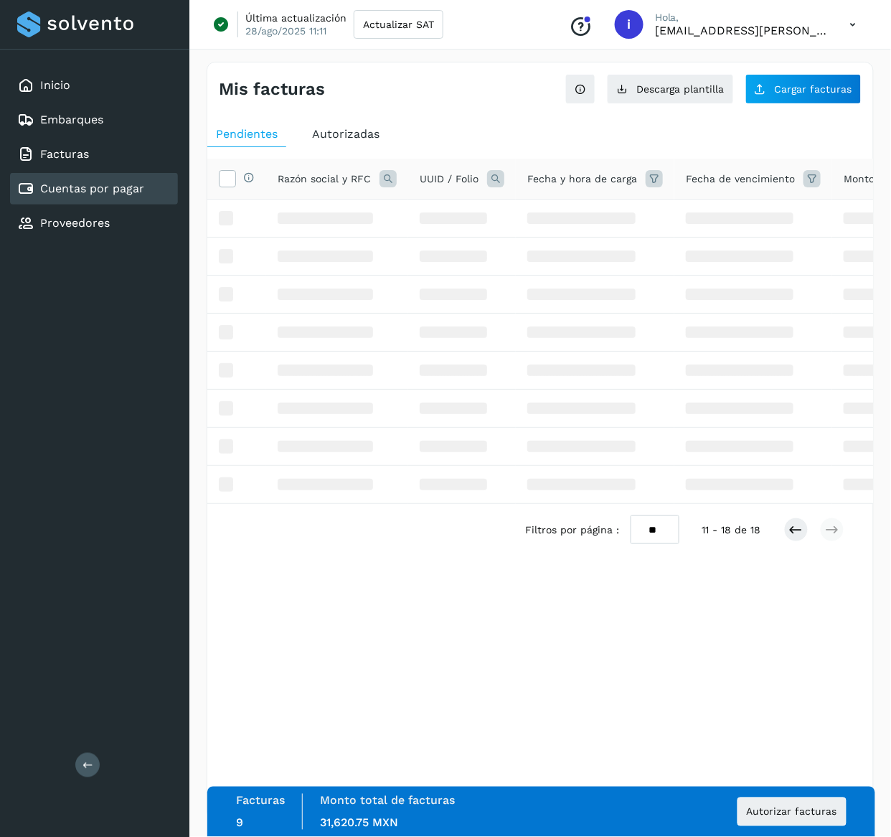
scroll to position [0, 0]
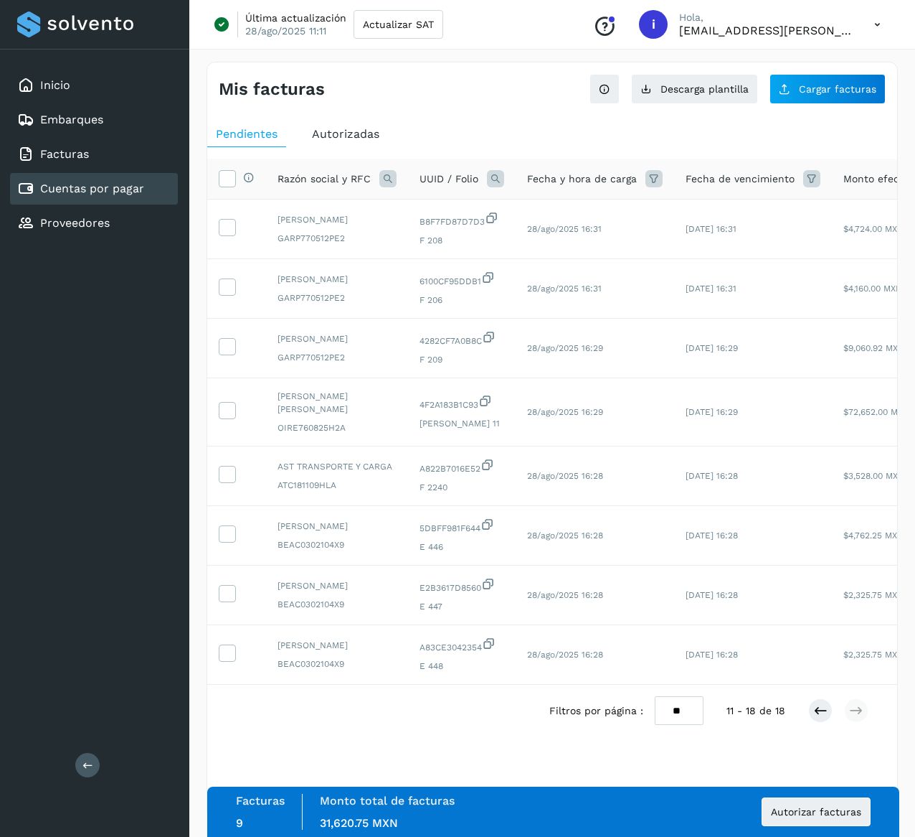
click at [217, 181] on th "Selecciona todas las facturas disponibles para autorización" at bounding box center [236, 179] width 59 height 41
click at [232, 176] on icon at bounding box center [227, 177] width 15 height 15
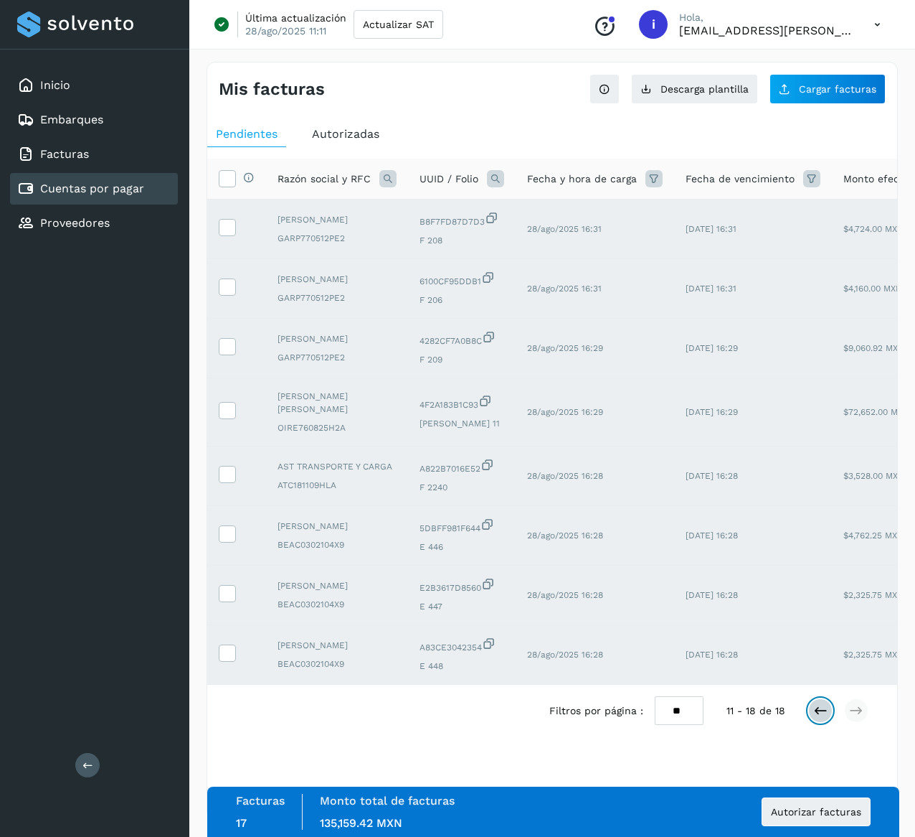
click at [822, 717] on icon at bounding box center [821, 710] width 14 height 14
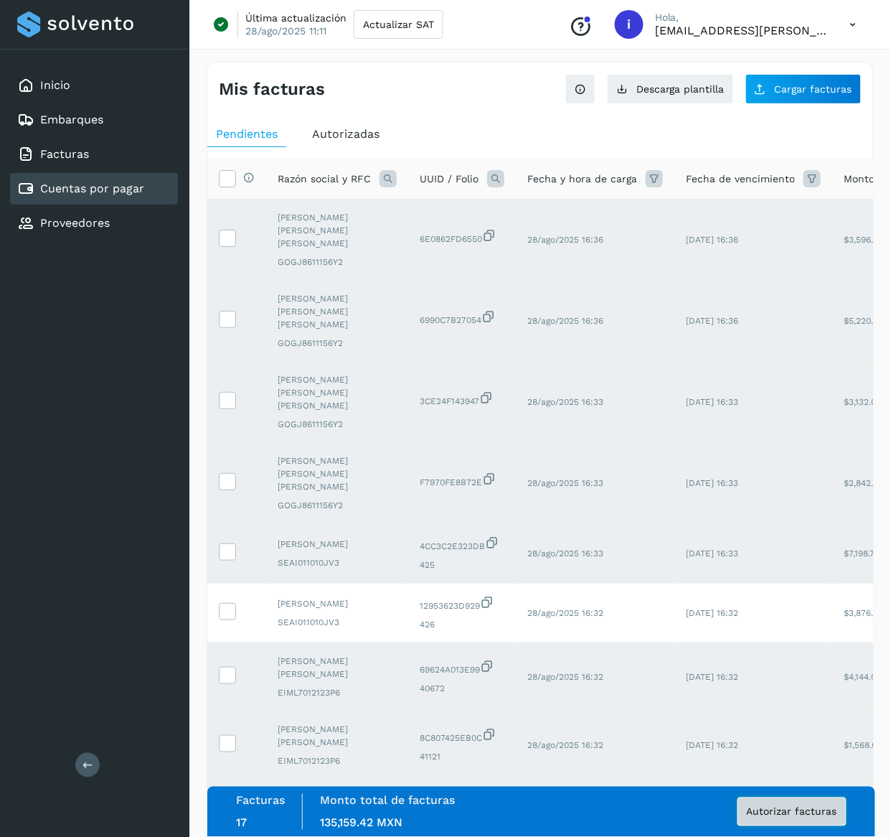
click at [799, 814] on span "Autorizar facturas" at bounding box center [792, 811] width 90 height 10
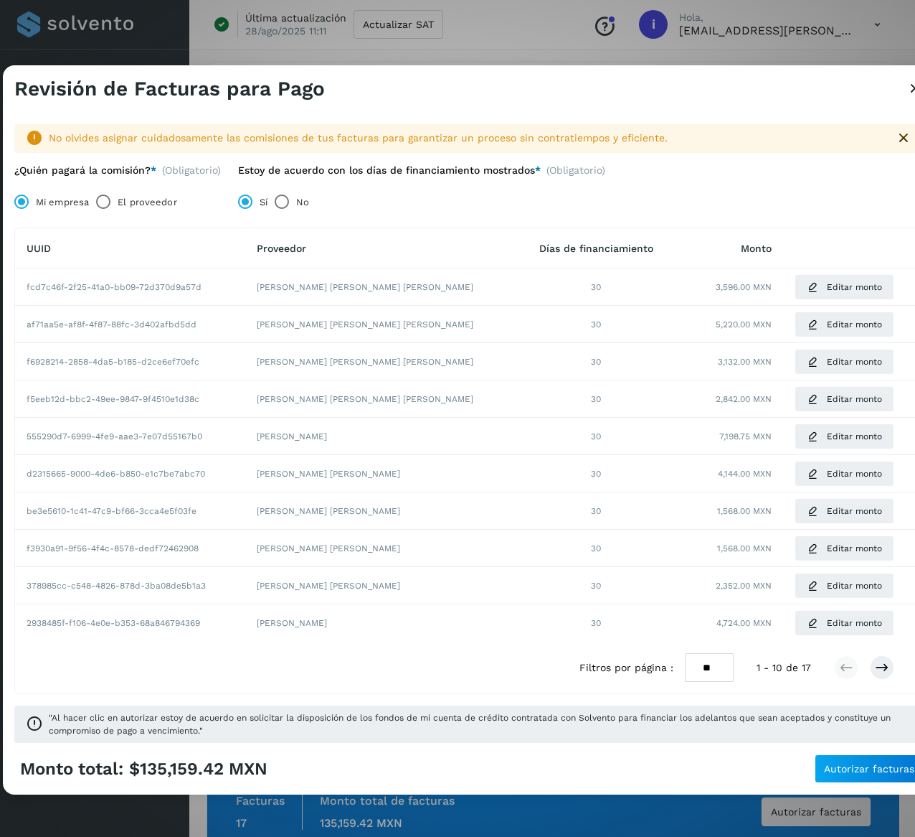
click at [191, 374] on td "f6928214-2858-4da5-b185-d2ce6ef70efc" at bounding box center [130, 361] width 230 height 37
drag, startPoint x: 455, startPoint y: 389, endPoint x: 393, endPoint y: 395, distance: 62.0
click at [393, 395] on td "[PERSON_NAME] [PERSON_NAME] [PERSON_NAME]" at bounding box center [381, 398] width 273 height 37
drag, startPoint x: 418, startPoint y: 366, endPoint x: 396, endPoint y: 388, distance: 31.0
click at [396, 388] on tbody "fcd7c46f-2f25-41a0-bb09-72d370d9a57d JUAN JOSE GONZALEZ GALLEGOS 30 3,596.00 MX…" at bounding box center [469, 454] width 908 height 373
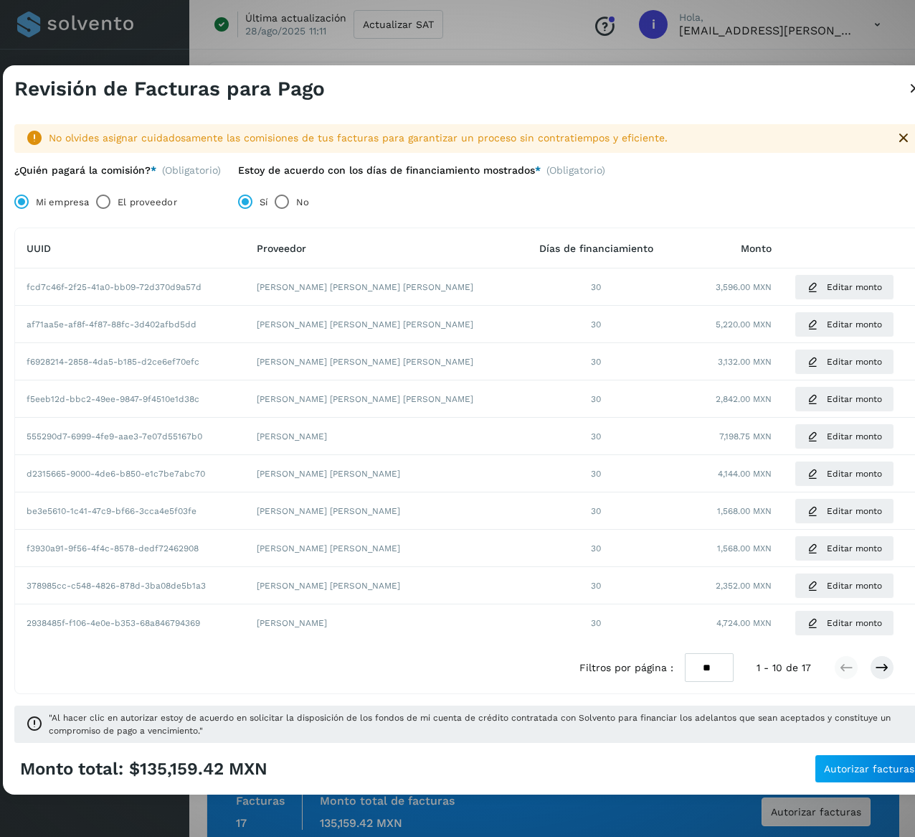
click at [397, 314] on td "[PERSON_NAME] [PERSON_NAME] [PERSON_NAME]" at bounding box center [381, 324] width 273 height 37
drag, startPoint x: 405, startPoint y: 323, endPoint x: 383, endPoint y: 325, distance: 22.3
click at [383, 325] on td "[PERSON_NAME] [PERSON_NAME] [PERSON_NAME]" at bounding box center [381, 324] width 273 height 37
click at [848, 327] on span "Editar monto" at bounding box center [854, 324] width 55 height 13
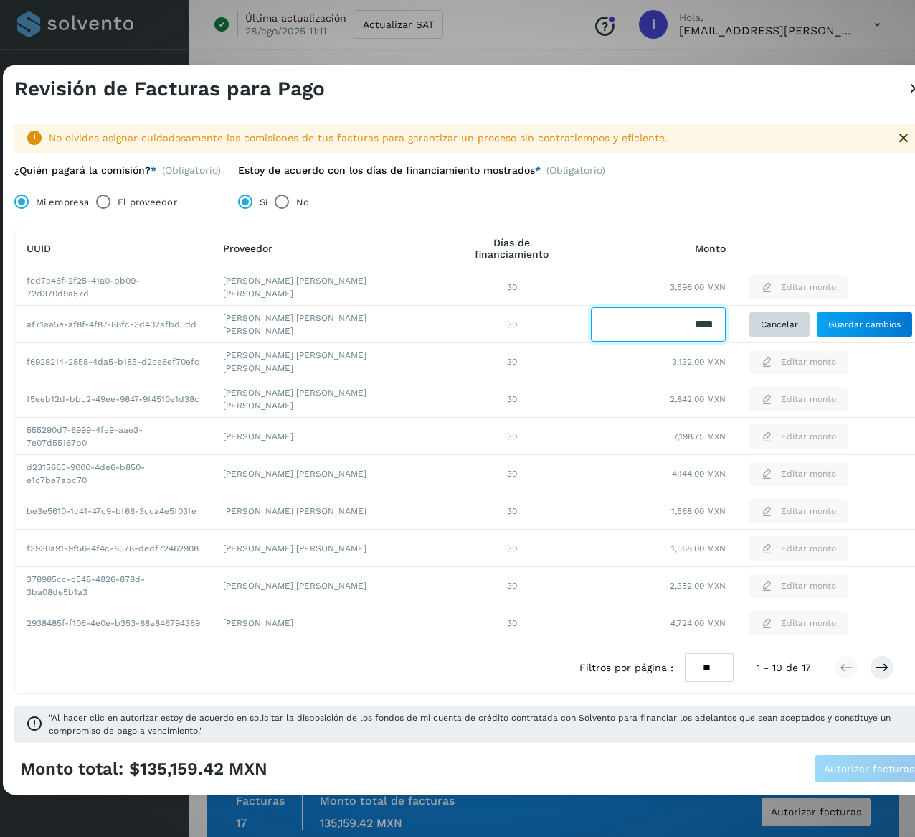
drag, startPoint x: 658, startPoint y: 322, endPoint x: 781, endPoint y: 324, distance: 122.7
click at [781, 492] on tr "af71aa5e-af8f-4f87-88fc-3d402afbd5dd JUAN JOSE GONZALEZ GALLEGOS 30 Cancelar Gu…" at bounding box center [469, 510] width 908 height 37
drag, startPoint x: 669, startPoint y: 298, endPoint x: 669, endPoint y: 307, distance: 8.6
click at [669, 298] on td "3,596.00 MXN" at bounding box center [659, 286] width 158 height 37
drag, startPoint x: 656, startPoint y: 307, endPoint x: 792, endPoint y: 319, distance: 136.8
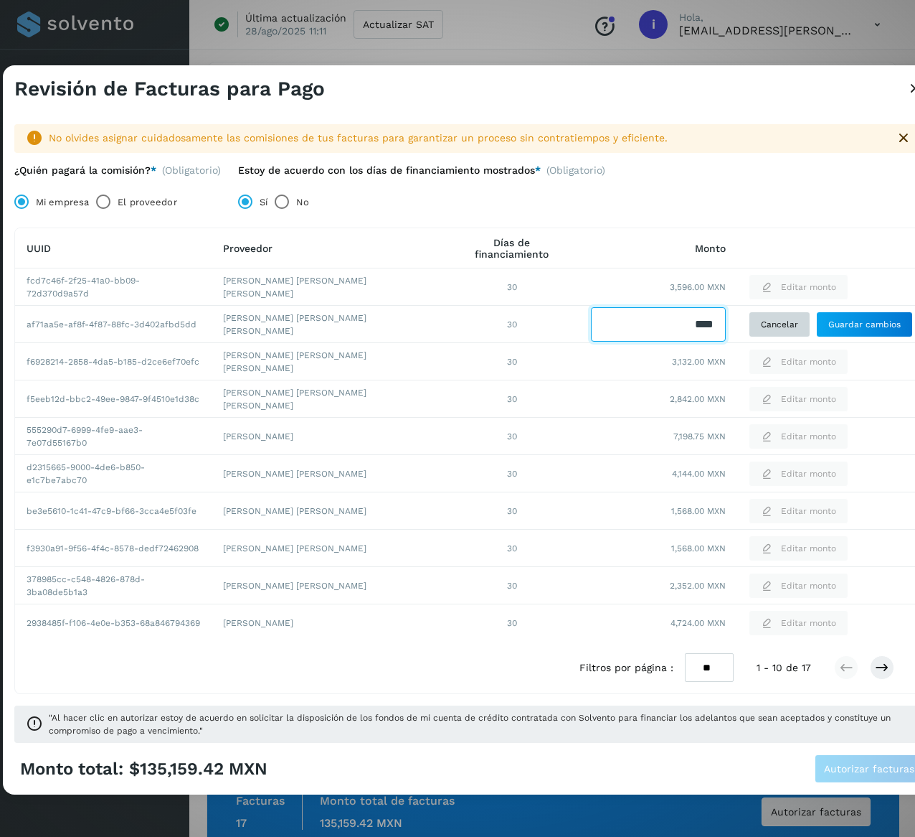
click at [792, 492] on tr "af71aa5e-af8f-4f87-88fc-3d402afbd5dd JUAN JOSE GONZALEZ GALLEGOS 30 Cancelar Gu…" at bounding box center [469, 510] width 908 height 37
type input "***"
click at [872, 323] on span "Guardar cambios" at bounding box center [865, 324] width 72 height 13
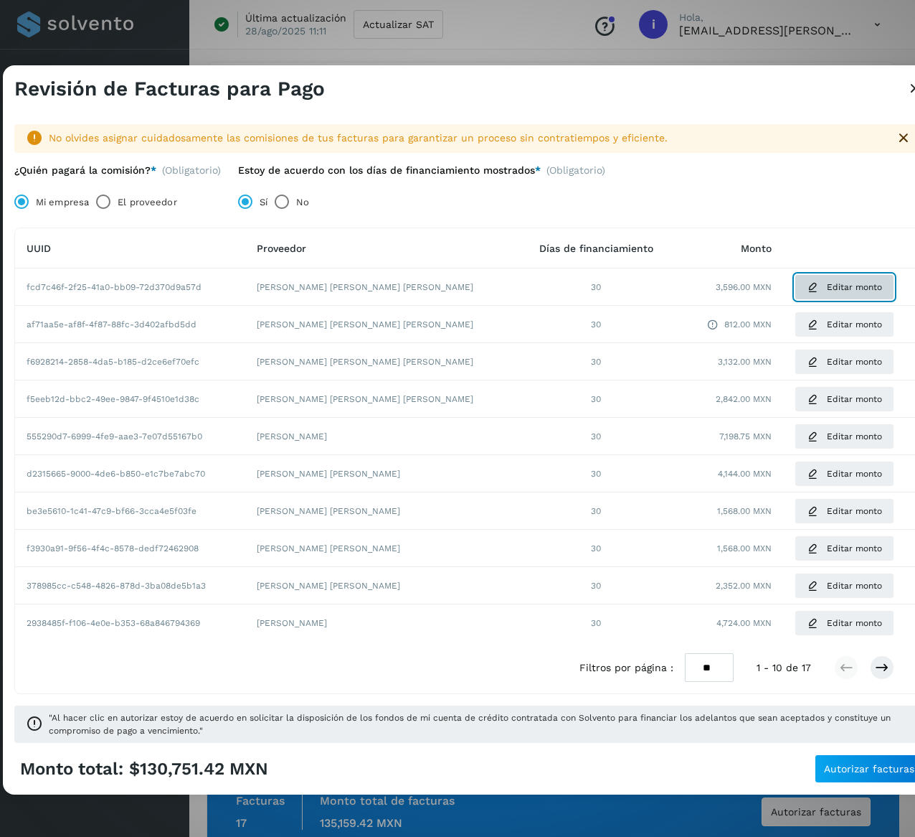
click at [827, 285] on span "Editar monto" at bounding box center [854, 287] width 55 height 13
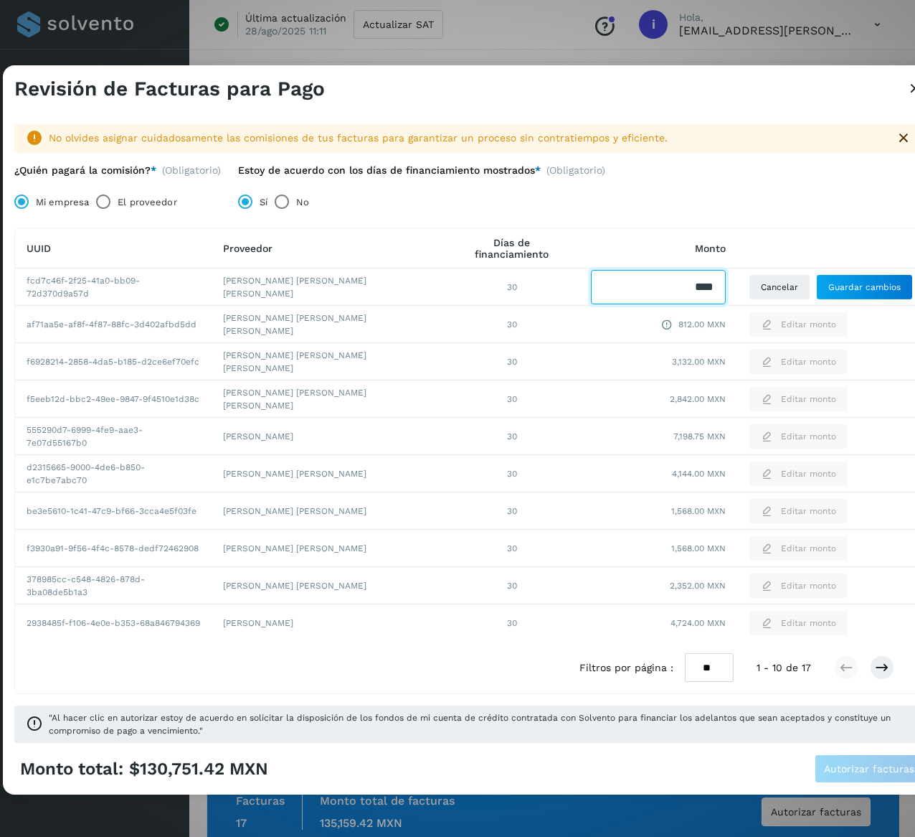
drag, startPoint x: 675, startPoint y: 282, endPoint x: 842, endPoint y: 303, distance: 167.7
click at [842, 380] on tr "fcd7c46f-2f25-41a0-bb09-72d370d9a57d JUAN JOSE GONZALEZ GALLEGOS 30 Cancelar Gu…" at bounding box center [469, 398] width 908 height 37
click at [670, 296] on input "Facturas" at bounding box center [658, 287] width 135 height 34
drag, startPoint x: 667, startPoint y: 288, endPoint x: 748, endPoint y: 287, distance: 80.4
click at [748, 380] on tr "fcd7c46f-2f25-41a0-bb09-72d370d9a57d JUAN JOSE GONZALEZ GALLEGOS 30 Cancelar Gu…" at bounding box center [469, 398] width 908 height 37
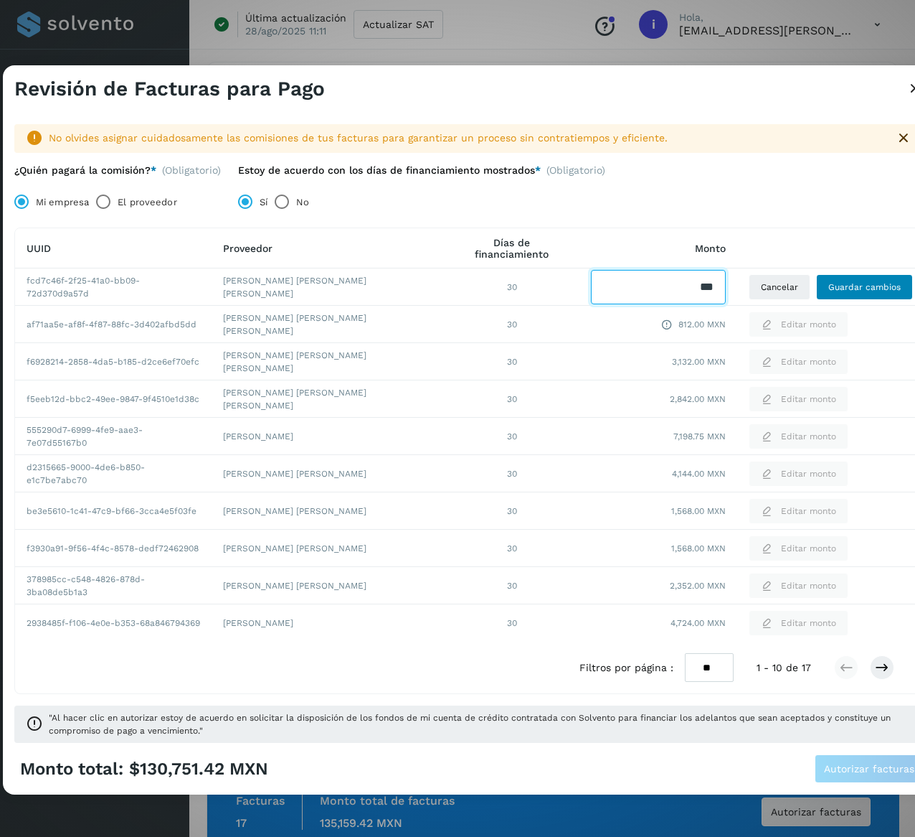
type input "***"
click at [874, 299] on button "Guardar cambios" at bounding box center [864, 287] width 97 height 26
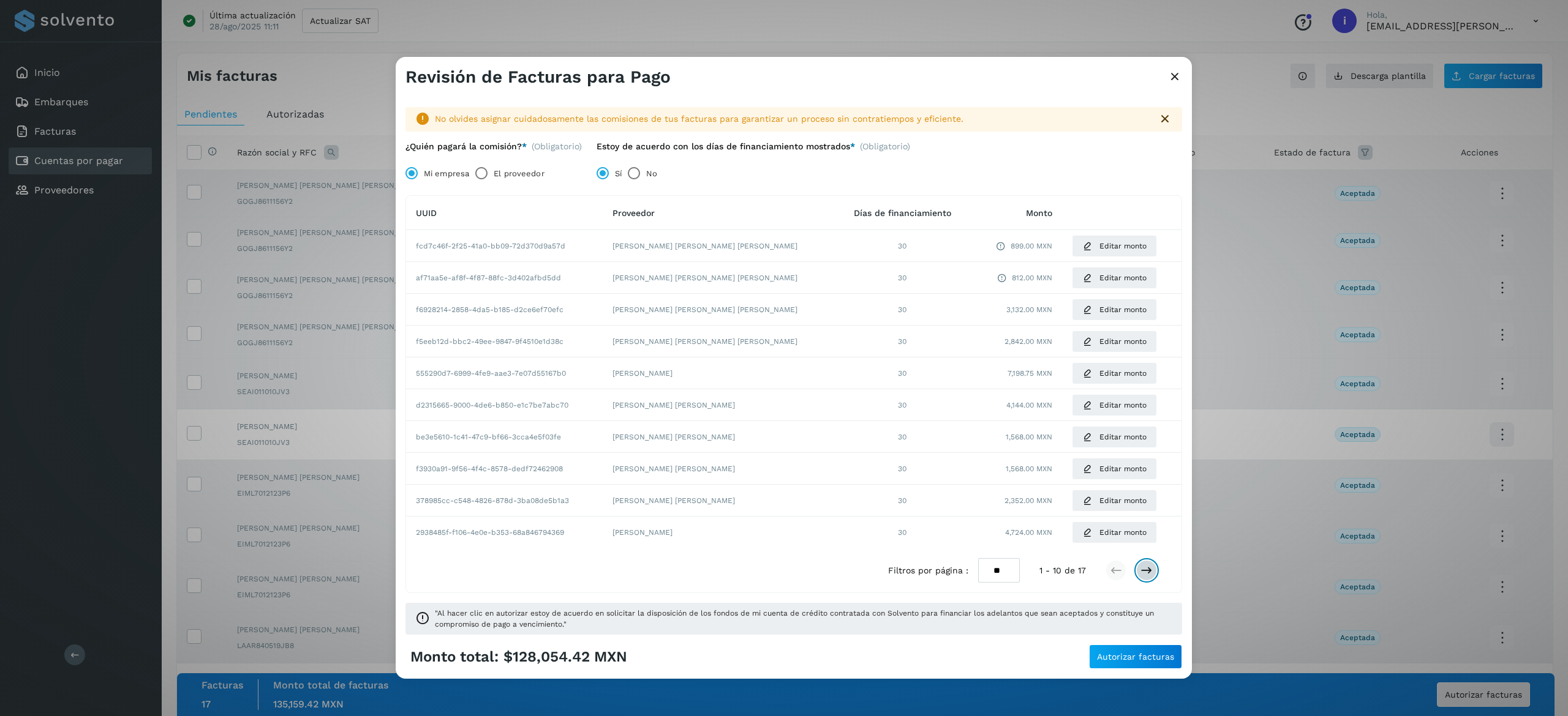
click at [781, 573] on button at bounding box center [1146, 570] width 20 height 20
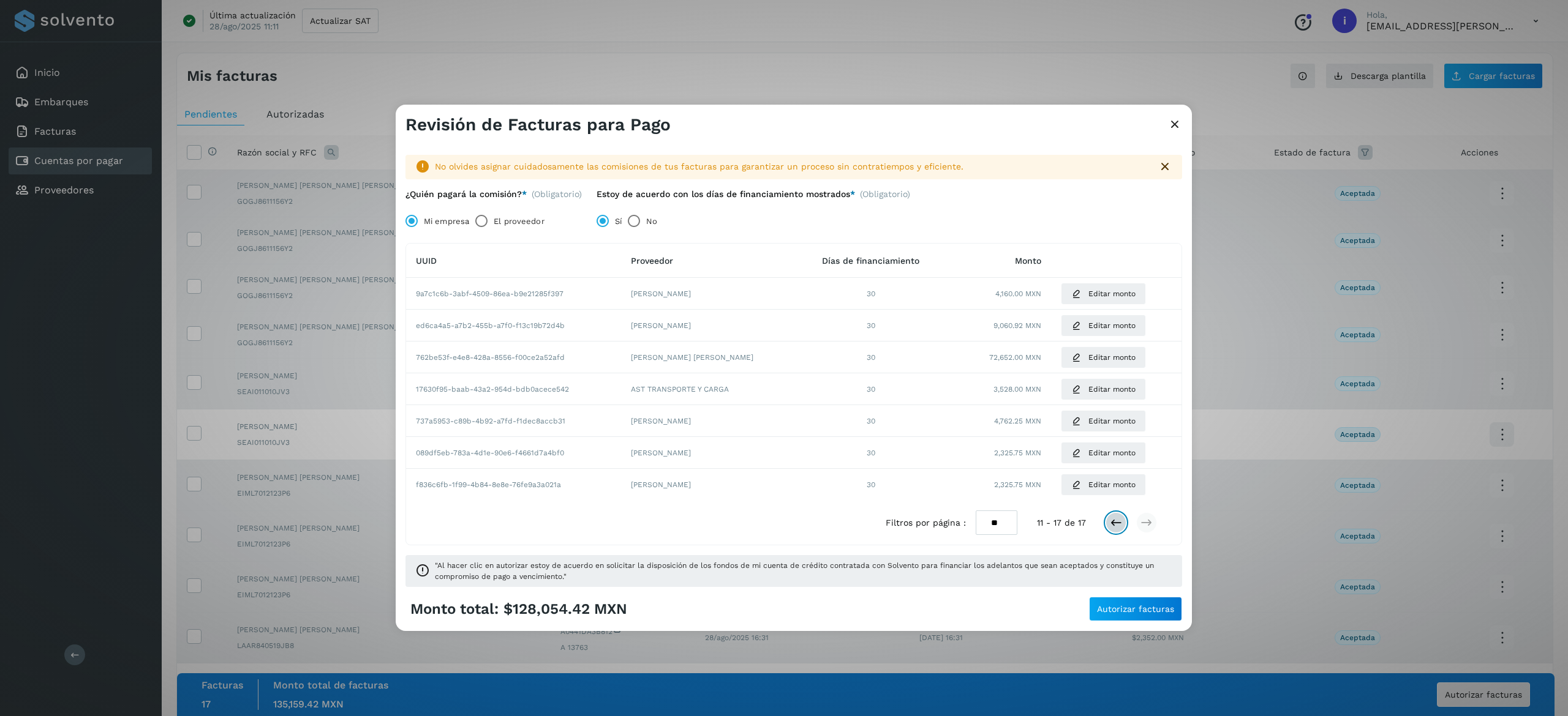
click at [781, 518] on icon at bounding box center [1116, 523] width 12 height 12
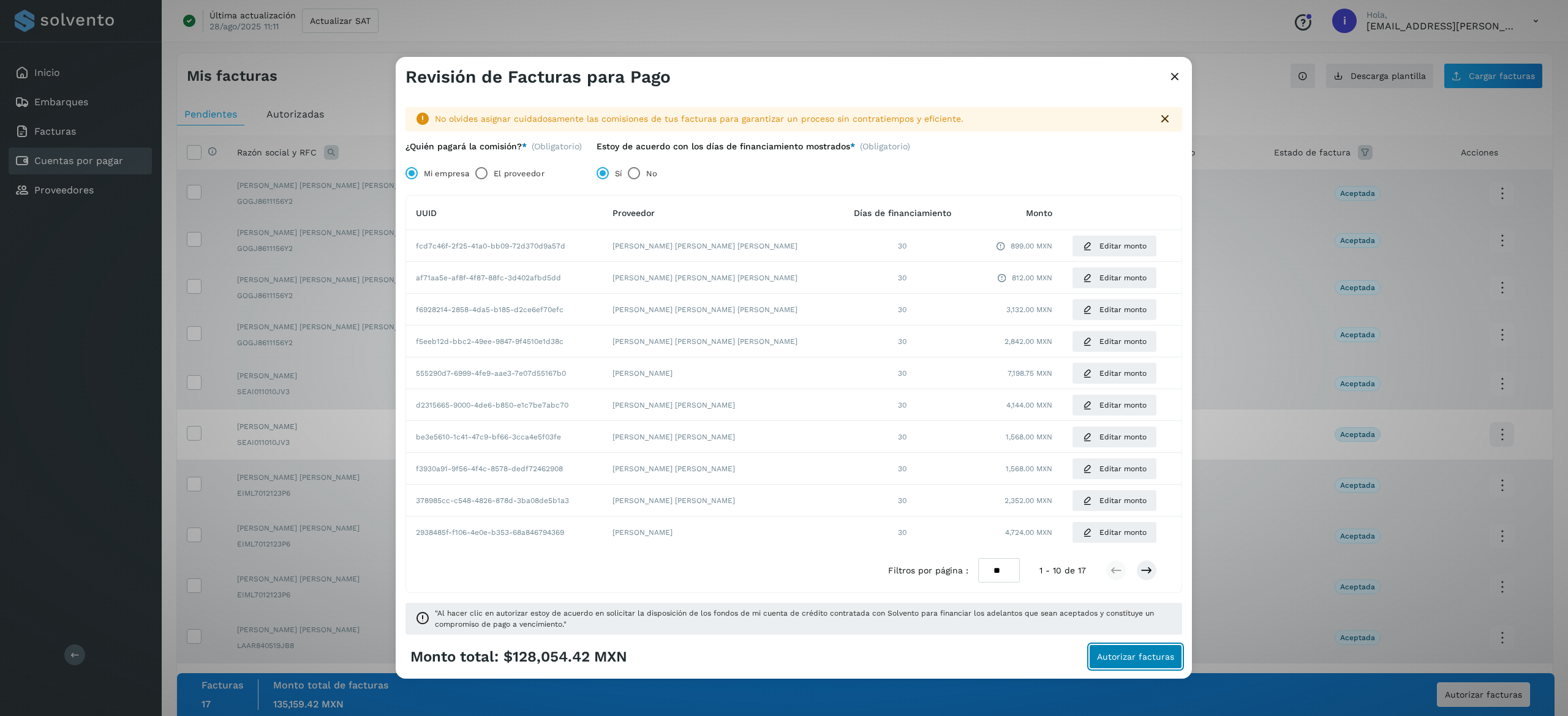
drag, startPoint x: 1151, startPoint y: 665, endPoint x: 767, endPoint y: 580, distance: 393.3
click at [781, 573] on div "Revisión de Facturas para Pago No olvides asignar cuidadosamente las comisiones…" at bounding box center [793, 368] width 796 height 622
drag, startPoint x: 591, startPoint y: 658, endPoint x: 508, endPoint y: 661, distance: 83.1
click at [508, 661] on span "$128,054.42 MXN" at bounding box center [565, 657] width 124 height 18
click at [781, 653] on span "Autorizar facturas" at bounding box center [1135, 657] width 77 height 9
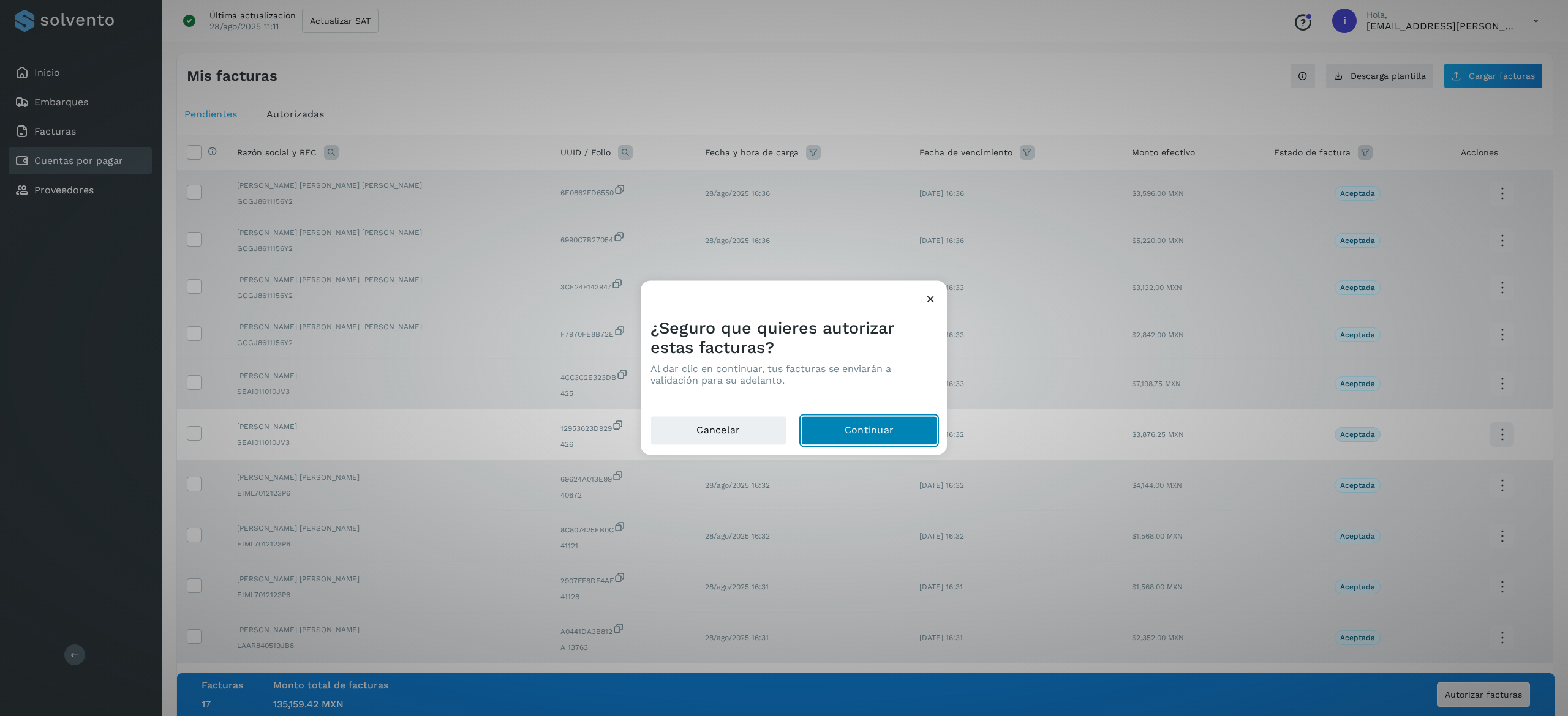
click at [781, 422] on button "Continuar" at bounding box center [868, 431] width 136 height 29
